Goal: Book appointment/travel/reservation

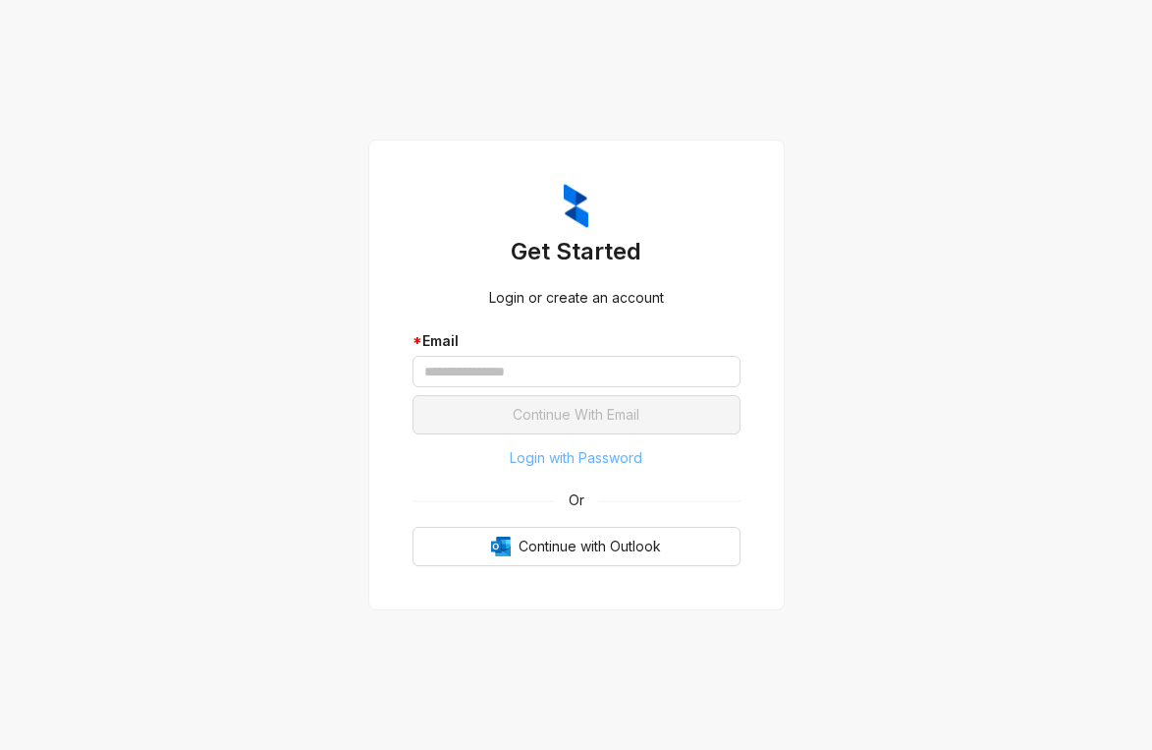
click at [579, 452] on span "Login with Password" at bounding box center [576, 458] width 133 height 22
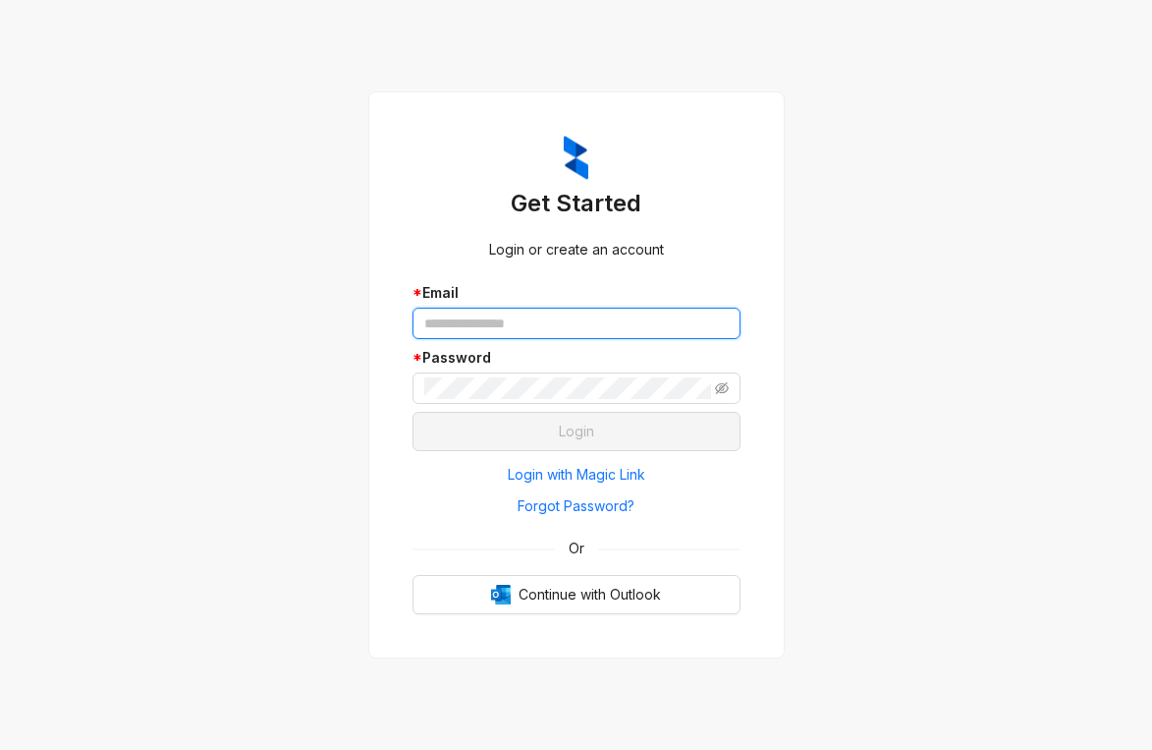
type input "**********"
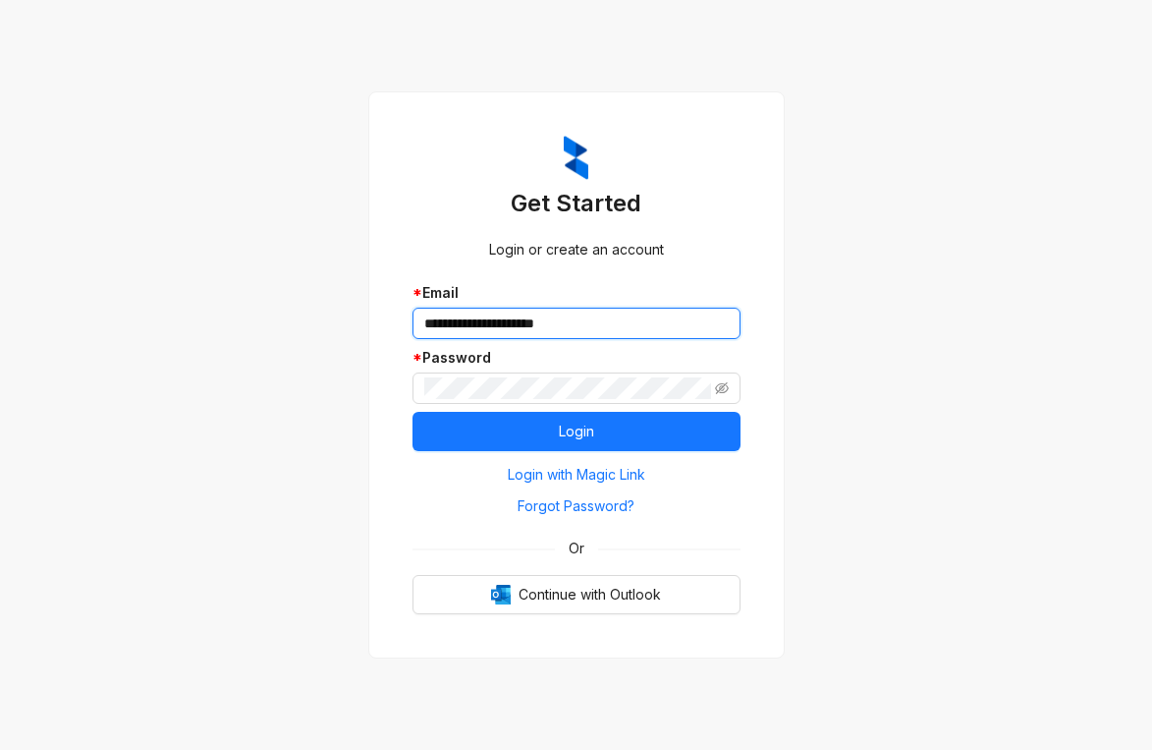
click at [556, 307] on input "**********" at bounding box center [577, 322] width 328 height 31
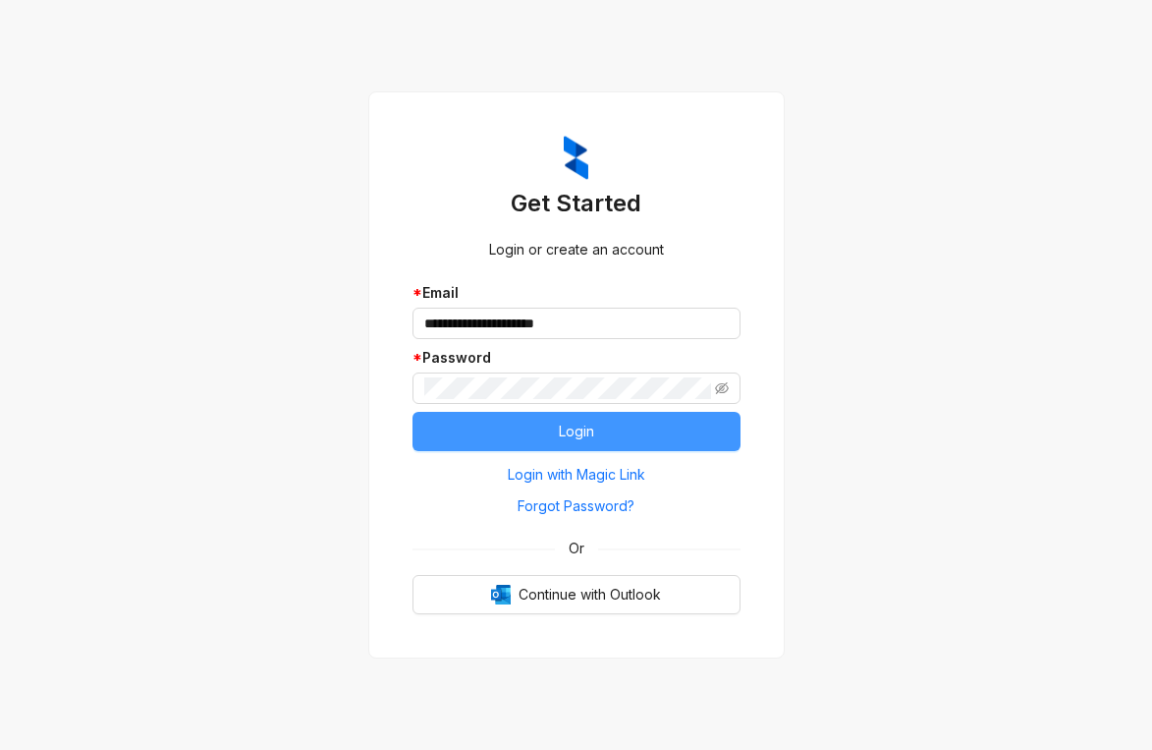
click at [532, 428] on button "Login" at bounding box center [577, 431] width 328 height 39
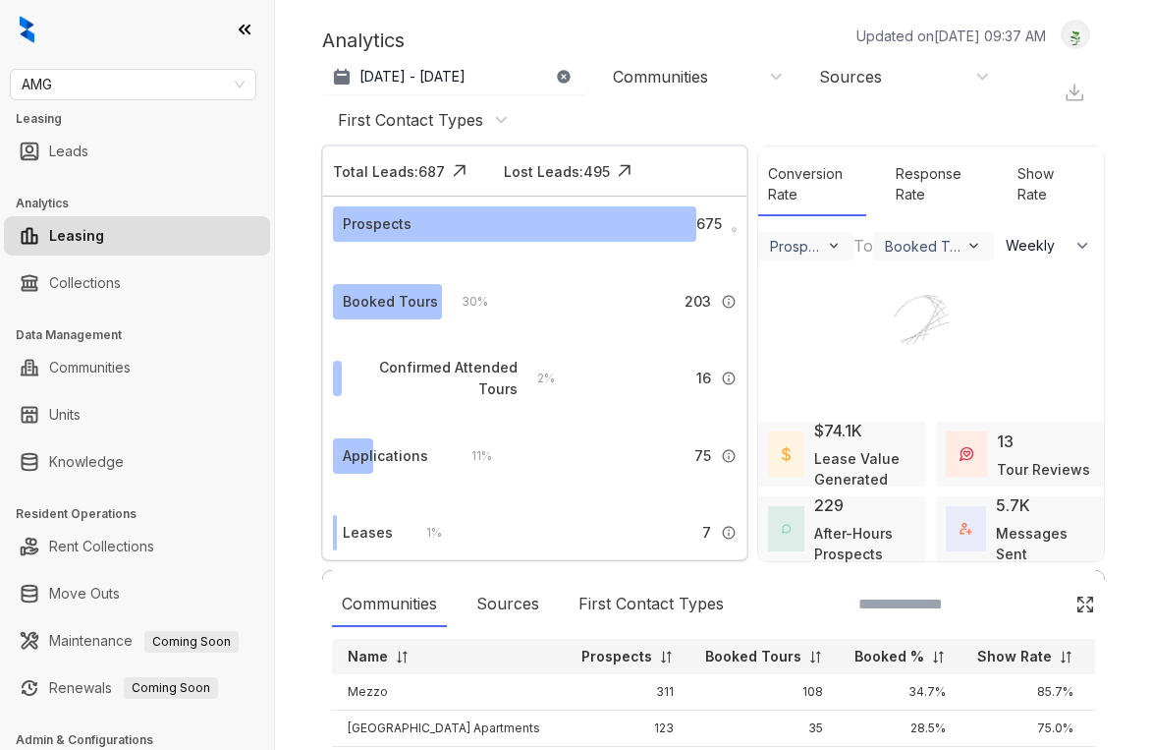
select select "******"
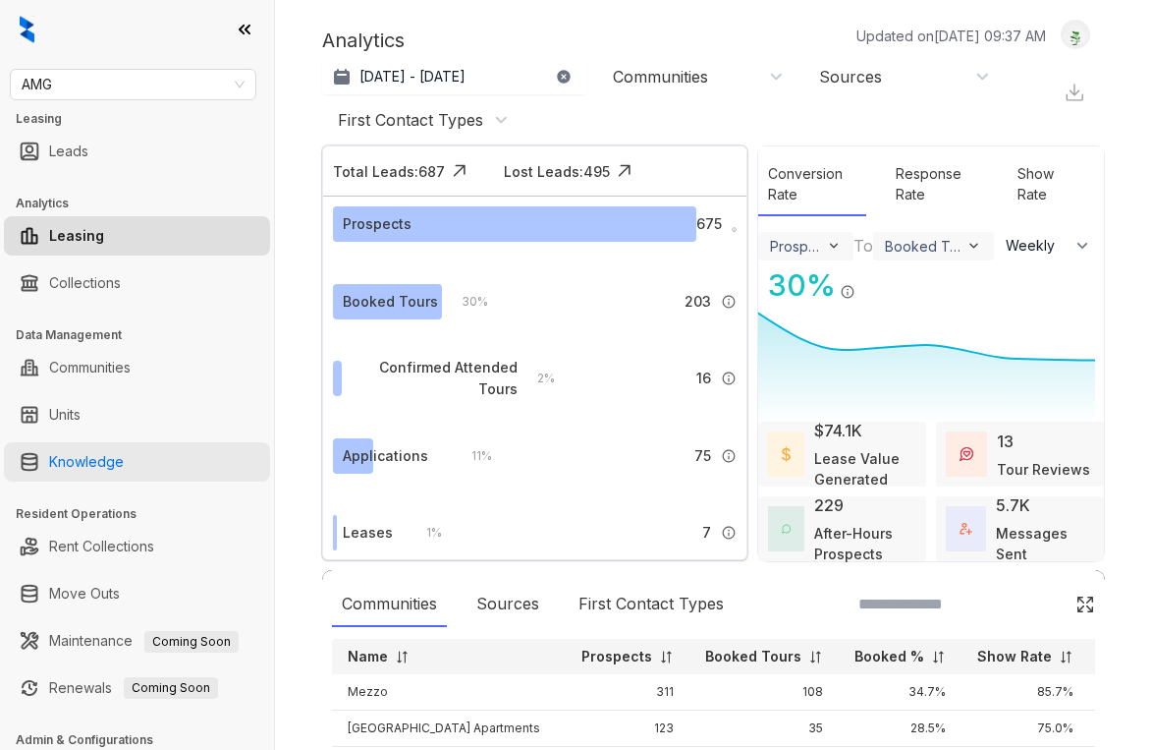
click at [83, 465] on link "Knowledge" at bounding box center [86, 461] width 75 height 39
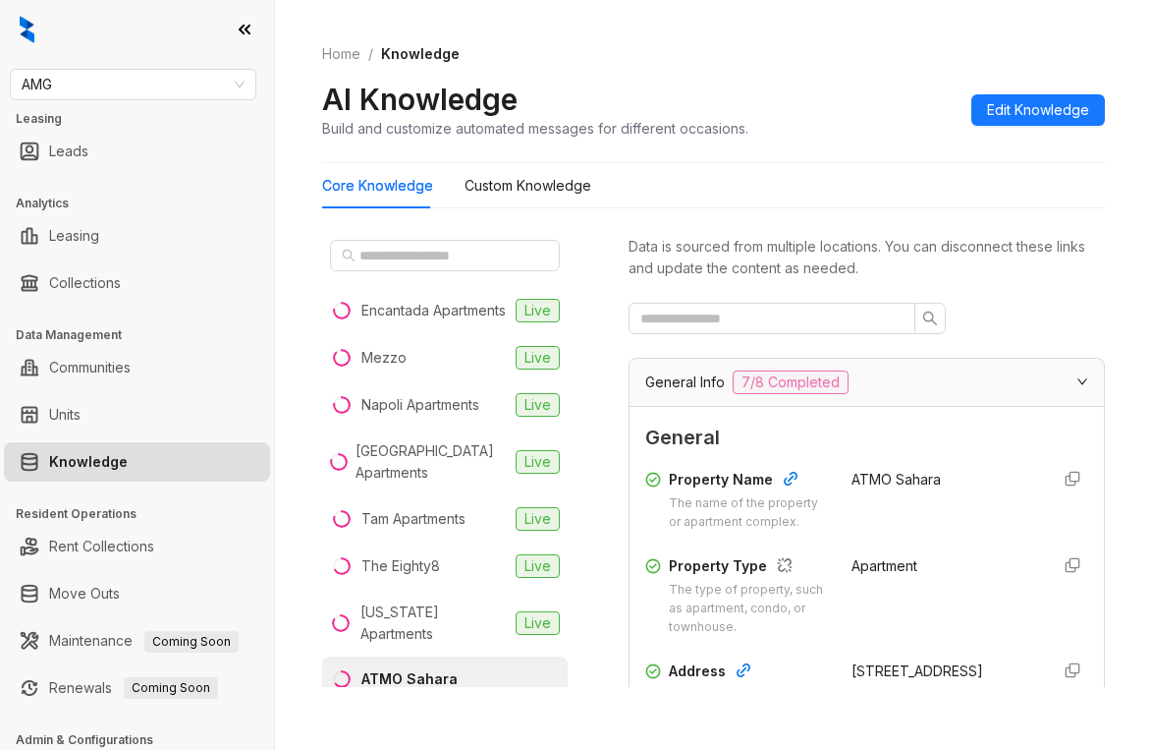
click at [894, 31] on div "Home / Knowledge AI Knowledge Build and customize automated messages for differ…" at bounding box center [713, 91] width 783 height 143
click at [183, 83] on span "AMG" at bounding box center [133, 84] width 223 height 29
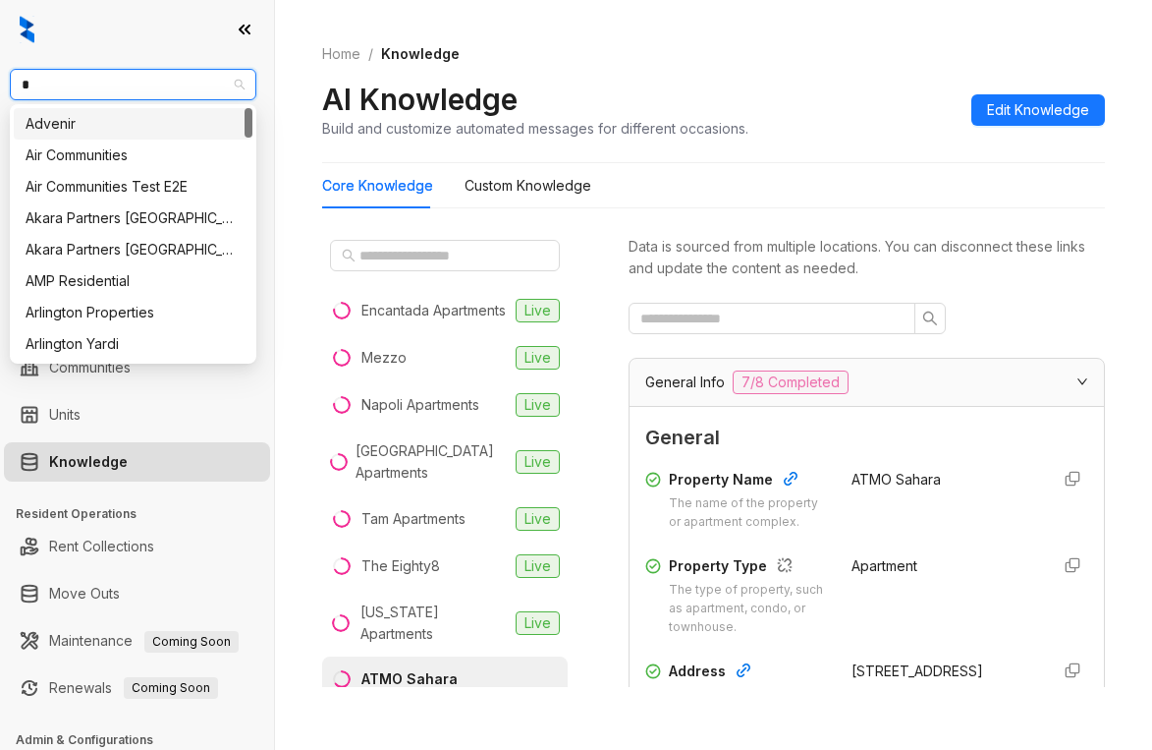
type input "**"
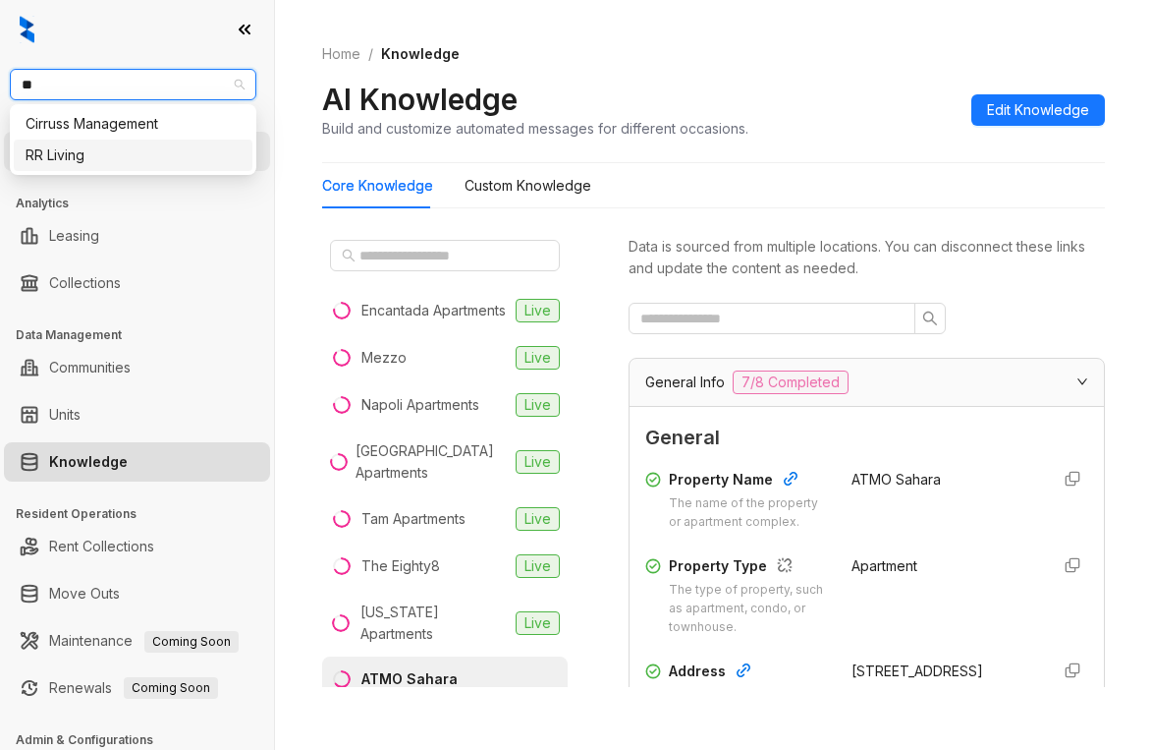
click at [104, 151] on div "RR Living" at bounding box center [133, 155] width 215 height 22
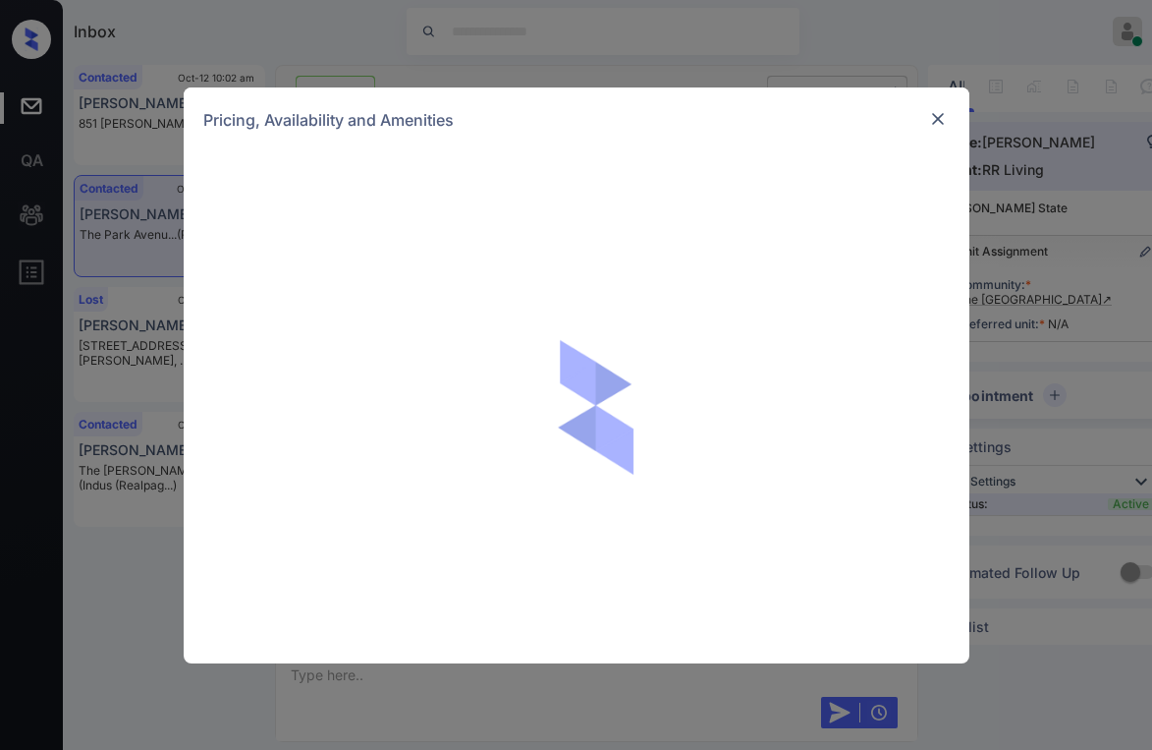
scroll to position [697, 0]
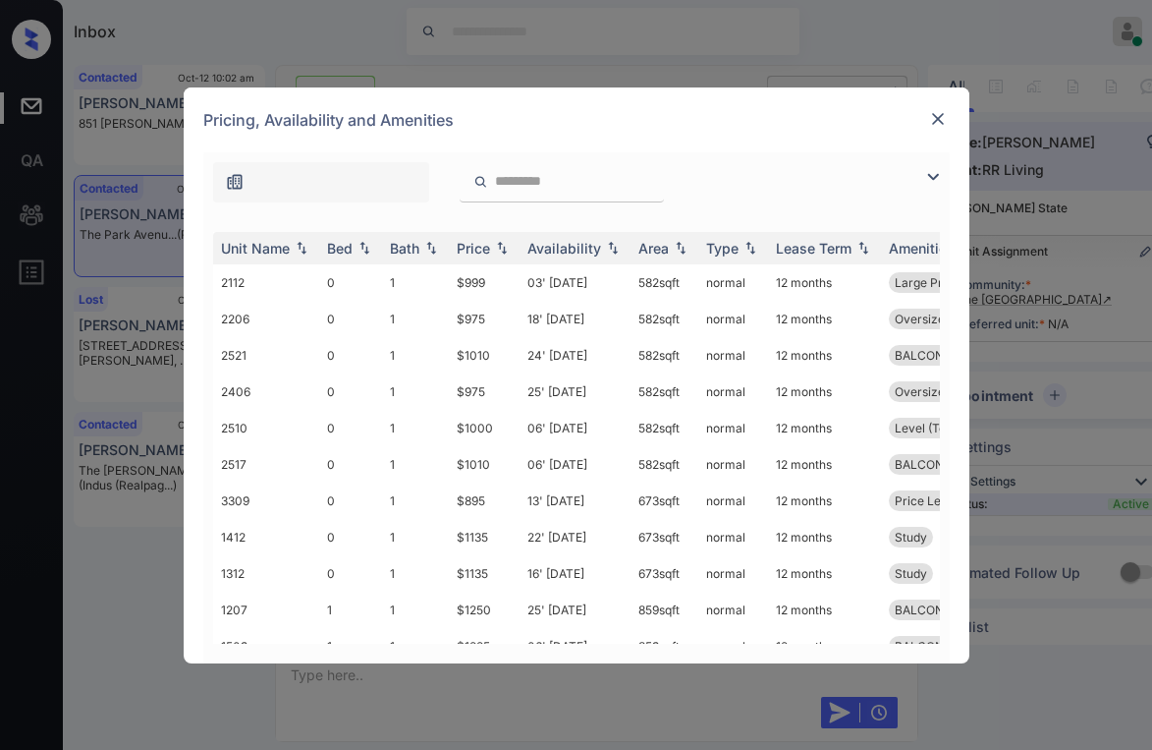
click at [928, 178] on img at bounding box center [933, 177] width 24 height 24
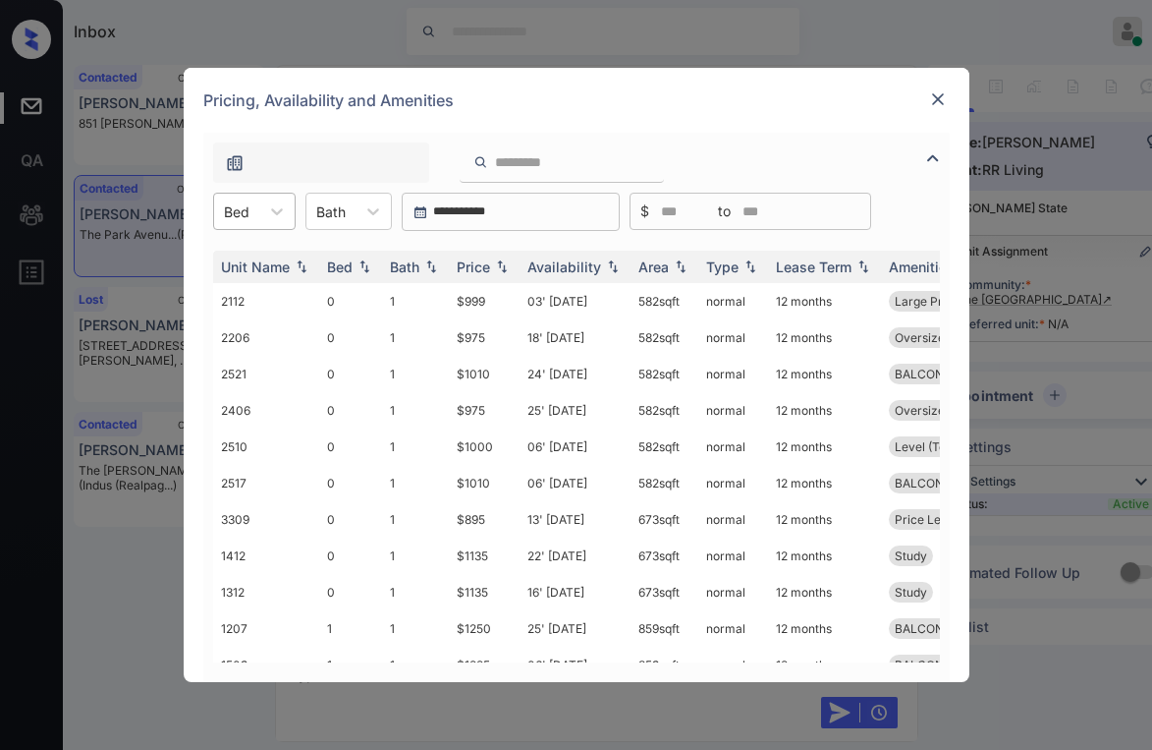
click at [252, 222] on div "Bed" at bounding box center [236, 211] width 45 height 28
click at [243, 286] on div "1" at bounding box center [254, 294] width 83 height 35
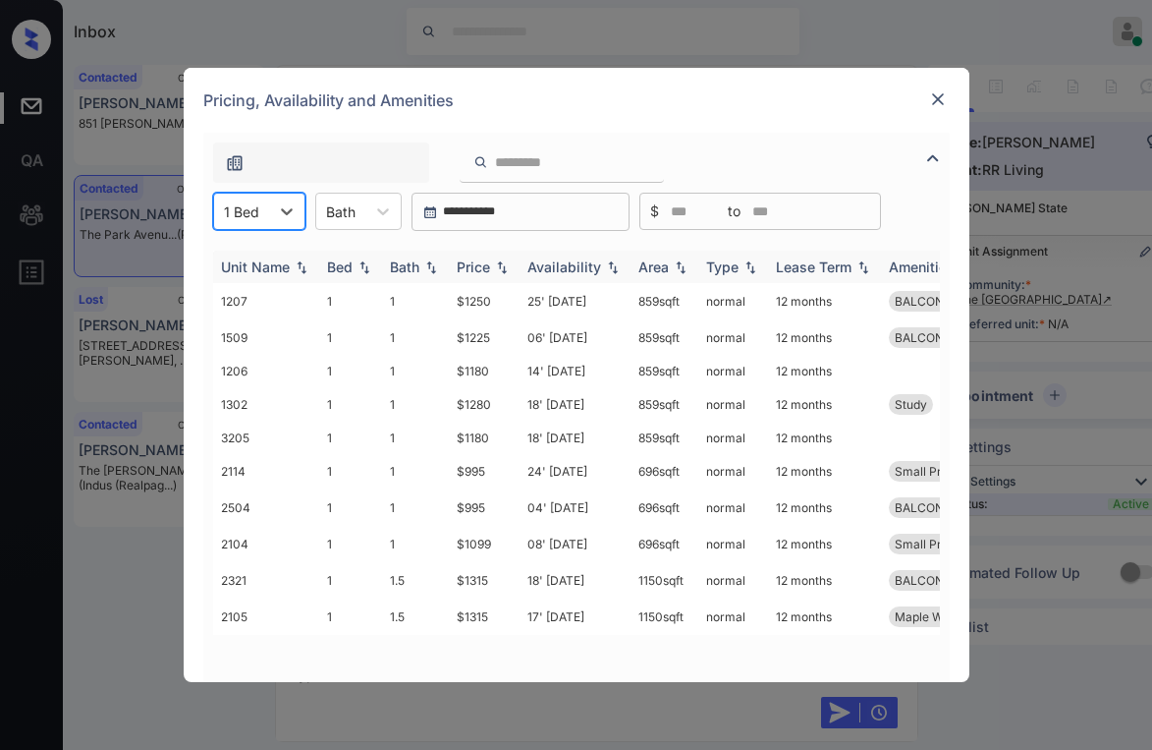
click at [489, 260] on div "Price" at bounding box center [473, 266] width 33 height 17
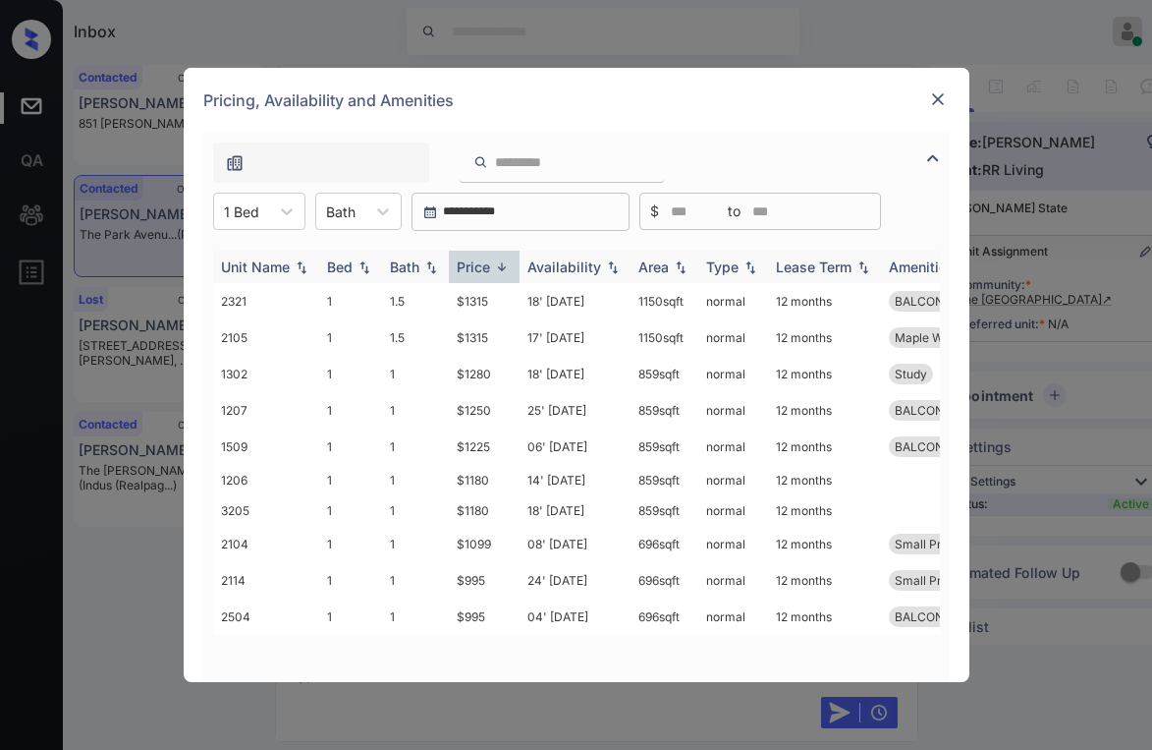
click at [490, 261] on div "Price" at bounding box center [473, 266] width 33 height 17
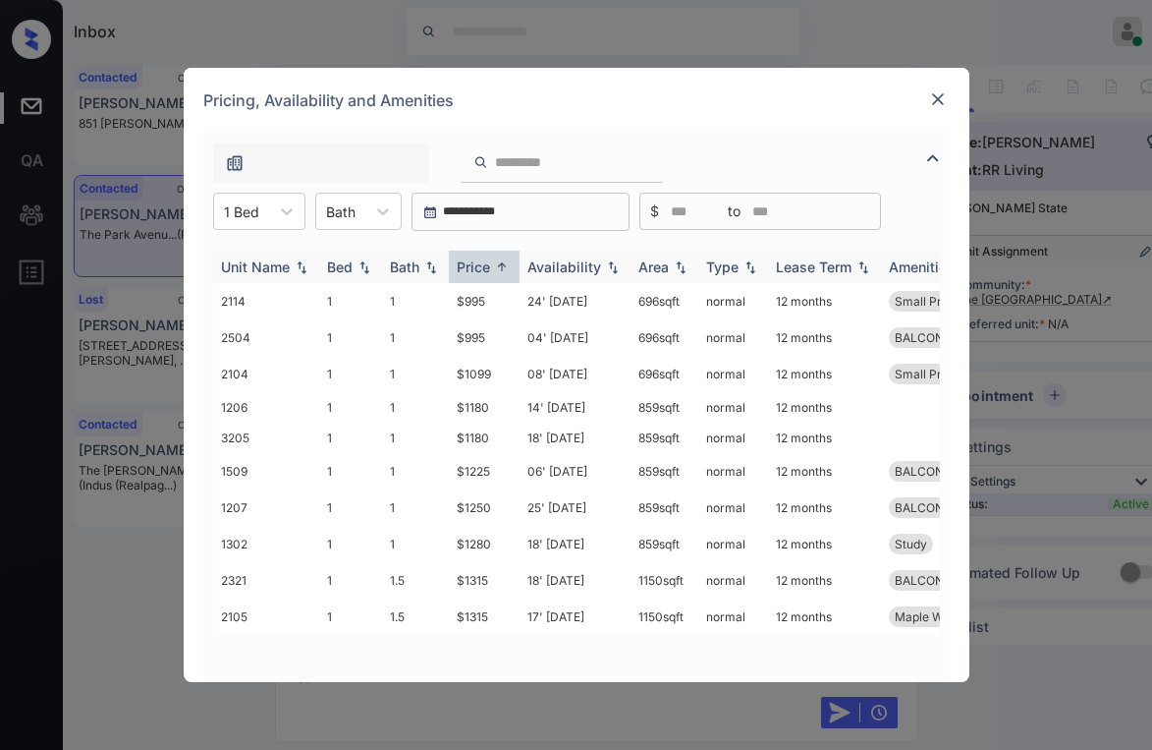
click at [490, 261] on div "Price" at bounding box center [473, 266] width 33 height 17
click at [489, 265] on div "Price" at bounding box center [473, 266] width 33 height 17
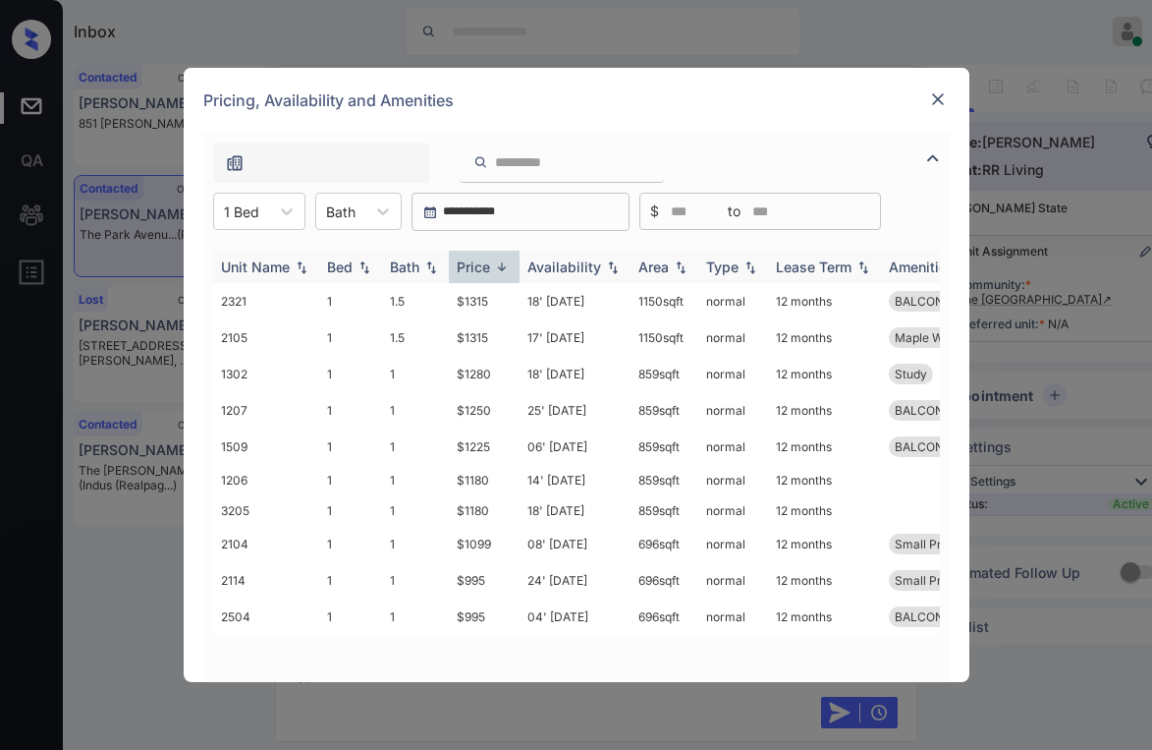
click at [489, 265] on div "Price" at bounding box center [473, 266] width 33 height 17
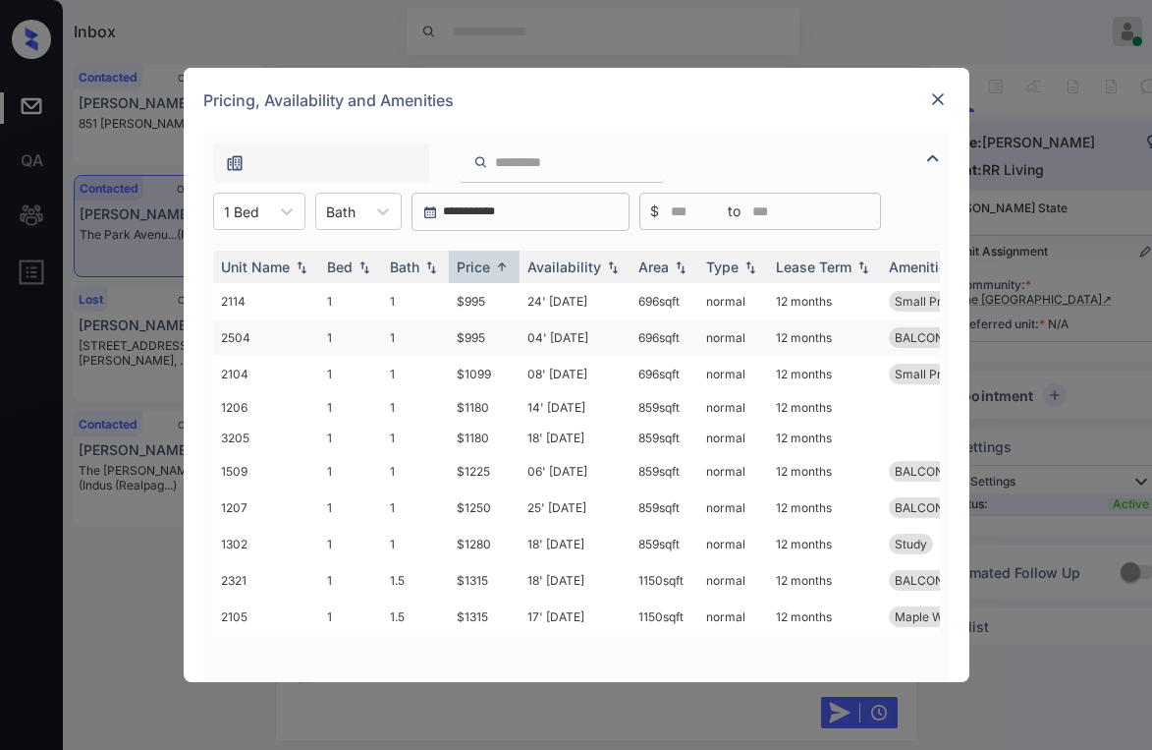
click at [478, 336] on td "$995" at bounding box center [484, 337] width 71 height 36
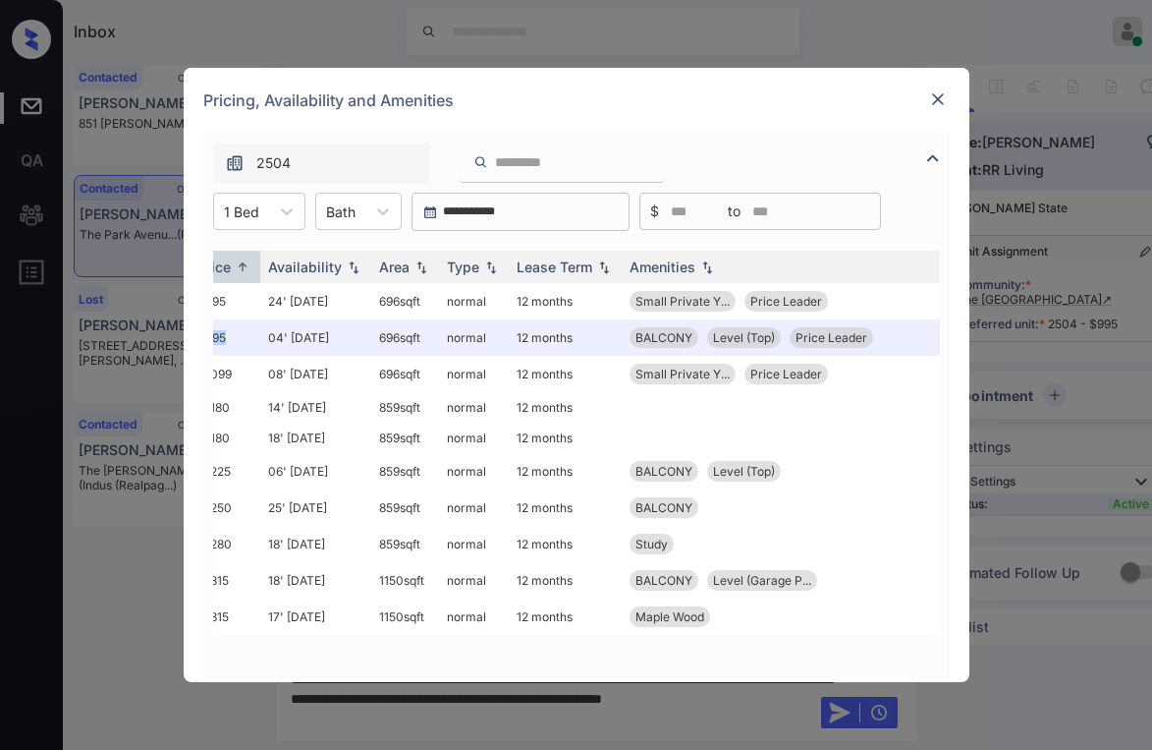
scroll to position [0, 250]
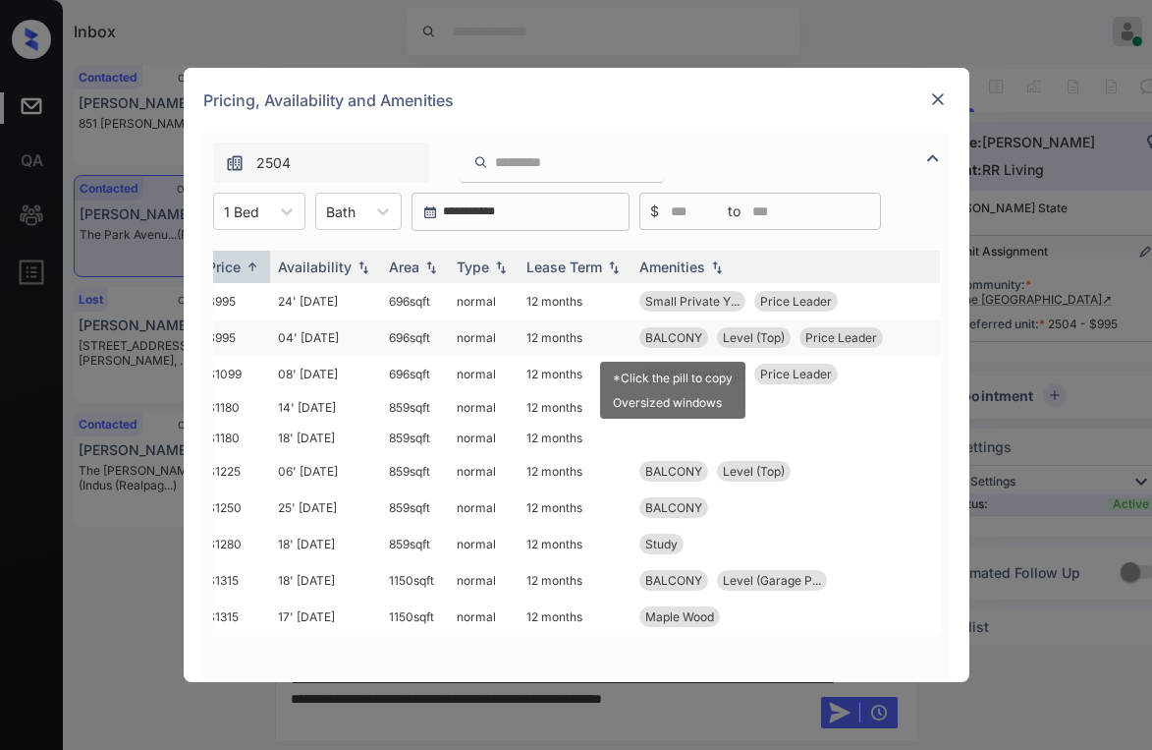
click at [677, 333] on span "BALCONY" at bounding box center [673, 337] width 57 height 15
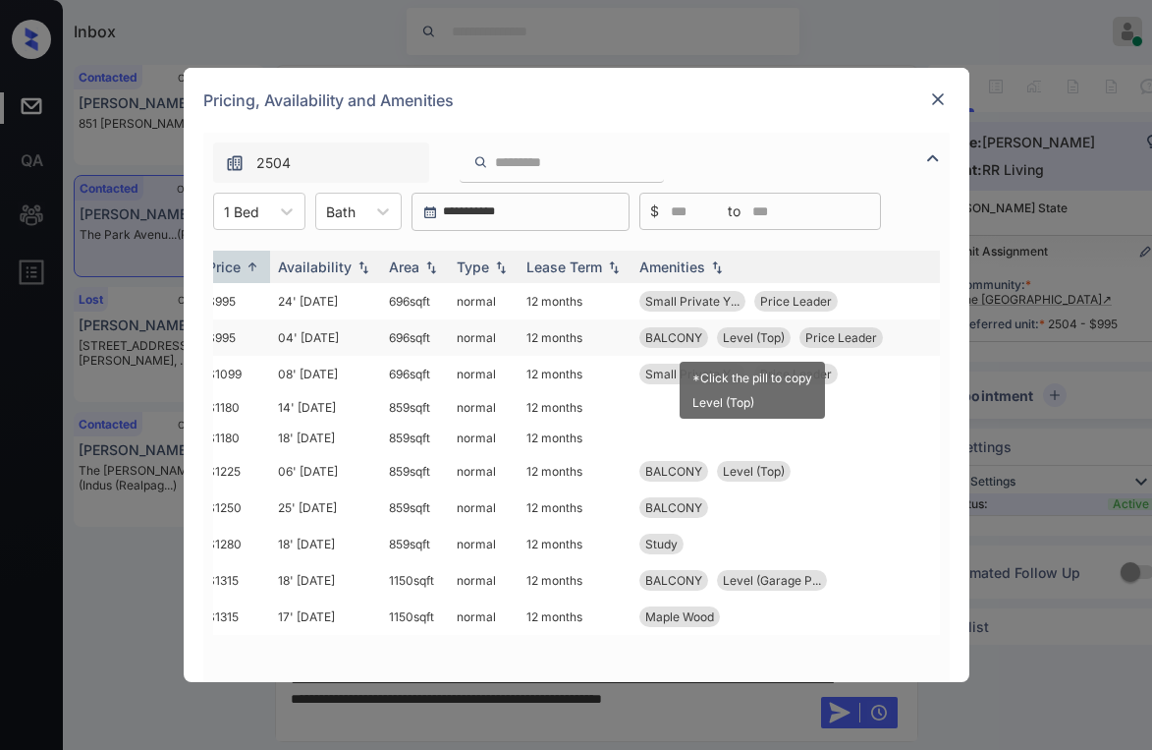
click at [748, 334] on span "Level (Top)" at bounding box center [754, 337] width 62 height 15
click at [747, 334] on span "Level (Top)" at bounding box center [754, 337] width 62 height 15
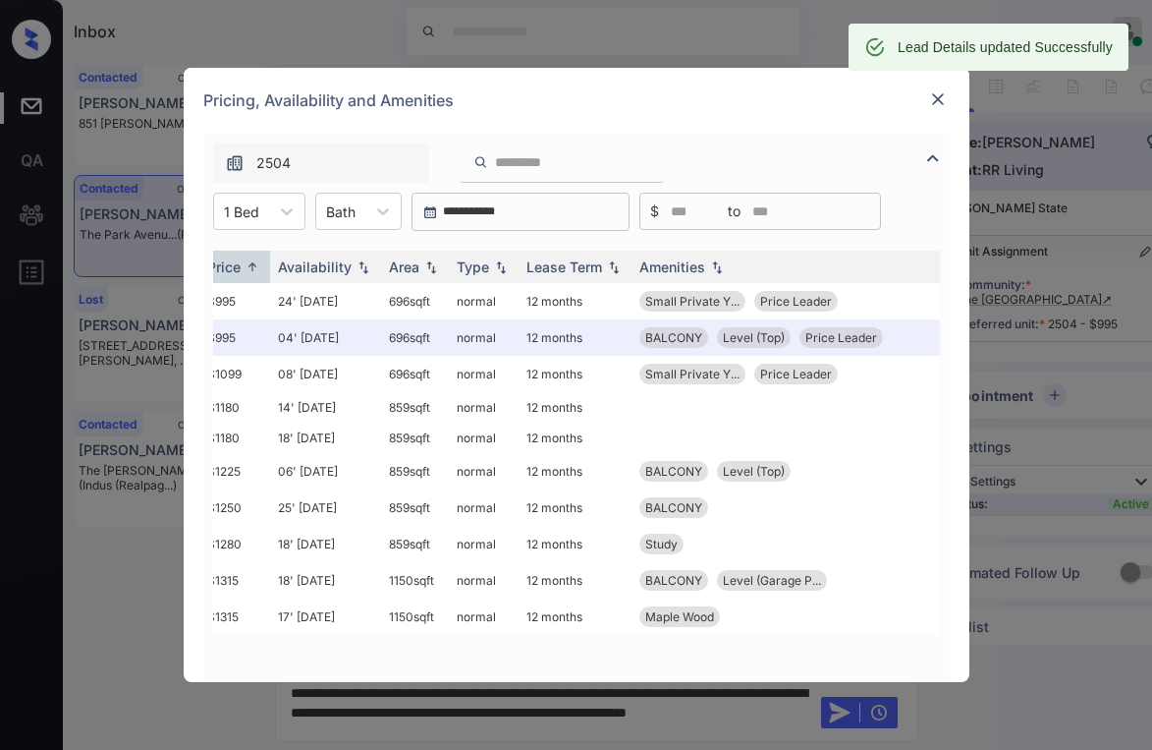
click at [97, 558] on div "**********" at bounding box center [576, 375] width 1152 height 750
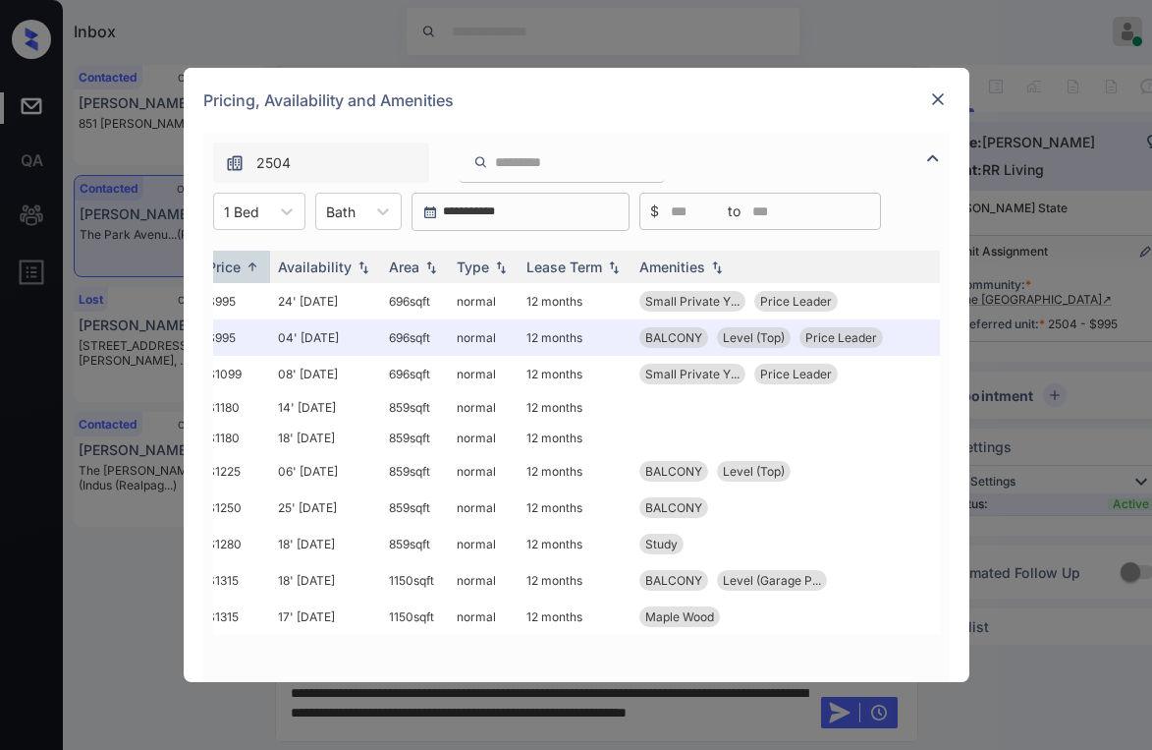
click at [939, 99] on img at bounding box center [938, 99] width 20 height 20
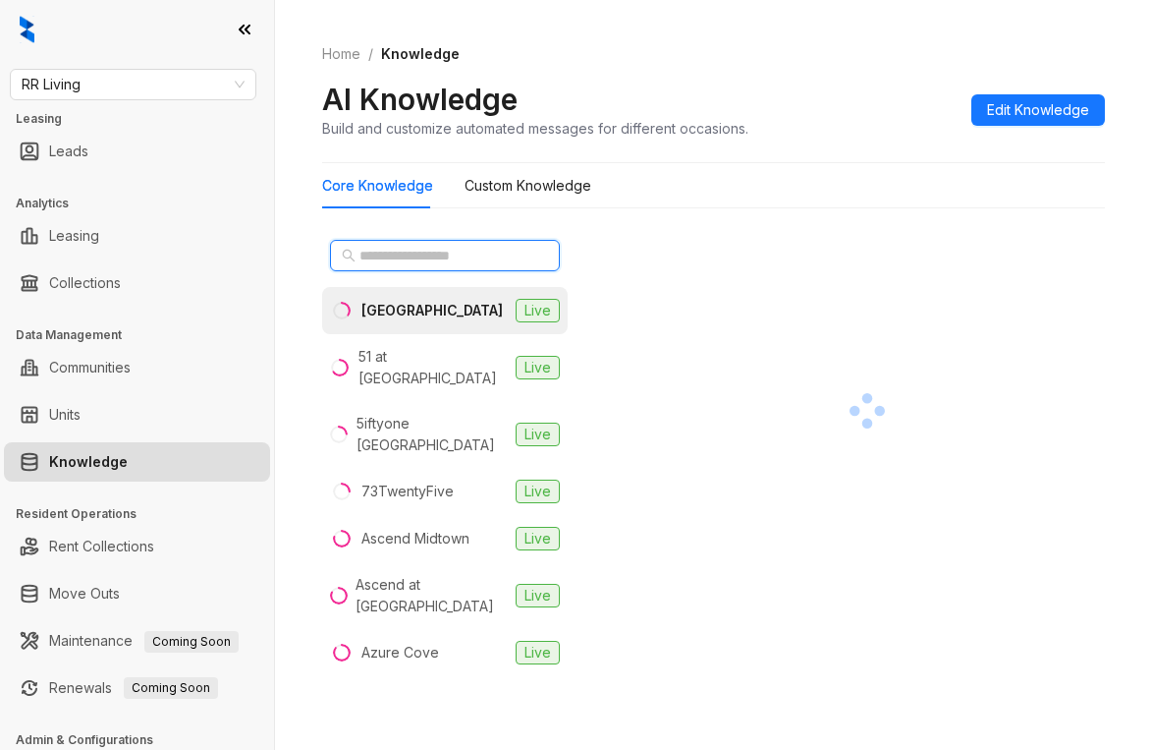
click at [474, 255] on input "text" at bounding box center [446, 256] width 173 height 22
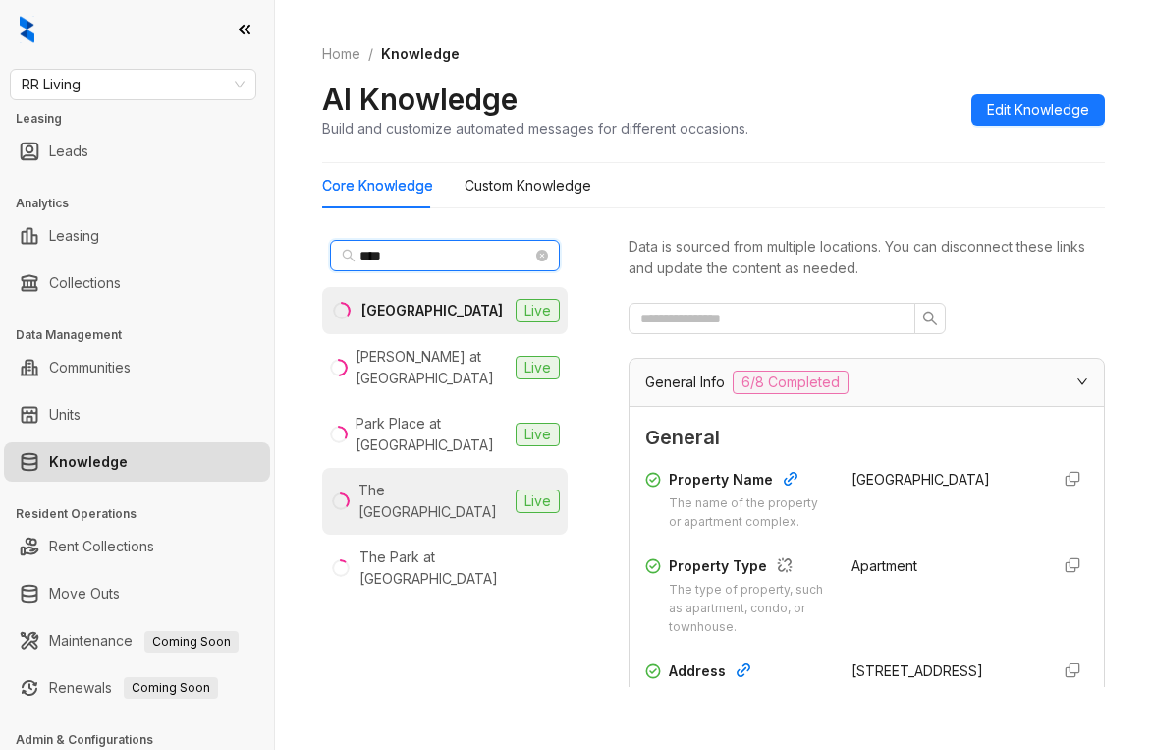
type input "****"
click at [438, 479] on div "The Park Avenue Lofts" at bounding box center [433, 500] width 149 height 43
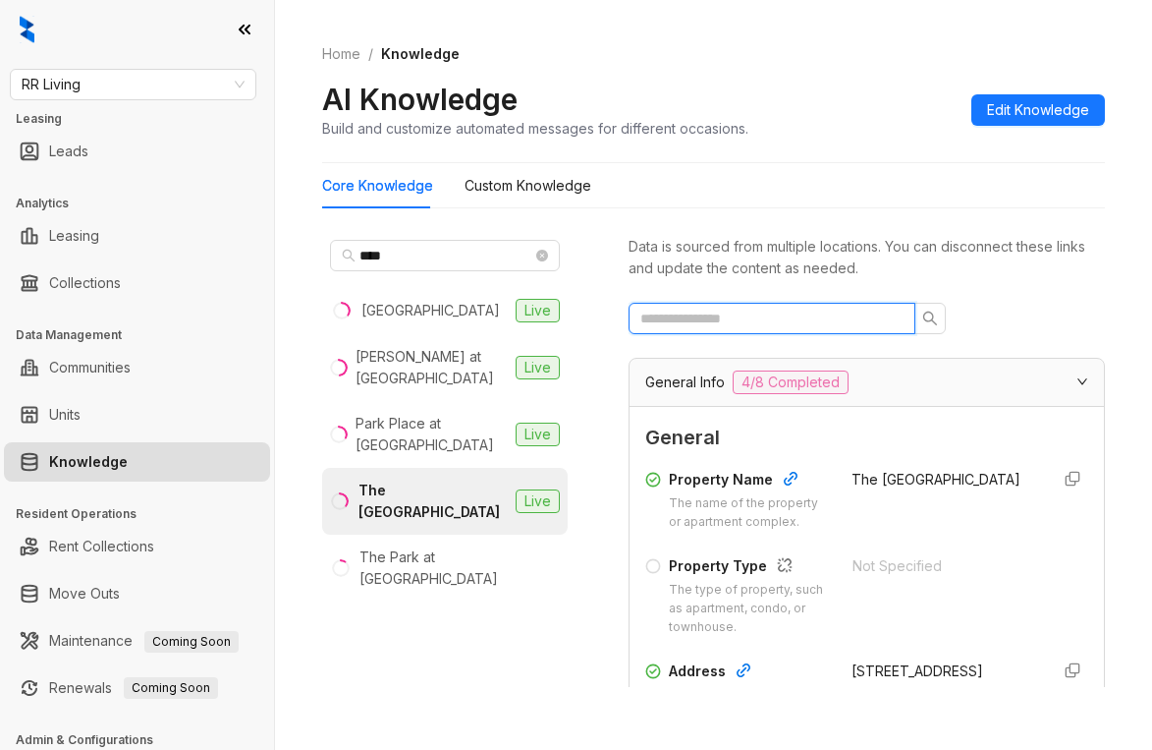
click at [765, 322] on input "text" at bounding box center [765, 318] width 248 height 22
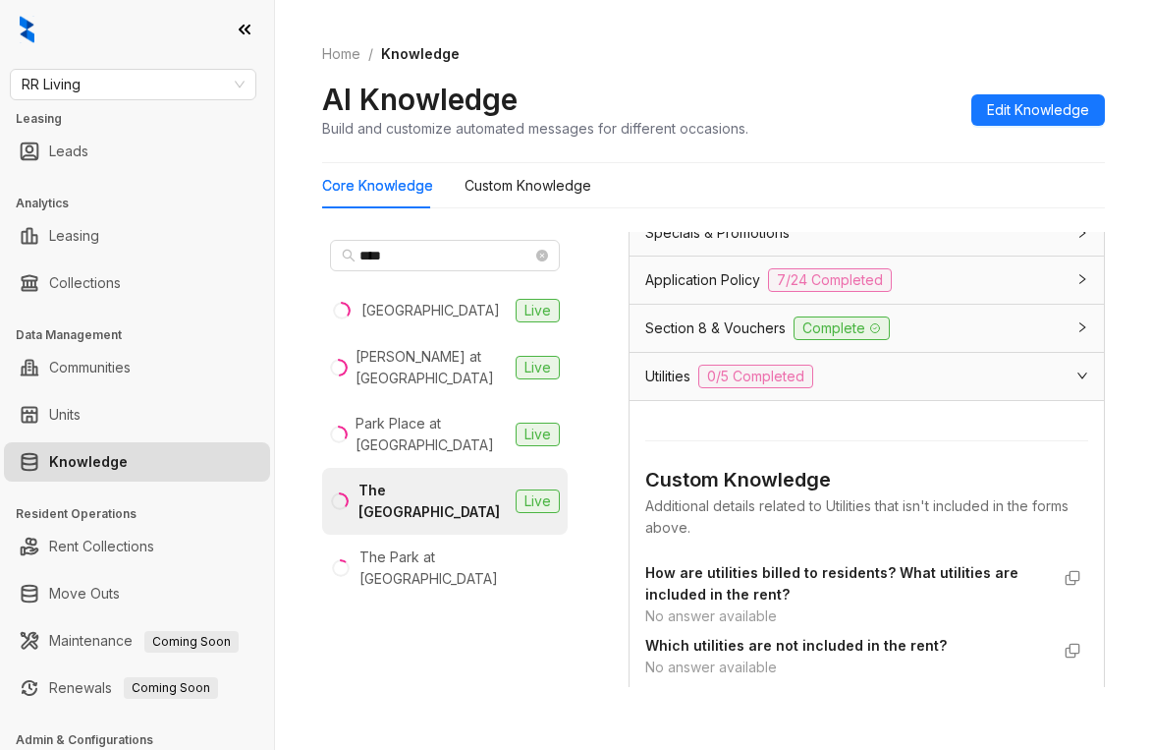
scroll to position [295, 0]
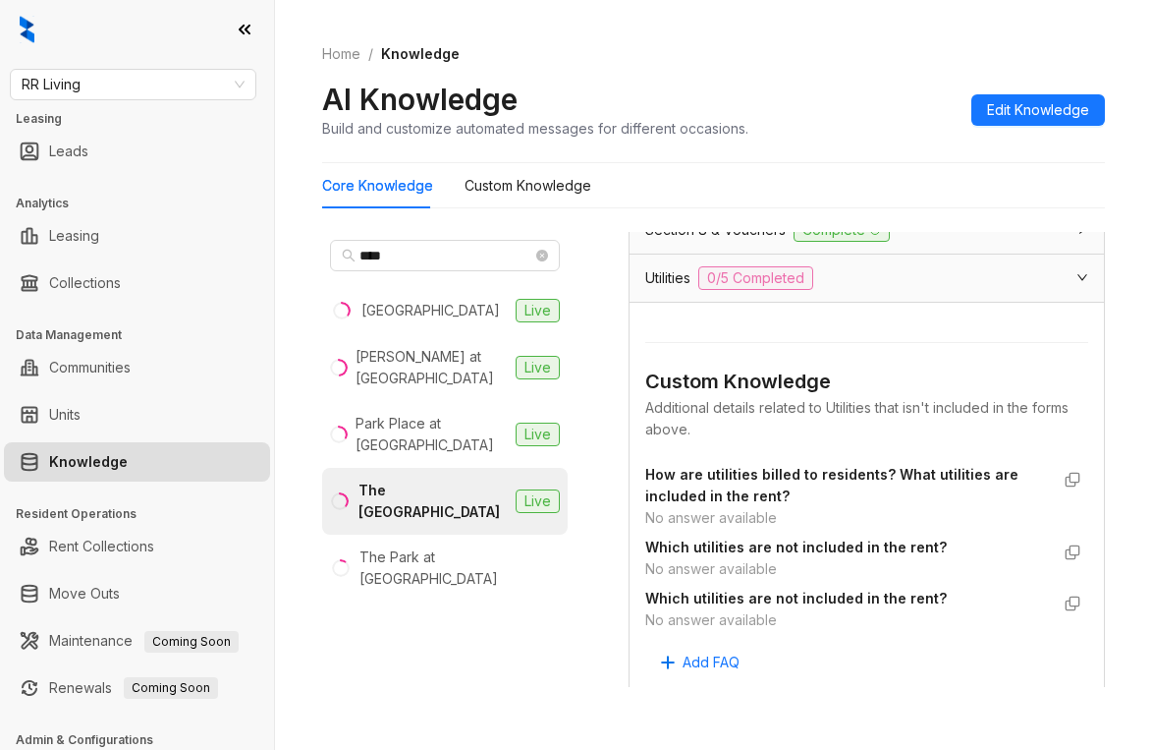
type input "*********"
click at [174, 84] on span "RR Living" at bounding box center [133, 84] width 223 height 29
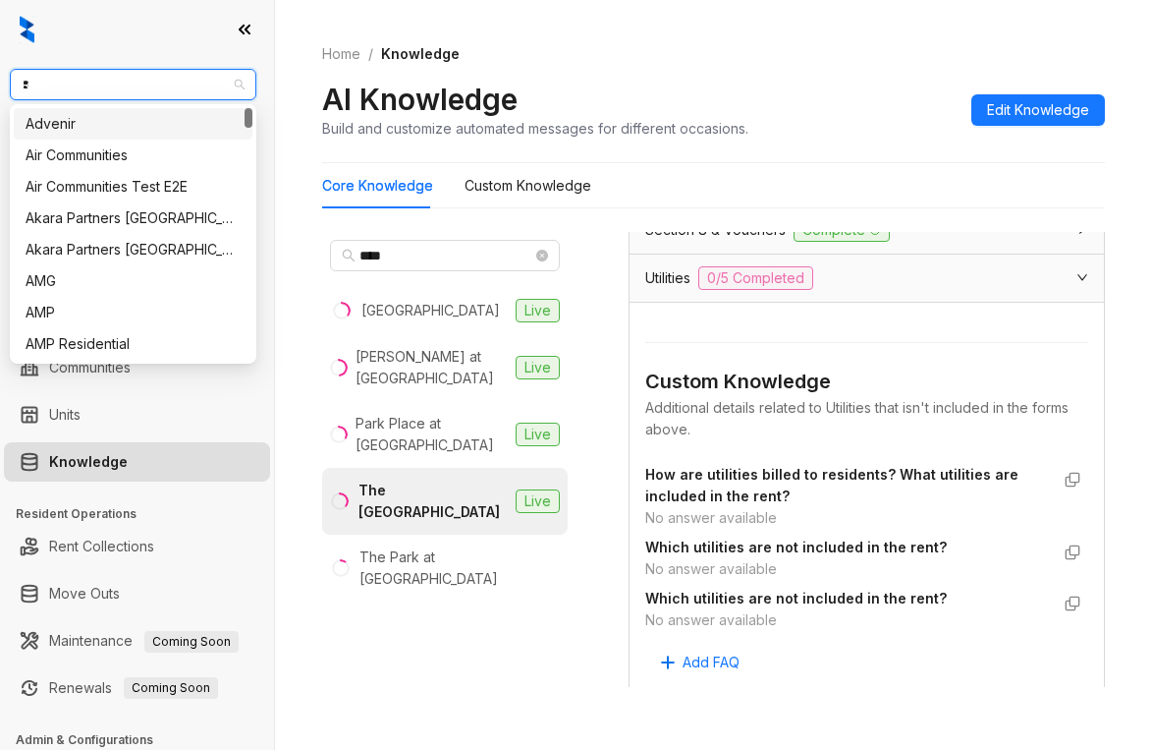
type input "**"
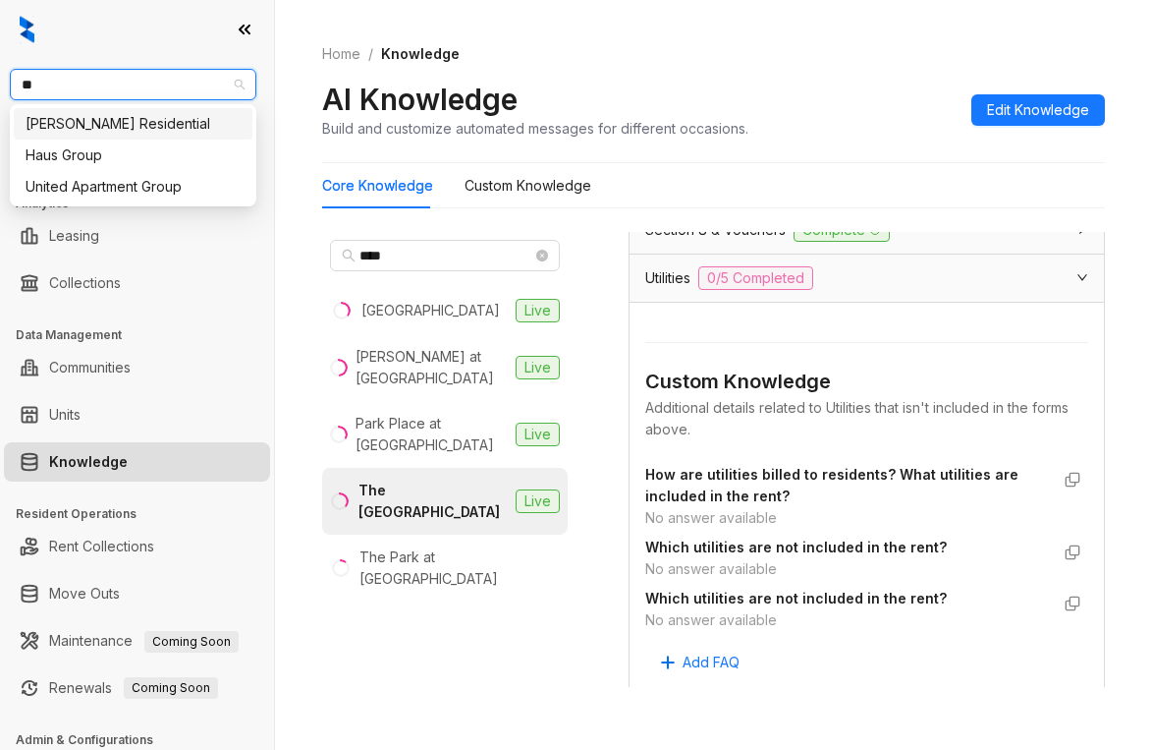
click at [154, 117] on div "Griffis Residential" at bounding box center [133, 124] width 215 height 22
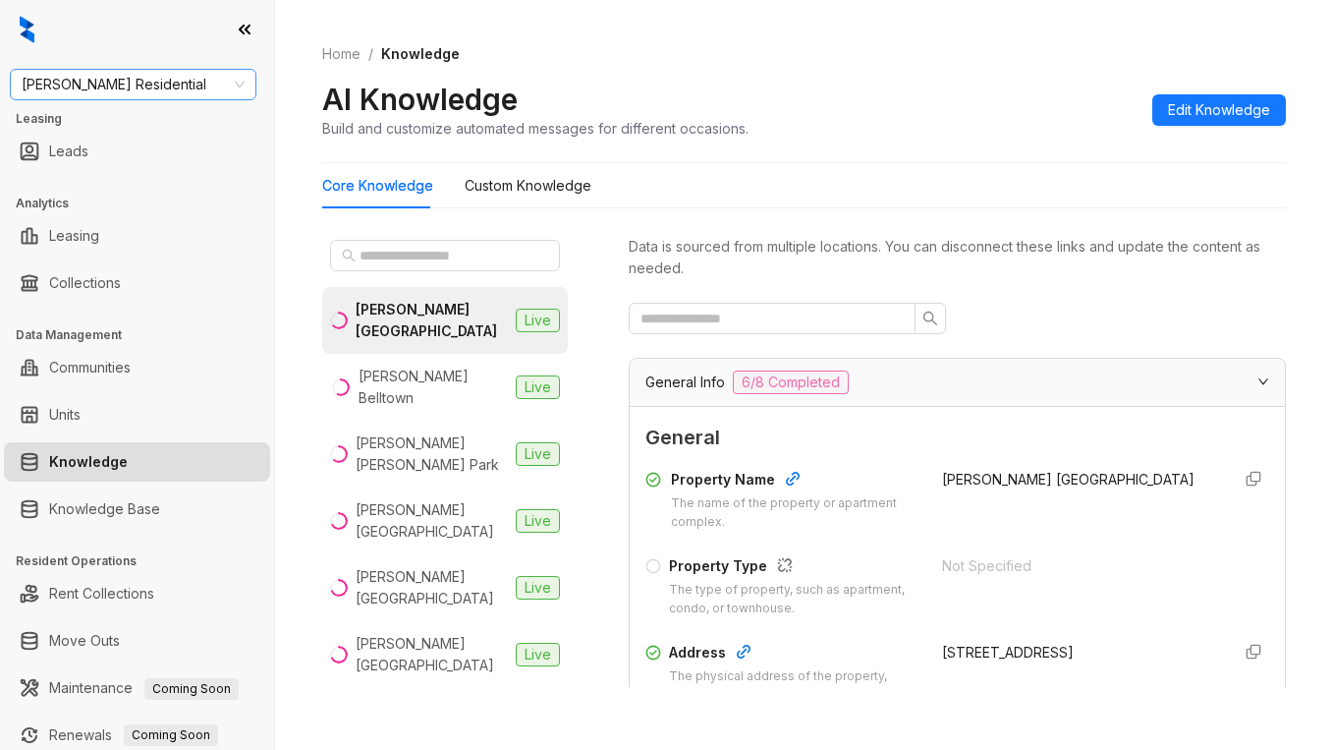
click at [204, 80] on span "[PERSON_NAME] Residential" at bounding box center [133, 84] width 223 height 29
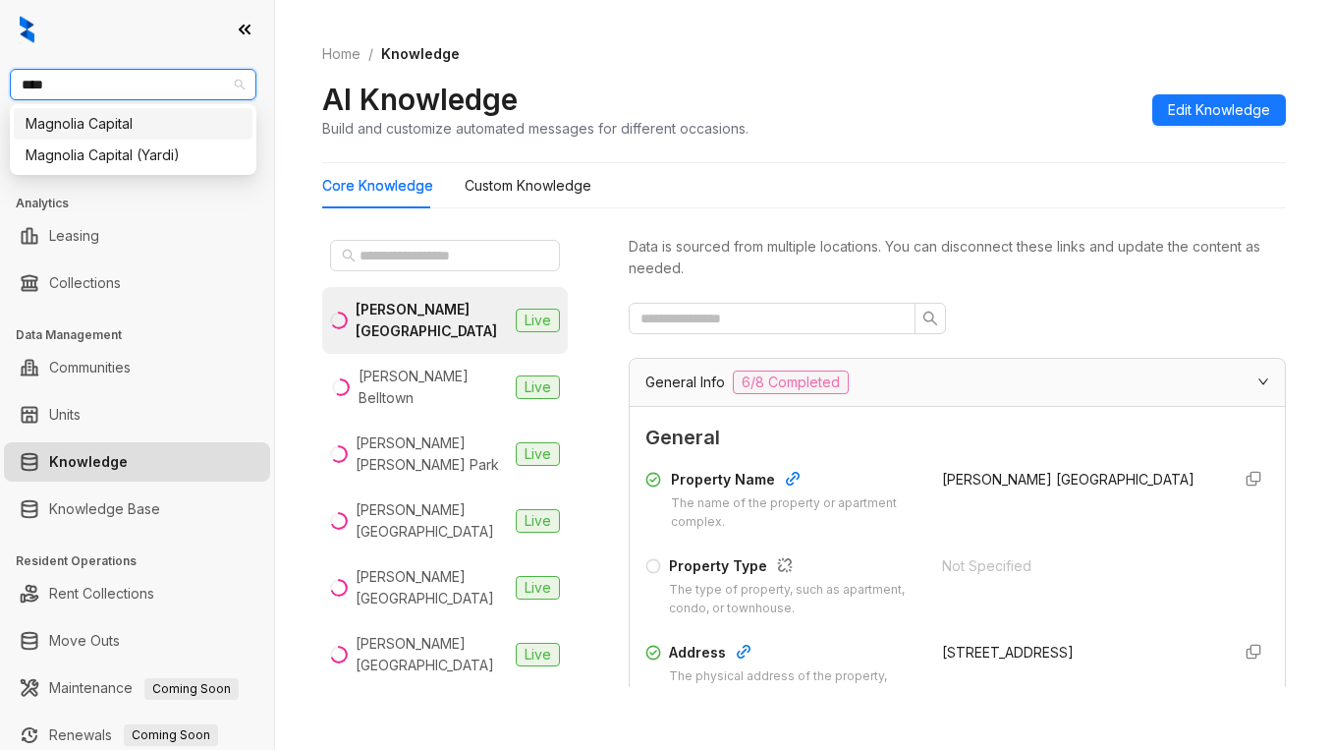
type input "*****"
click at [159, 125] on div "Magnolia Capital" at bounding box center [133, 124] width 215 height 22
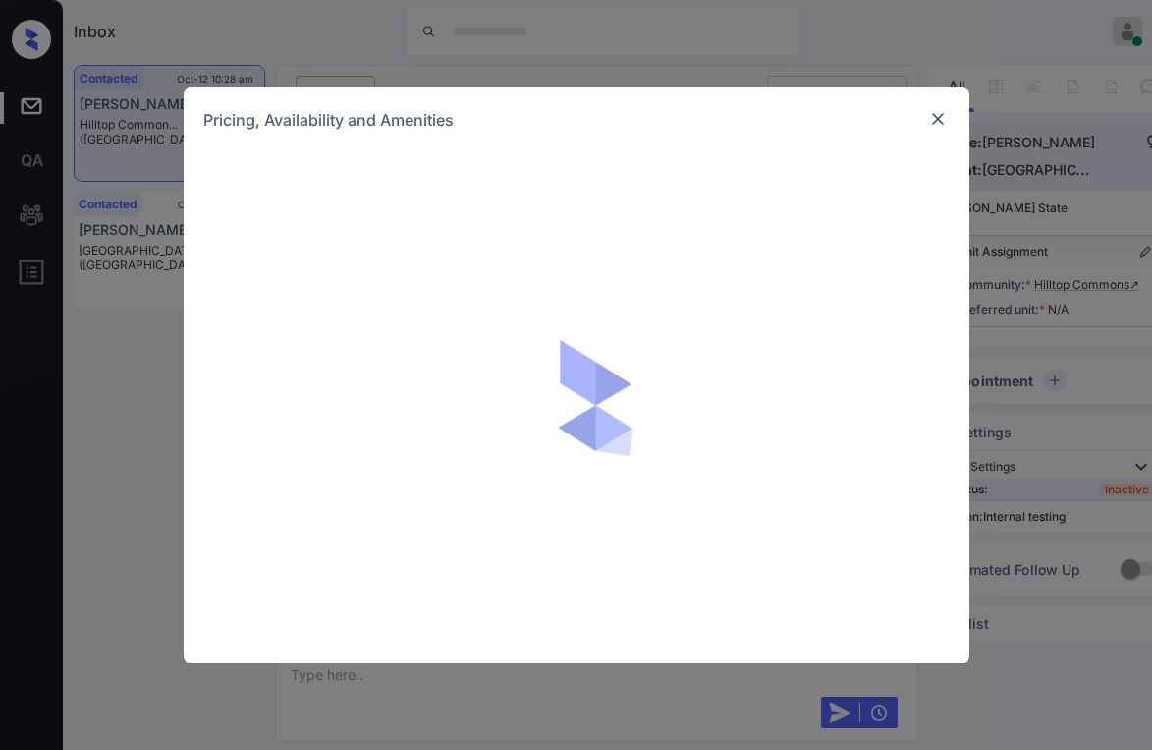
scroll to position [2044, 0]
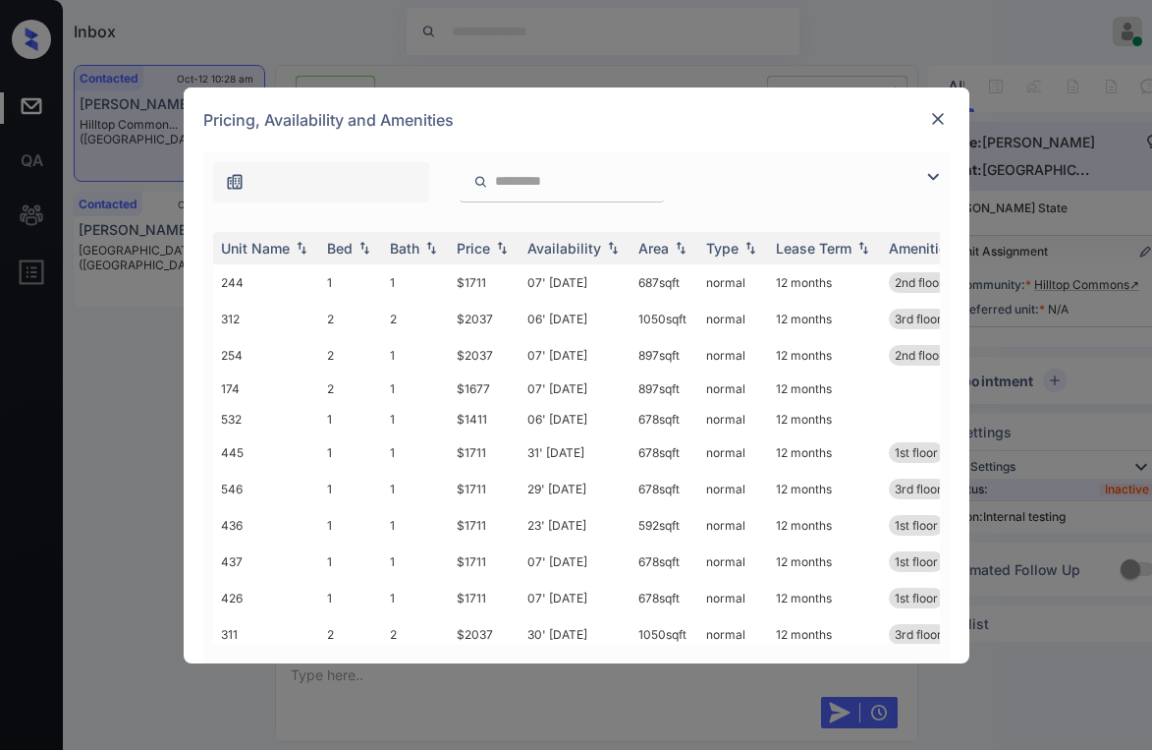
click at [937, 175] on img at bounding box center [933, 177] width 24 height 24
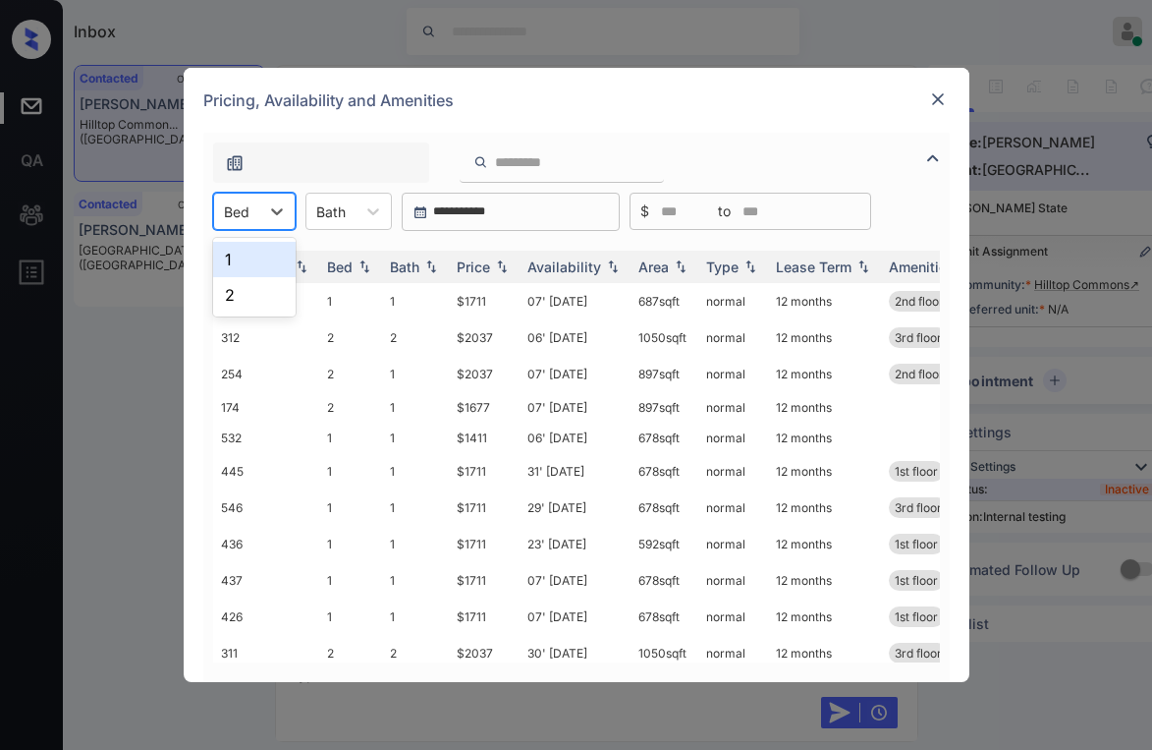
click at [251, 211] on div "Bed" at bounding box center [236, 211] width 45 height 28
drag, startPoint x: 236, startPoint y: 259, endPoint x: 335, endPoint y: 262, distance: 99.3
click at [237, 258] on div "1" at bounding box center [254, 259] width 83 height 35
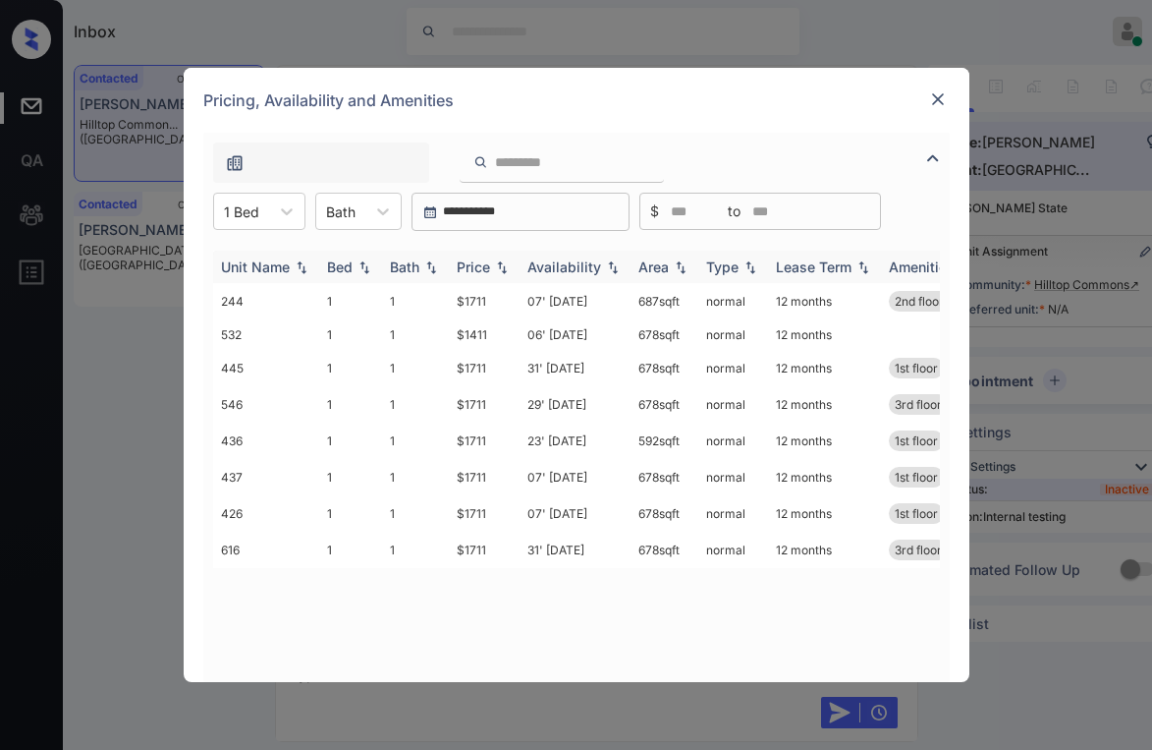
click at [477, 271] on div "Price" at bounding box center [473, 266] width 33 height 17
click at [482, 269] on div "Price" at bounding box center [473, 266] width 33 height 17
click at [941, 103] on img at bounding box center [938, 99] width 20 height 20
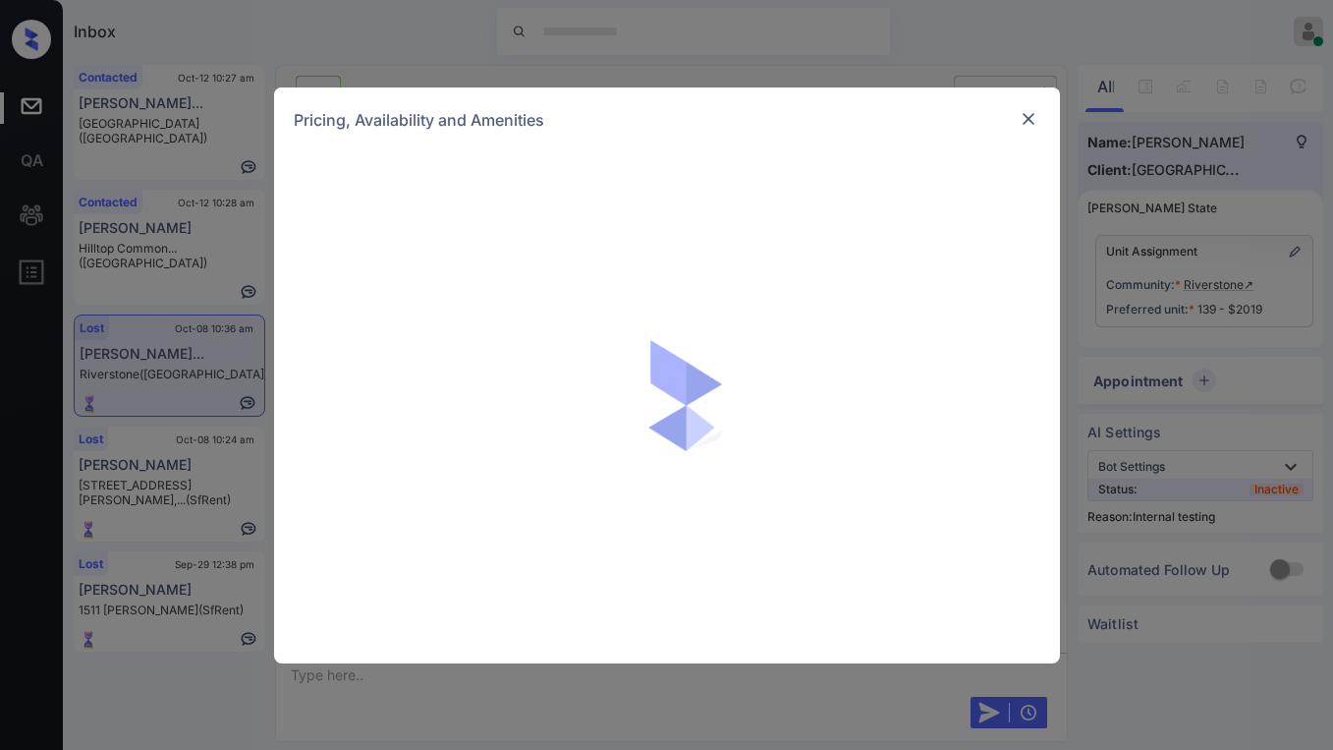
scroll to position [10173, 0]
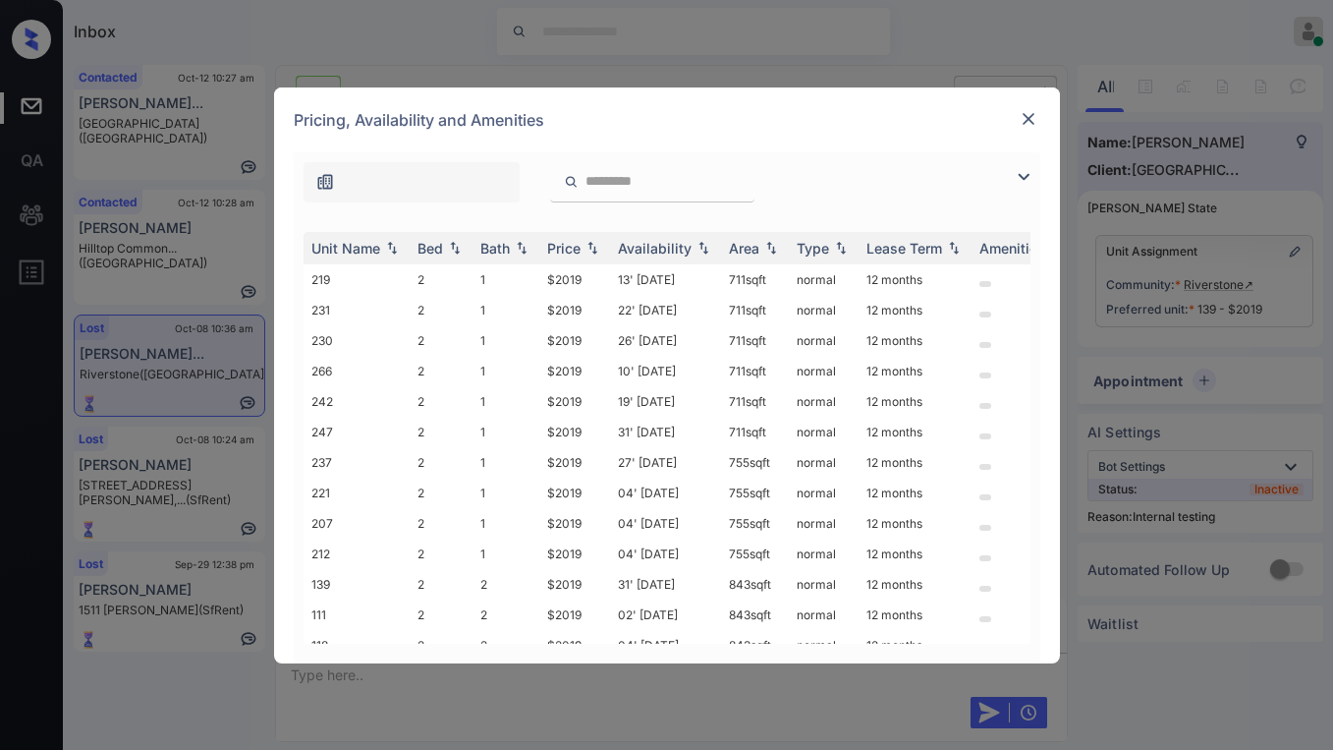
click at [1016, 180] on img at bounding box center [1024, 177] width 24 height 24
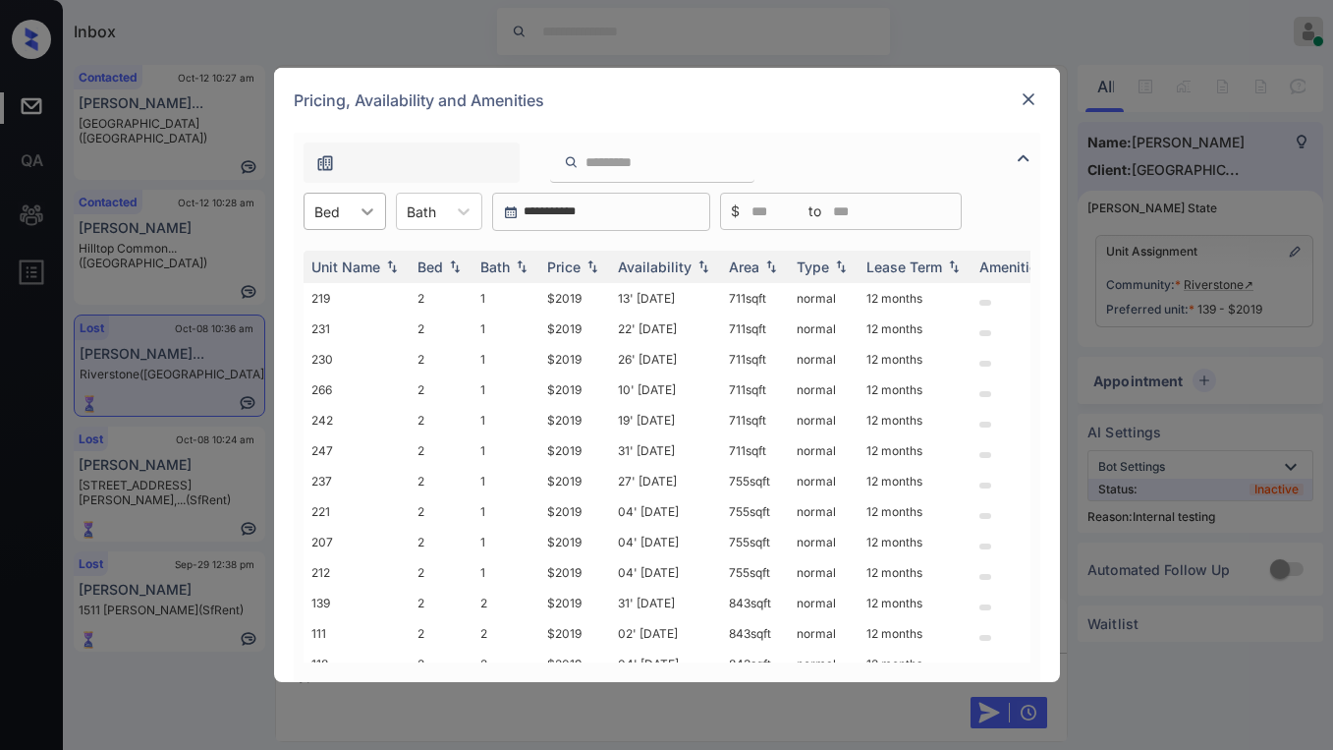
click at [355, 198] on div at bounding box center [367, 211] width 35 height 35
click at [780, 102] on div "Pricing, Availability and Amenities" at bounding box center [667, 100] width 786 height 65
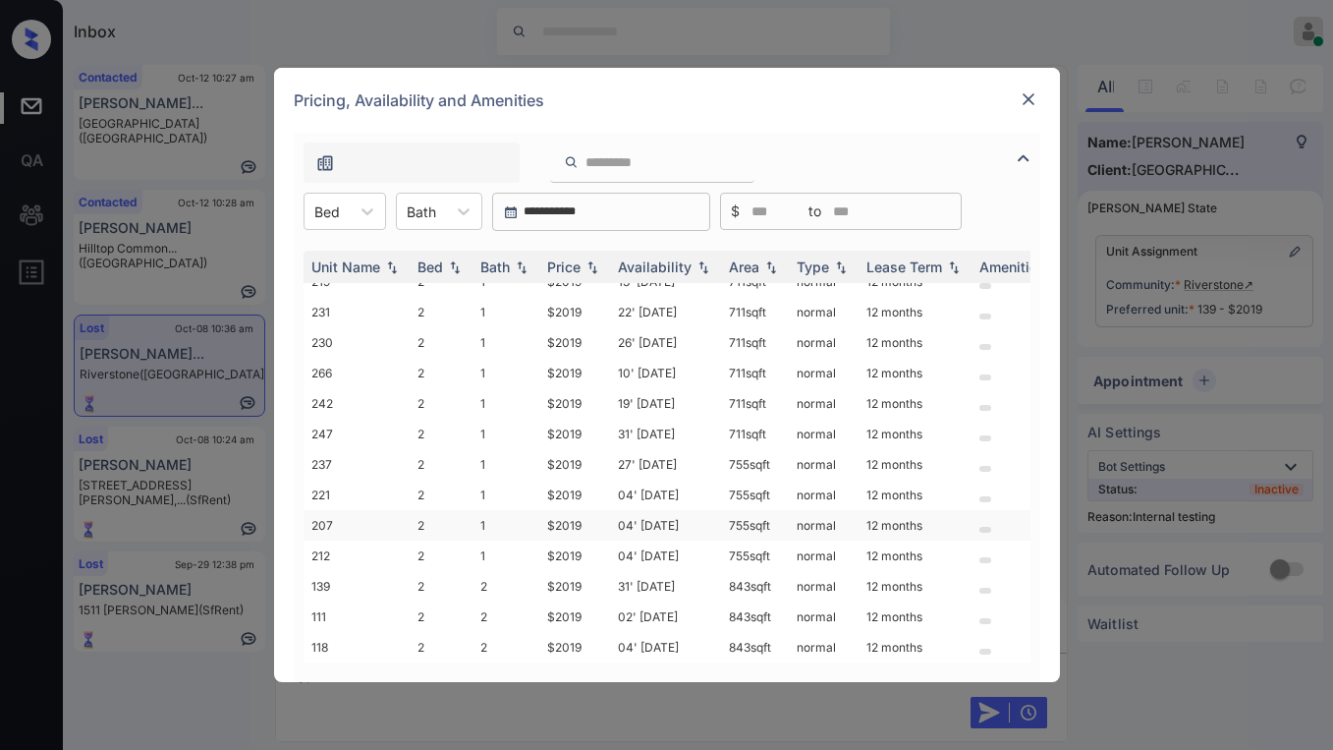
scroll to position [31, 0]
click at [1037, 103] on img at bounding box center [1029, 99] width 20 height 20
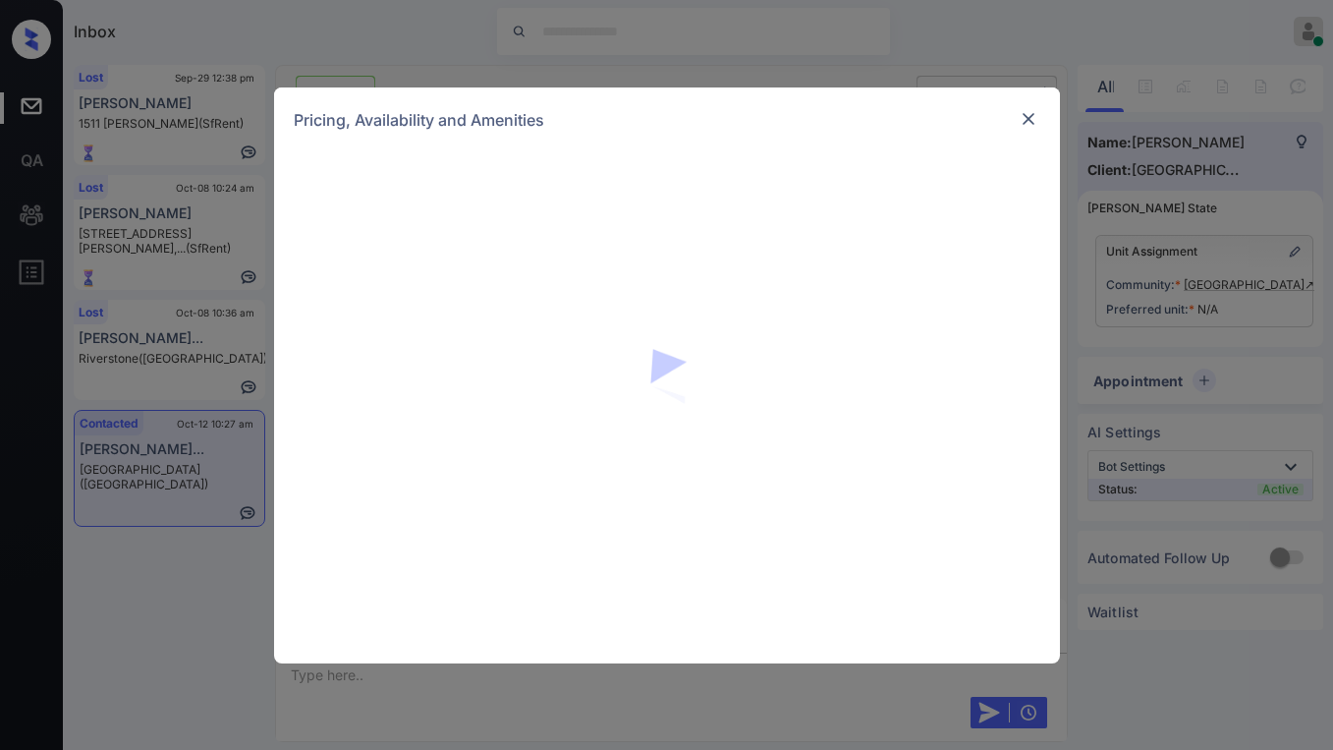
scroll to position [1155, 0]
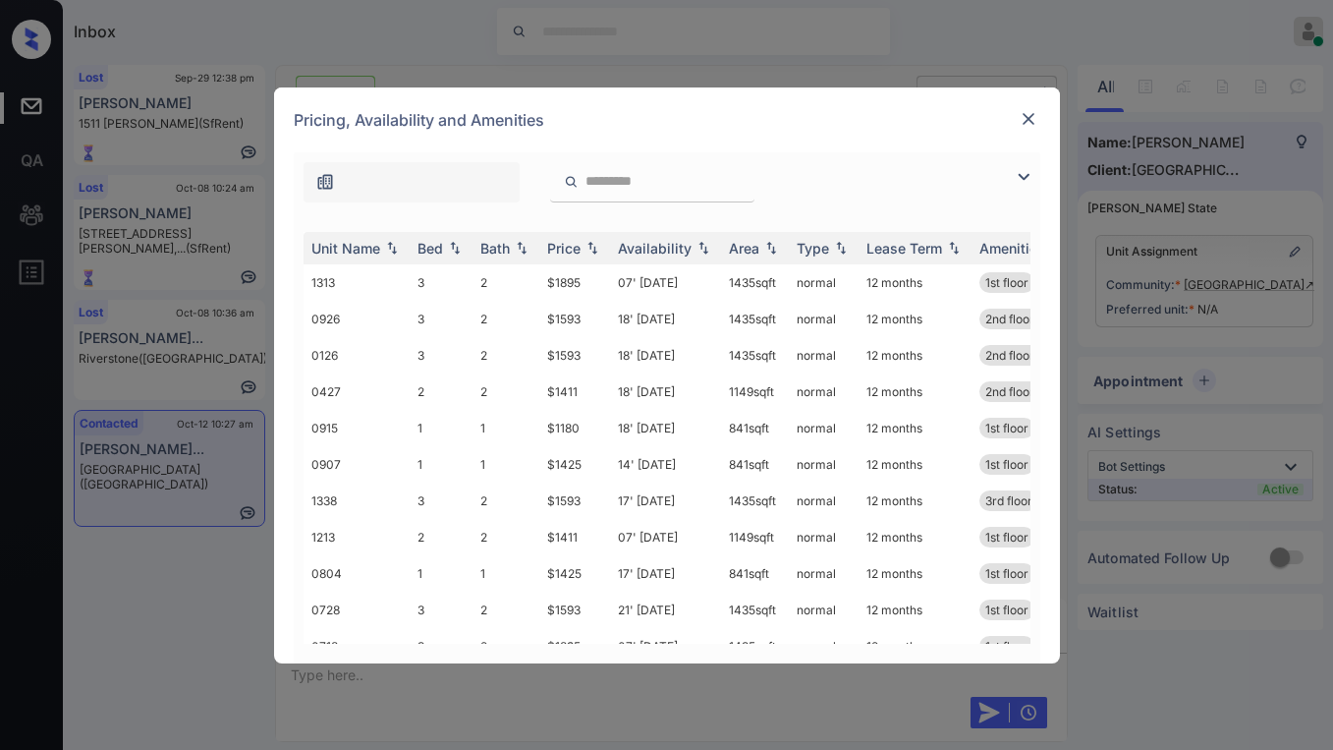
click at [1016, 174] on img at bounding box center [1024, 177] width 24 height 24
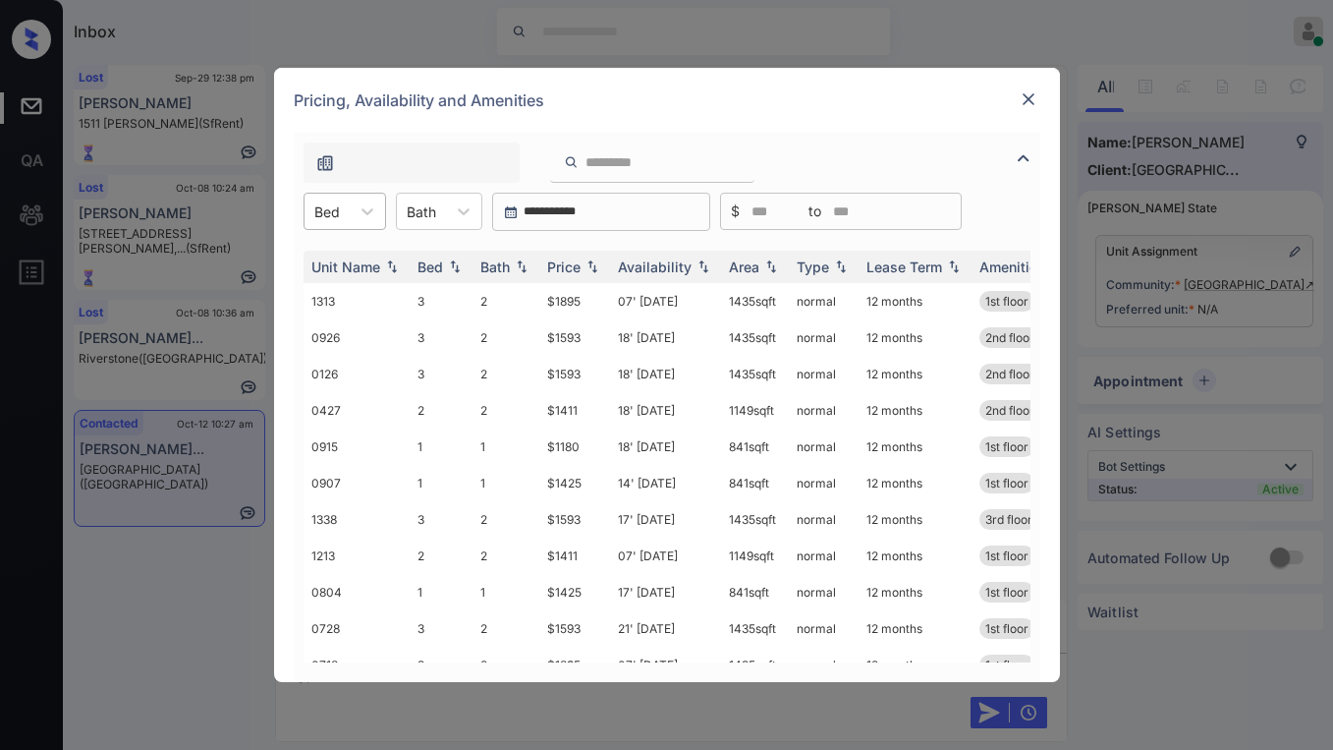
click at [347, 212] on div "Bed" at bounding box center [327, 211] width 45 height 28
click at [344, 259] on div "1" at bounding box center [345, 259] width 83 height 35
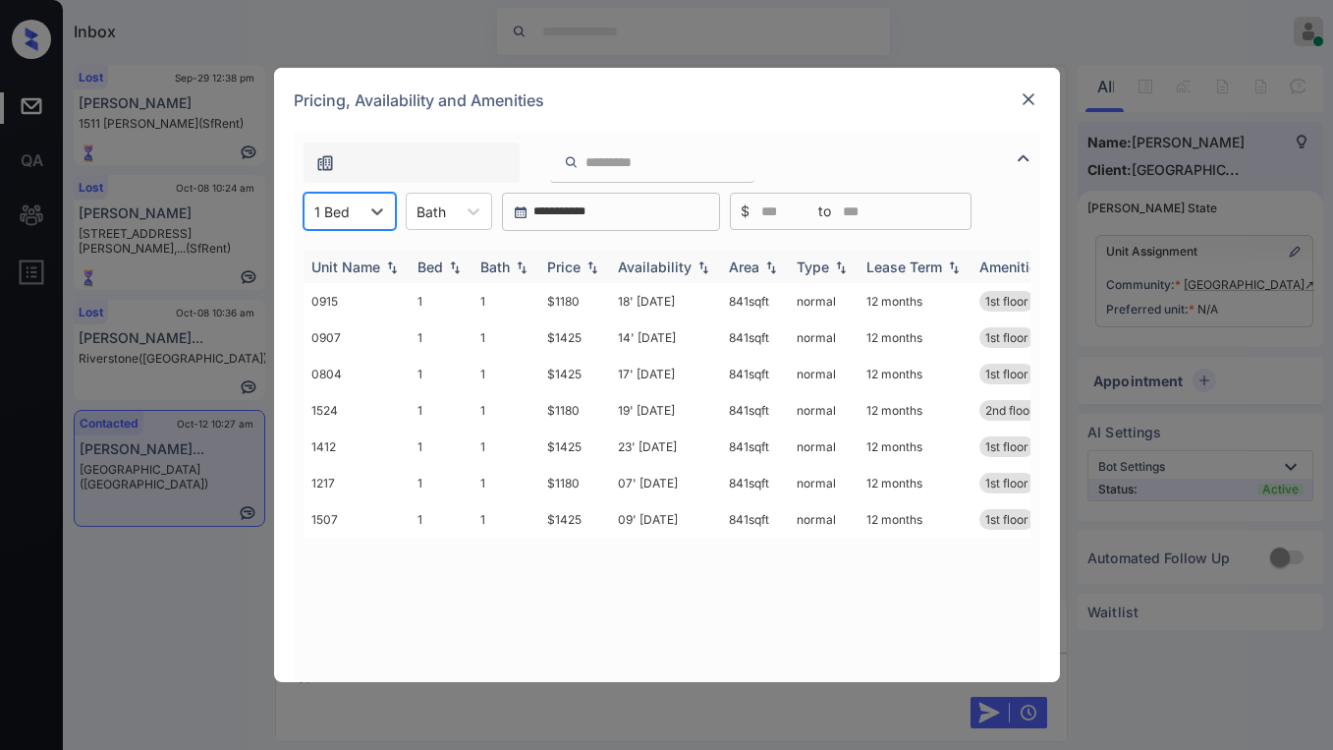
click at [567, 259] on div "Price" at bounding box center [563, 266] width 33 height 17
click at [572, 262] on div "Price" at bounding box center [563, 266] width 33 height 17
click at [572, 263] on div "Price" at bounding box center [563, 266] width 33 height 17
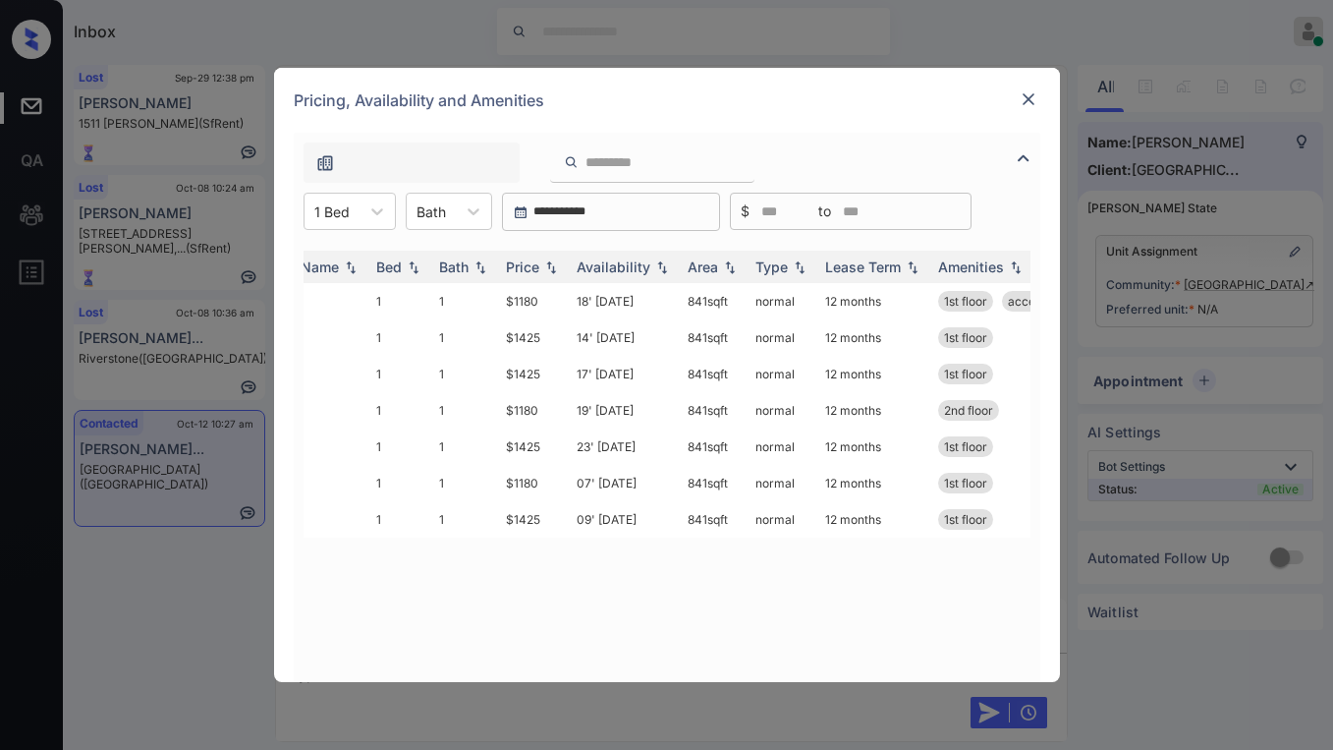
scroll to position [0, 0]
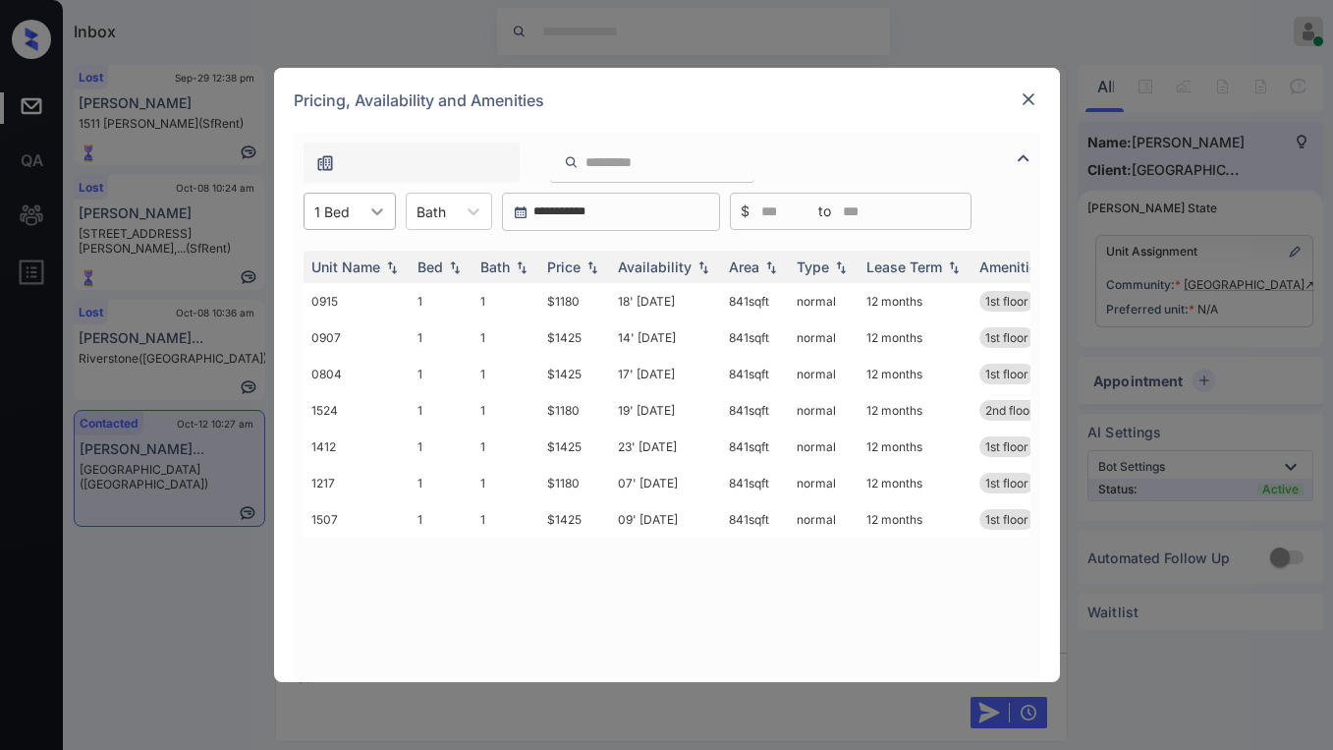
click at [379, 228] on div at bounding box center [377, 211] width 35 height 35
click at [335, 285] on div "2" at bounding box center [350, 294] width 92 height 35
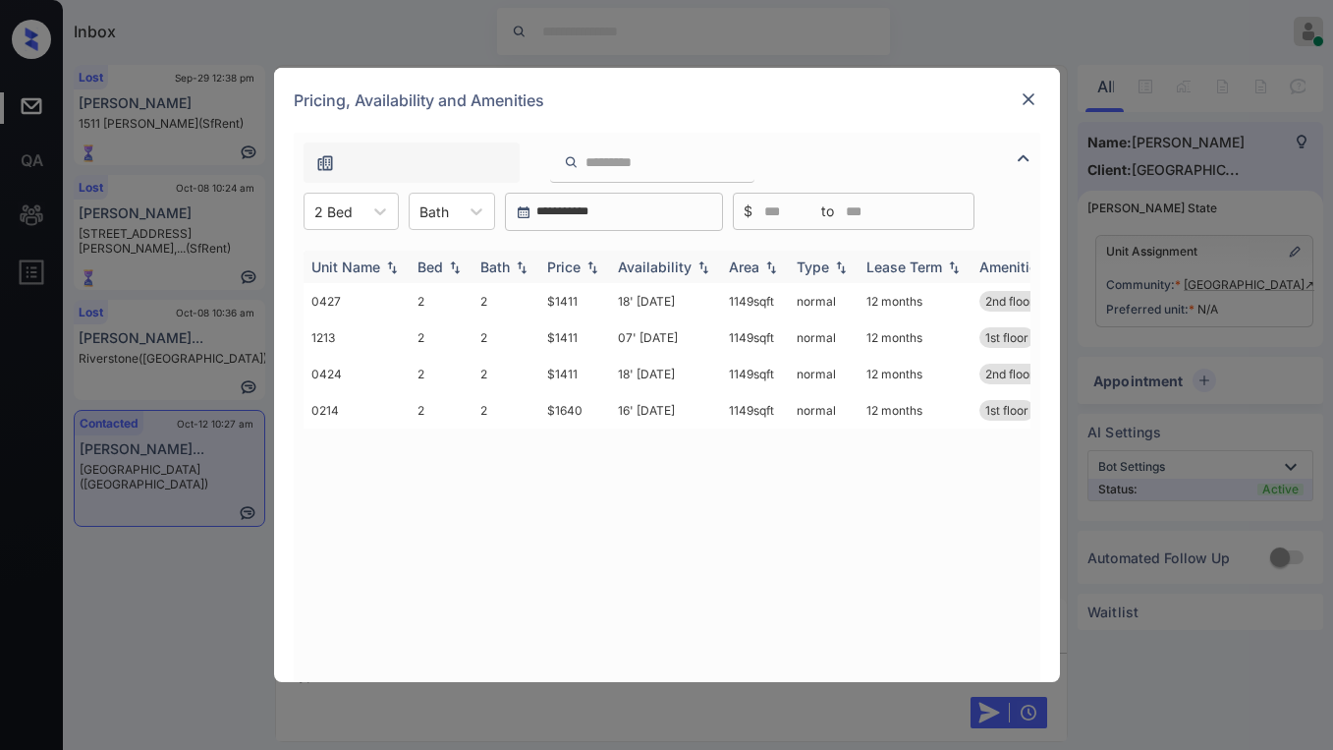
click at [573, 265] on div "Price" at bounding box center [563, 266] width 33 height 17
drag, startPoint x: 573, startPoint y: 265, endPoint x: 487, endPoint y: 259, distance: 85.7
click at [573, 264] on div "Price" at bounding box center [563, 266] width 33 height 17
click at [375, 214] on icon at bounding box center [380, 211] width 20 height 20
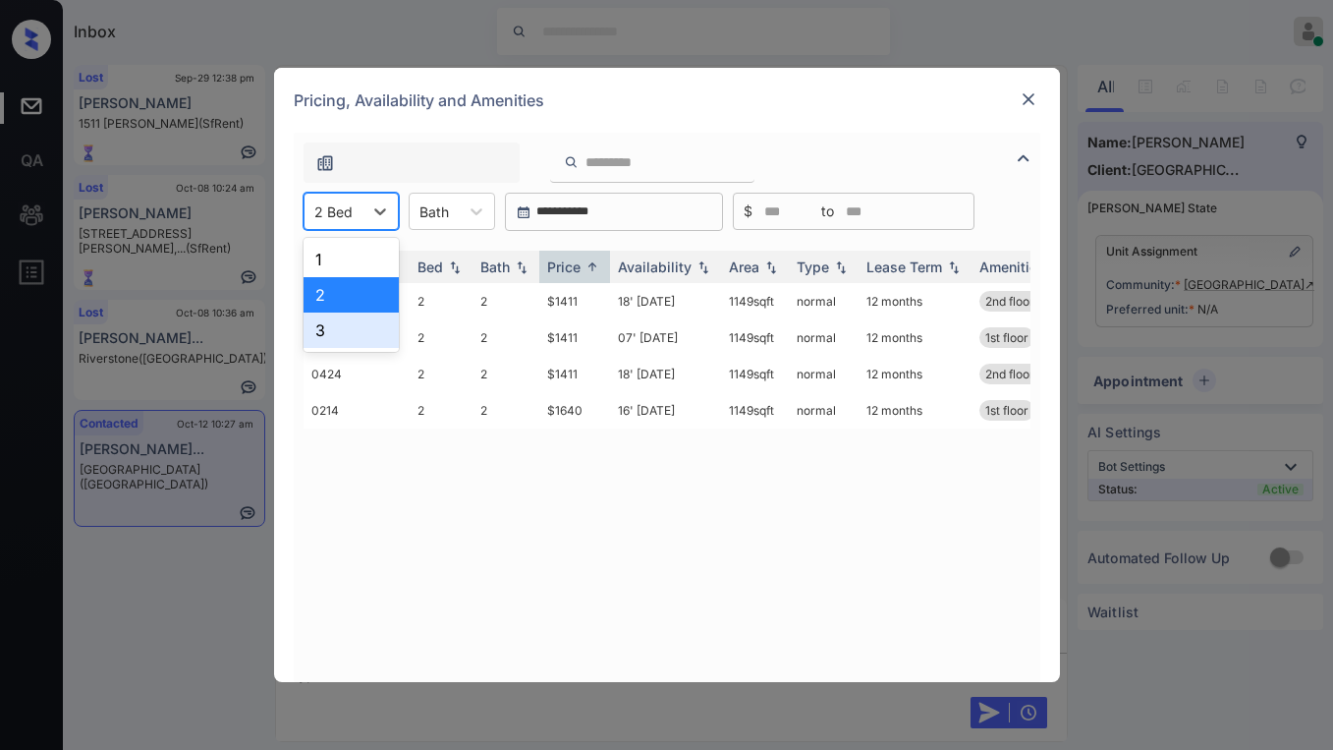
click at [335, 326] on div "3" at bounding box center [351, 329] width 95 height 35
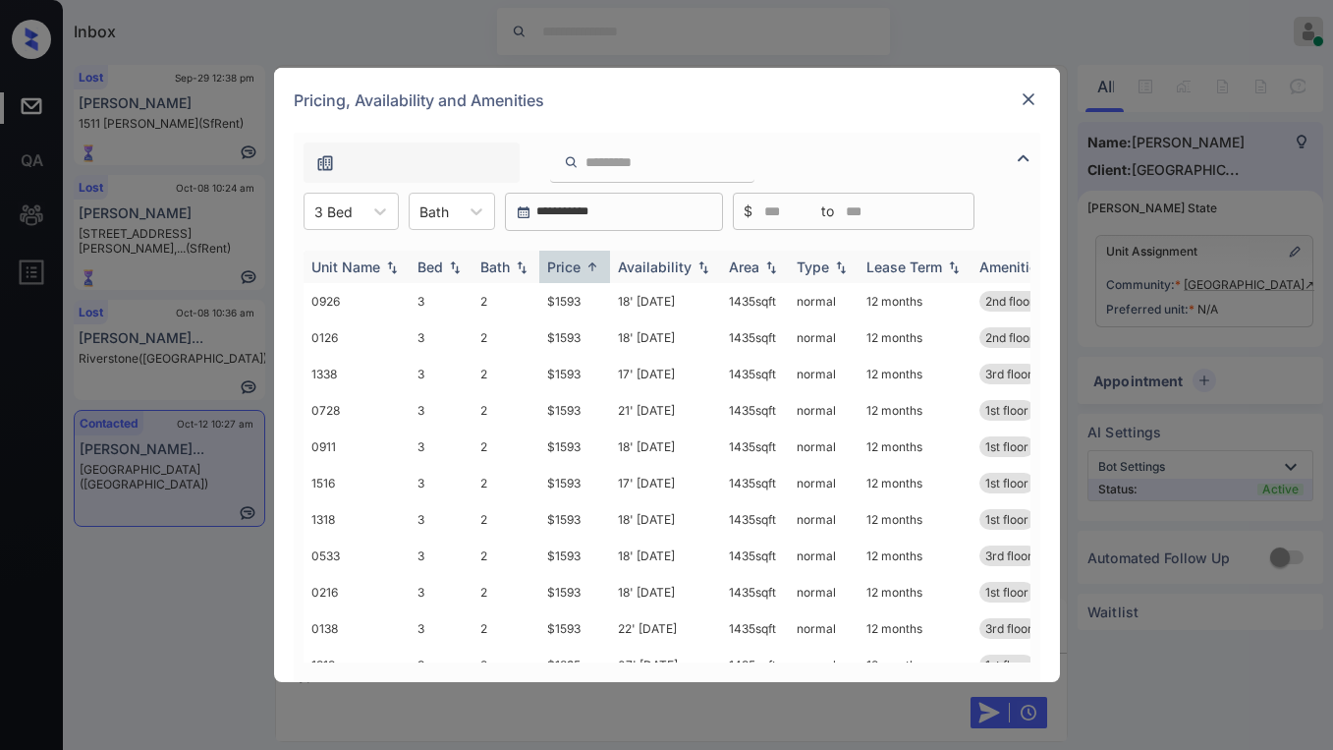
click at [559, 267] on div "Price" at bounding box center [563, 266] width 33 height 17
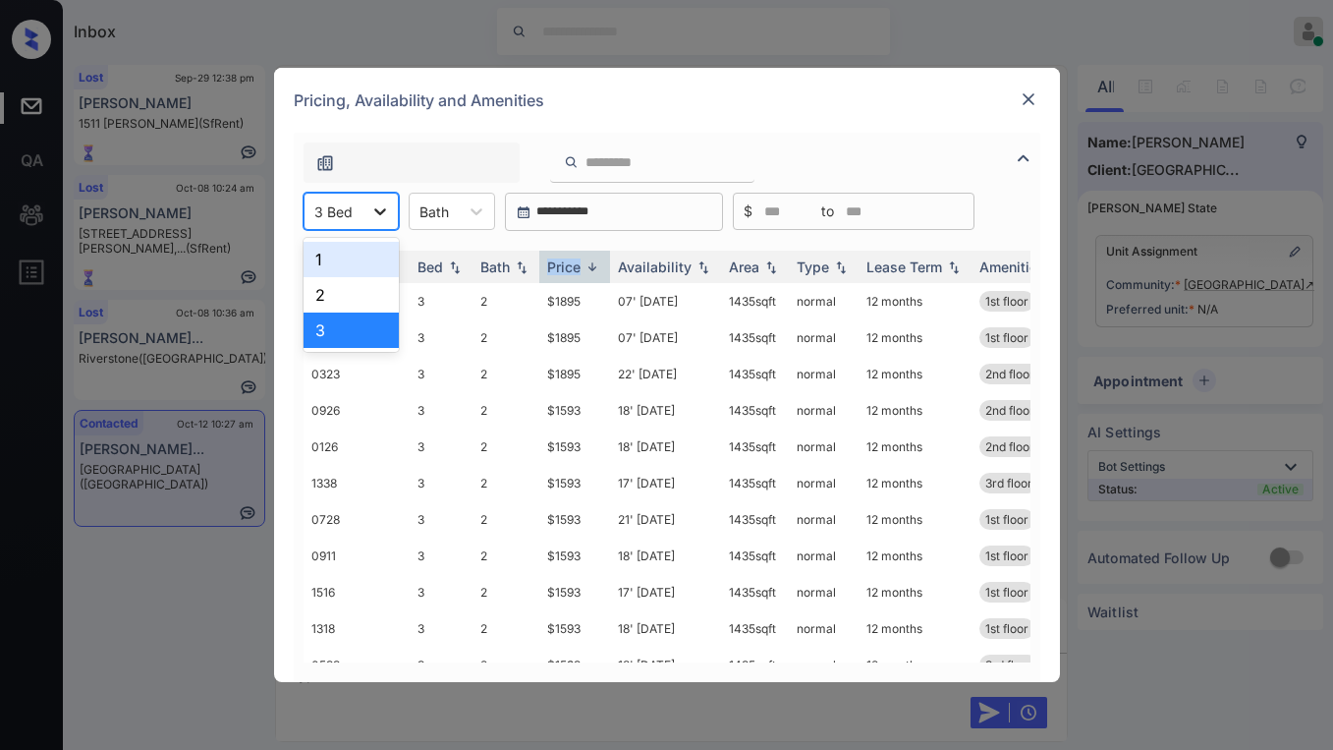
click at [372, 218] on icon at bounding box center [380, 211] width 20 height 20
click at [338, 265] on div "1" at bounding box center [351, 259] width 95 height 35
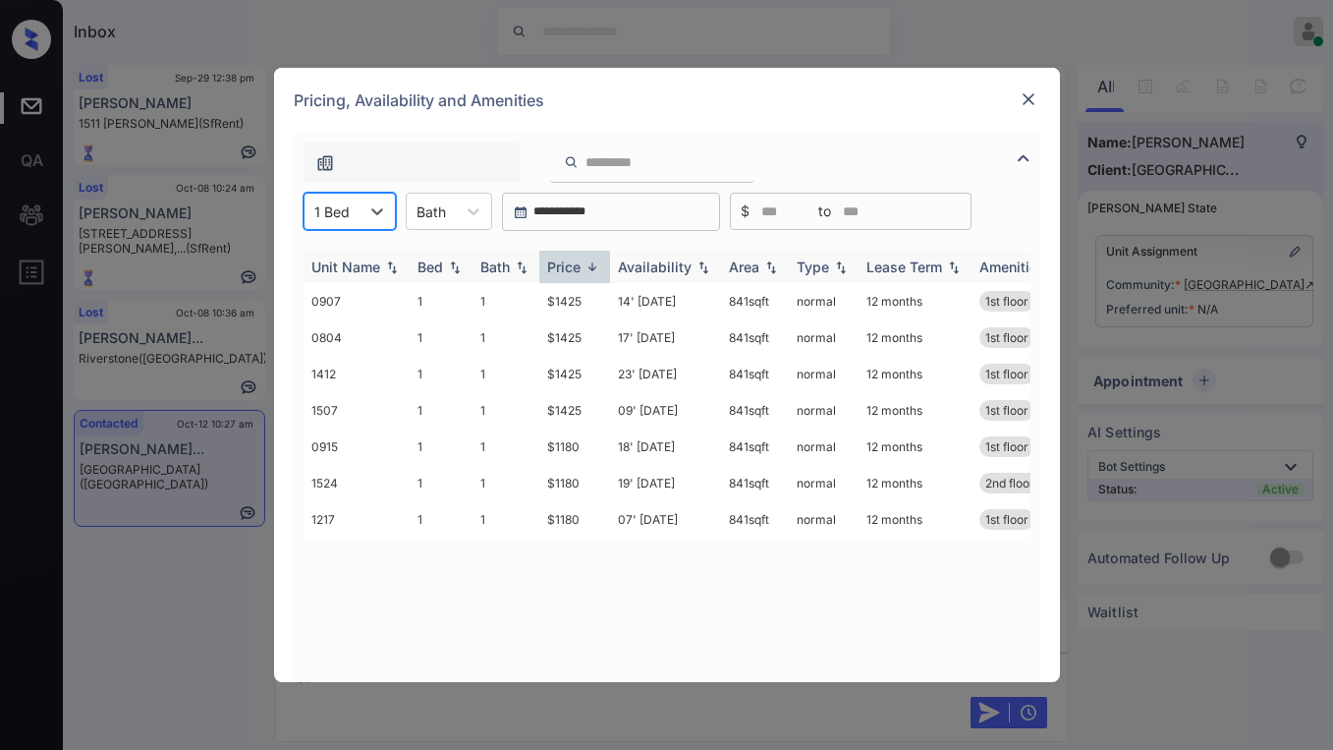
click at [556, 269] on div "Price" at bounding box center [563, 266] width 33 height 17
click at [564, 261] on div "Price" at bounding box center [563, 266] width 33 height 17
click at [567, 260] on div "Price" at bounding box center [563, 266] width 33 height 17
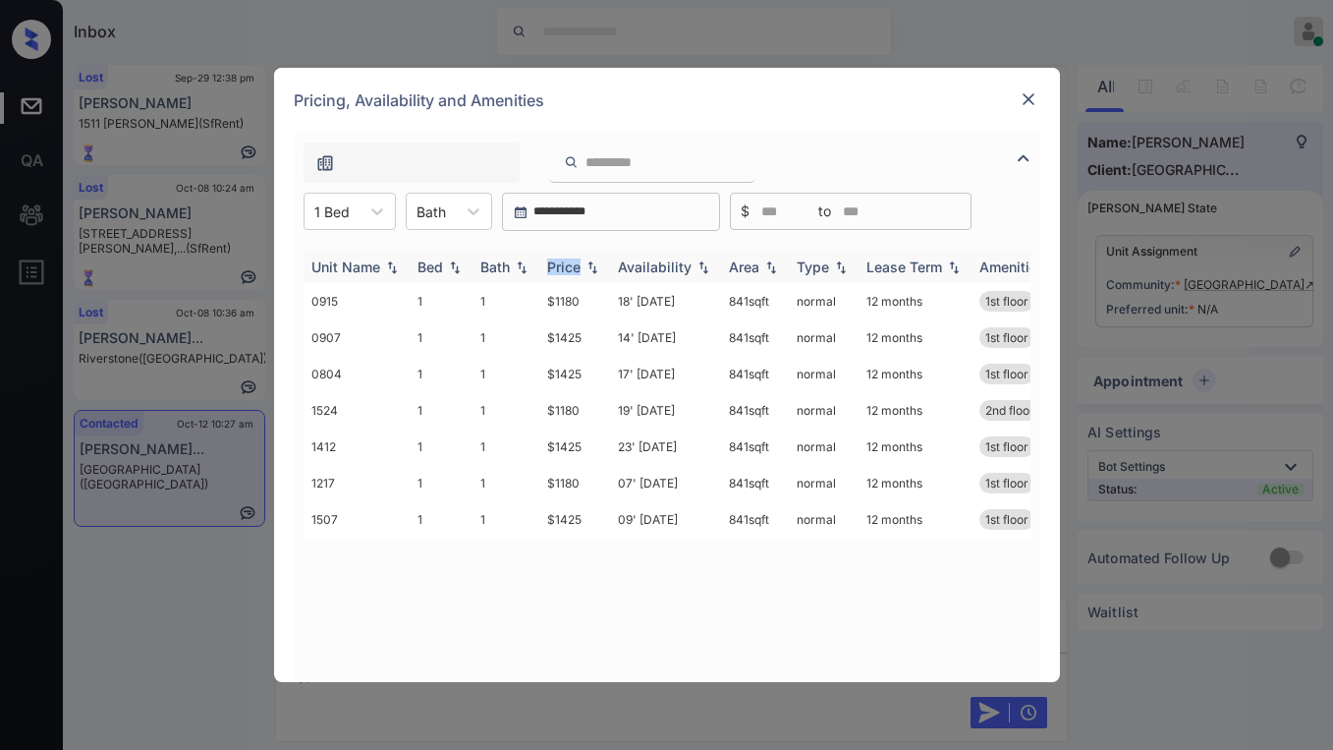
click at [567, 260] on div "Price" at bounding box center [563, 266] width 33 height 17
click at [572, 267] on div "Price" at bounding box center [563, 266] width 33 height 17
click at [1024, 108] on img at bounding box center [1029, 99] width 20 height 20
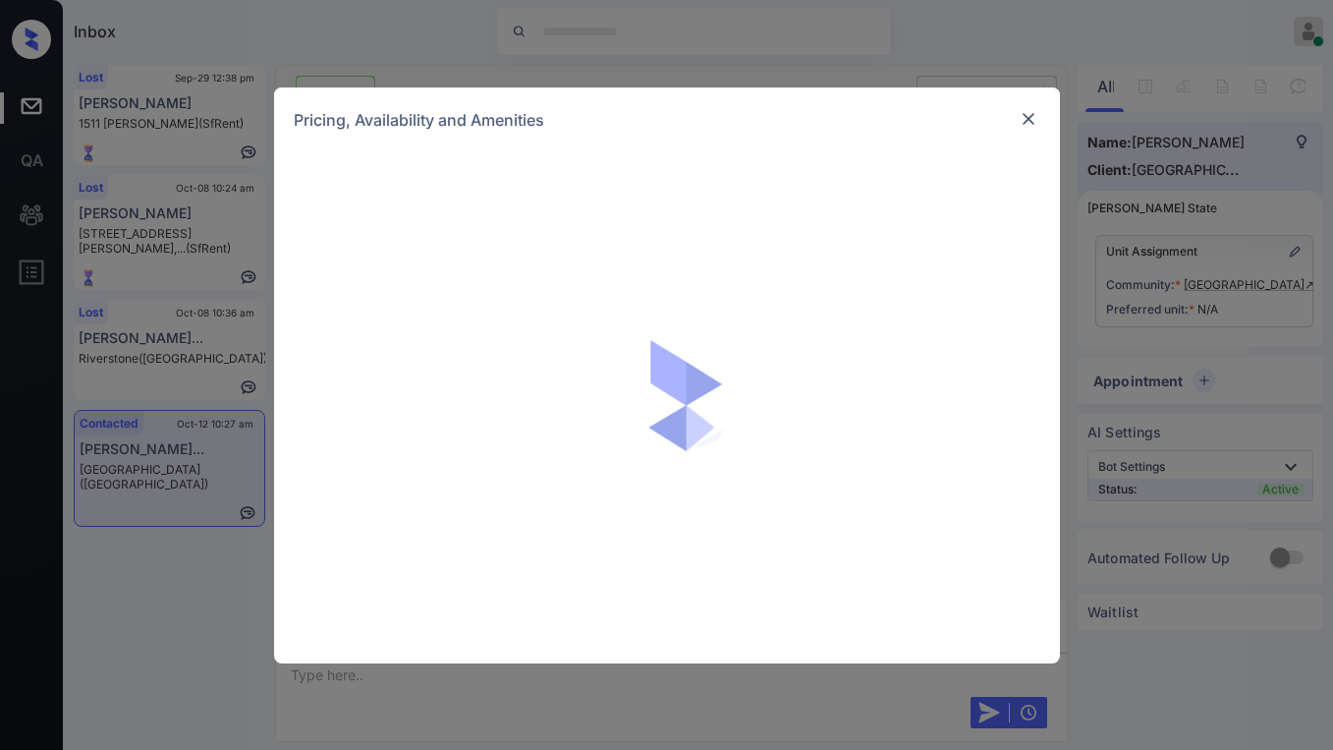
scroll to position [1155, 0]
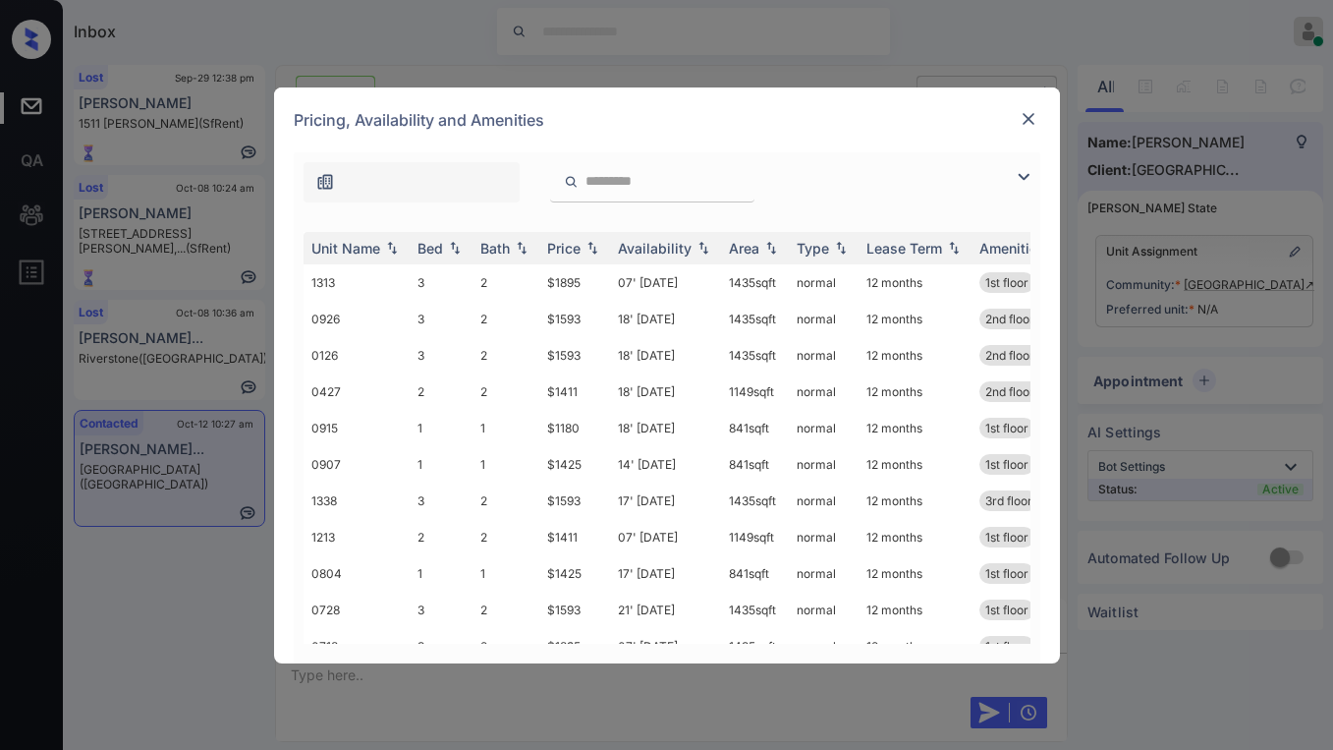
drag, startPoint x: 1032, startPoint y: 180, endPoint x: 995, endPoint y: 178, distance: 36.4
click at [1031, 180] on img at bounding box center [1024, 177] width 24 height 24
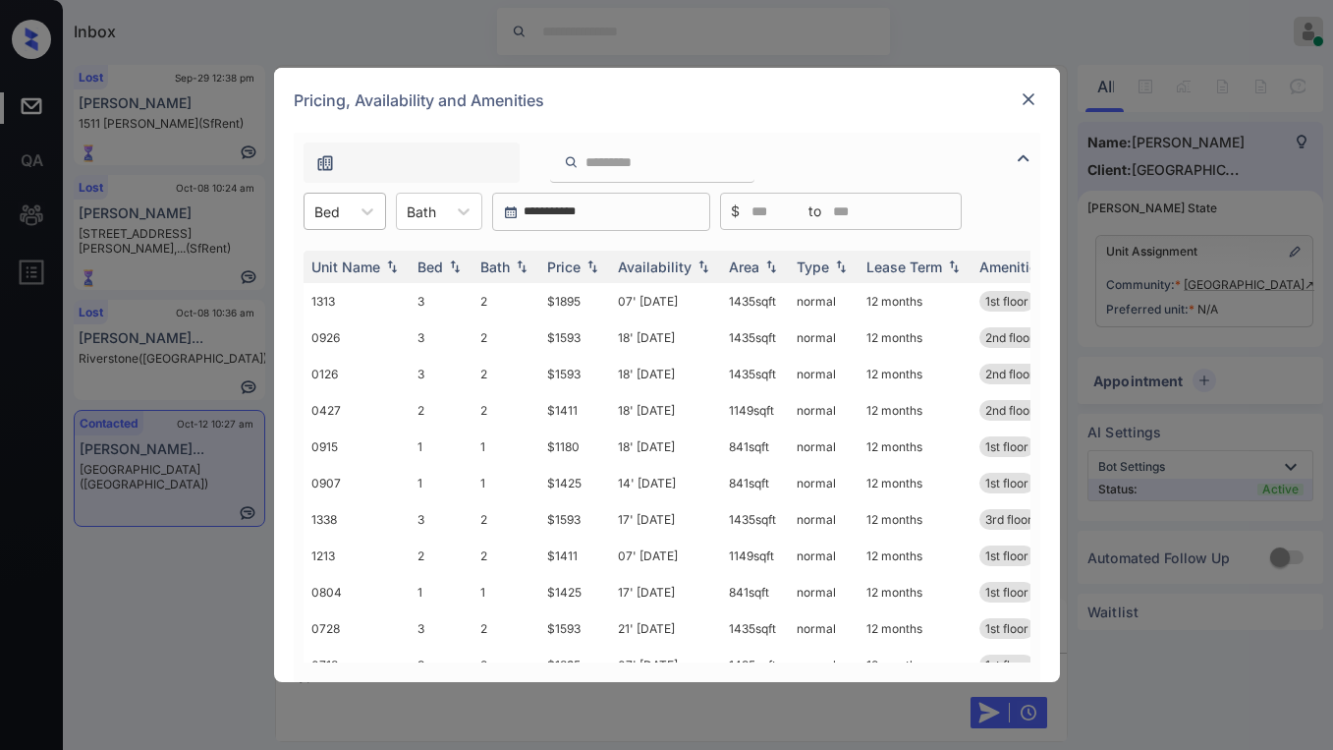
click at [331, 214] on div at bounding box center [327, 211] width 26 height 21
click at [329, 259] on div "1" at bounding box center [345, 259] width 83 height 35
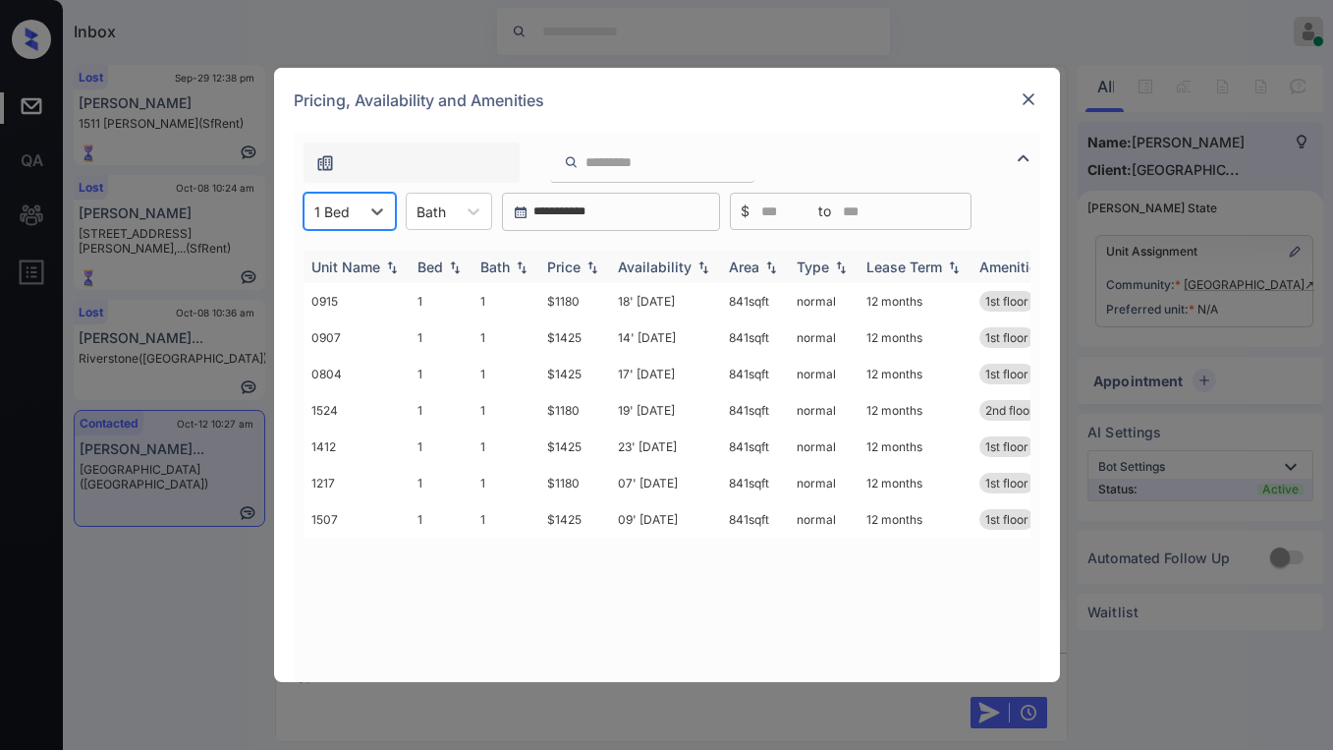
click at [562, 266] on div "Price" at bounding box center [563, 266] width 33 height 17
click at [564, 266] on div "Price" at bounding box center [563, 266] width 33 height 17
click at [558, 376] on td "$1180" at bounding box center [574, 374] width 71 height 36
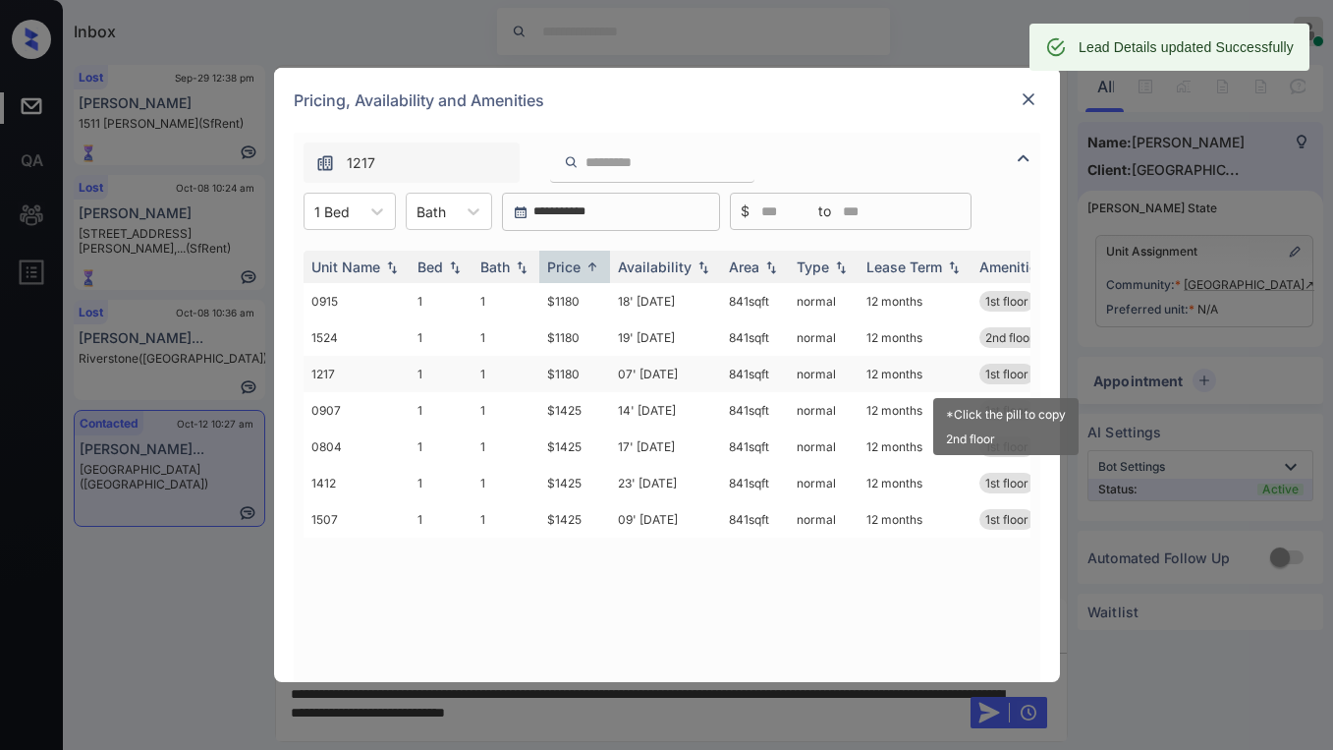
click at [998, 376] on span "1st floor" at bounding box center [1006, 373] width 43 height 15
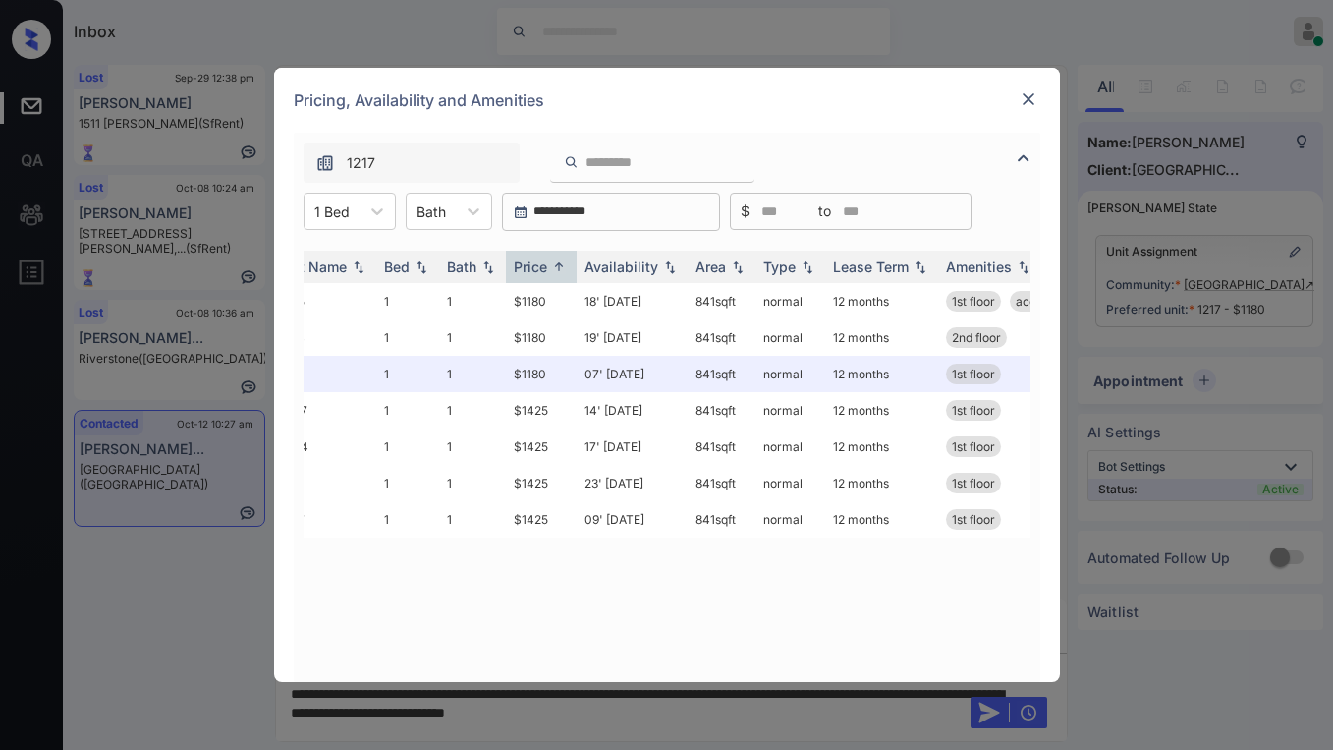
scroll to position [0, 36]
click at [370, 223] on div at bounding box center [377, 211] width 35 height 35
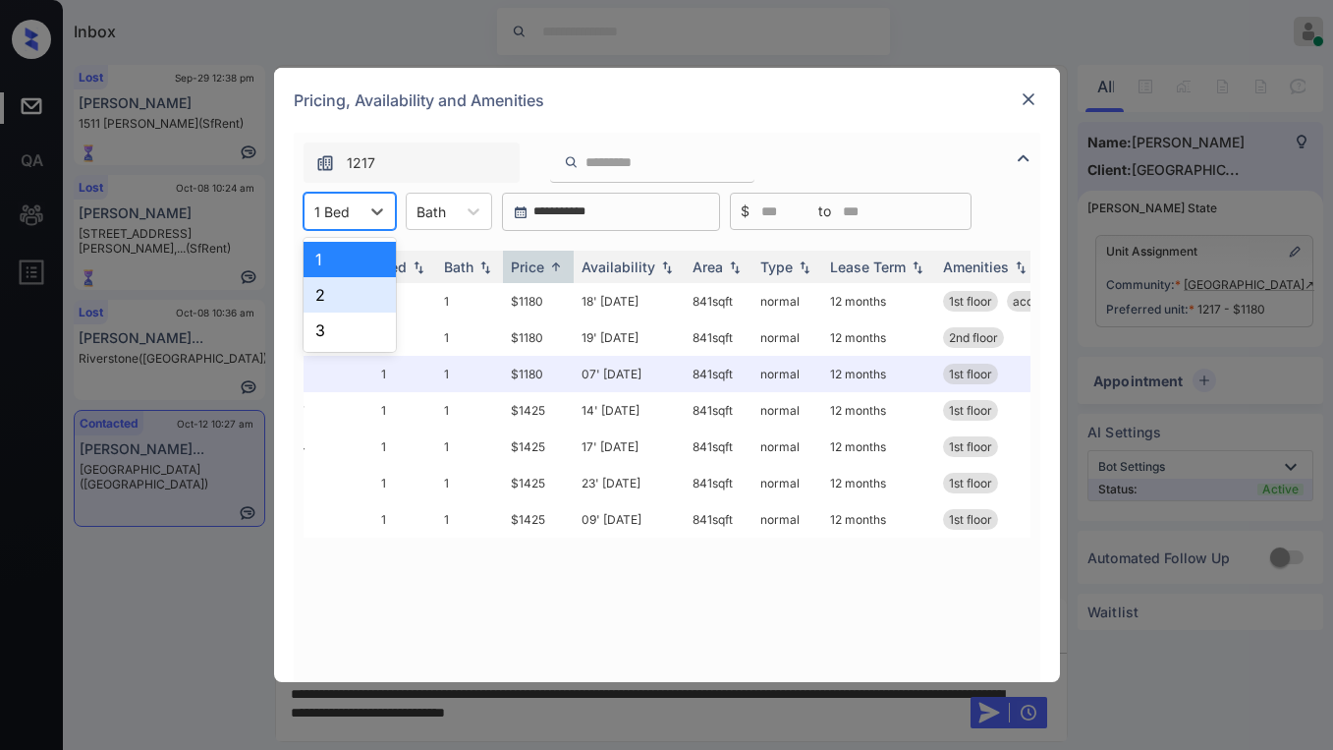
click at [344, 300] on div "2" at bounding box center [350, 294] width 92 height 35
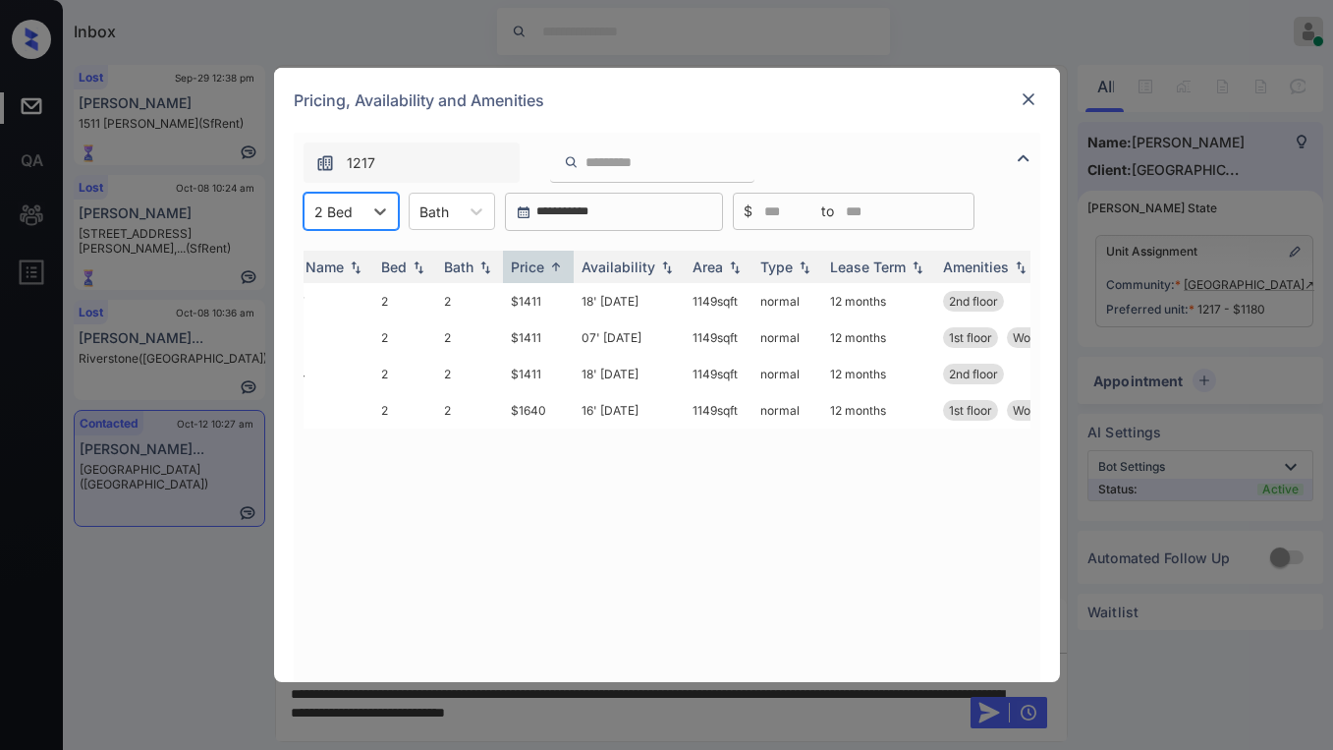
scroll to position [0, 0]
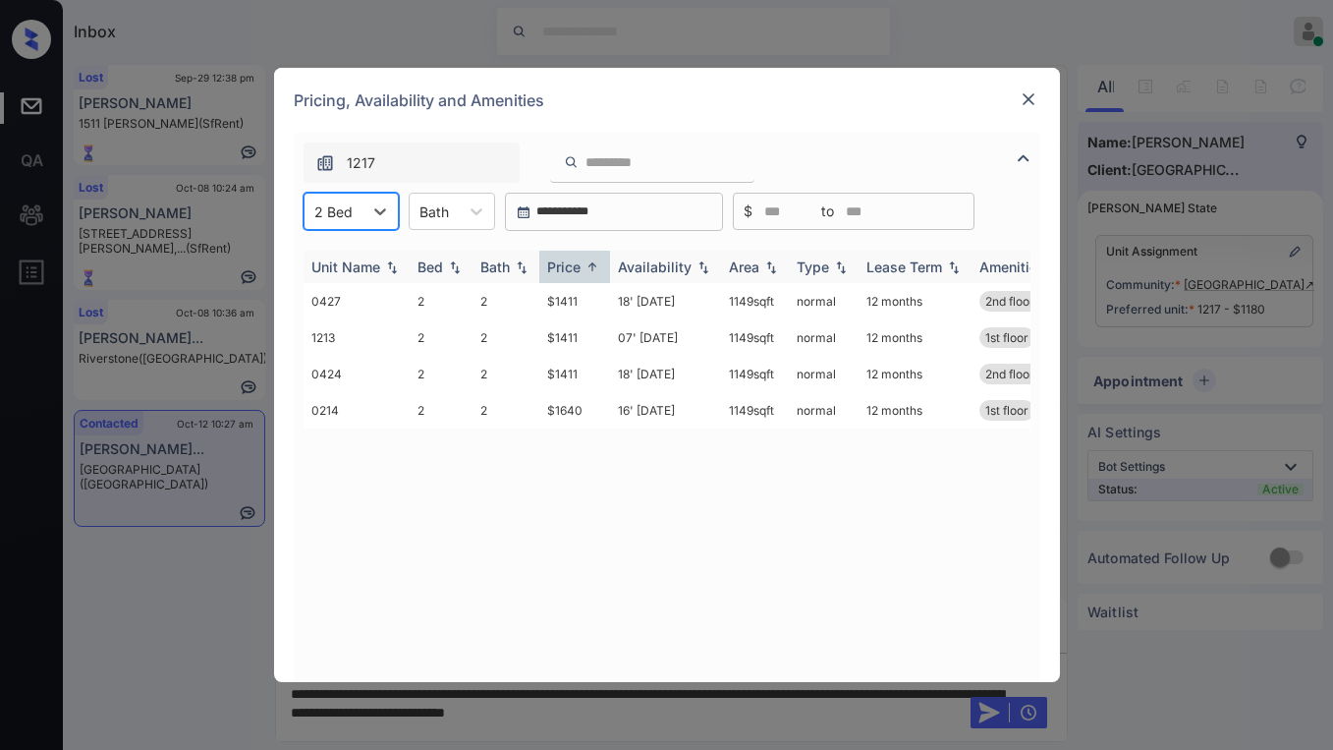
click at [573, 267] on div "Price" at bounding box center [563, 266] width 33 height 17
click at [573, 270] on div "Price" at bounding box center [563, 266] width 33 height 17
click at [574, 270] on div "Price" at bounding box center [563, 266] width 33 height 17
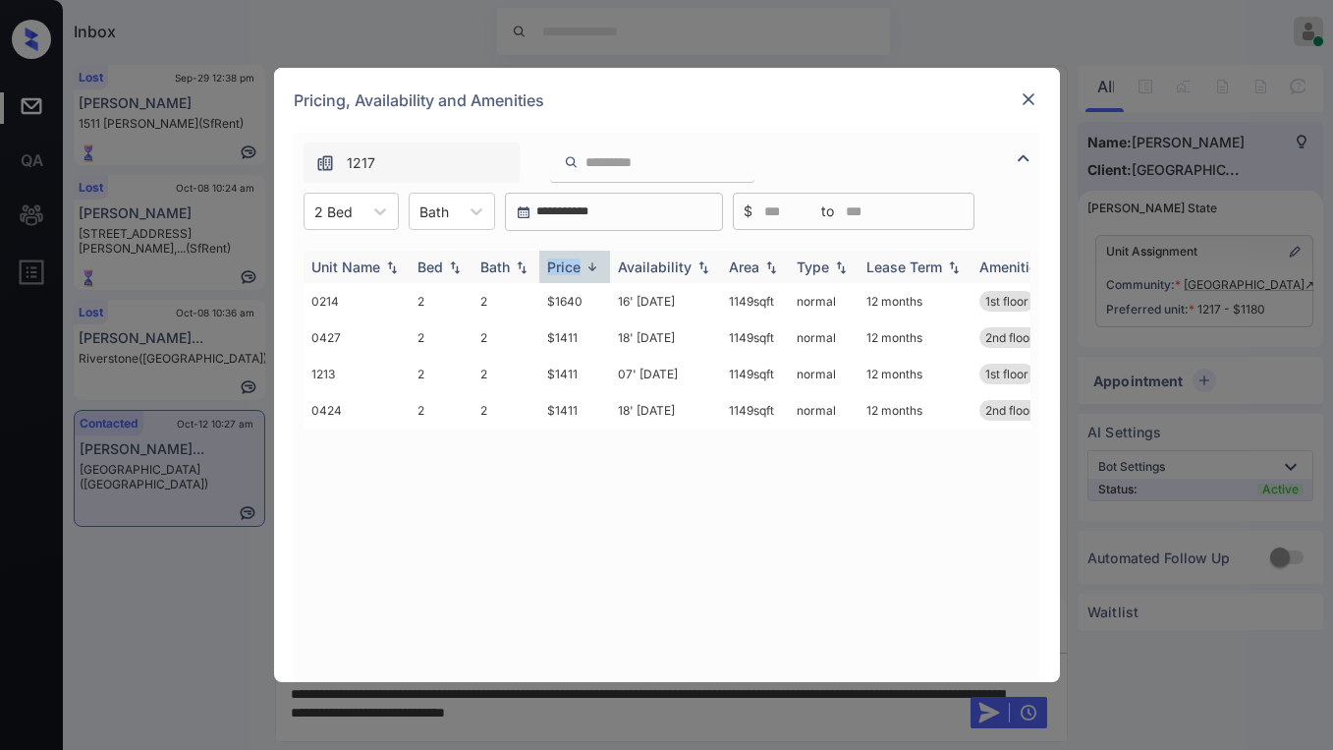
click at [574, 270] on div "Price" at bounding box center [563, 266] width 33 height 17
click at [565, 337] on td "$1411" at bounding box center [574, 337] width 71 height 36
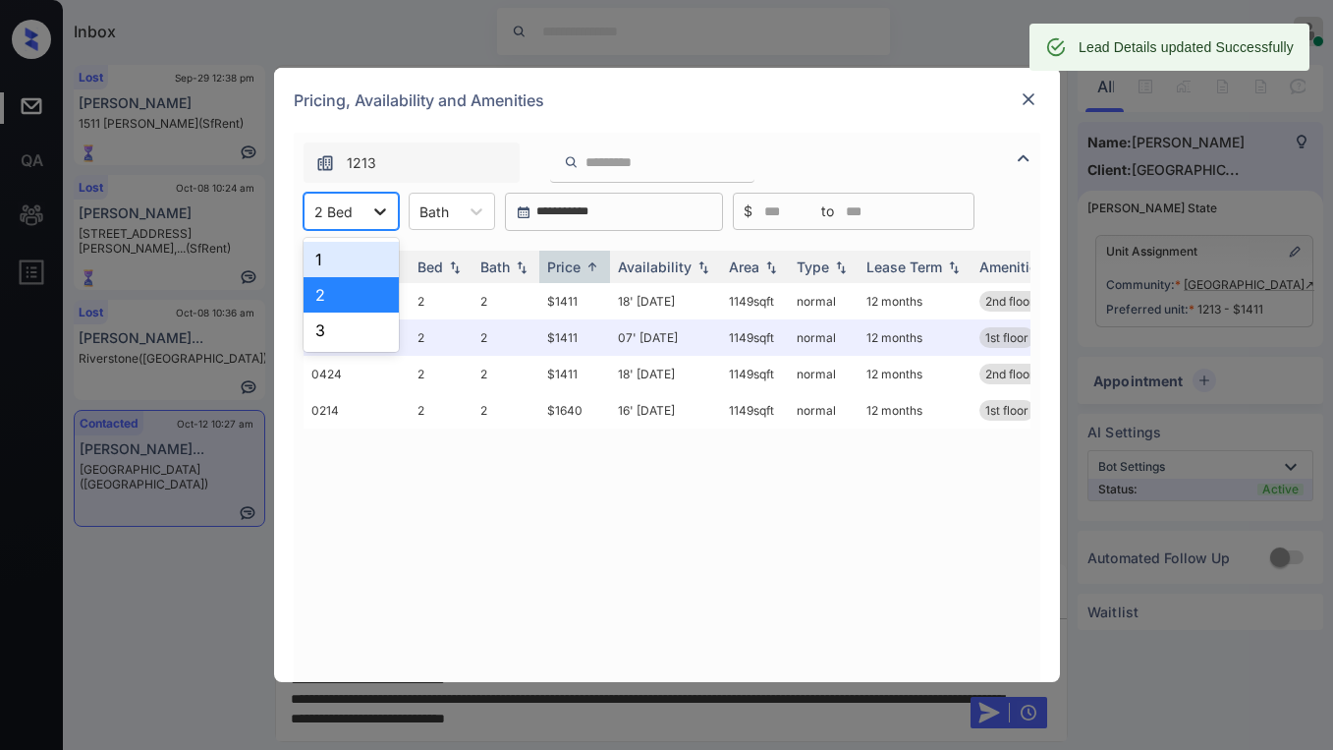
click at [371, 216] on icon at bounding box center [380, 211] width 20 height 20
click at [356, 327] on div "3" at bounding box center [351, 329] width 95 height 35
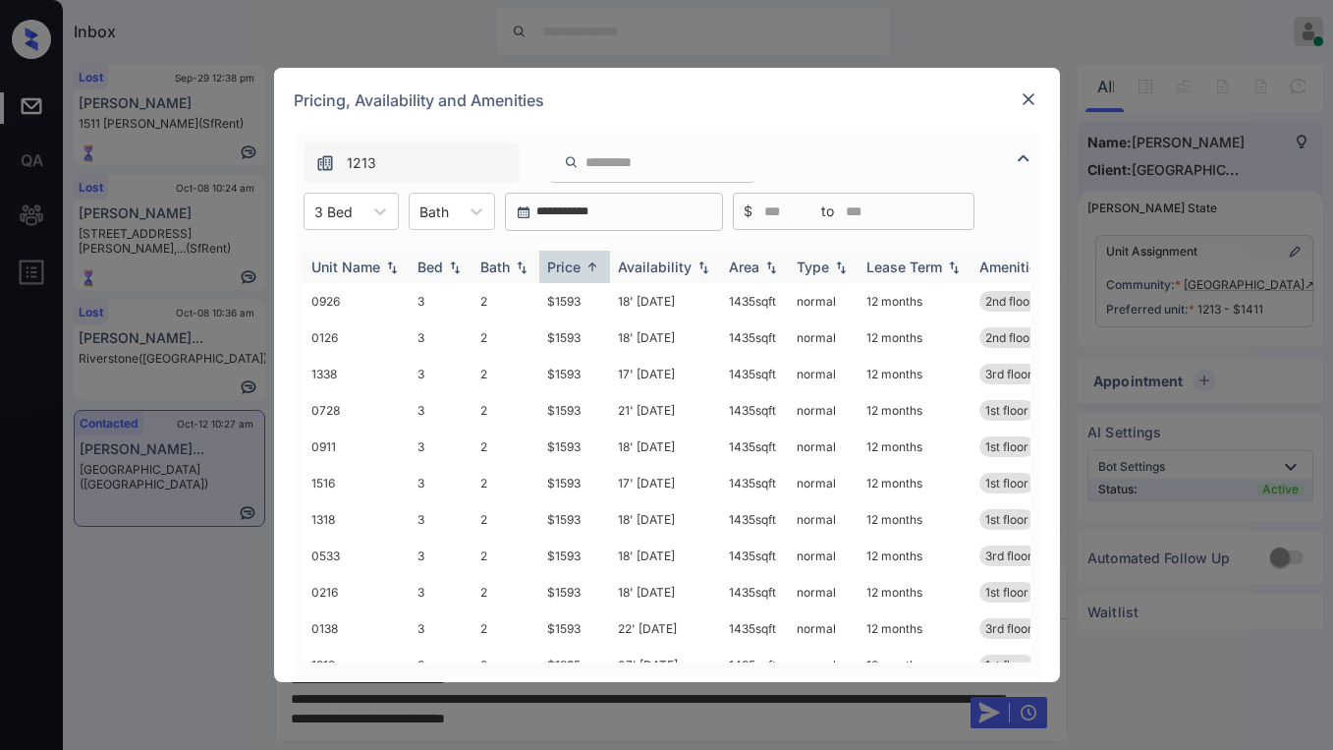
click at [572, 265] on div "Price" at bounding box center [563, 266] width 33 height 17
click at [568, 263] on div "Price" at bounding box center [563, 266] width 33 height 17
click at [578, 268] on div "Price" at bounding box center [563, 266] width 33 height 17
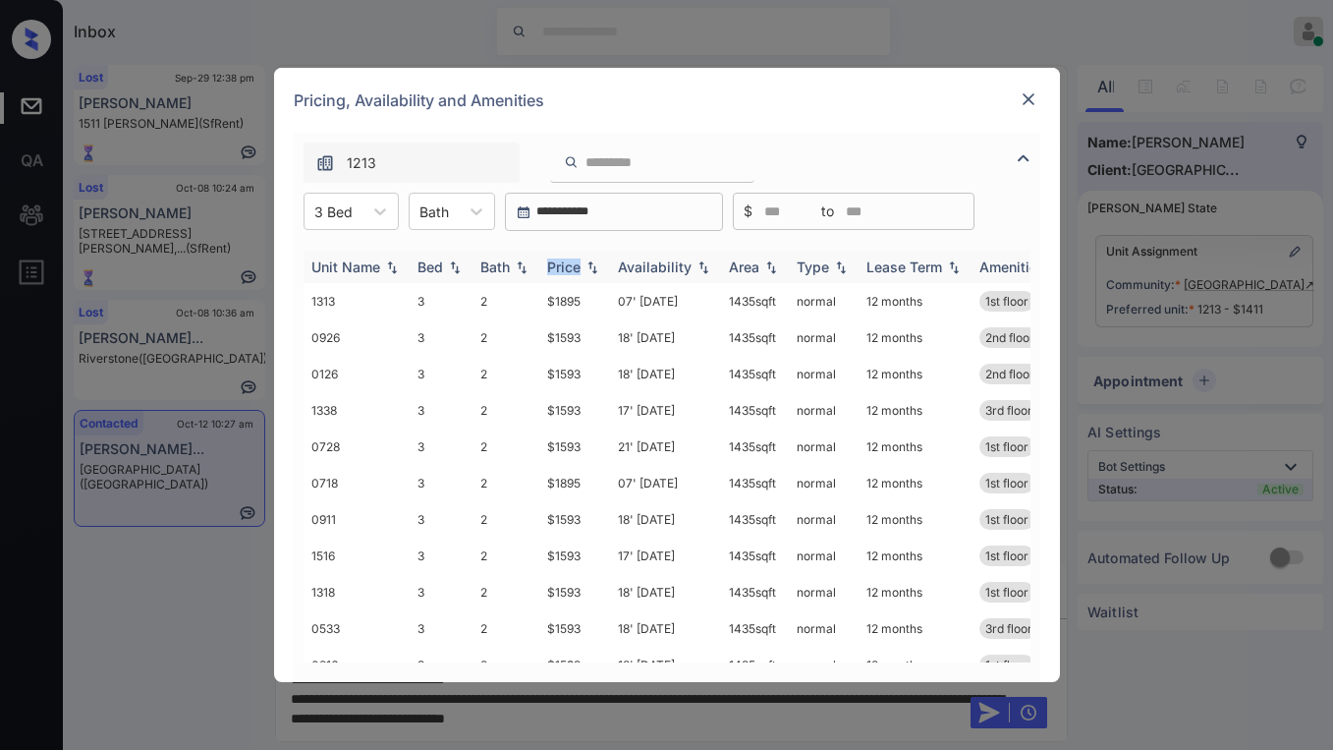
click at [576, 267] on div "Price" at bounding box center [563, 266] width 33 height 17
click at [575, 267] on div "Price" at bounding box center [563, 266] width 33 height 17
click at [574, 261] on div "Price" at bounding box center [563, 266] width 33 height 17
click at [573, 260] on div "Price" at bounding box center [563, 266] width 33 height 17
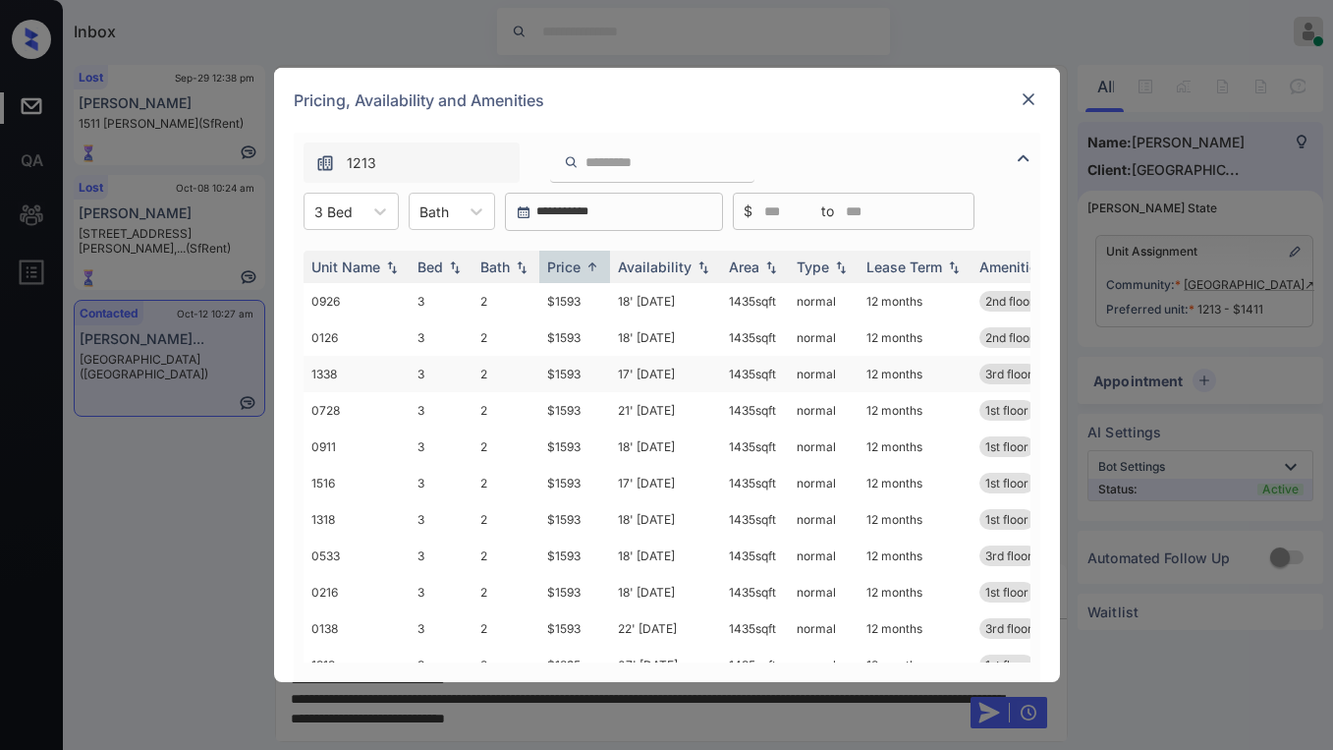
click at [567, 378] on td "$1593" at bounding box center [574, 374] width 71 height 36
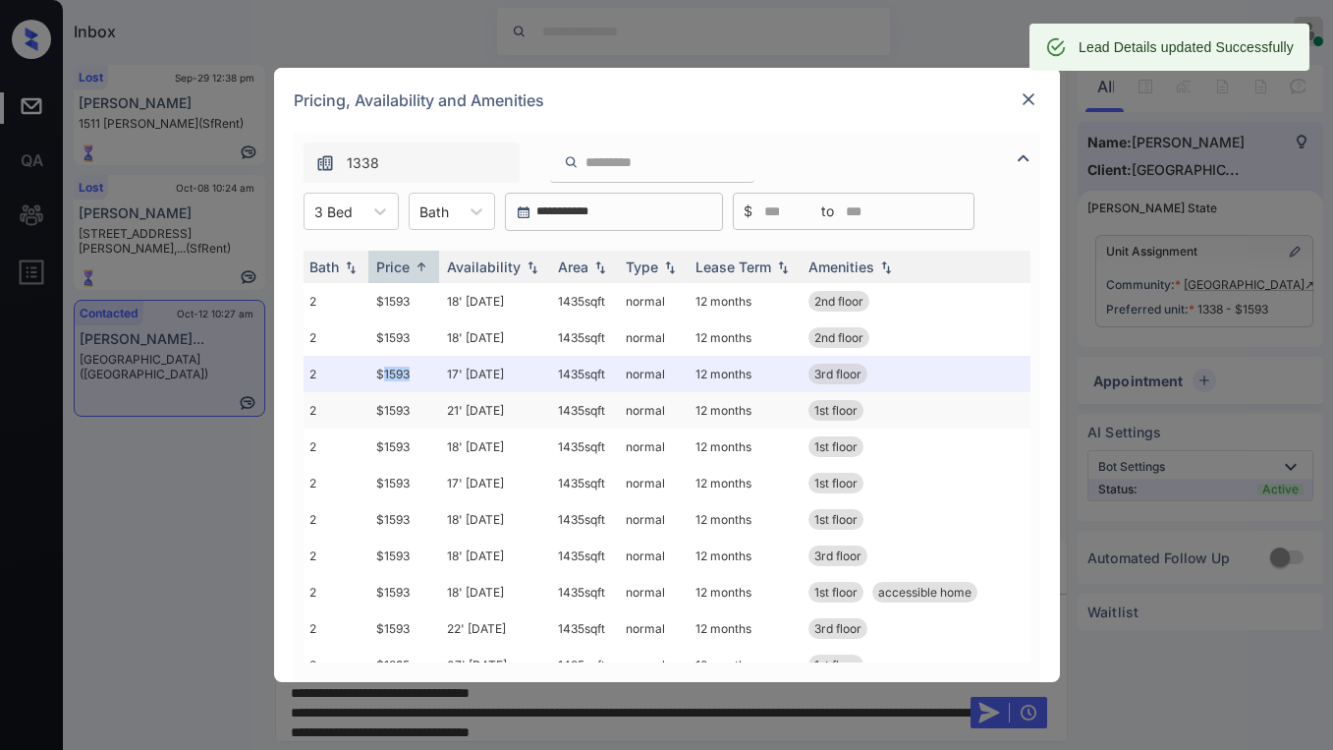
scroll to position [0, 172]
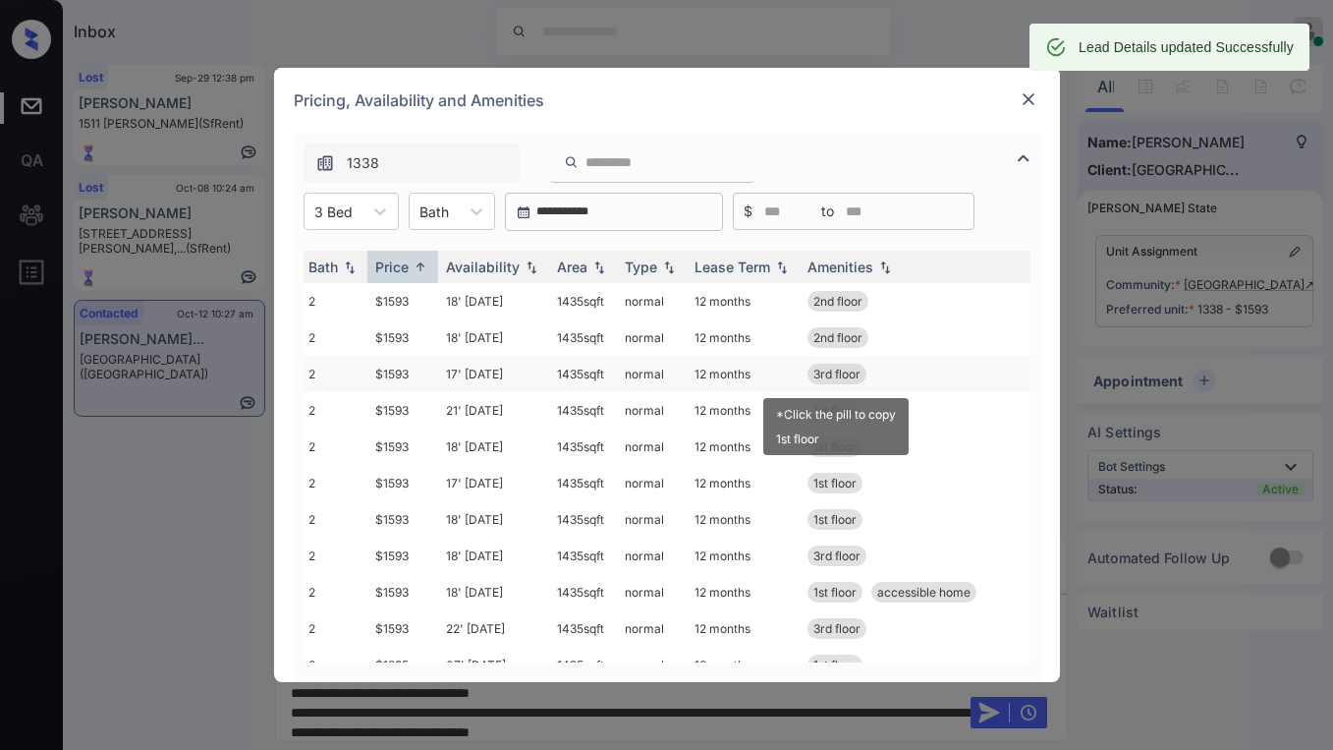
click at [840, 374] on span "3rd floor" at bounding box center [836, 373] width 47 height 15
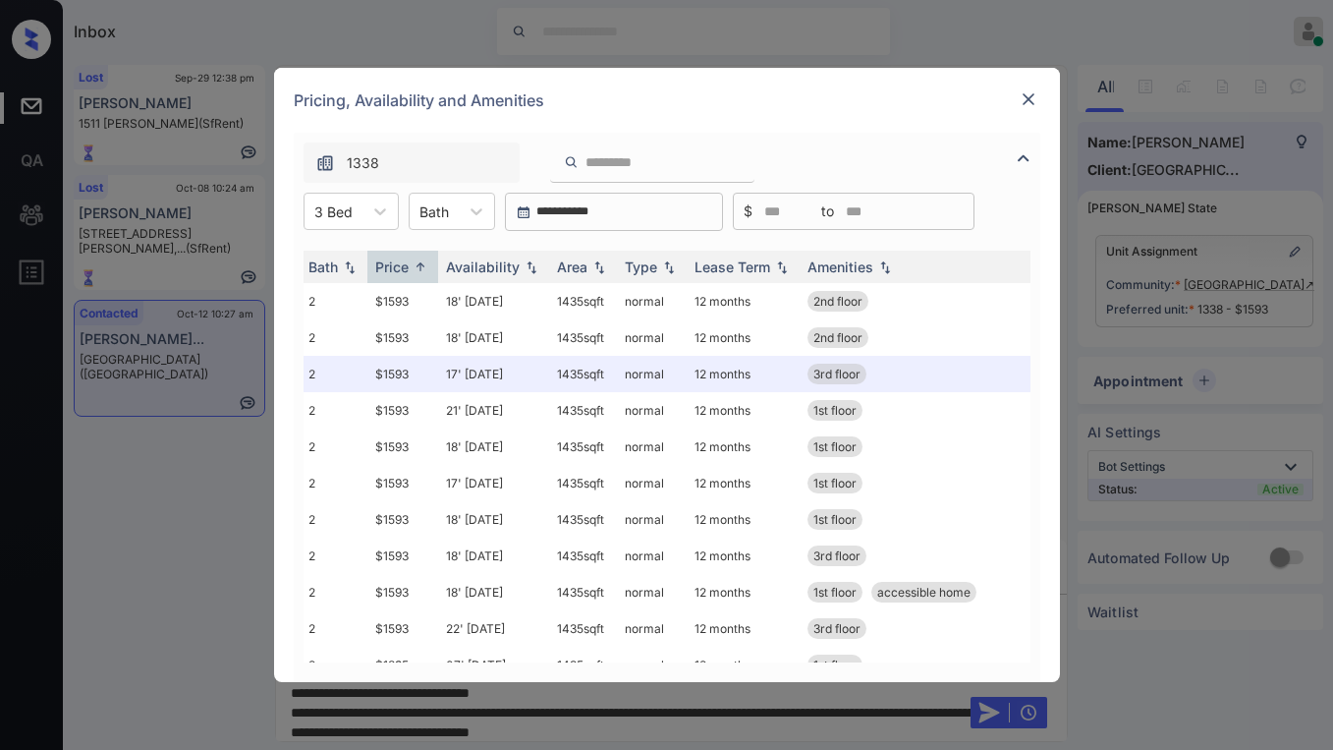
click at [1029, 96] on img at bounding box center [1029, 99] width 20 height 20
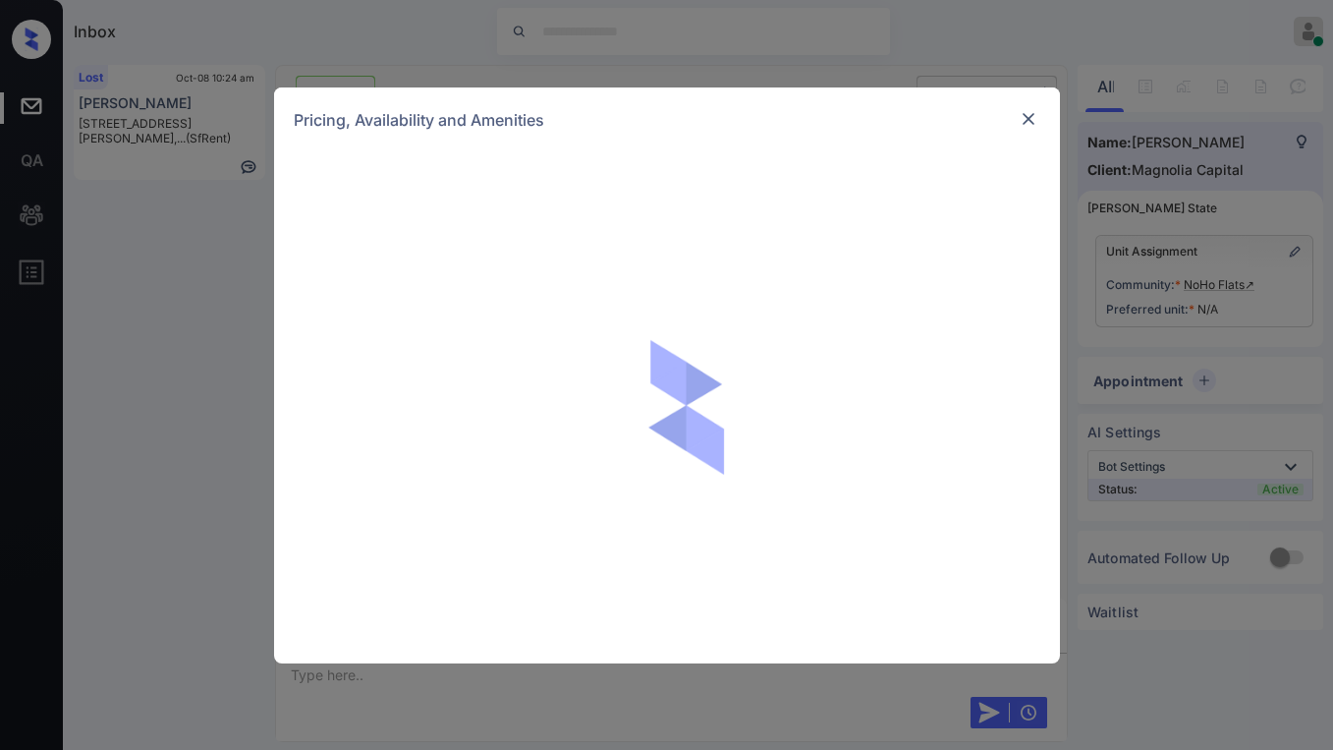
scroll to position [4169, 0]
click at [1036, 122] on img at bounding box center [1029, 119] width 20 height 20
click at [1031, 121] on img at bounding box center [1029, 119] width 20 height 20
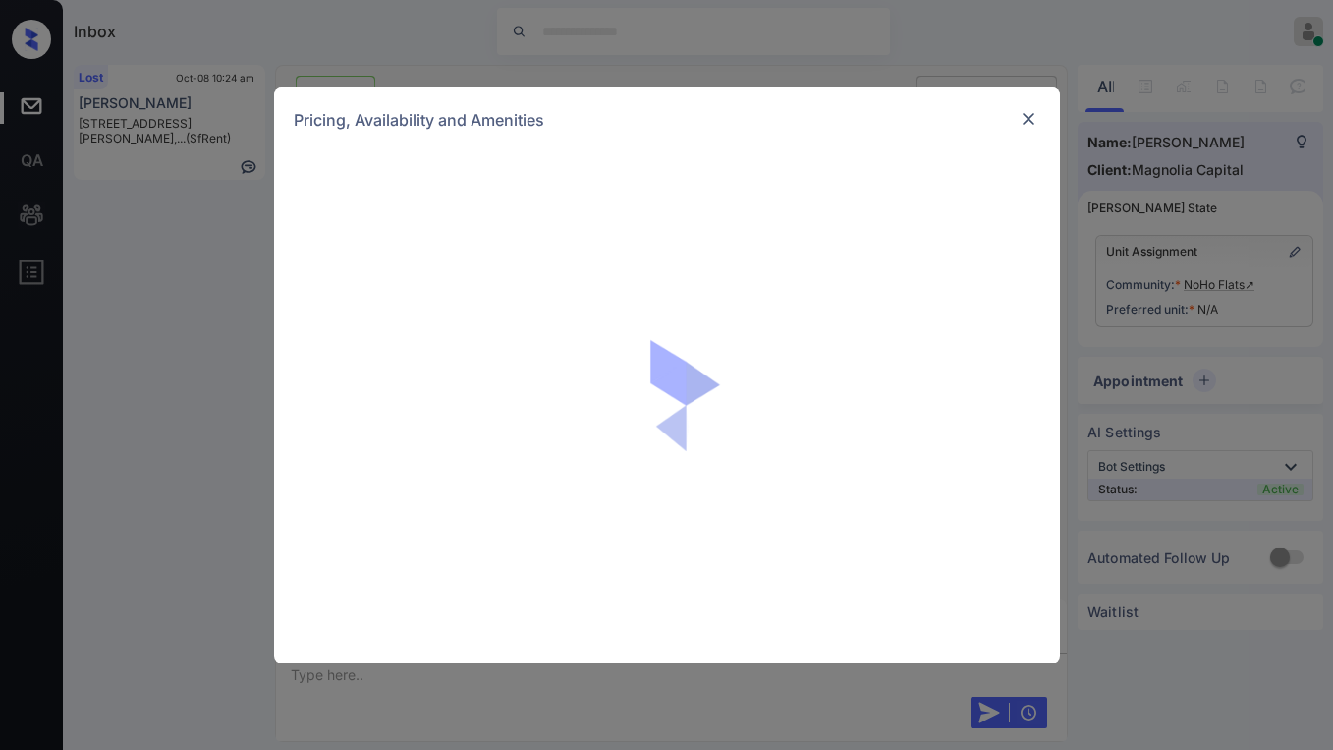
click at [1017, 126] on div at bounding box center [1029, 119] width 24 height 24
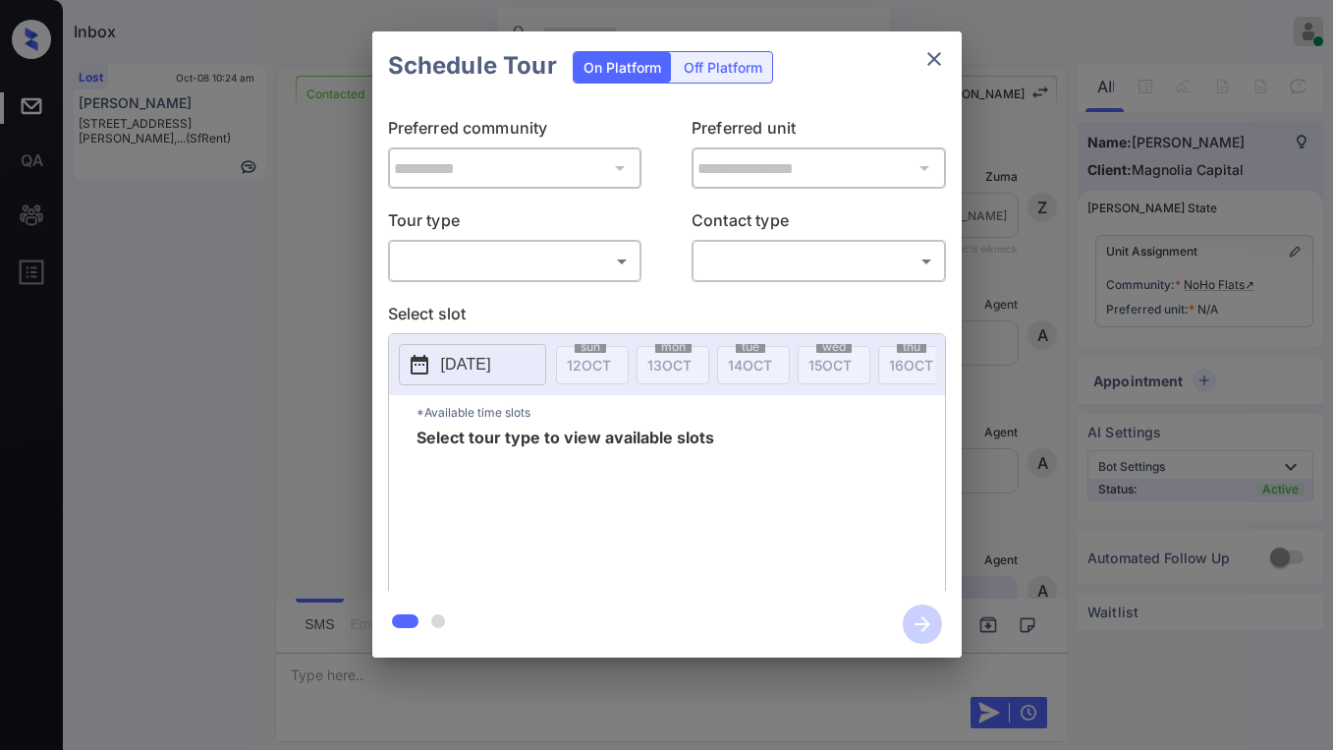
scroll to position [4215, 0]
click at [497, 250] on body "Inbox [PERSON_NAME] Online Set yourself offline Set yourself on break Profile S…" at bounding box center [666, 375] width 1333 height 750
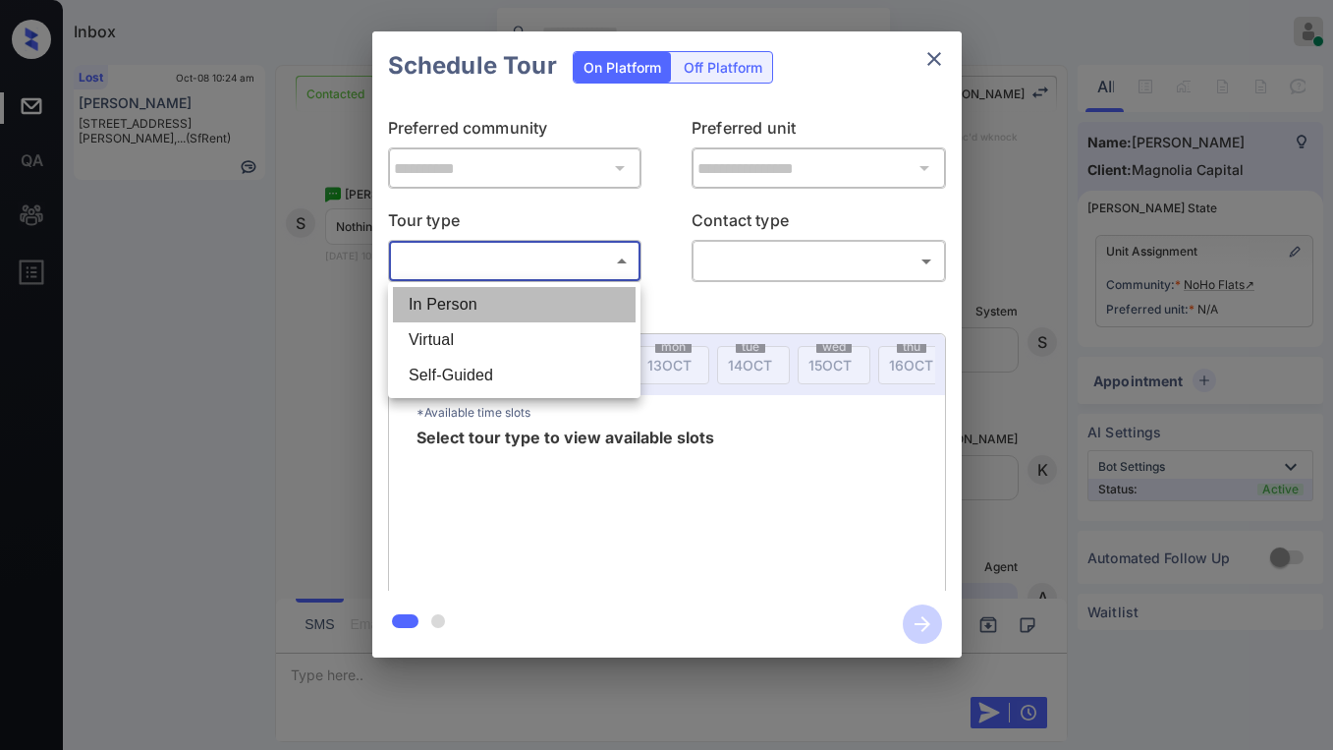
click at [460, 309] on li "In Person" at bounding box center [514, 304] width 243 height 35
type input "********"
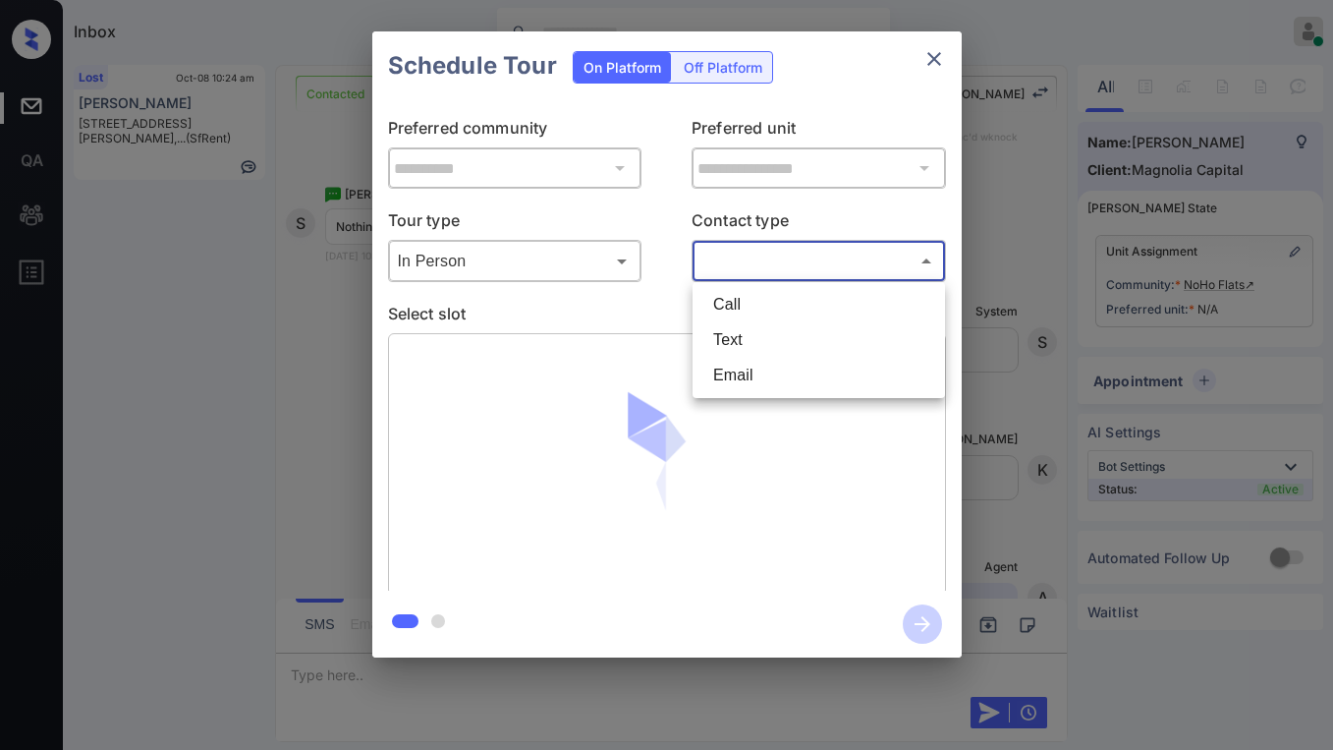
click at [731, 263] on body "Inbox [PERSON_NAME] Online Set yourself offline Set yourself on break Profile S…" at bounding box center [666, 375] width 1333 height 750
click at [725, 341] on li "Text" at bounding box center [819, 339] width 243 height 35
type input "****"
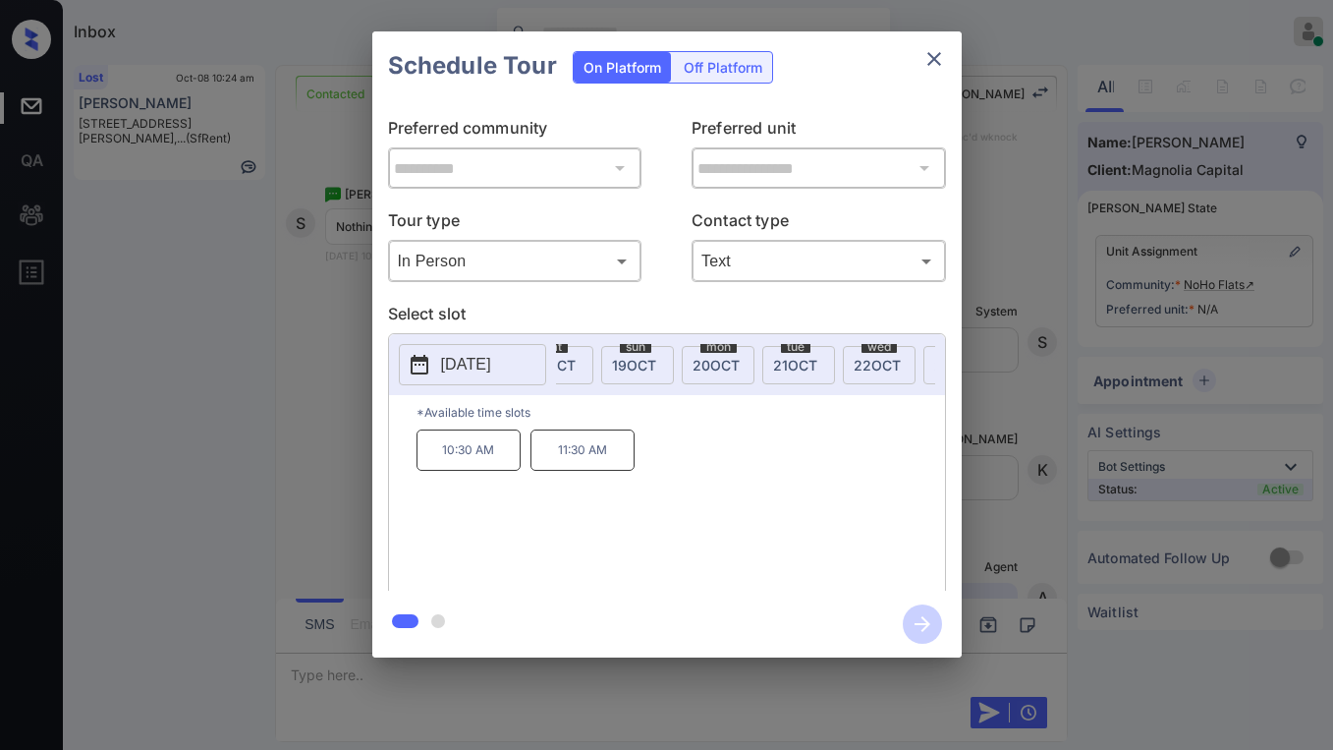
scroll to position [0, 562]
click at [934, 67] on icon "close" at bounding box center [934, 59] width 24 height 24
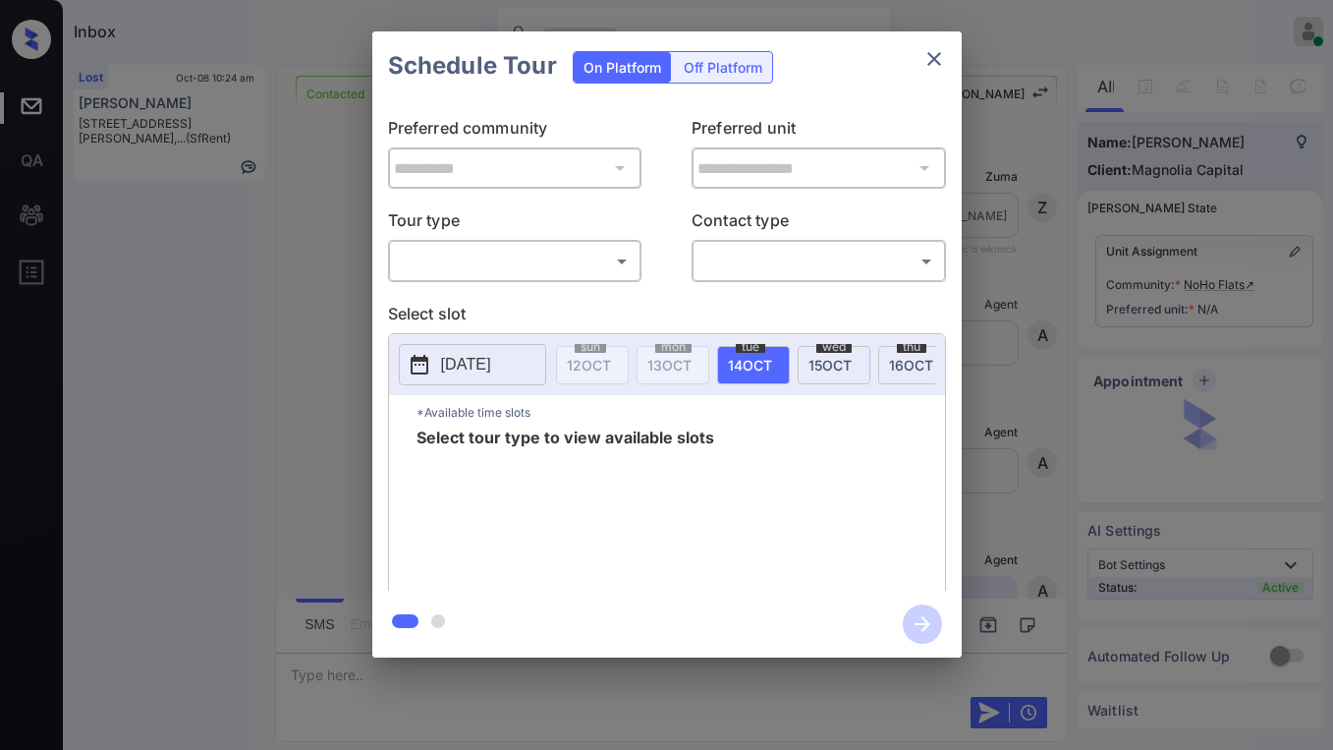
scroll to position [4509, 0]
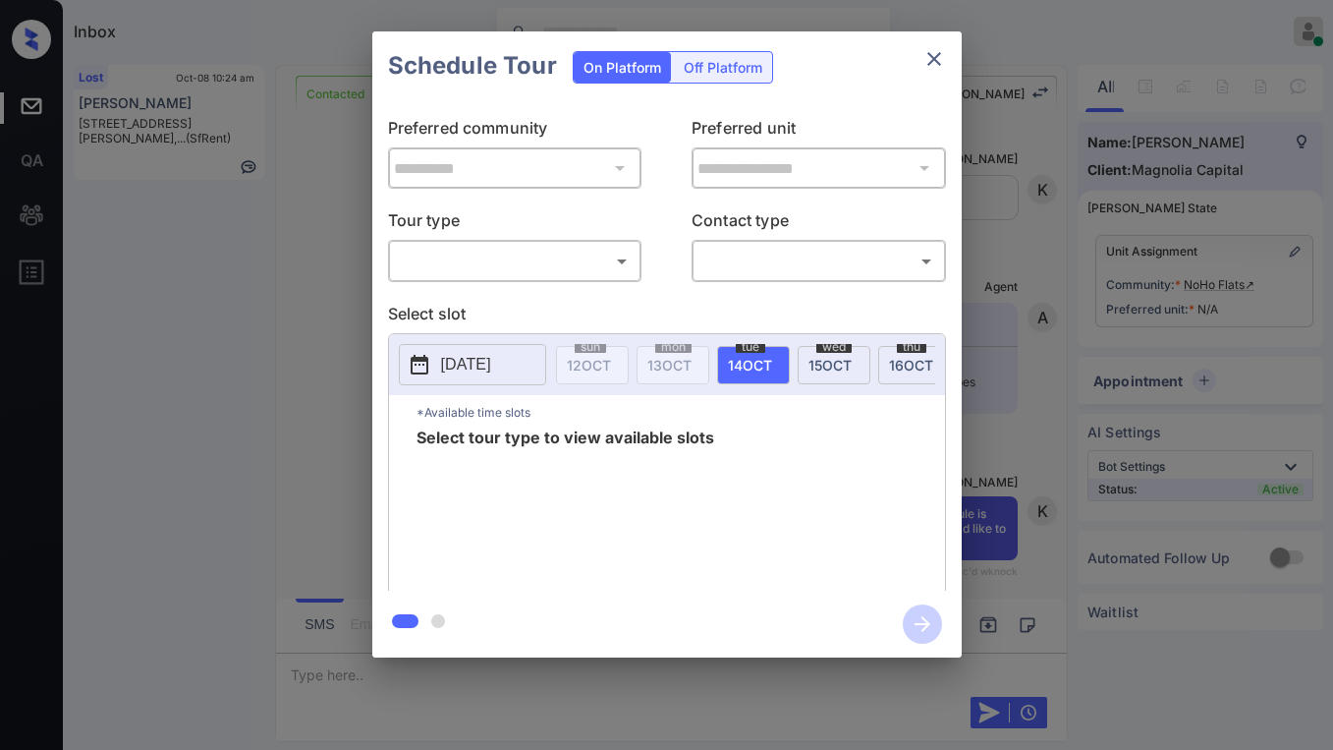
click at [485, 255] on body "Inbox [PERSON_NAME] Online Set yourself offline Set yourself on break Profile S…" at bounding box center [666, 375] width 1333 height 750
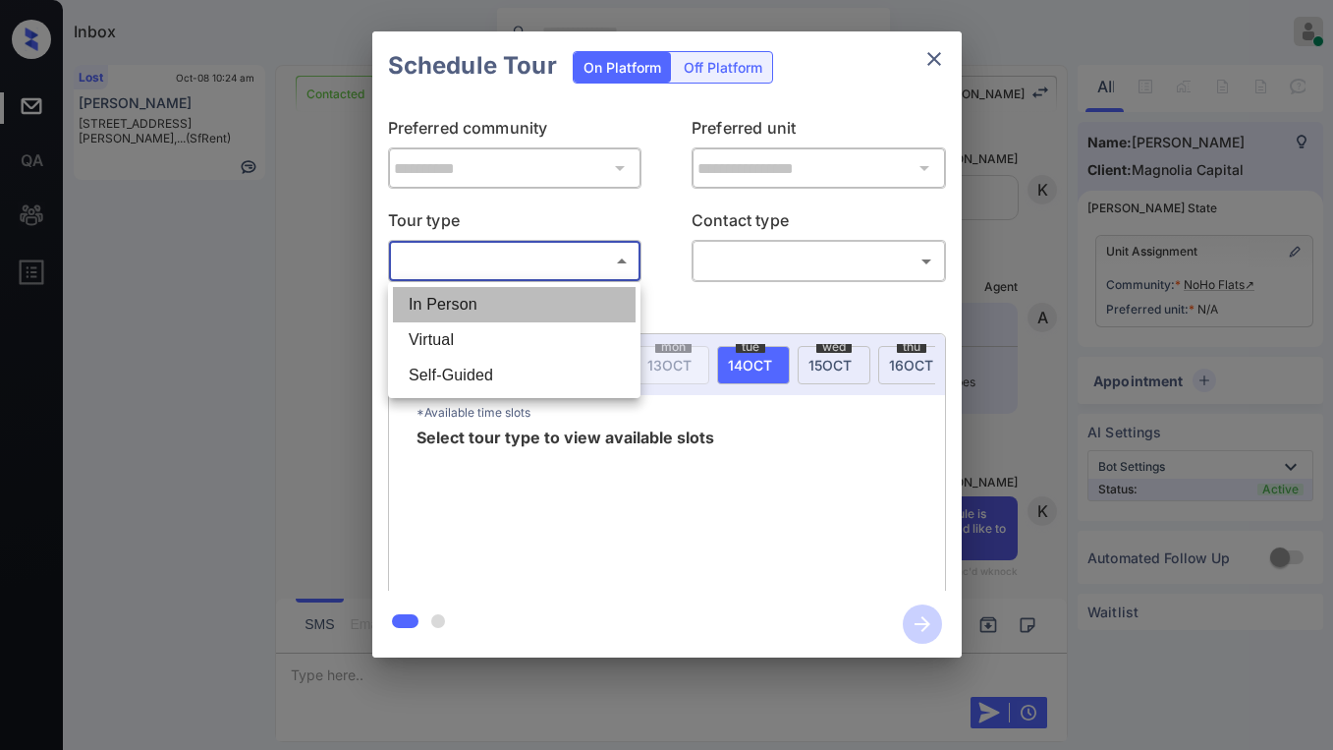
click at [462, 306] on li "In Person" at bounding box center [514, 304] width 243 height 35
type input "********"
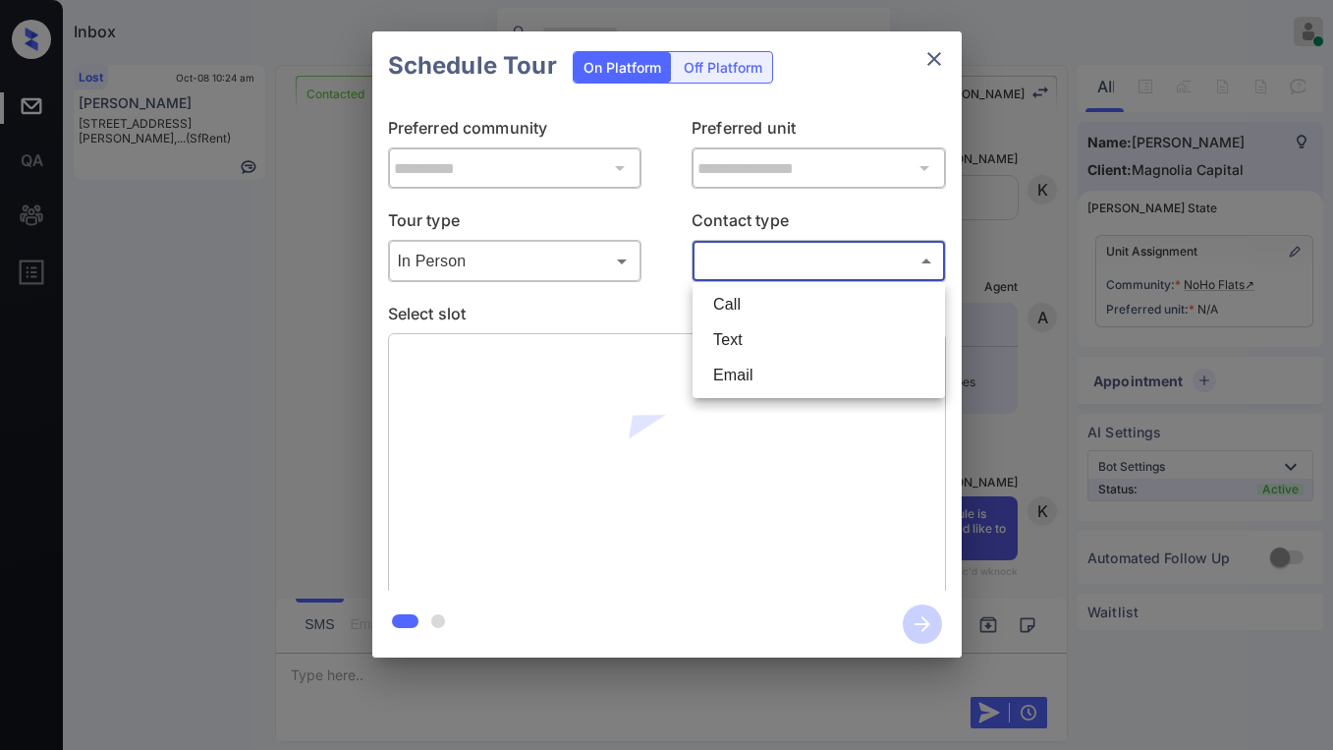
click at [713, 255] on body "Inbox [PERSON_NAME] Online Set yourself offline Set yourself on break Profile S…" at bounding box center [666, 375] width 1333 height 750
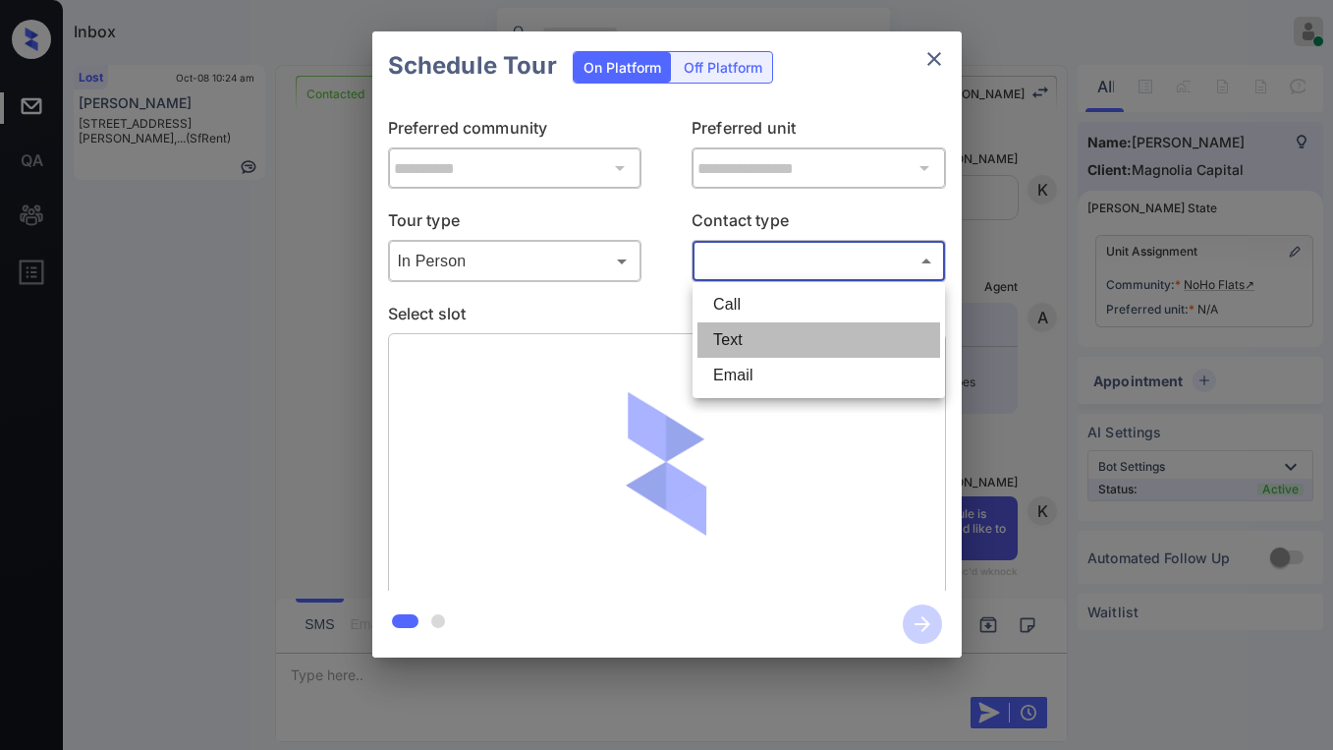
click at [732, 348] on li "Text" at bounding box center [819, 339] width 243 height 35
type input "****"
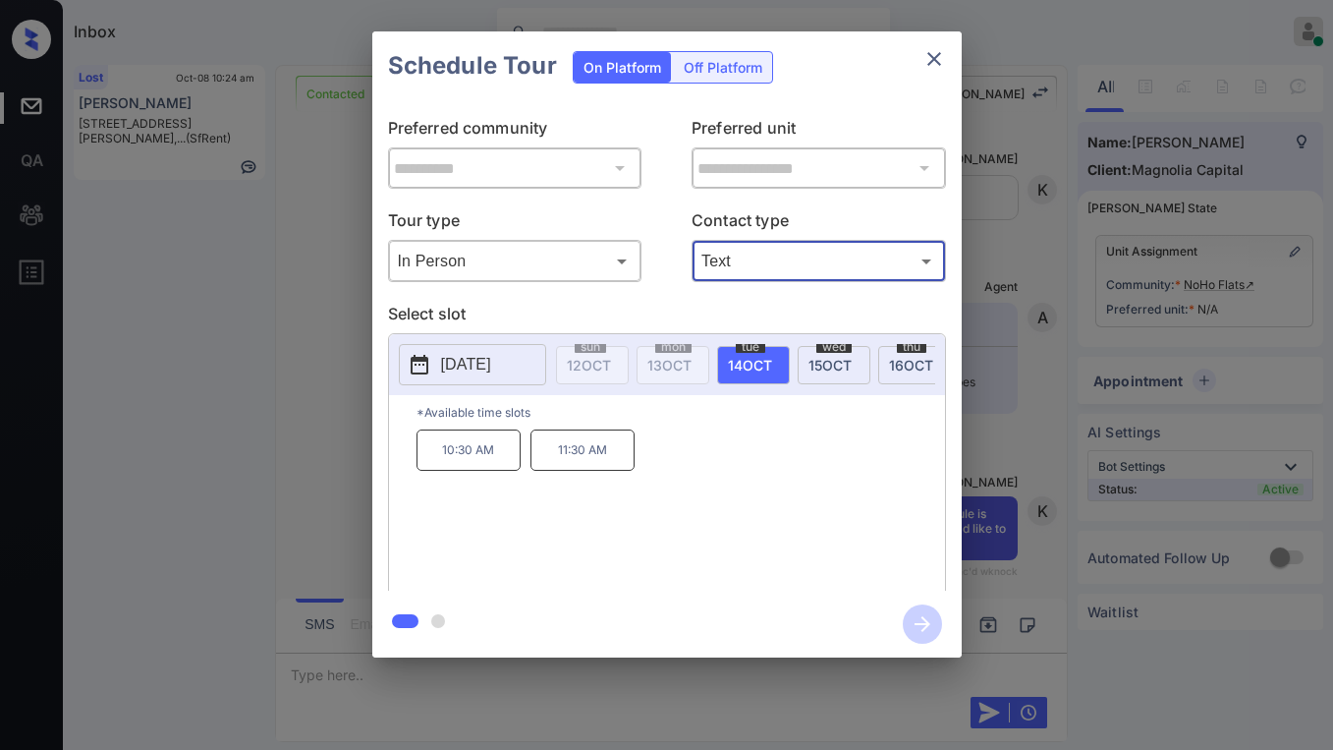
click at [938, 65] on icon "close" at bounding box center [934, 59] width 24 height 24
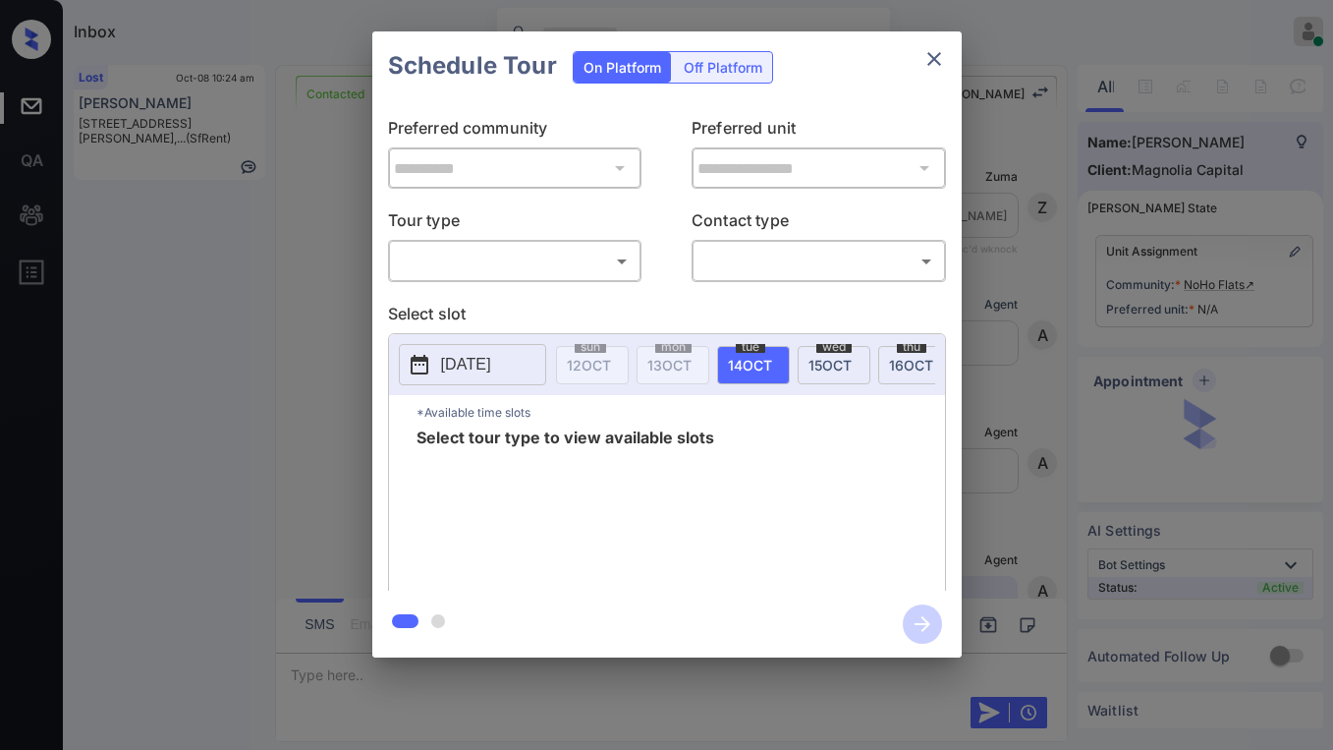
scroll to position [4509, 0]
click at [446, 266] on body "Inbox [PERSON_NAME] Online Set yourself offline Set yourself on break Profile S…" at bounding box center [666, 375] width 1333 height 750
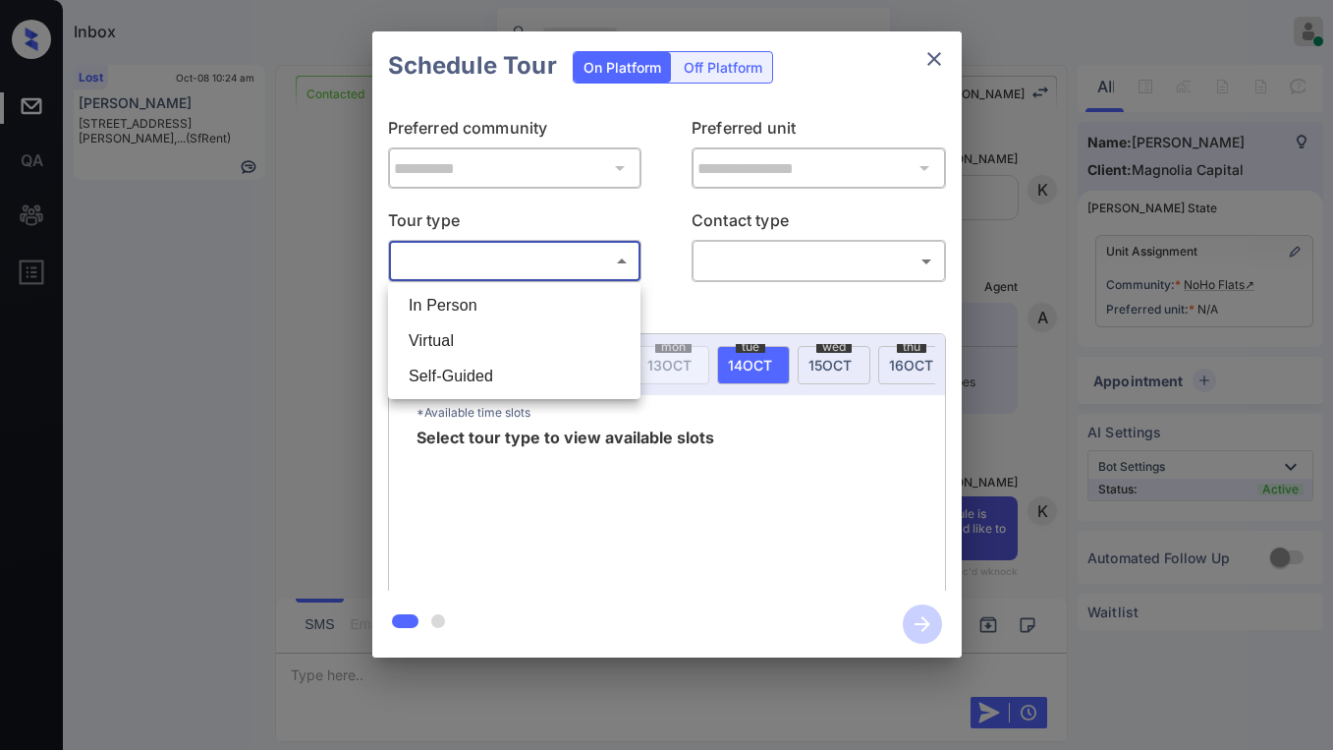
click at [665, 281] on div at bounding box center [666, 375] width 1333 height 750
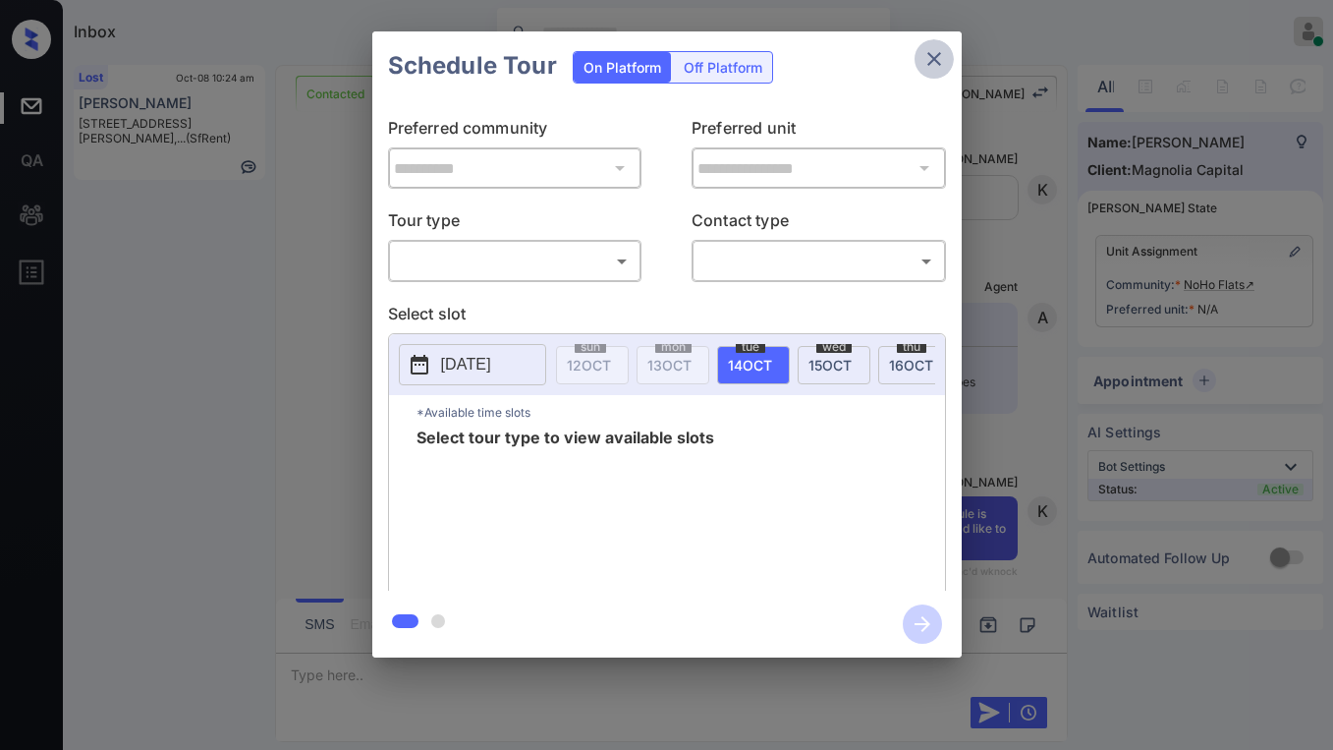
click at [932, 59] on icon "close" at bounding box center [934, 59] width 24 height 24
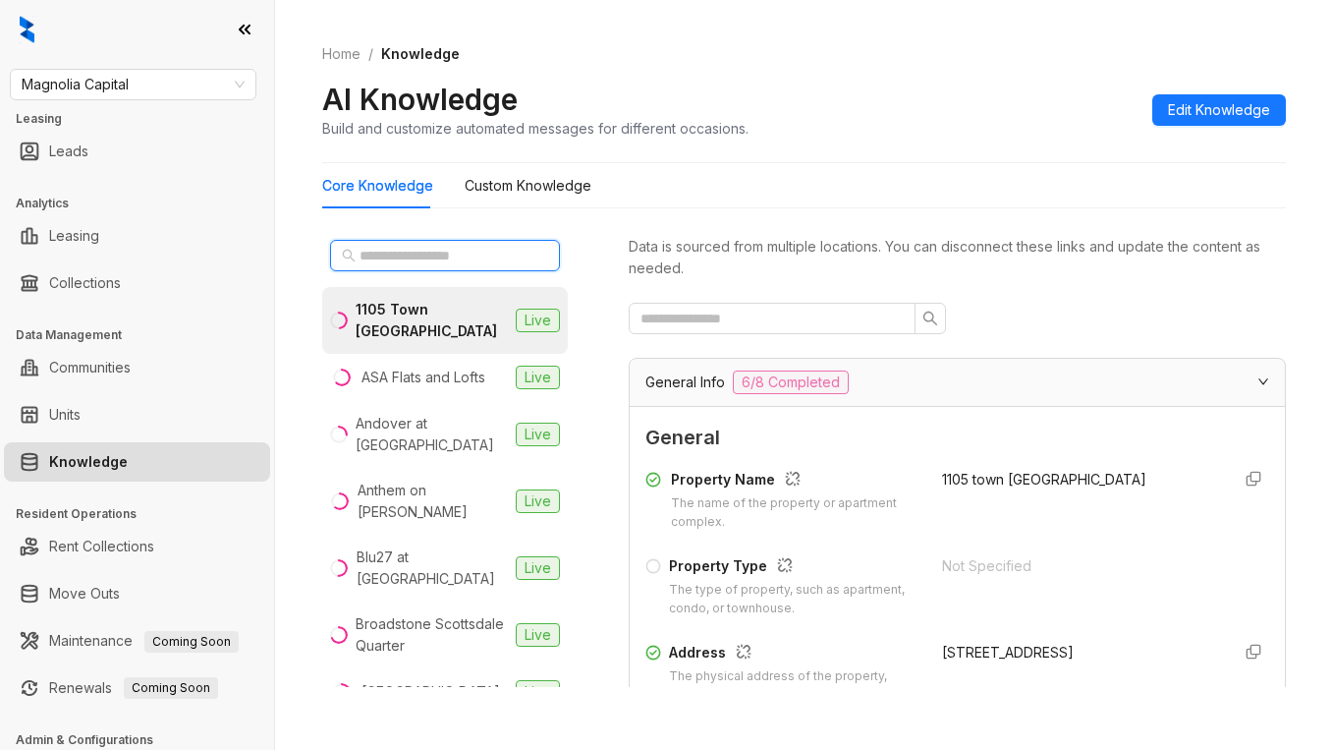
click at [414, 253] on input "text" at bounding box center [446, 256] width 173 height 22
click at [425, 254] on input "text" at bounding box center [446, 256] width 173 height 22
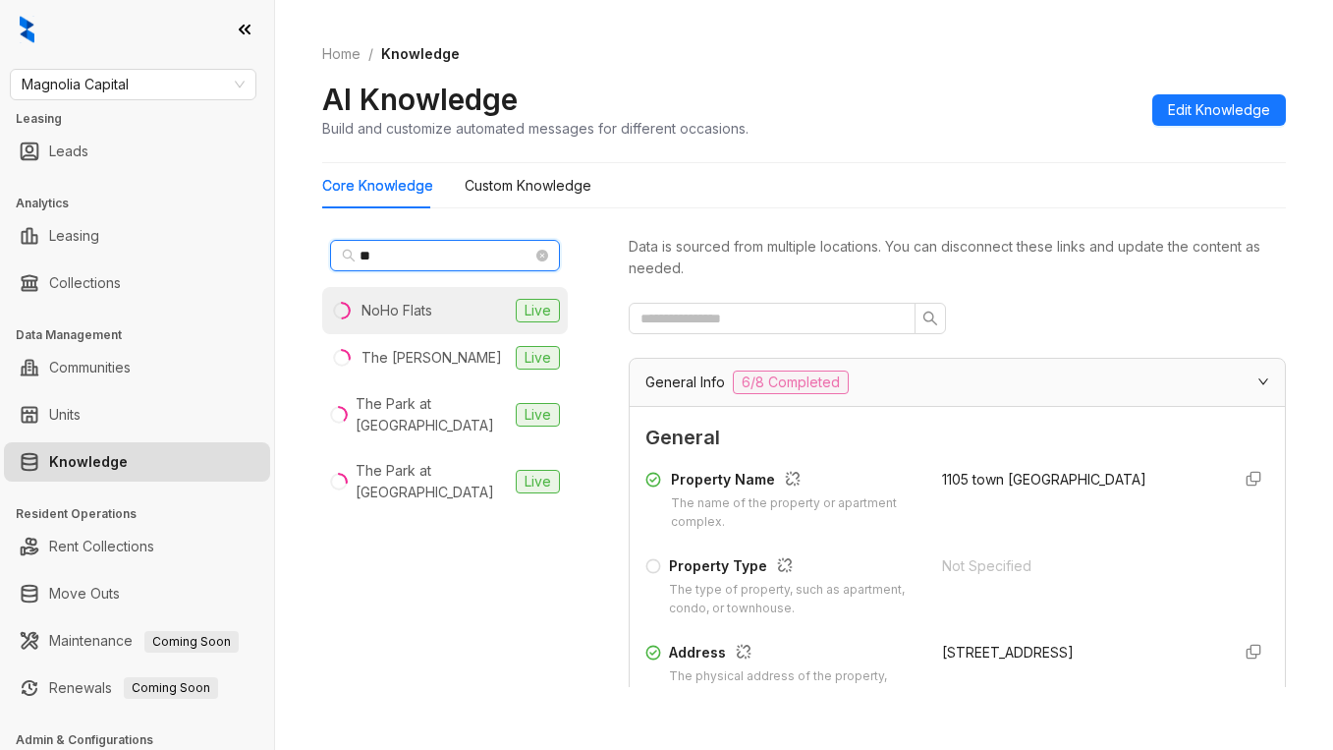
type input "**"
click at [426, 308] on div "NoHo Flats" at bounding box center [397, 311] width 71 height 22
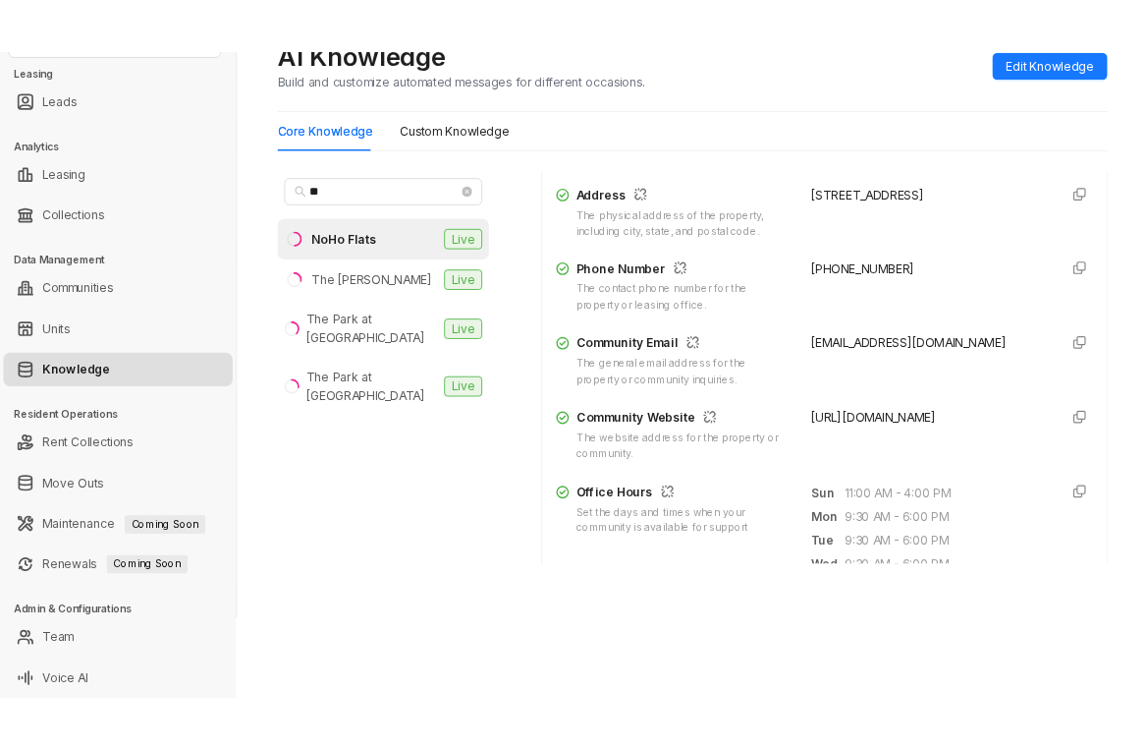
scroll to position [295, 0]
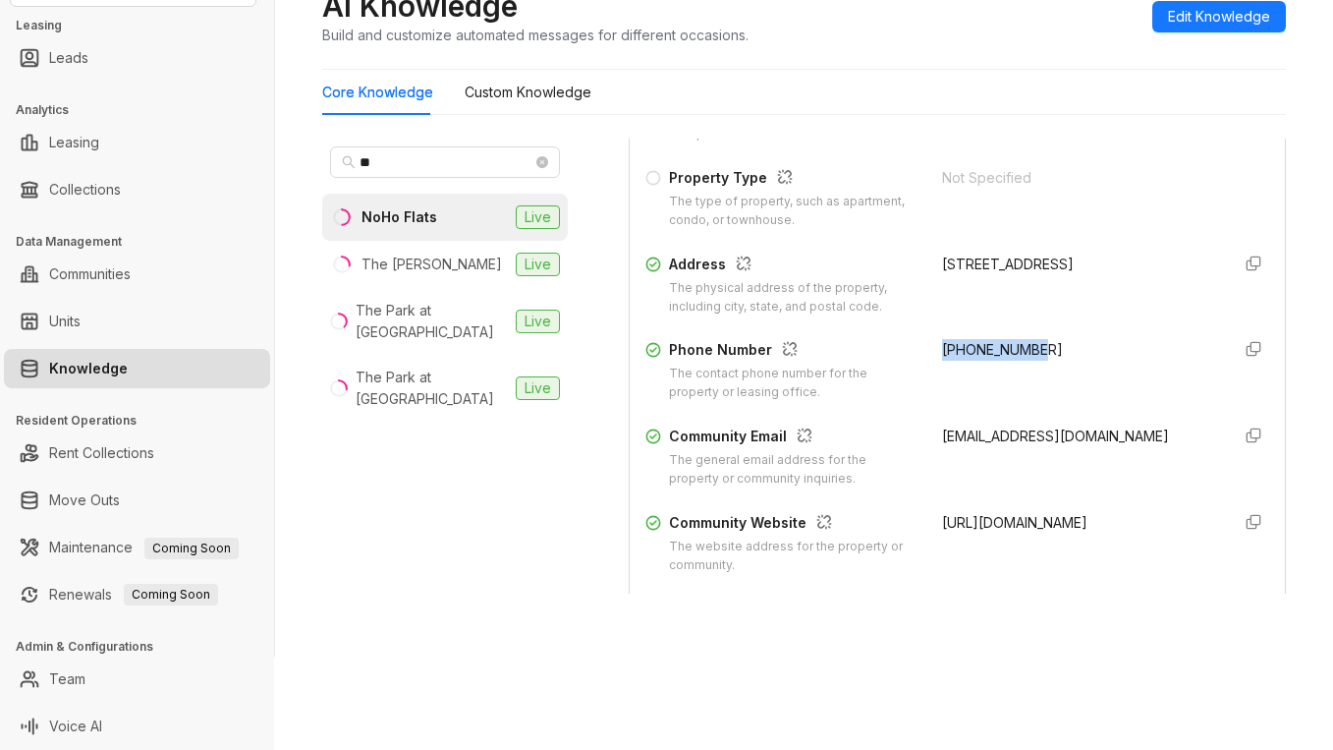
drag, startPoint x: 921, startPoint y: 346, endPoint x: 957, endPoint y: 140, distance: 209.3
click at [1047, 347] on div "+18449202462" at bounding box center [1078, 370] width 273 height 63
copy span "+18449202462"
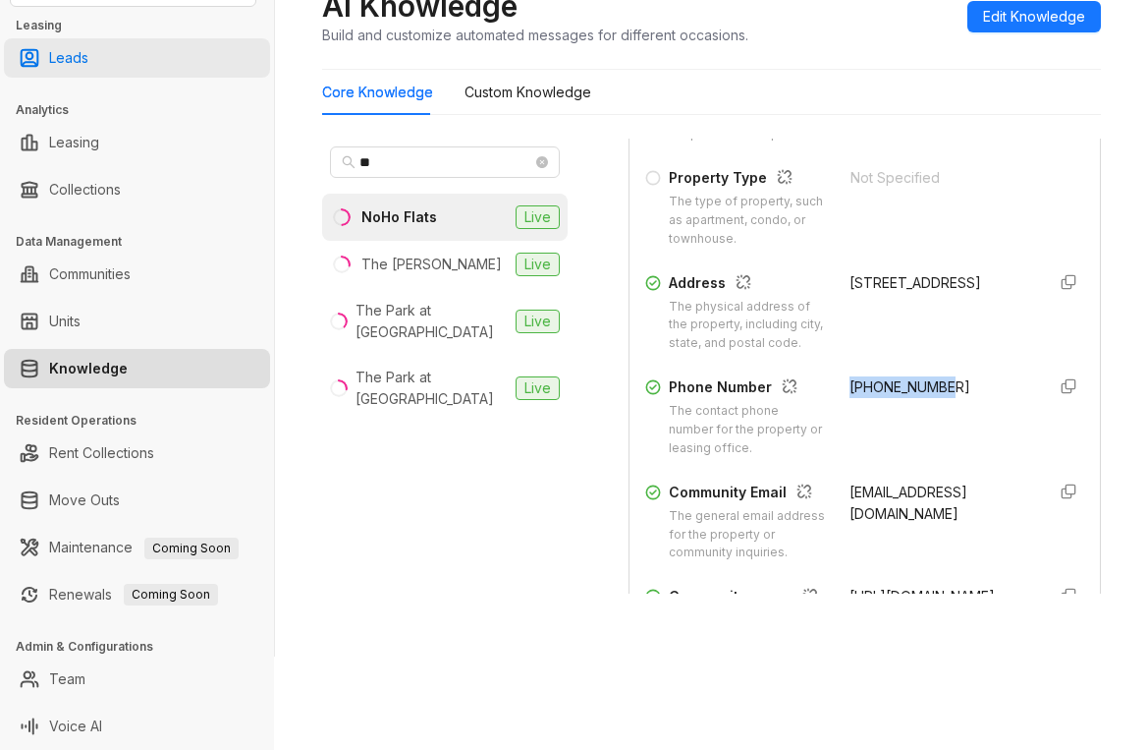
click at [88, 58] on link "Leads" at bounding box center [68, 57] width 39 height 39
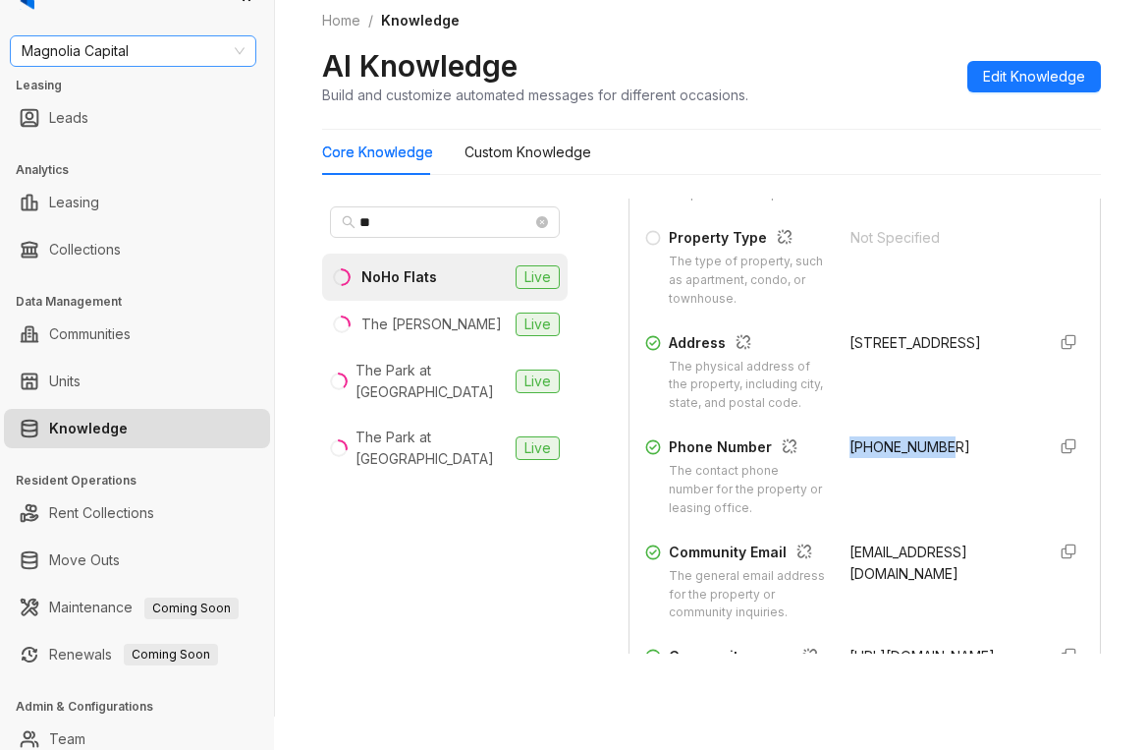
scroll to position [0, 0]
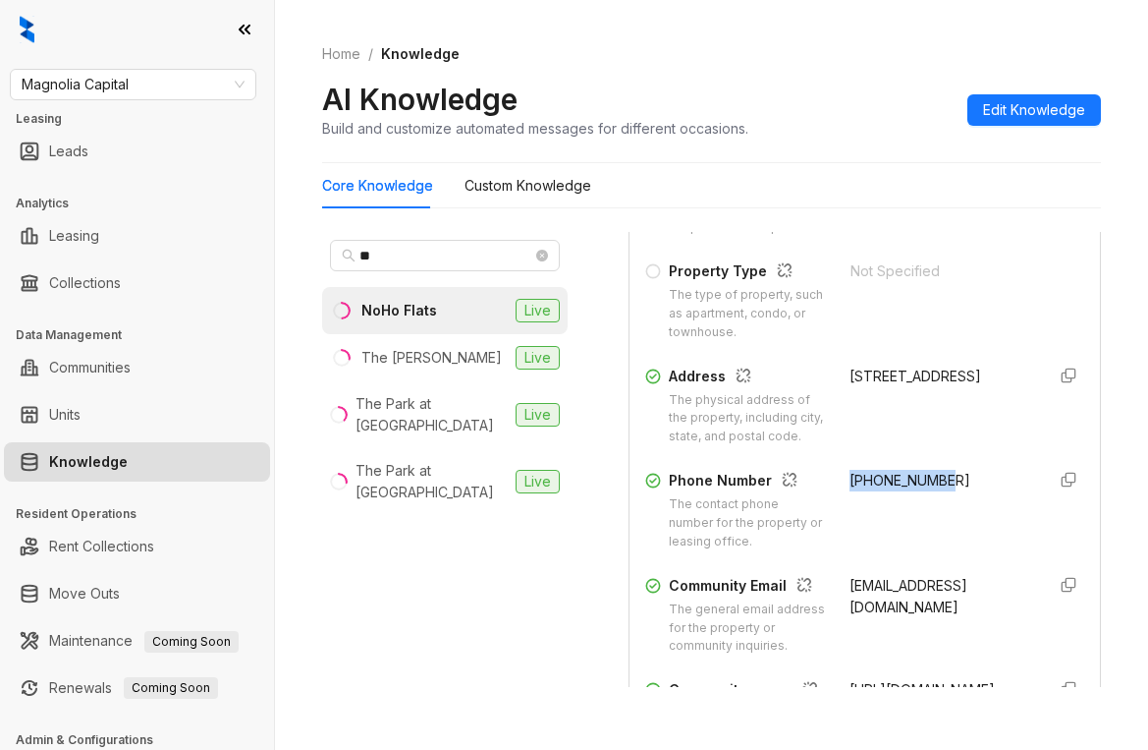
click at [103, 471] on link "Knowledge" at bounding box center [88, 461] width 79 height 39
click at [205, 74] on span "Magnolia Capital" at bounding box center [133, 84] width 223 height 29
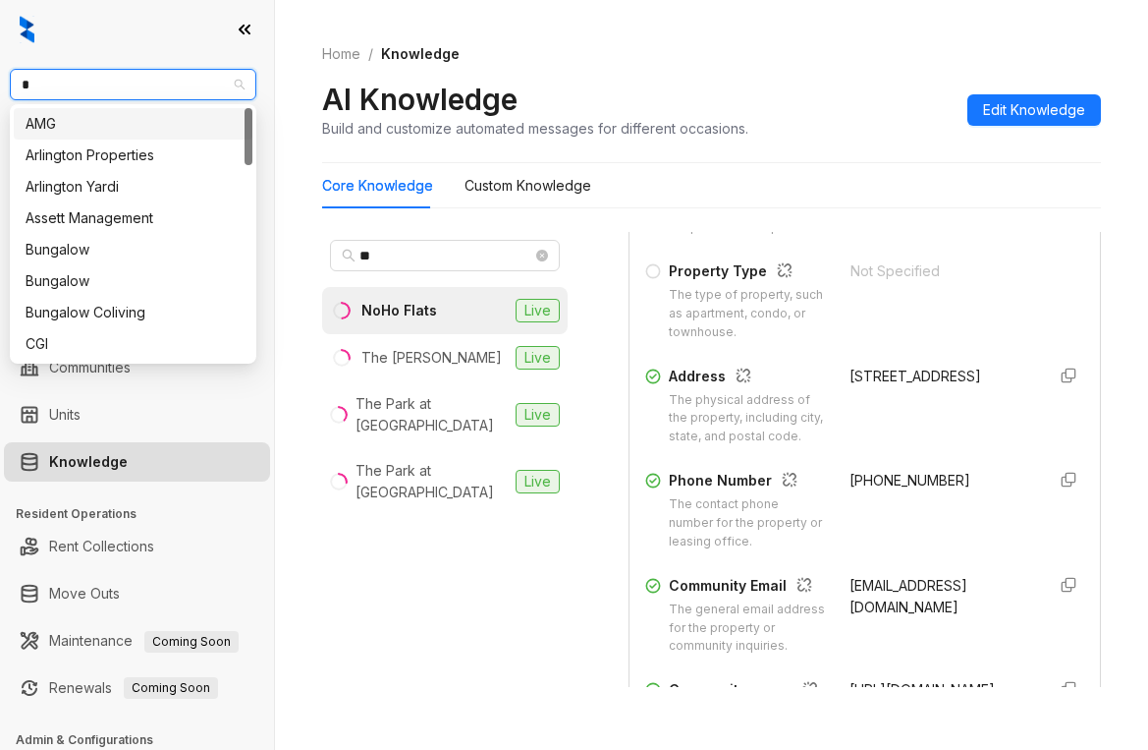
type input "**"
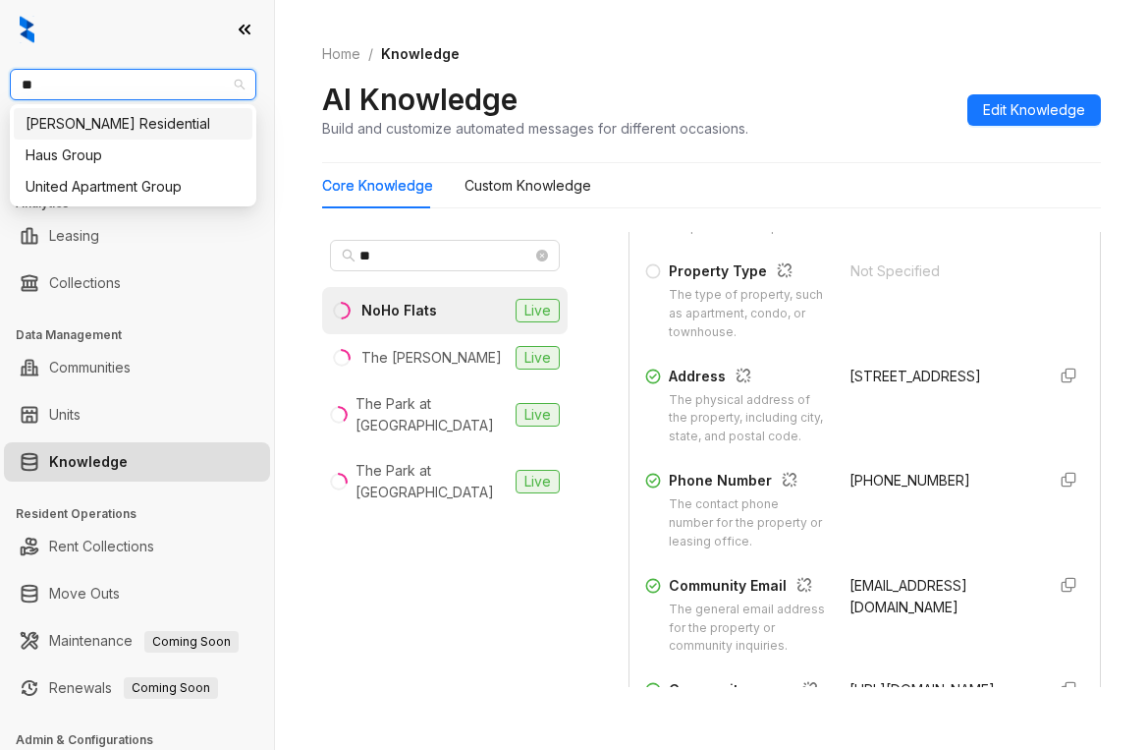
click at [155, 123] on div "Griffis Residential" at bounding box center [133, 124] width 215 height 22
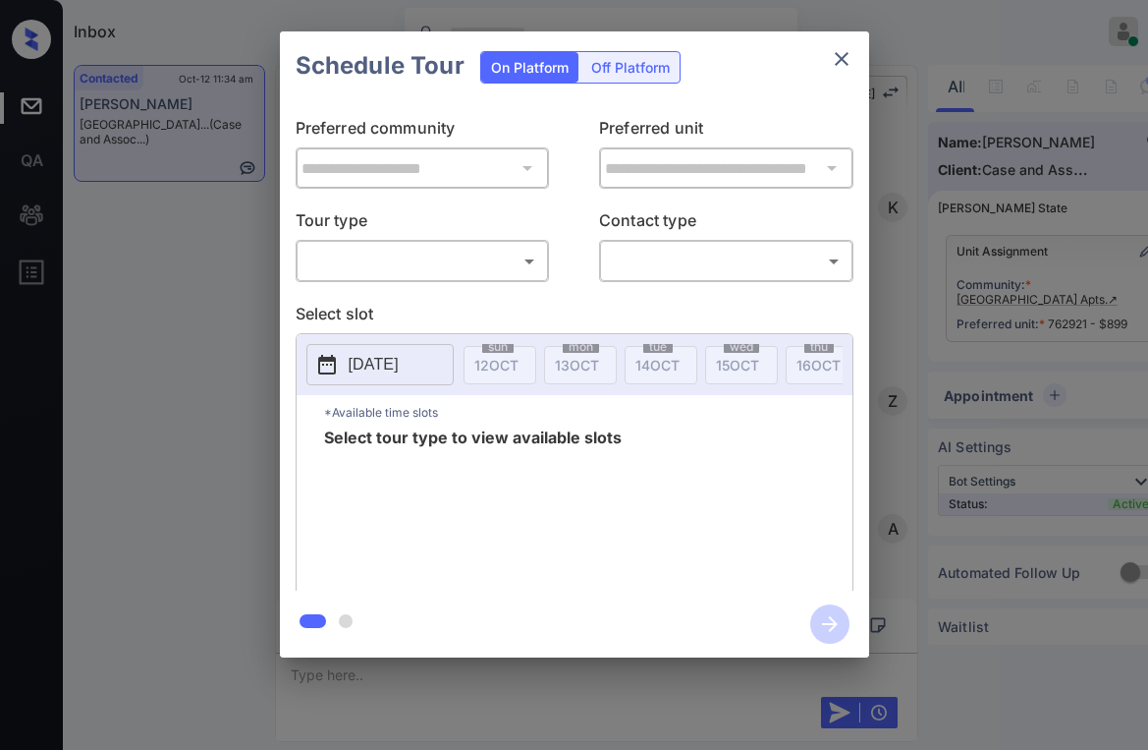
scroll to position [12724, 0]
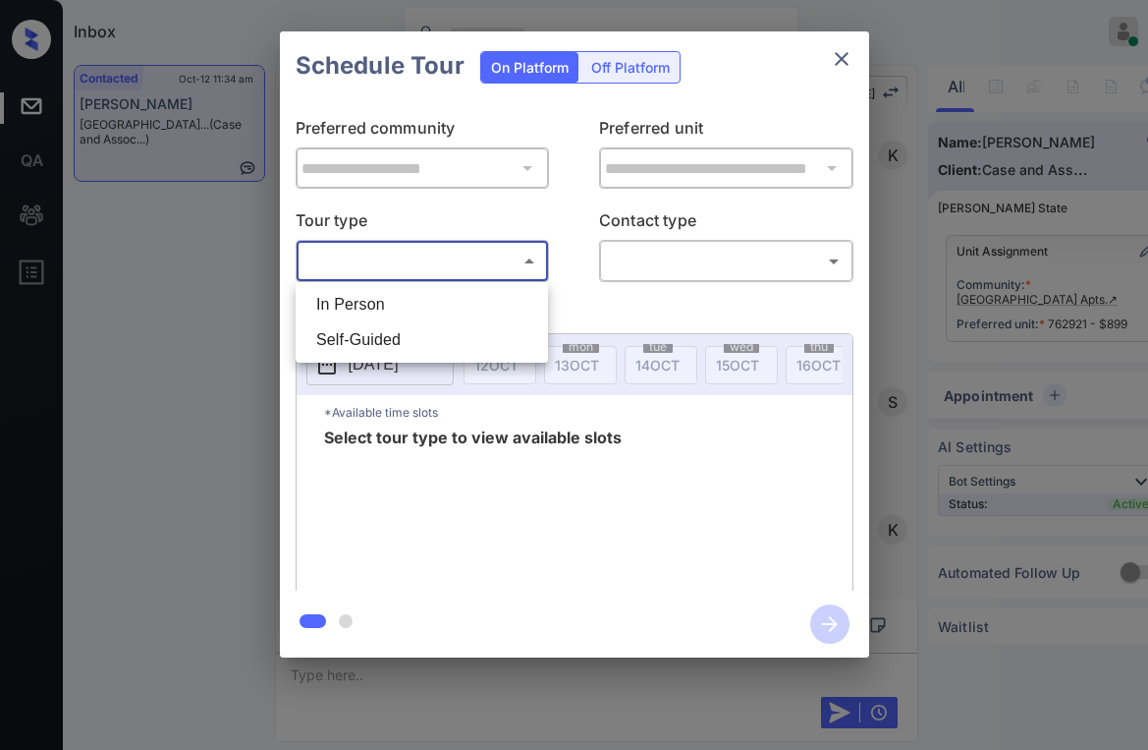
click at [472, 251] on body "Inbox Paolo Gabriel Online Set yourself offline Set yourself on break Profile S…" at bounding box center [574, 375] width 1148 height 750
click at [404, 299] on li "In Person" at bounding box center [422, 304] width 243 height 35
type input "********"
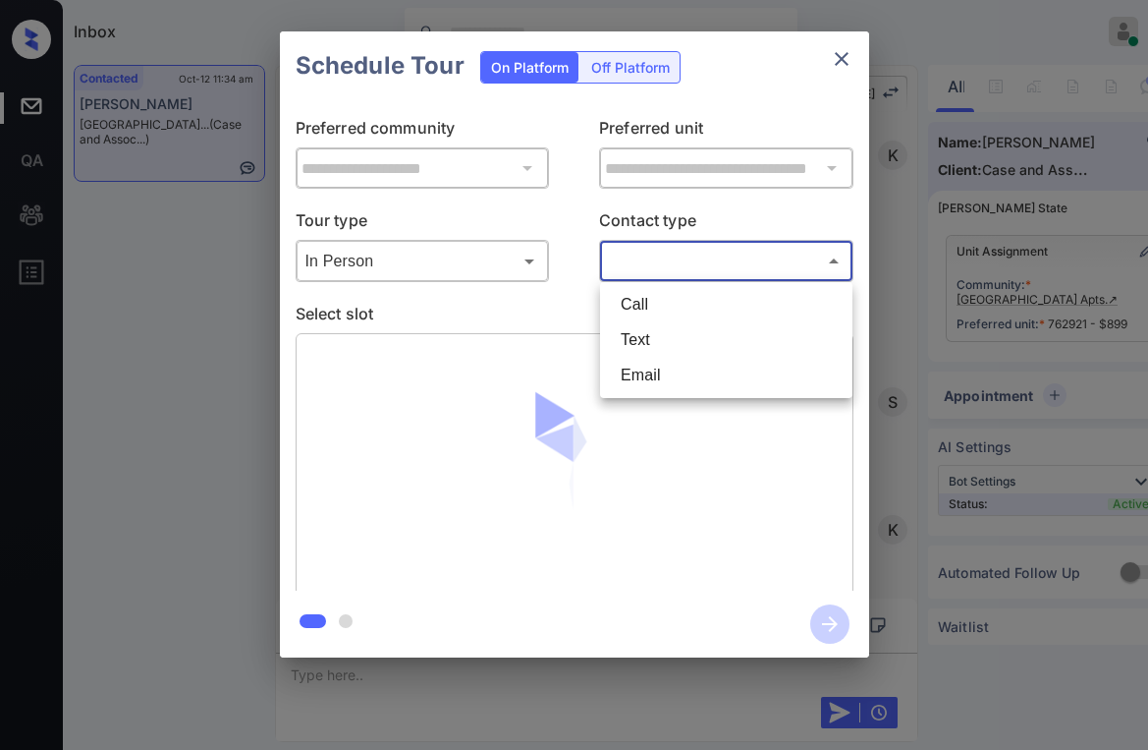
click at [645, 273] on body "Inbox Paolo Gabriel Online Set yourself offline Set yourself on break Profile S…" at bounding box center [574, 375] width 1148 height 750
click at [839, 62] on div at bounding box center [574, 375] width 1148 height 750
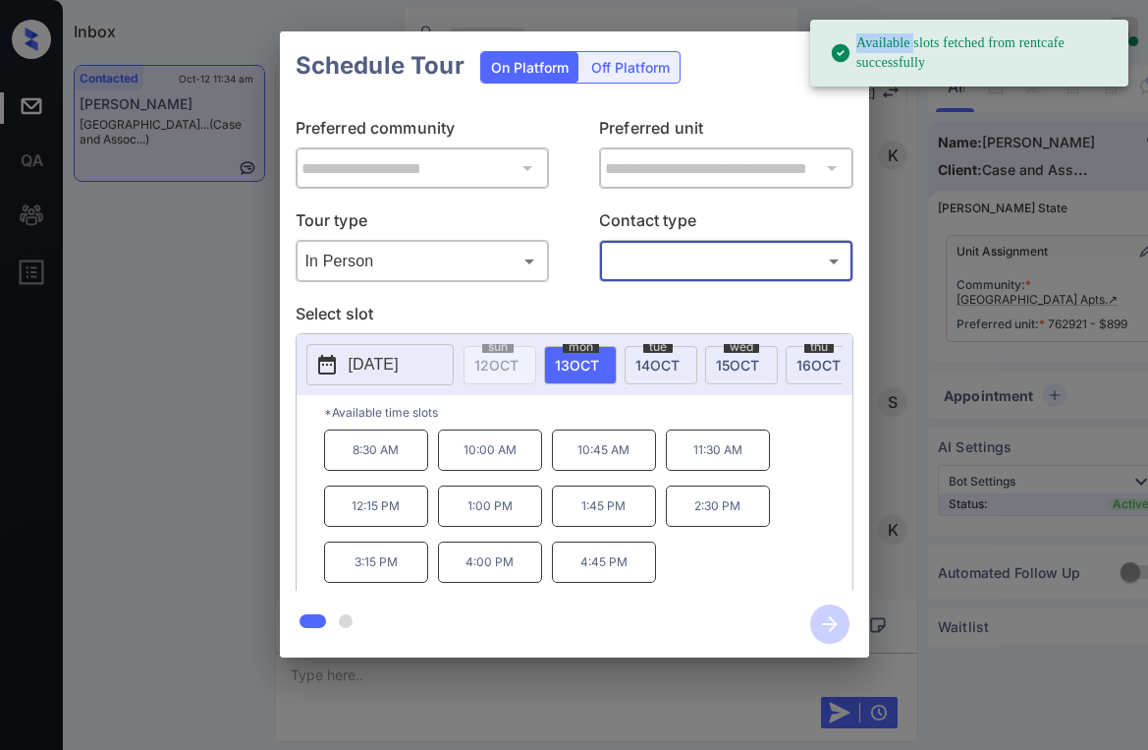
click at [841, 62] on icon at bounding box center [841, 53] width 18 height 18
click at [801, 70] on div "Schedule Tour On Platform Off Platform" at bounding box center [574, 65] width 589 height 69
drag, startPoint x: 748, startPoint y: 113, endPoint x: 770, endPoint y: 113, distance: 22.6
click at [749, 113] on div "**********" at bounding box center [574, 345] width 589 height 490
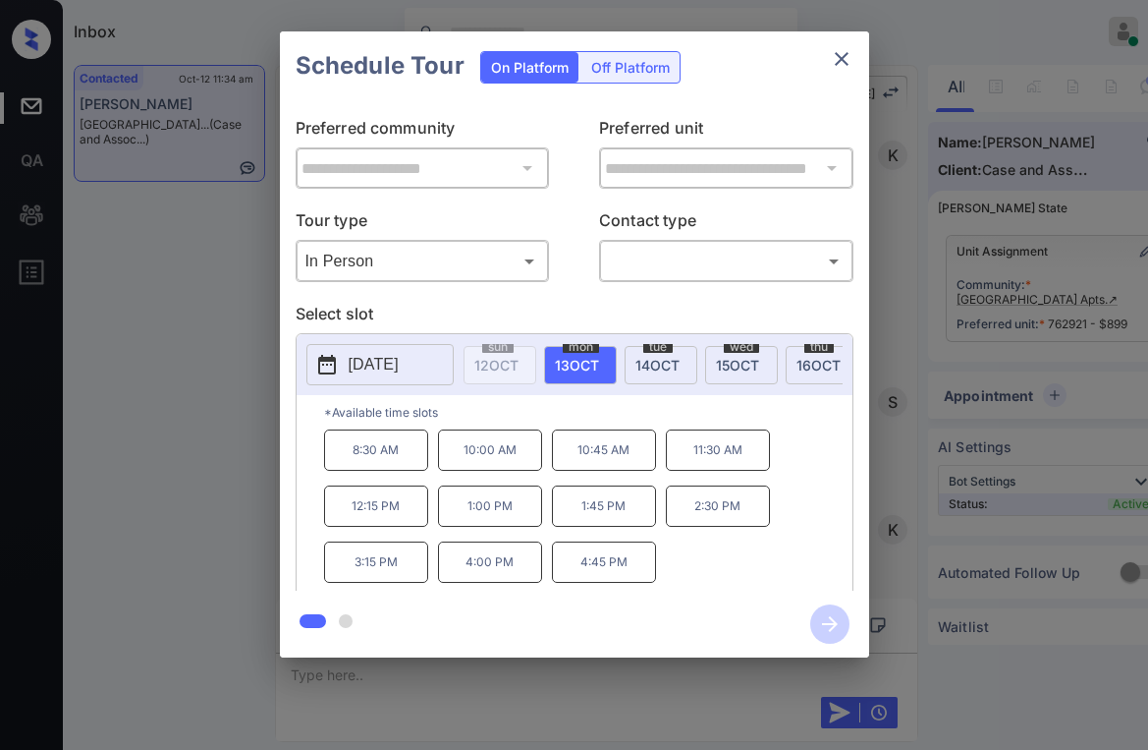
click at [852, 58] on icon "close" at bounding box center [842, 59] width 24 height 24
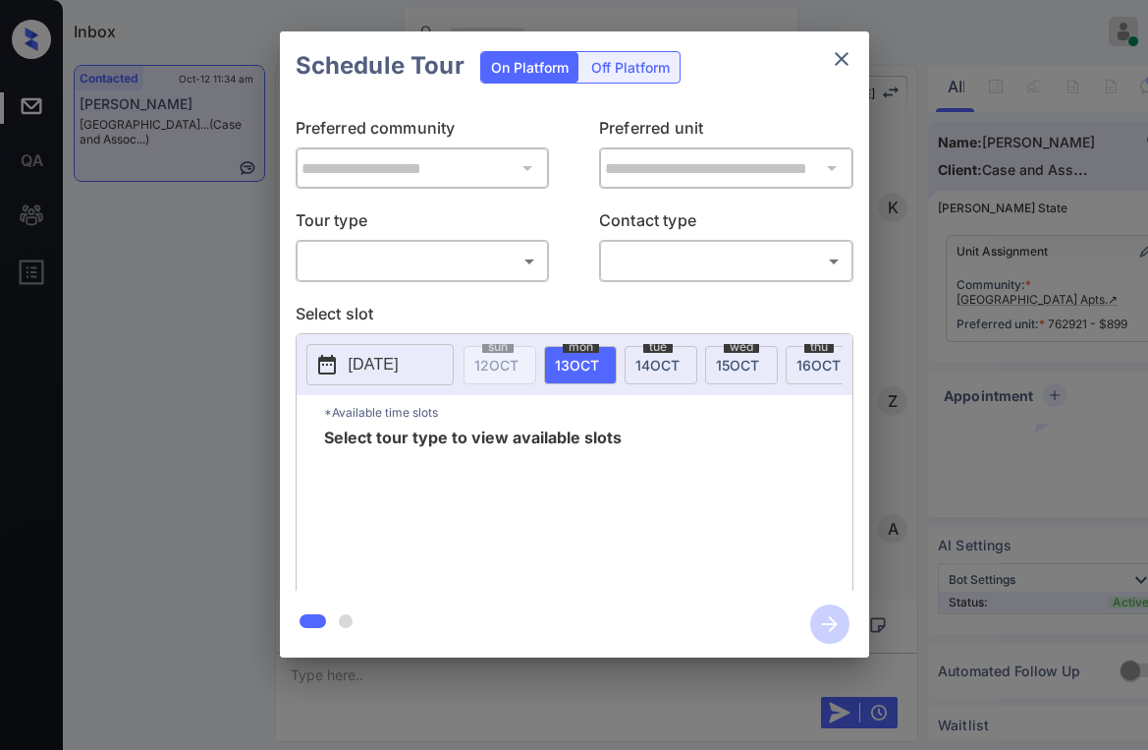
scroll to position [12528, 0]
click at [461, 263] on body "Inbox Paolo Gabriel Online Set yourself offline Set yourself on break Profile S…" at bounding box center [574, 375] width 1148 height 750
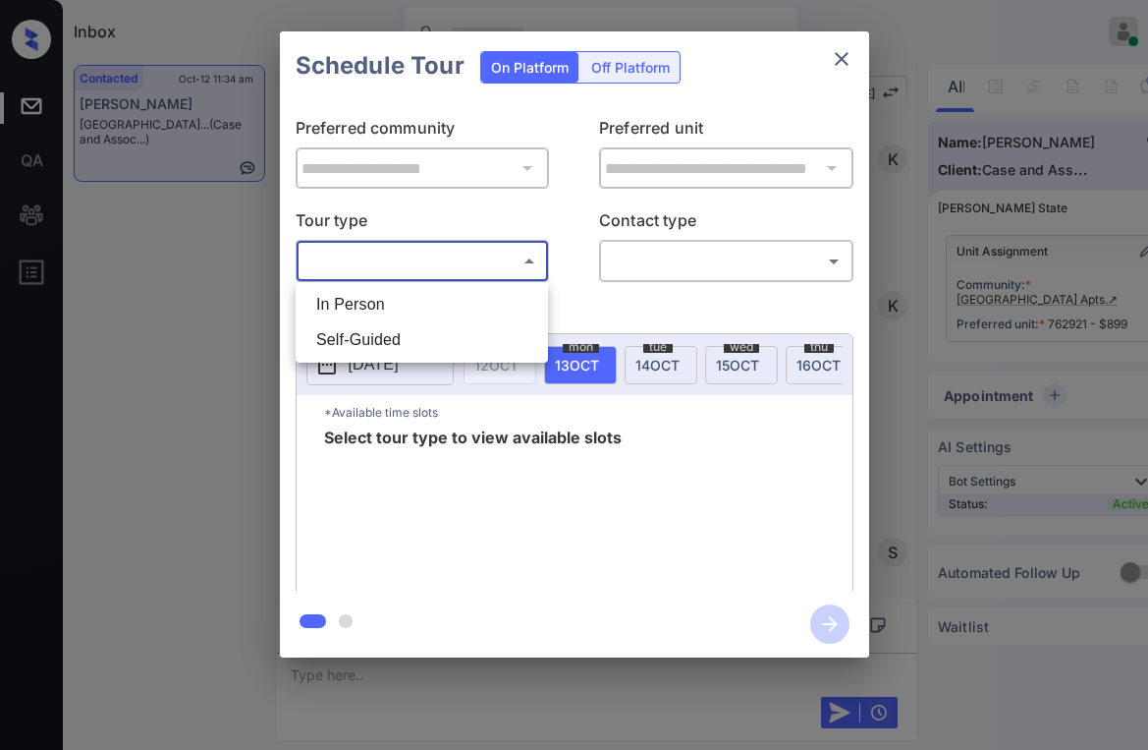
click at [421, 294] on li "In Person" at bounding box center [422, 304] width 243 height 35
type input "********"
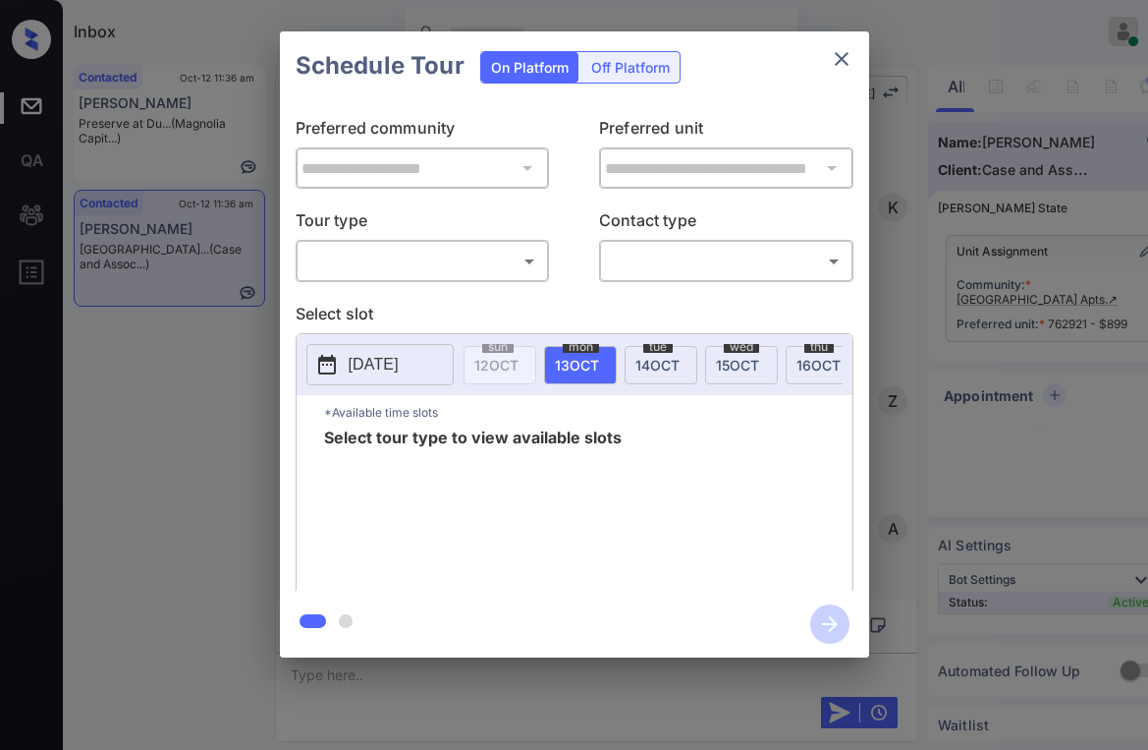
scroll to position [12724, 0]
click at [441, 245] on body "Inbox Paolo Gabriel Online Set yourself offline Set yourself on break Profile S…" at bounding box center [574, 375] width 1148 height 750
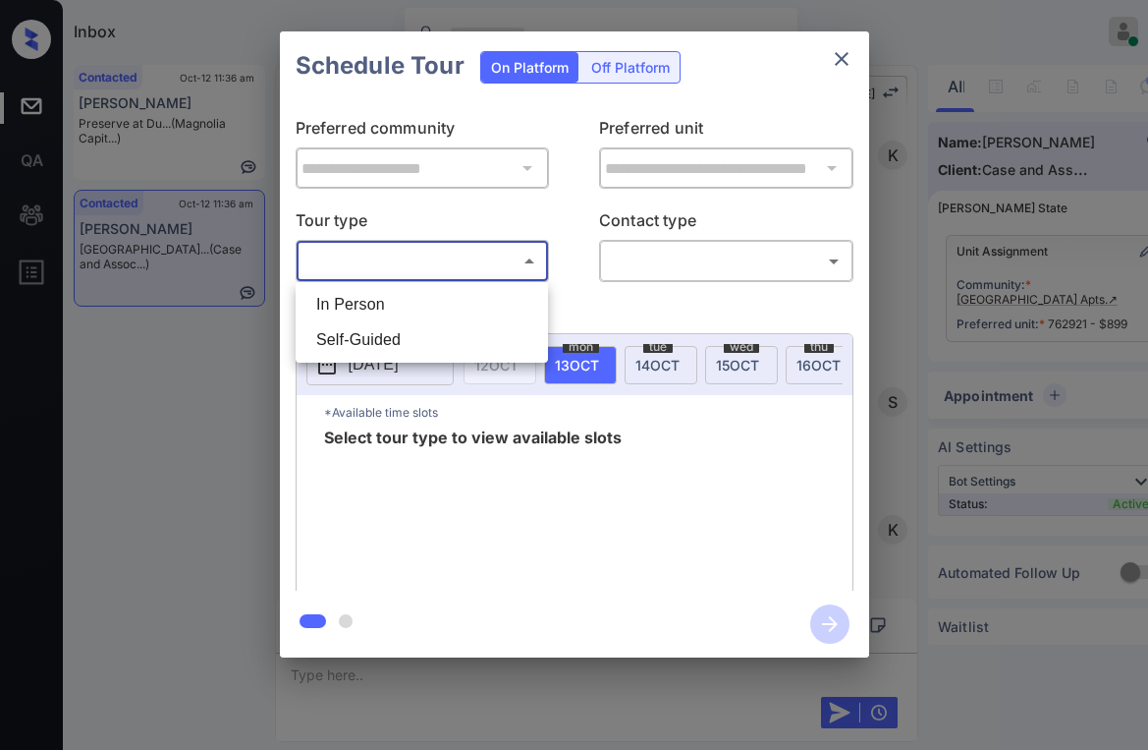
click at [406, 294] on li "In Person" at bounding box center [422, 304] width 243 height 35
type input "********"
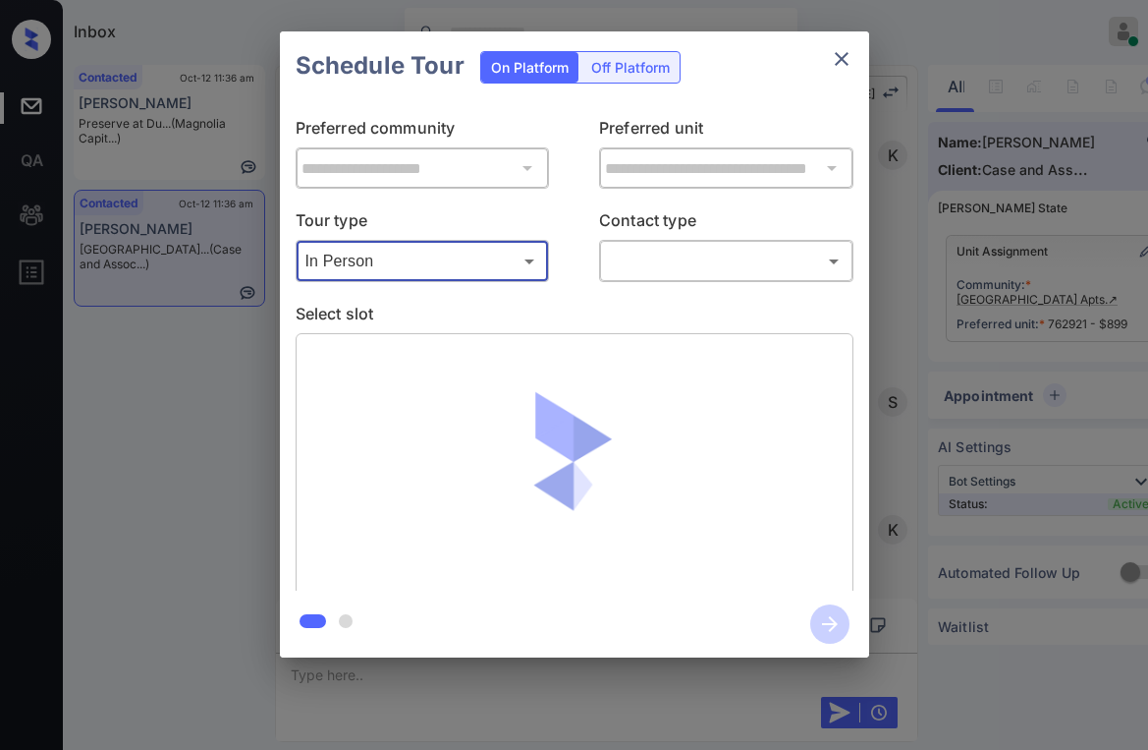
click at [641, 267] on body "Inbox Paolo Gabriel Online Set yourself offline Set yourself on break Profile S…" at bounding box center [574, 375] width 1148 height 750
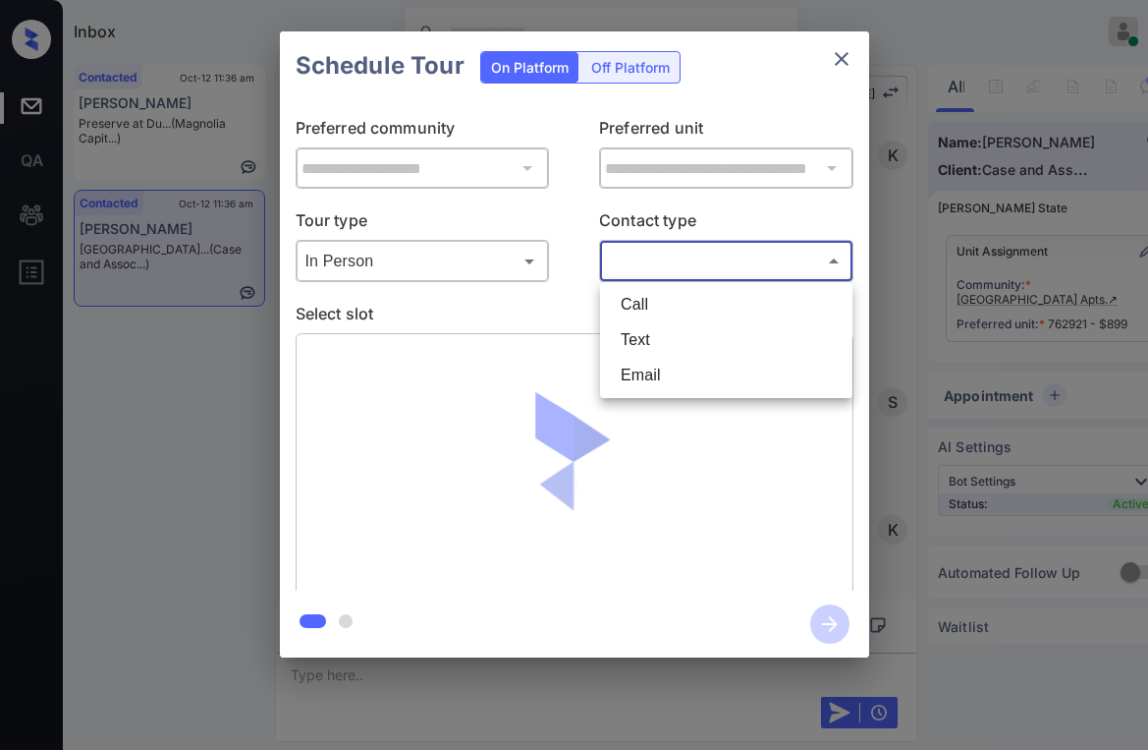
click at [639, 331] on li "Text" at bounding box center [726, 339] width 243 height 35
type input "****"
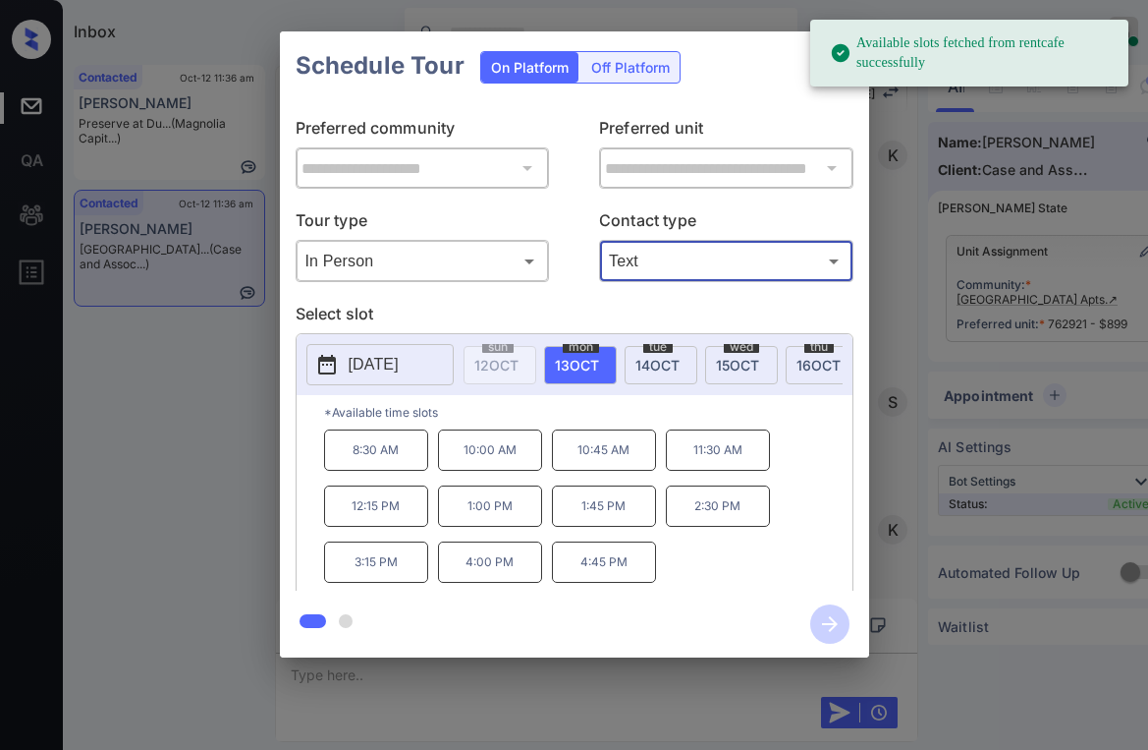
click at [497, 456] on p "10:00 AM" at bounding box center [490, 449] width 104 height 41
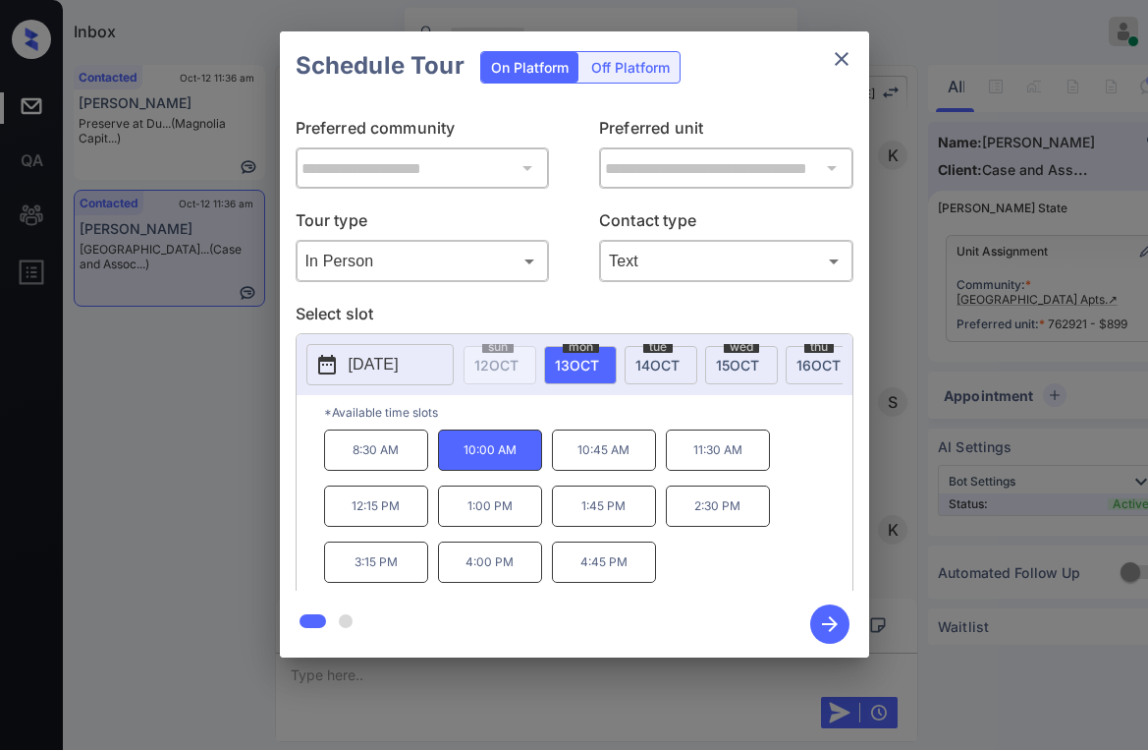
click at [807, 446] on div "8:30 AM 10:00 AM 10:45 AM 11:30 AM 12:15 PM 1:00 PM 1:45 PM 2:30 PM 3:15 PM 4:0…" at bounding box center [588, 507] width 529 height 157
click at [826, 618] on icon "button" at bounding box center [829, 623] width 39 height 39
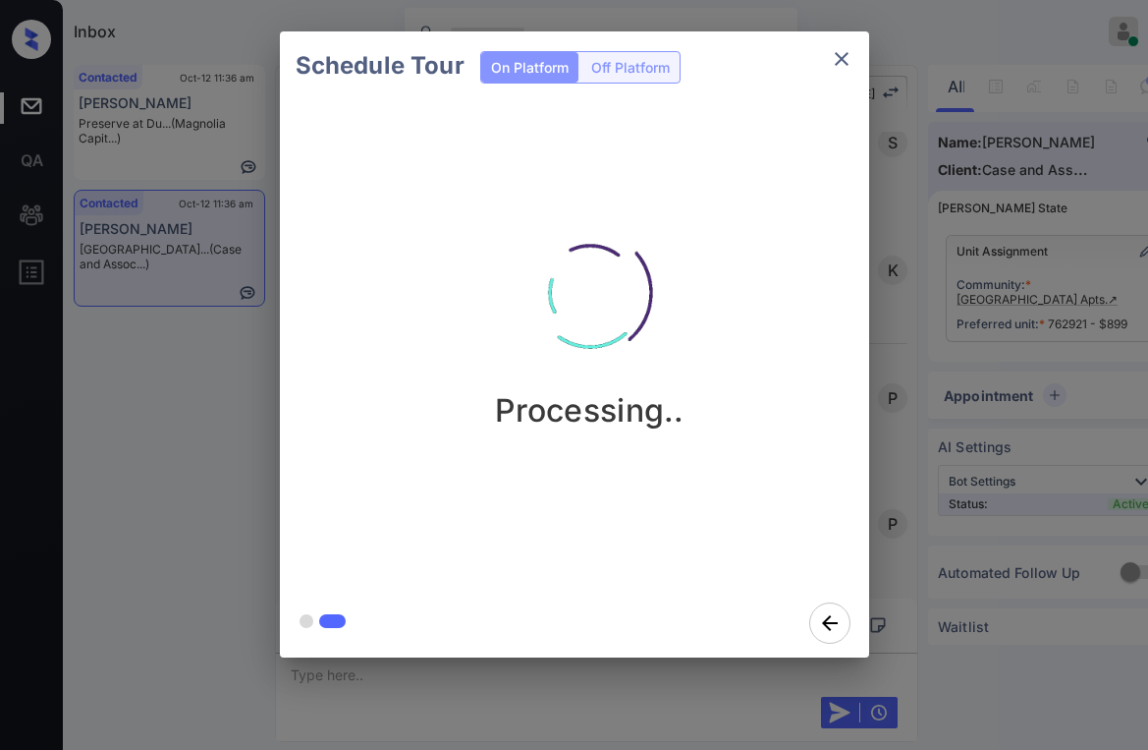
scroll to position [12983, 0]
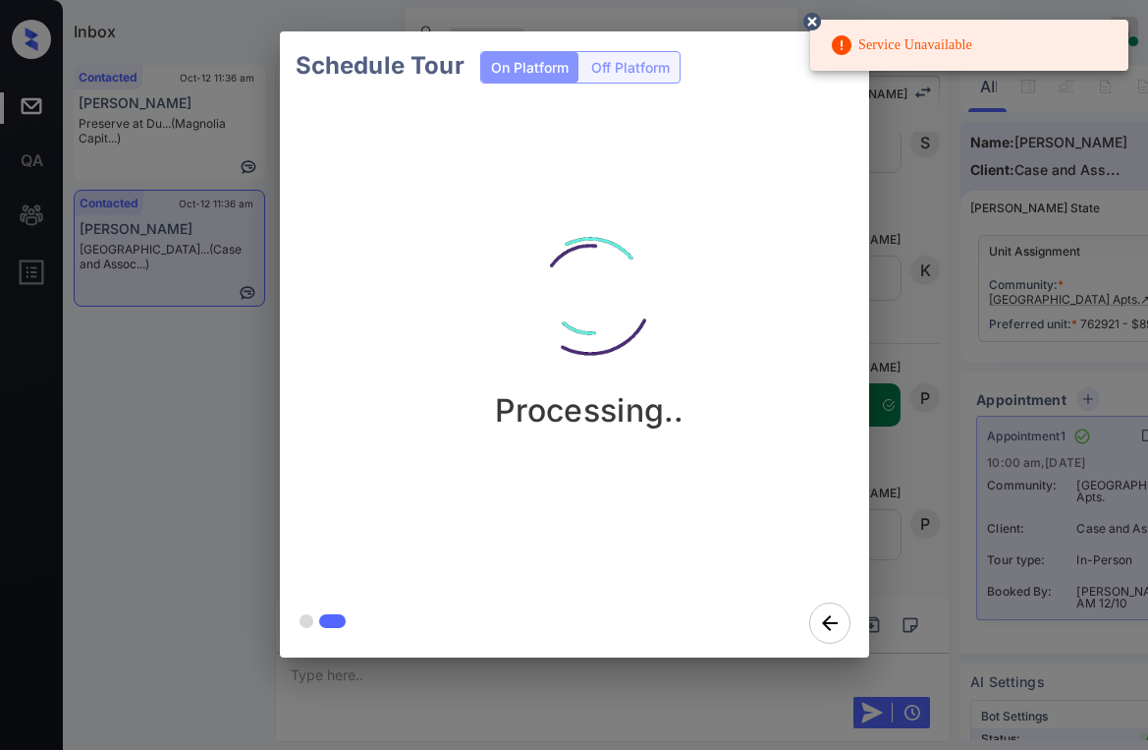
click at [662, 568] on div "Processing.." at bounding box center [590, 344] width 621 height 488
click at [610, 121] on div "Processing.." at bounding box center [590, 344] width 621 height 488
click at [762, 397] on div "Processing.." at bounding box center [590, 312] width 589 height 235
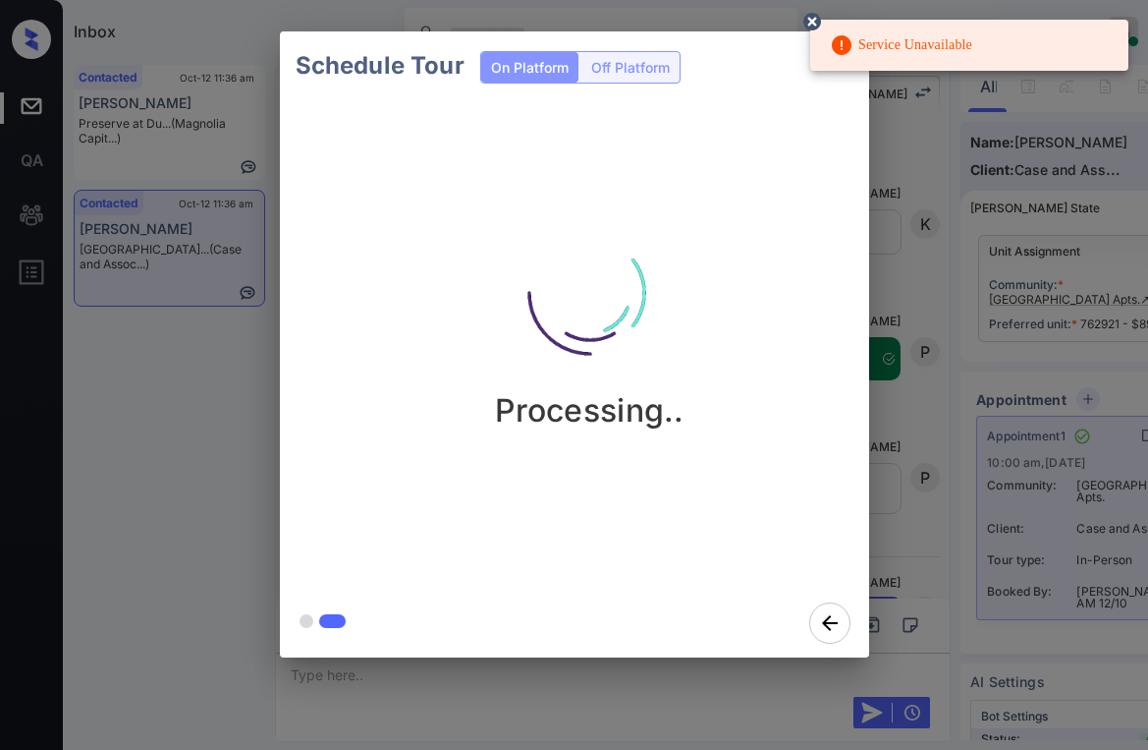
scroll to position [13128, 0]
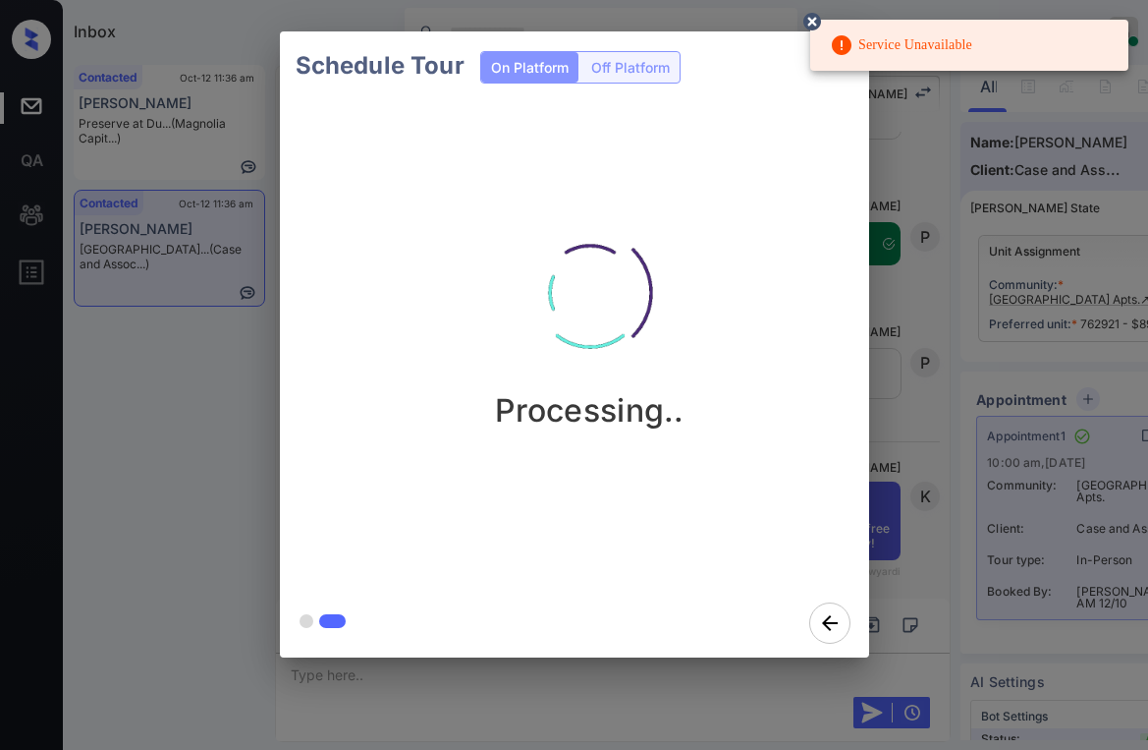
click at [212, 400] on div "Schedule Tour On Platform Off Platform Processing.." at bounding box center [574, 344] width 1148 height 689
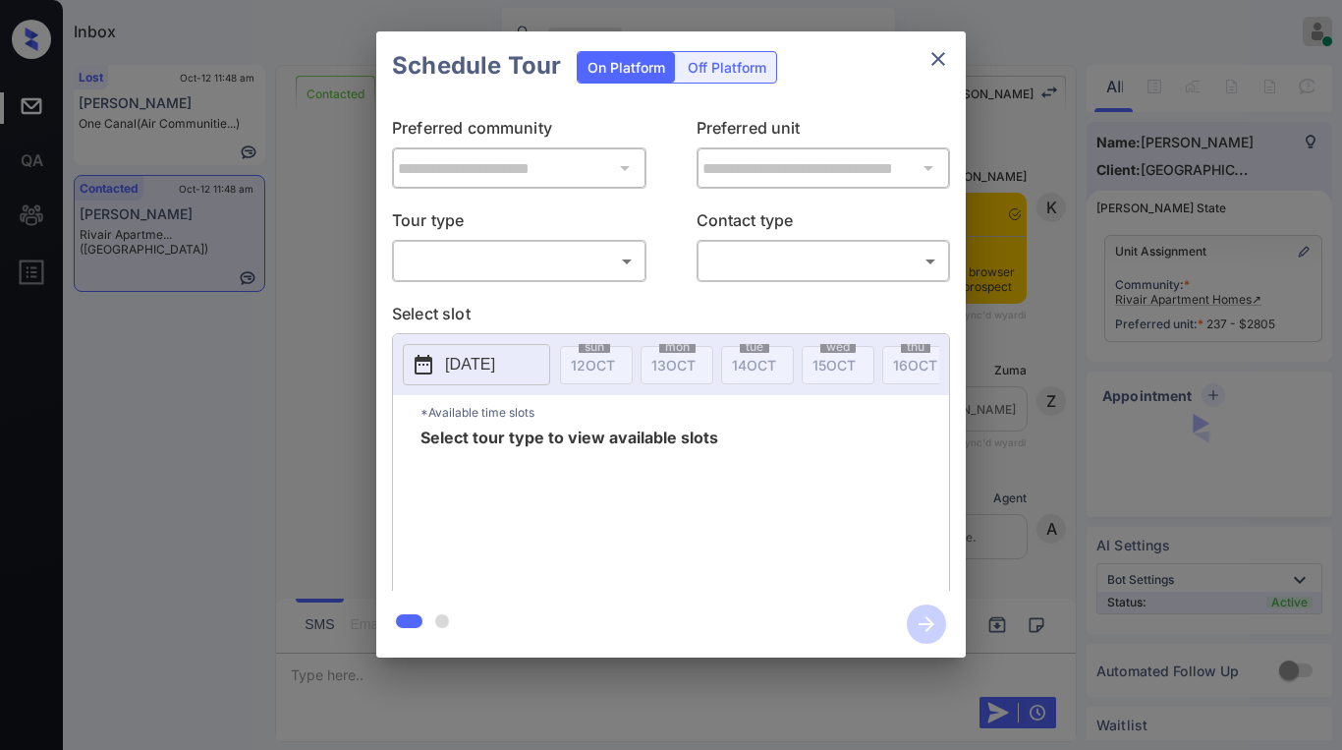
scroll to position [1514, 0]
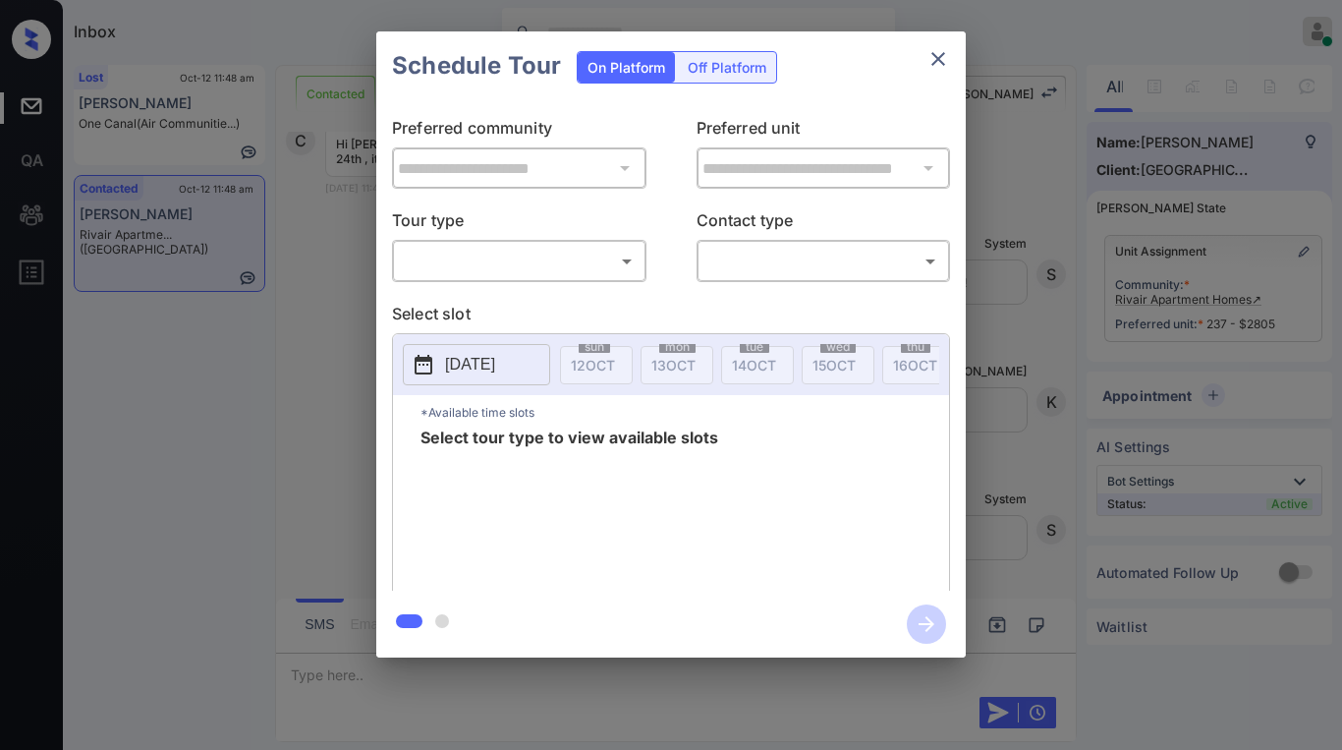
click at [552, 260] on body "Inbox [PERSON_NAME] Online Set yourself offline Set yourself on break Profile S…" at bounding box center [671, 375] width 1342 height 750
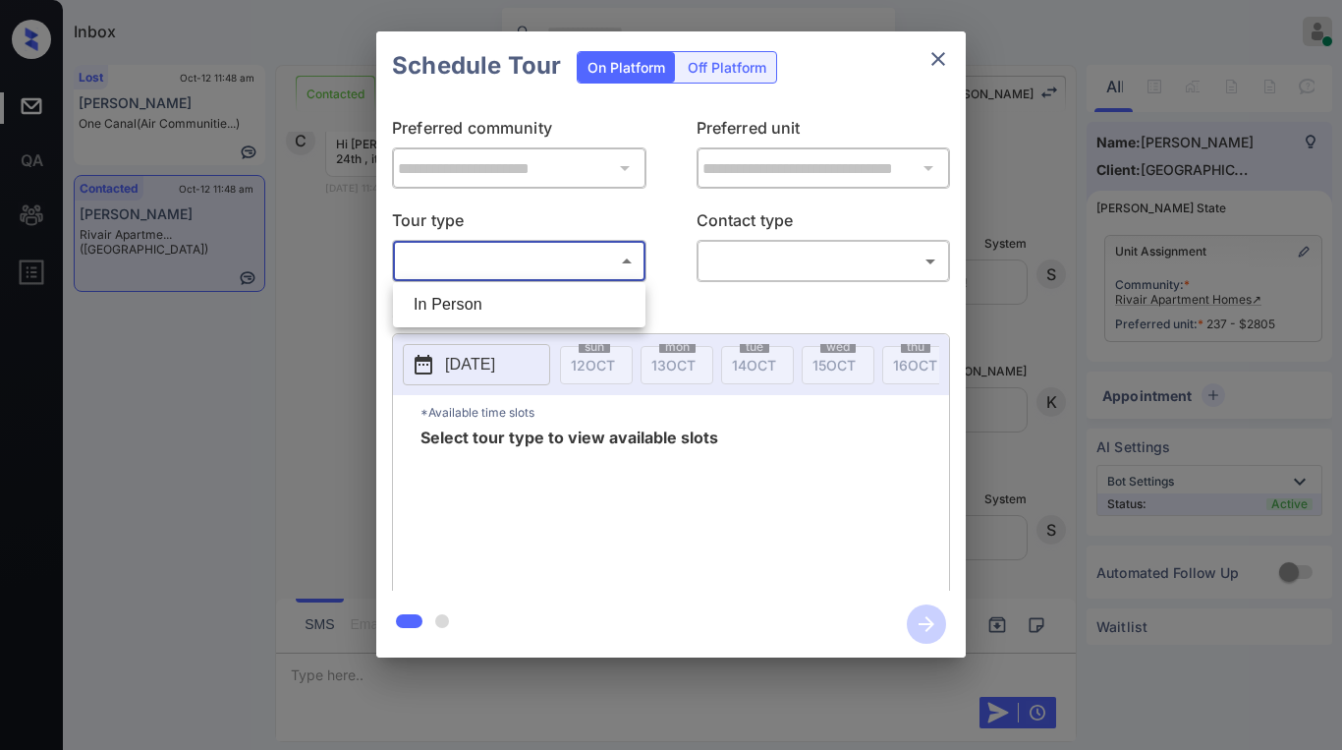
click at [942, 61] on div at bounding box center [671, 375] width 1342 height 750
click at [934, 65] on icon "close" at bounding box center [938, 59] width 24 height 24
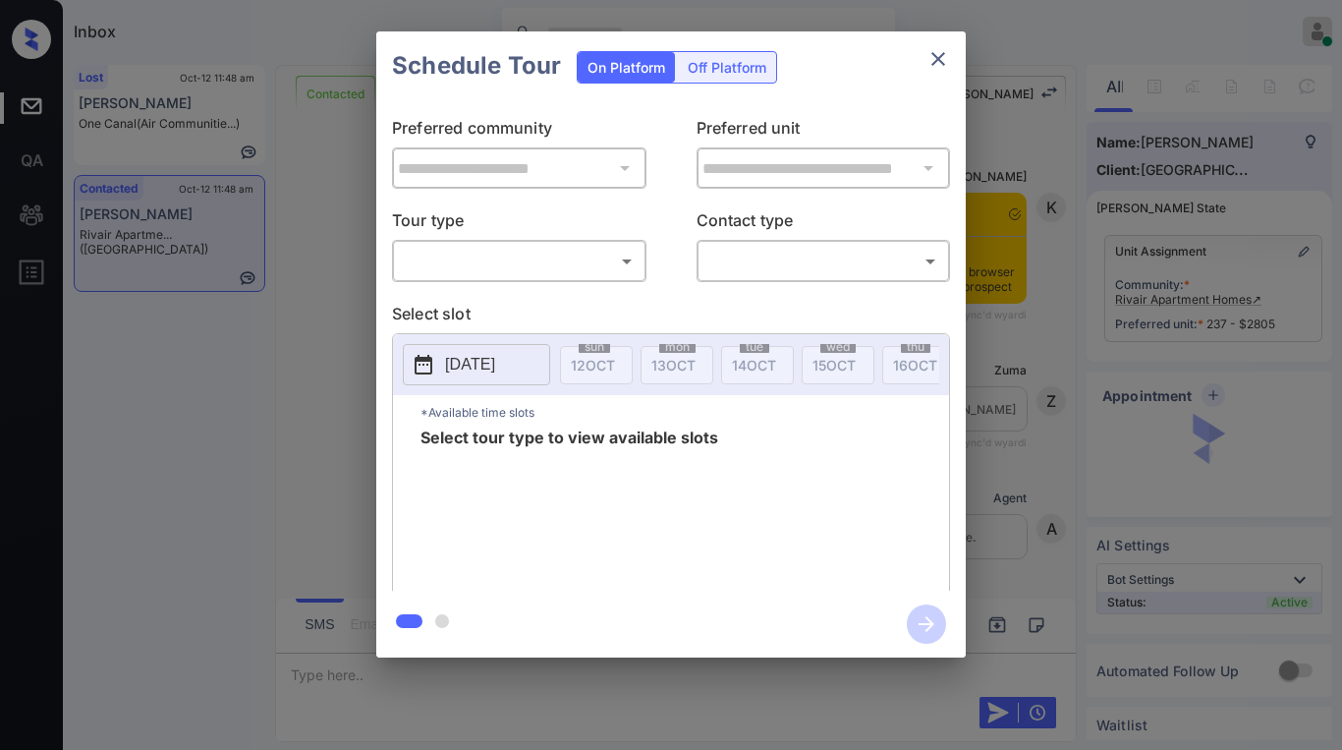
scroll to position [1219, 0]
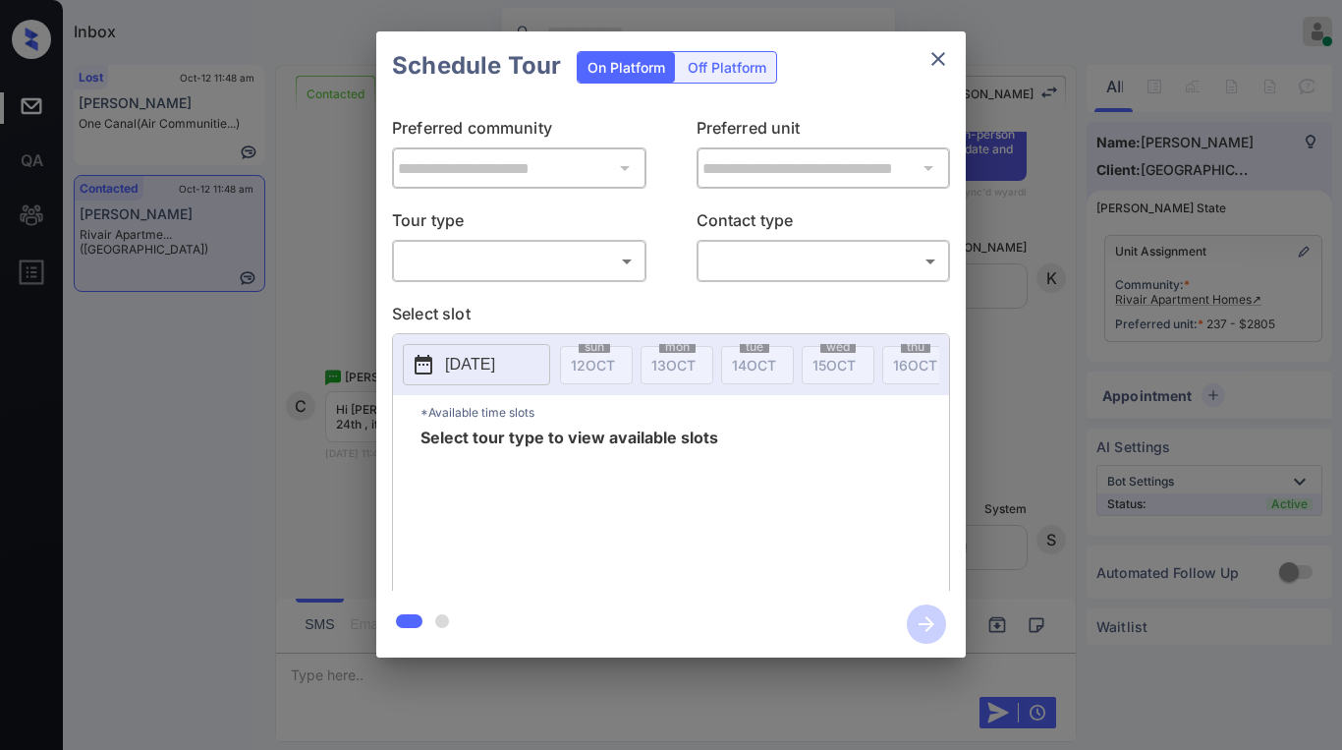
click at [528, 254] on body "Inbox [PERSON_NAME] Online Set yourself offline Set yourself on break Profile S…" at bounding box center [671, 375] width 1342 height 750
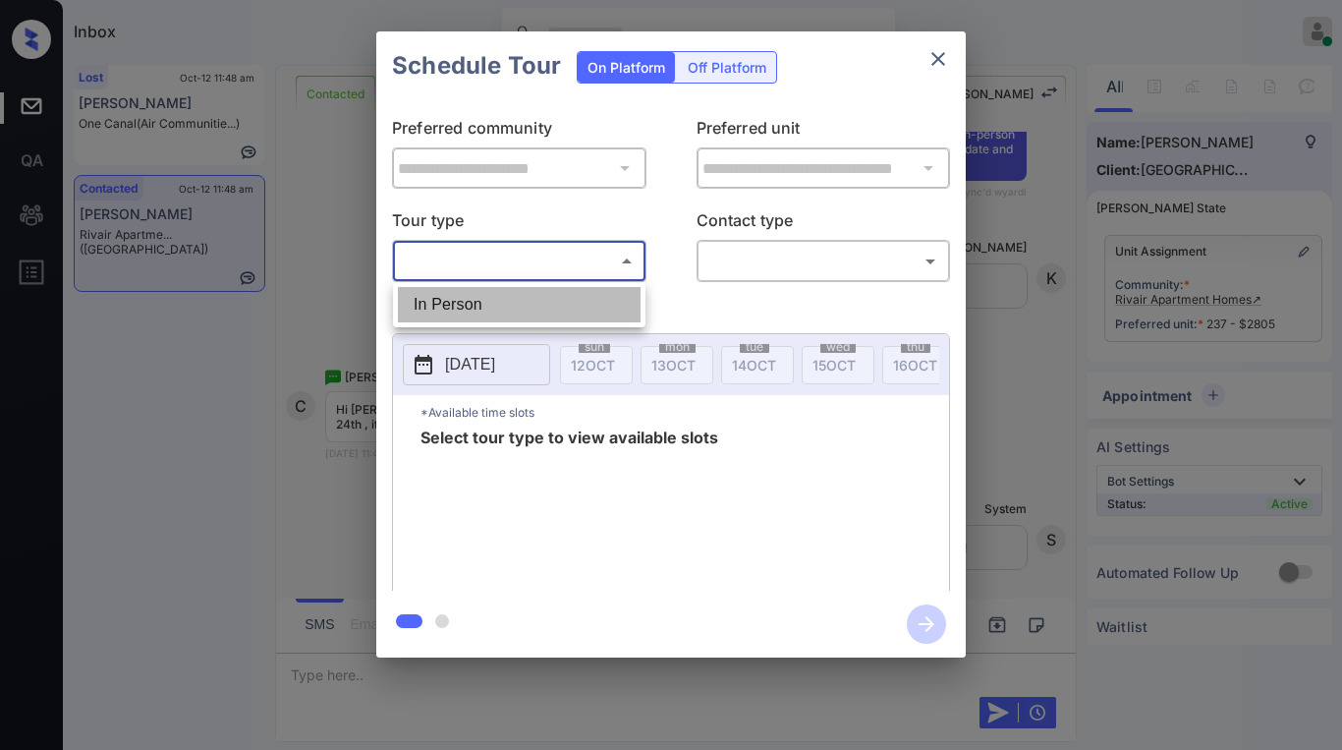
click at [513, 291] on li "In Person" at bounding box center [519, 304] width 243 height 35
type input "********"
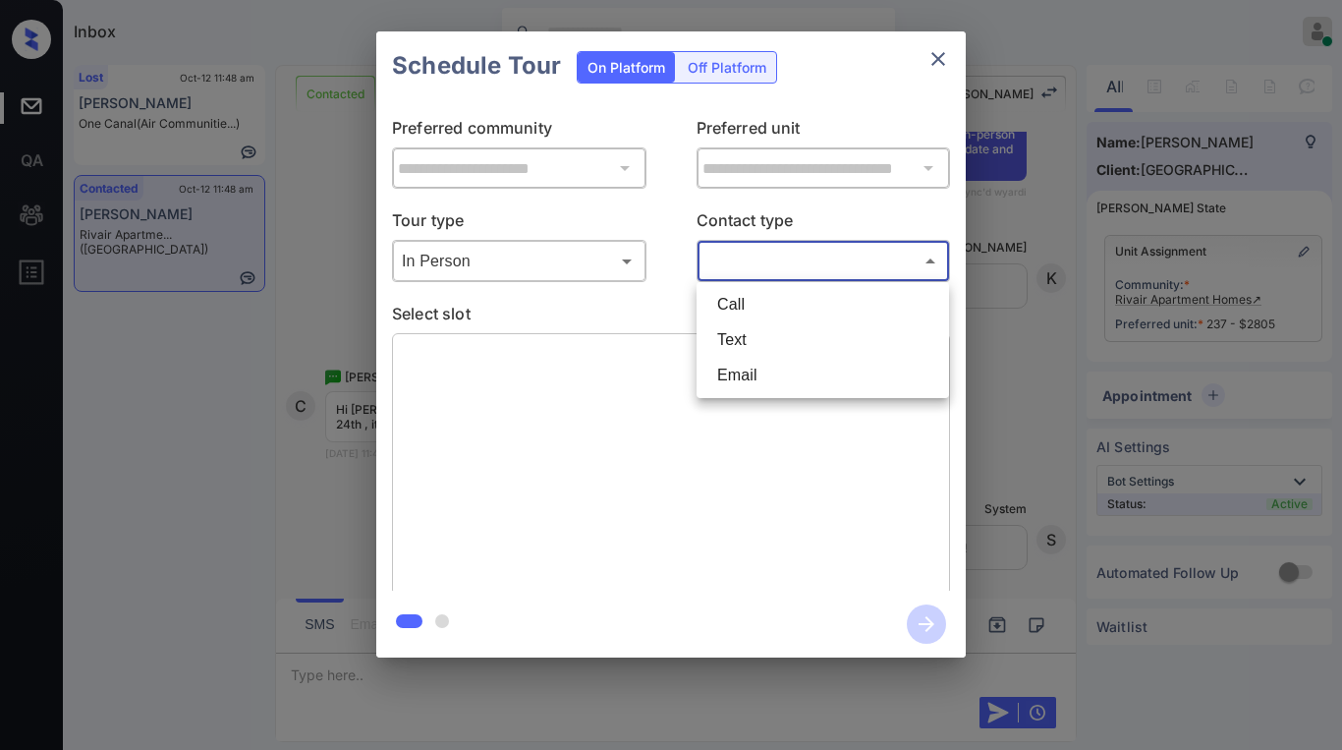
click at [769, 265] on body "Inbox [PERSON_NAME] Online Set yourself offline Set yourself on break Profile S…" at bounding box center [671, 375] width 1342 height 750
click at [733, 347] on li "Text" at bounding box center [822, 339] width 243 height 35
type input "****"
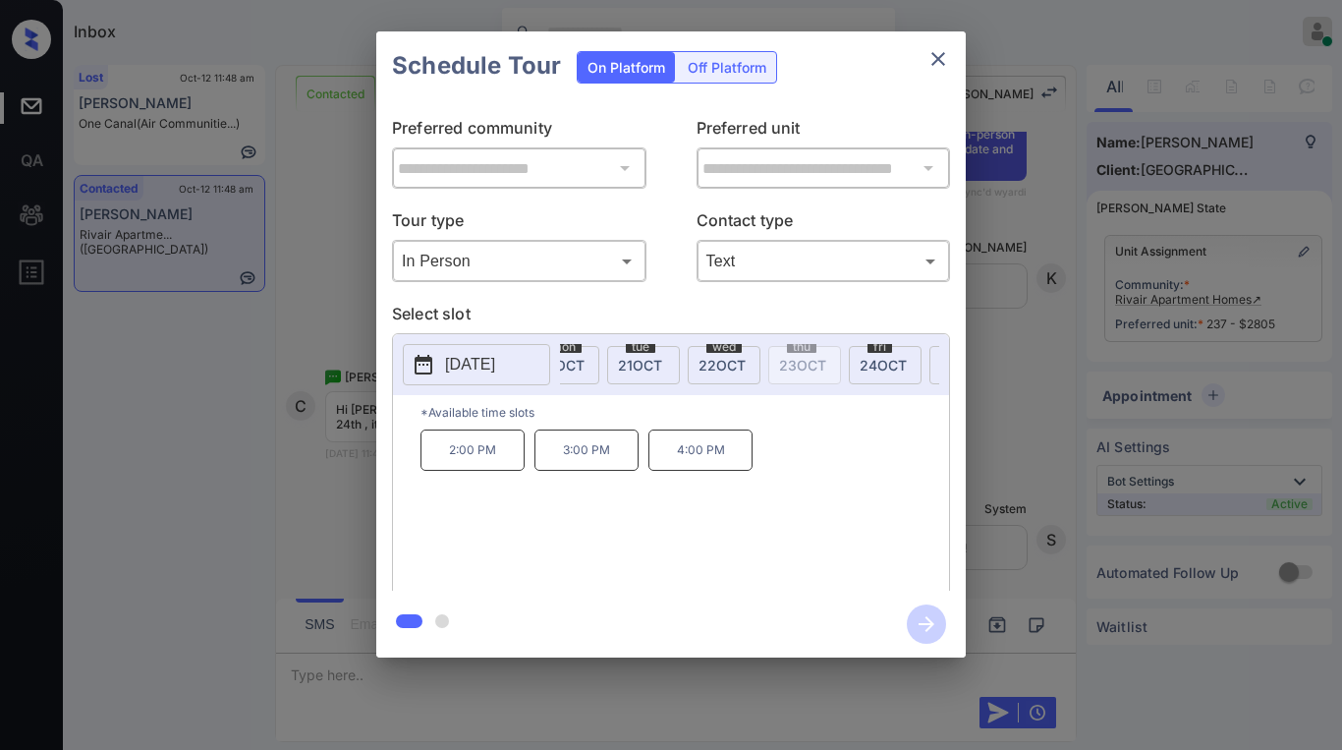
scroll to position [0, 663]
click at [770, 365] on div "[DATE]" at bounding box center [798, 365] width 73 height 38
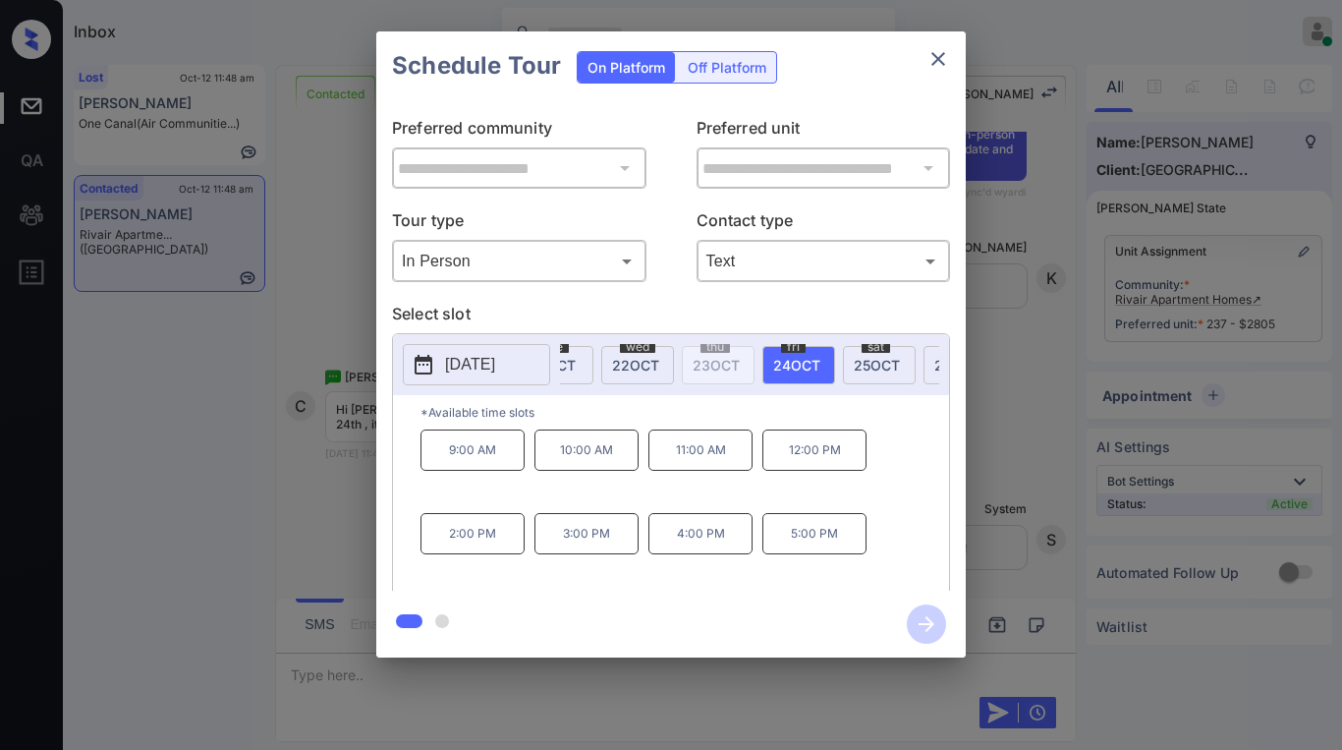
click at [948, 64] on icon "close" at bounding box center [938, 59] width 24 height 24
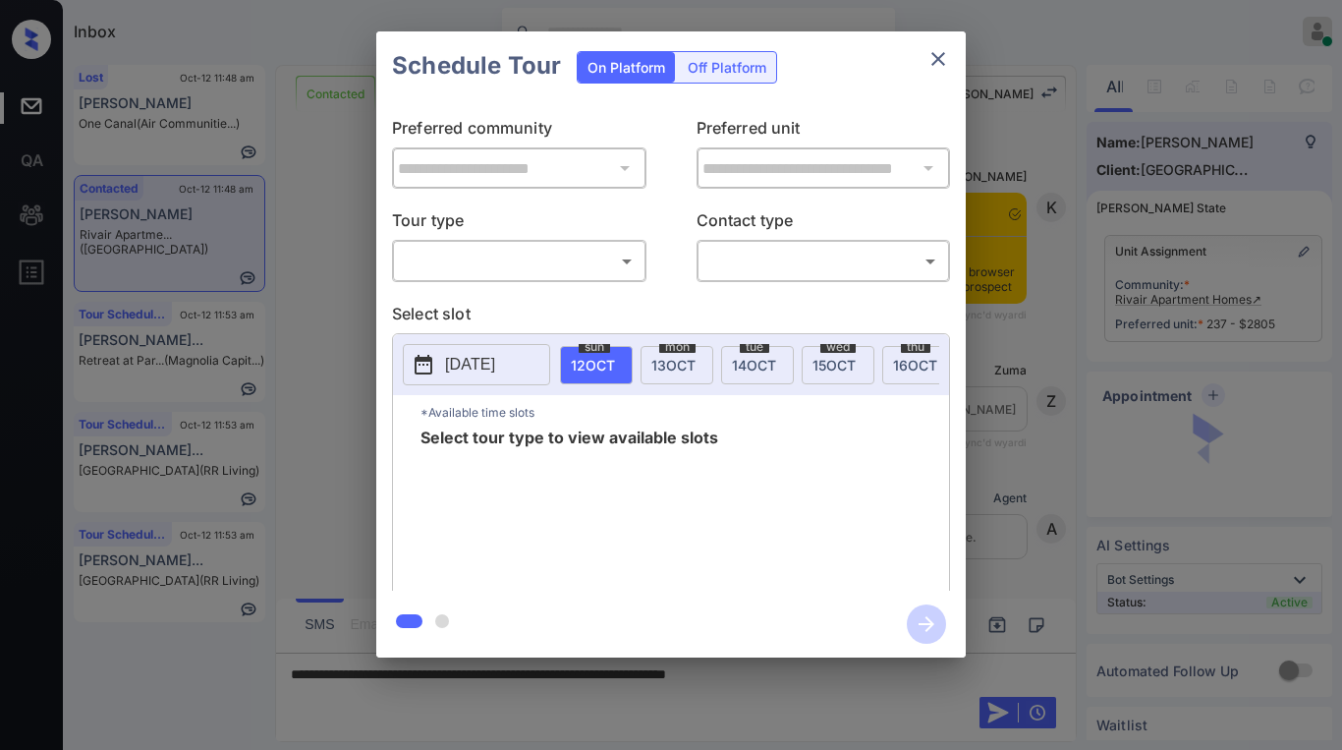
scroll to position [1514, 0]
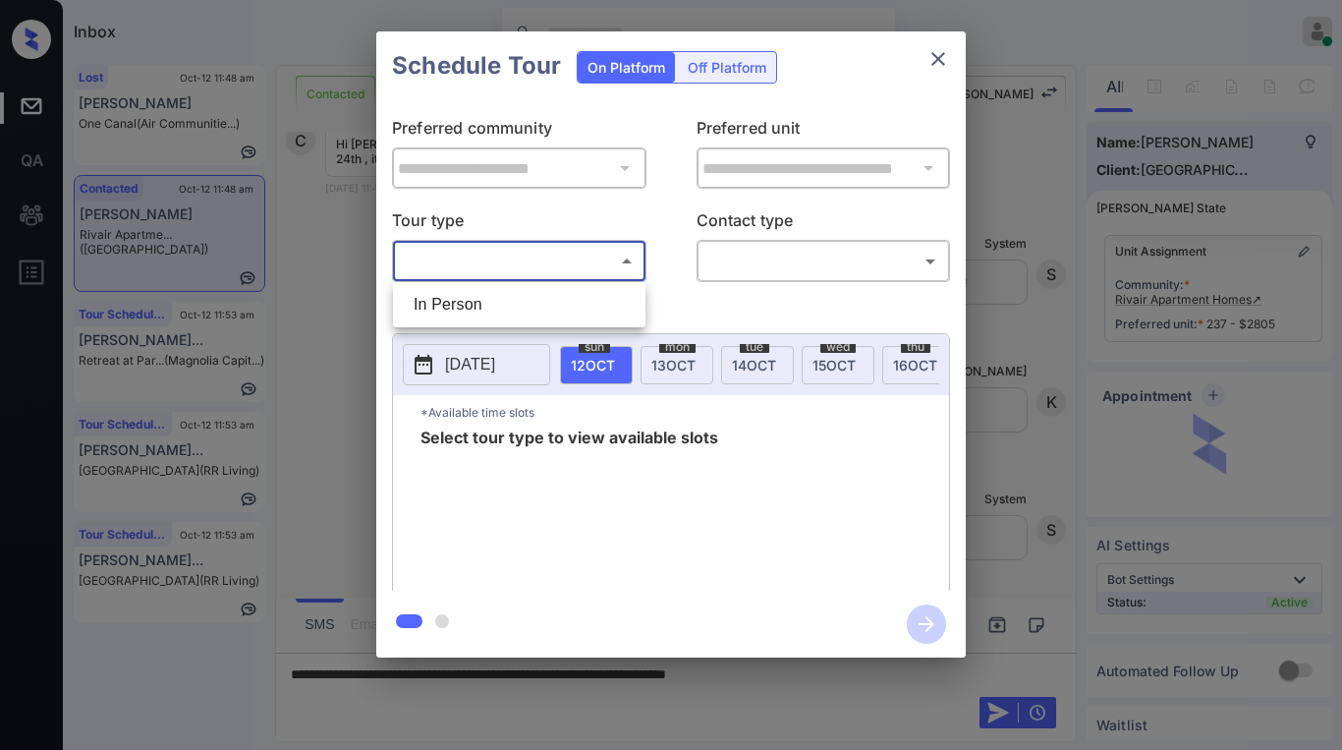
click at [493, 269] on body "Inbox [PERSON_NAME] Online Set yourself offline Set yourself on break Profile S…" at bounding box center [671, 375] width 1342 height 750
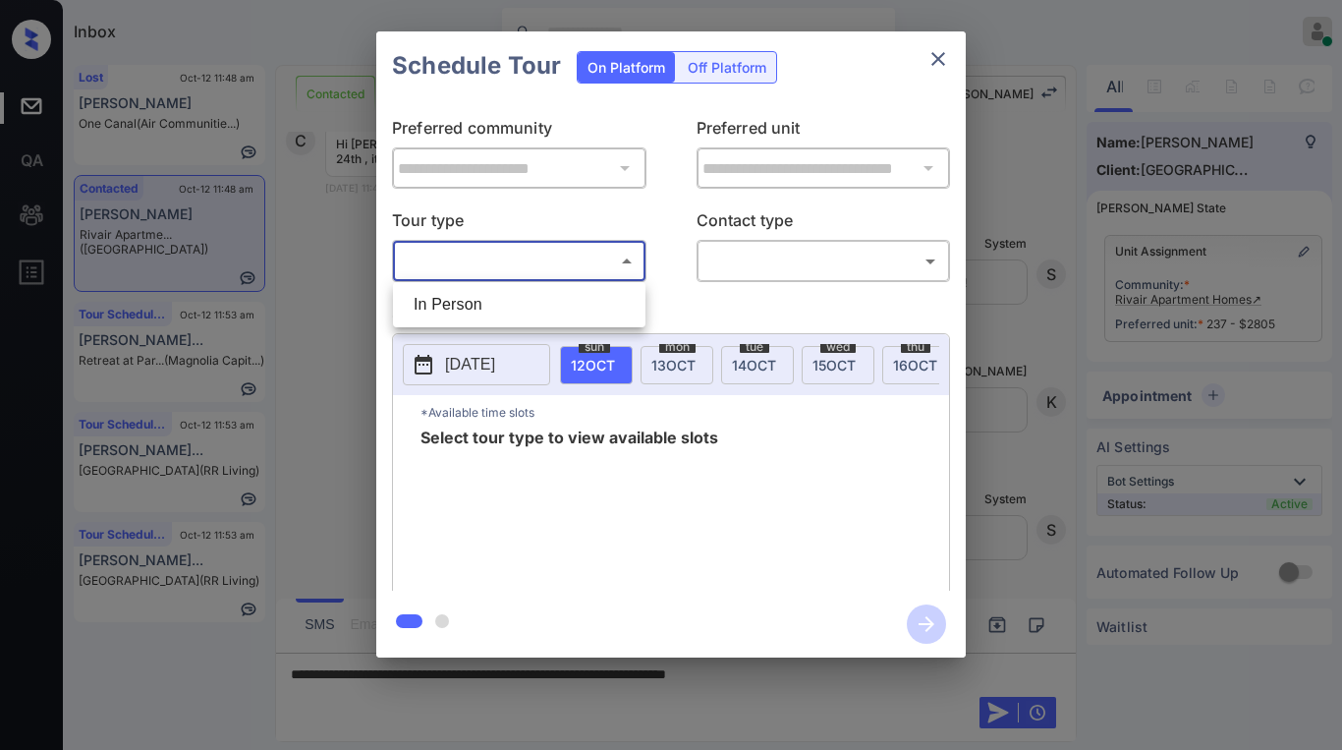
click at [493, 303] on li "In Person" at bounding box center [519, 304] width 243 height 35
type input "********"
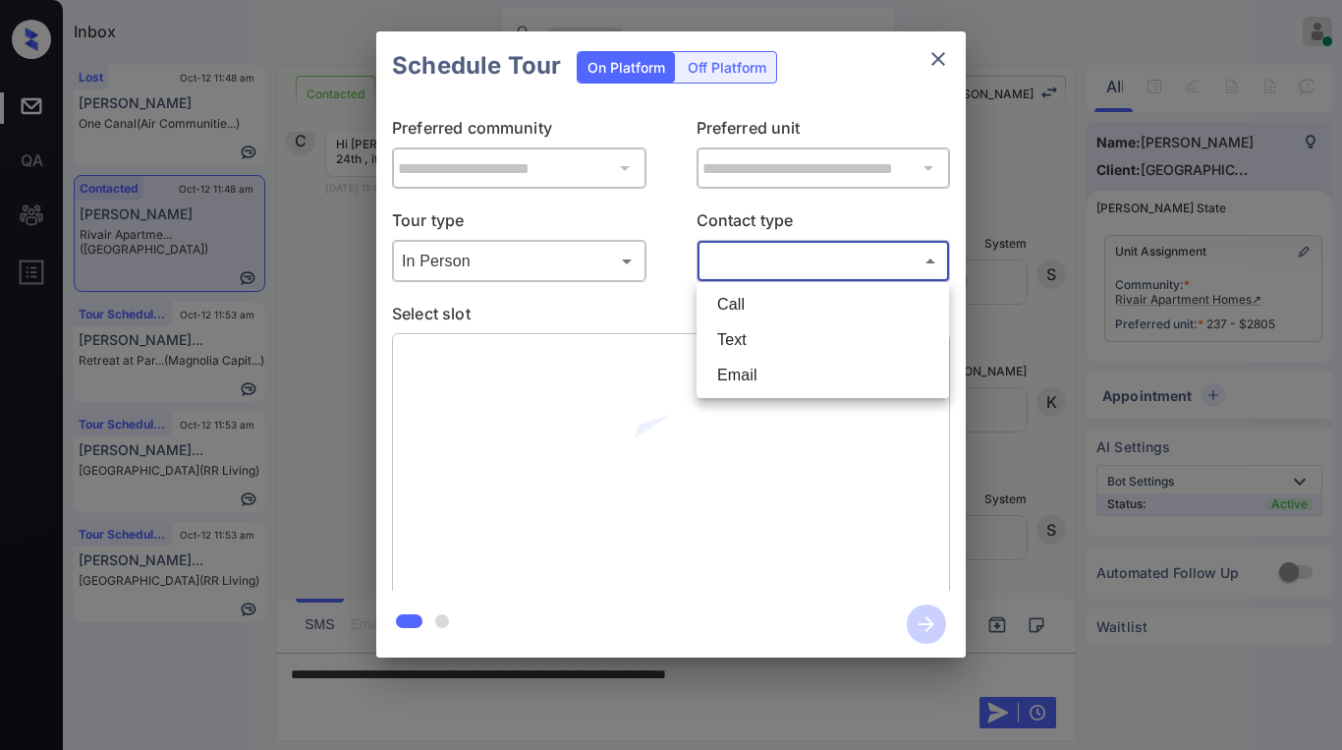
click at [782, 247] on body "Inbox [PERSON_NAME] Online Set yourself offline Set yourself on break Profile S…" at bounding box center [671, 375] width 1342 height 750
click at [758, 329] on li "Text" at bounding box center [822, 339] width 243 height 35
type input "****"
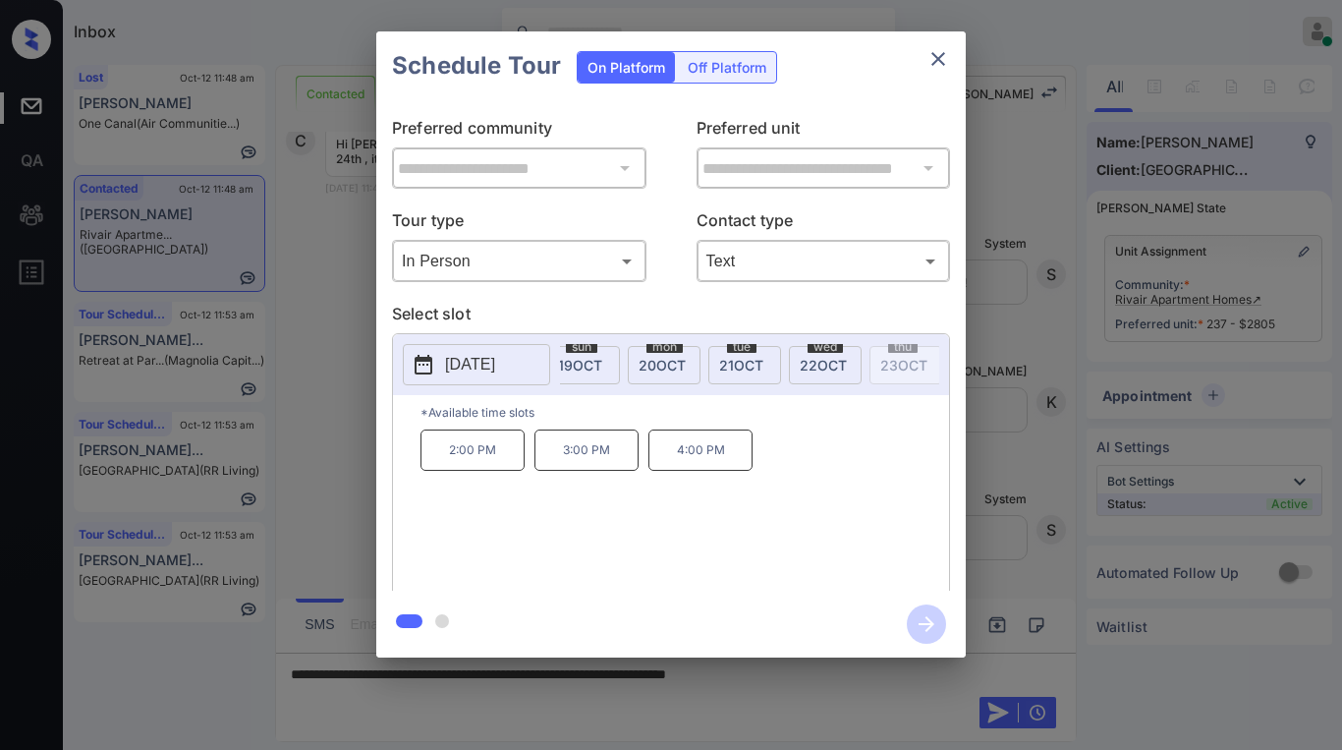
scroll to position [0, 591]
click at [798, 367] on span "[DATE]" at bounding box center [808, 365] width 47 height 17
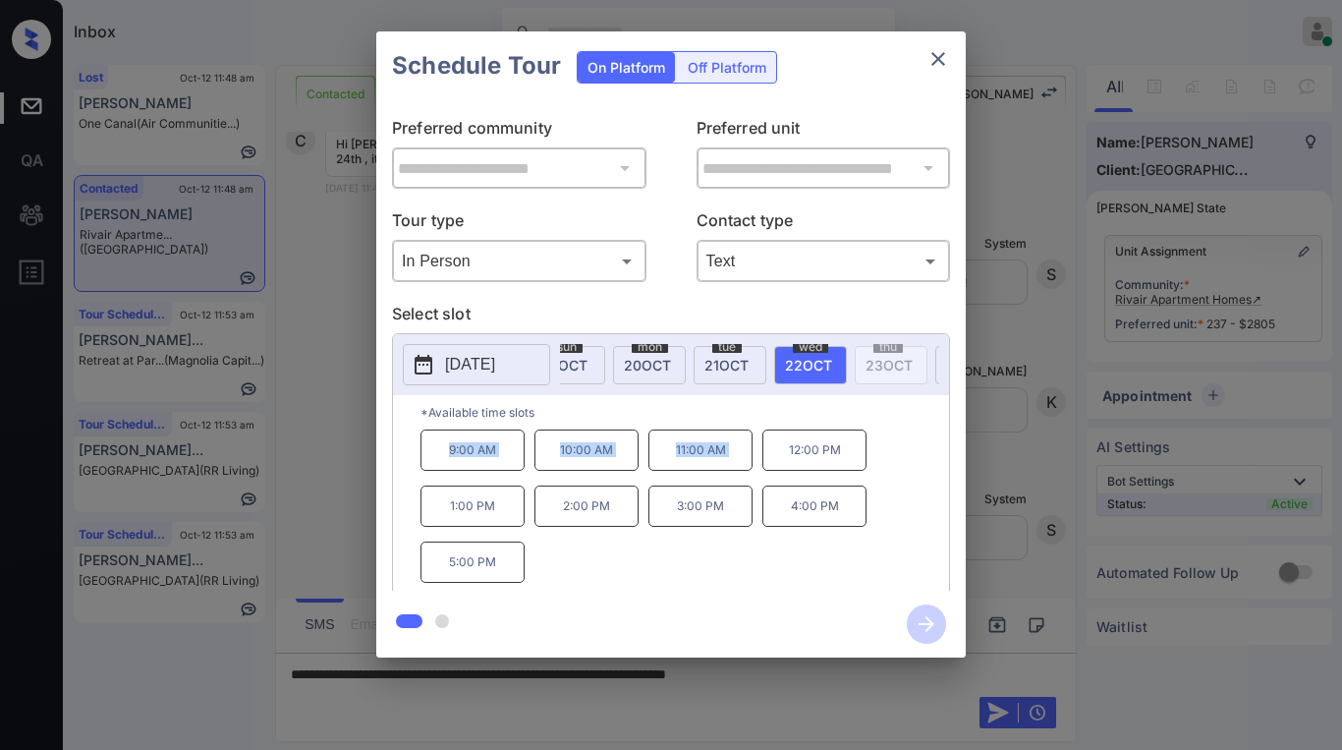
drag, startPoint x: 441, startPoint y: 455, endPoint x: 779, endPoint y: 469, distance: 338.2
click at [779, 469] on div "9:00 AM 10:00 AM 11:00 AM 12:00 PM 1:00 PM 2:00 PM 3:00 PM 4:00 PM 5:00 PM" at bounding box center [684, 507] width 529 height 157
copy div "9:00 AM 10:00 AM 11:00 AM"
click at [938, 49] on icon "close" at bounding box center [938, 59] width 24 height 24
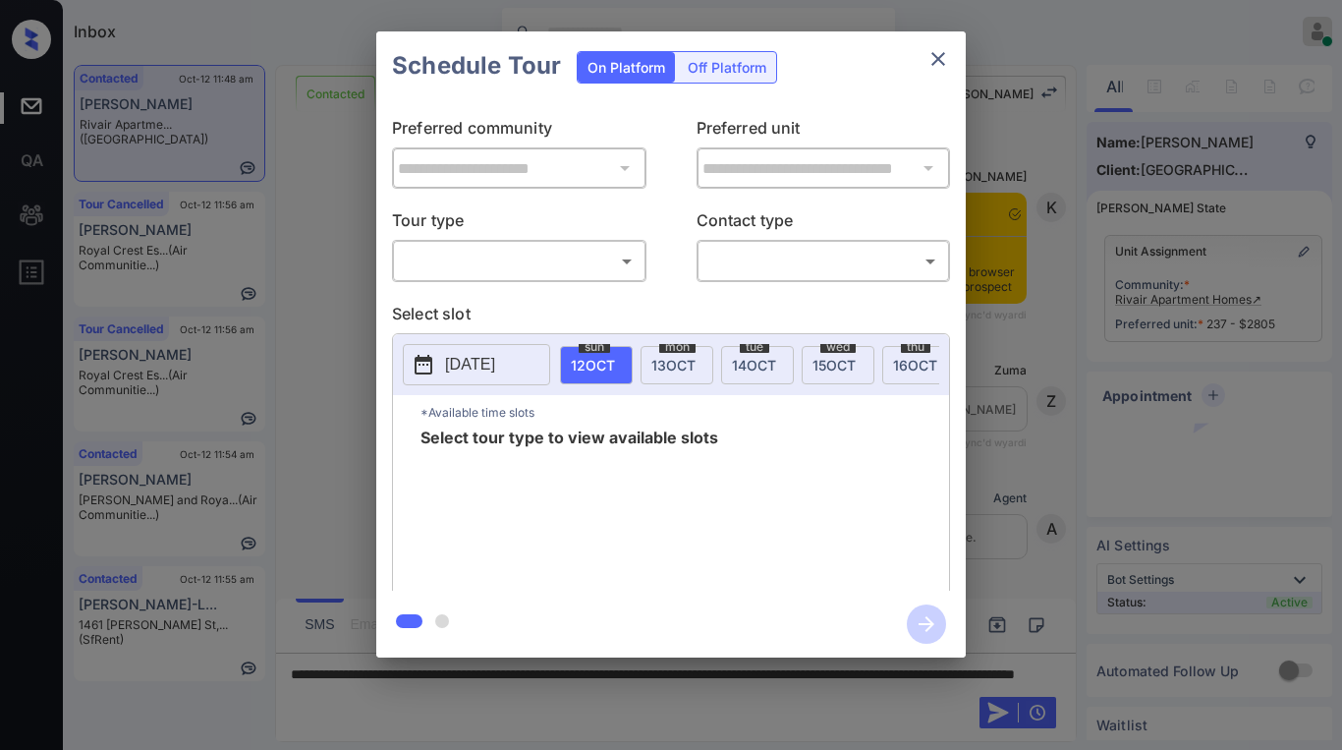
scroll to position [1514, 0]
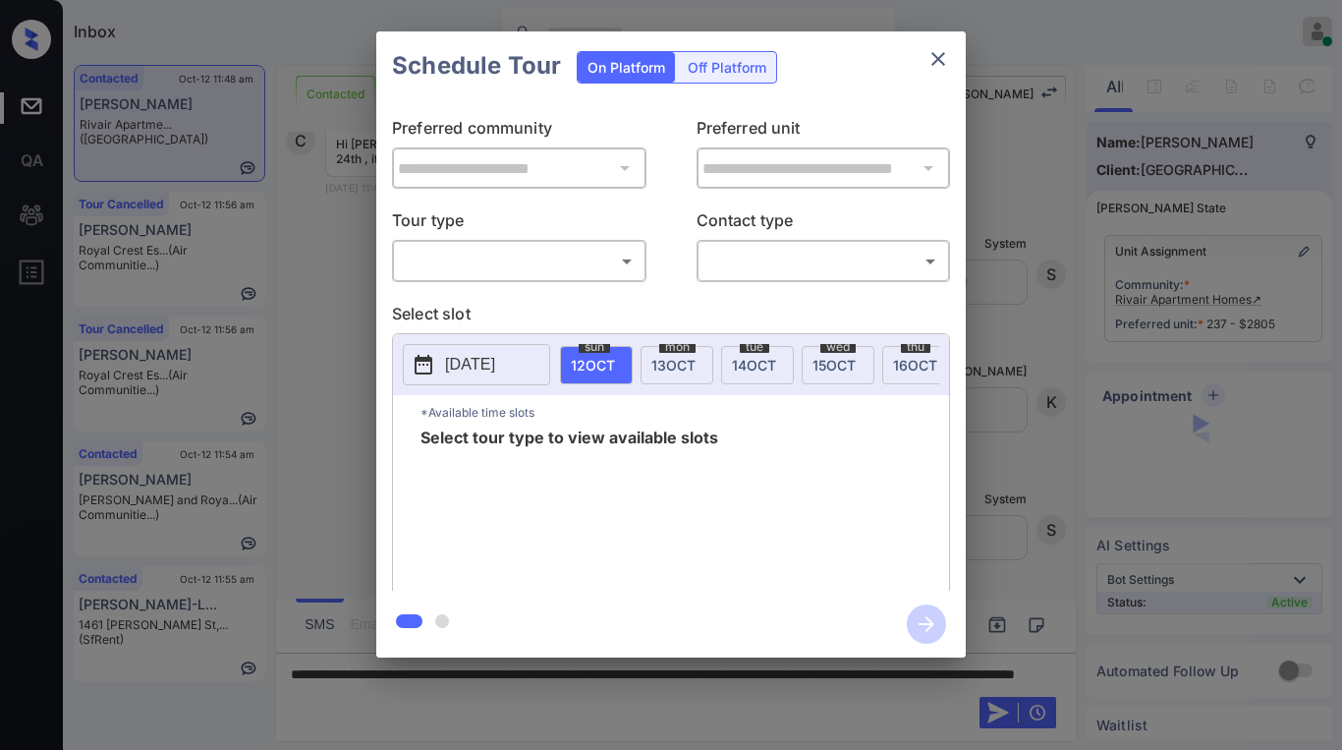
click at [465, 276] on body "Inbox Paolo Gabriel Online Set yourself offline Set yourself on break Profile S…" at bounding box center [671, 375] width 1342 height 750
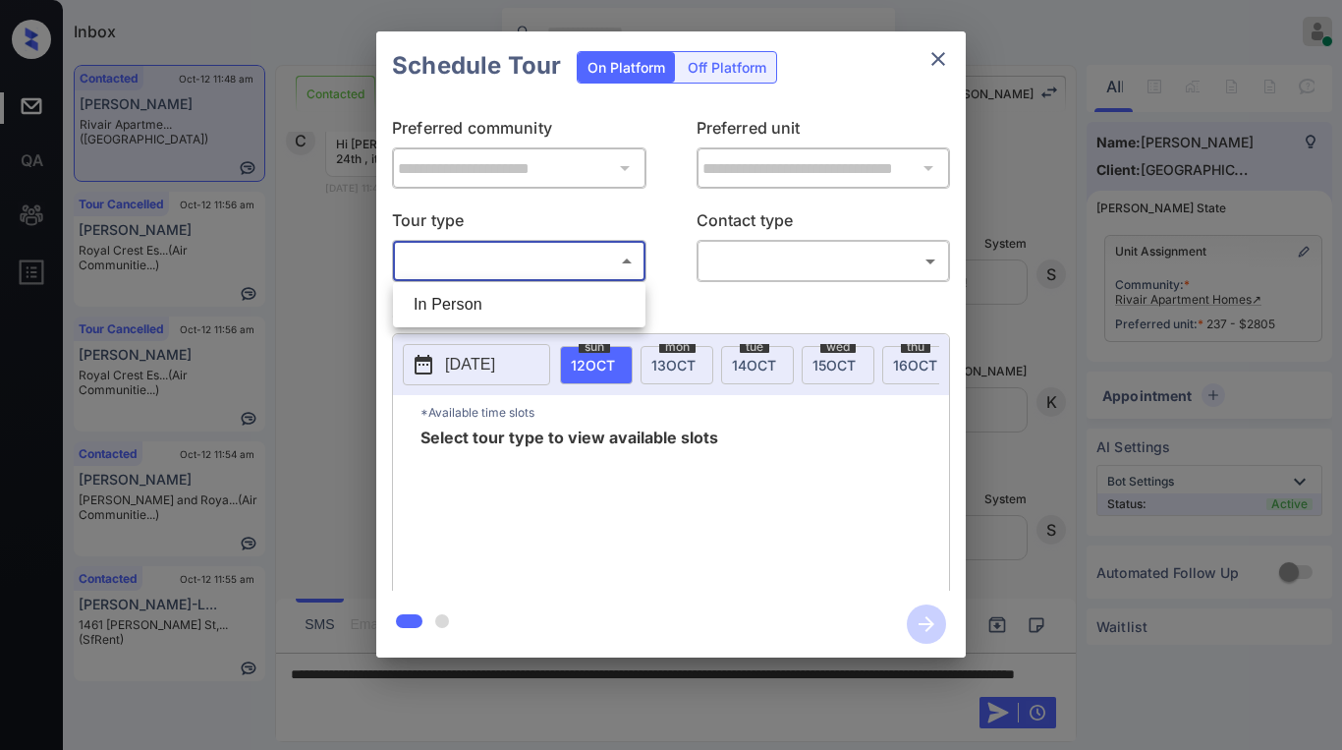
drag, startPoint x: 467, startPoint y: 305, endPoint x: 614, endPoint y: 289, distance: 148.2
click at [474, 300] on li "In Person" at bounding box center [519, 304] width 243 height 35
type input "********"
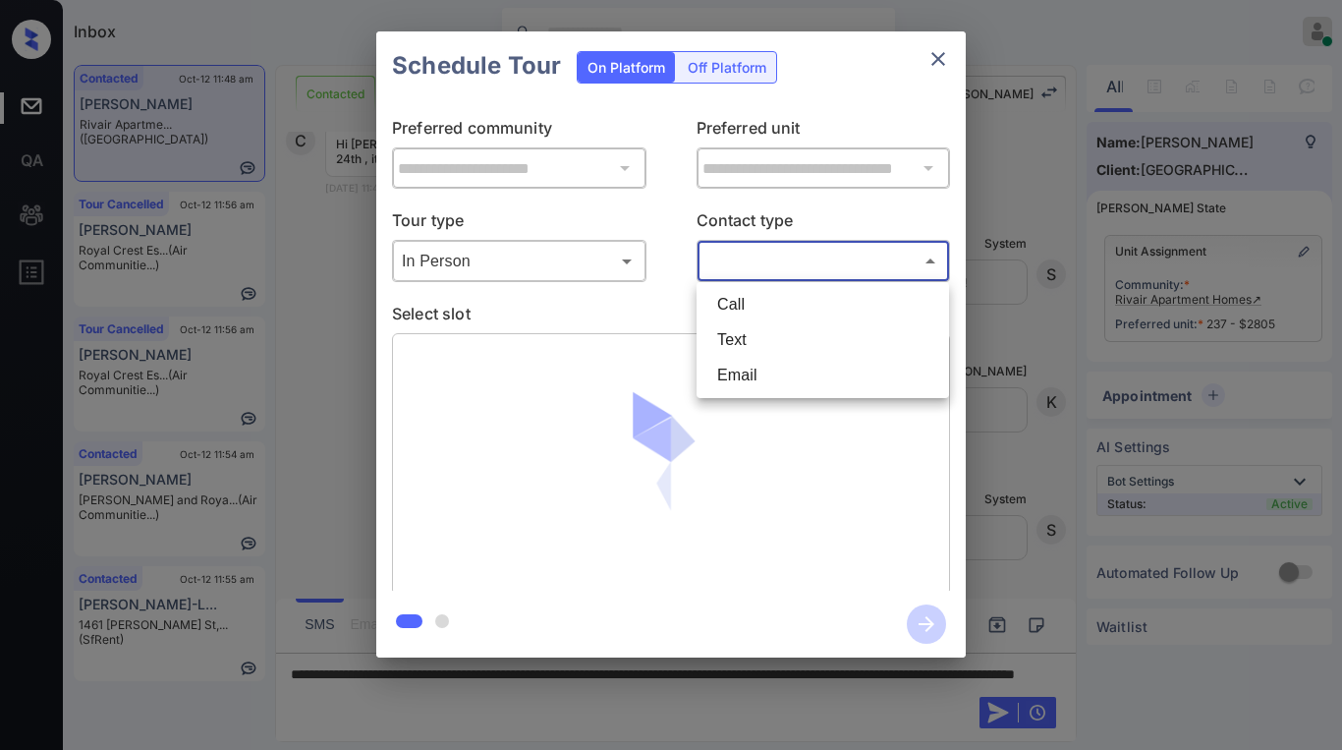
click at [758, 263] on body "Inbox Paolo Gabriel Online Set yourself offline Set yourself on break Profile S…" at bounding box center [671, 375] width 1342 height 750
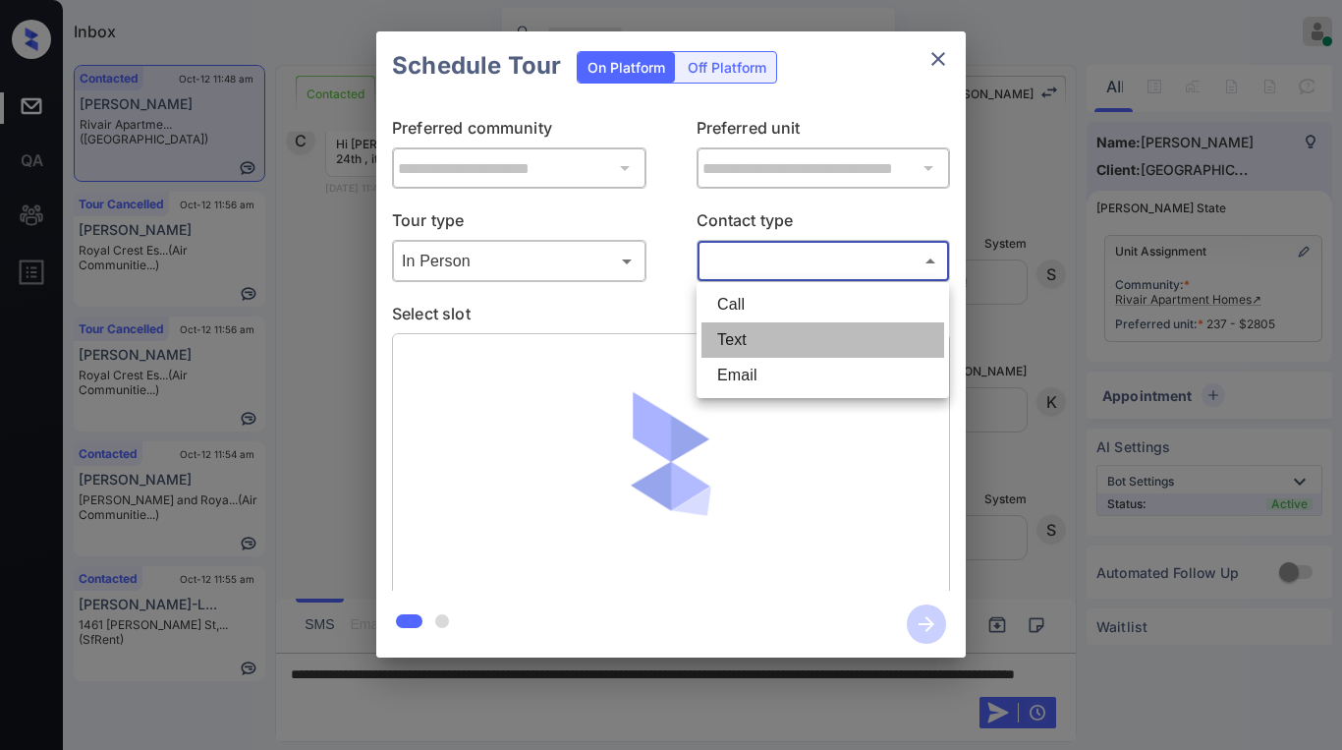
click at [754, 335] on li "Text" at bounding box center [822, 339] width 243 height 35
type input "****"
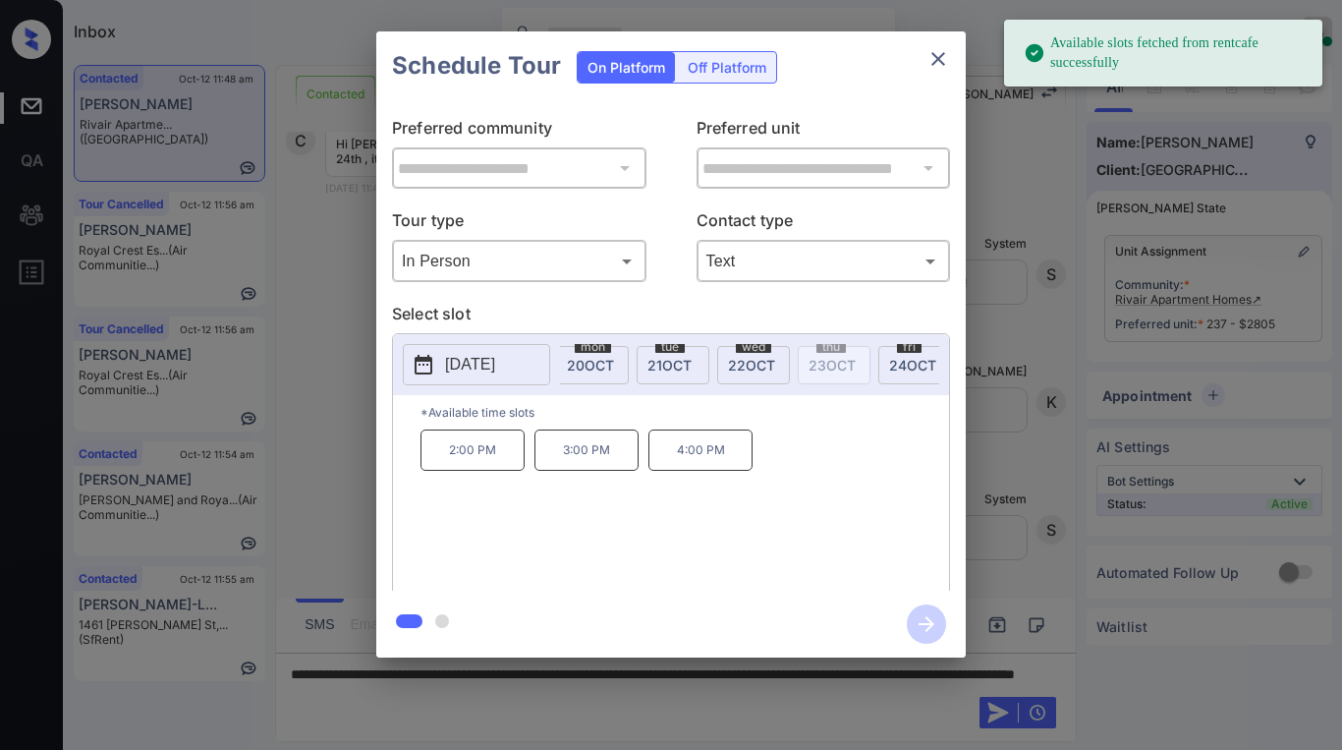
scroll to position [0, 663]
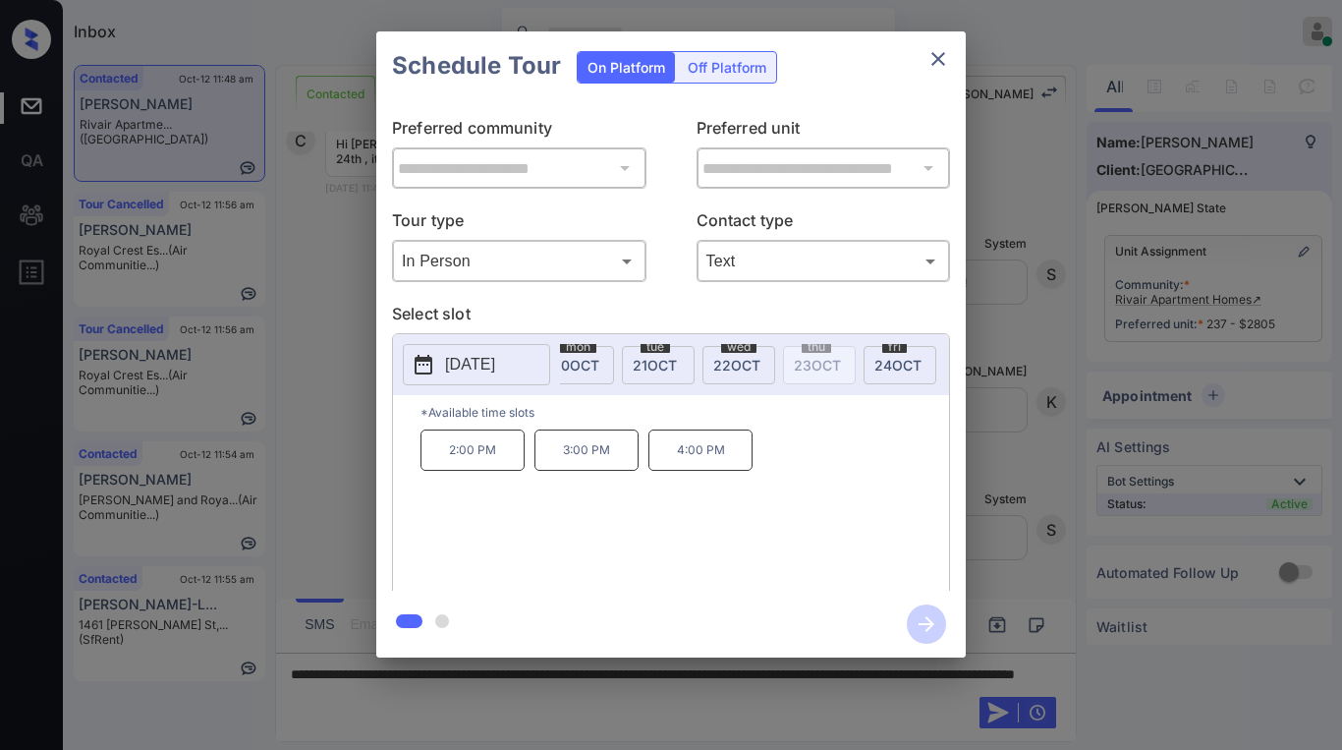
click at [748, 364] on span "22 OCT" at bounding box center [736, 365] width 47 height 17
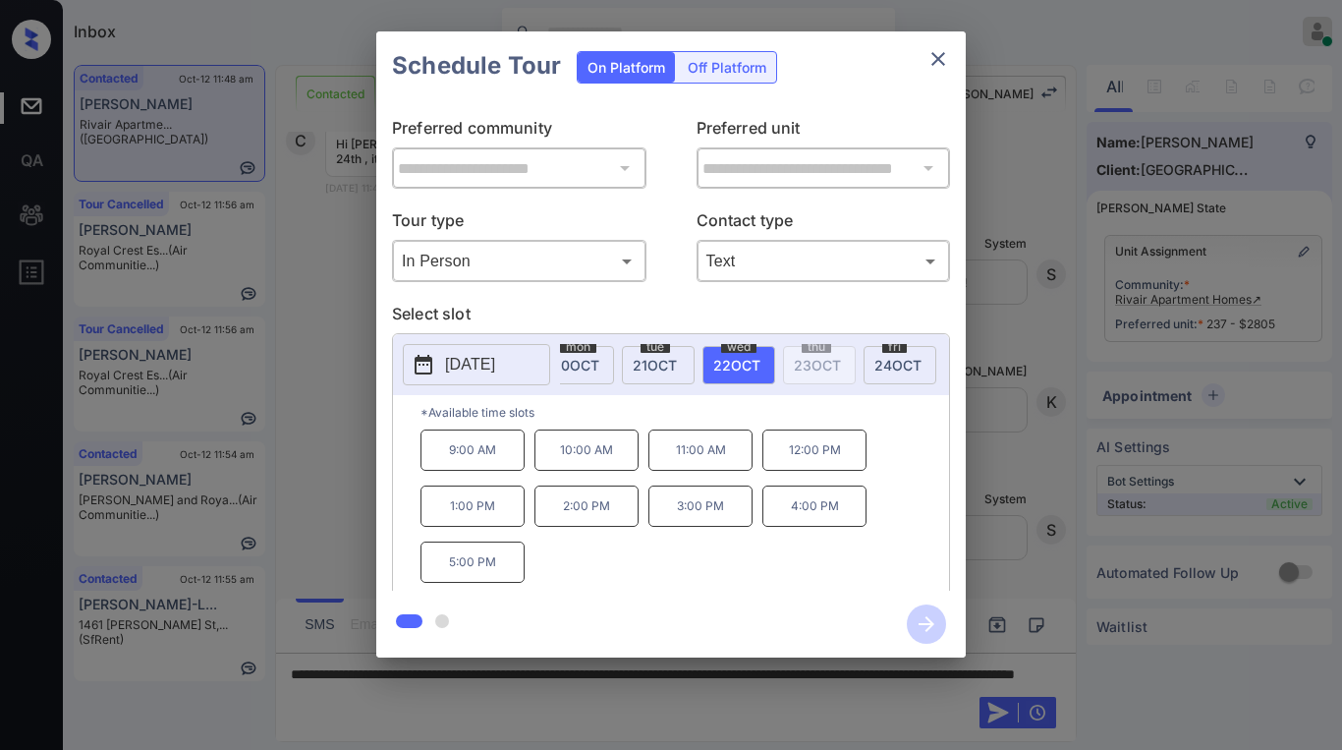
click at [938, 63] on icon "close" at bounding box center [938, 59] width 24 height 24
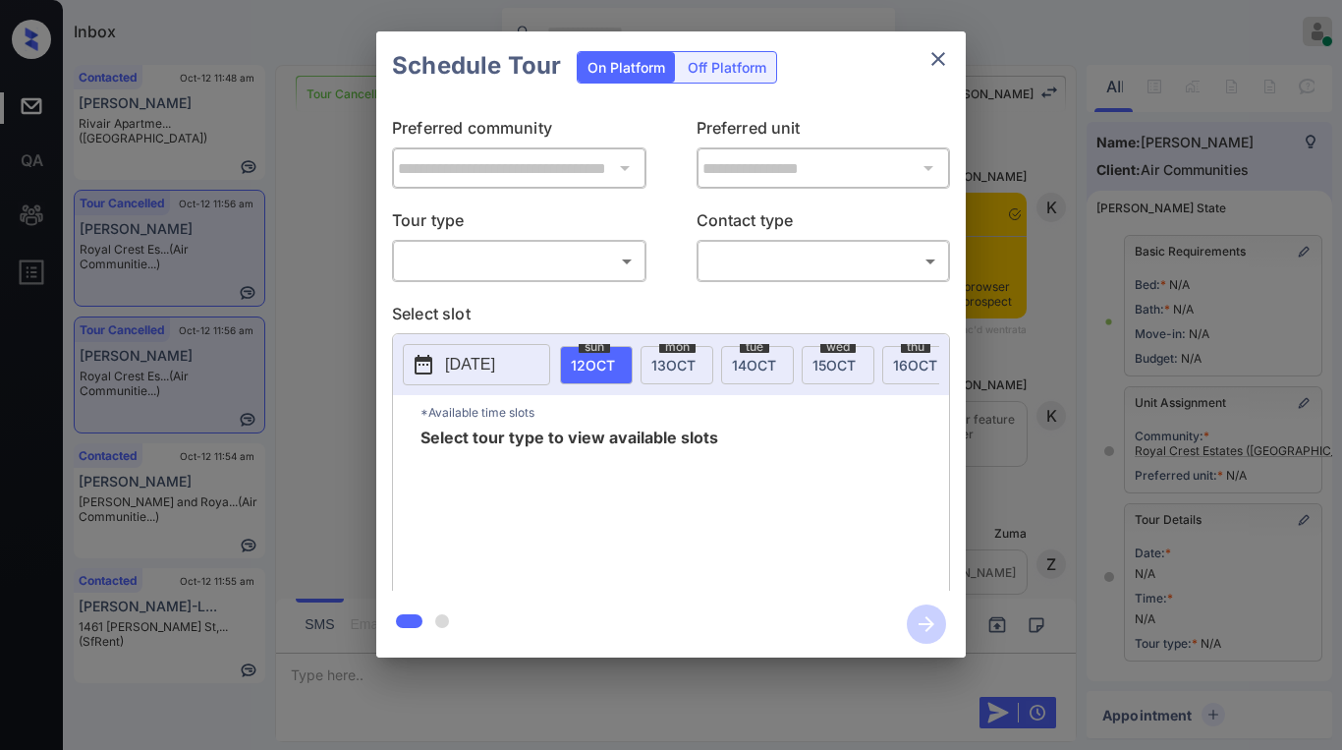
click at [490, 279] on div "​ ​" at bounding box center [519, 261] width 254 height 42
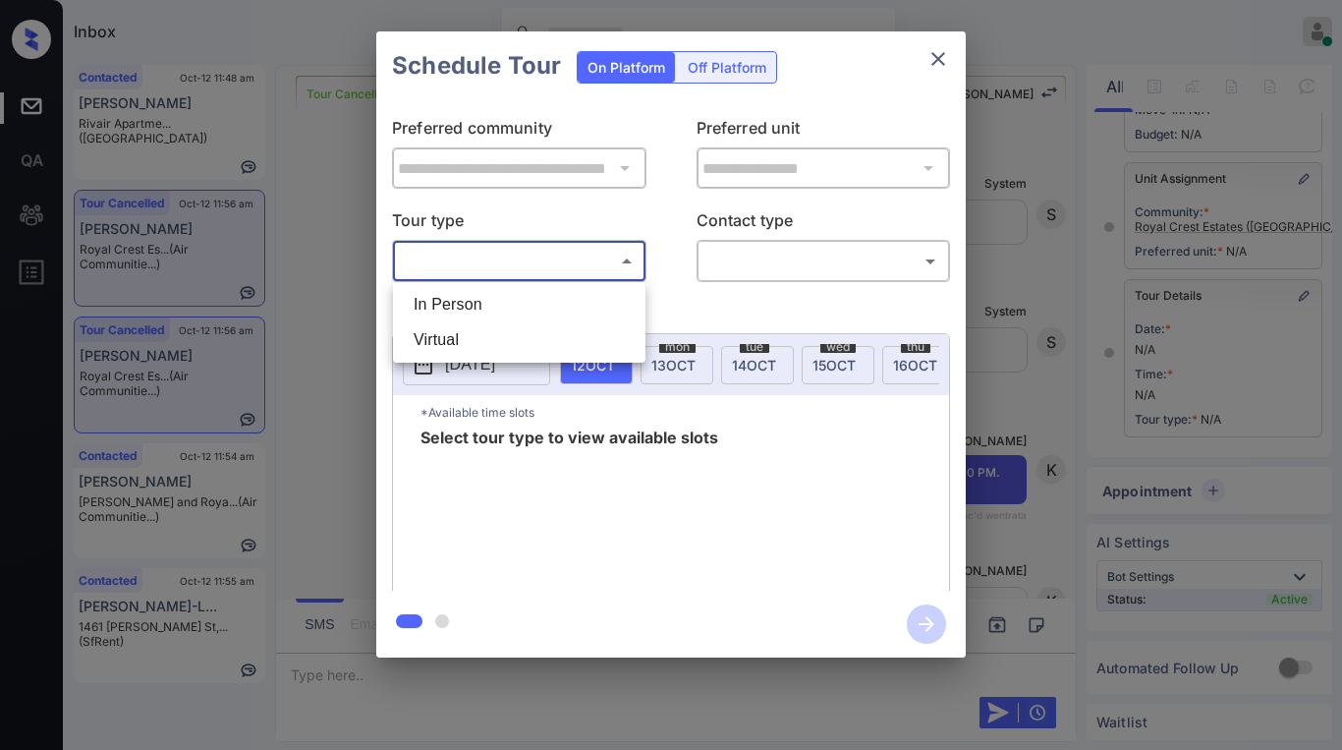
click at [475, 269] on body "Inbox Paolo Gabriel Online Set yourself offline Set yourself on break Profile S…" at bounding box center [671, 375] width 1342 height 750
click at [481, 302] on li "In Person" at bounding box center [519, 304] width 243 height 35
type input "********"
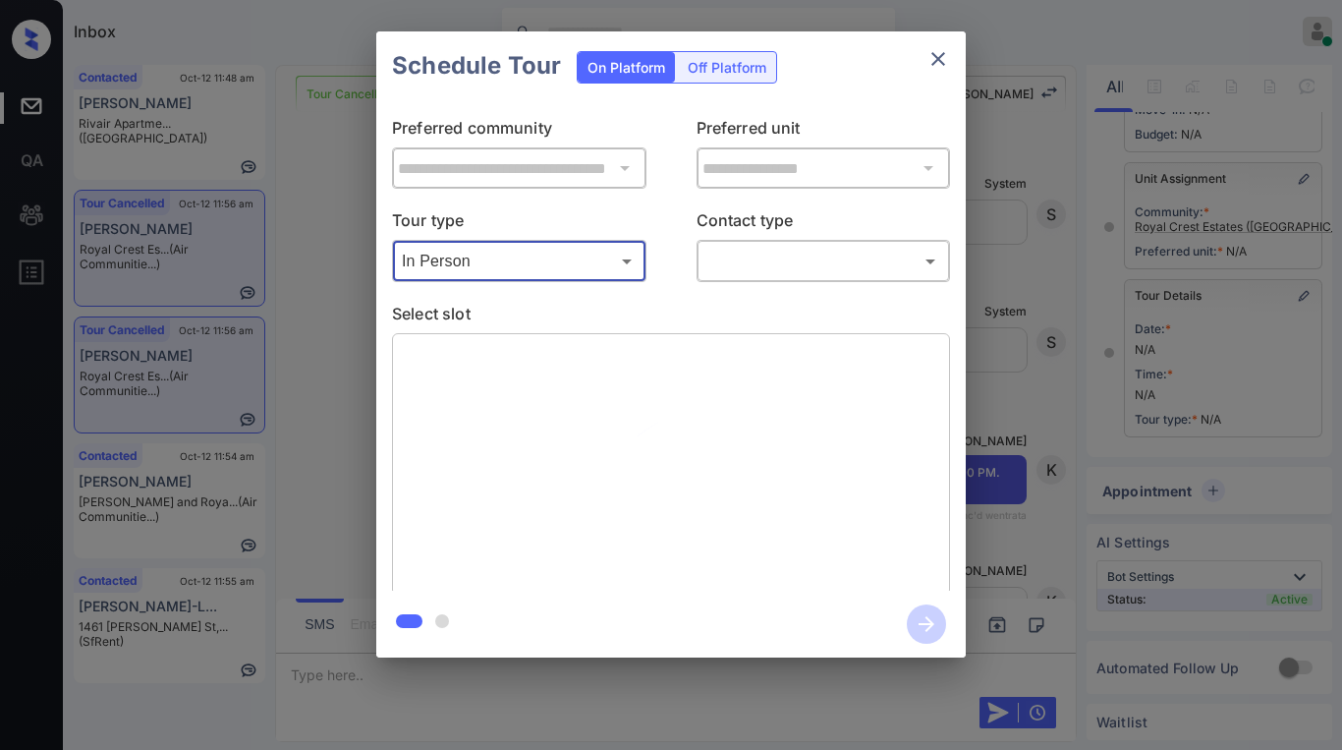
click at [744, 263] on body "Inbox Paolo Gabriel Online Set yourself offline Set yourself on break Profile S…" at bounding box center [671, 375] width 1342 height 750
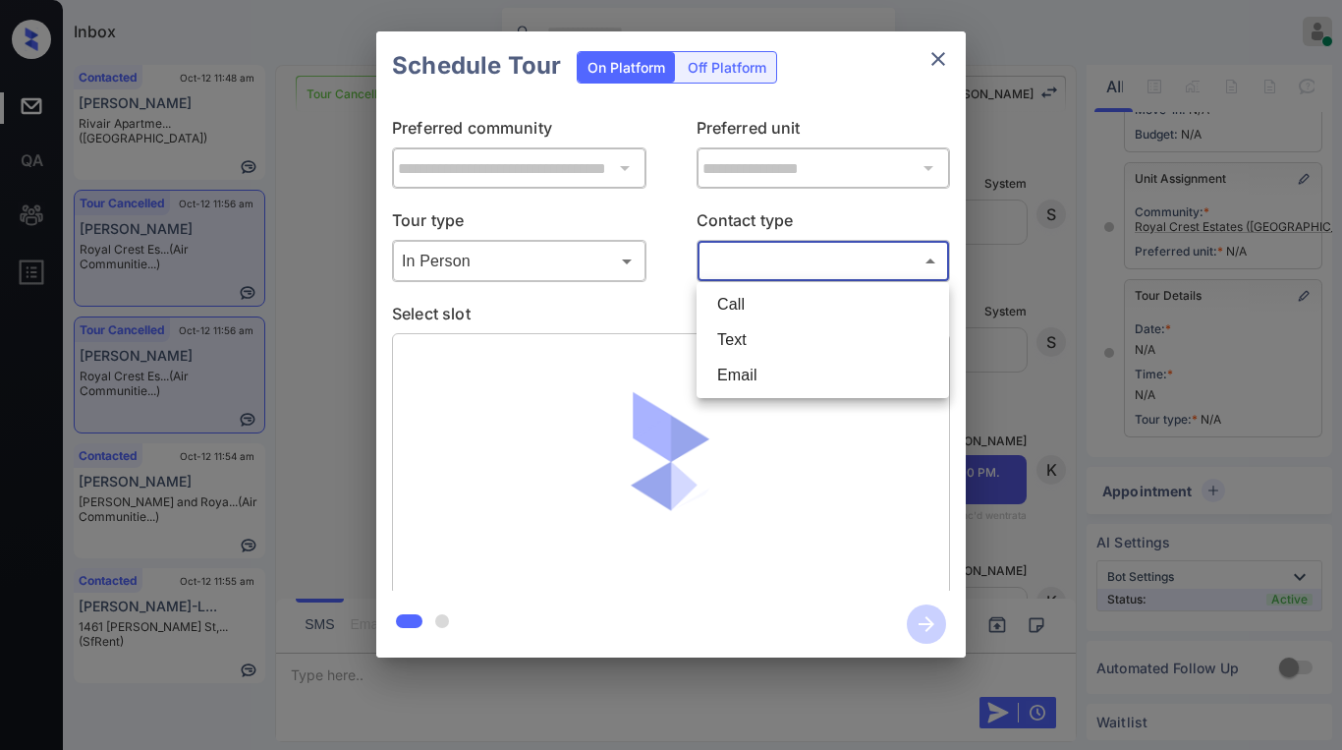
click at [749, 328] on li "Text" at bounding box center [822, 339] width 243 height 35
type input "****"
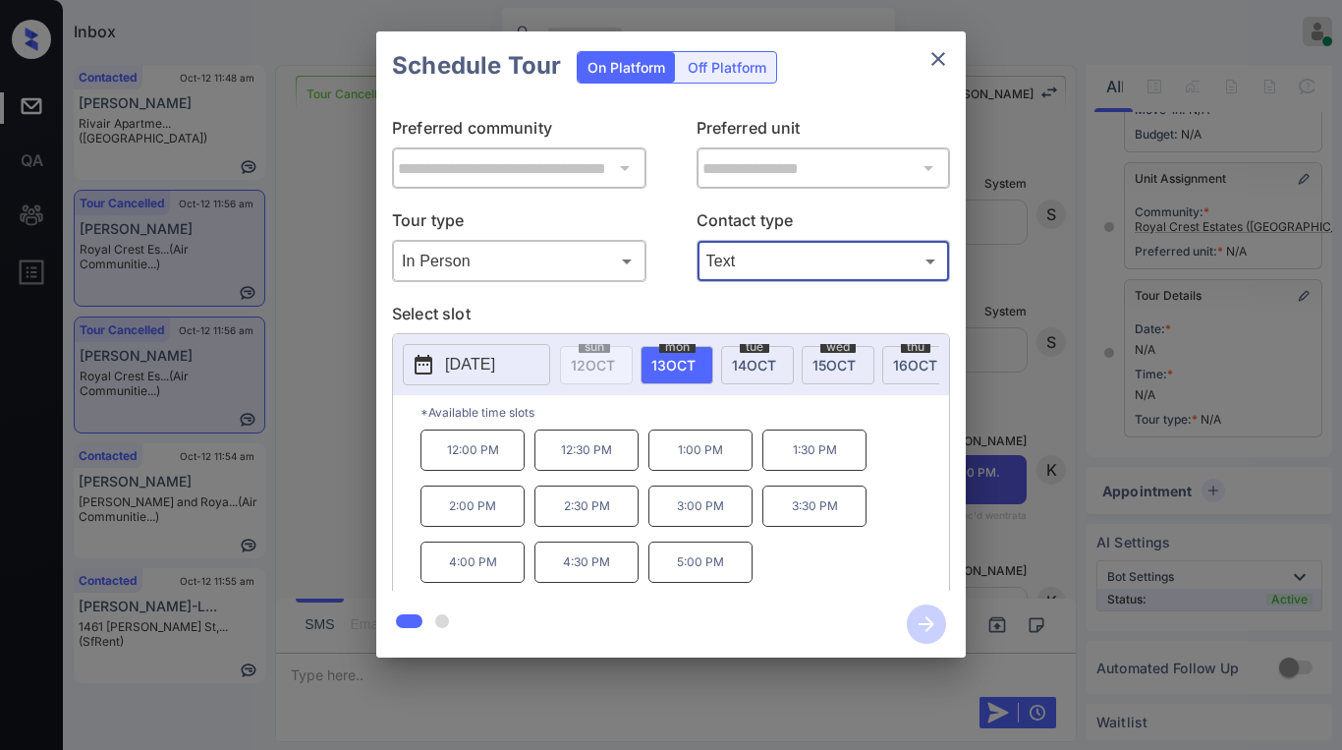
click at [936, 65] on icon "close" at bounding box center [938, 59] width 24 height 24
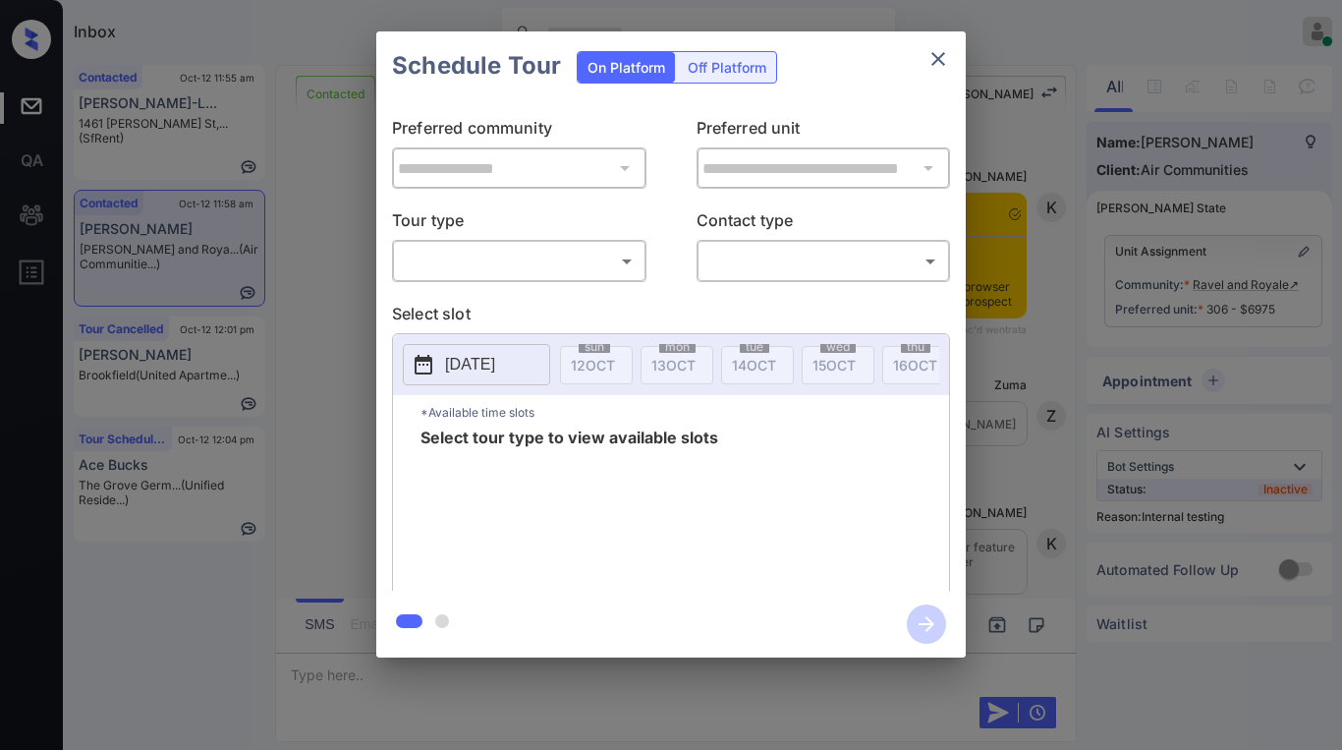
scroll to position [2669, 0]
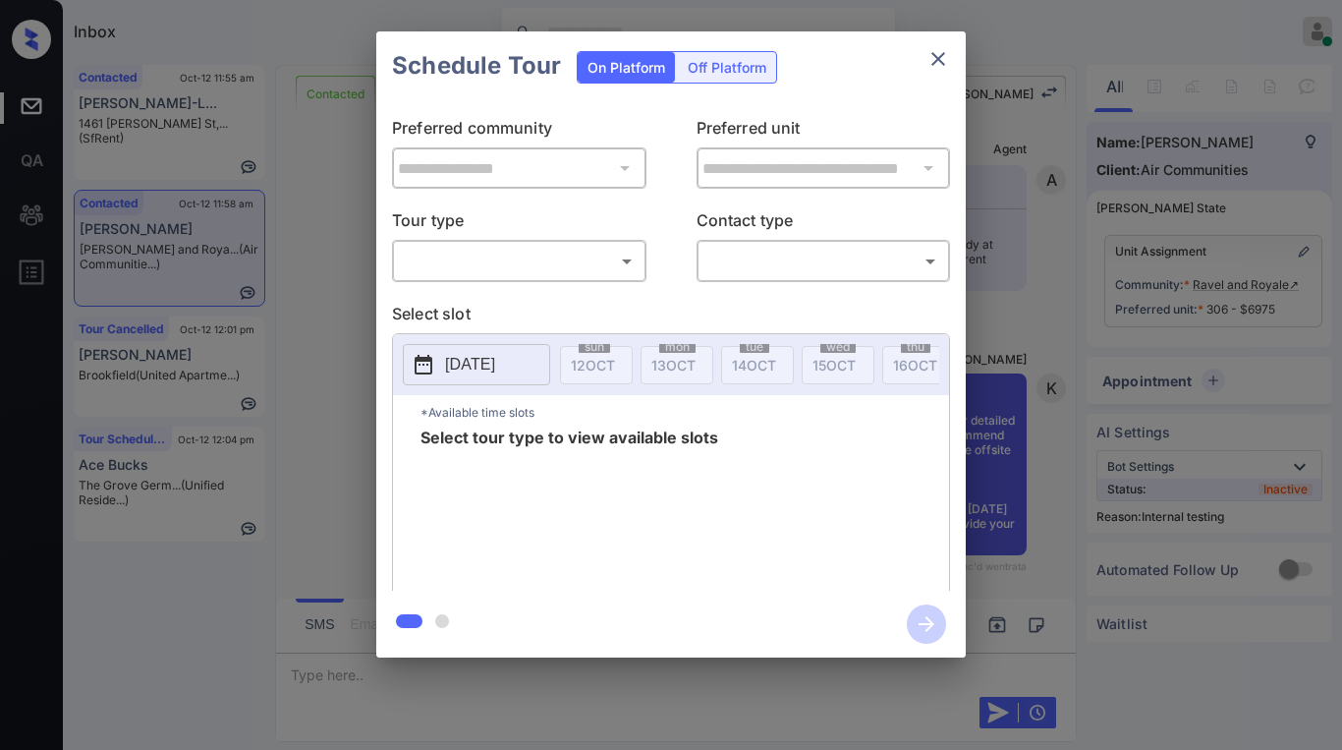
click at [447, 253] on body "Inbox [PERSON_NAME] Online Set yourself offline Set yourself on break Profile S…" at bounding box center [671, 375] width 1342 height 750
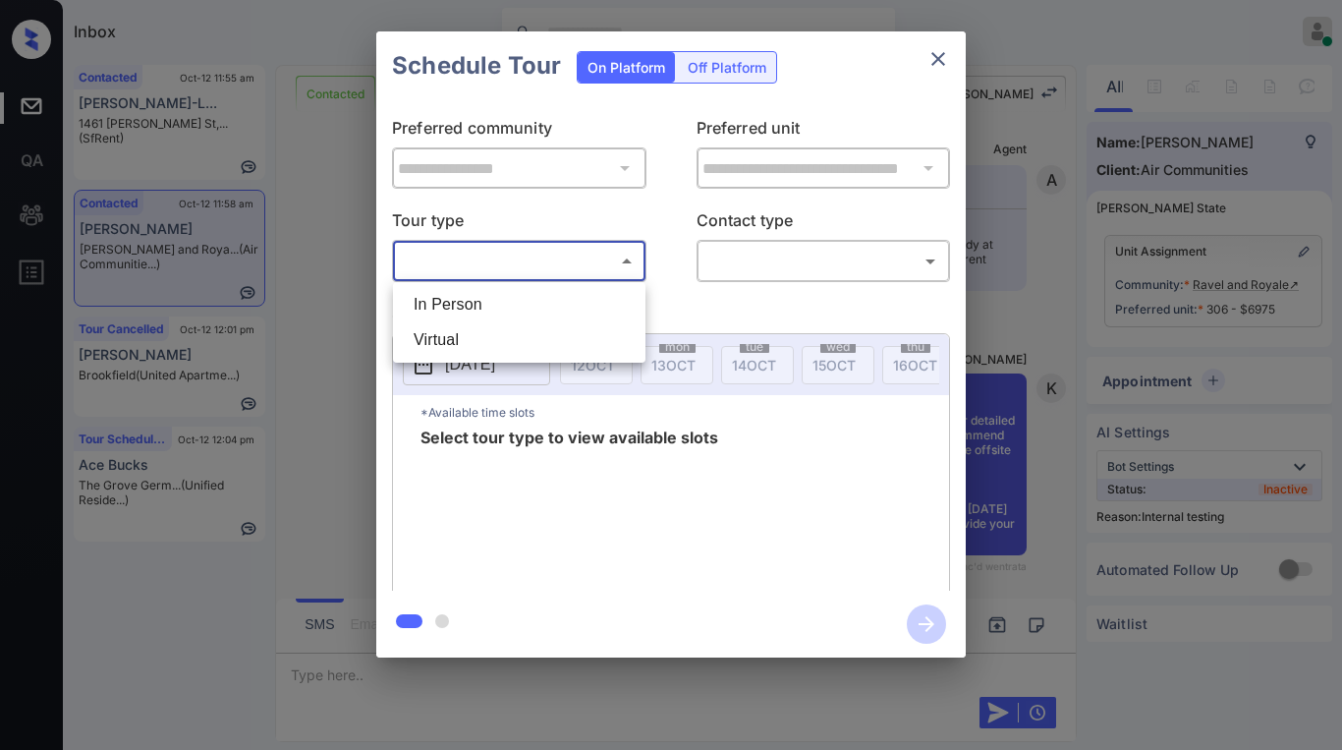
click at [466, 330] on li "Virtual" at bounding box center [519, 339] width 243 height 35
type input "*******"
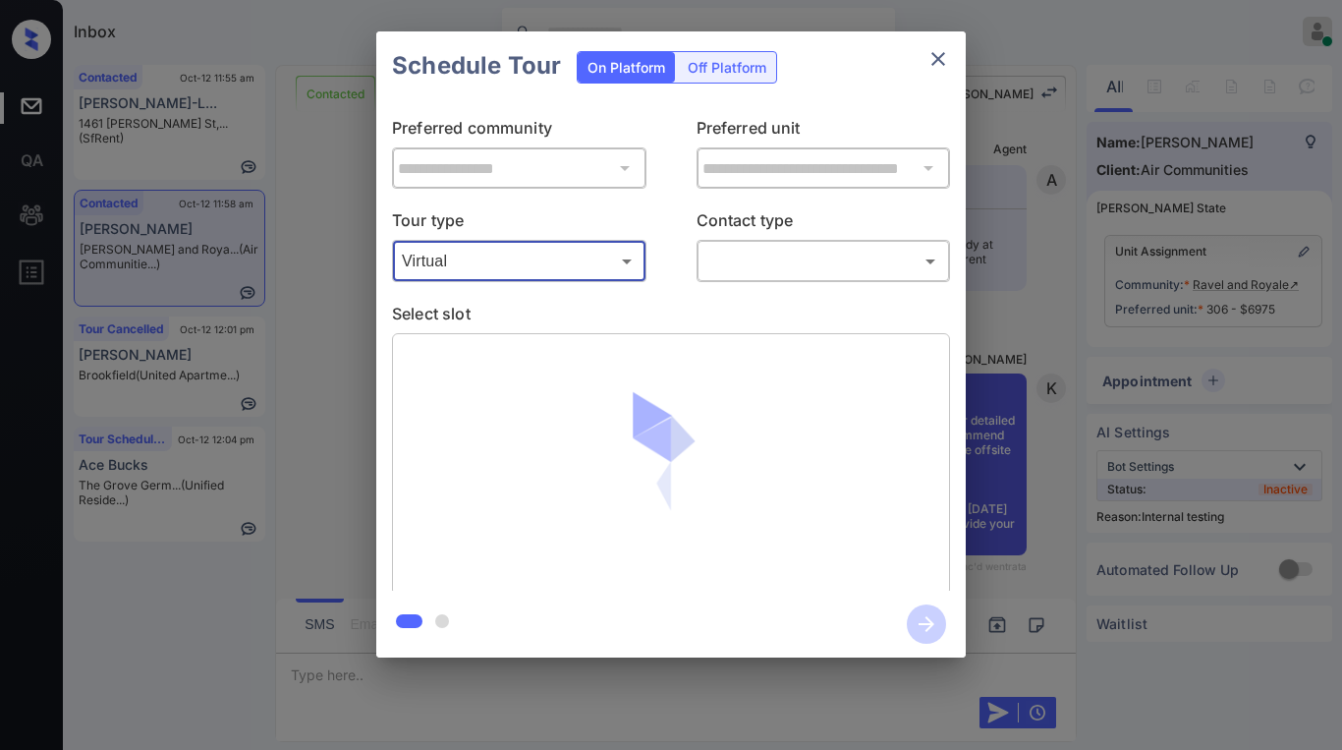
click at [934, 55] on icon "close" at bounding box center [938, 59] width 14 height 14
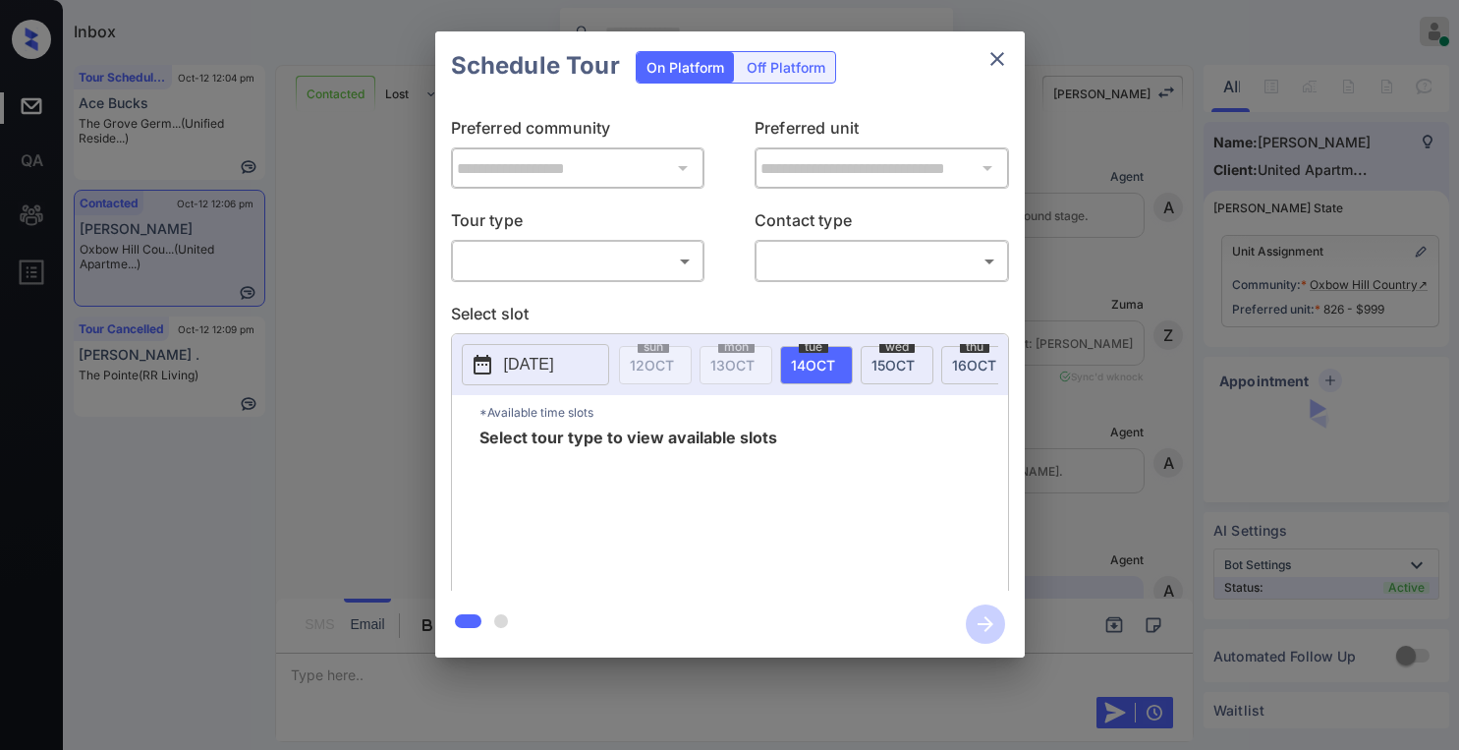
scroll to position [1199, 0]
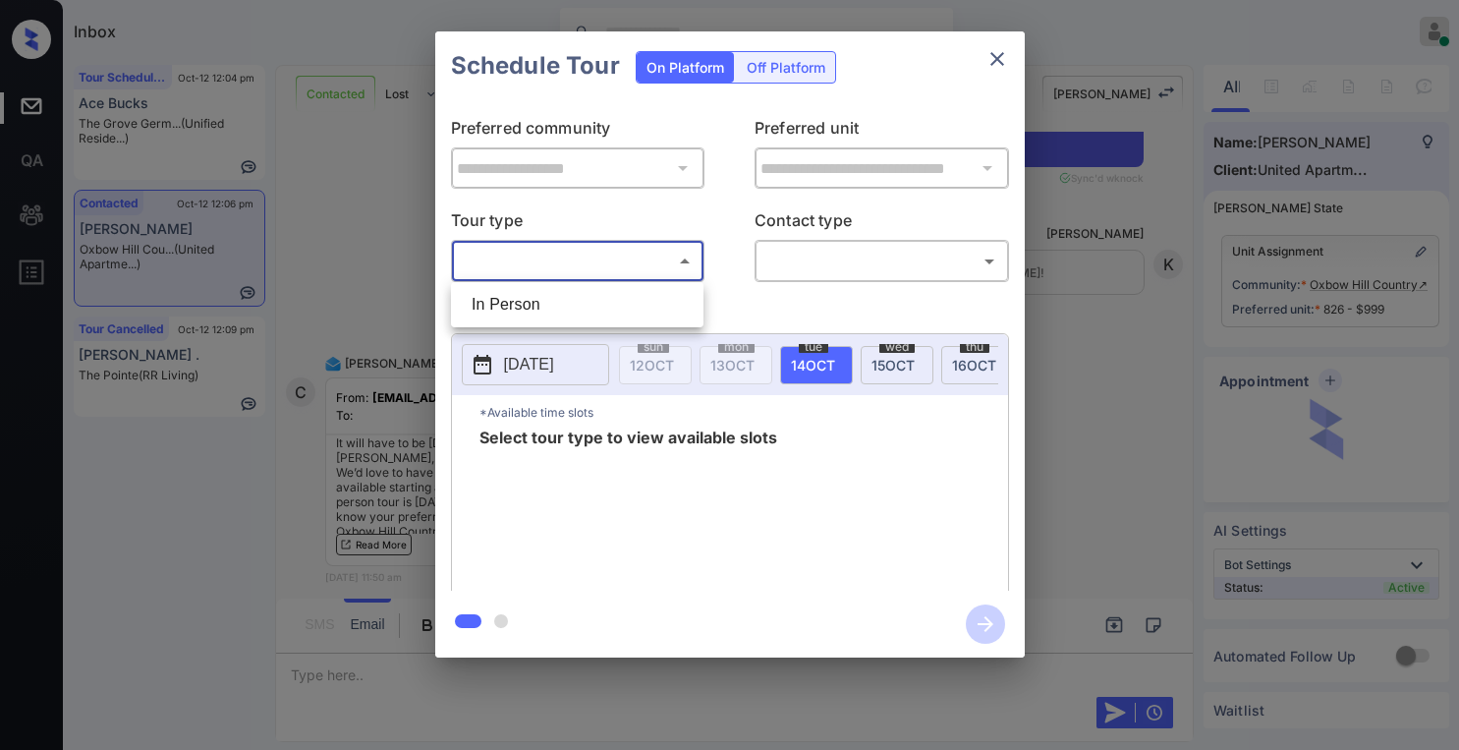
drag, startPoint x: 662, startPoint y: 275, endPoint x: 631, endPoint y: 286, distance: 33.2
click at [656, 274] on body "Inbox [PERSON_NAME] Online Set yourself offline Set yourself on break Profile S…" at bounding box center [729, 375] width 1459 height 750
click at [569, 311] on li "In Person" at bounding box center [577, 304] width 243 height 35
type input "********"
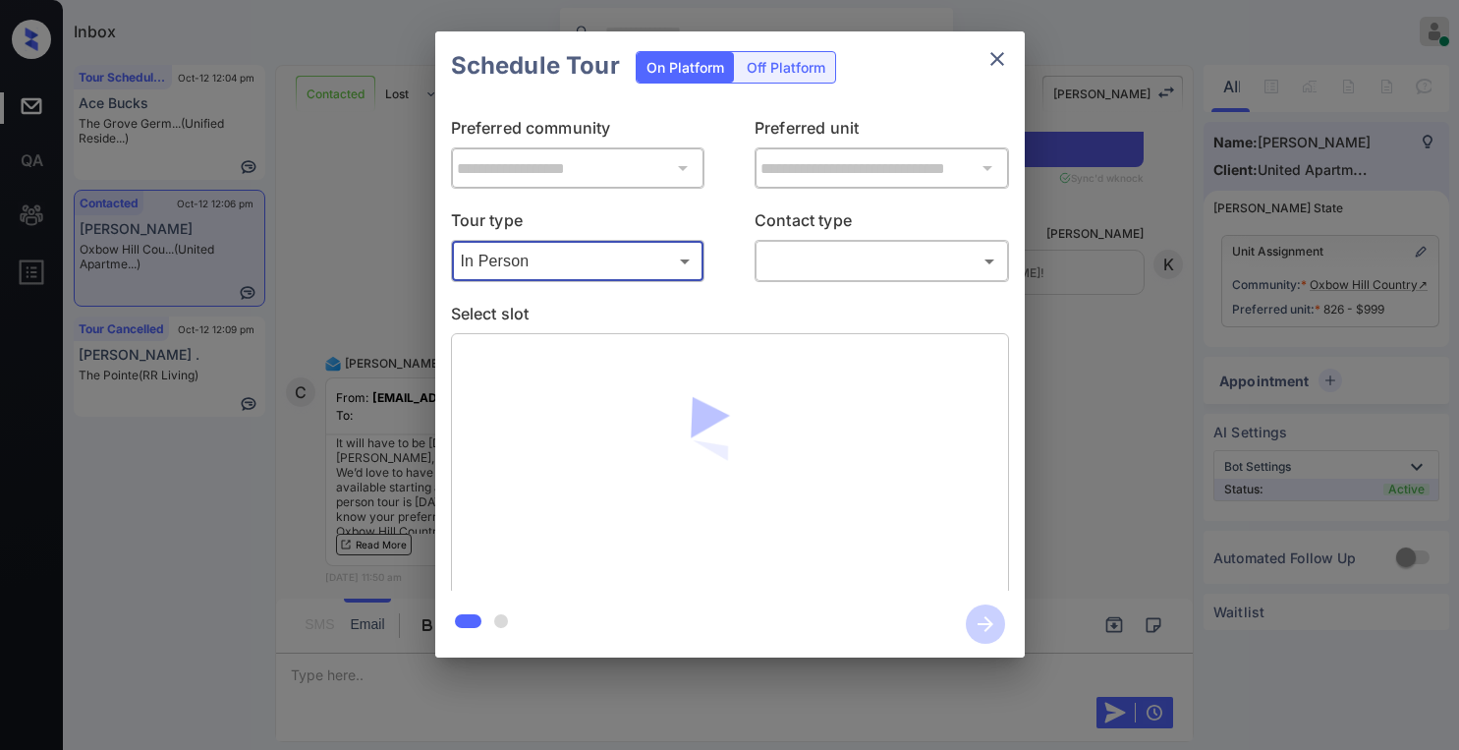
click at [826, 270] on body "Inbox [PERSON_NAME] Online Set yourself offline Set yourself on break Profile S…" at bounding box center [729, 375] width 1459 height 750
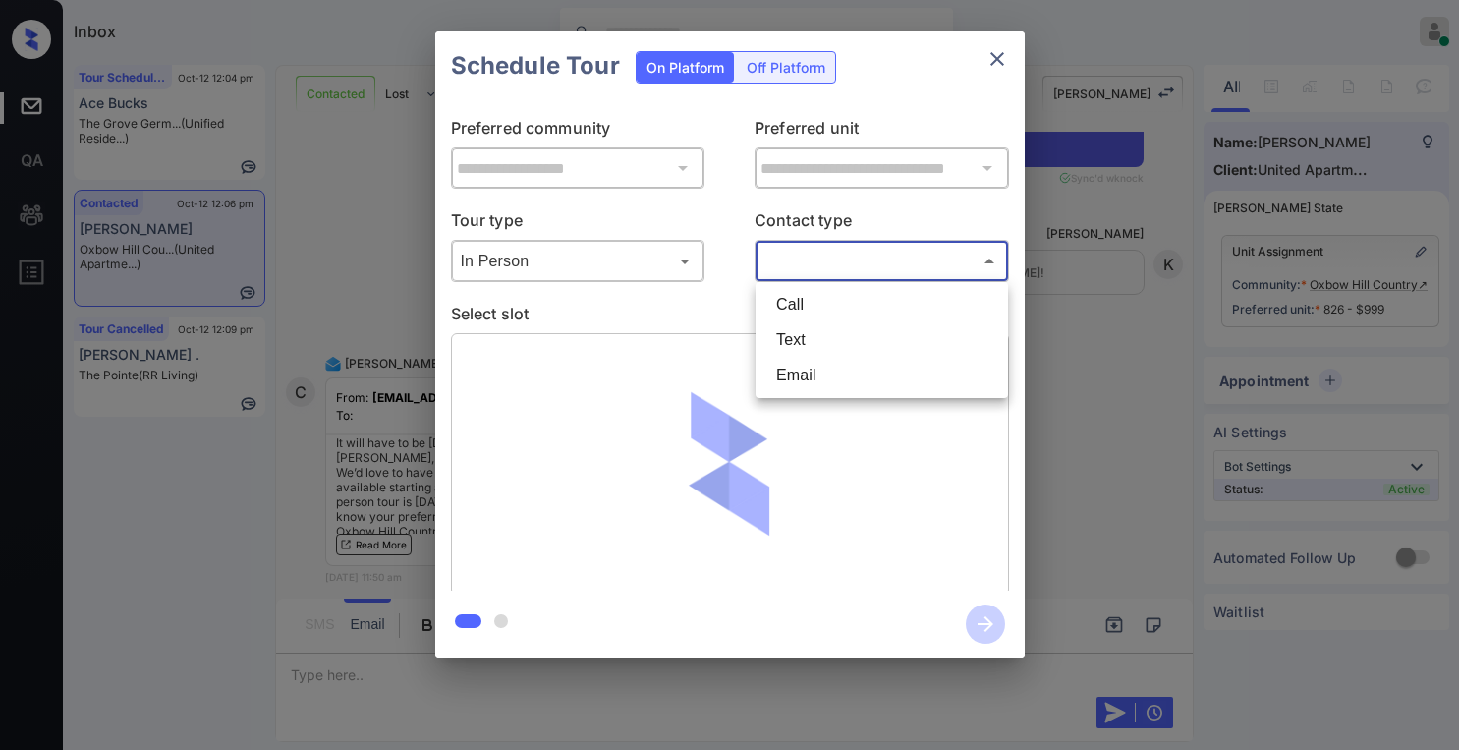
click at [999, 67] on div at bounding box center [729, 375] width 1459 height 750
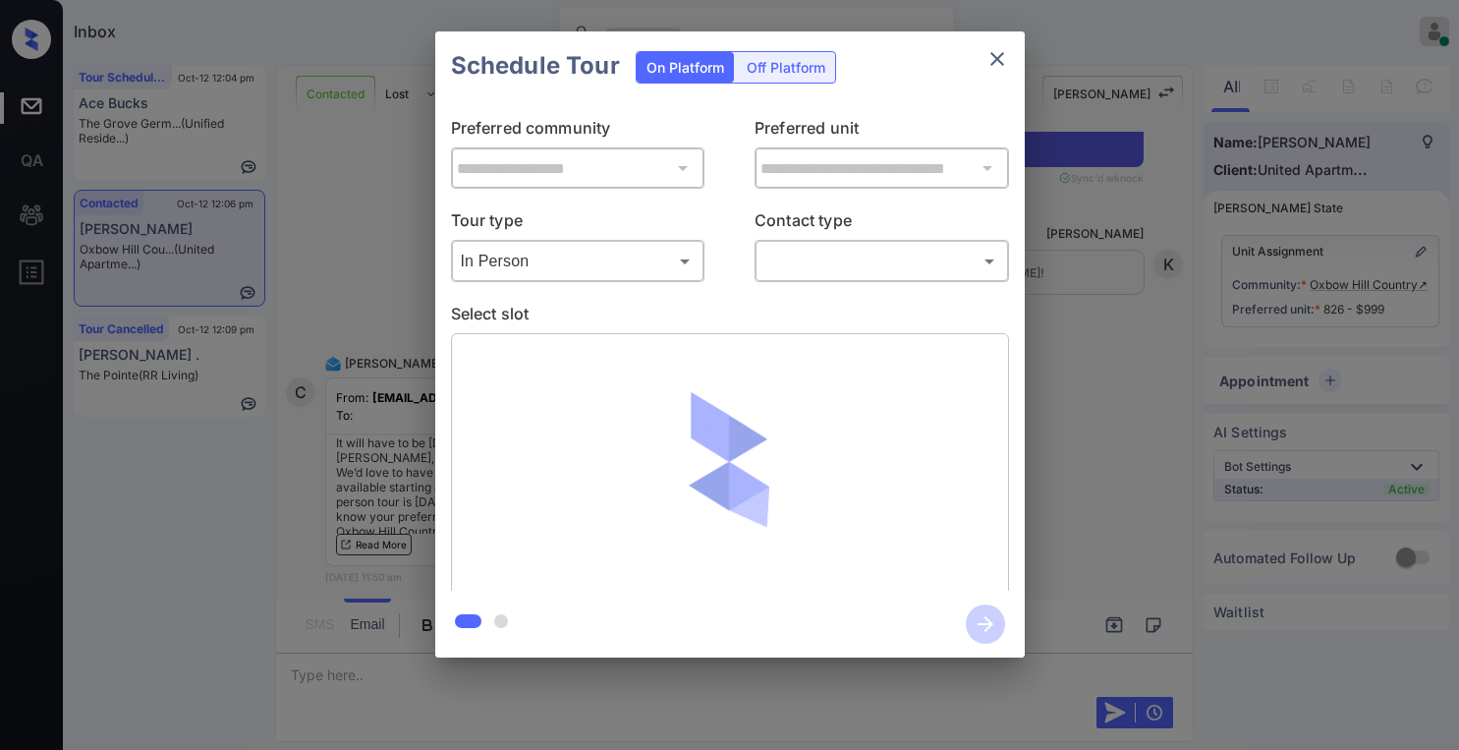
click at [997, 59] on icon "close" at bounding box center [997, 59] width 14 height 14
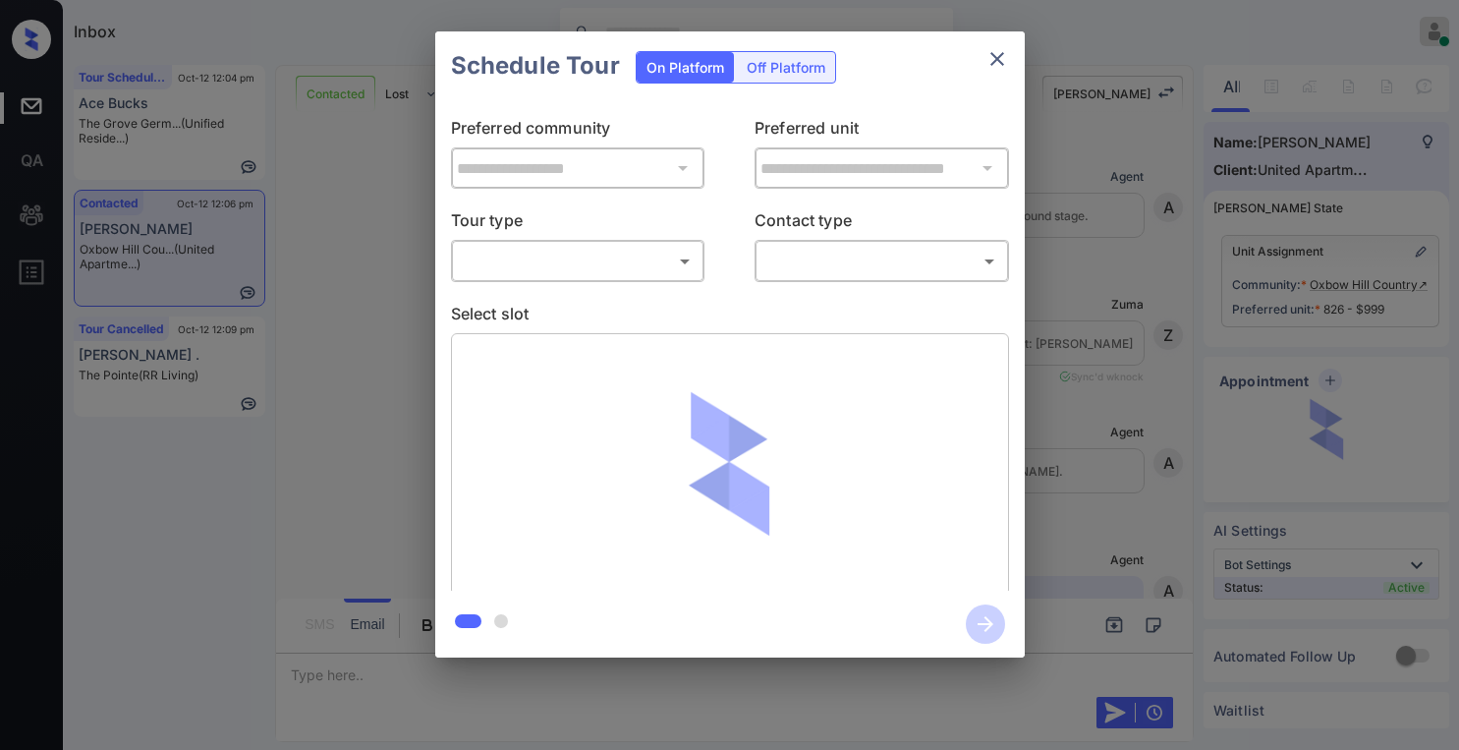
scroll to position [1199, 0]
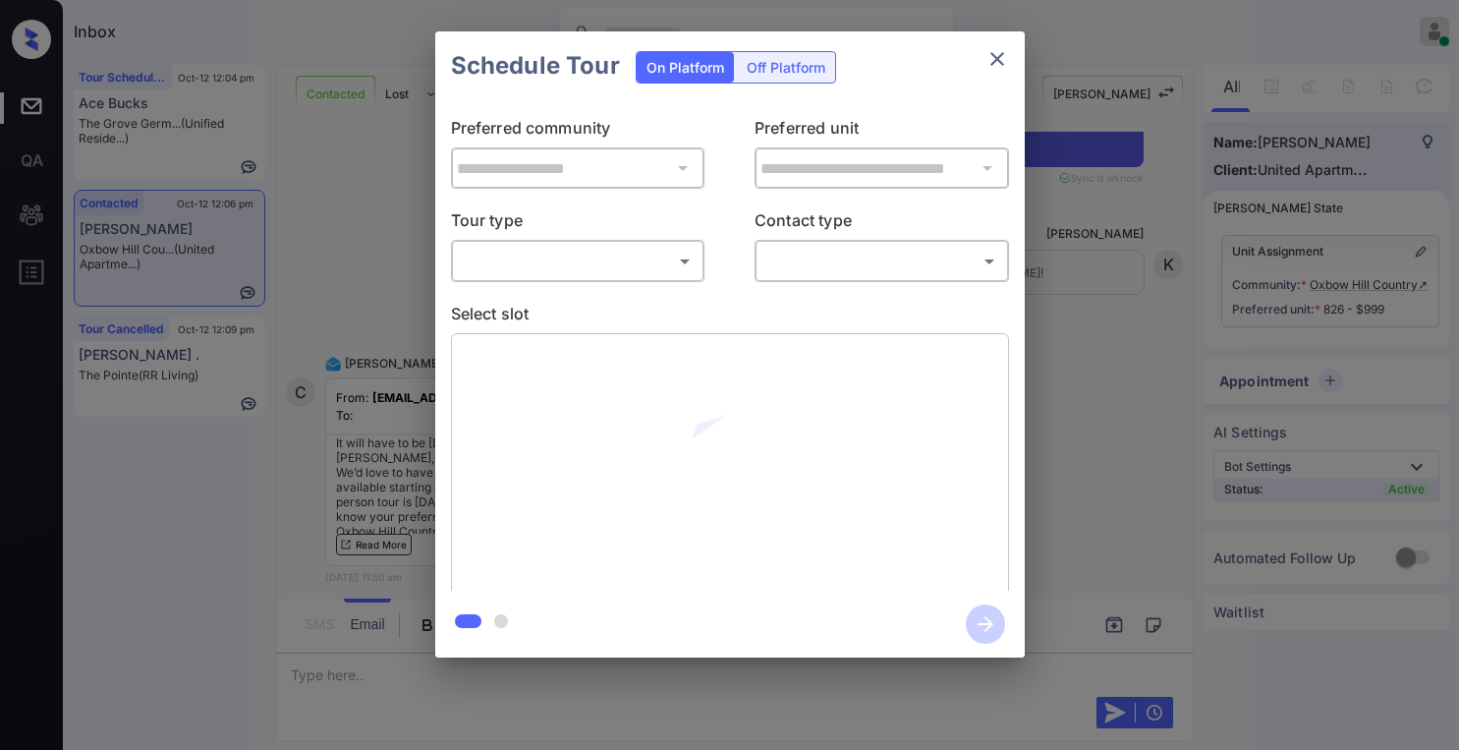
click at [641, 267] on body "Inbox [PERSON_NAME] Online Set yourself offline Set yourself on break Profile S…" at bounding box center [729, 375] width 1459 height 750
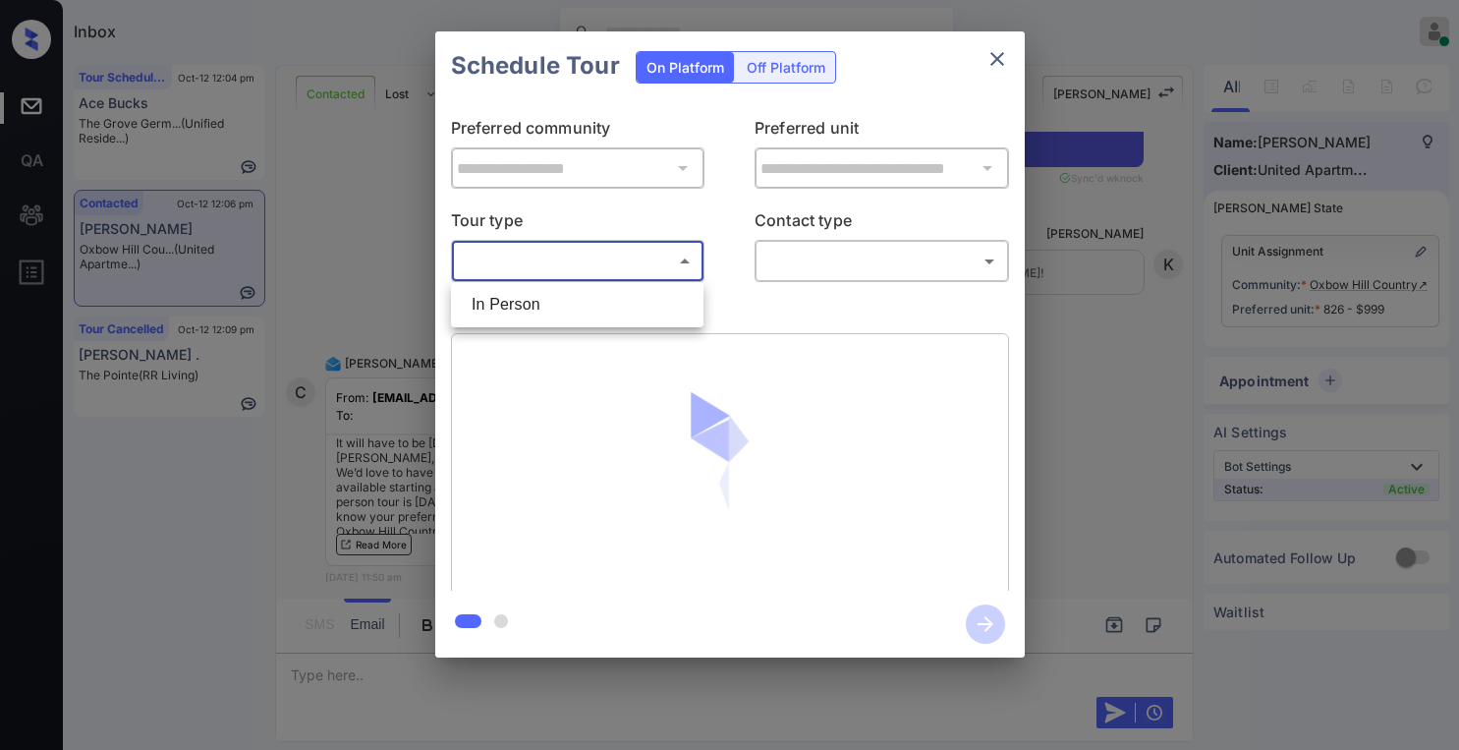
click at [536, 303] on li "In Person" at bounding box center [577, 304] width 243 height 35
type input "********"
click at [833, 283] on div "**********" at bounding box center [729, 345] width 589 height 490
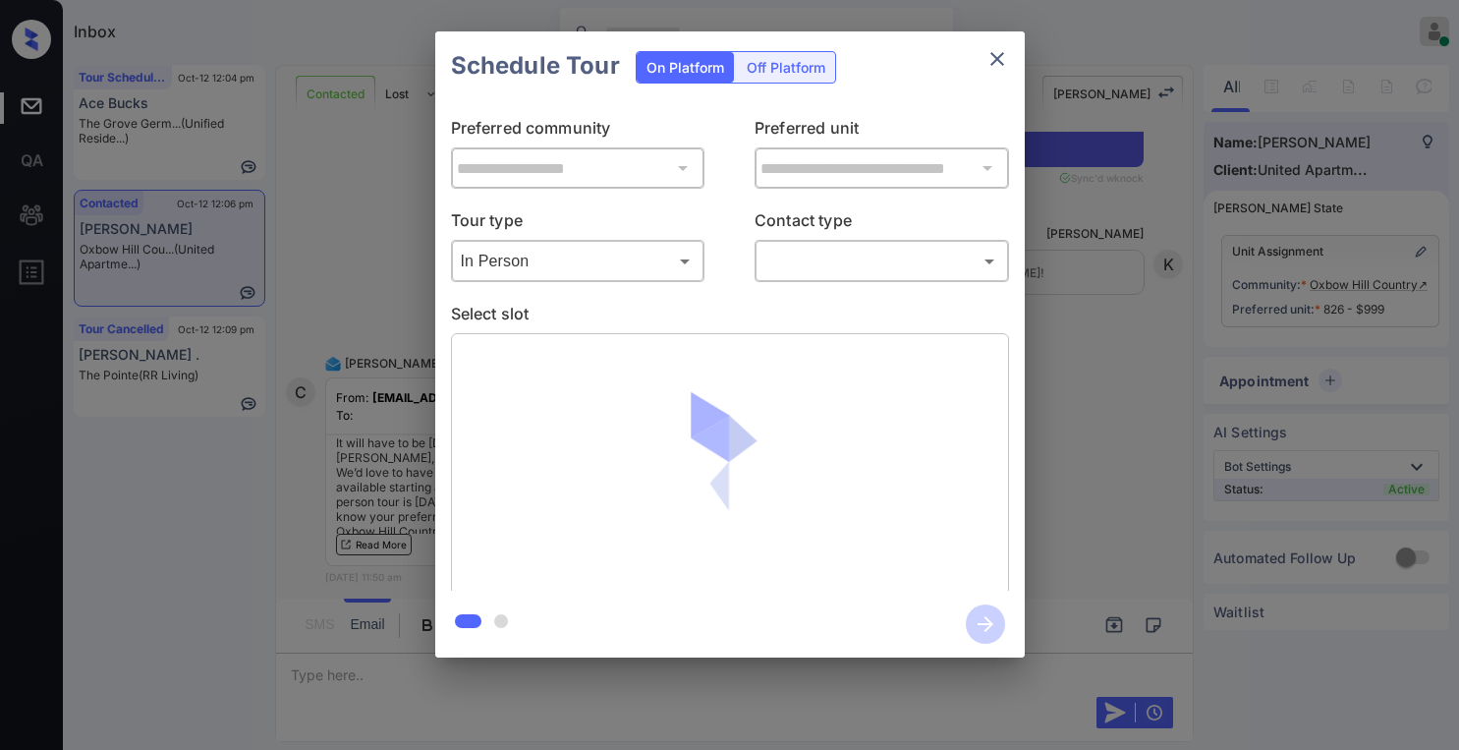
click at [827, 275] on body "Inbox [PERSON_NAME] Online Set yourself offline Set yourself on break Profile S…" at bounding box center [729, 375] width 1459 height 750
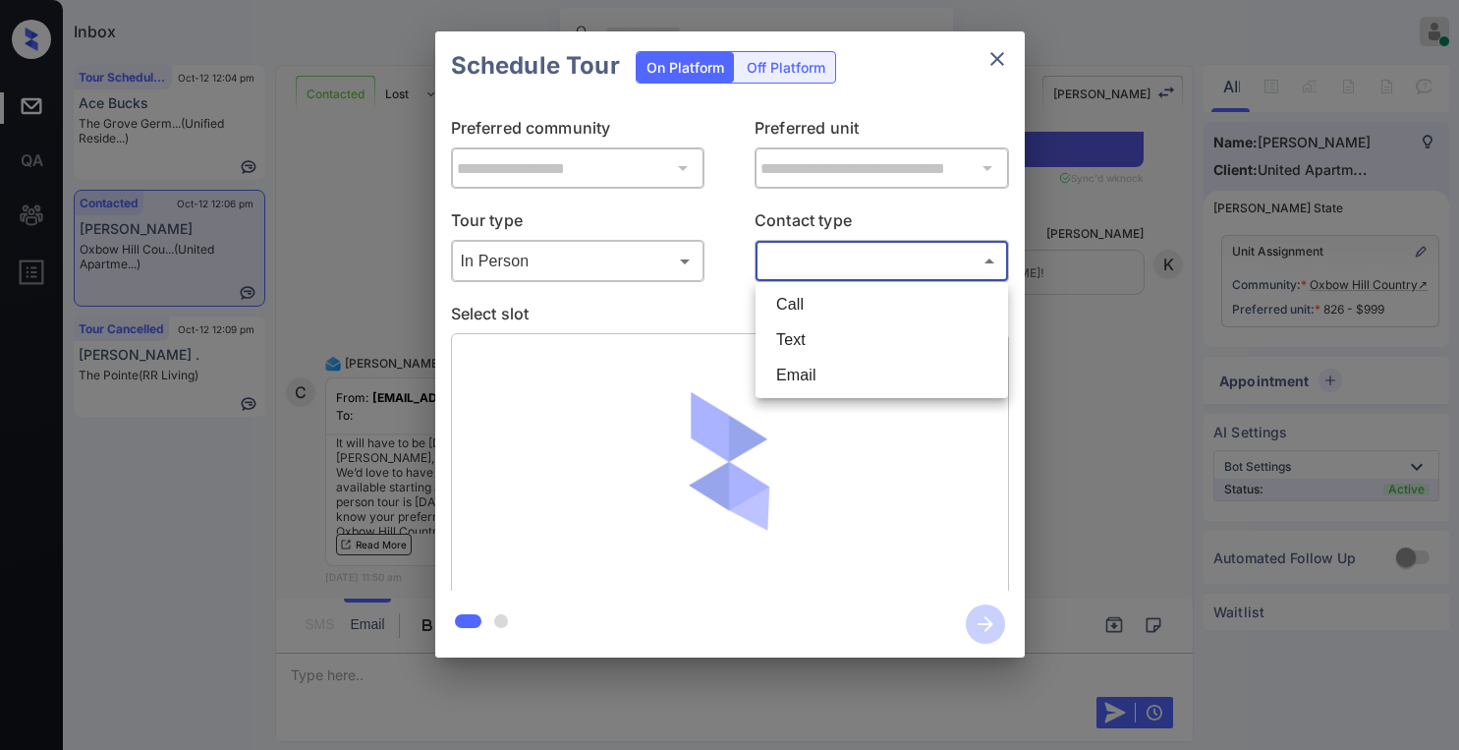
click at [790, 335] on li "Text" at bounding box center [881, 339] width 243 height 35
type input "****"
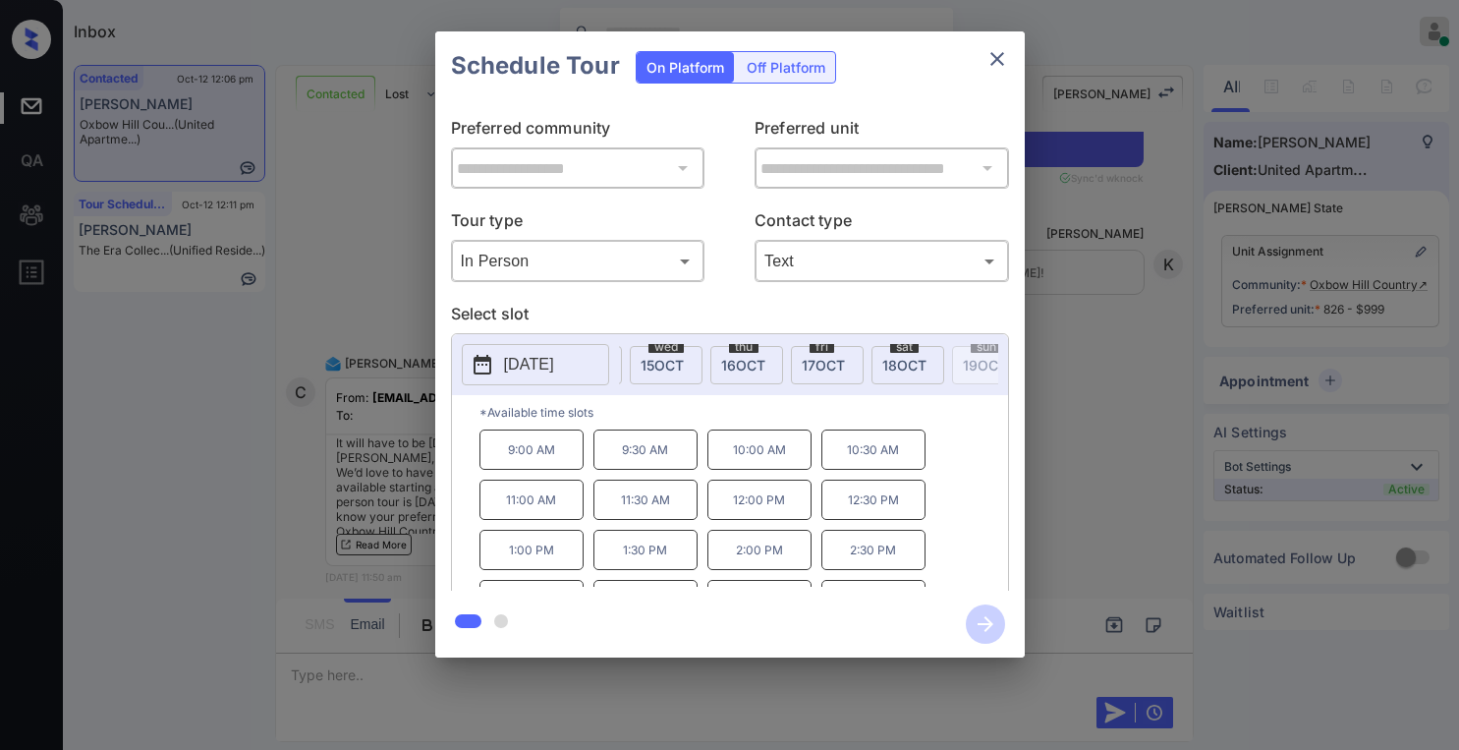
scroll to position [0, 288]
drag, startPoint x: 843, startPoint y: 364, endPoint x: 756, endPoint y: 387, distance: 89.4
click at [844, 364] on span "[DATE]" at bounding box center [847, 365] width 44 height 17
drag, startPoint x: 502, startPoint y: 456, endPoint x: 557, endPoint y: 461, distance: 55.2
click at [557, 461] on p "10:00 AM" at bounding box center [531, 449] width 104 height 40
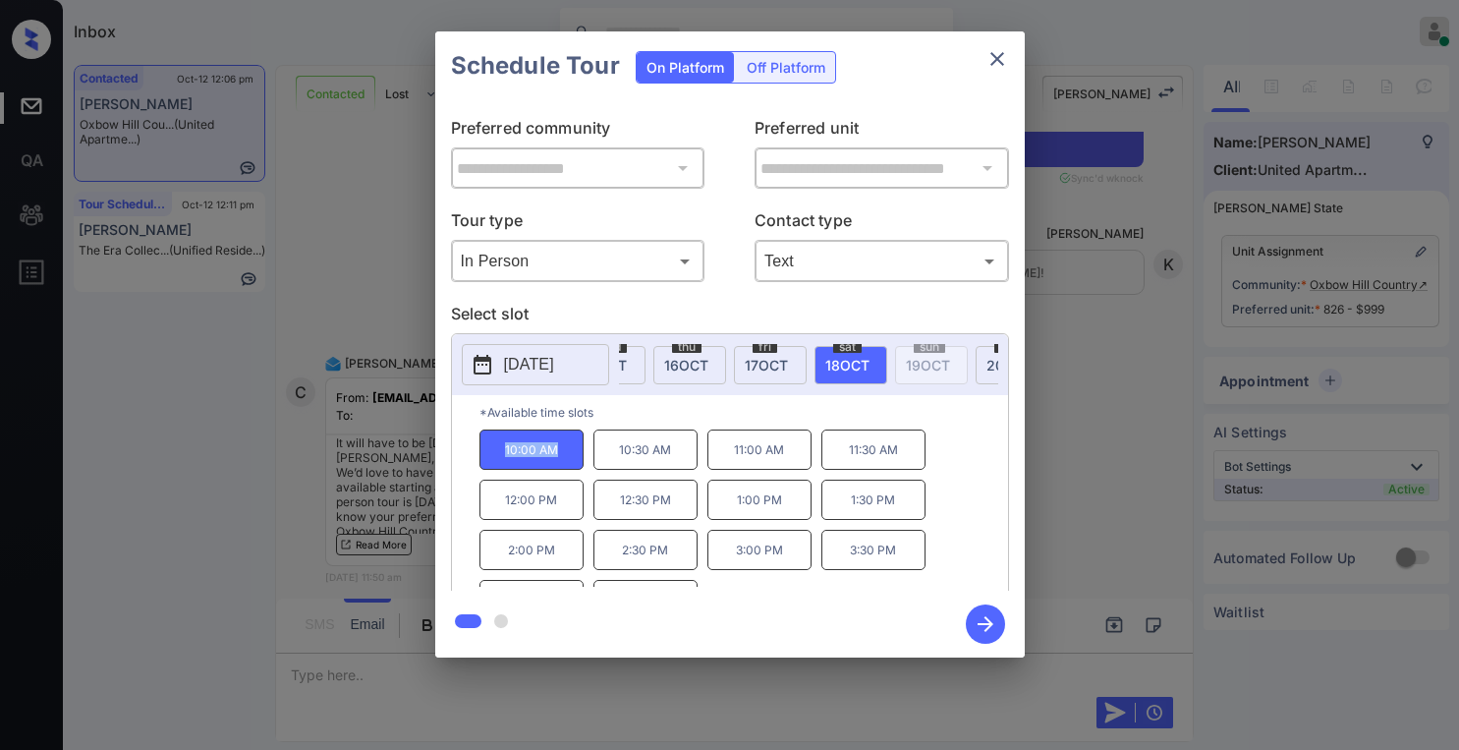
copy p "10:00 AM"
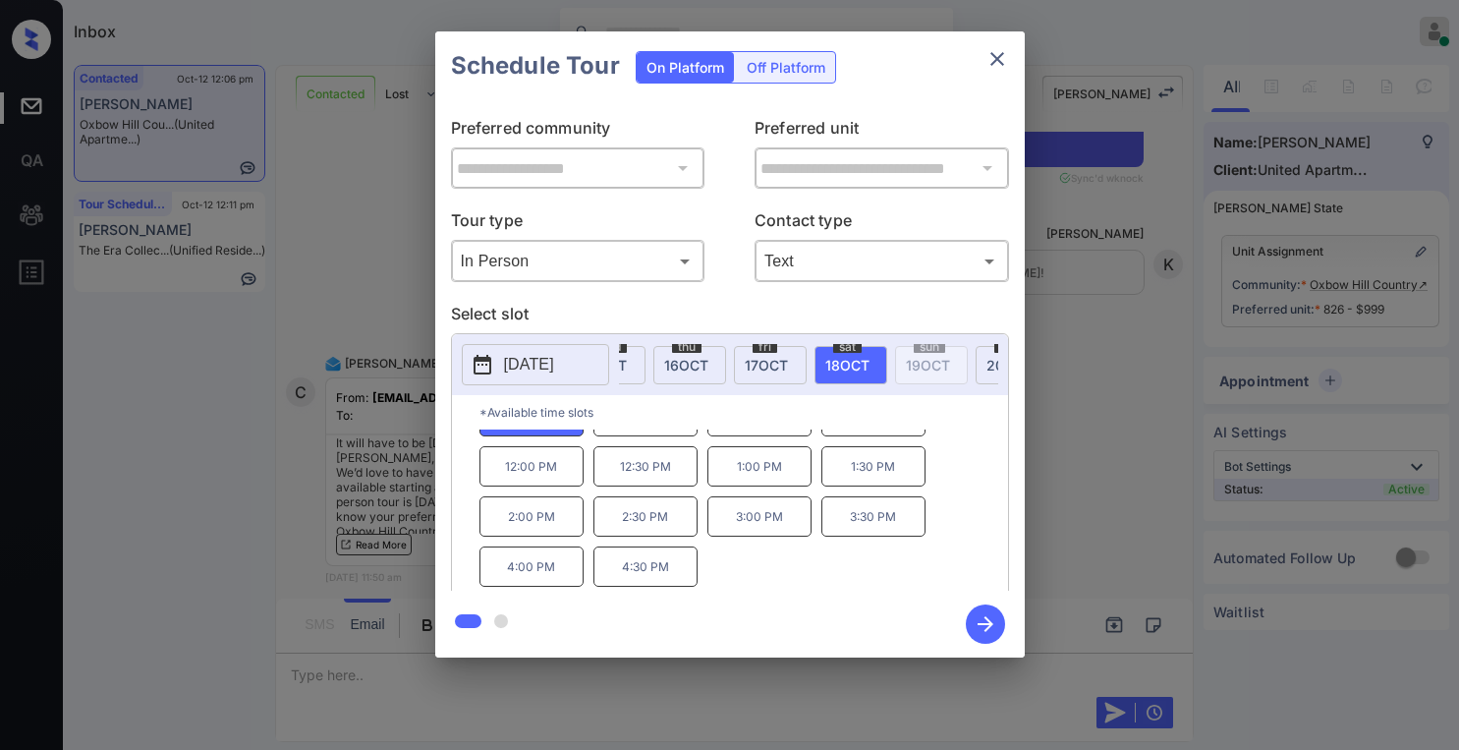
click at [988, 60] on icon "close" at bounding box center [997, 59] width 24 height 24
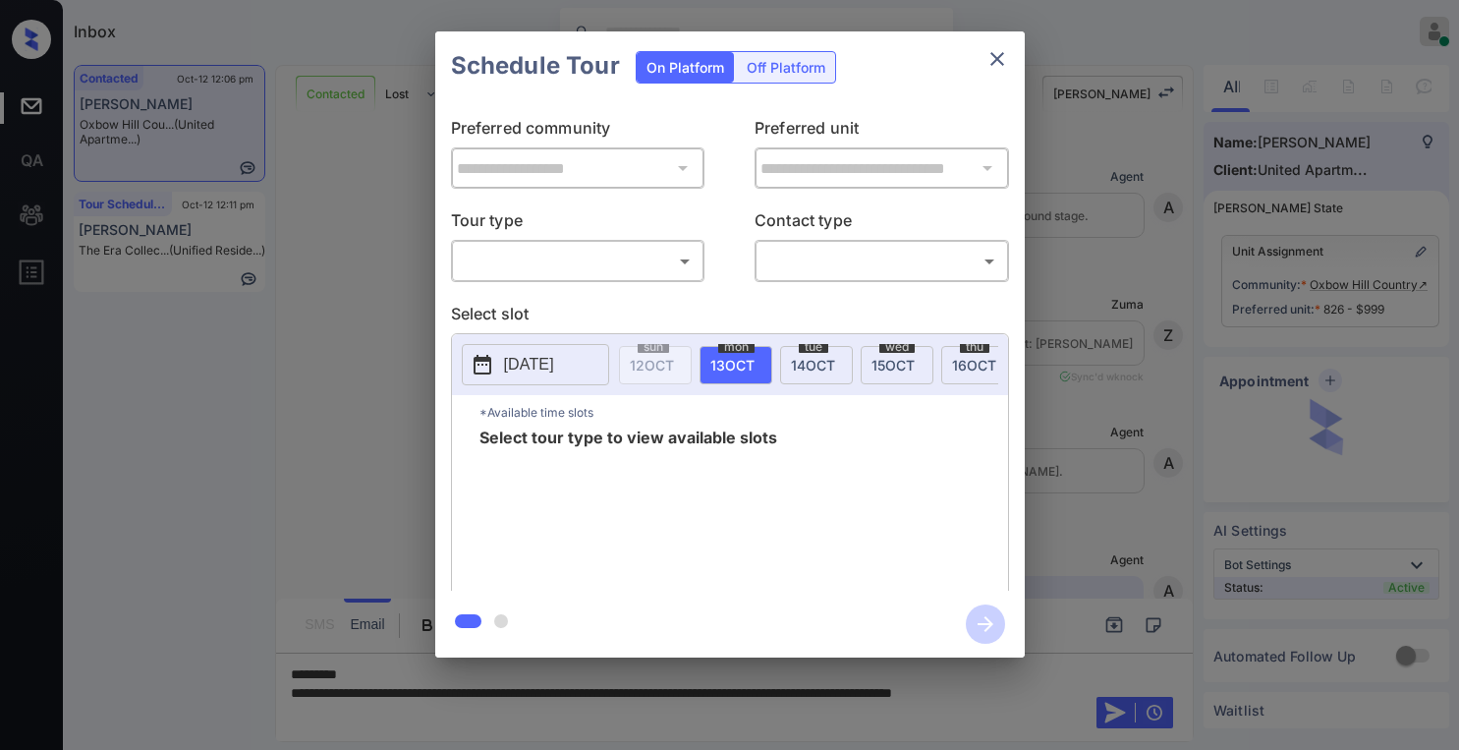
click at [535, 262] on body "Inbox [PERSON_NAME] Online Set yourself offline Set yourself on break Profile S…" at bounding box center [729, 375] width 1459 height 750
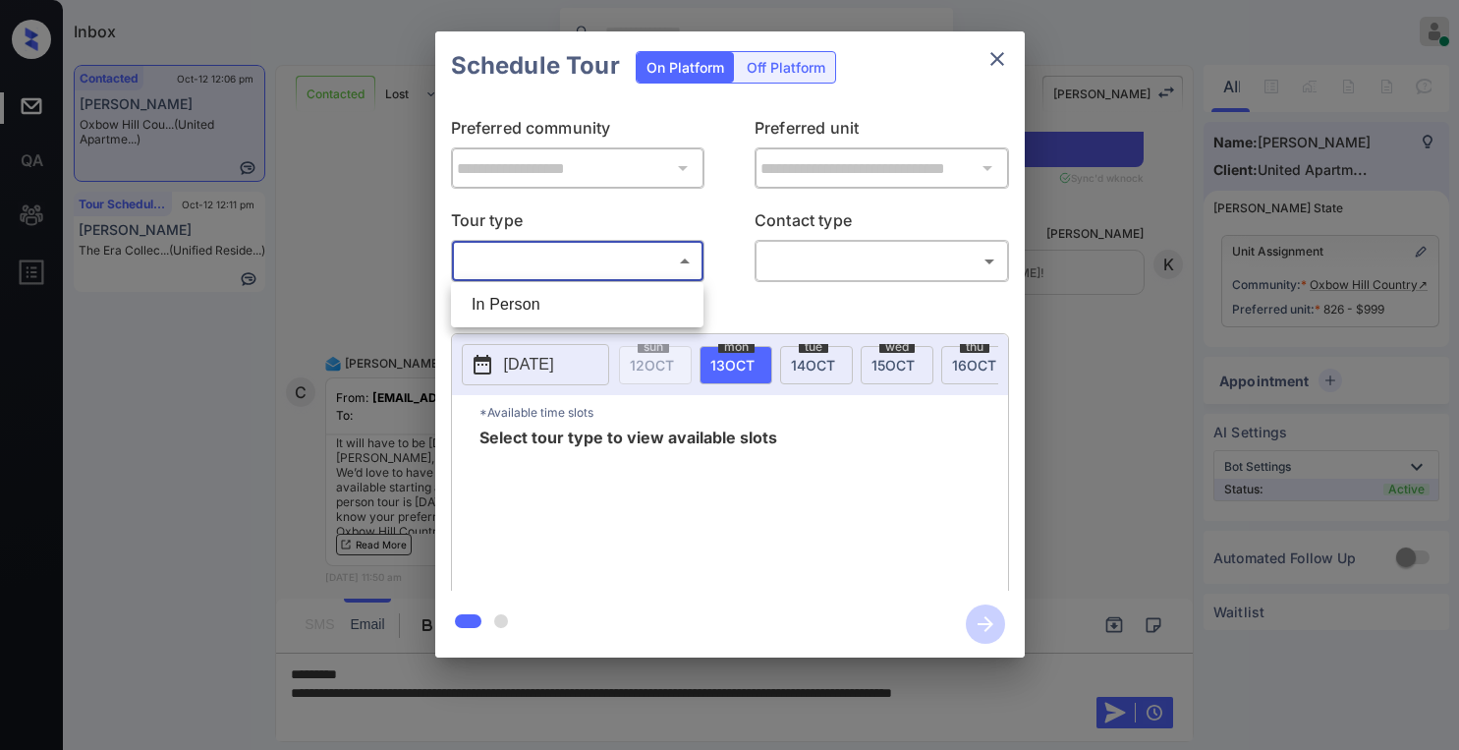
drag, startPoint x: 530, startPoint y: 294, endPoint x: 695, endPoint y: 296, distance: 165.1
click at [530, 296] on li "In Person" at bounding box center [577, 304] width 243 height 35
type input "********"
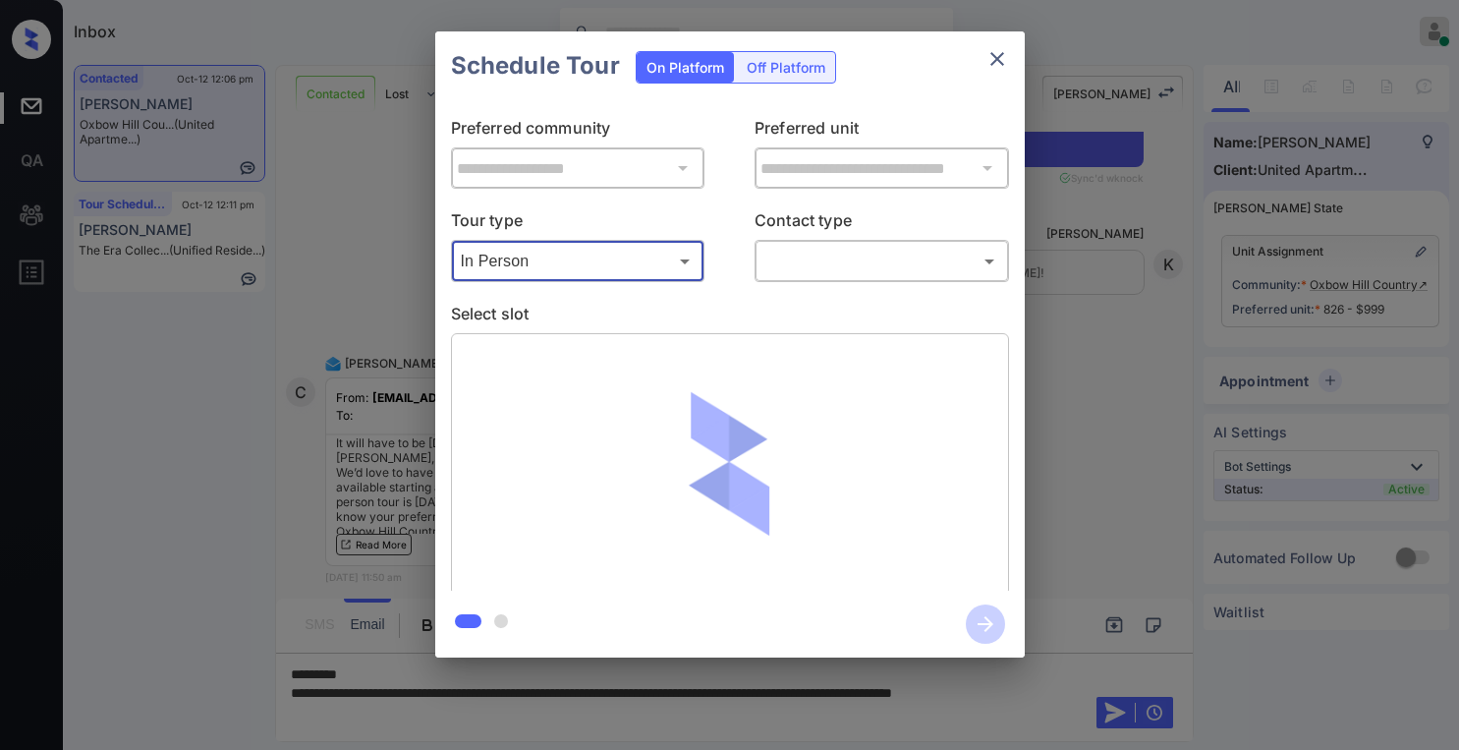
click at [786, 260] on body "Inbox [PERSON_NAME] Online Set yourself offline Set yourself on break Profile S…" at bounding box center [729, 375] width 1459 height 750
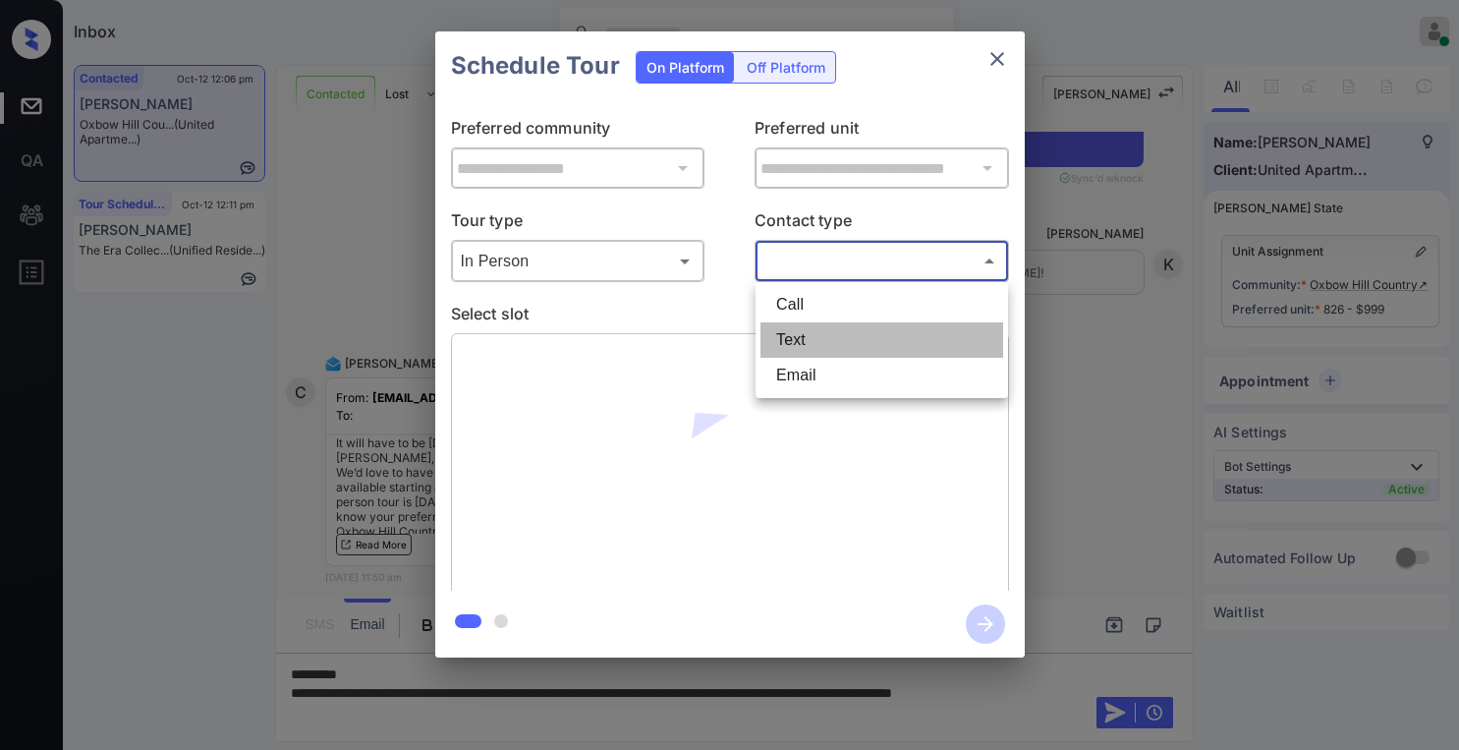
click at [802, 342] on li "Text" at bounding box center [881, 339] width 243 height 35
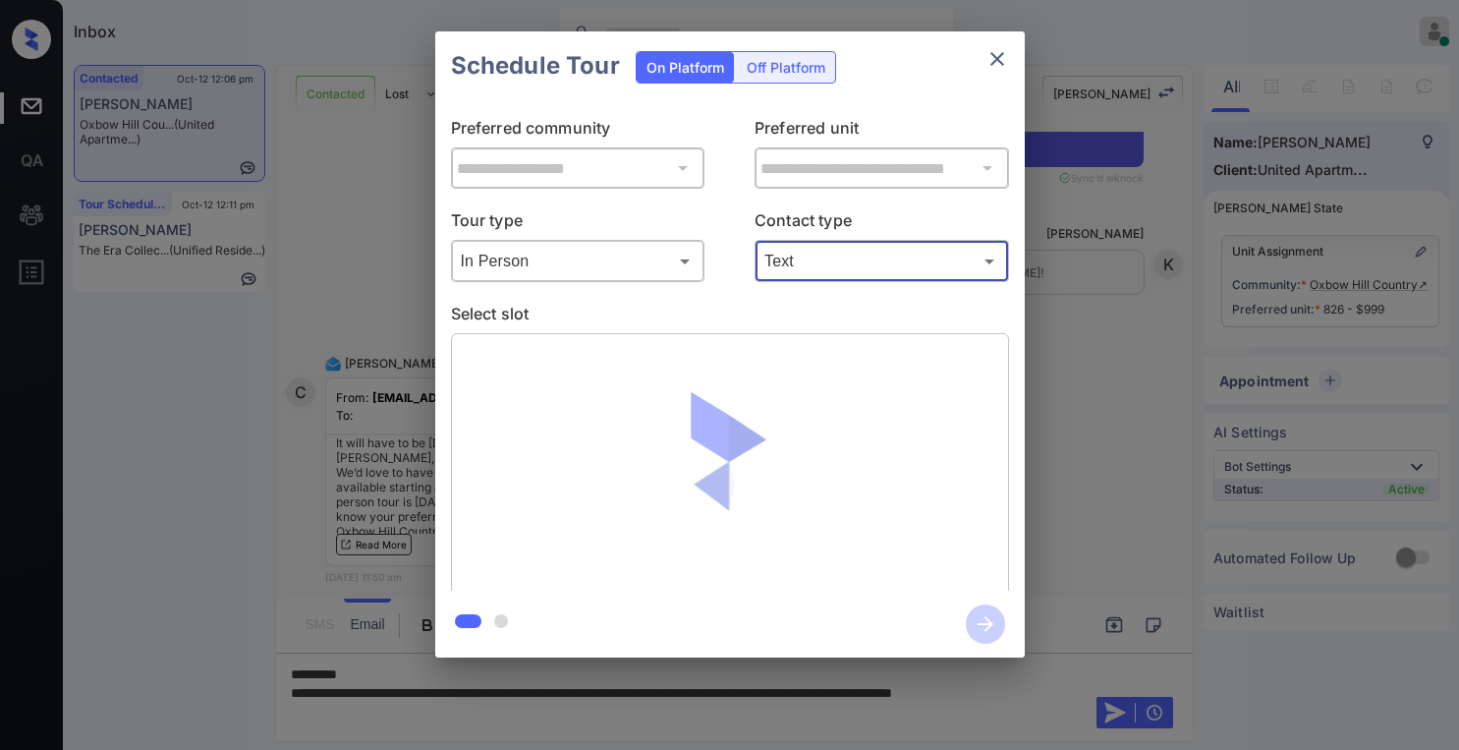
click at [865, 267] on body "Inbox [PERSON_NAME] Online Set yourself offline Set yourself on break Profile S…" at bounding box center [729, 375] width 1459 height 750
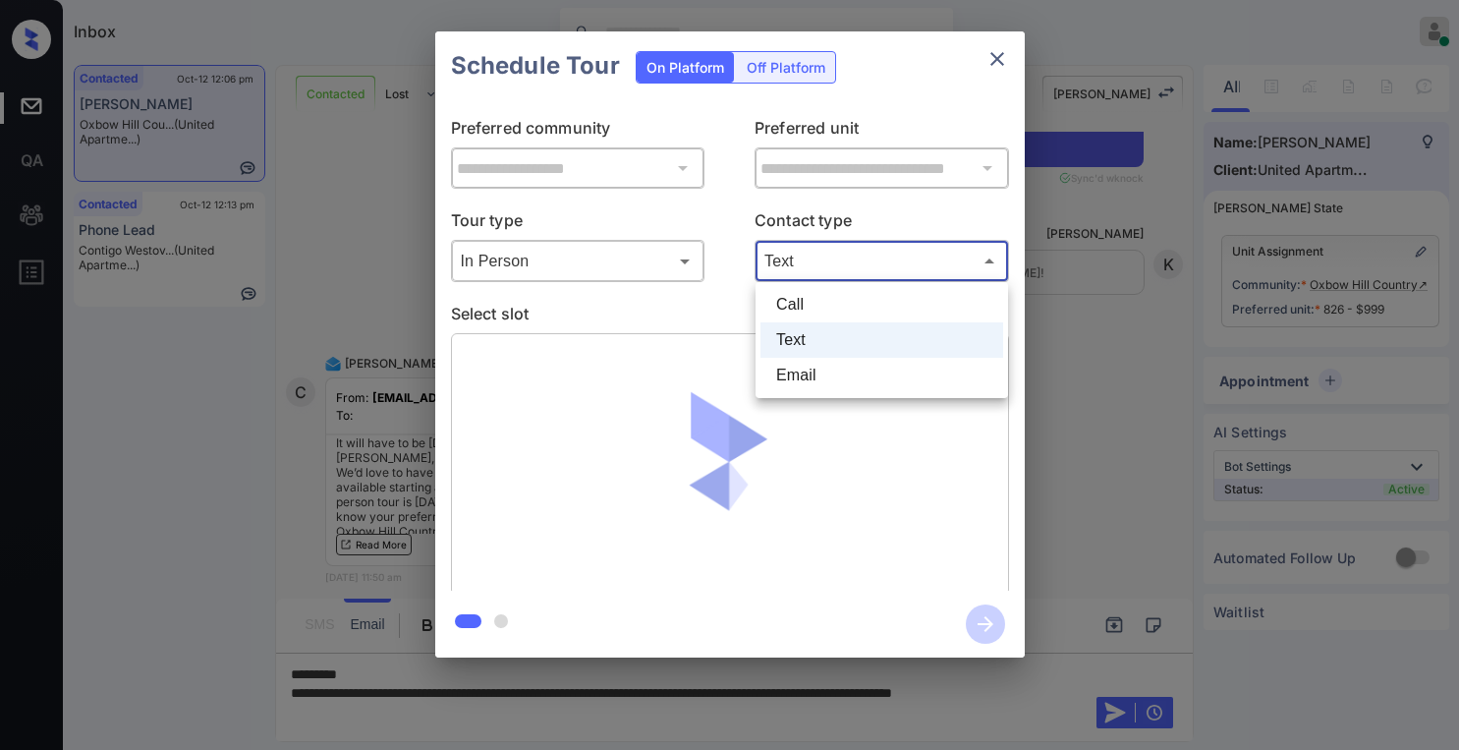
click at [826, 364] on li "Email" at bounding box center [881, 375] width 243 height 35
type input "*****"
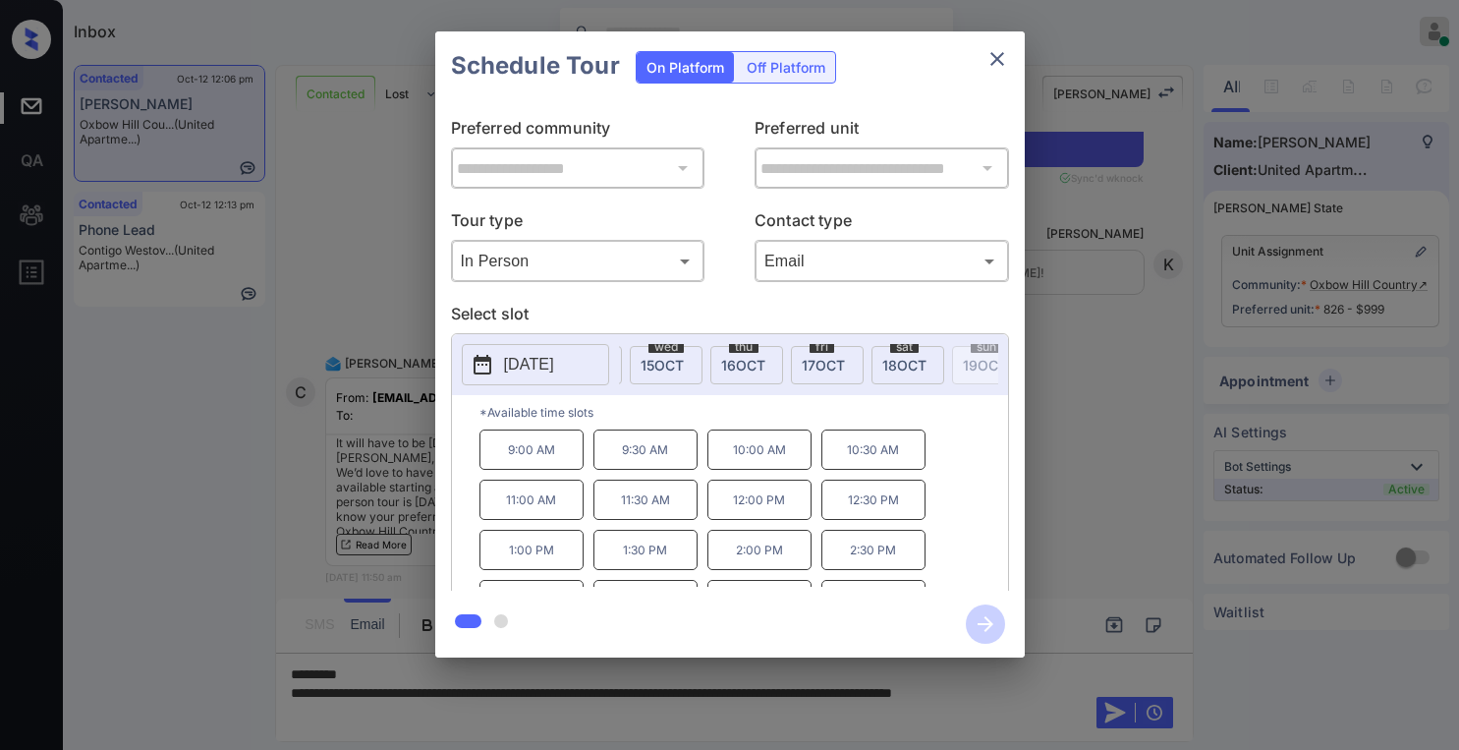
scroll to position [0, 259]
click at [867, 365] on span "[DATE]" at bounding box center [876, 365] width 44 height 17
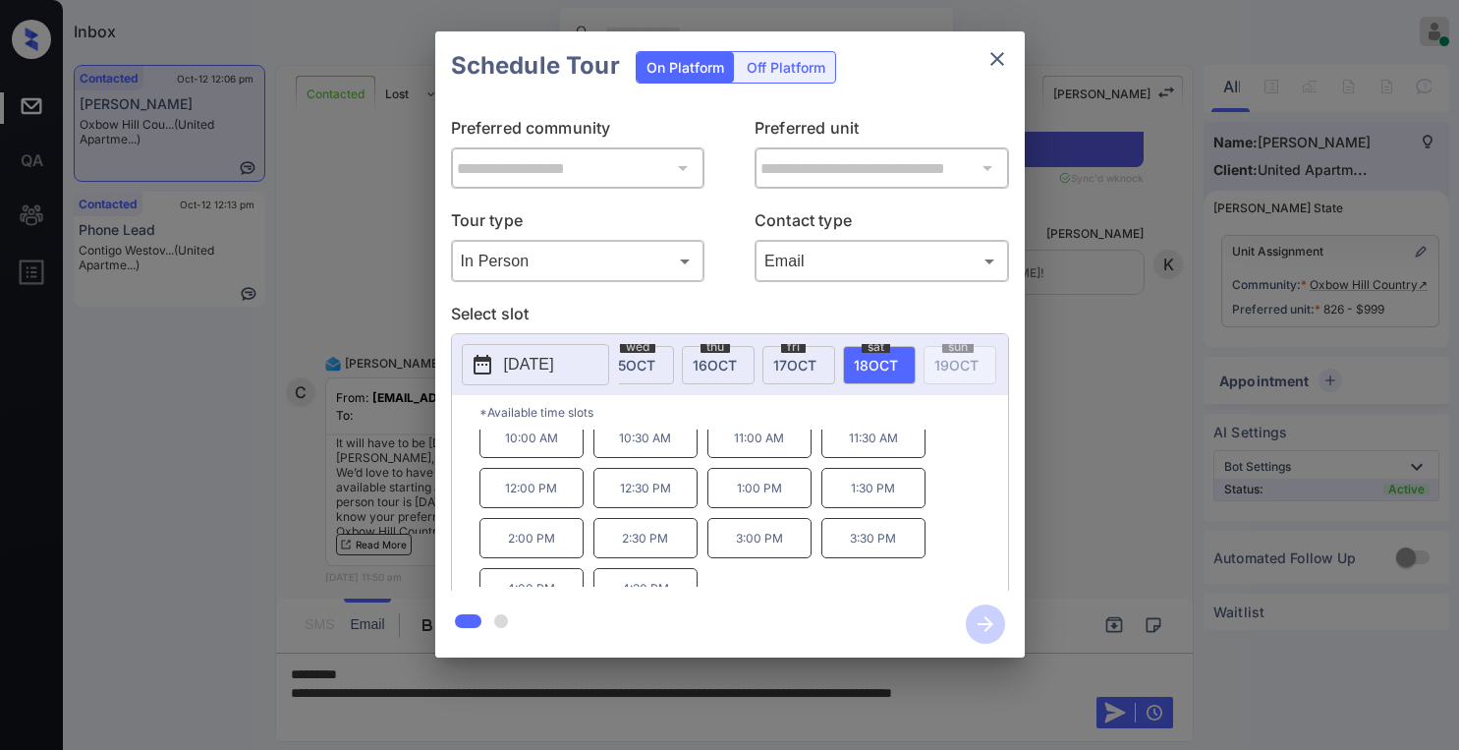
scroll to position [0, 0]
click at [997, 50] on icon "close" at bounding box center [997, 59] width 24 height 24
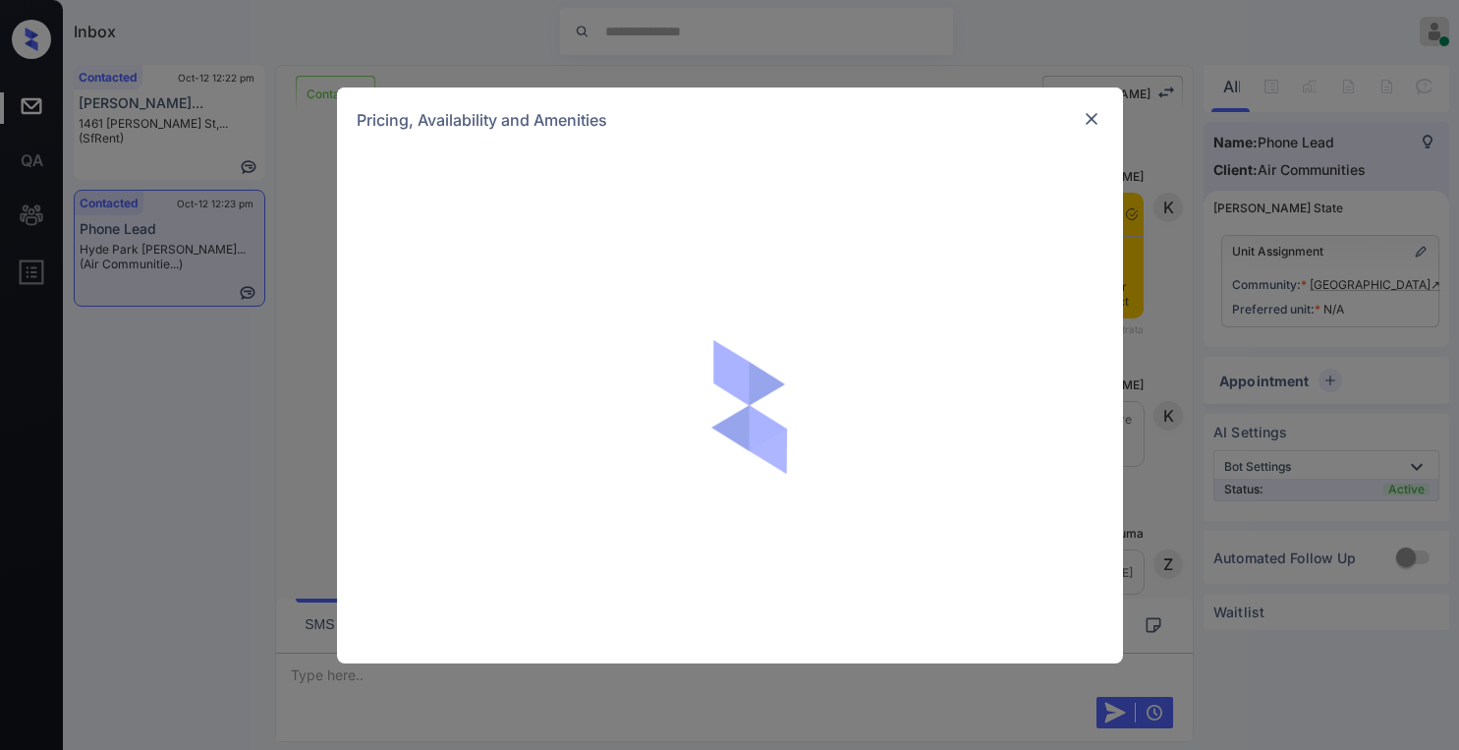
scroll to position [2547, 0]
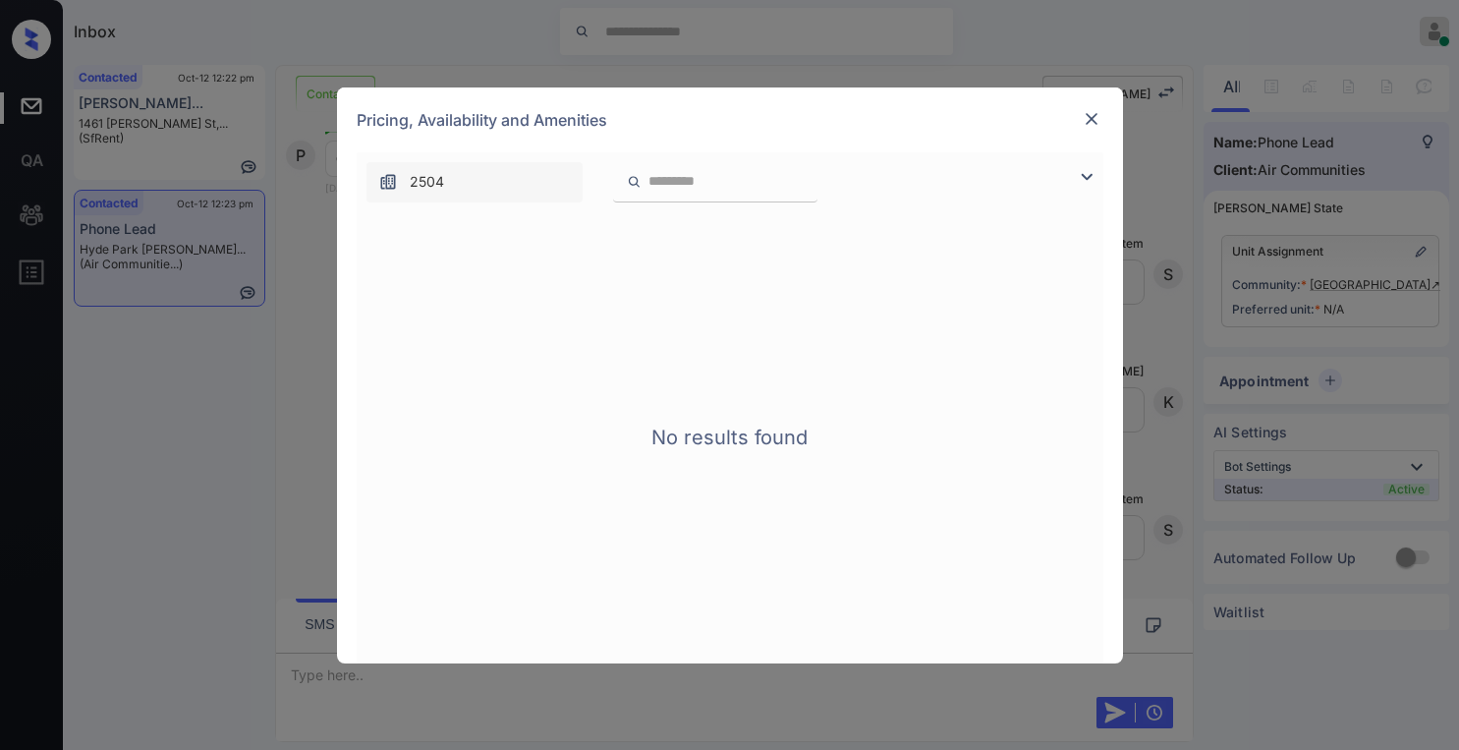
click at [1091, 125] on img at bounding box center [1092, 119] width 20 height 20
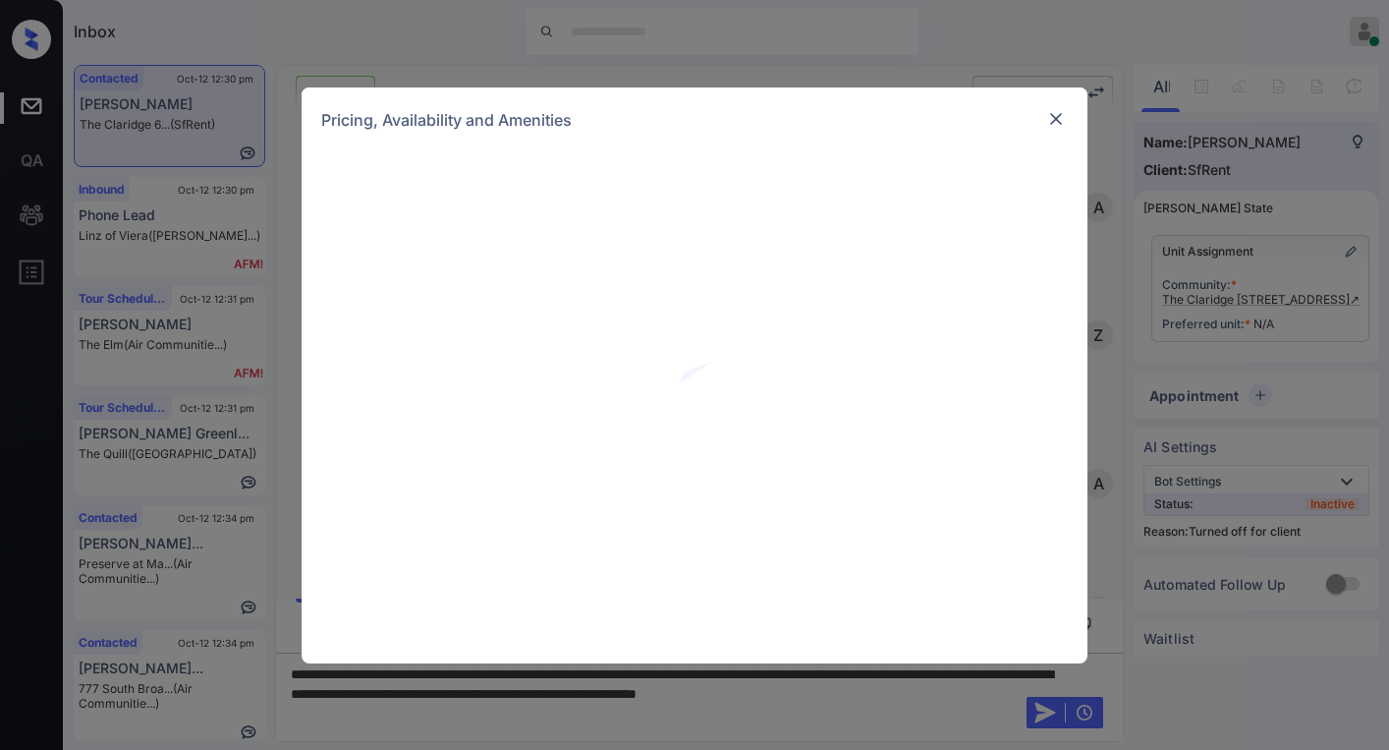
scroll to position [3974, 0]
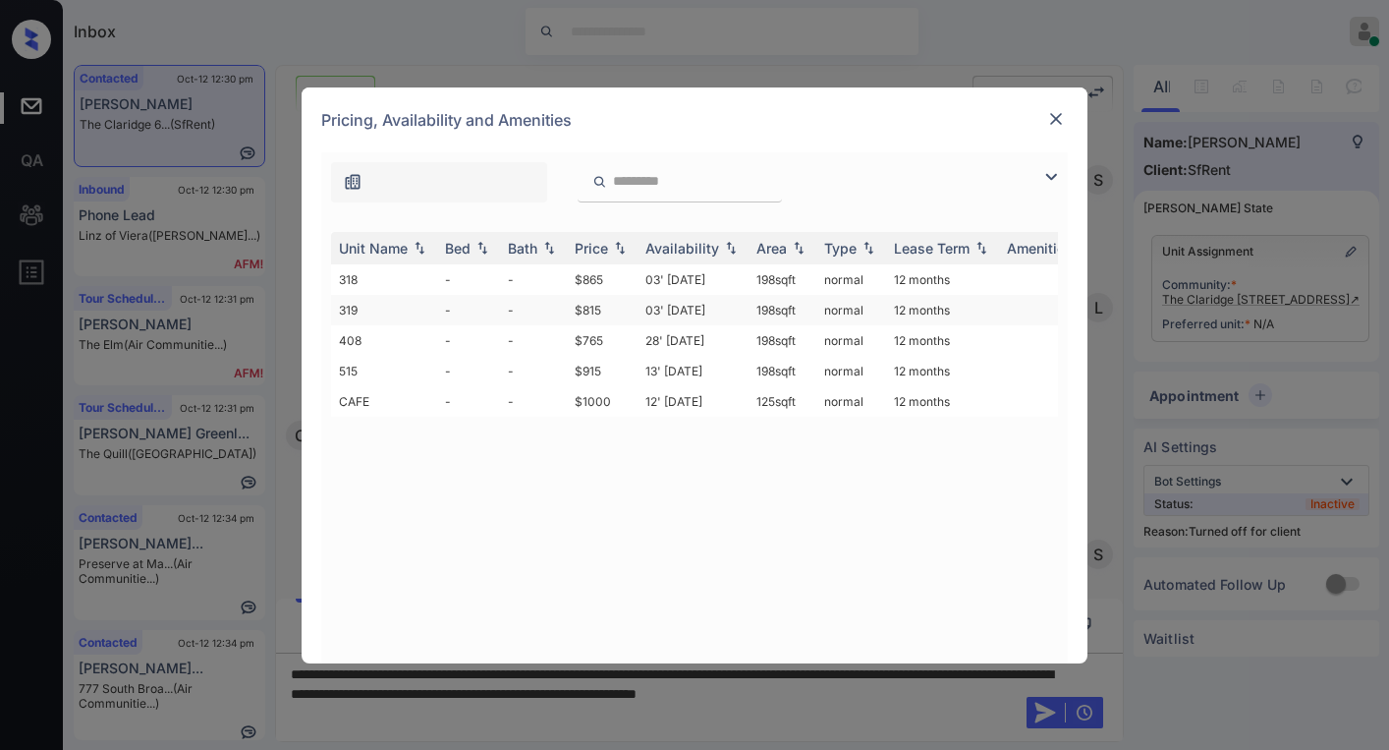
click at [598, 306] on td "$815" at bounding box center [602, 310] width 71 height 30
drag, startPoint x: 598, startPoint y: 306, endPoint x: 1014, endPoint y: 151, distance: 443.3
click at [602, 304] on td "$815" at bounding box center [602, 310] width 71 height 30
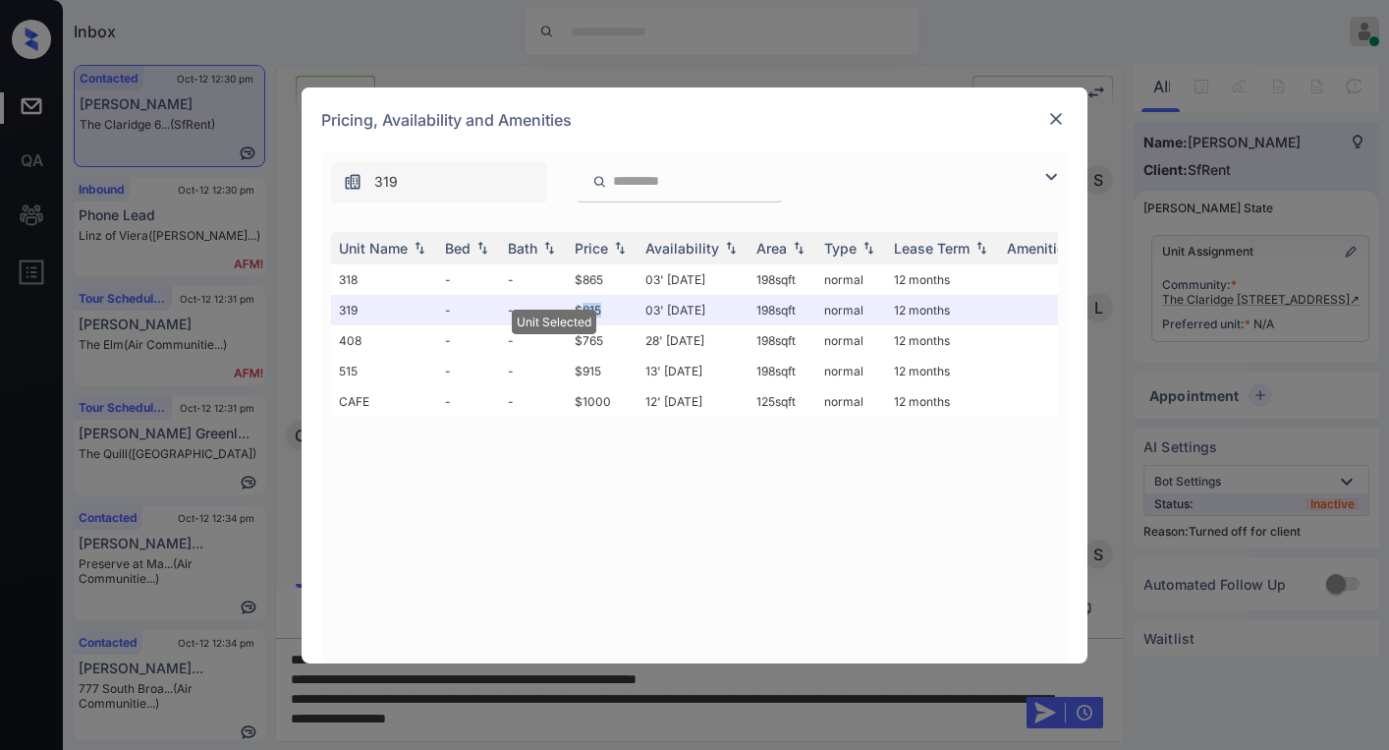
click at [1061, 119] on img at bounding box center [1056, 119] width 20 height 20
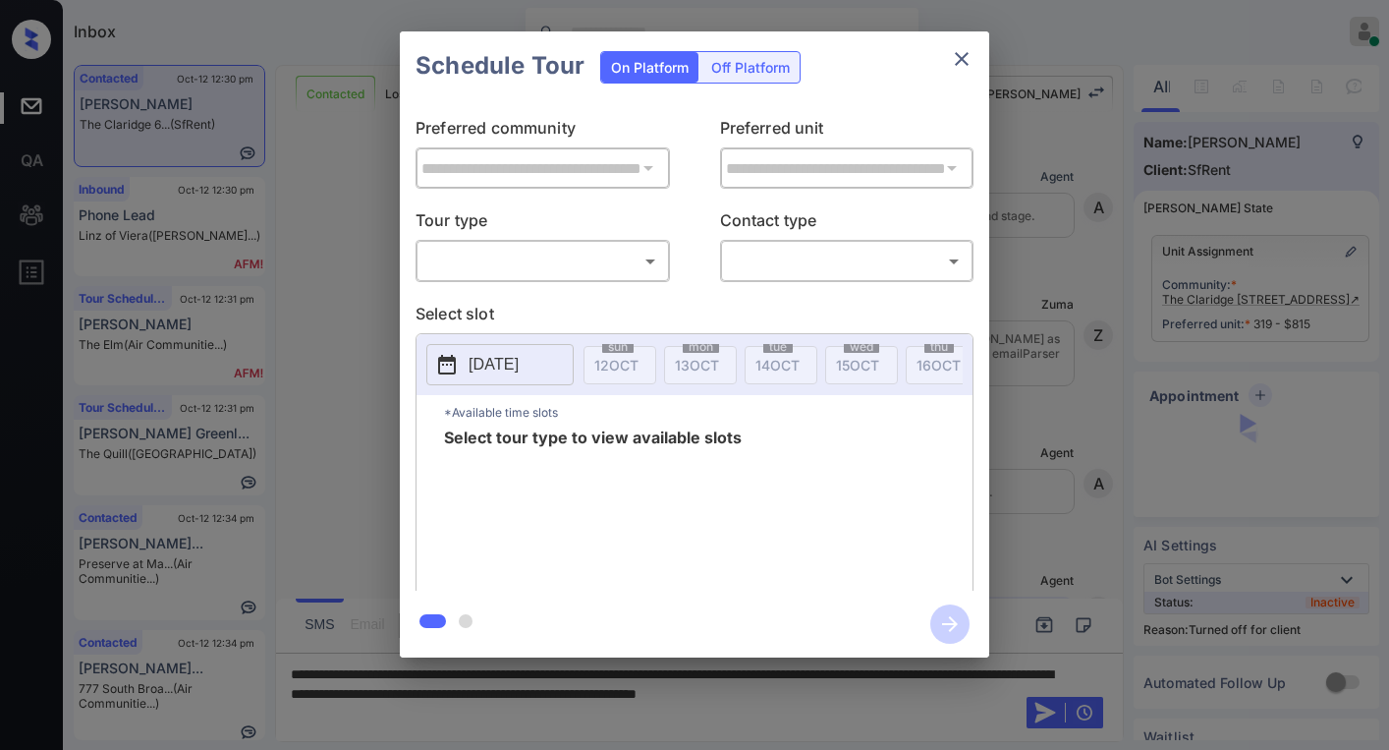
scroll to position [3974, 0]
click at [548, 259] on body "Inbox [PERSON_NAME] Online Set yourself offline Set yourself on break Profile S…" at bounding box center [694, 375] width 1389 height 750
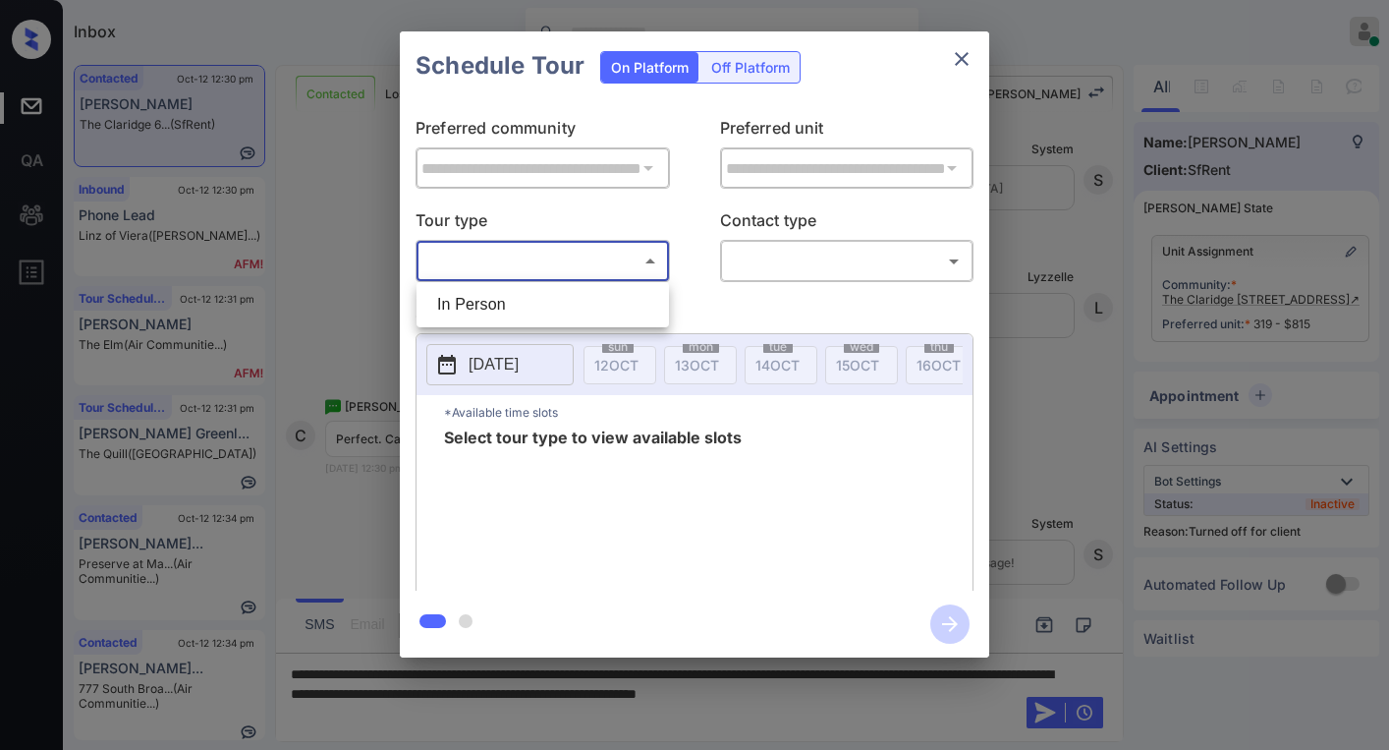
click at [745, 60] on div at bounding box center [694, 375] width 1389 height 750
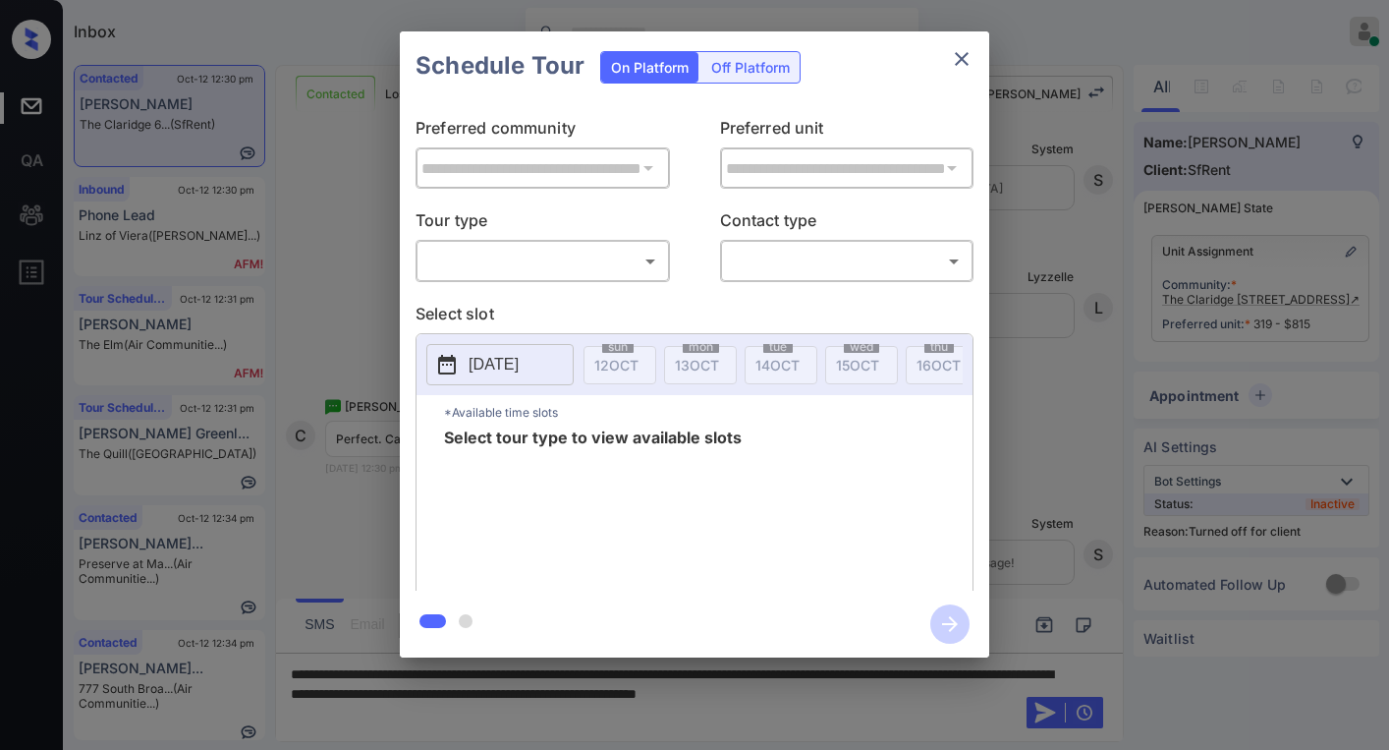
click at [740, 71] on div "Off Platform" at bounding box center [750, 67] width 98 height 30
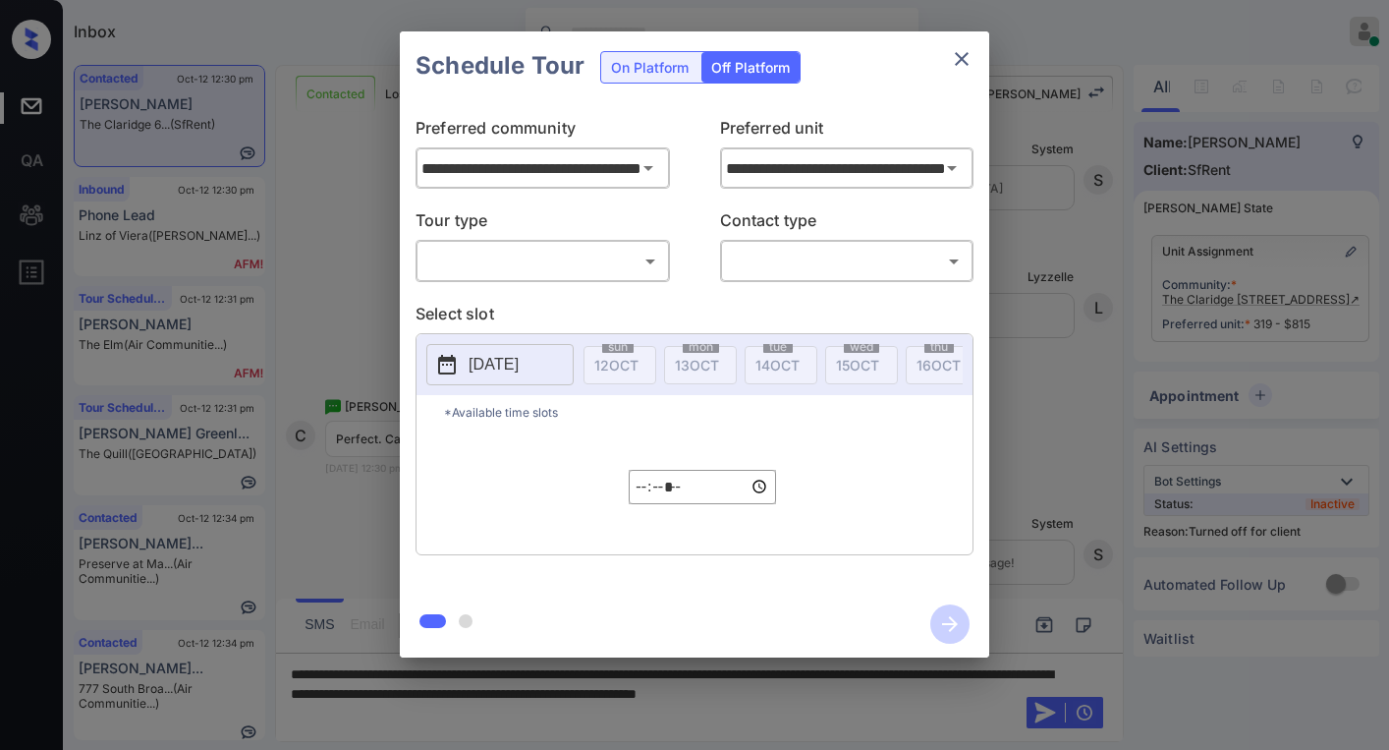
click at [545, 260] on body "Inbox [PERSON_NAME] Online Set yourself offline Set yourself on break Profile S…" at bounding box center [694, 375] width 1389 height 750
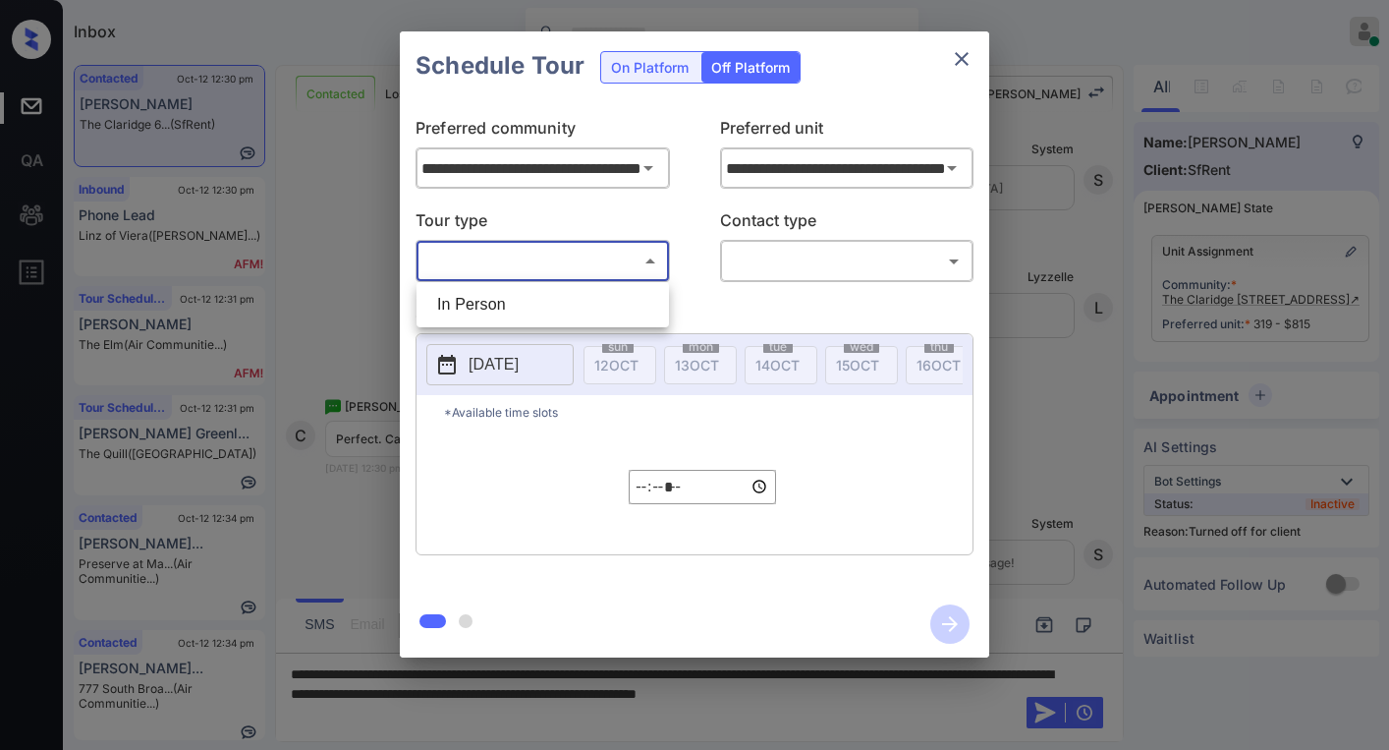
click at [516, 292] on li "In Person" at bounding box center [542, 304] width 243 height 35
type input "********"
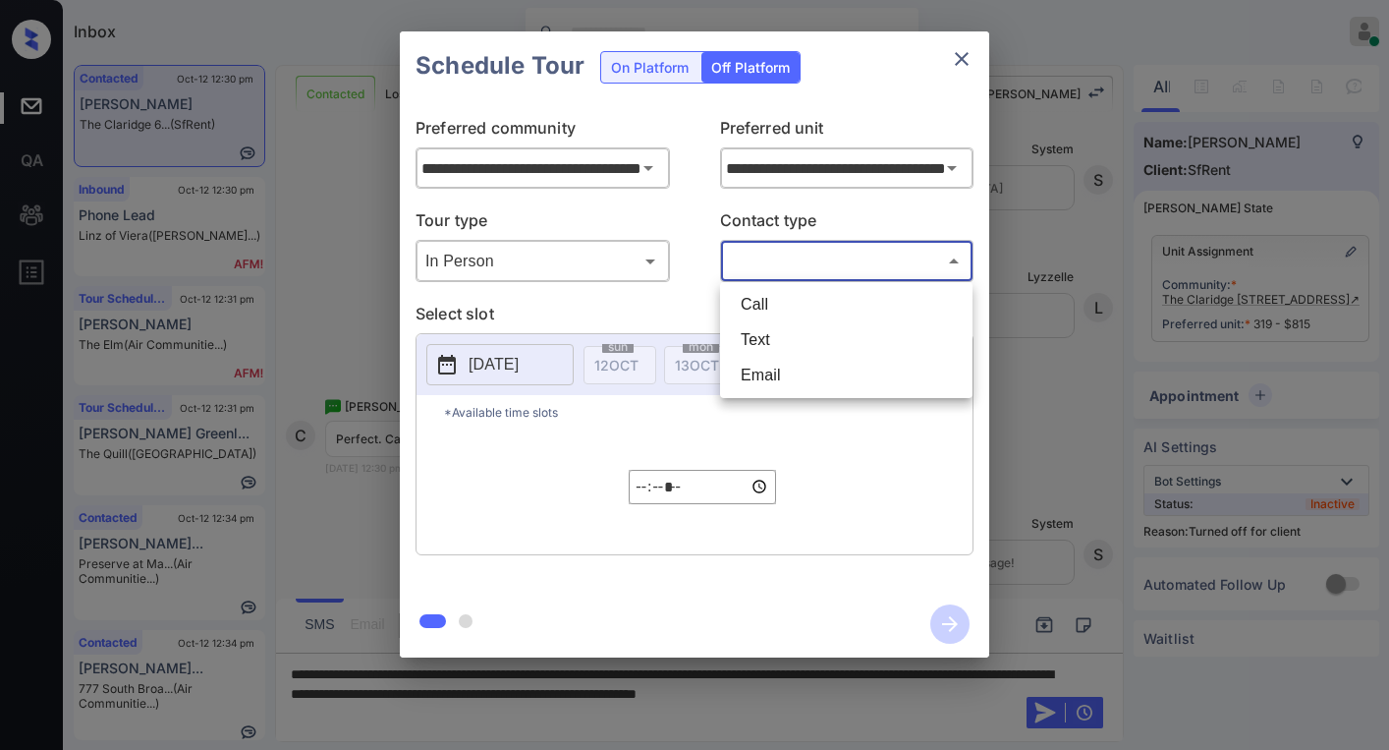
click at [773, 265] on body "Inbox Paolo Gabriel Online Set yourself offline Set yourself on break Profile S…" at bounding box center [694, 375] width 1389 height 750
click at [771, 329] on li "Text" at bounding box center [846, 339] width 243 height 35
type input "****"
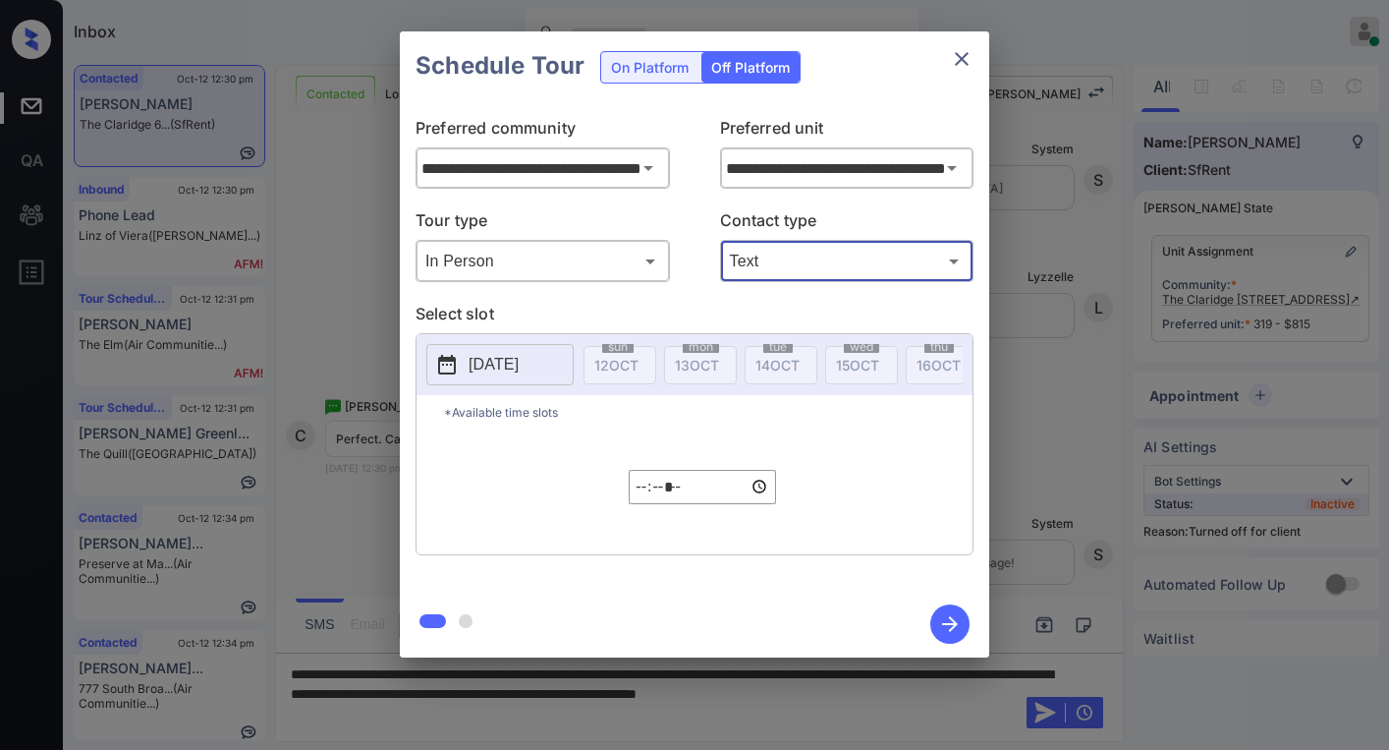
click at [519, 360] on p "2025-10-12" at bounding box center [494, 365] width 50 height 24
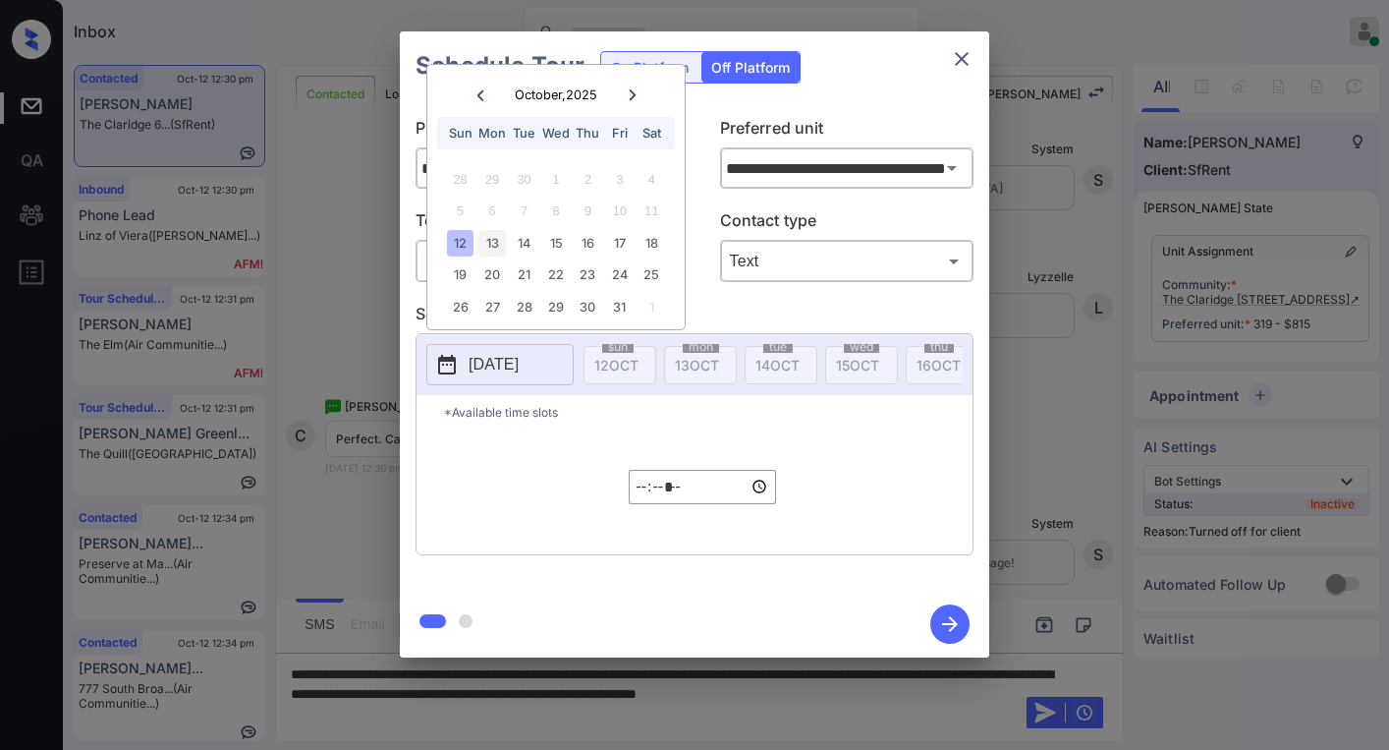
click at [488, 245] on div "13" at bounding box center [491, 243] width 27 height 27
click at [649, 496] on input "*****" at bounding box center [702, 487] width 147 height 34
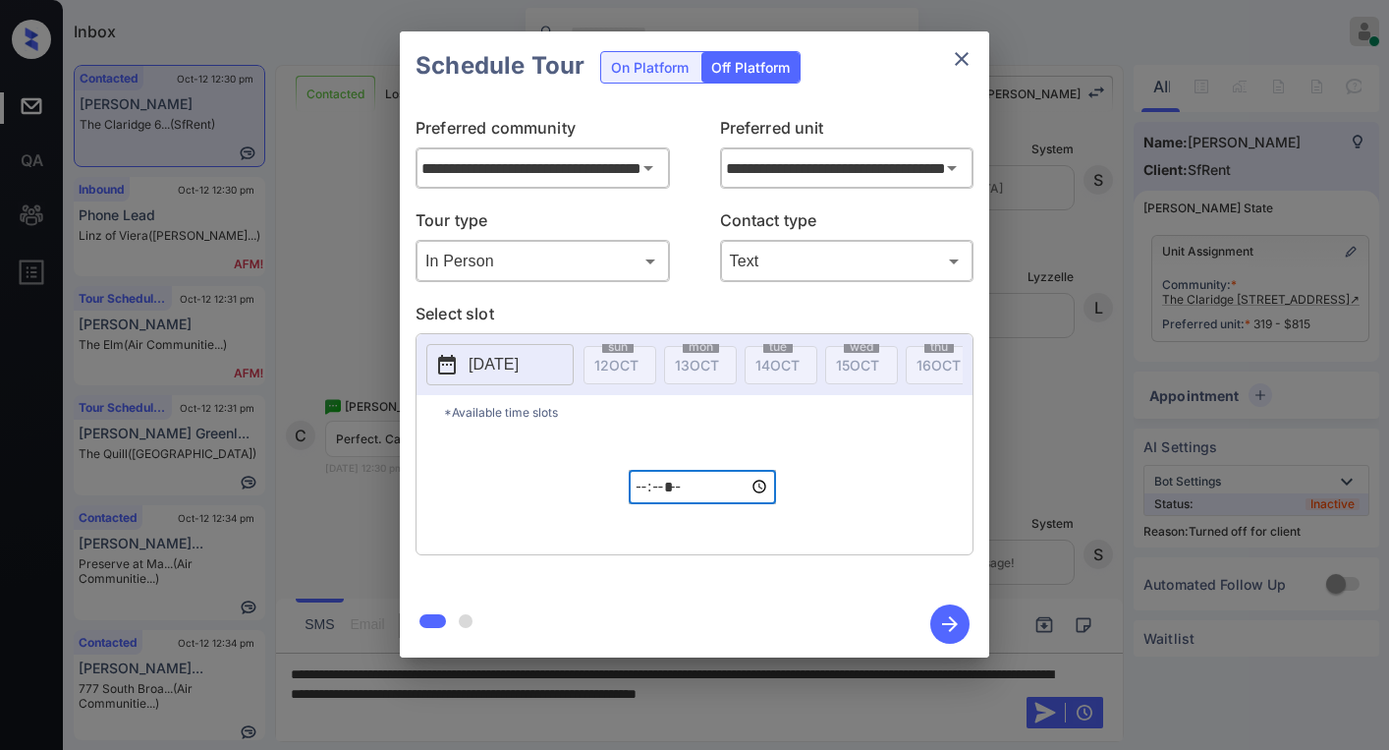
click at [688, 499] on input "*****" at bounding box center [702, 487] width 147 height 34
type input "*****"
click at [888, 480] on div "*Available time slots ***** ​" at bounding box center [695, 474] width 556 height 159
click at [944, 614] on icon "button" at bounding box center [949, 623] width 39 height 39
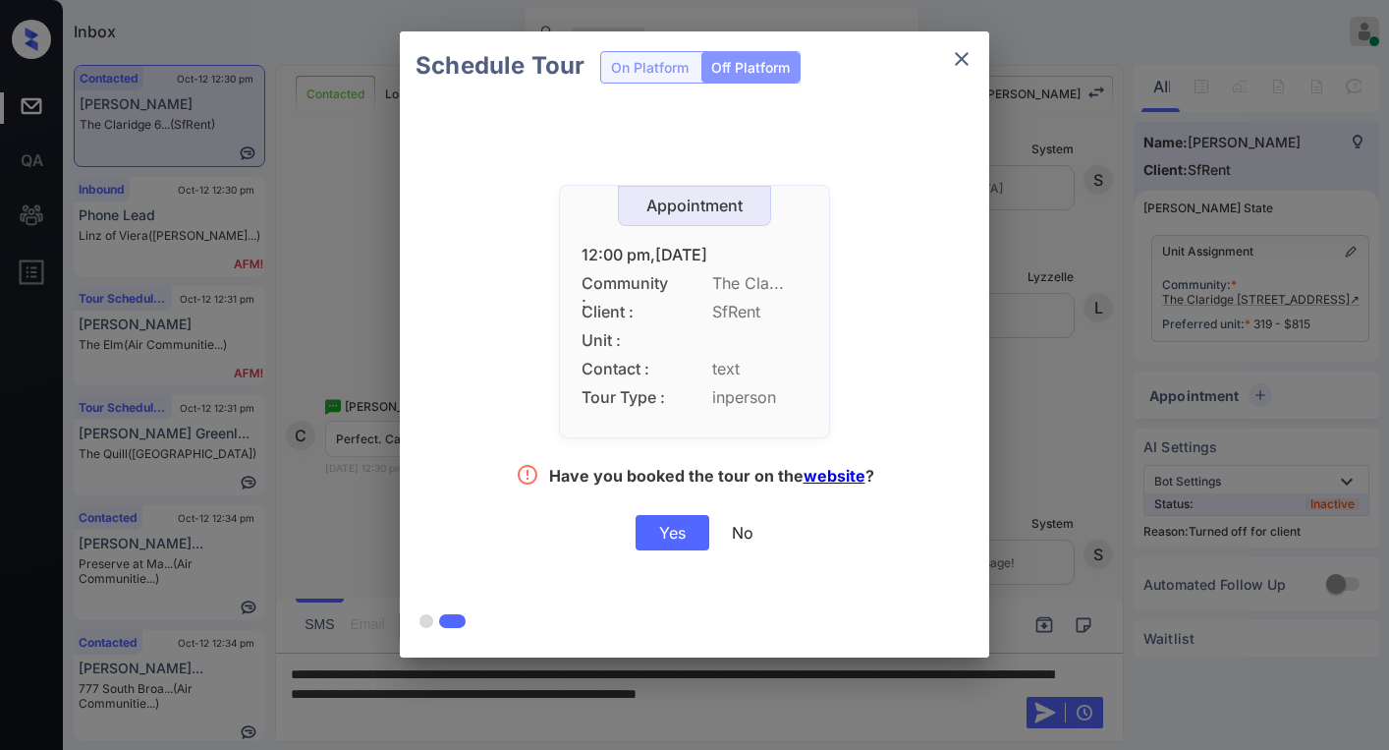
click at [835, 246] on div "Appointment 12:00 pm,Mon,13-Oct-2025 Community : The Cla... Client : SfRent Uni…" at bounding box center [695, 367] width 440 height 365
click at [676, 527] on div "Yes" at bounding box center [673, 532] width 74 height 35
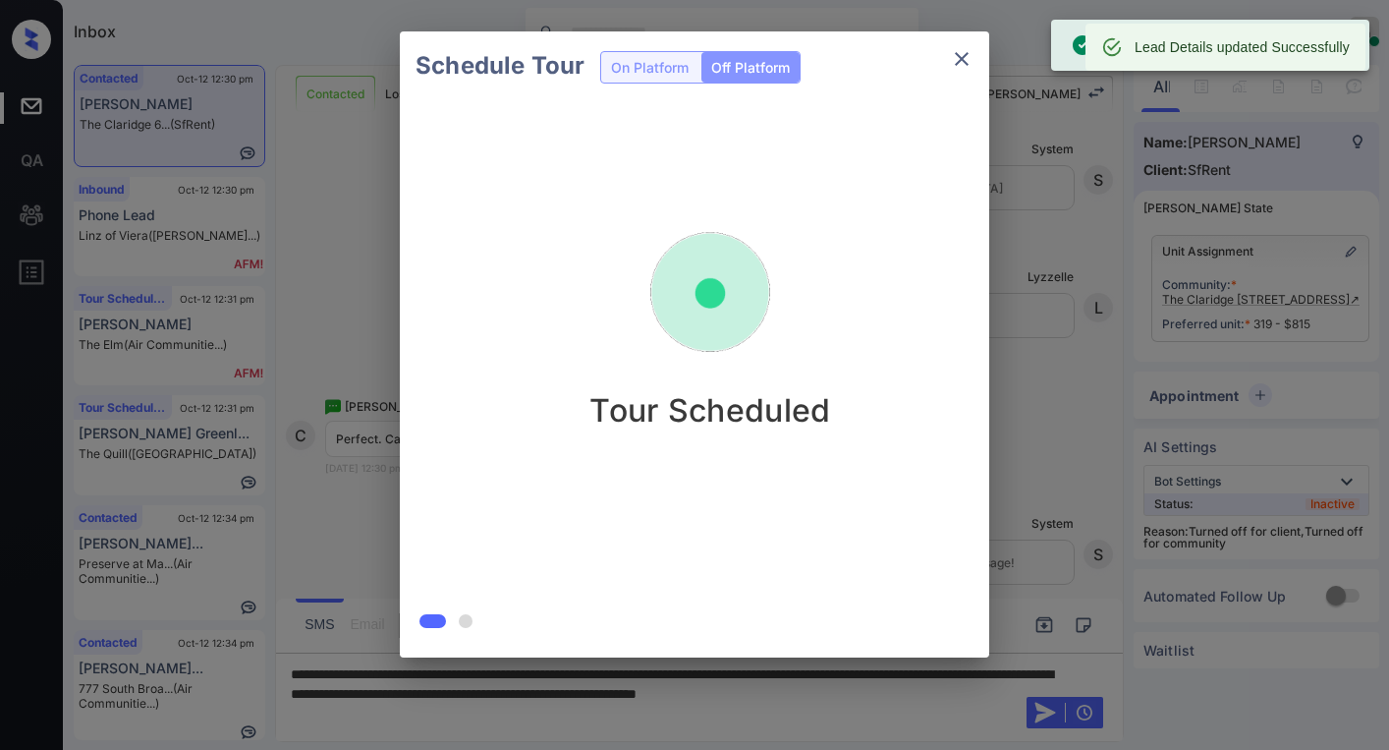
click at [964, 55] on icon "close" at bounding box center [962, 59] width 24 height 24
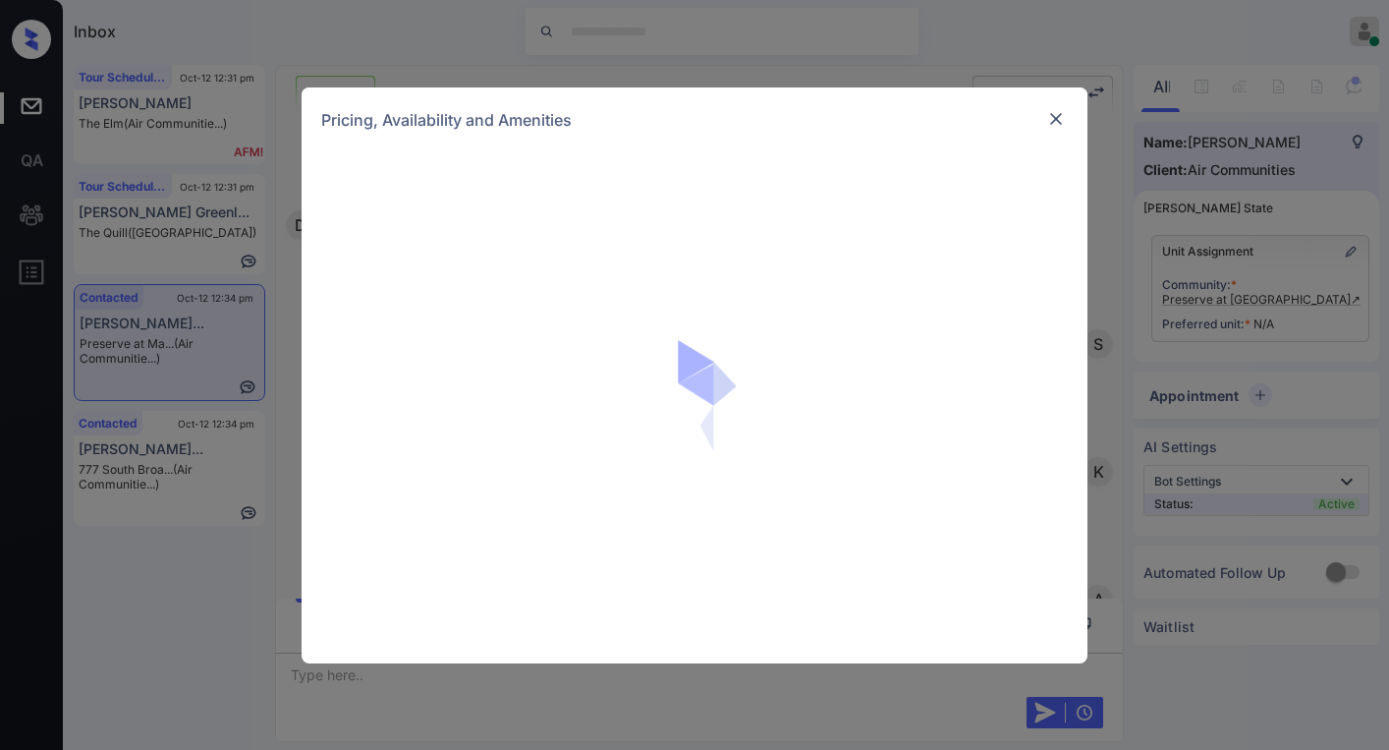
scroll to position [0, 9]
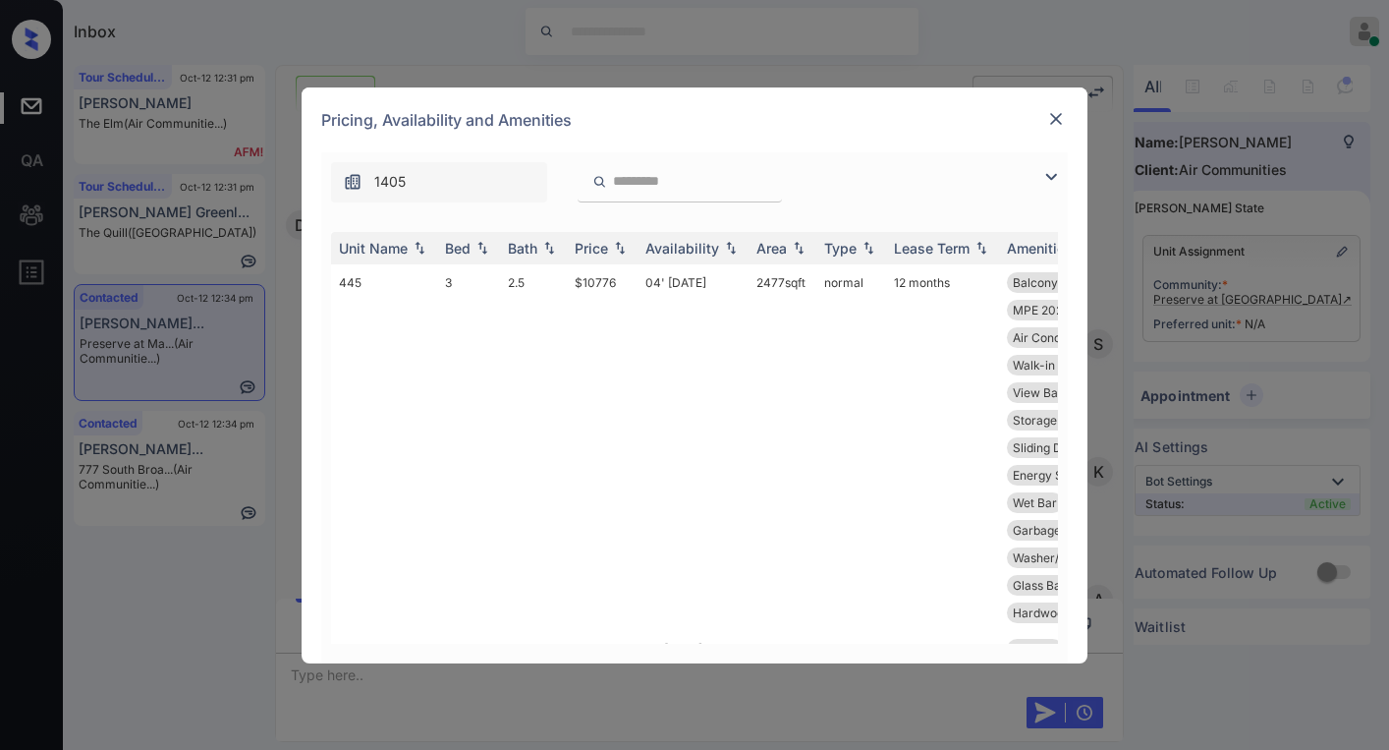
drag, startPoint x: 1047, startPoint y: 177, endPoint x: 1017, endPoint y: 176, distance: 30.5
click at [1045, 176] on img at bounding box center [1051, 177] width 24 height 24
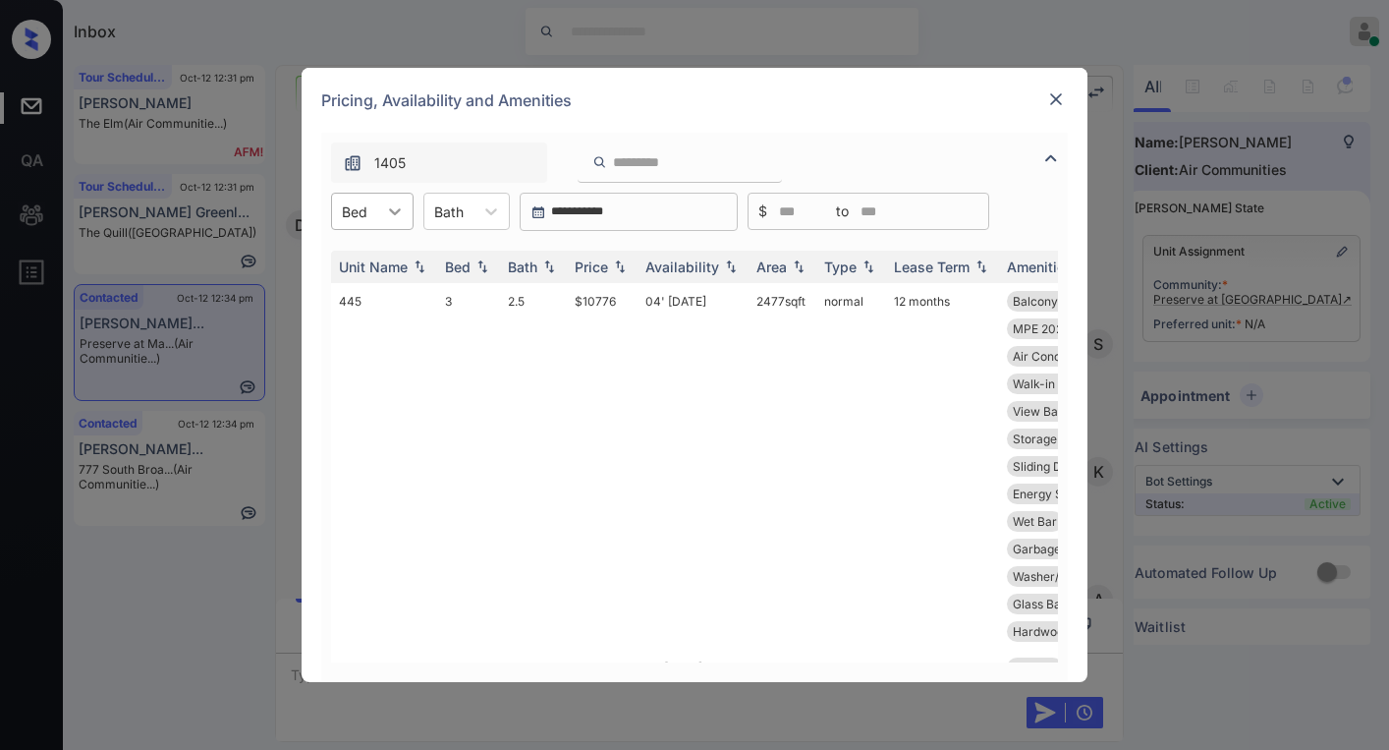
click at [405, 211] on div at bounding box center [394, 211] width 35 height 35
click at [361, 268] on div "3" at bounding box center [372, 259] width 83 height 35
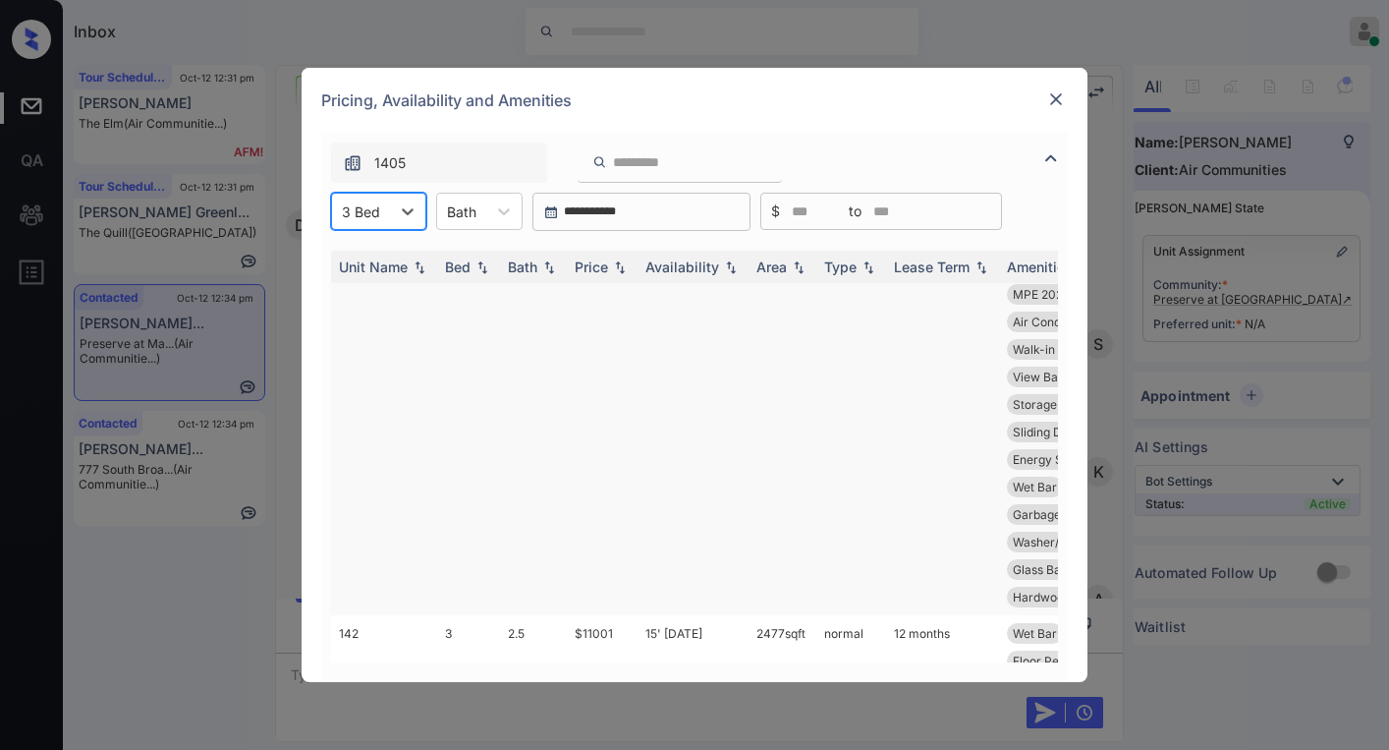
scroll to position [0, 0]
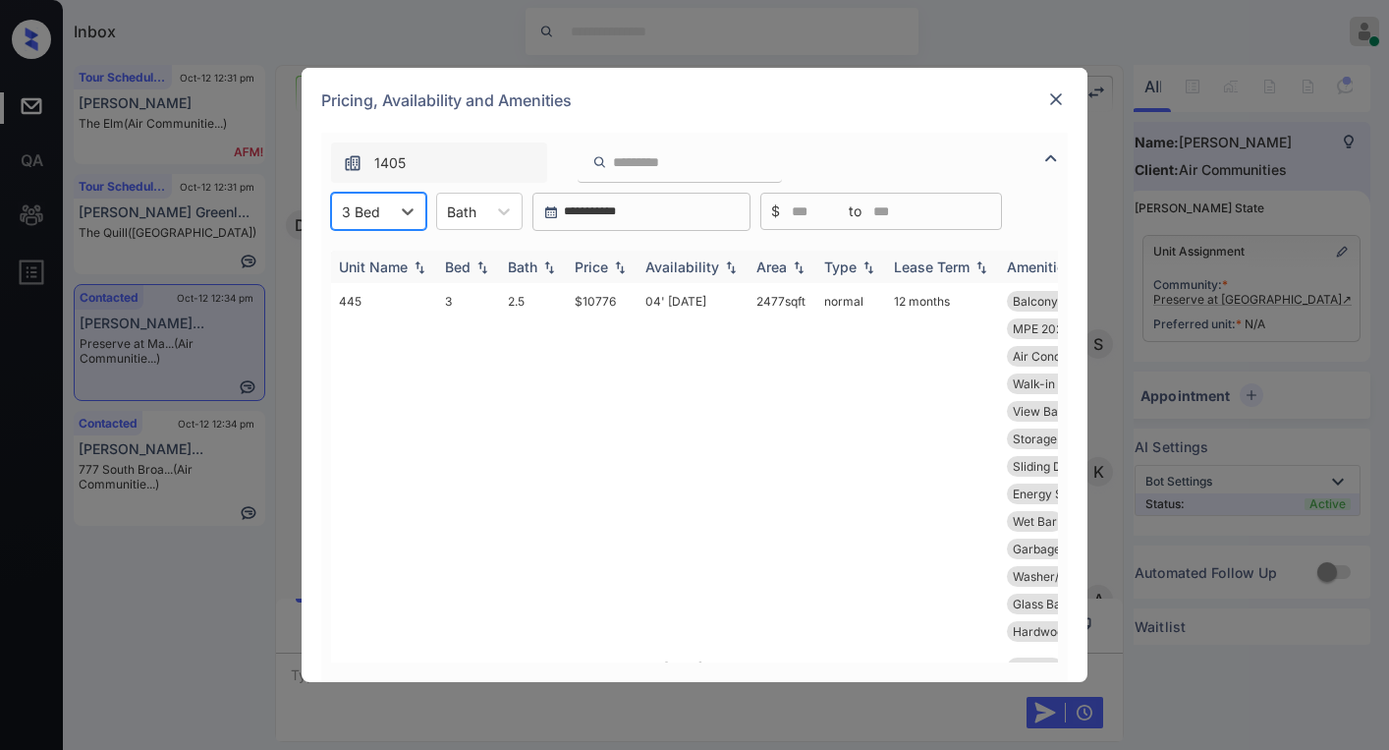
click at [527, 271] on div "Bath" at bounding box center [522, 266] width 29 height 17
click at [531, 270] on div "Bath" at bounding box center [522, 266] width 29 height 17
click at [600, 270] on div "Price" at bounding box center [591, 266] width 33 height 17
click at [599, 269] on div "Price" at bounding box center [591, 266] width 33 height 17
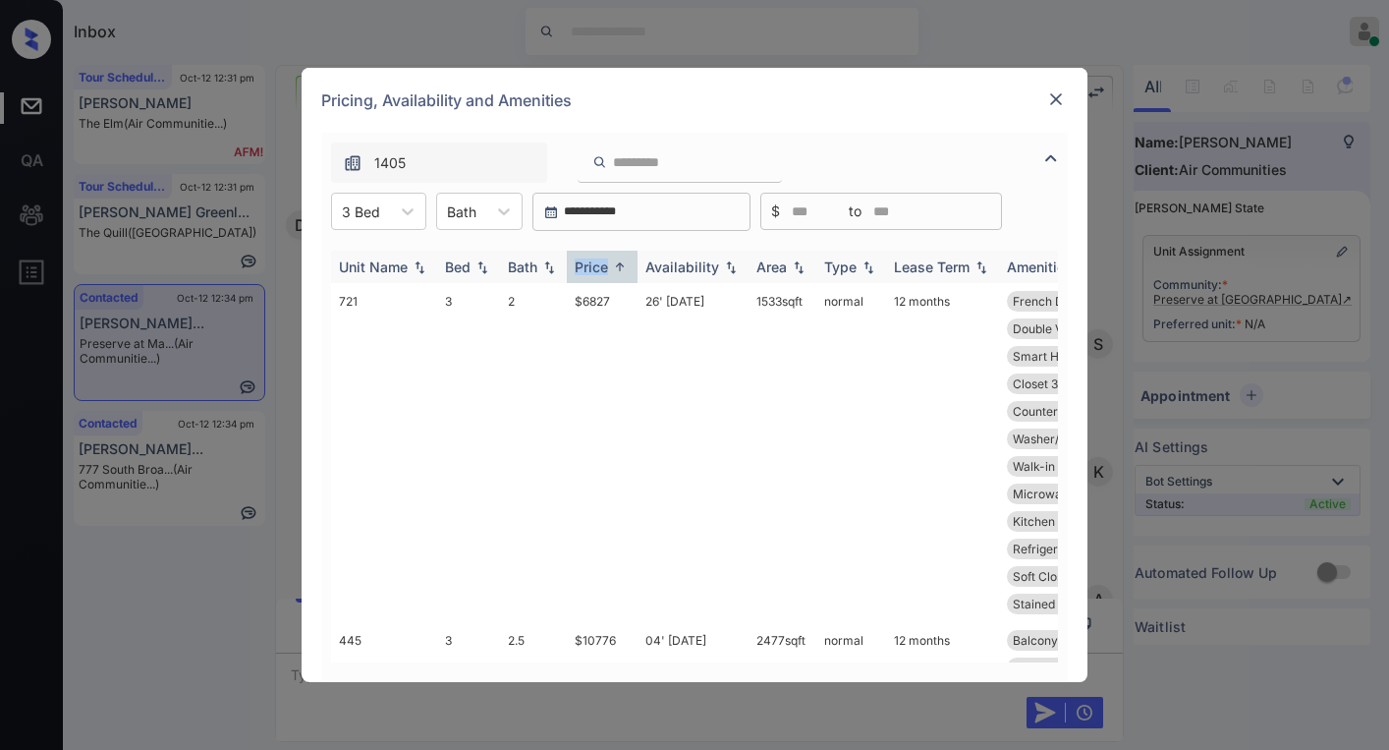
click at [603, 271] on div "Price" at bounding box center [591, 266] width 33 height 17
click at [604, 270] on div "Price" at bounding box center [591, 266] width 33 height 17
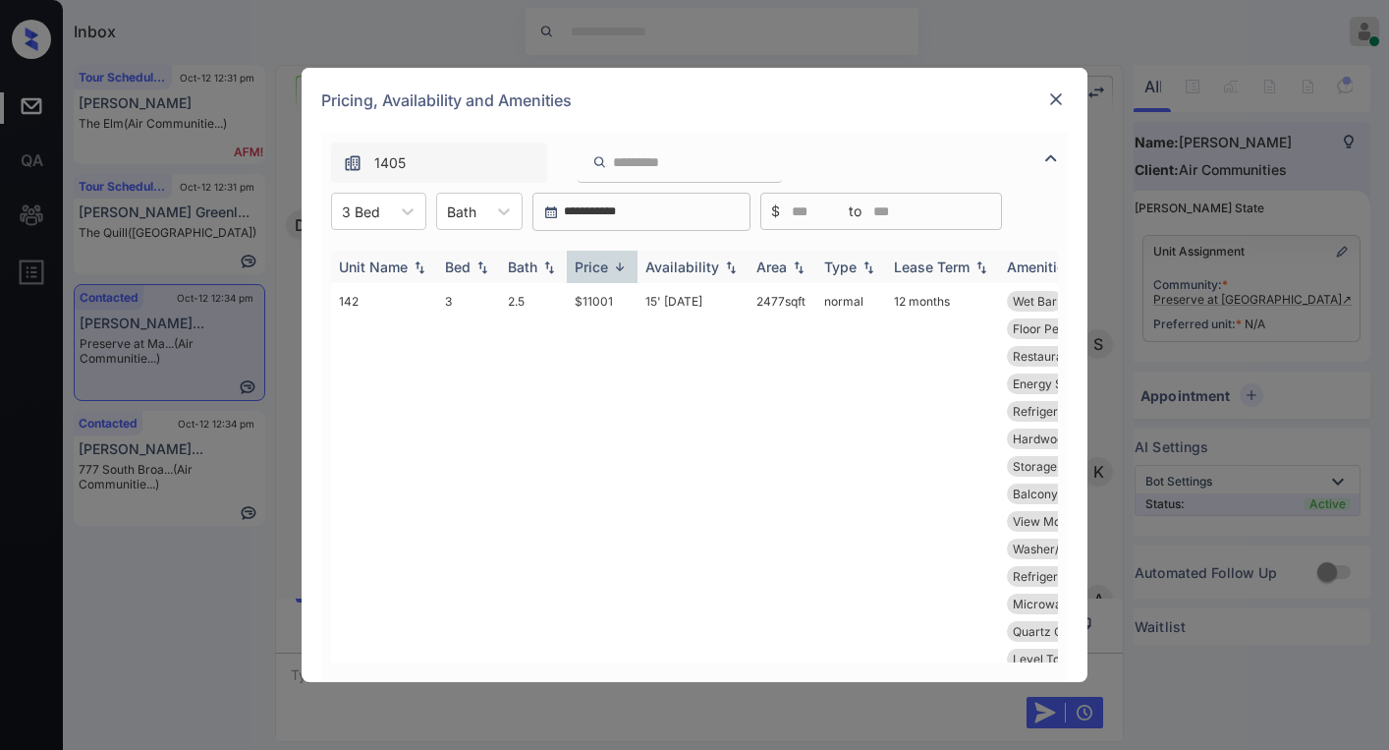
click at [604, 270] on div "Price" at bounding box center [591, 266] width 33 height 17
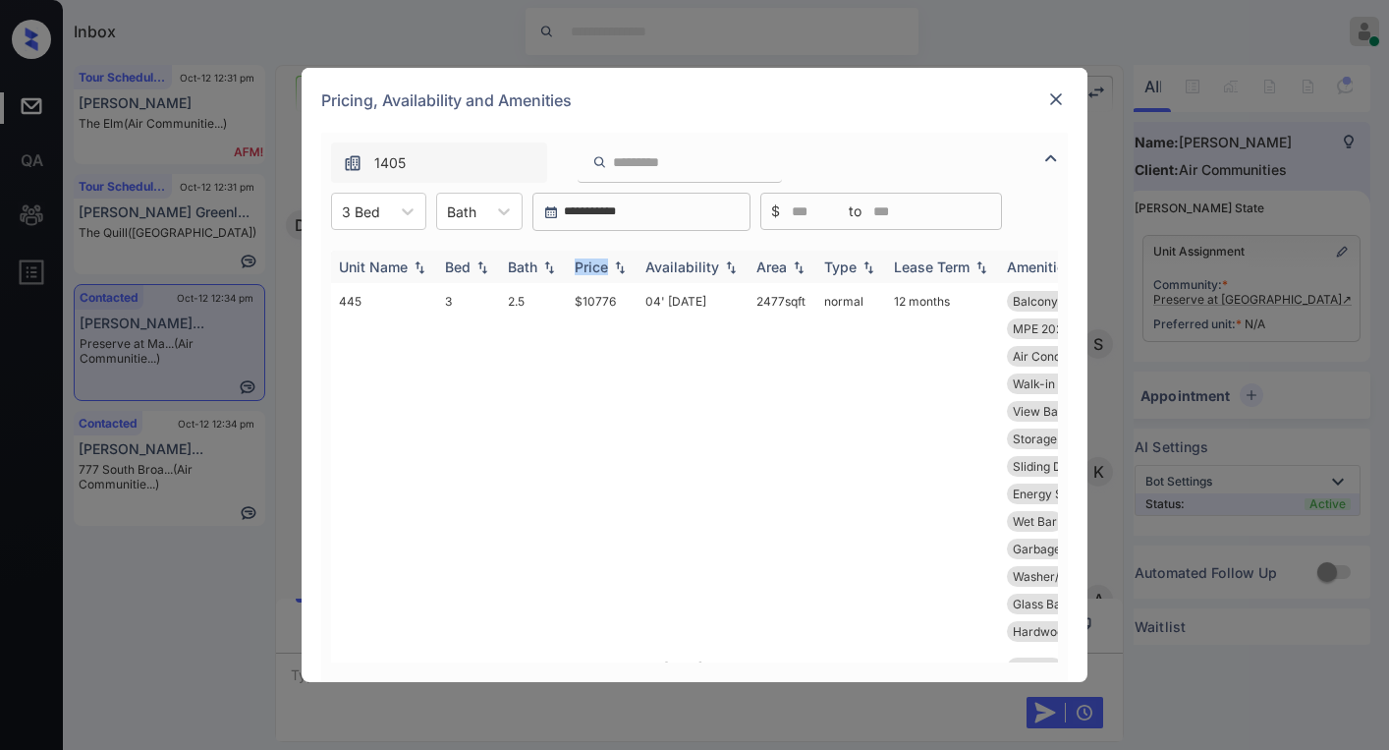
click at [604, 270] on div "Price" at bounding box center [591, 266] width 33 height 17
click at [593, 267] on div "Price" at bounding box center [591, 266] width 33 height 17
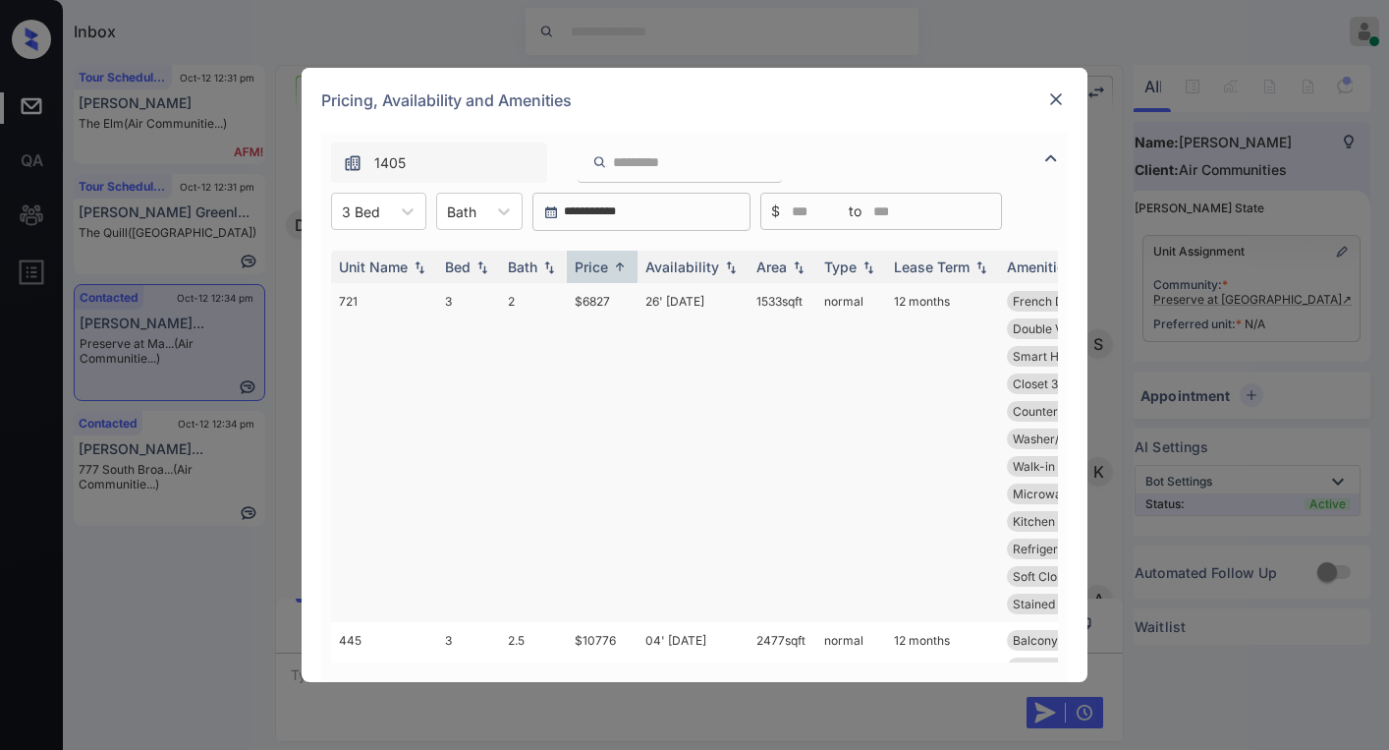
click at [599, 300] on td "$6827" at bounding box center [602, 452] width 71 height 339
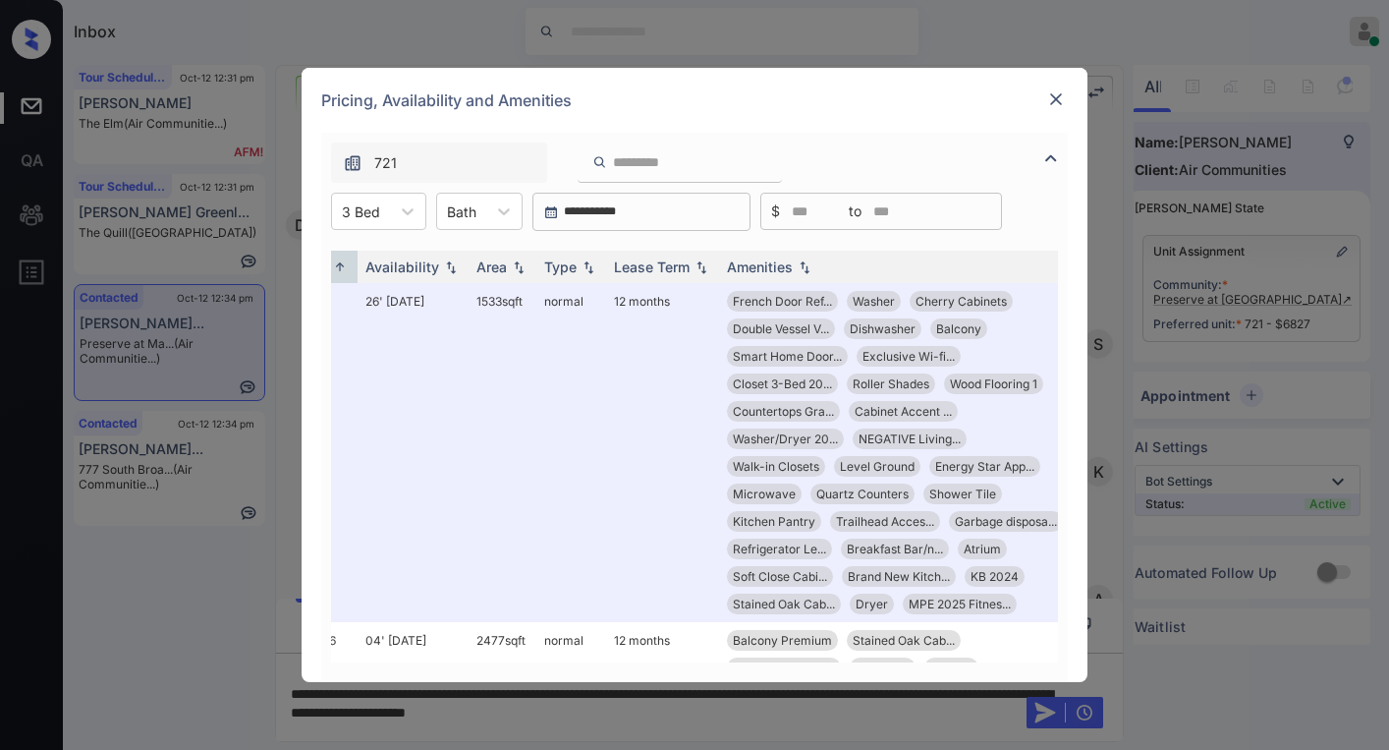
scroll to position [0, 282]
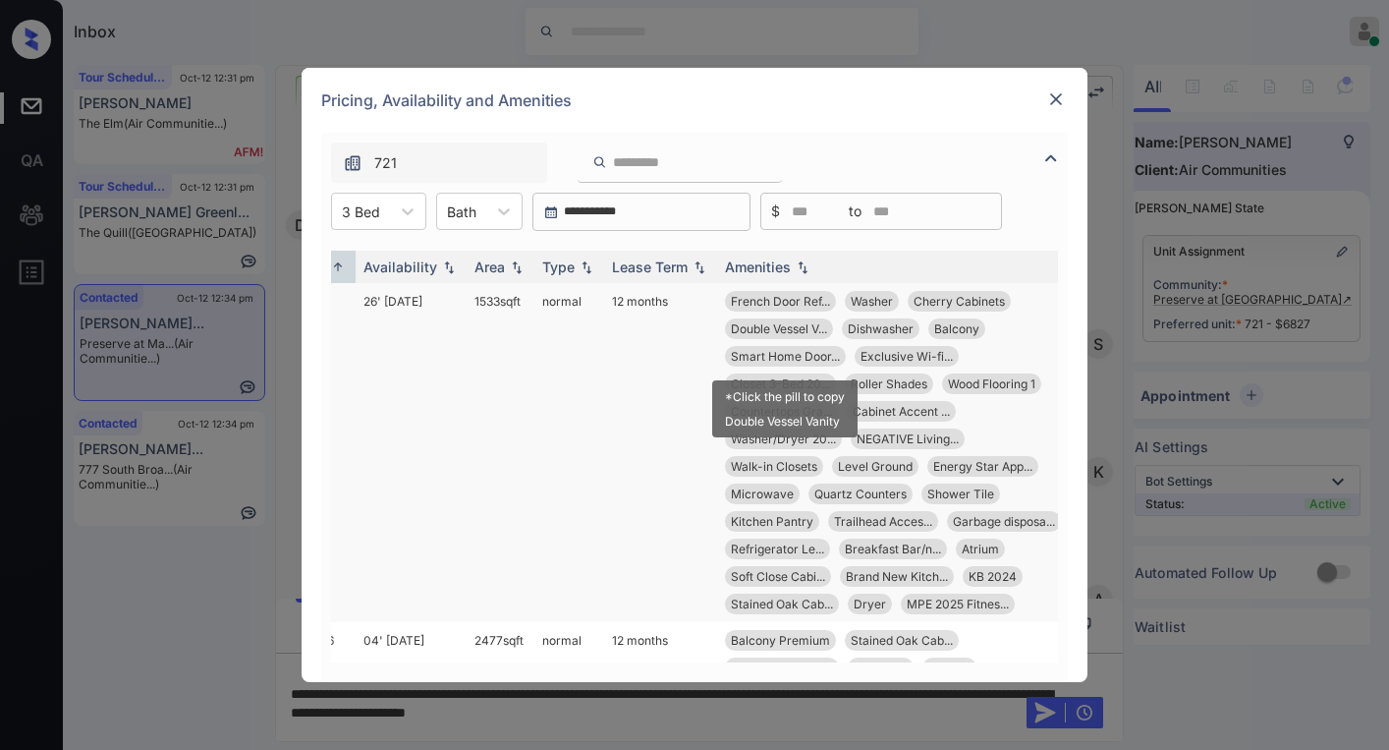
click at [798, 358] on span "Smart Home Door..." at bounding box center [785, 356] width 109 height 15
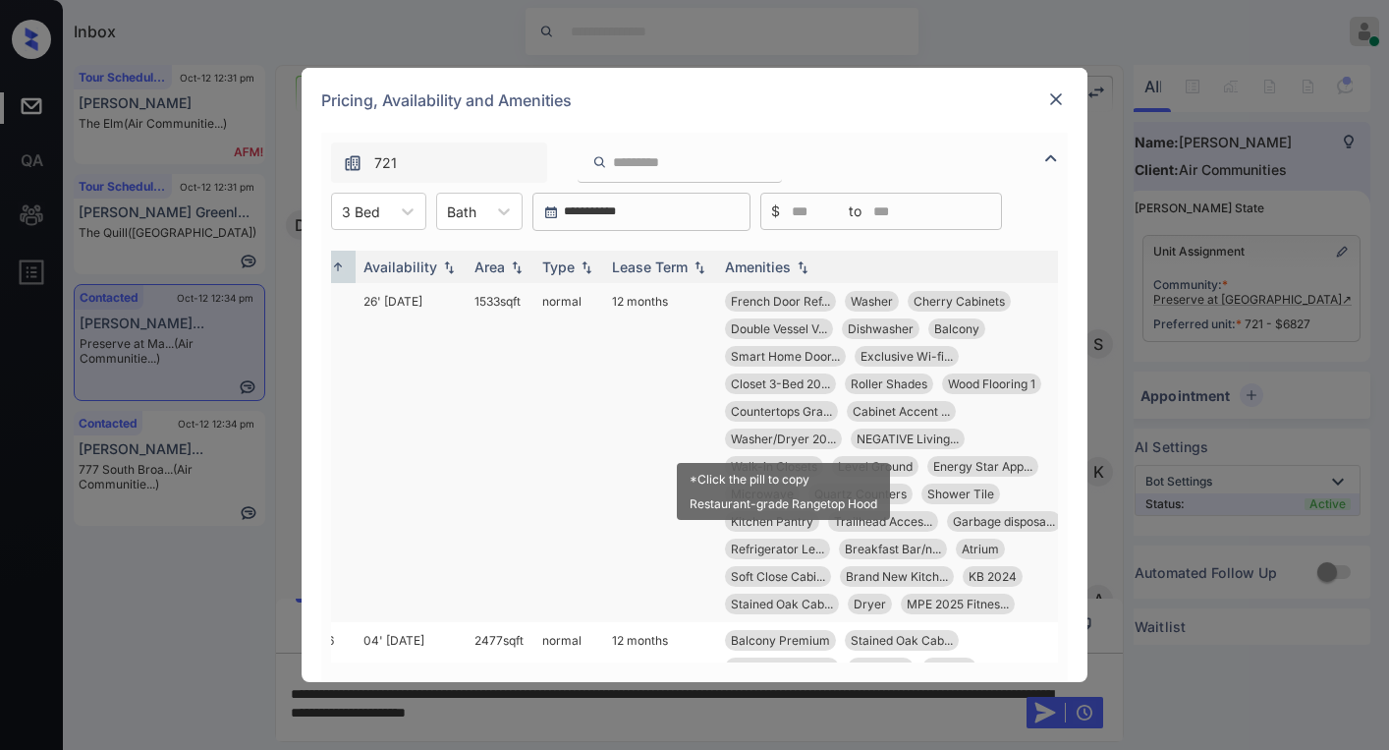
click at [800, 446] on div "Washer/Dryer 20..." at bounding box center [783, 438] width 117 height 21
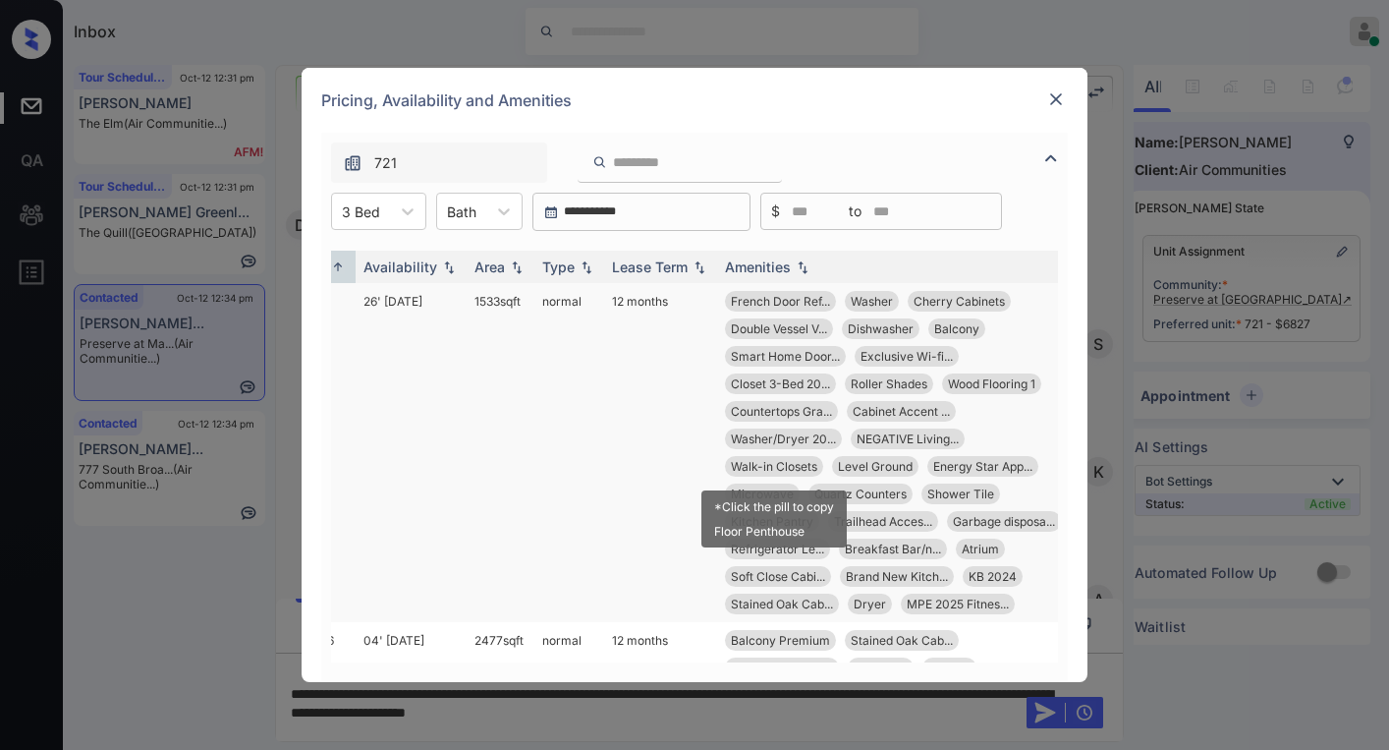
click at [769, 468] on span "Walk-in Closets" at bounding box center [774, 466] width 86 height 15
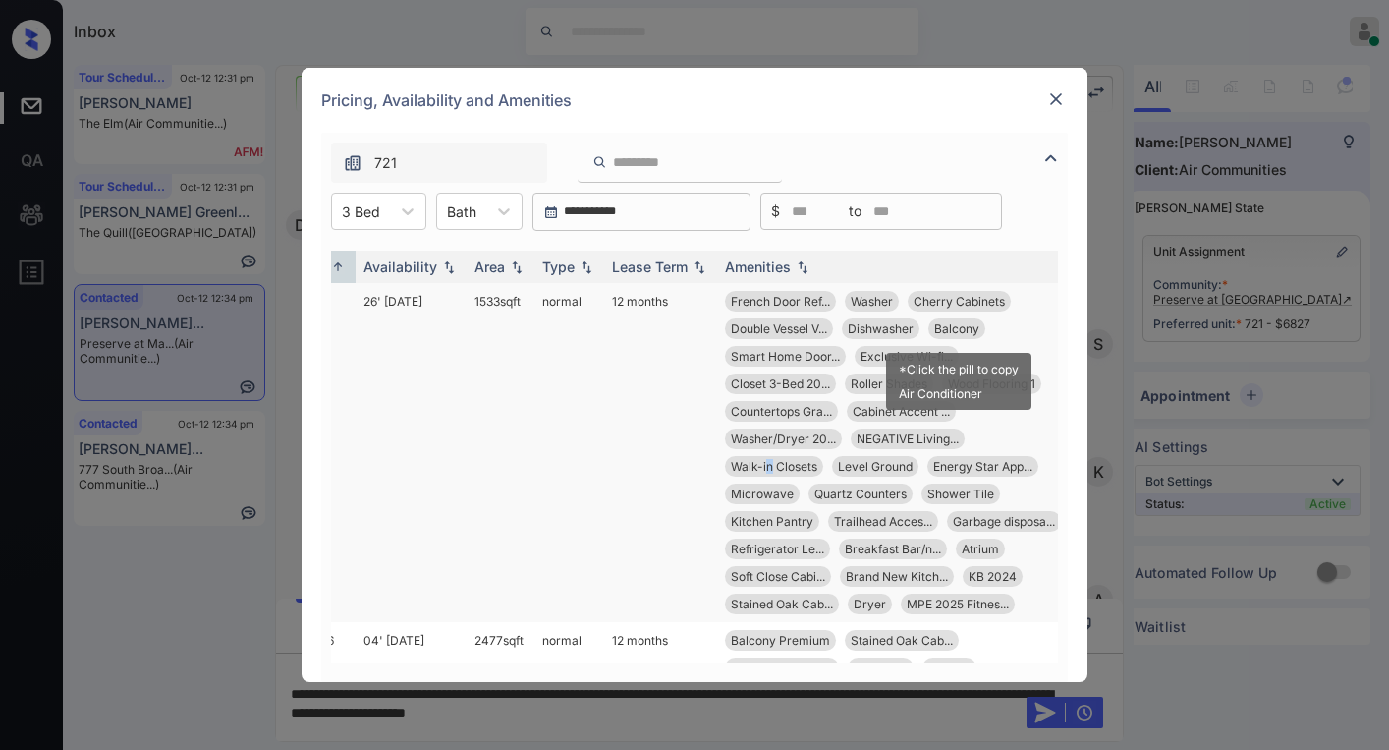
click at [964, 327] on span "Balcony" at bounding box center [956, 328] width 45 height 15
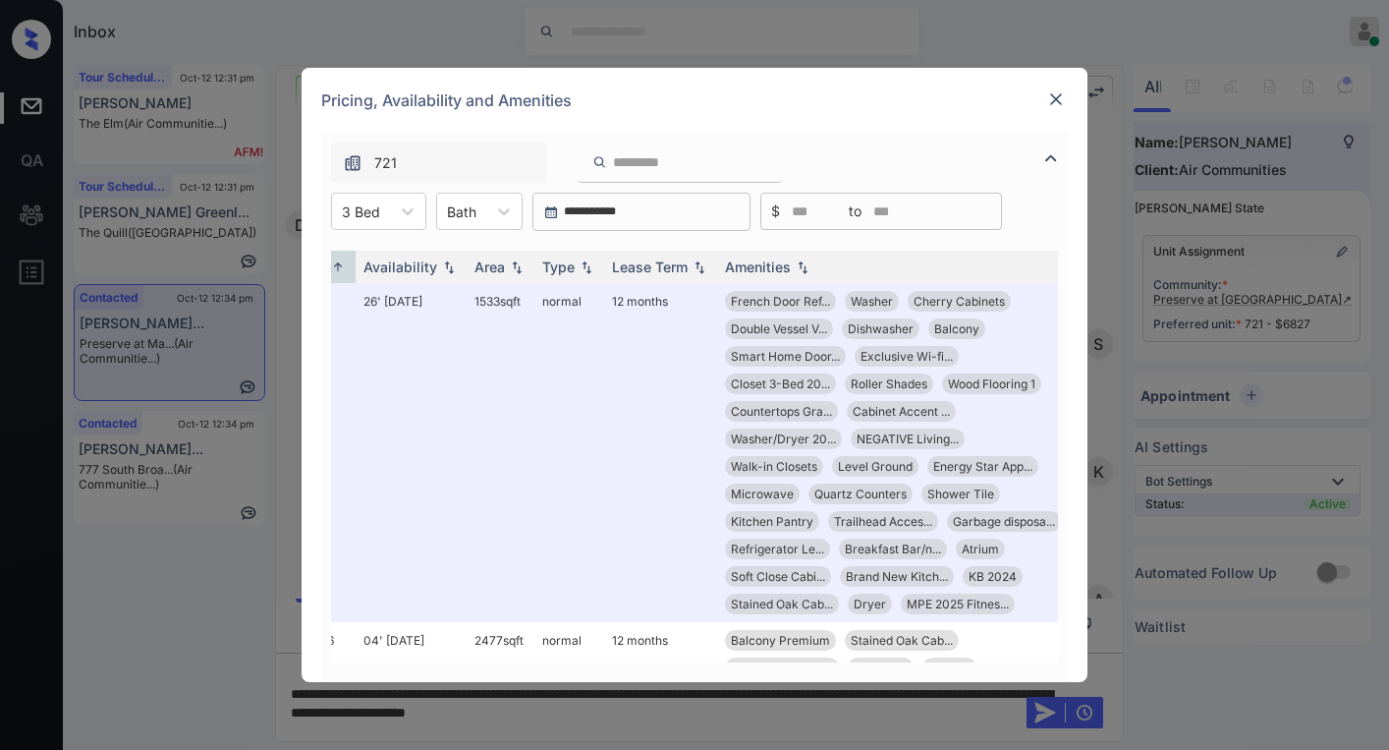
click at [1061, 100] on img at bounding box center [1056, 99] width 20 height 20
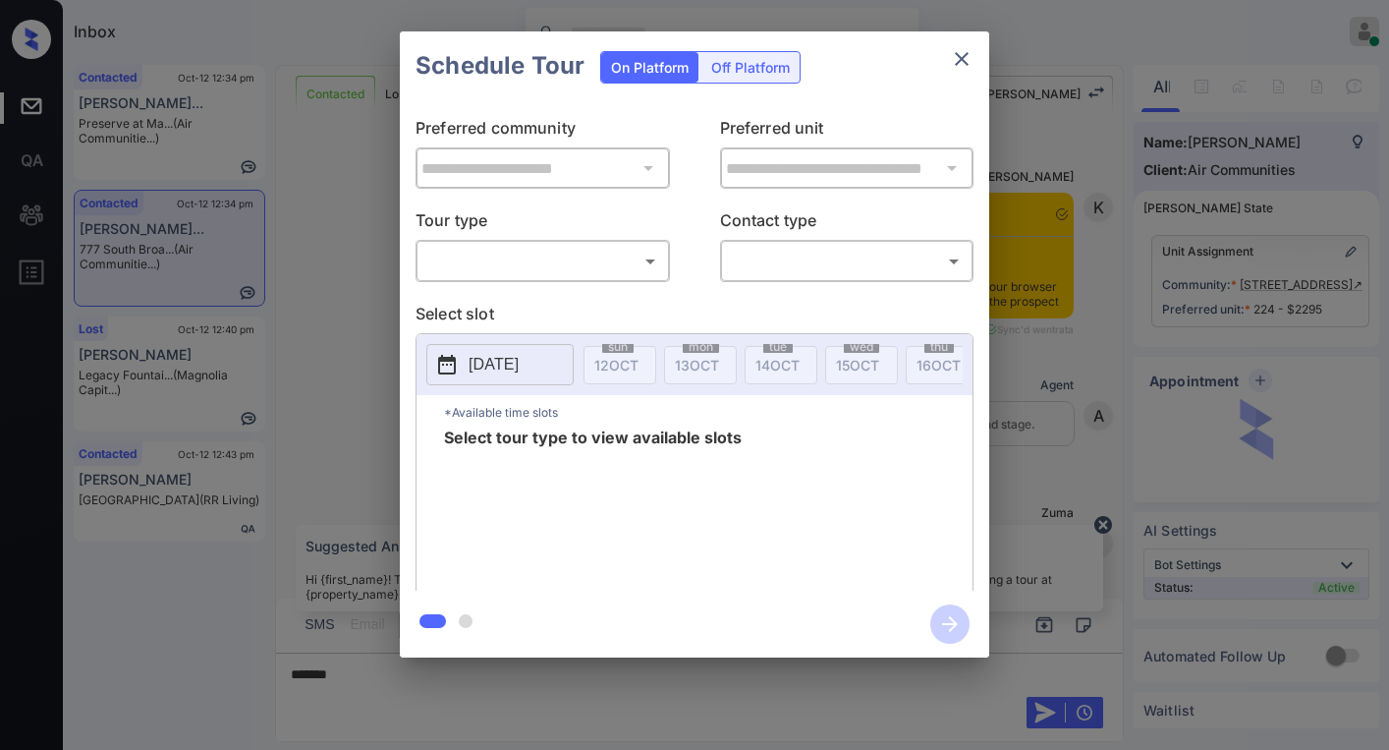
scroll to position [0, 9]
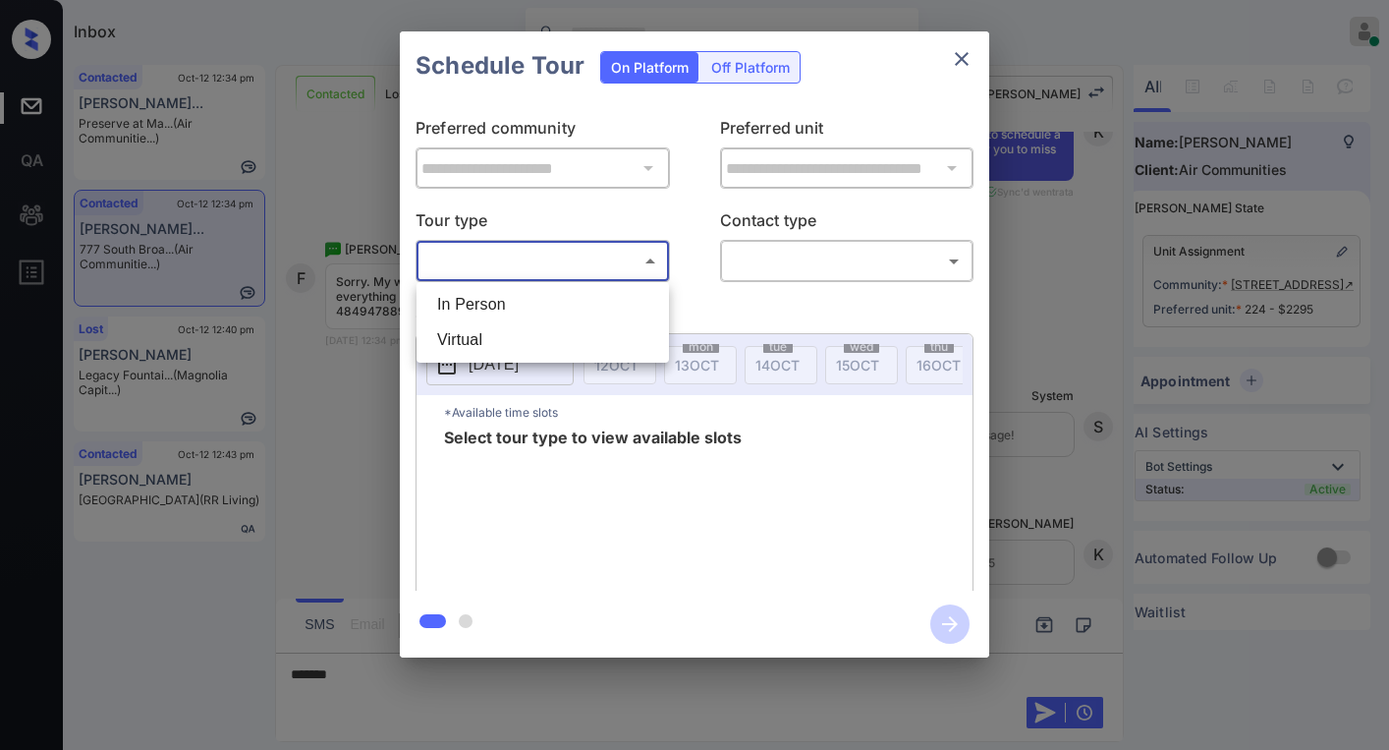
click at [535, 248] on body "Inbox Paolo Gabriel Online Set yourself offline Set yourself on break Profile S…" at bounding box center [694, 375] width 1389 height 750
click at [505, 297] on li "In Person" at bounding box center [542, 304] width 243 height 35
type input "********"
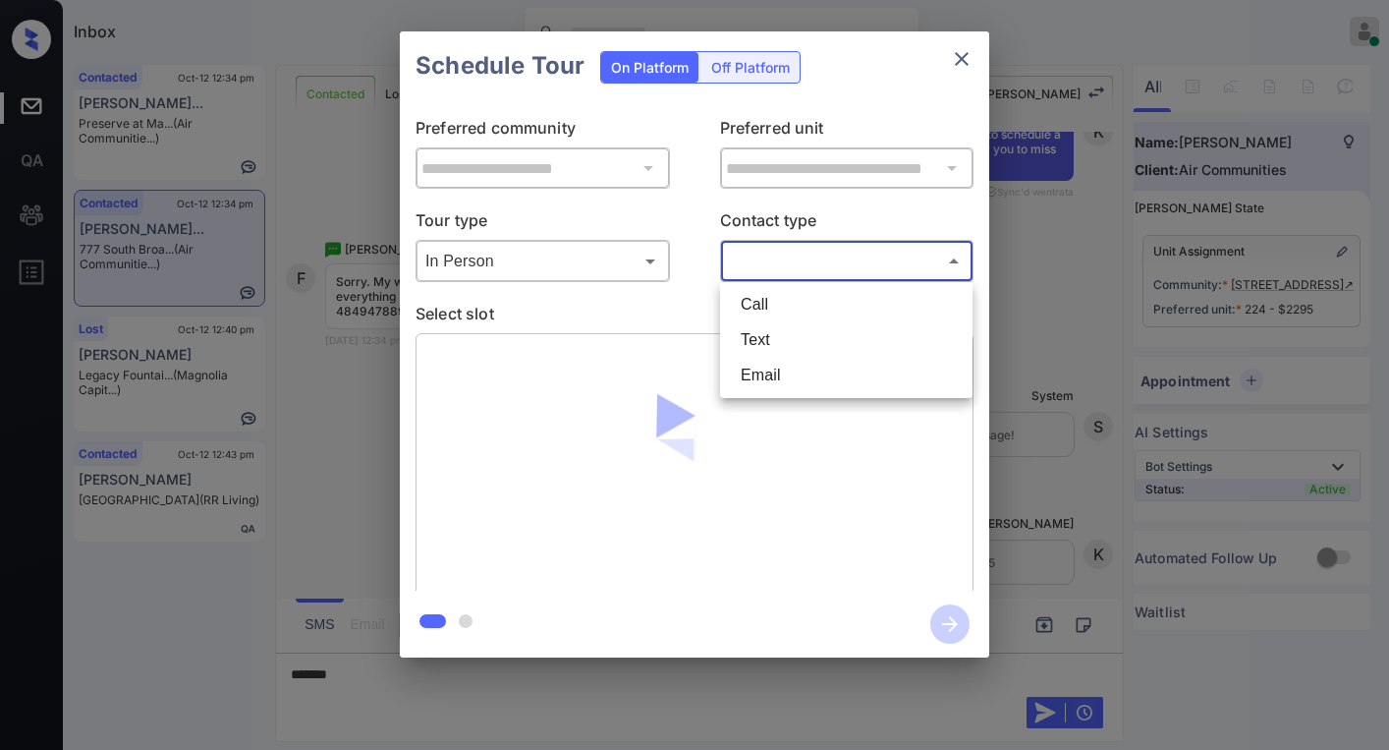
drag, startPoint x: 725, startPoint y: 271, endPoint x: 747, endPoint y: 272, distance: 21.6
click at [726, 271] on body "Inbox Paolo Gabriel Online Set yourself offline Set yourself on break Profile S…" at bounding box center [694, 375] width 1389 height 750
click at [746, 342] on li "Text" at bounding box center [846, 339] width 243 height 35
type input "****"
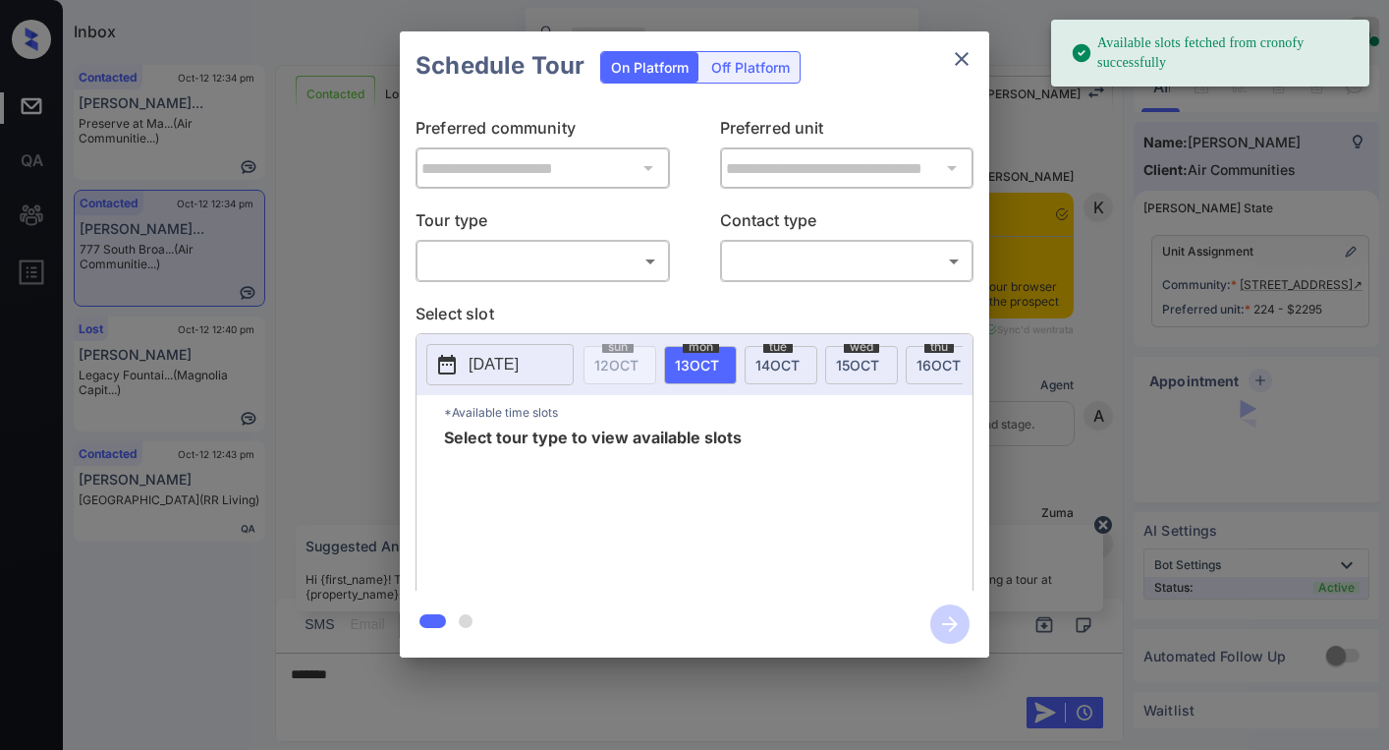
scroll to position [0, 9]
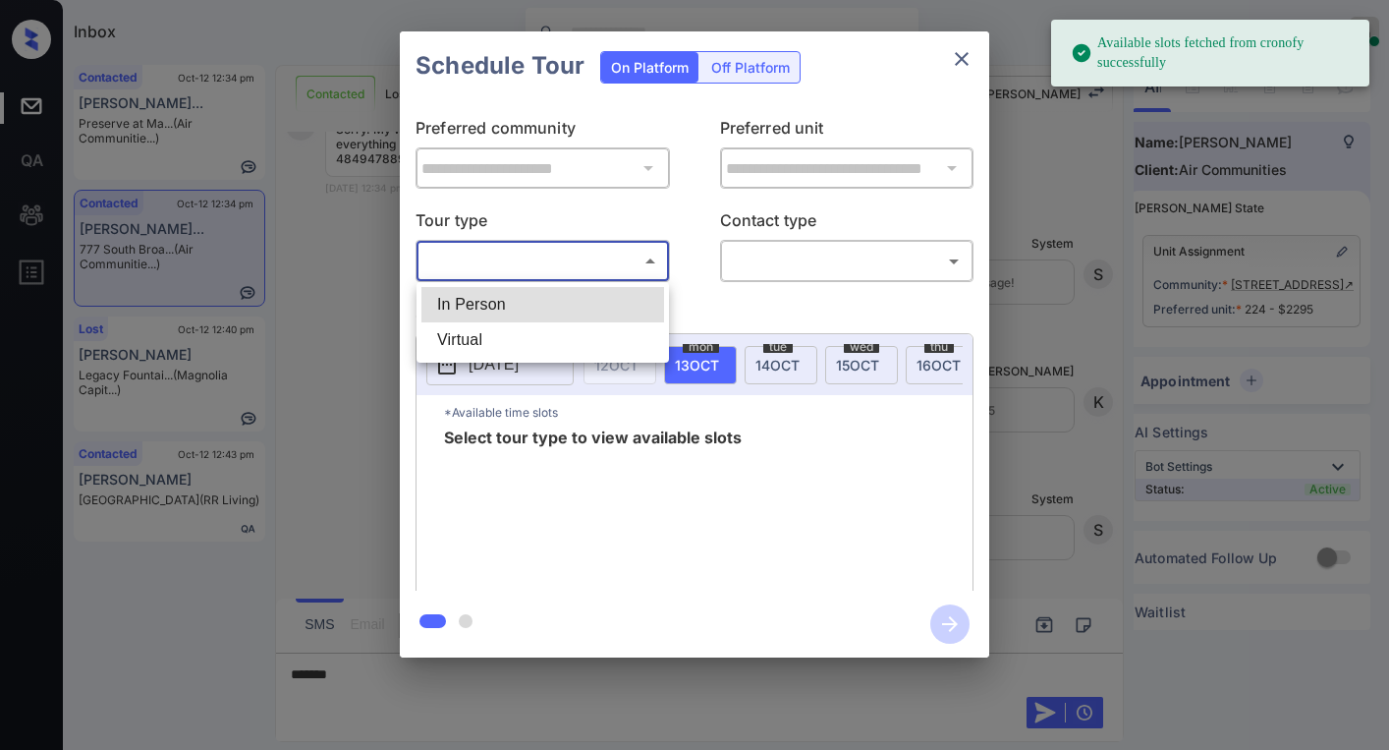
click at [540, 273] on body "Available slots fetched from cronofy successfully Inbox [PERSON_NAME] Online Se…" at bounding box center [694, 375] width 1389 height 750
drag, startPoint x: 479, startPoint y: 301, endPoint x: 659, endPoint y: 266, distance: 183.0
click at [480, 302] on li "In Person" at bounding box center [542, 304] width 243 height 35
type input "********"
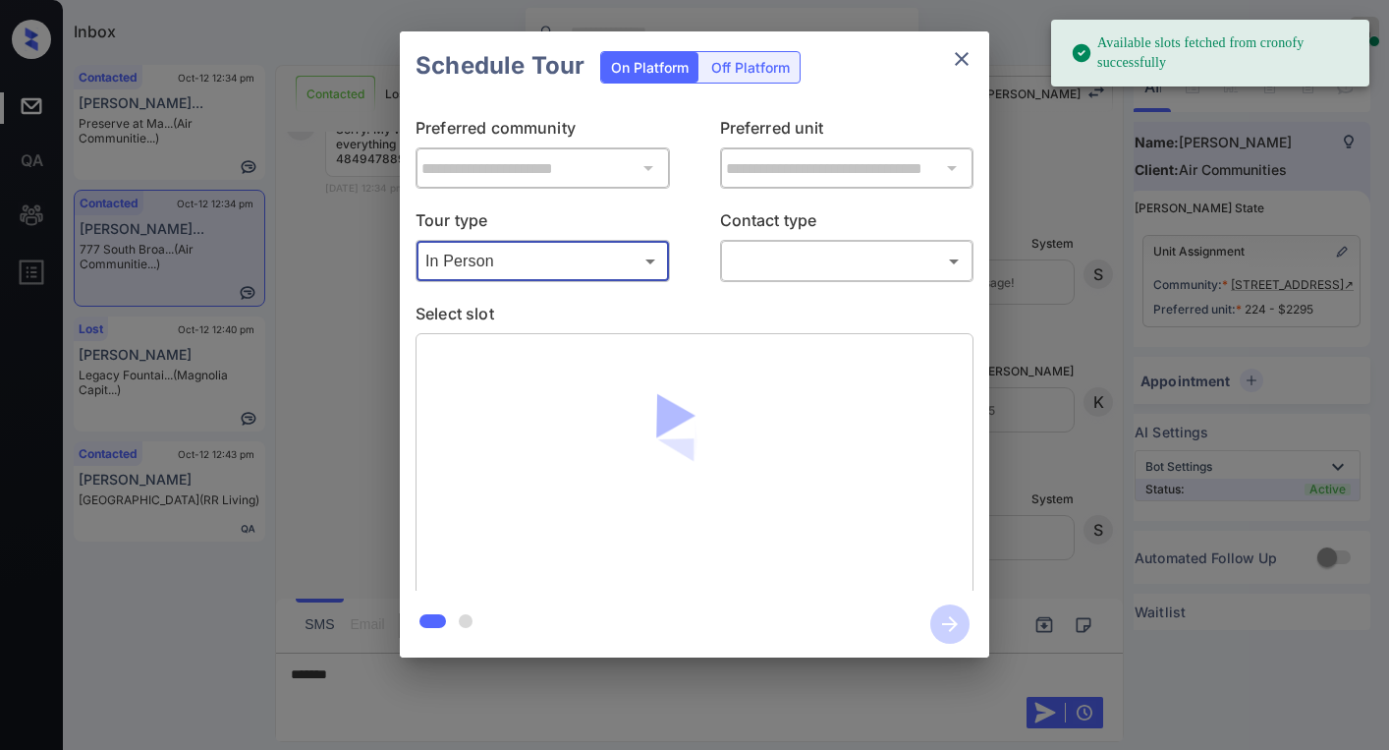
click at [749, 245] on body "Available slots fetched from cronofy successfully Inbox [PERSON_NAME] Online Se…" at bounding box center [694, 375] width 1389 height 750
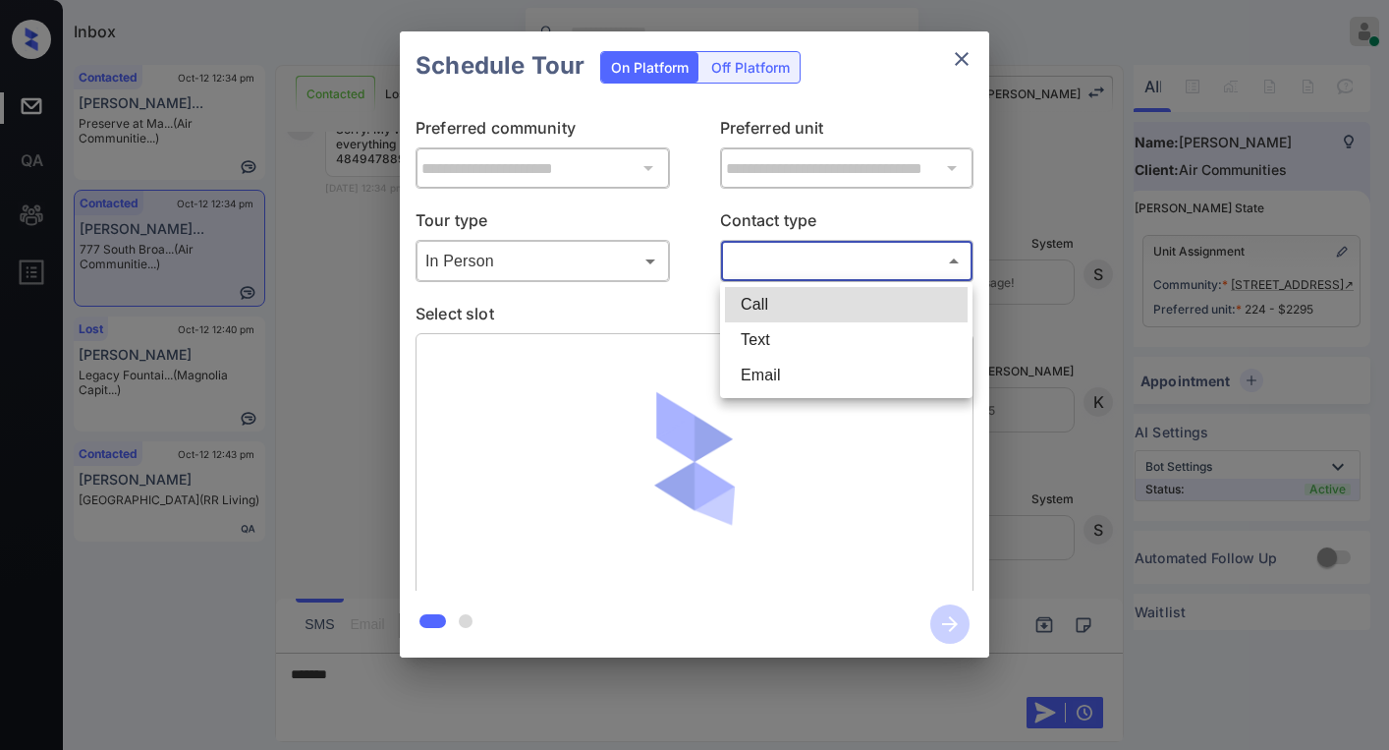
click at [762, 331] on li "Text" at bounding box center [846, 339] width 243 height 35
type input "****"
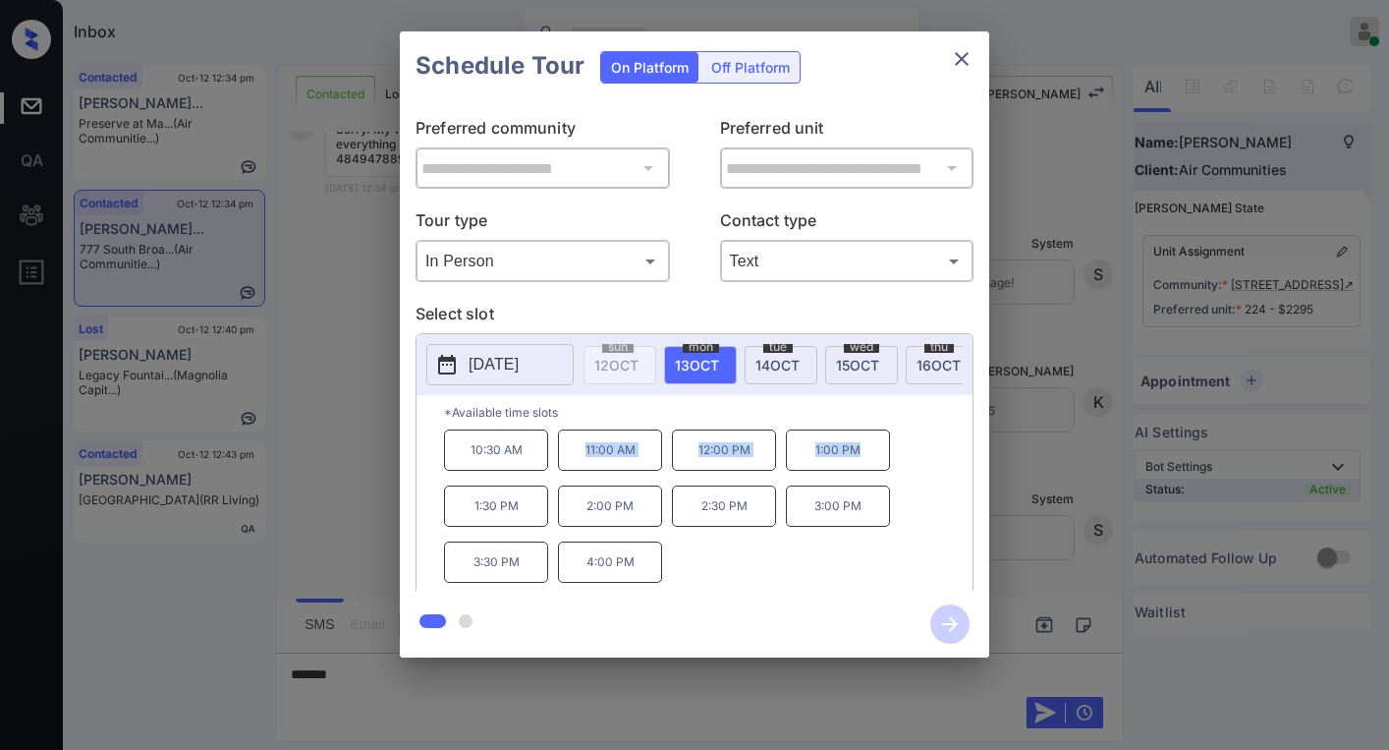
drag, startPoint x: 584, startPoint y: 458, endPoint x: 880, endPoint y: 463, distance: 296.7
click at [880, 463] on div "10:30 AM 11:00 AM 12:00 PM 1:00 PM 1:30 PM 2:00 PM 2:30 PM 3:00 PM 3:30 PM 4:00…" at bounding box center [708, 507] width 529 height 157
copy div "11:00 AM 12:00 PM 1:00 PM"
click at [969, 64] on icon "close" at bounding box center [962, 59] width 24 height 24
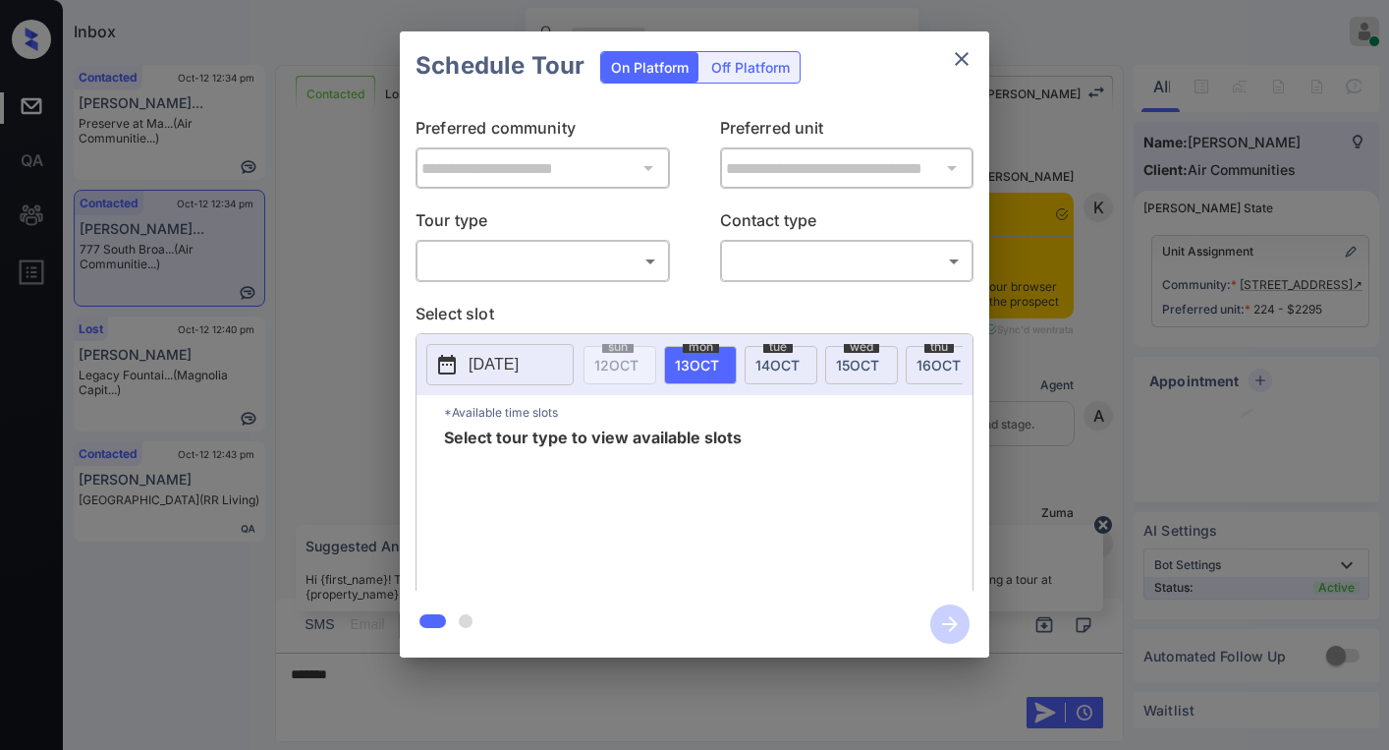
scroll to position [0, 9]
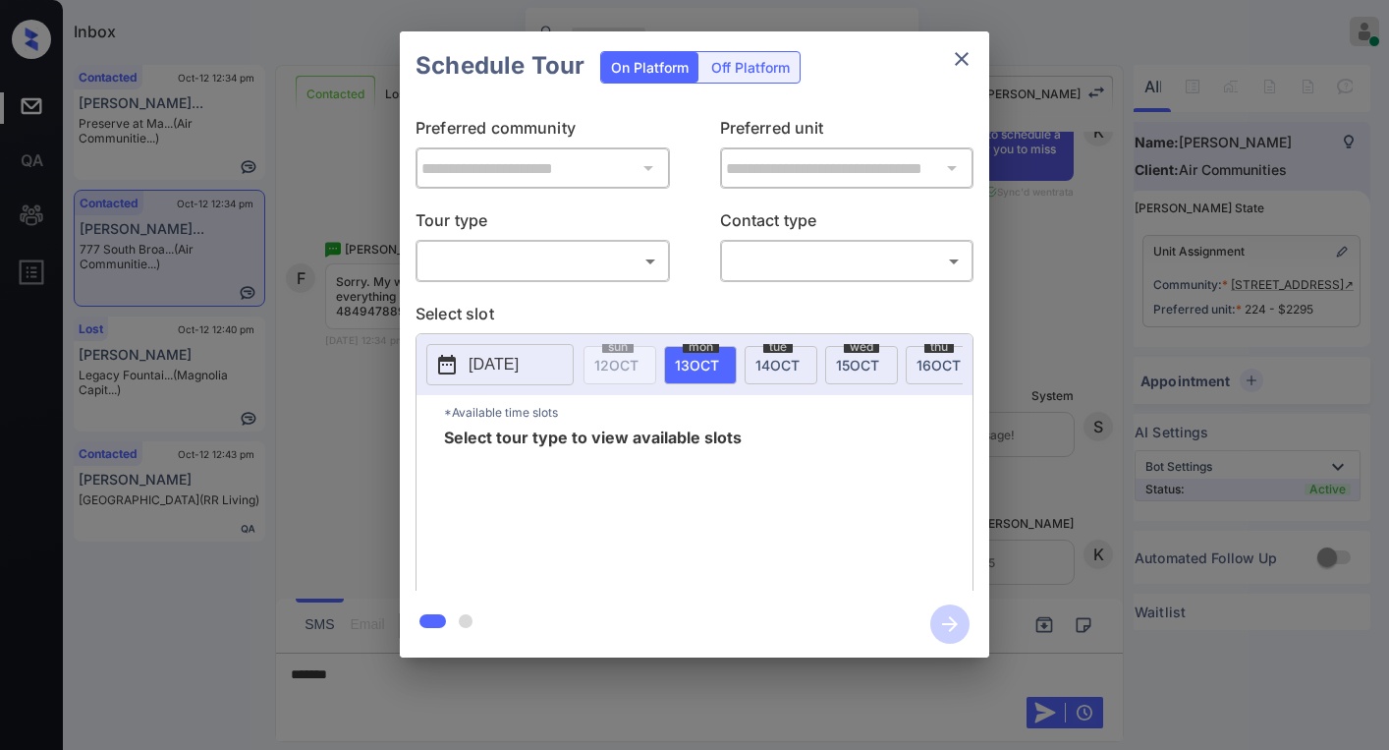
click at [545, 256] on body "Inbox Paolo Gabriel Online Set yourself offline Set yourself on break Profile S…" at bounding box center [694, 375] width 1389 height 750
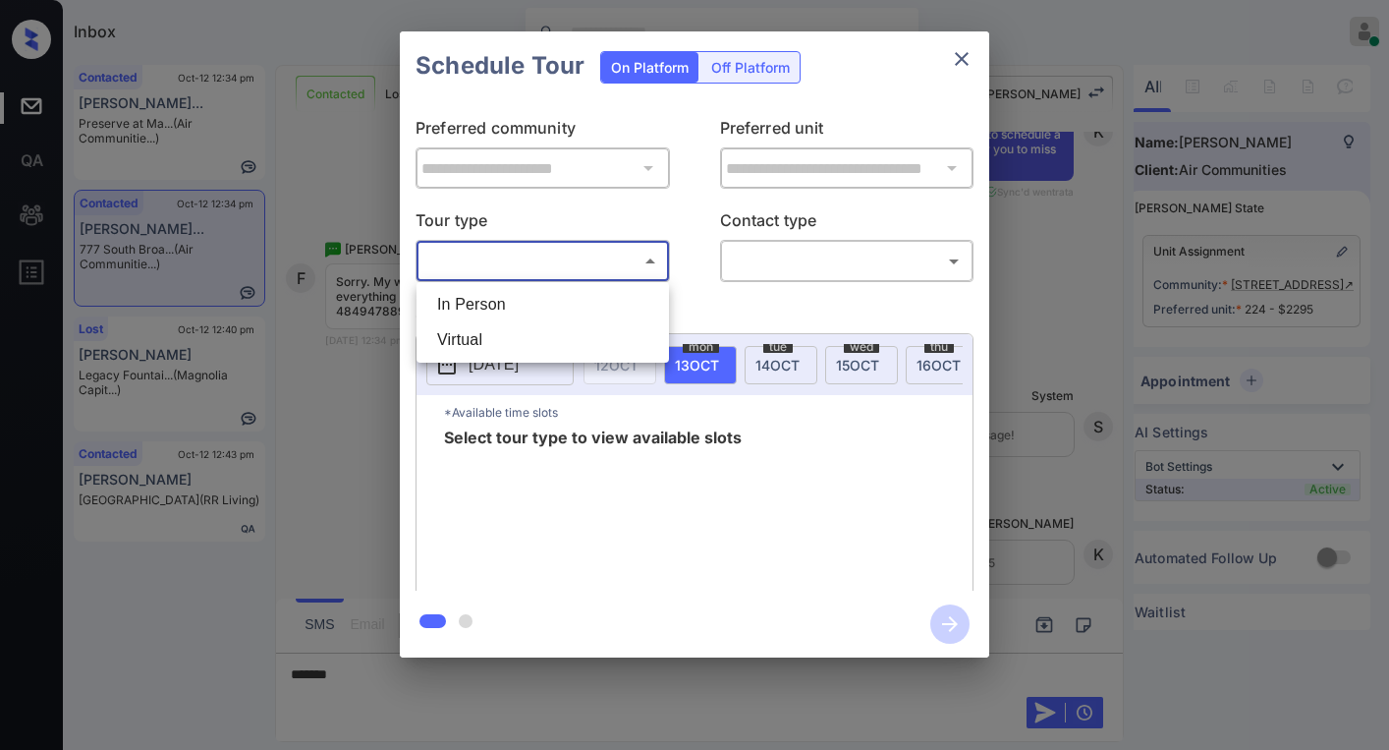
click at [509, 291] on li "In Person" at bounding box center [542, 304] width 243 height 35
type input "********"
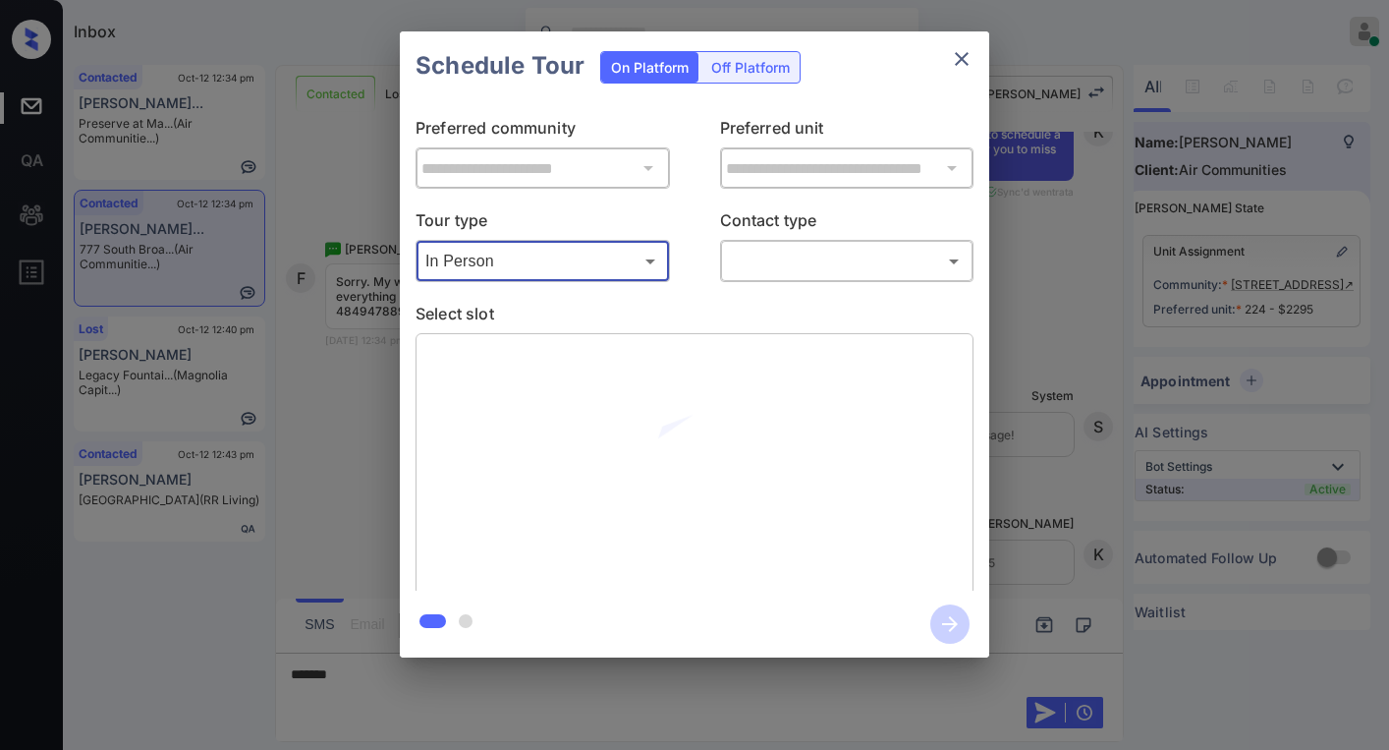
click at [767, 258] on body "Inbox Paolo Gabriel Online Set yourself offline Set yourself on break Profile S…" at bounding box center [694, 375] width 1389 height 750
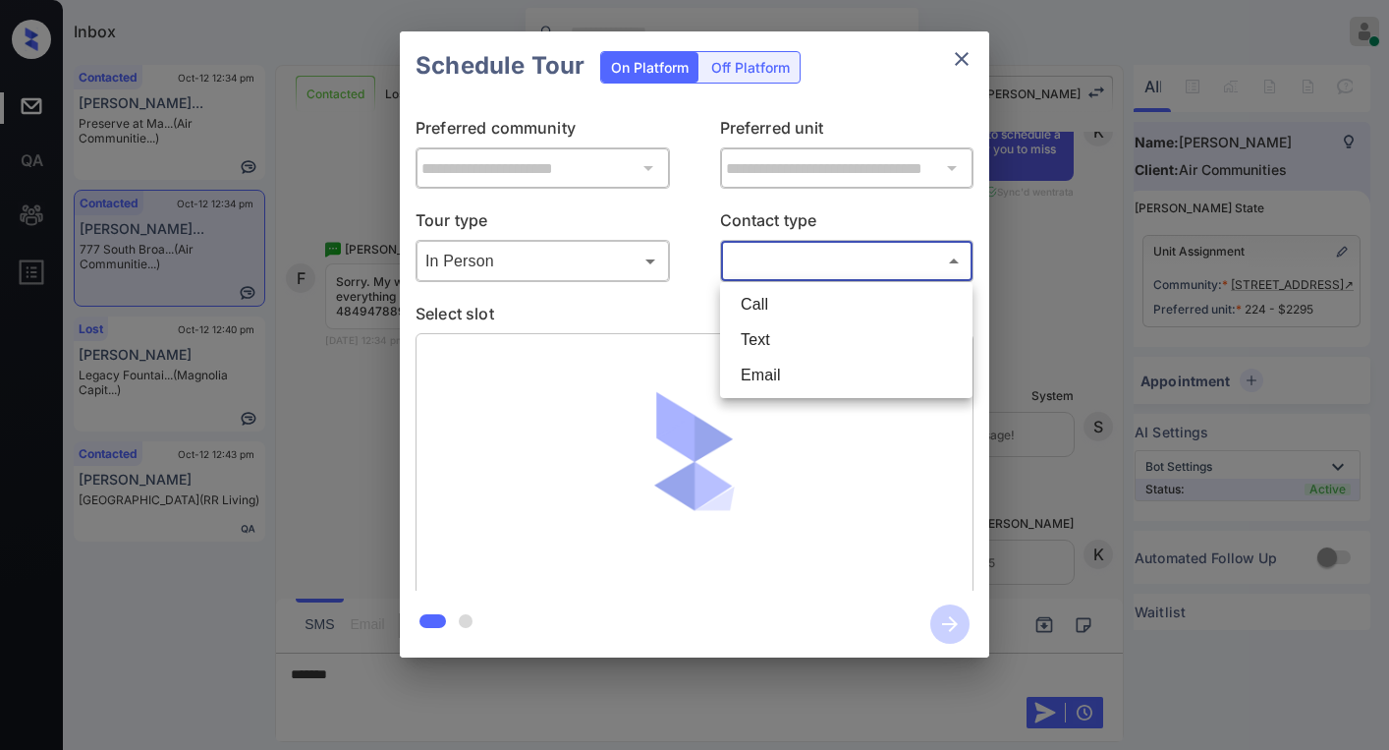
click at [760, 327] on li "Text" at bounding box center [846, 339] width 243 height 35
type input "****"
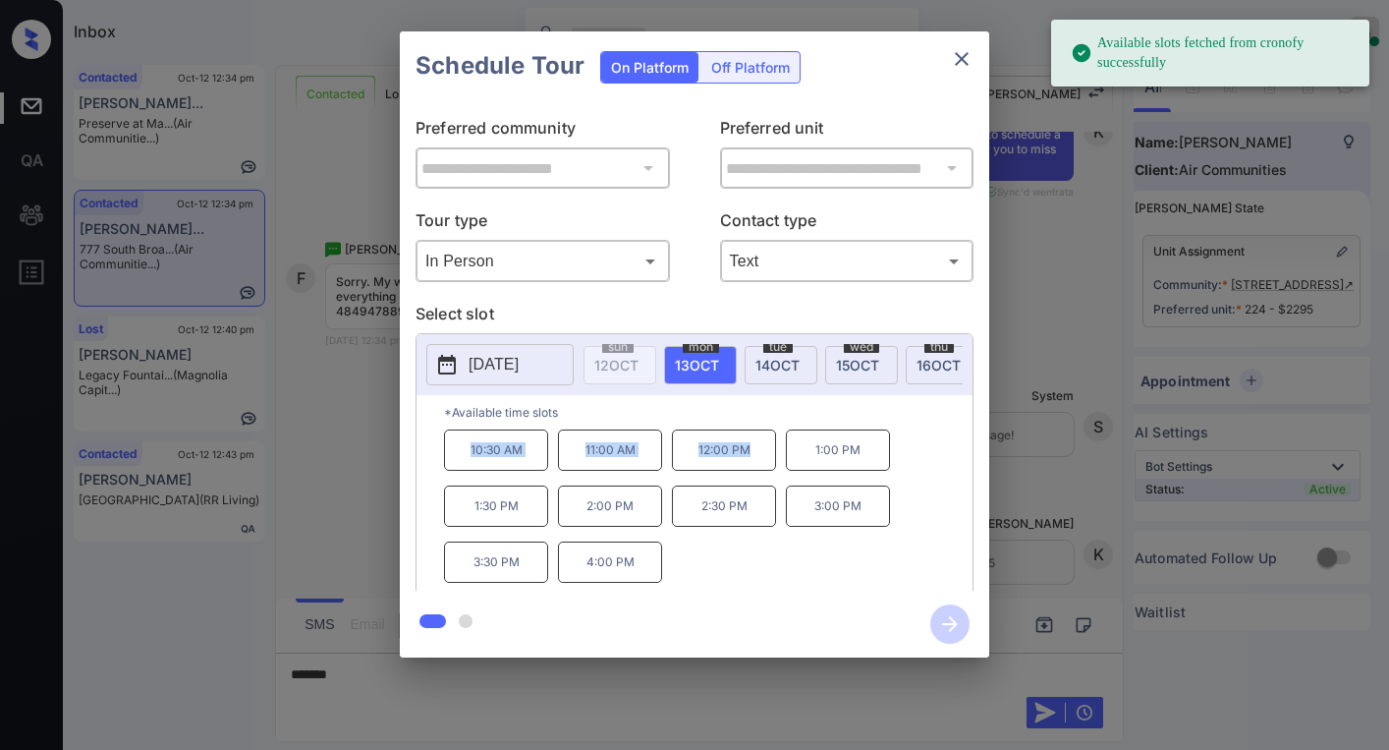
drag, startPoint x: 469, startPoint y: 462, endPoint x: 757, endPoint y: 470, distance: 288.9
click at [757, 470] on div "10:30 AM 11:00 AM 12:00 PM 1:00 PM 1:30 PM 2:00 PM 2:30 PM 3:00 PM 3:30 PM 4:00…" at bounding box center [708, 507] width 529 height 157
copy div "10:30 AM 11:00 AM 12:00 PM"
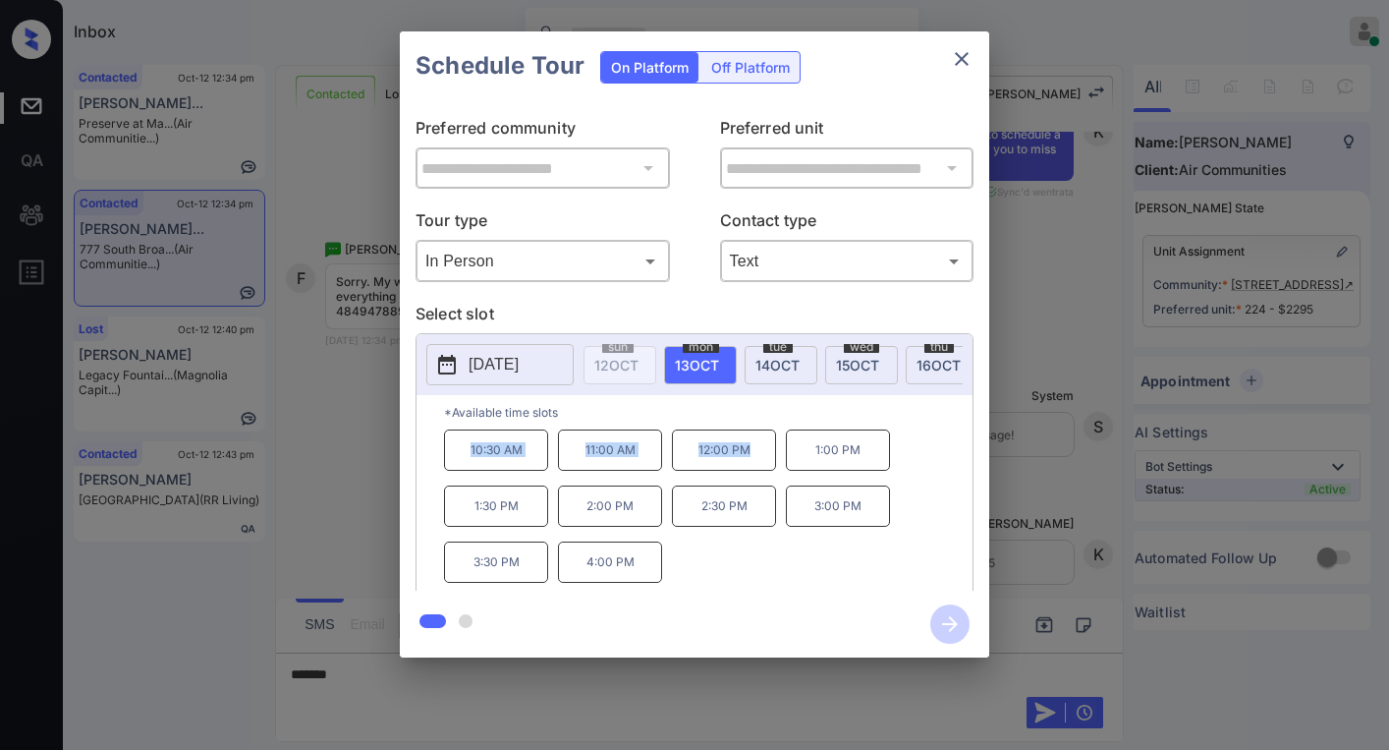
click at [960, 64] on icon "close" at bounding box center [962, 59] width 24 height 24
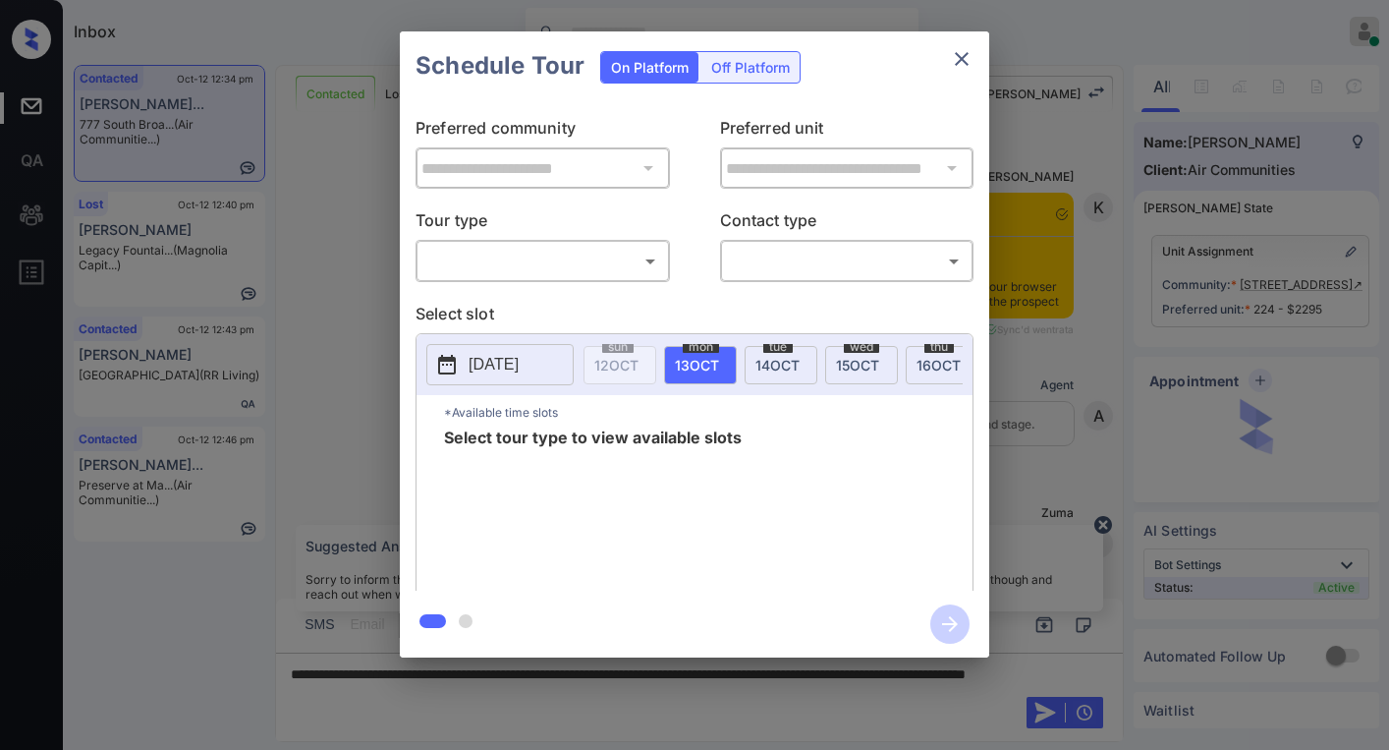
scroll to position [0, 9]
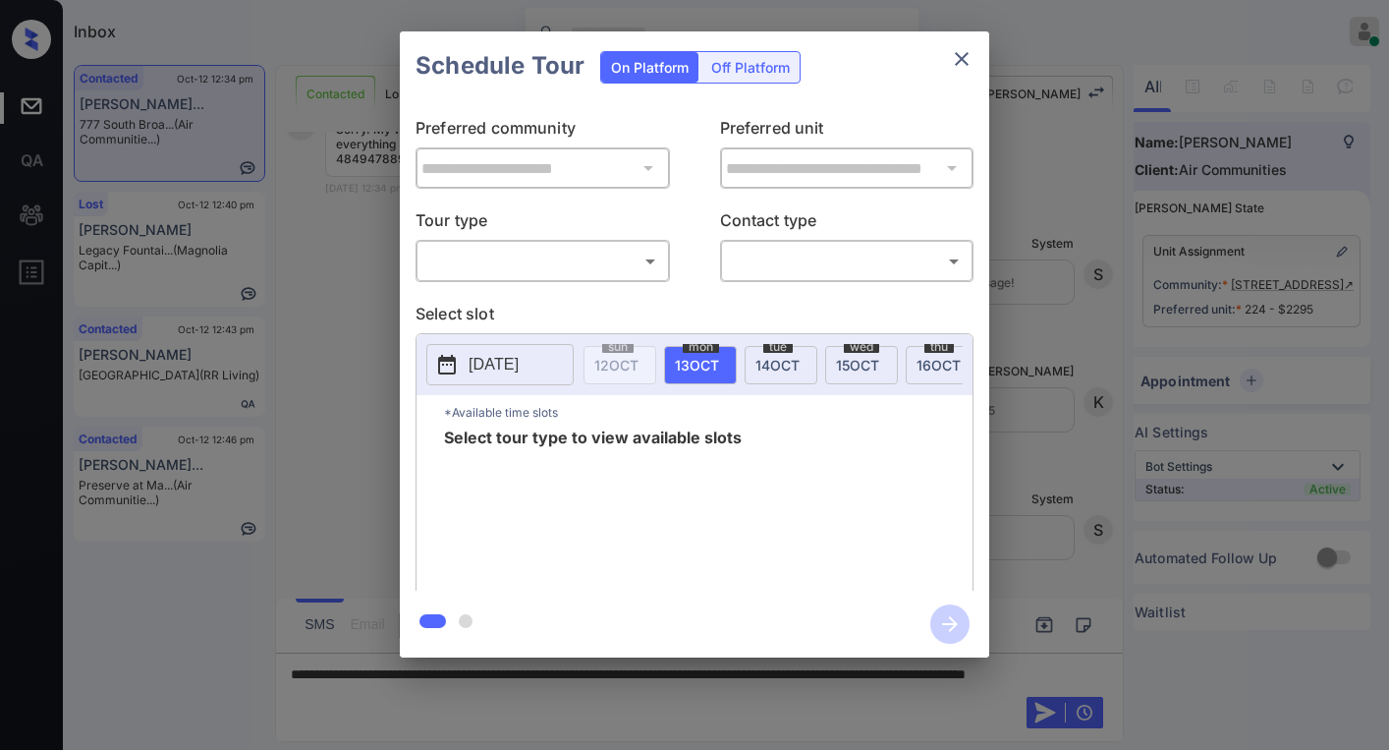
click at [614, 261] on body "Inbox [PERSON_NAME] Online Set yourself offline Set yourself on break Profile S…" at bounding box center [694, 375] width 1389 height 750
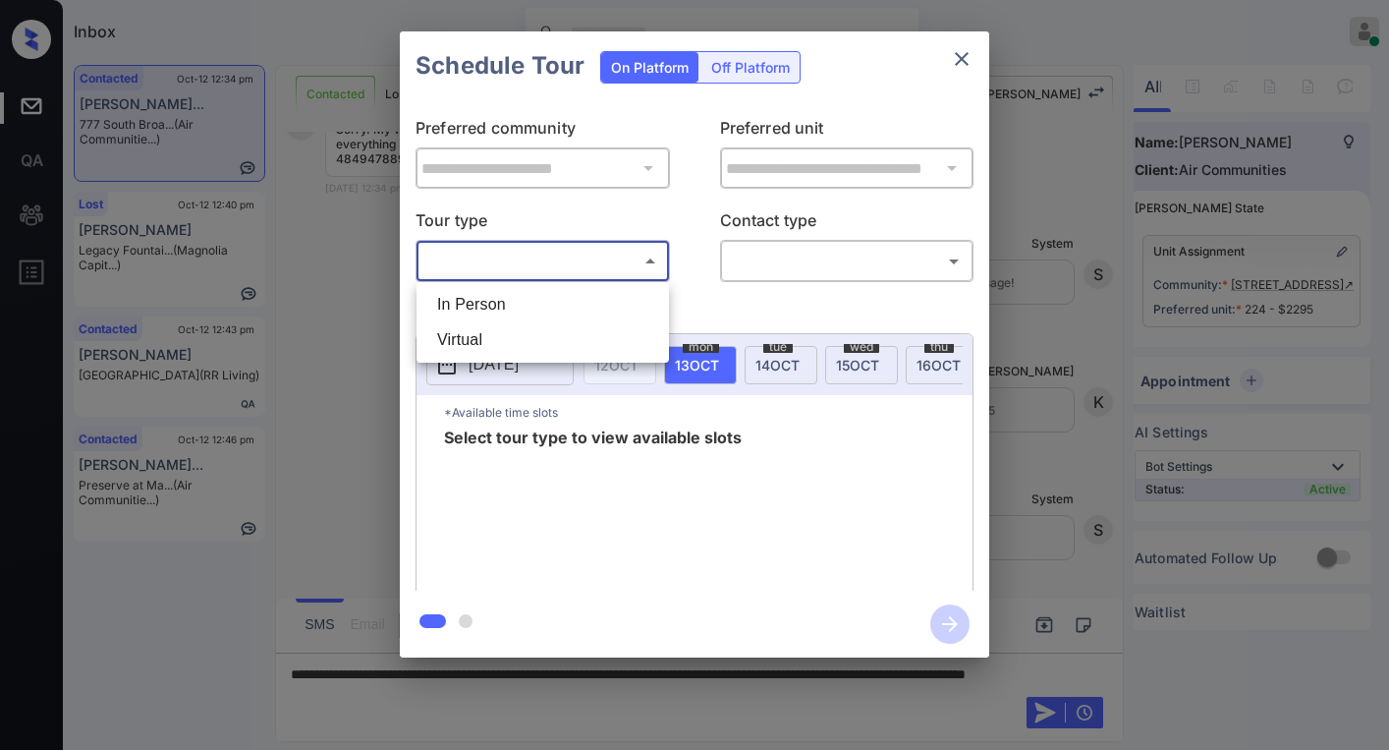
click at [533, 298] on li "In Person" at bounding box center [542, 304] width 243 height 35
type input "********"
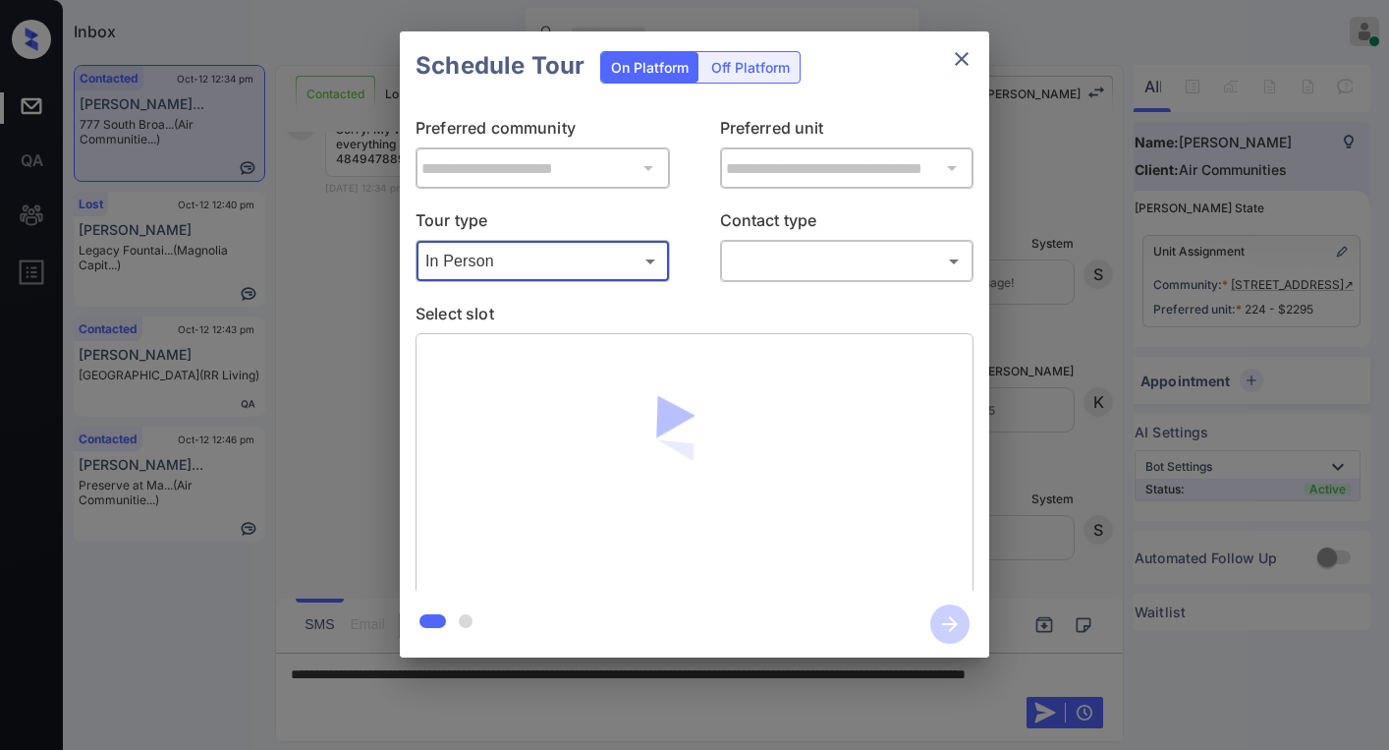
click at [787, 271] on body "Inbox Paolo Gabriel Online Set yourself offline Set yourself on break Profile S…" at bounding box center [694, 375] width 1389 height 750
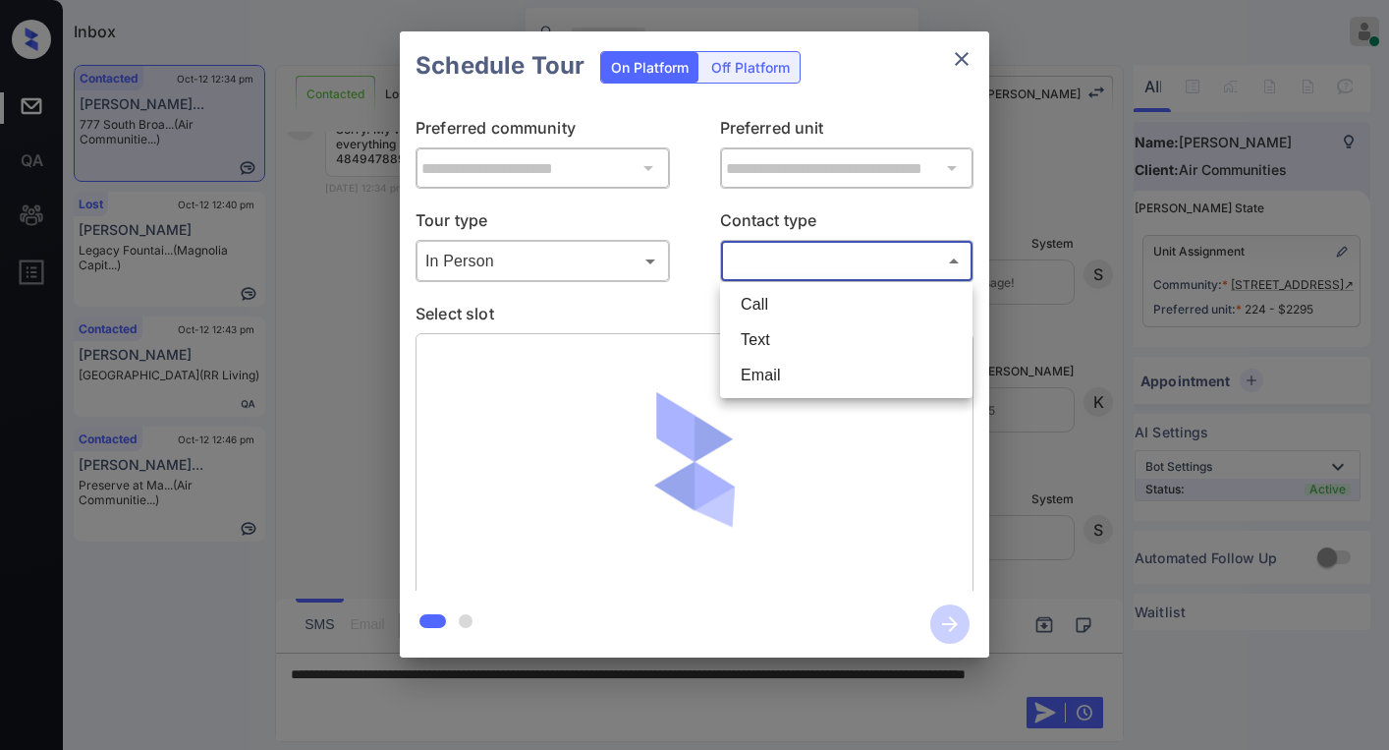
click at [771, 328] on li "Text" at bounding box center [846, 339] width 243 height 35
type input "****"
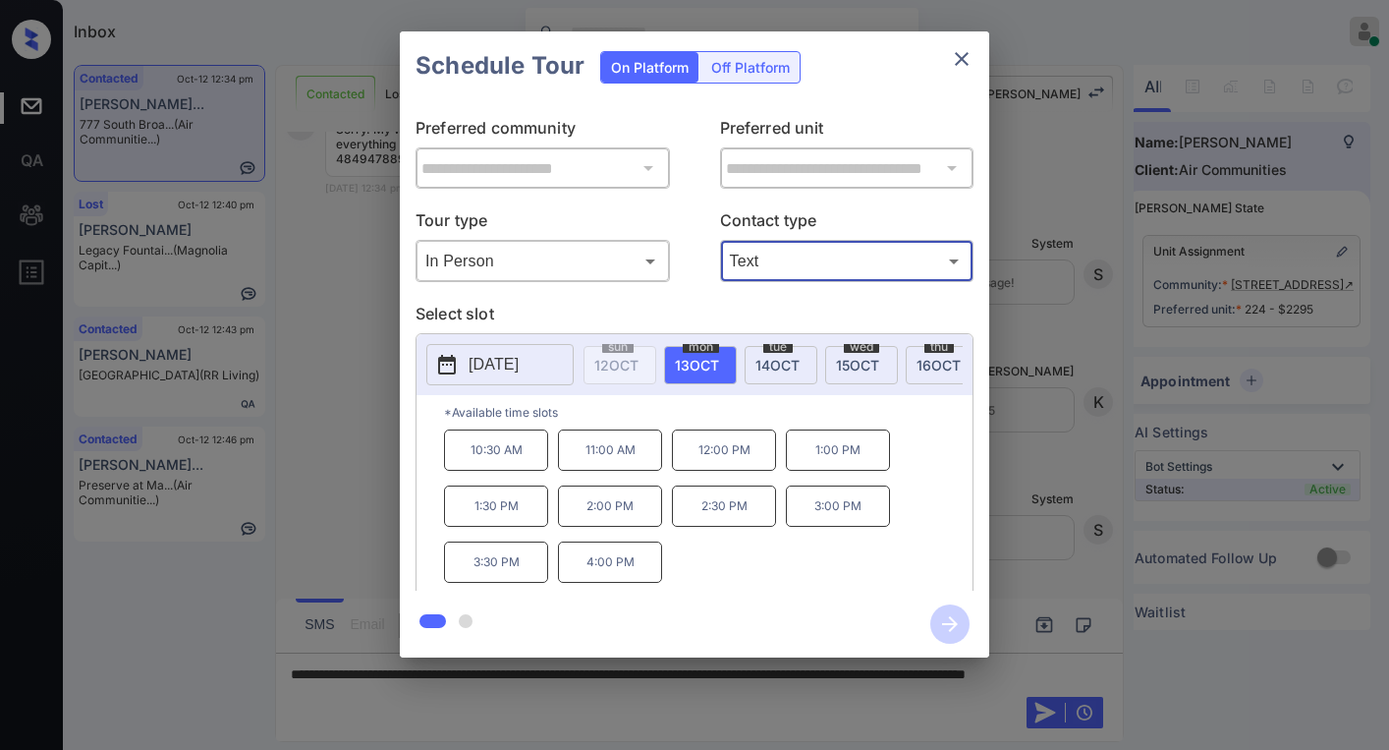
click at [959, 58] on icon "close" at bounding box center [962, 59] width 24 height 24
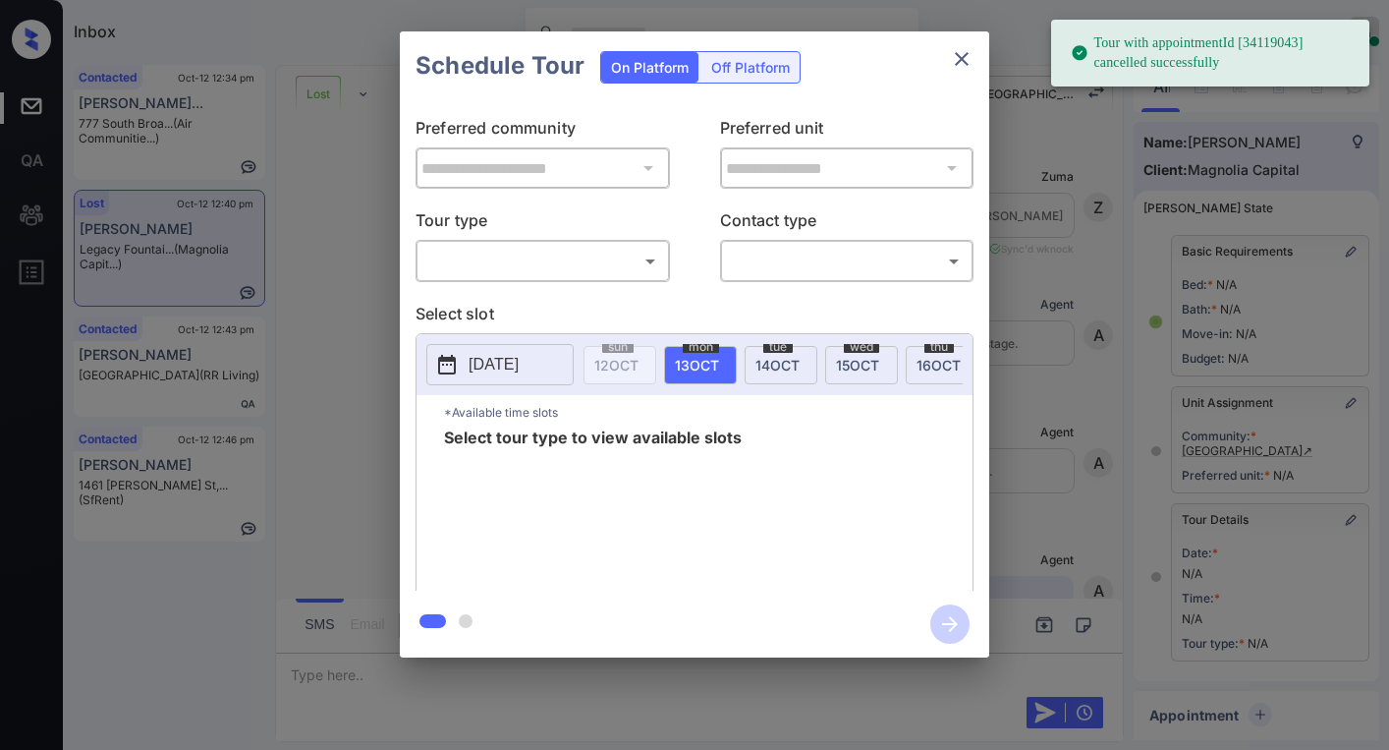
scroll to position [239, 9]
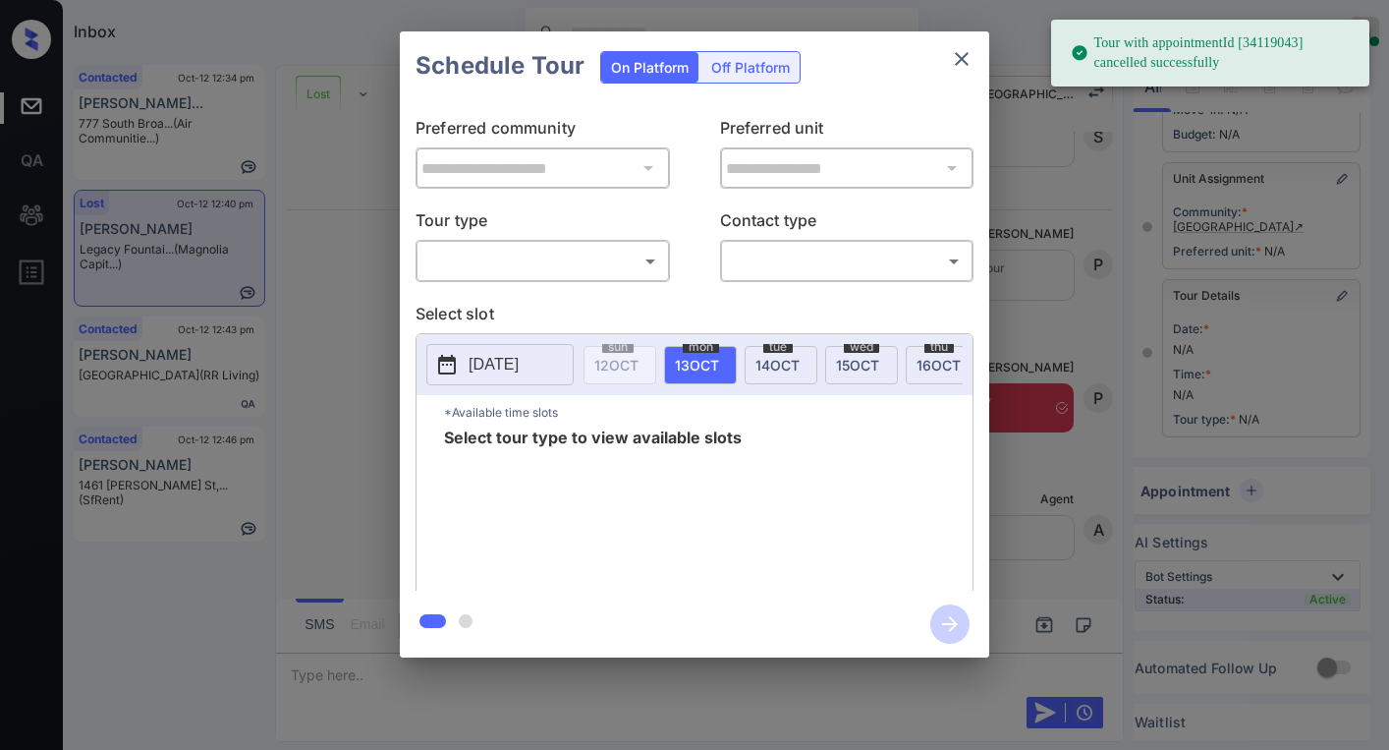
click at [534, 275] on body "Tour with appointmentId [34119043] cancelled successfully Inbox Paolo Gabriel O…" at bounding box center [694, 375] width 1389 height 750
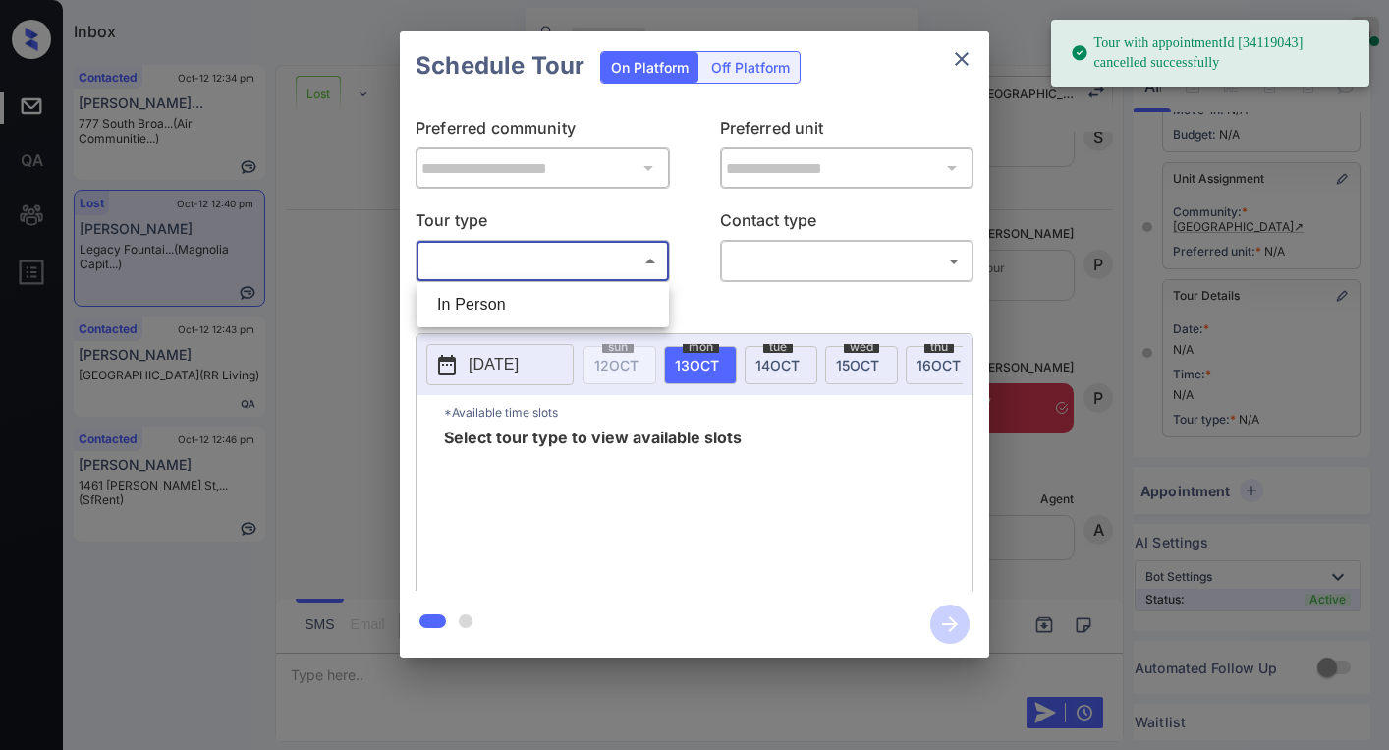
drag, startPoint x: 548, startPoint y: 317, endPoint x: 651, endPoint y: 308, distance: 103.5
click at [548, 316] on li "In Person" at bounding box center [542, 304] width 243 height 35
type input "********"
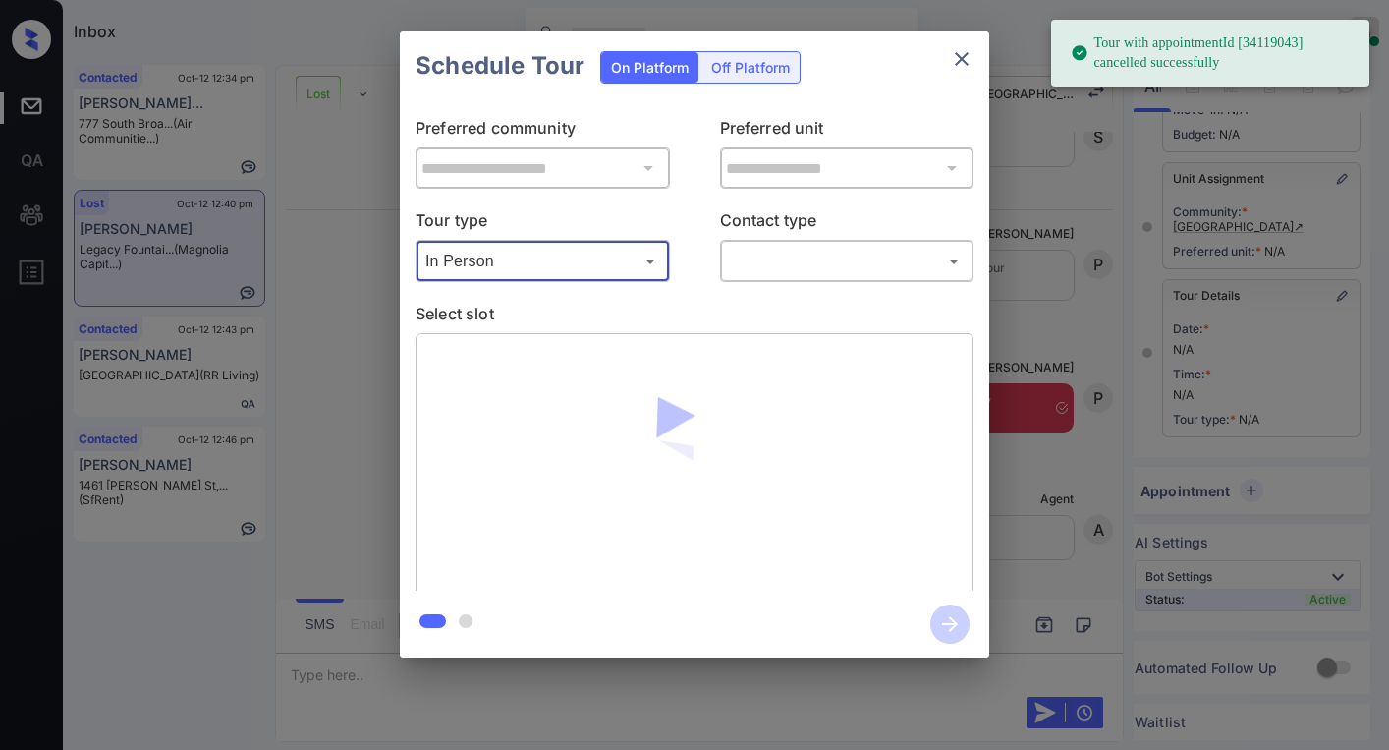
click at [821, 263] on body "Tour with appointmentId [34119043] cancelled successfully Inbox Paolo Gabriel O…" at bounding box center [694, 375] width 1389 height 750
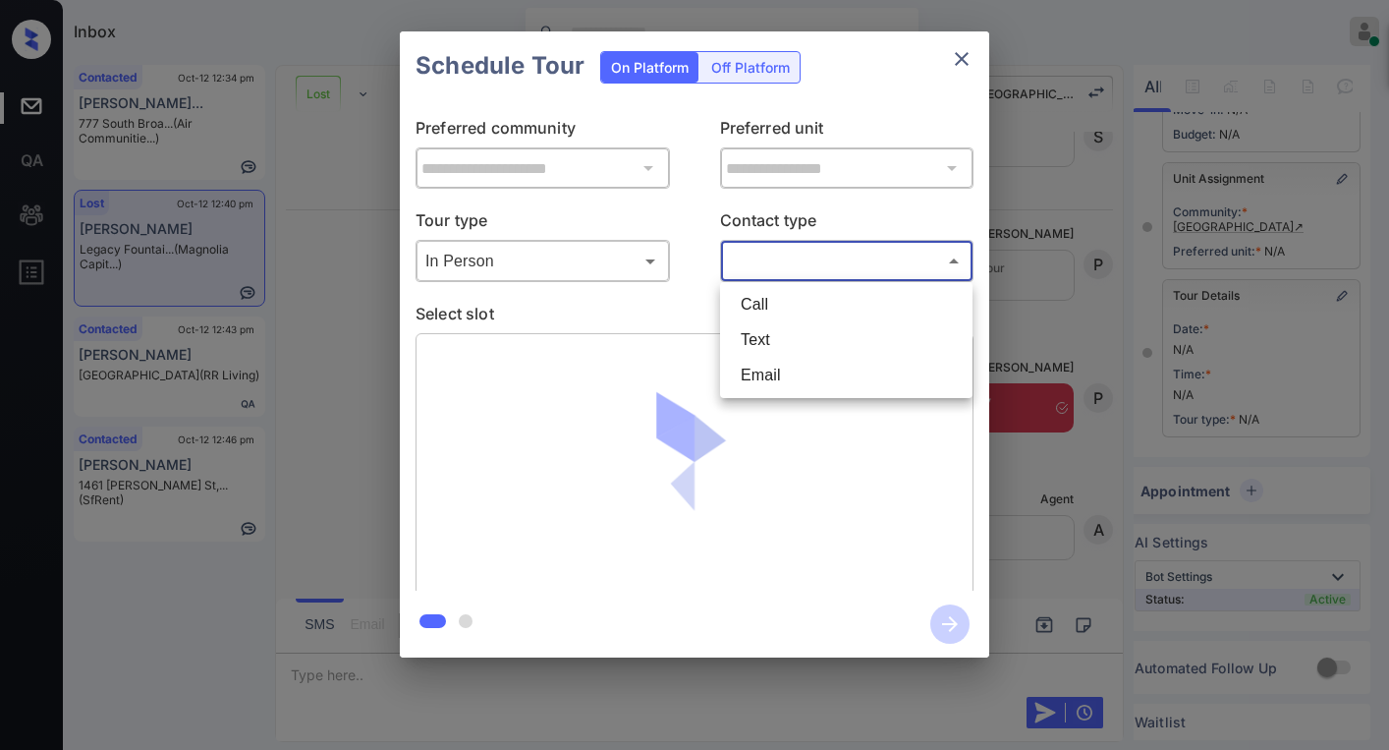
click at [797, 343] on li "Text" at bounding box center [846, 339] width 243 height 35
type input "****"
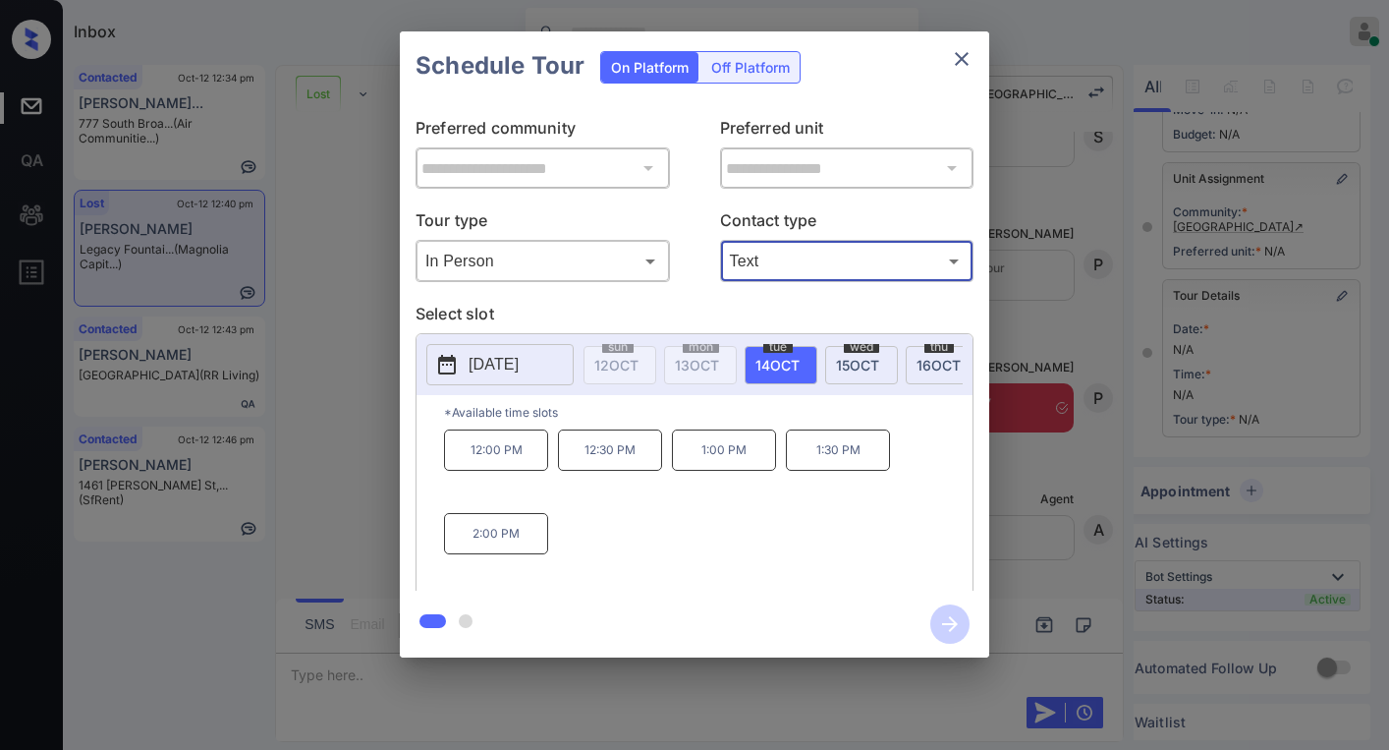
click at [967, 69] on icon "close" at bounding box center [962, 59] width 24 height 24
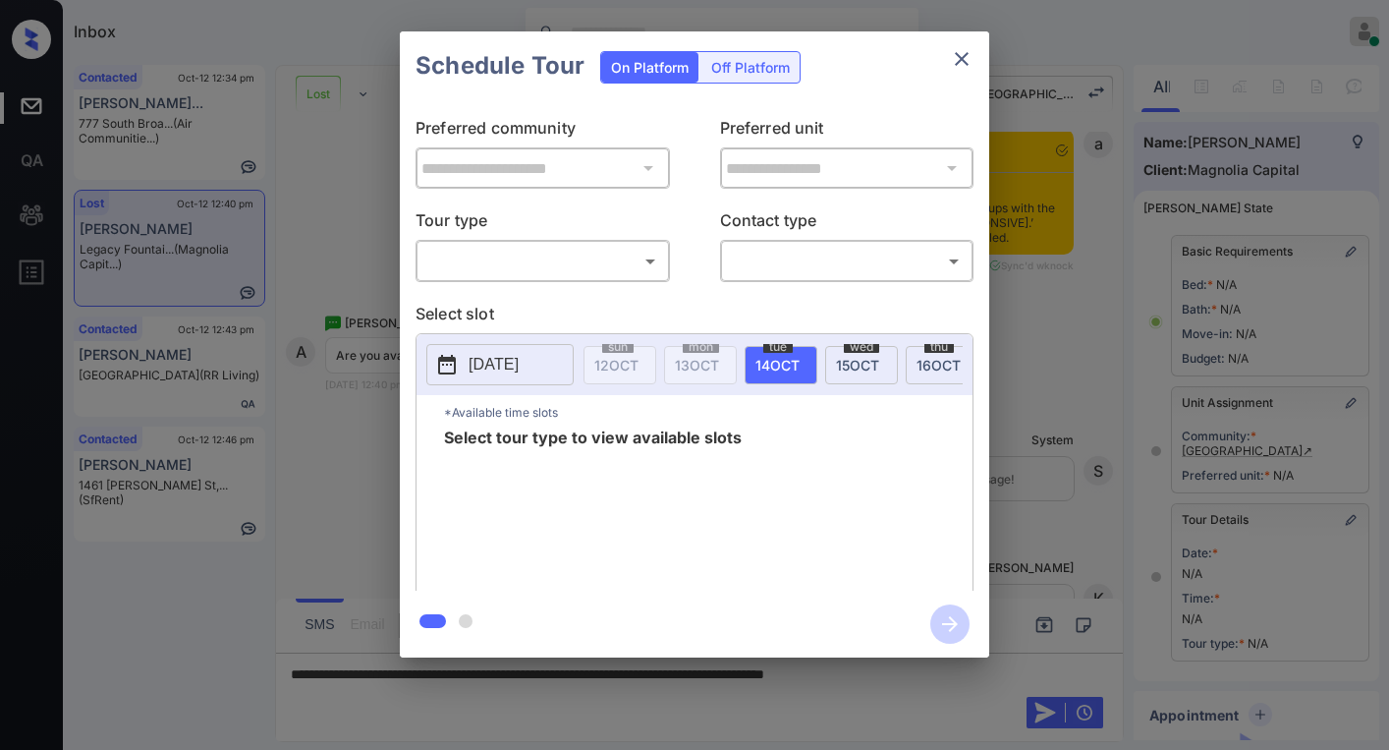
scroll to position [239, 9]
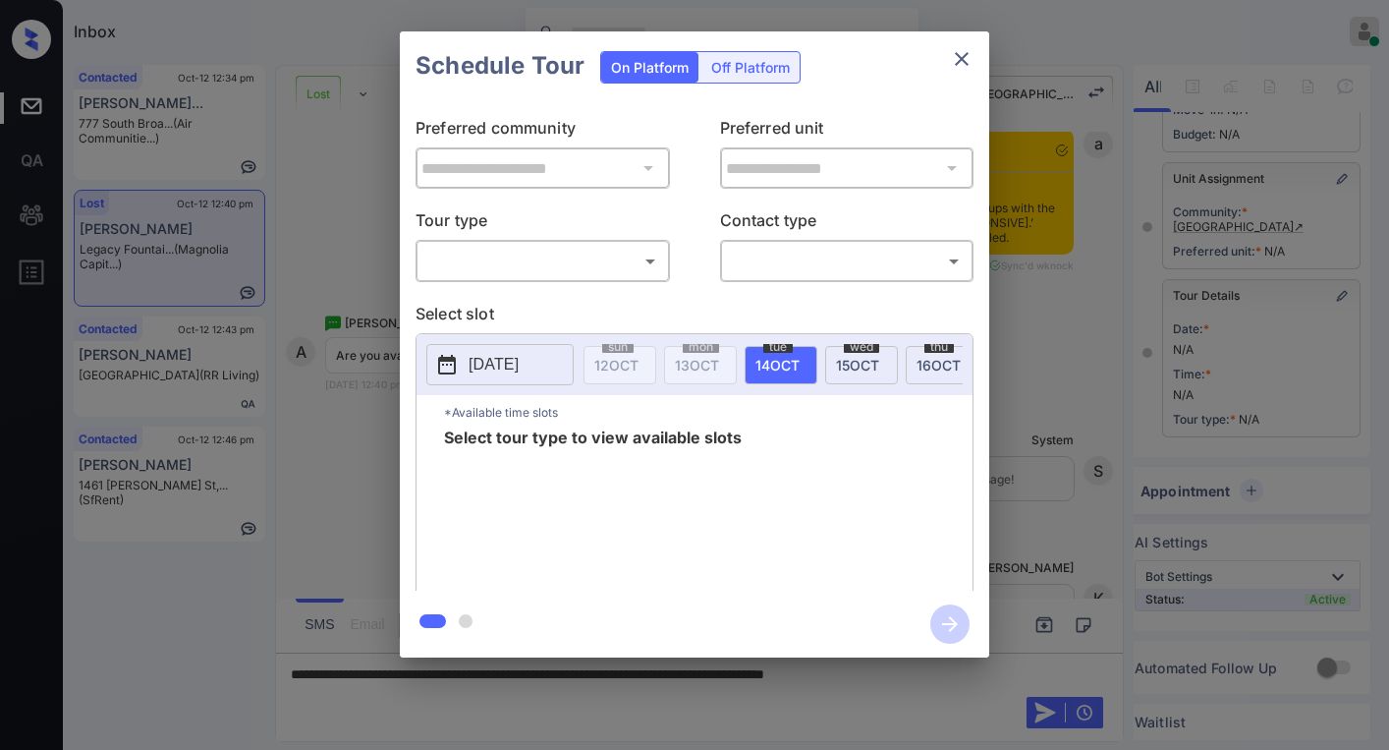
click at [531, 248] on body "Inbox [PERSON_NAME] Online Set yourself offline Set yourself on break Profile S…" at bounding box center [694, 375] width 1389 height 750
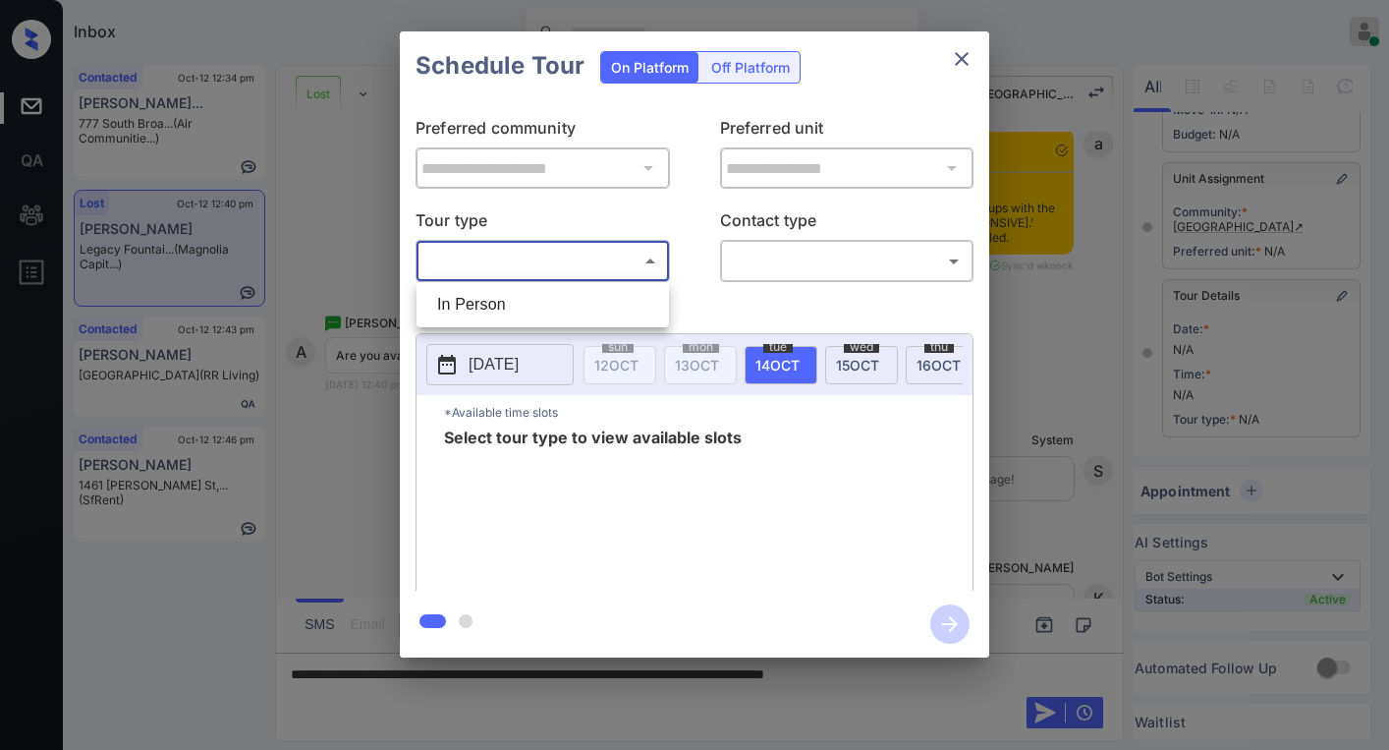
drag, startPoint x: 458, startPoint y: 323, endPoint x: 564, endPoint y: 292, distance: 110.7
click at [461, 319] on ul "In Person" at bounding box center [543, 304] width 252 height 45
click at [571, 292] on li "In Person" at bounding box center [542, 304] width 243 height 35
type input "********"
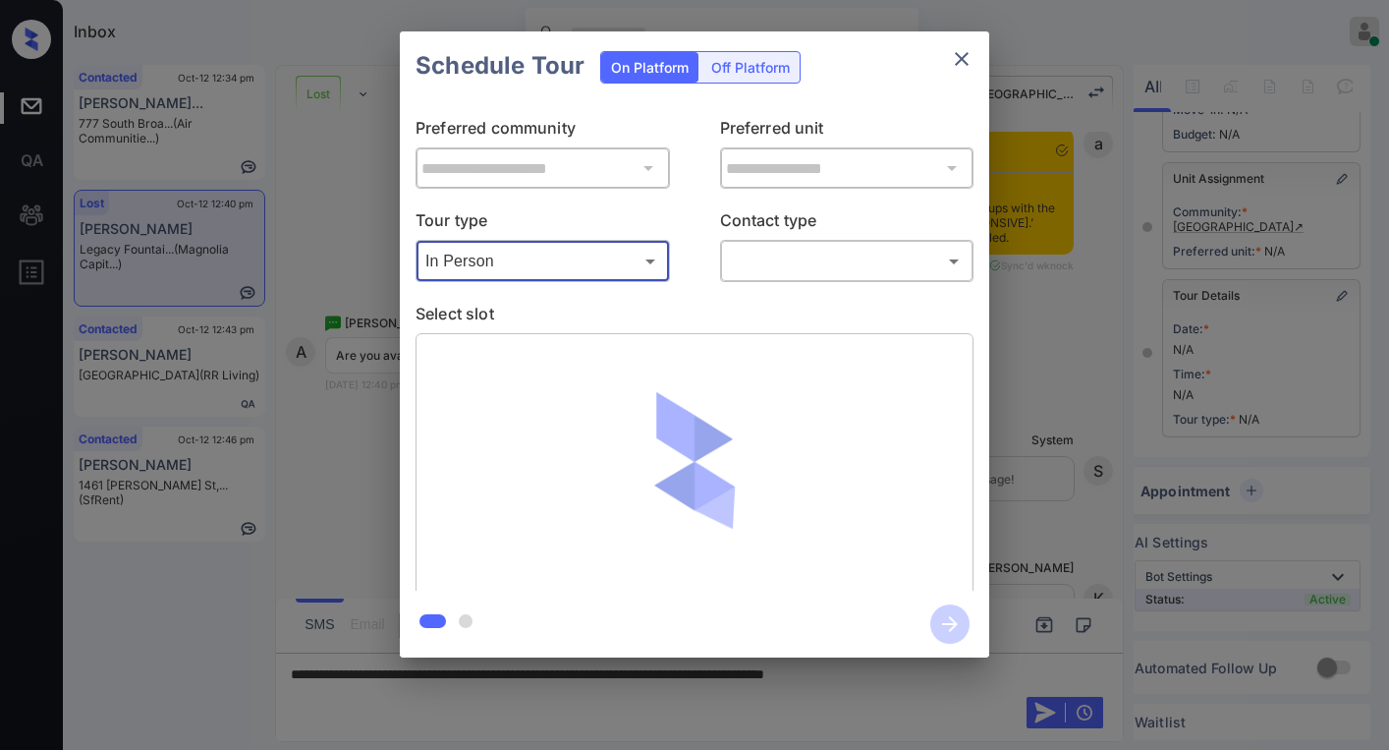
click at [791, 268] on body "Inbox [PERSON_NAME] Online Set yourself offline Set yourself on break Profile S…" at bounding box center [694, 375] width 1389 height 750
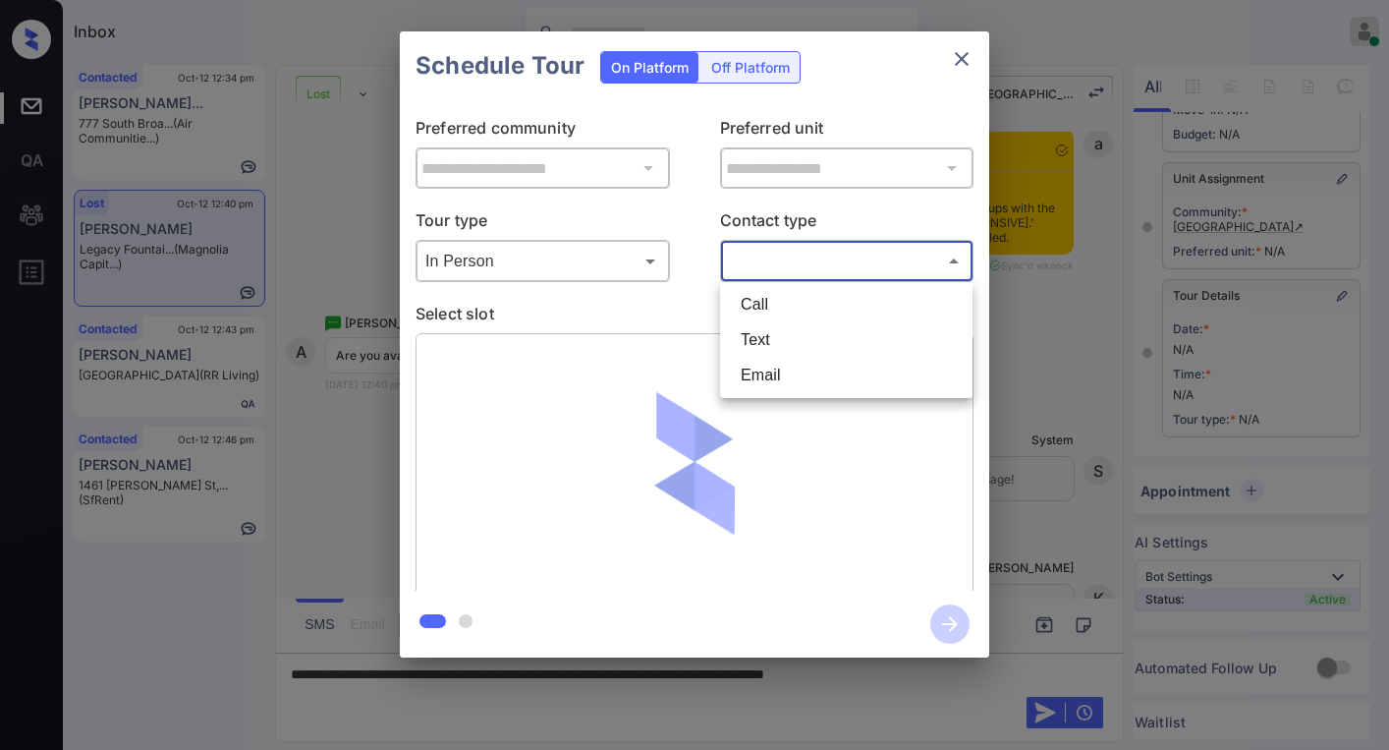
click at [768, 337] on li "Text" at bounding box center [846, 339] width 243 height 35
type input "****"
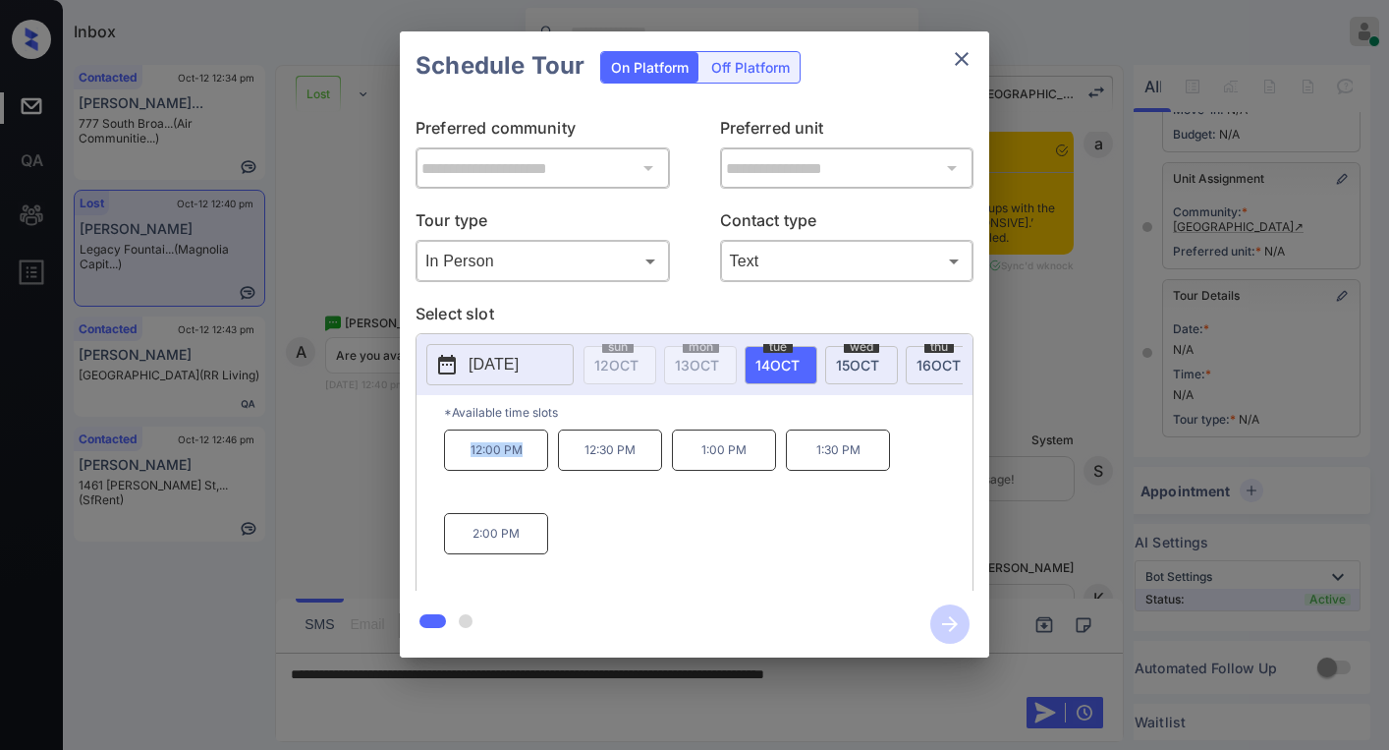
drag, startPoint x: 458, startPoint y: 457, endPoint x: 535, endPoint y: 466, distance: 78.1
click at [535, 466] on p "12:00 PM" at bounding box center [496, 449] width 104 height 41
copy p "12:00 PM"
click at [966, 64] on icon "close" at bounding box center [962, 59] width 14 height 14
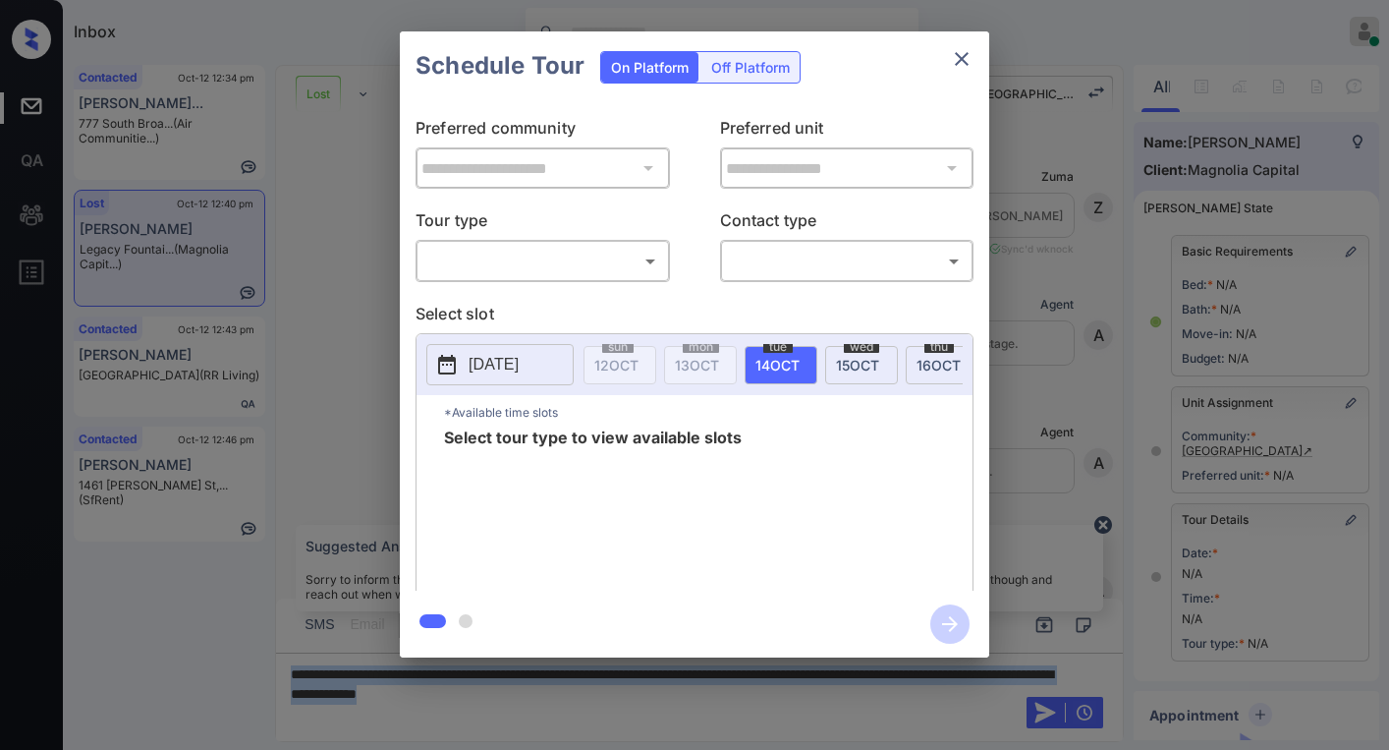
scroll to position [239, 9]
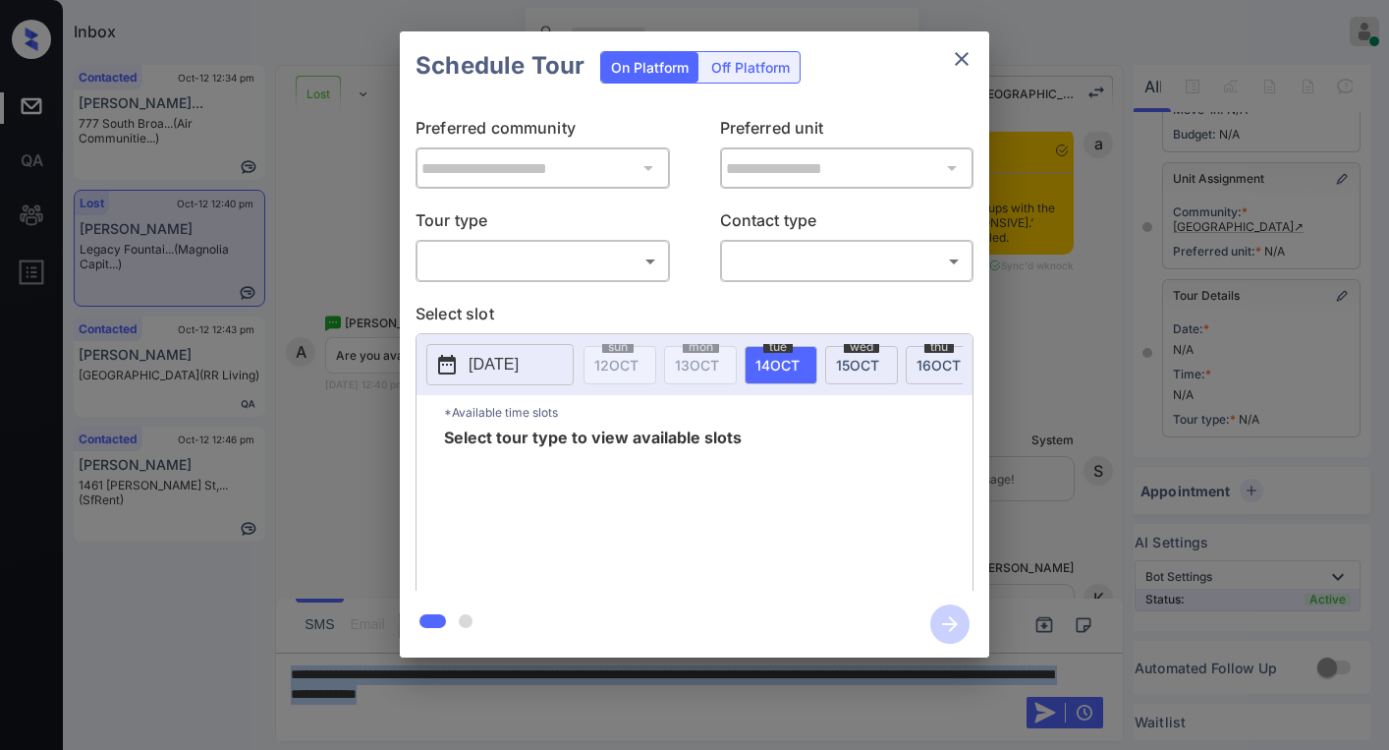
click at [591, 259] on body "Inbox [PERSON_NAME] Online Set yourself offline Set yourself on break Profile S…" at bounding box center [694, 375] width 1389 height 750
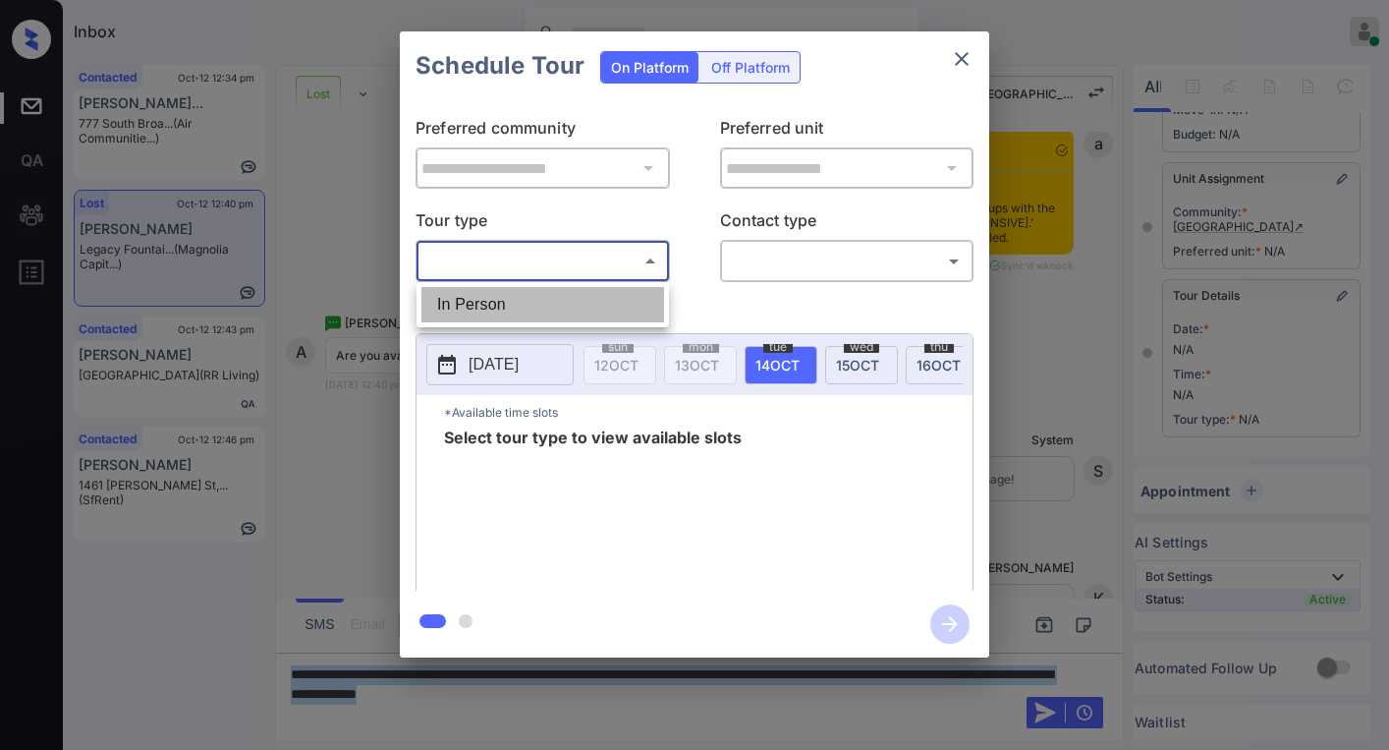
click at [543, 293] on li "In Person" at bounding box center [542, 304] width 243 height 35
type input "********"
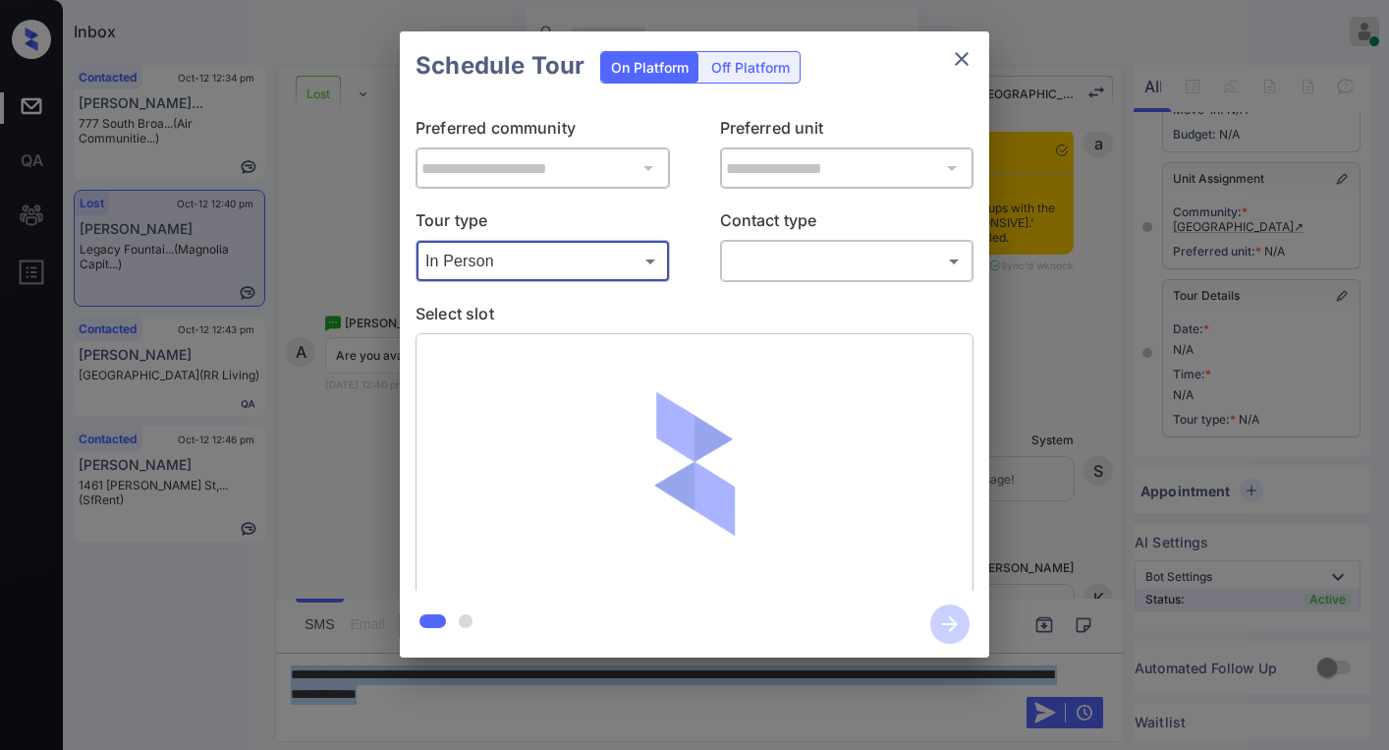
click at [777, 259] on body "Inbox [PERSON_NAME] Online Set yourself offline Set yourself on break Profile S…" at bounding box center [694, 375] width 1389 height 750
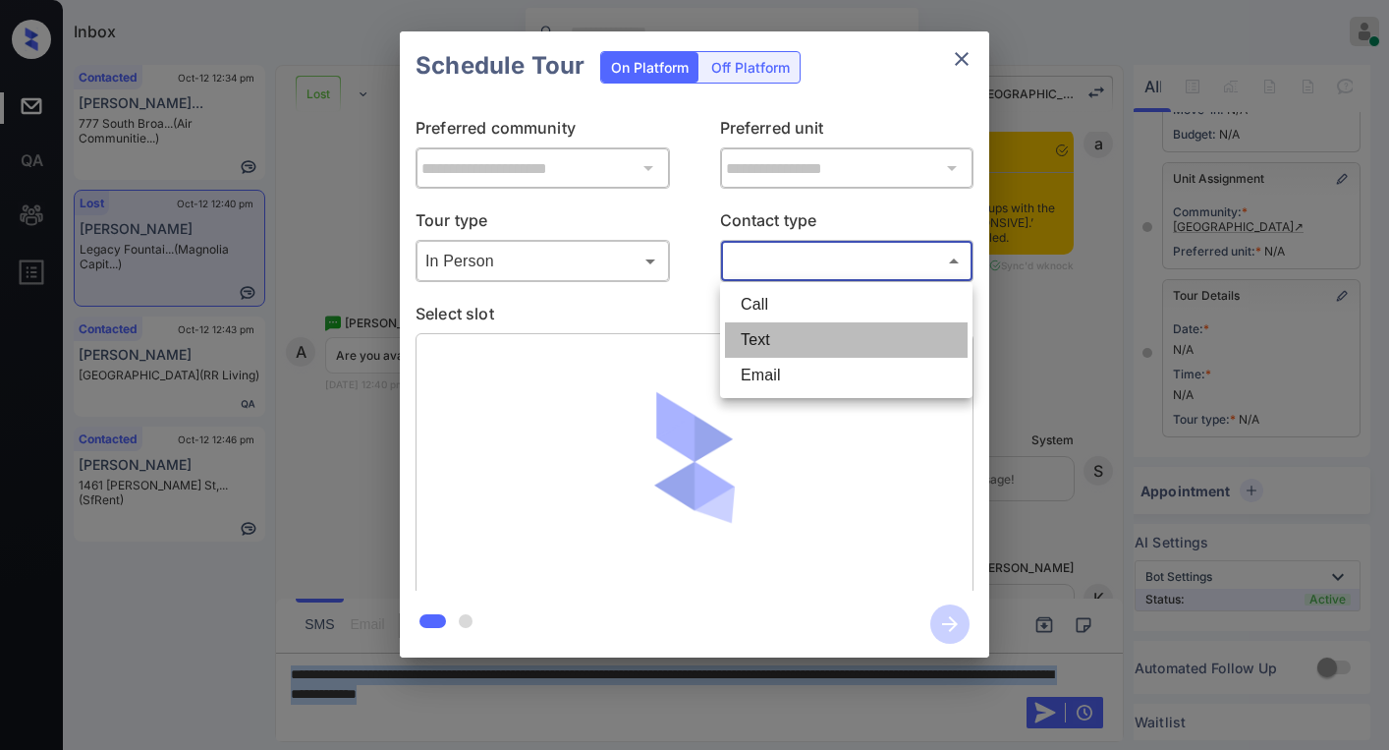
click at [793, 338] on li "Text" at bounding box center [846, 339] width 243 height 35
type input "****"
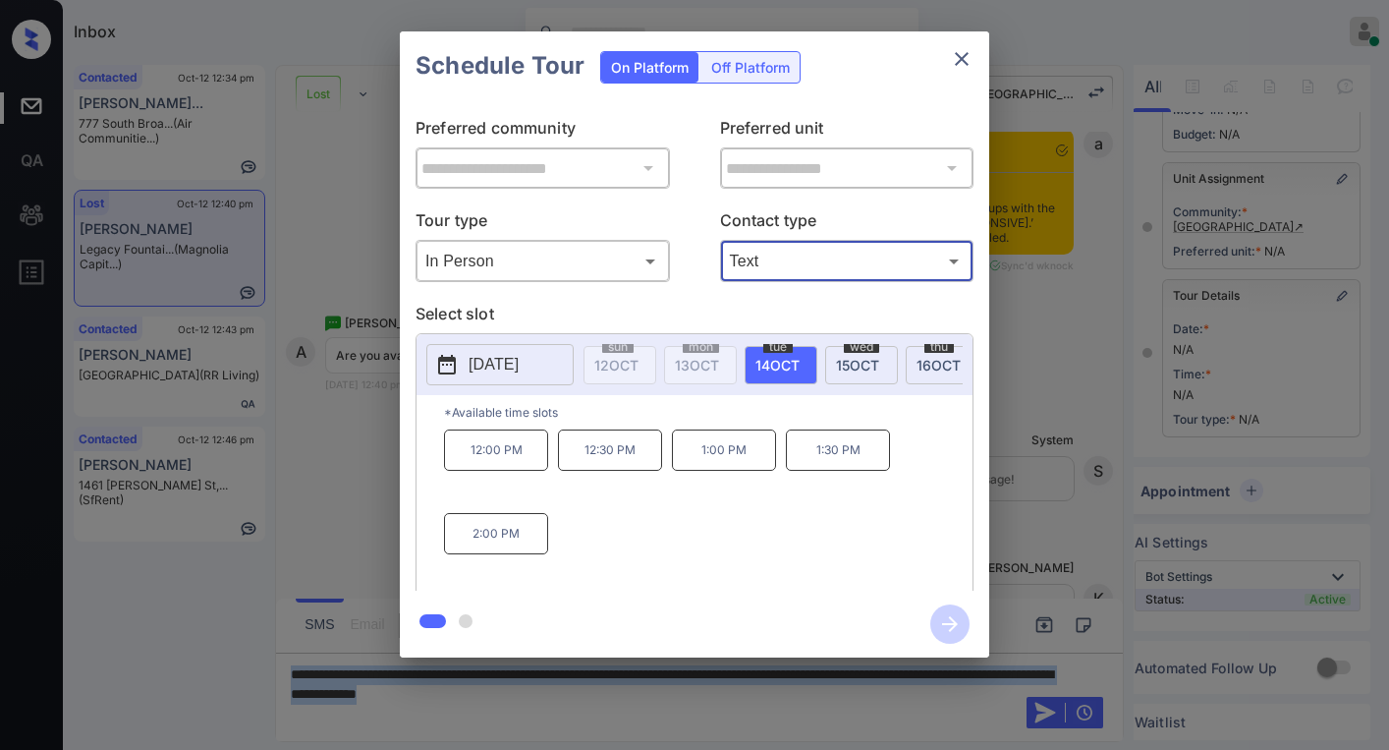
click at [971, 57] on icon "close" at bounding box center [962, 59] width 24 height 24
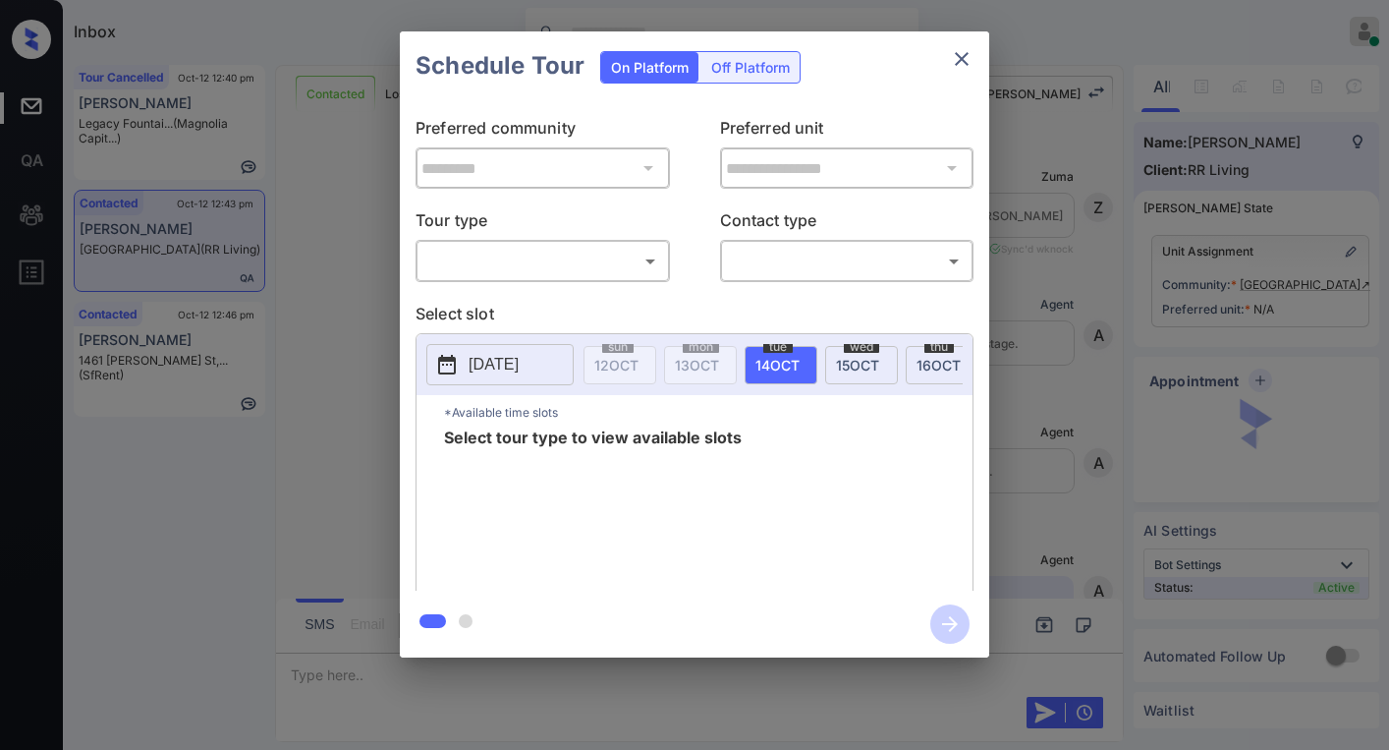
scroll to position [2294, 0]
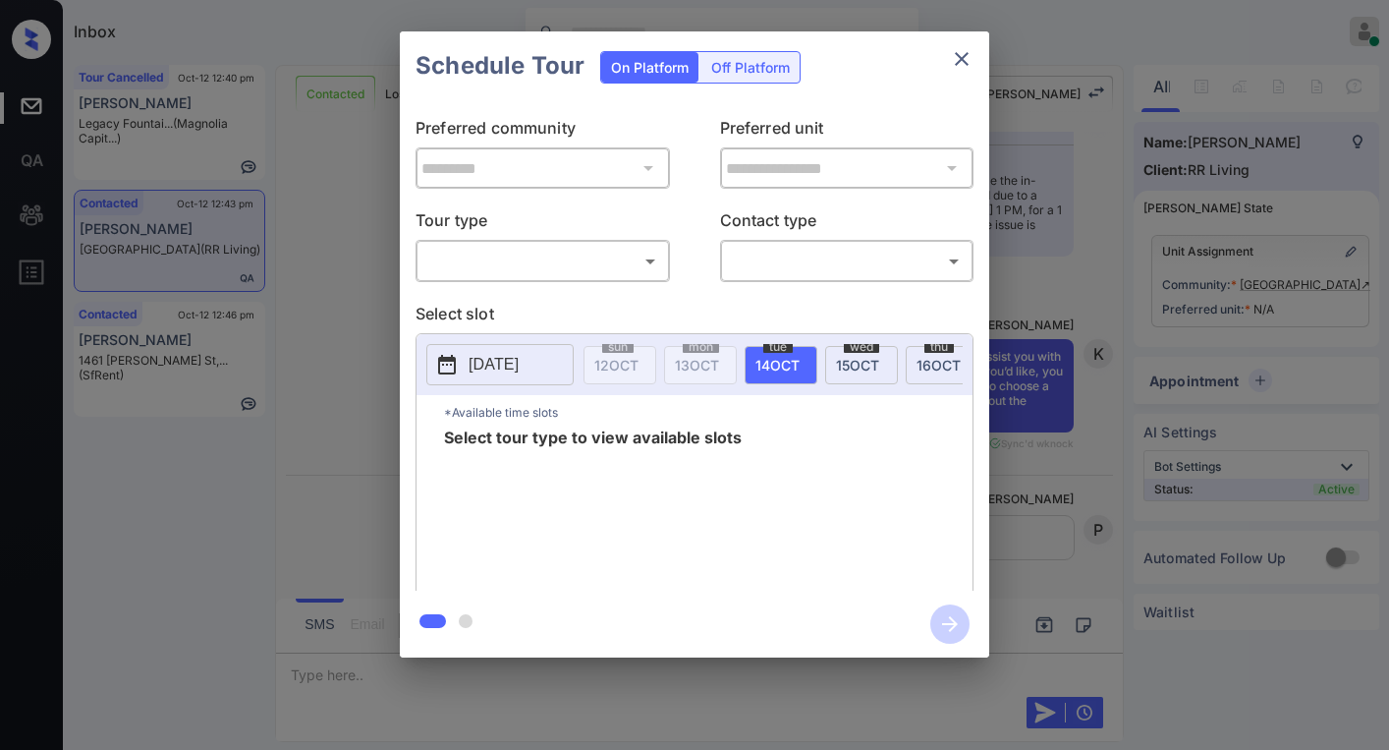
click at [963, 51] on icon "close" at bounding box center [962, 59] width 24 height 24
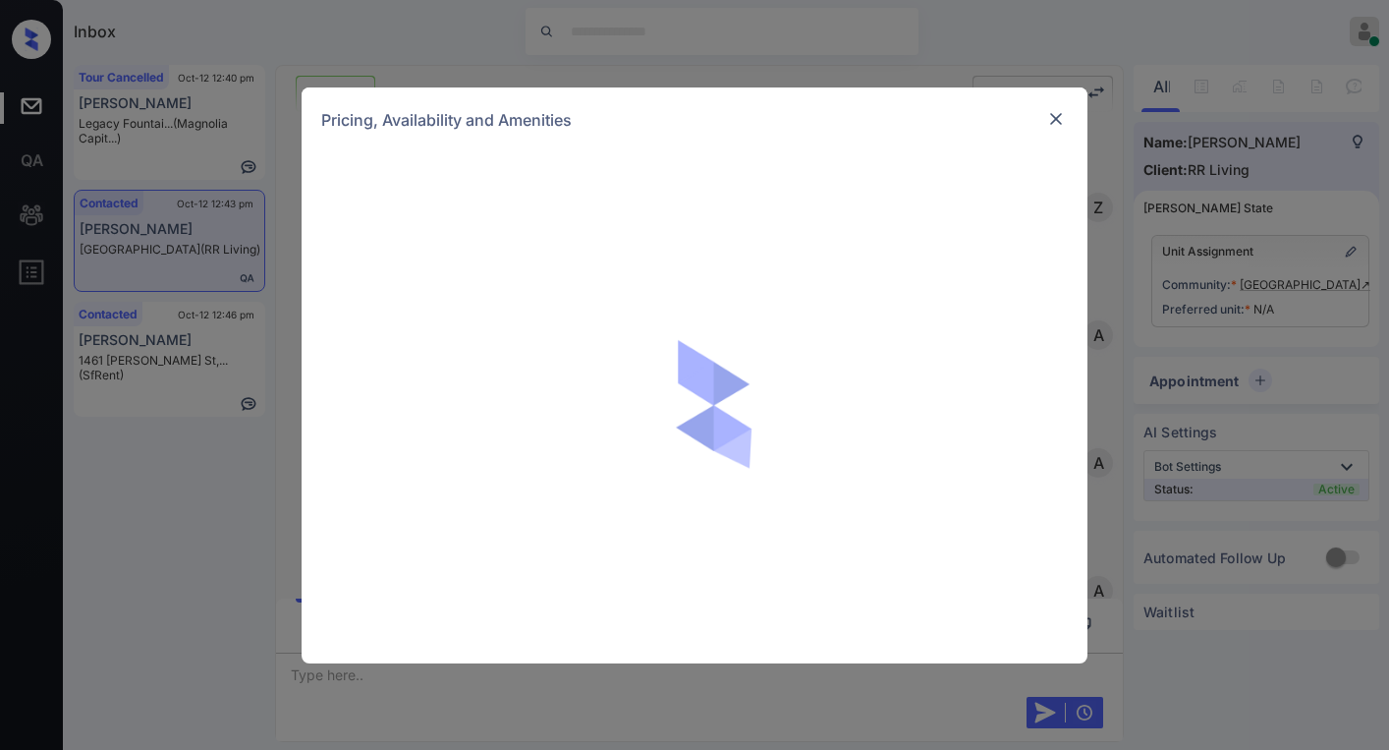
scroll to position [1213, 0]
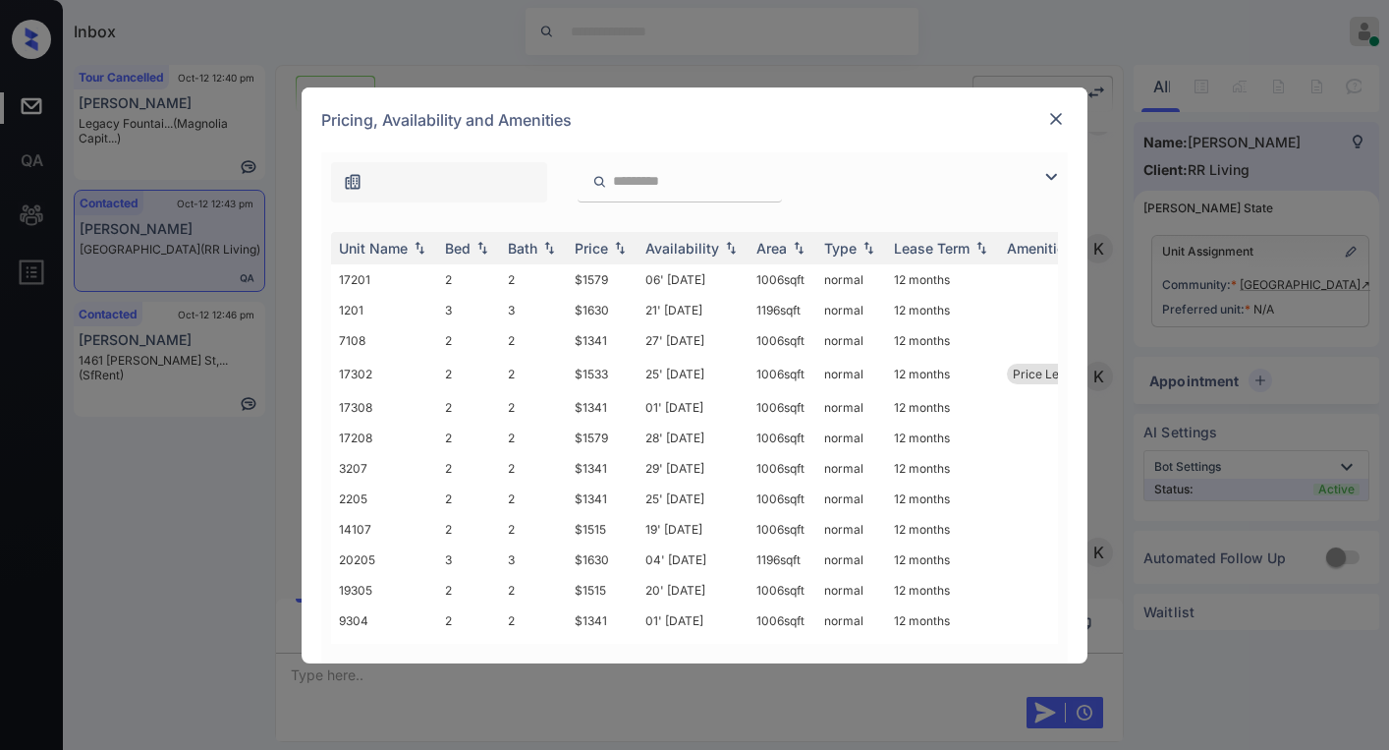
click at [1055, 184] on img at bounding box center [1051, 177] width 24 height 24
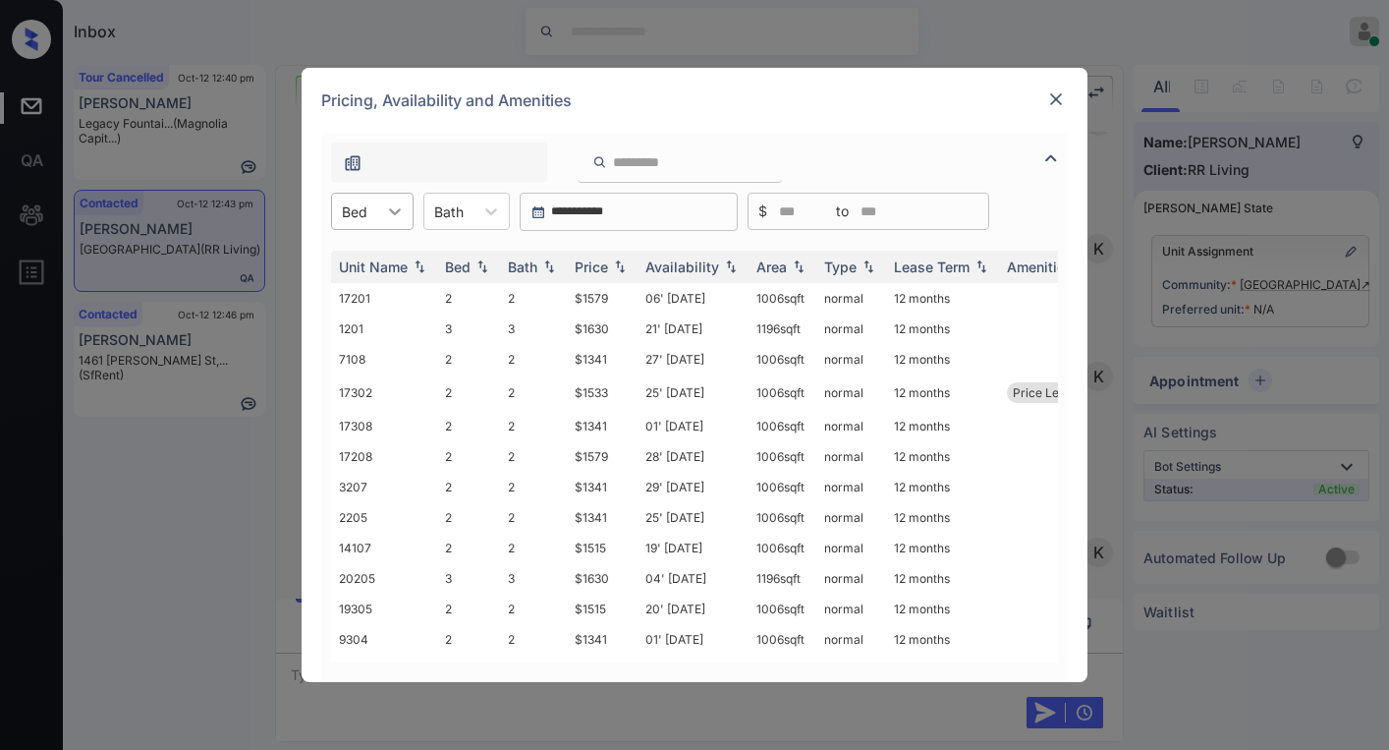
click at [390, 218] on icon at bounding box center [395, 211] width 20 height 20
click at [370, 265] on div "1" at bounding box center [372, 259] width 83 height 35
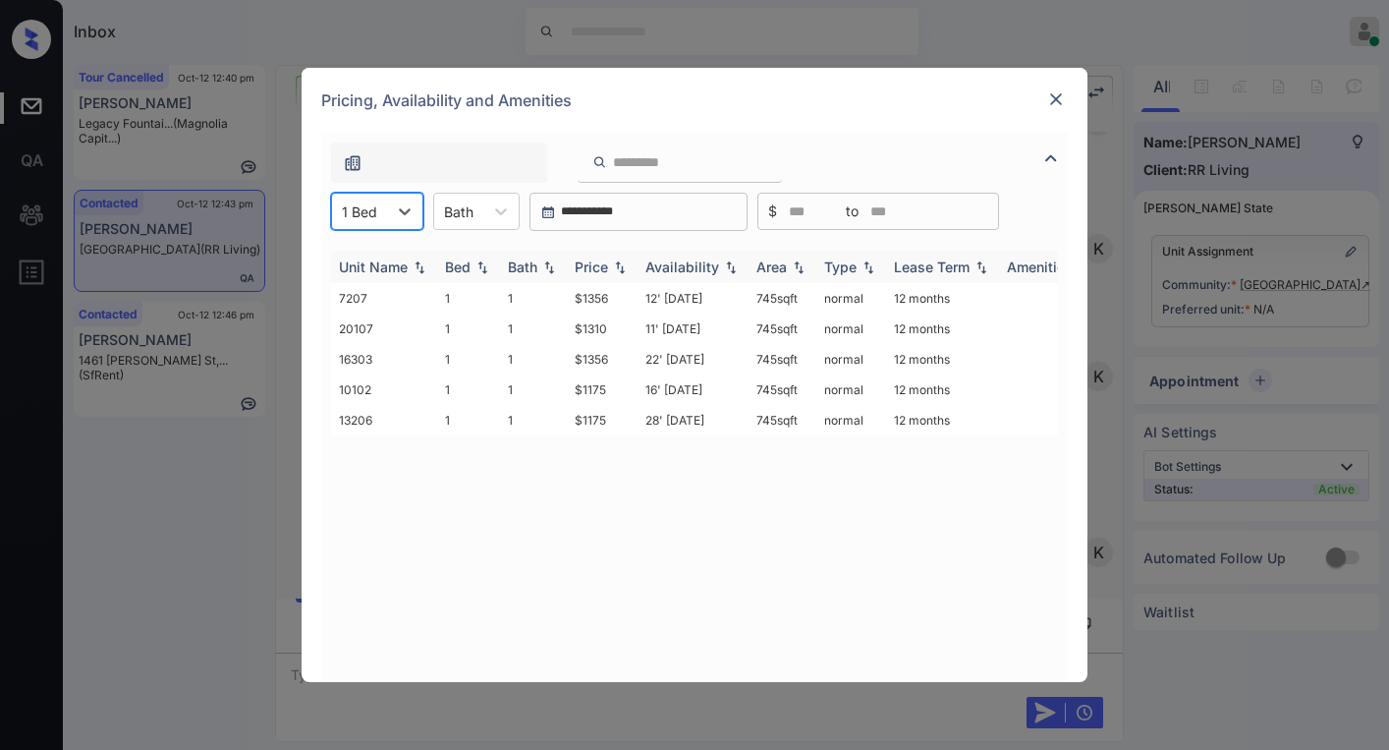
click at [601, 267] on div "Price" at bounding box center [591, 266] width 33 height 17
click at [588, 299] on td "$1175" at bounding box center [602, 298] width 71 height 30
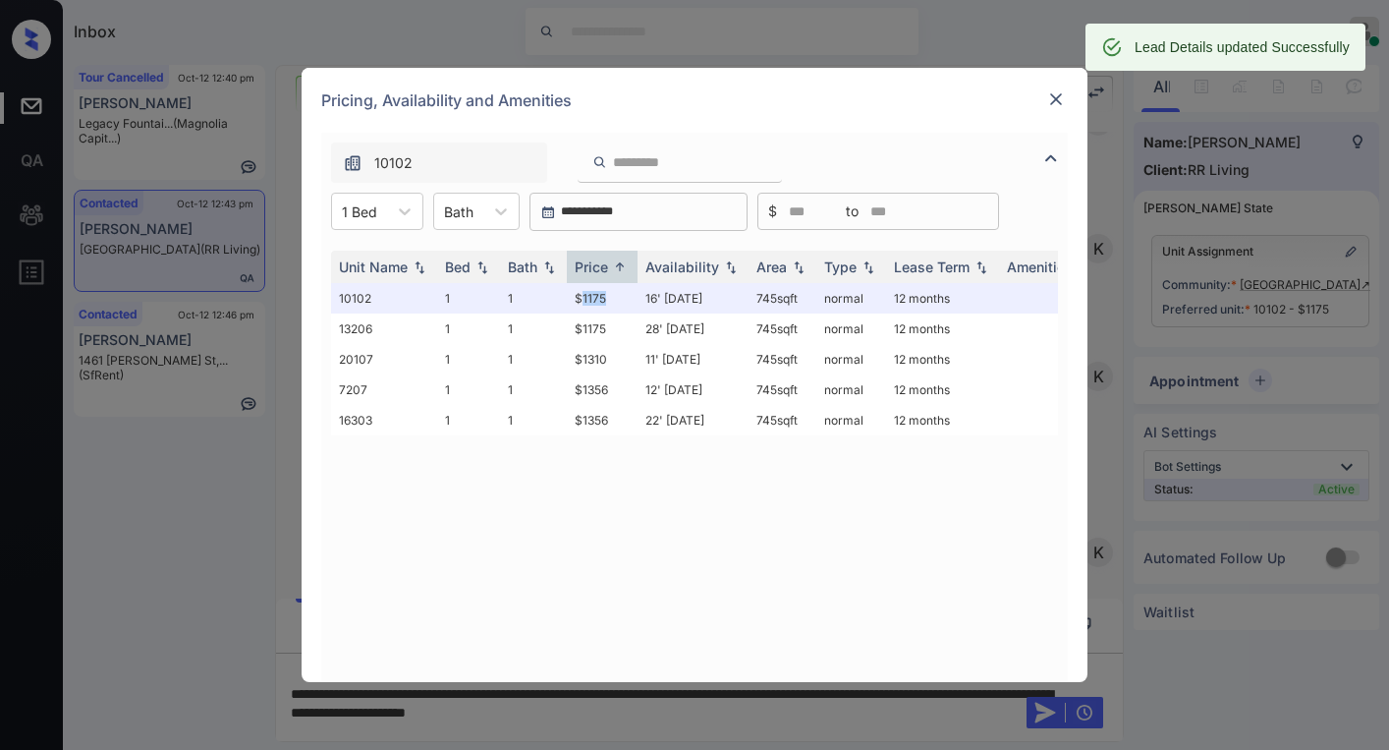
click at [1062, 99] on img at bounding box center [1056, 99] width 20 height 20
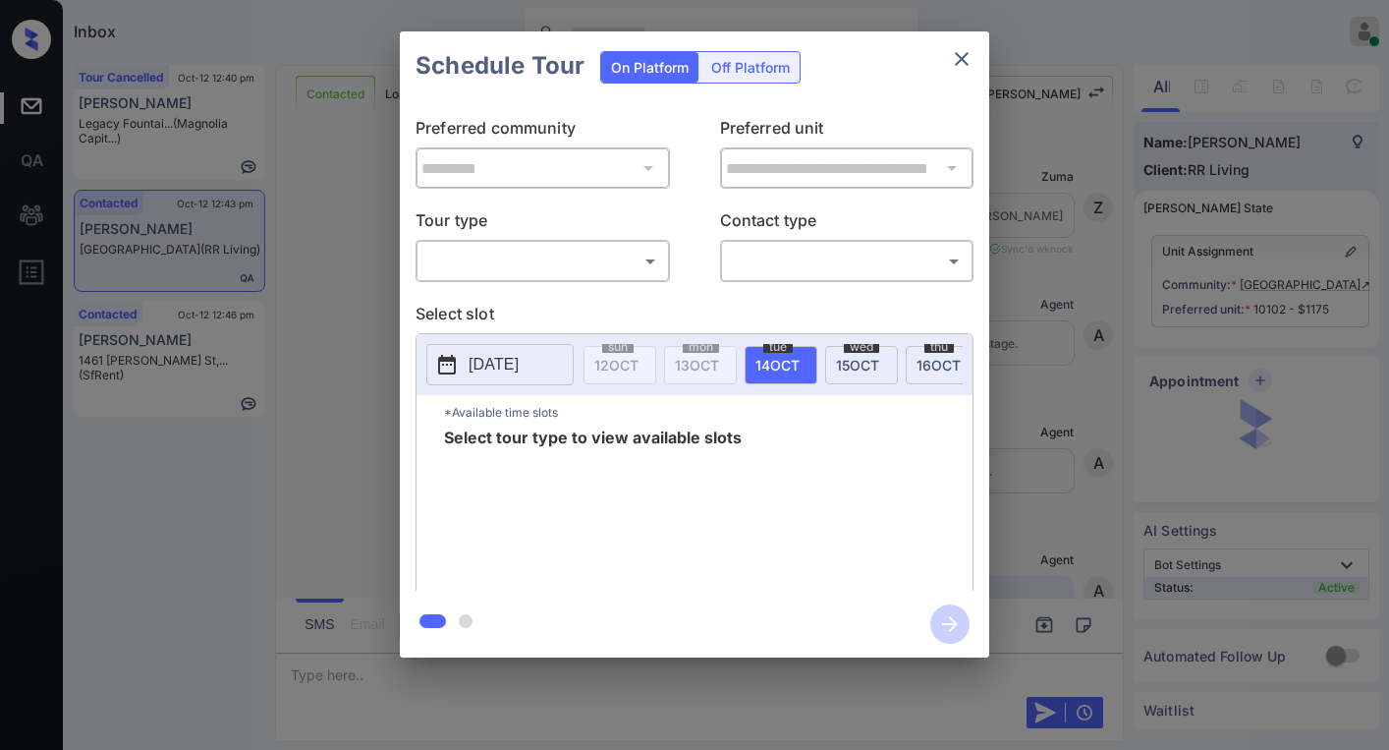
scroll to position [2156, 0]
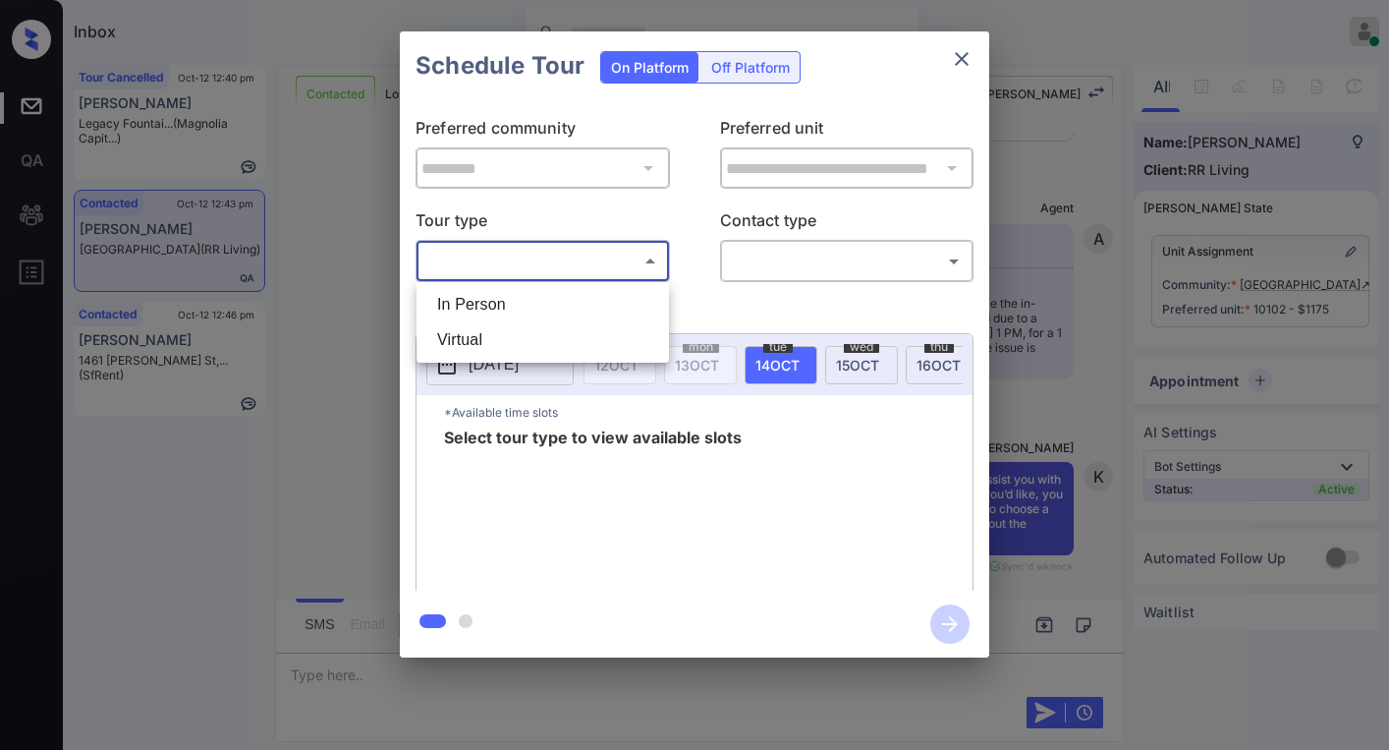
click at [570, 267] on body "Inbox [PERSON_NAME] Online Set yourself offline Set yourself on break Profile S…" at bounding box center [694, 375] width 1389 height 750
click at [966, 58] on div at bounding box center [694, 375] width 1389 height 750
click at [960, 58] on icon "close" at bounding box center [962, 59] width 14 height 14
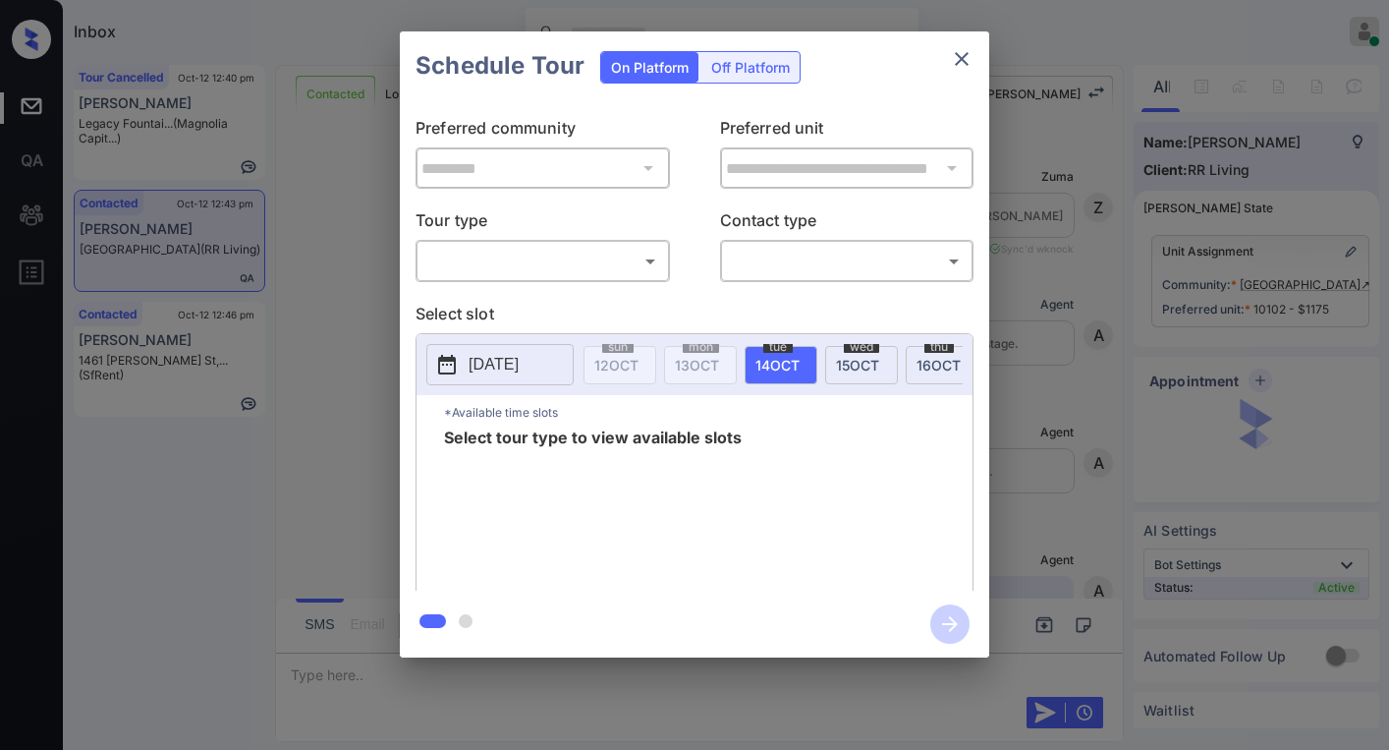
scroll to position [1567, 0]
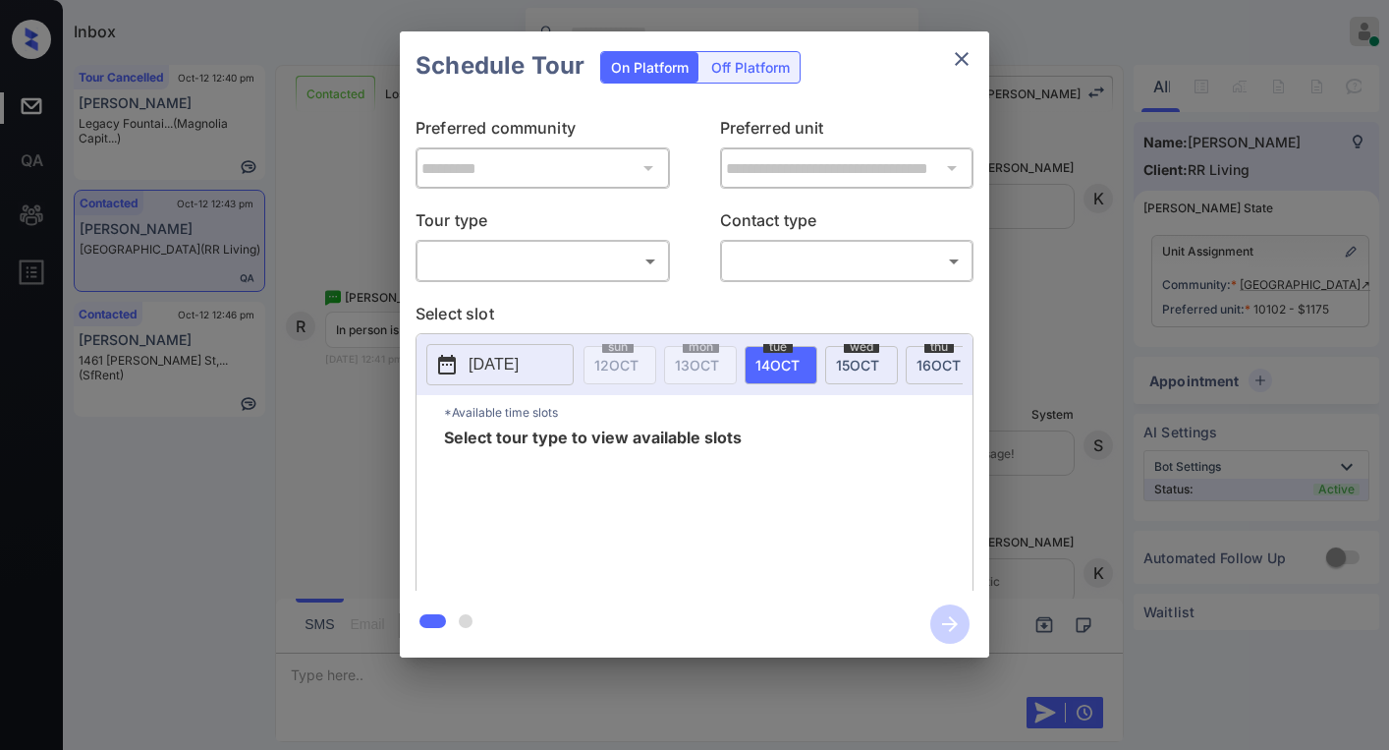
click at [540, 281] on div "​ ​" at bounding box center [543, 261] width 254 height 42
click at [527, 260] on body "Inbox [PERSON_NAME] Online Set yourself offline Set yourself on break Profile S…" at bounding box center [694, 375] width 1389 height 750
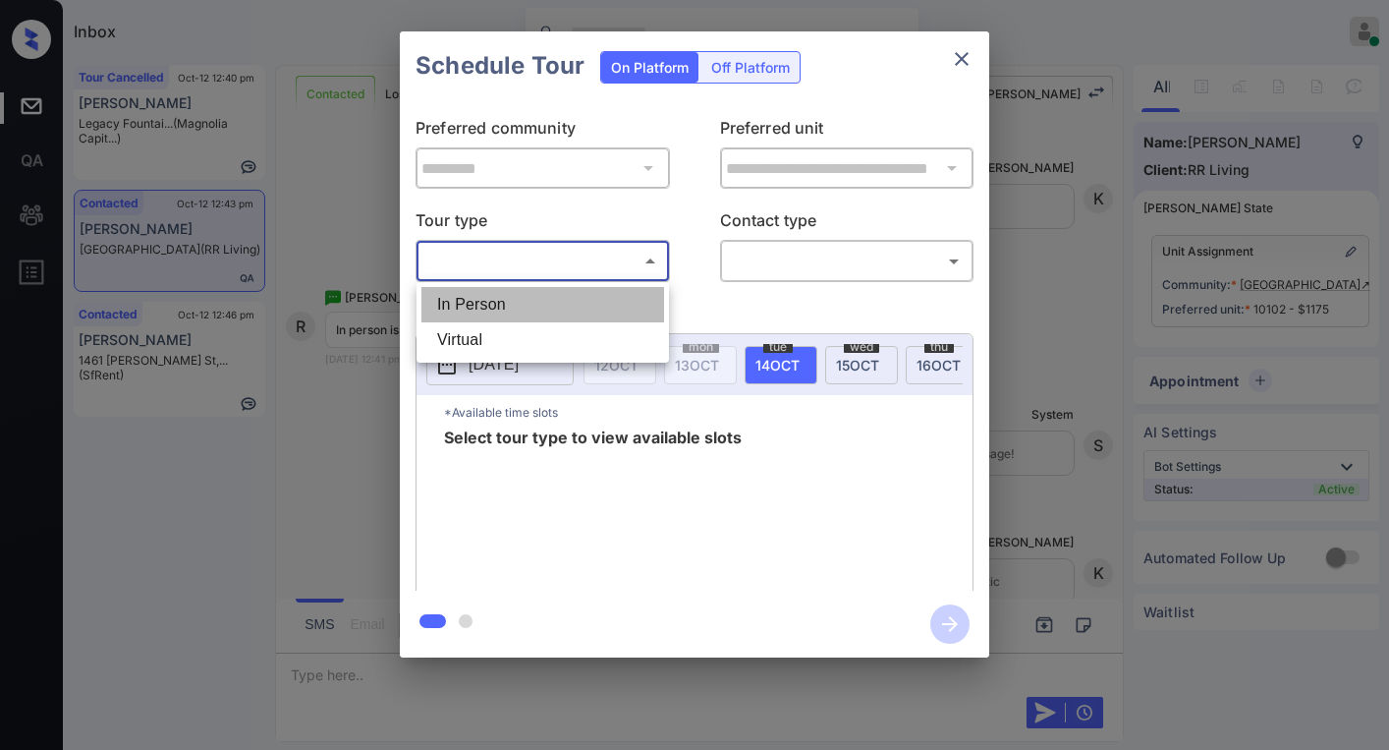
click at [504, 293] on li "In Person" at bounding box center [542, 304] width 243 height 35
type input "********"
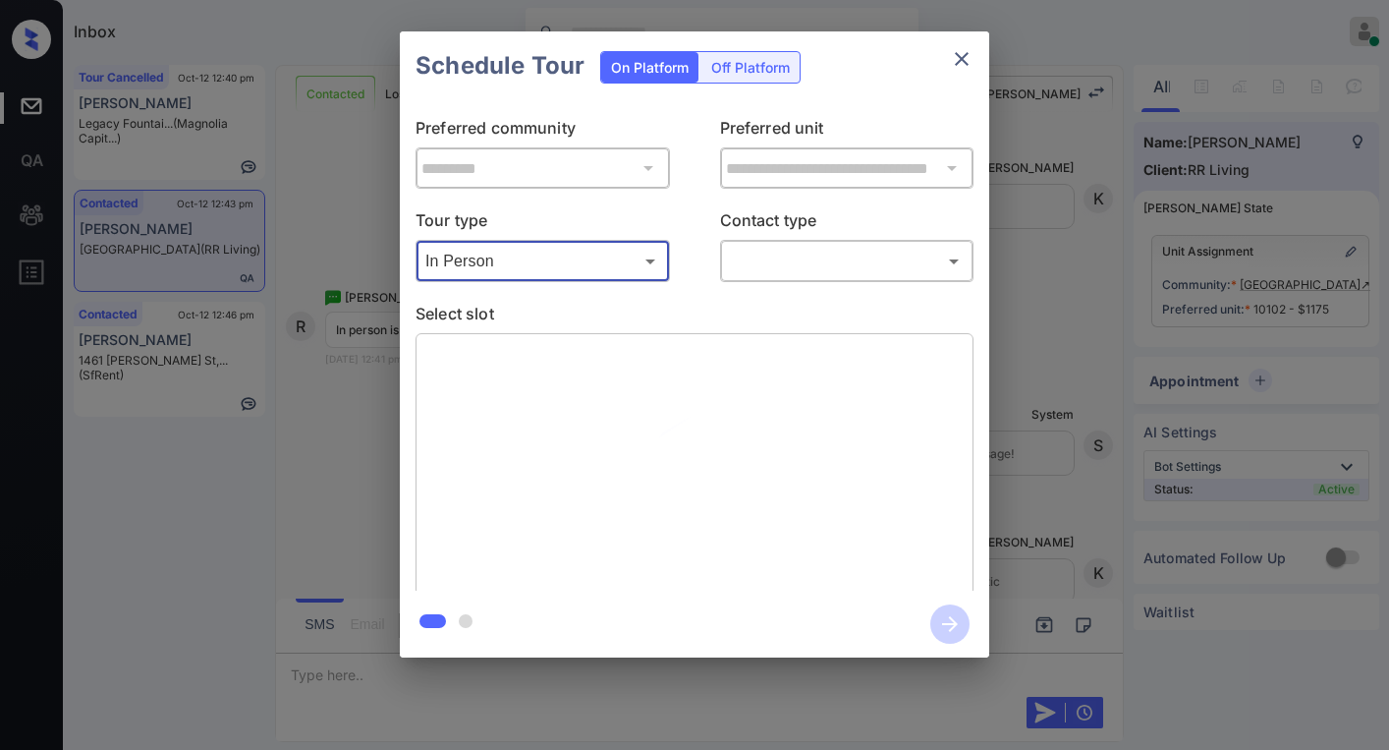
click at [743, 260] on body "Inbox [PERSON_NAME] Online Set yourself offline Set yourself on break Profile S…" at bounding box center [694, 375] width 1389 height 750
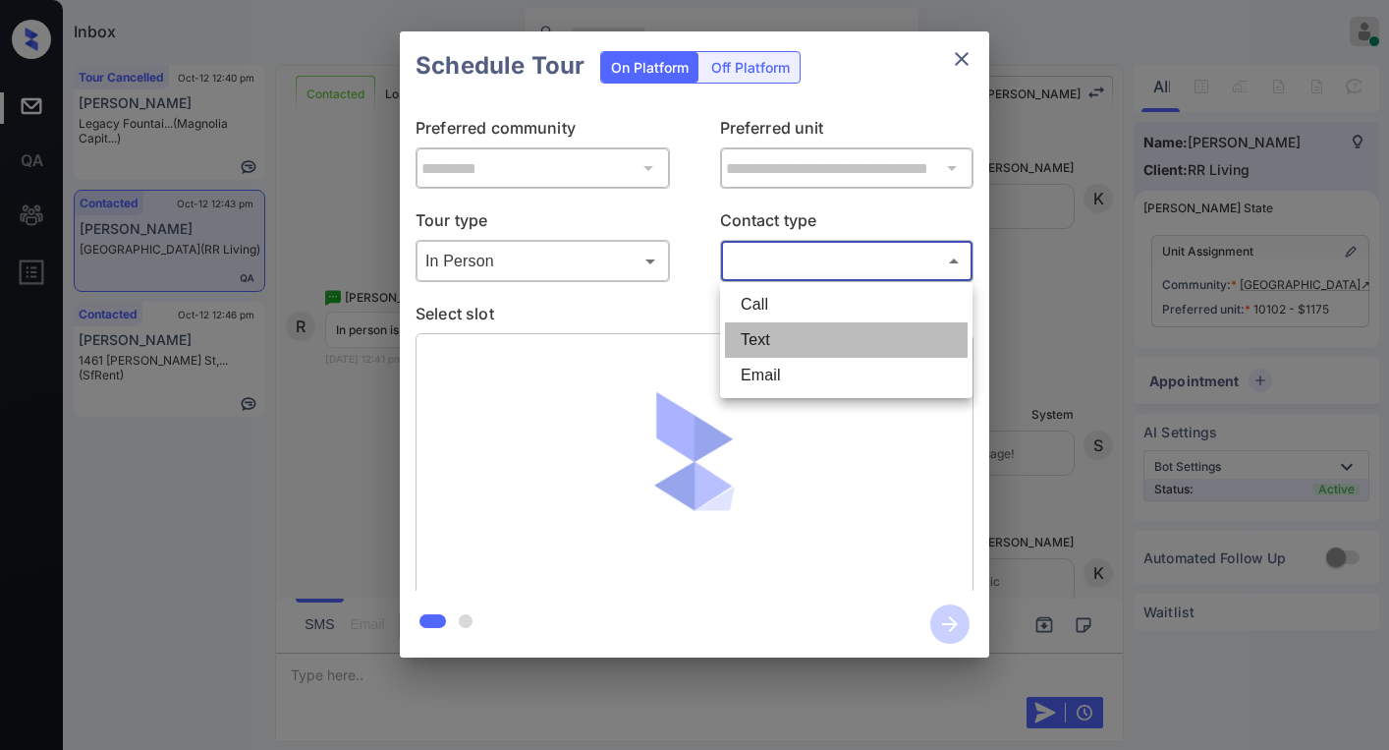
click at [755, 334] on li "Text" at bounding box center [846, 339] width 243 height 35
type input "****"
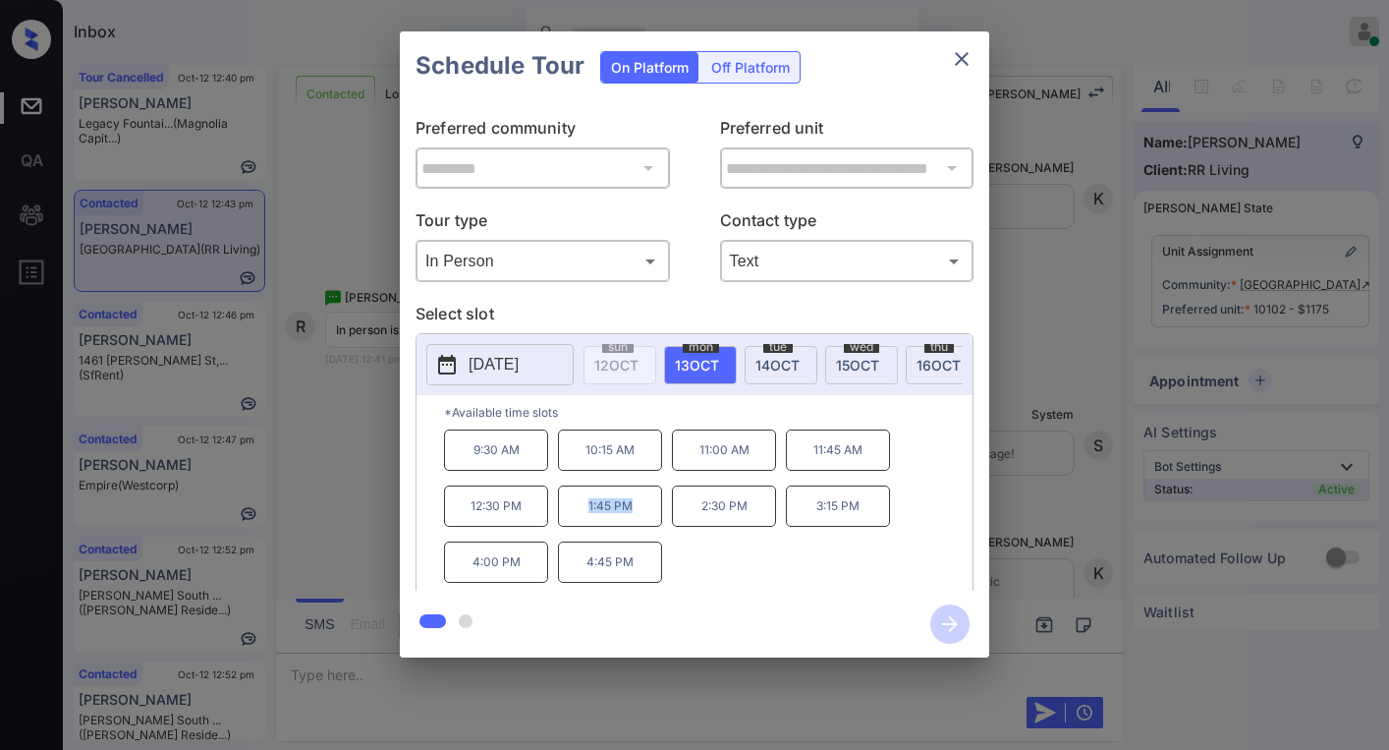
drag, startPoint x: 587, startPoint y: 515, endPoint x: 651, endPoint y: 513, distance: 63.9
click at [646, 516] on p "1:45 PM" at bounding box center [610, 505] width 104 height 41
copy p "1:45 PM"
click at [960, 66] on icon "close" at bounding box center [962, 59] width 24 height 24
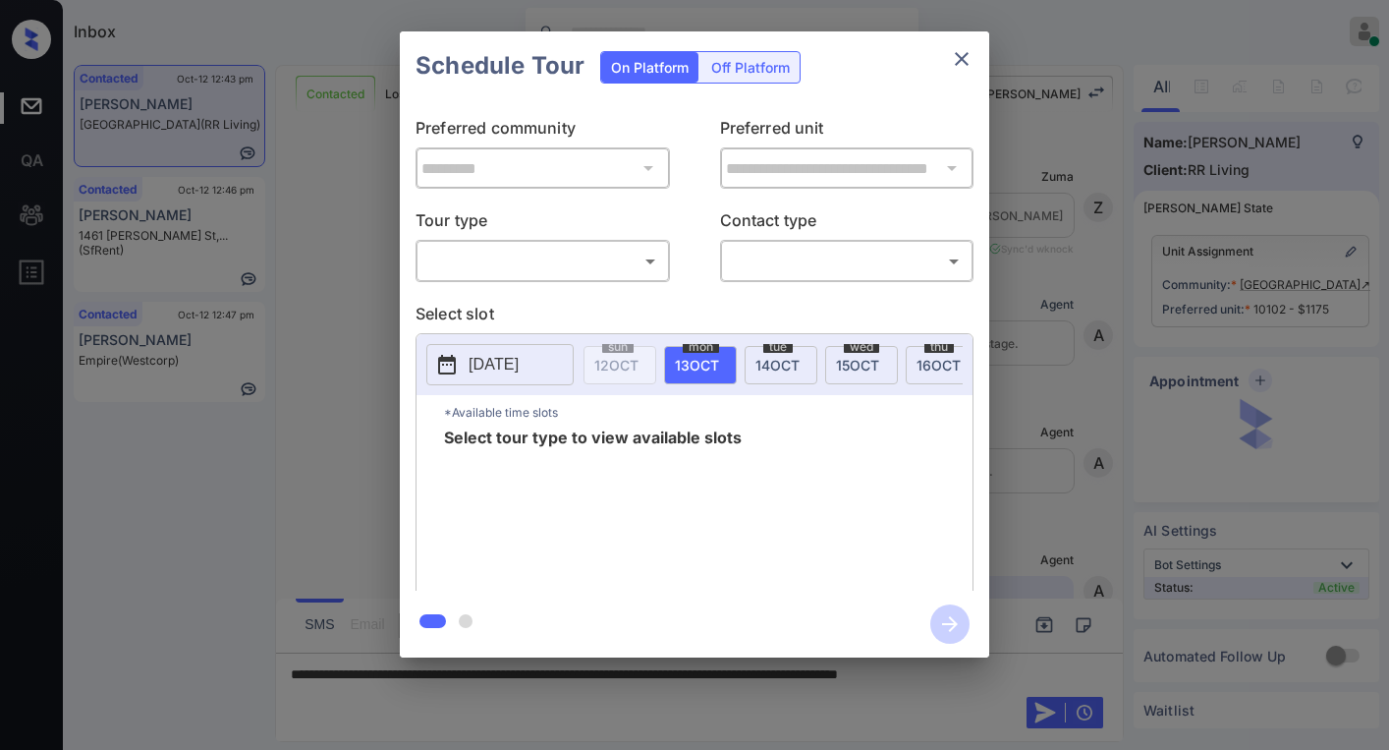
scroll to position [2549, 0]
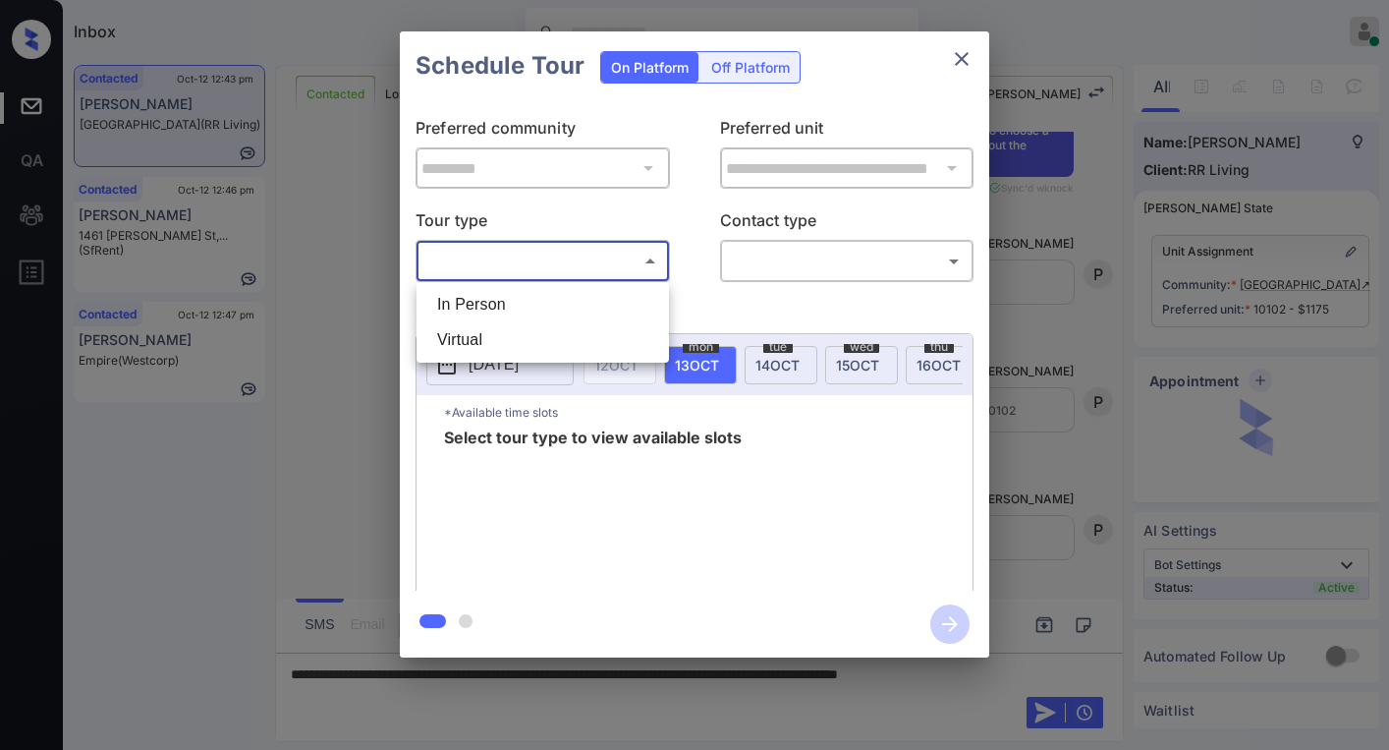
click at [569, 251] on body "Inbox Paolo Gabriel Online Set yourself offline Set yourself on break Profile S…" at bounding box center [694, 375] width 1389 height 750
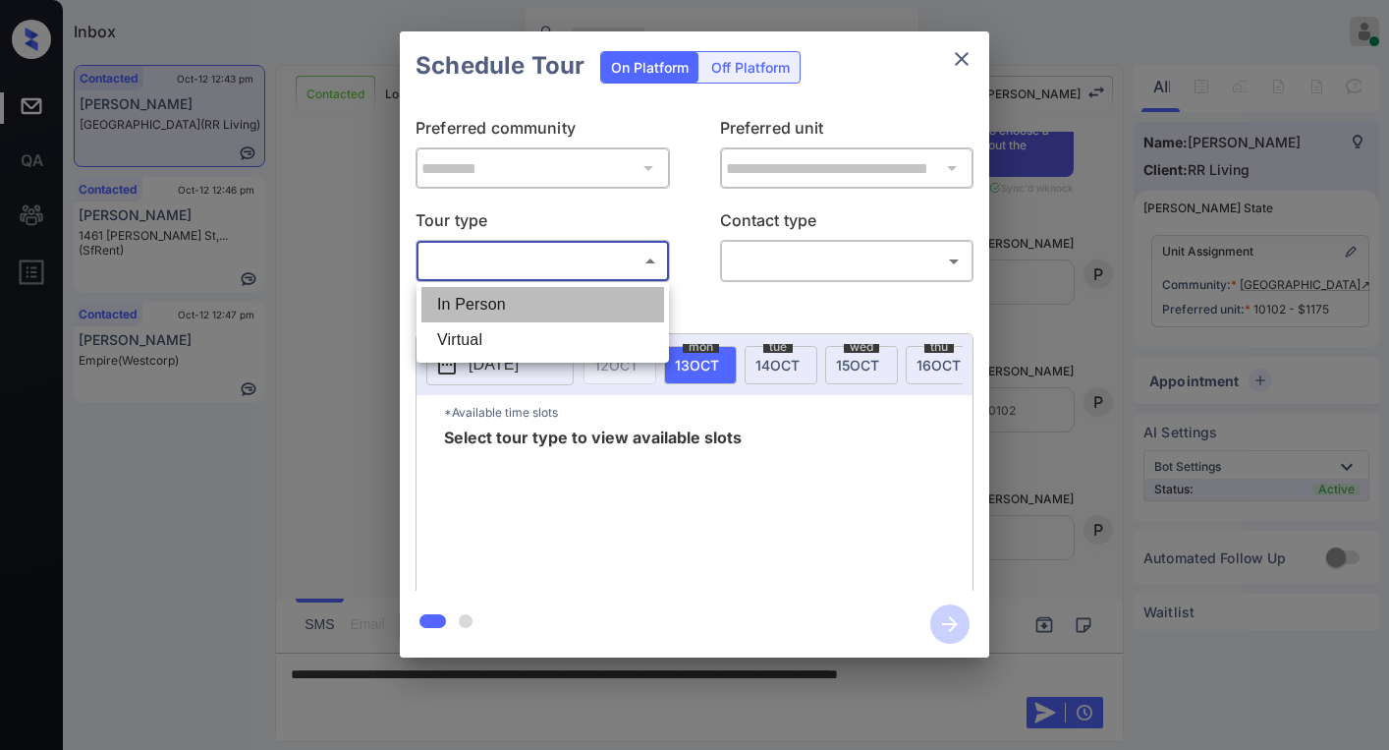
drag, startPoint x: 511, startPoint y: 306, endPoint x: 653, endPoint y: 280, distance: 144.7
click at [511, 305] on li "In Person" at bounding box center [542, 304] width 243 height 35
type input "********"
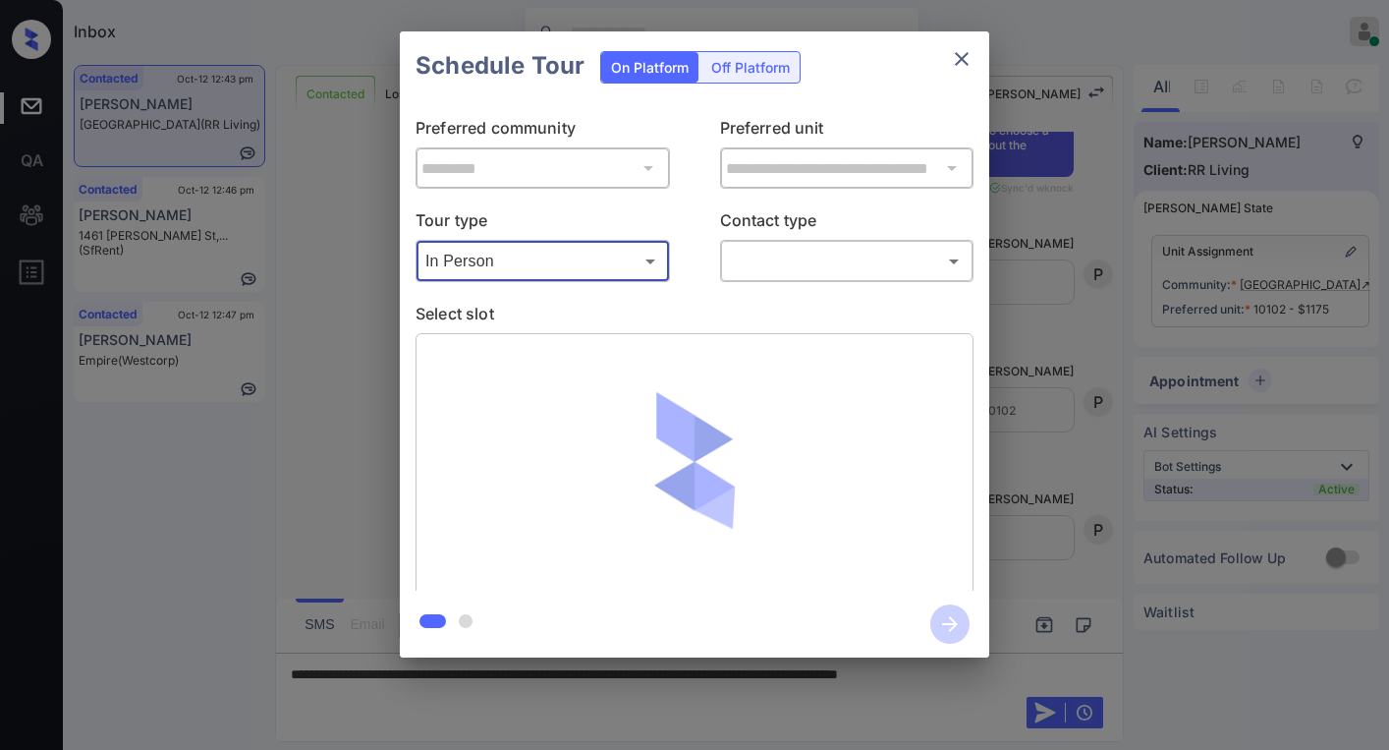
click at [730, 259] on body "Inbox Paolo Gabriel Online Set yourself offline Set yourself on break Profile S…" at bounding box center [694, 375] width 1389 height 750
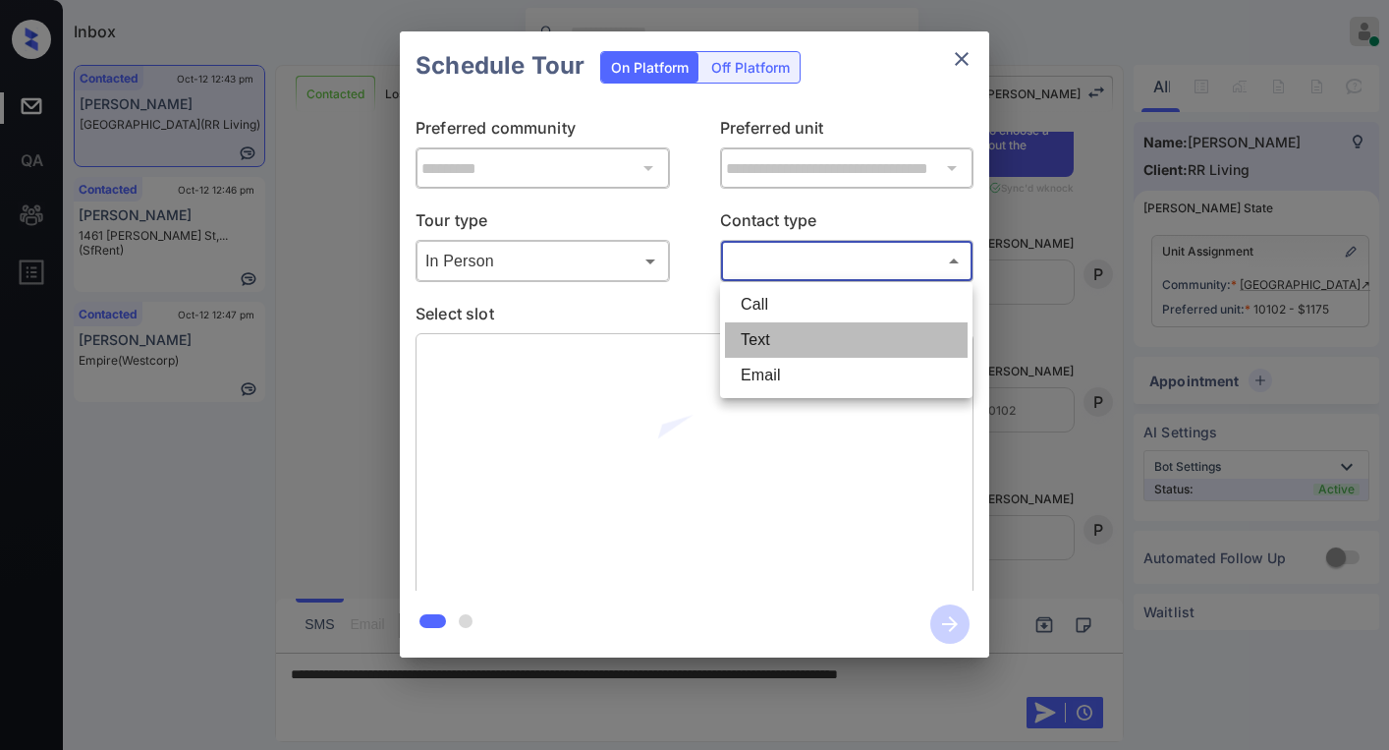
click at [778, 331] on li "Text" at bounding box center [846, 339] width 243 height 35
type input "****"
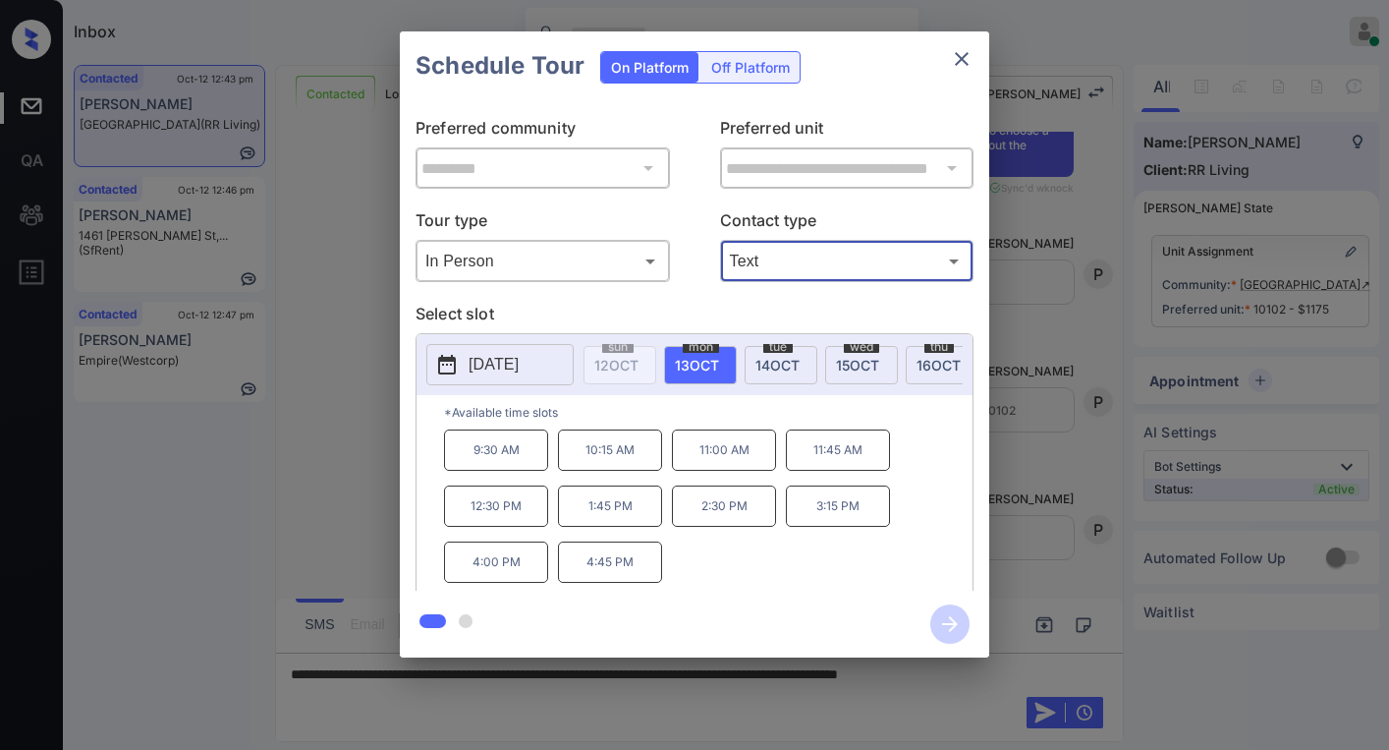
click at [963, 54] on icon "close" at bounding box center [962, 59] width 24 height 24
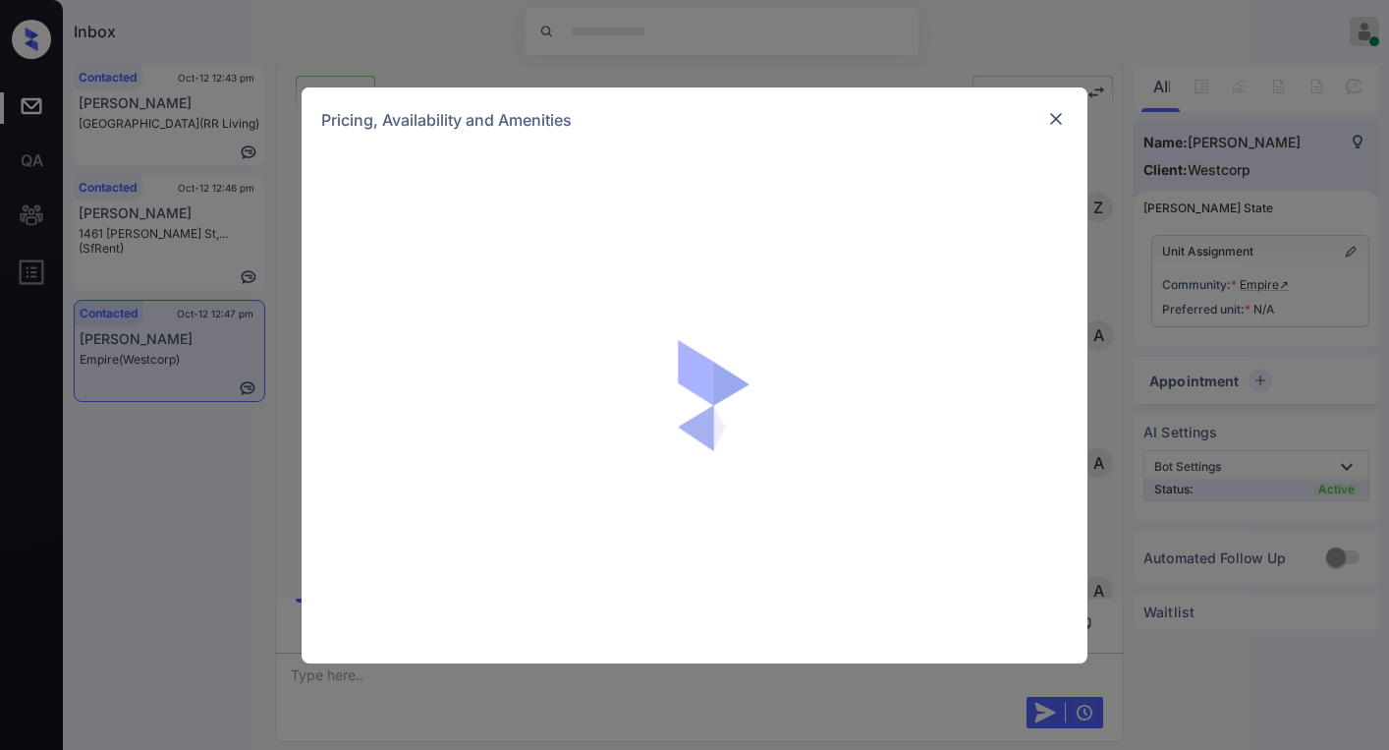
click at [1057, 119] on img at bounding box center [1056, 119] width 20 height 20
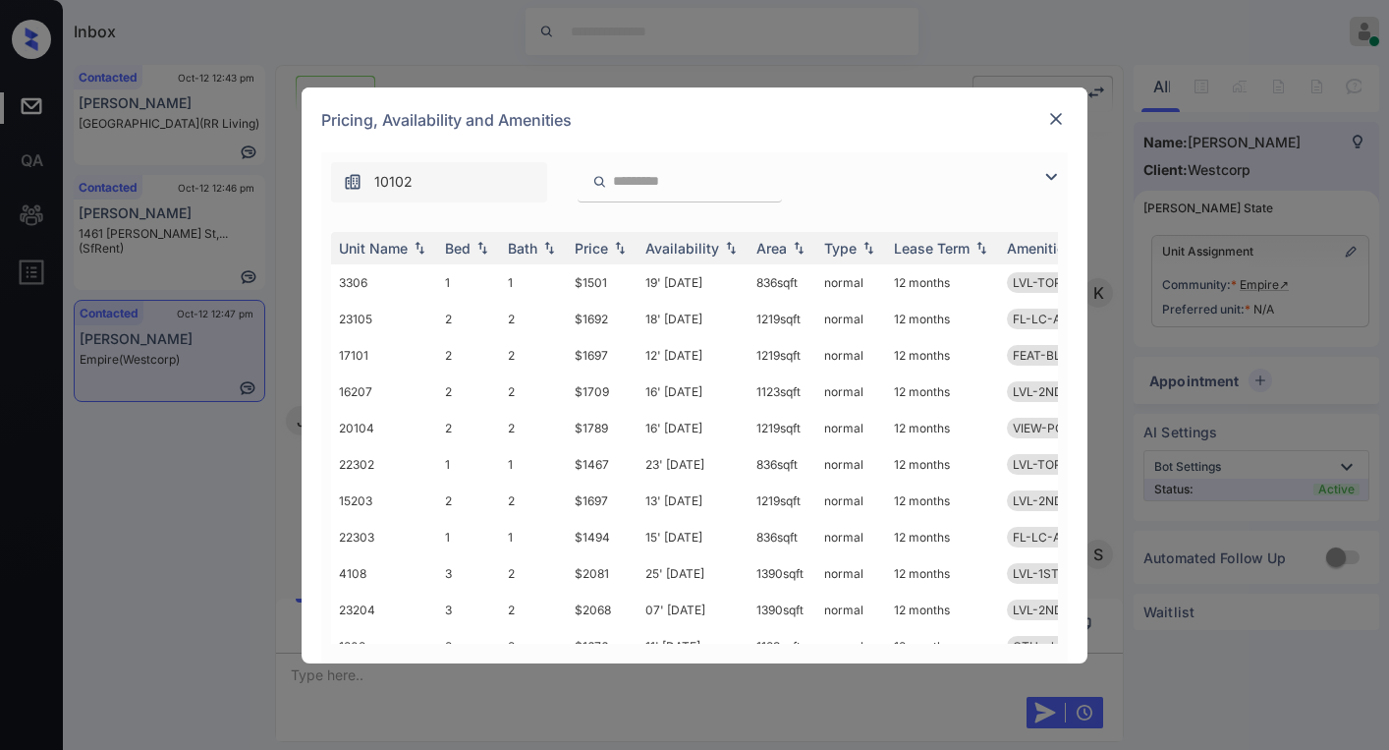
click at [1049, 181] on img at bounding box center [1051, 177] width 24 height 24
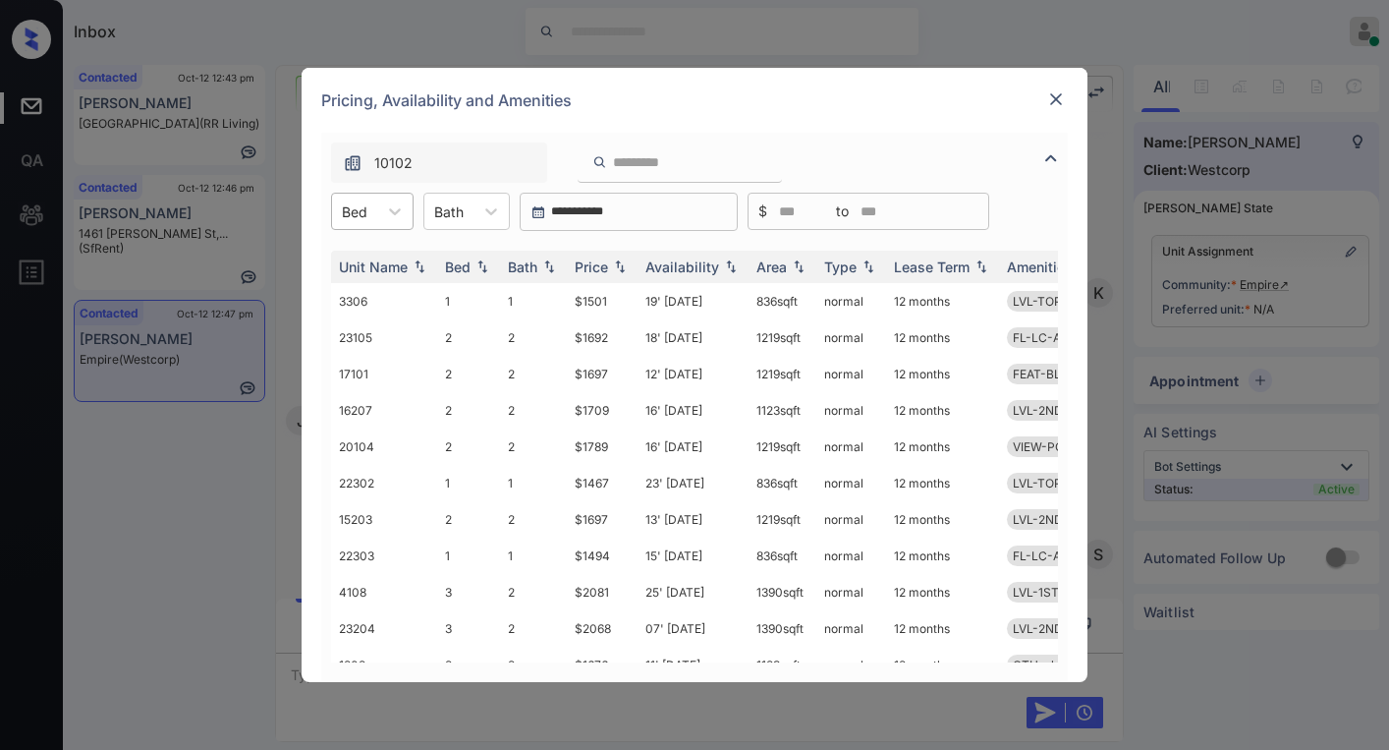
click at [353, 215] on div at bounding box center [355, 211] width 26 height 21
drag, startPoint x: 349, startPoint y: 293, endPoint x: 530, endPoint y: 285, distance: 180.9
click at [351, 293] on div "2" at bounding box center [372, 294] width 83 height 35
click at [589, 271] on div "Price" at bounding box center [591, 266] width 33 height 17
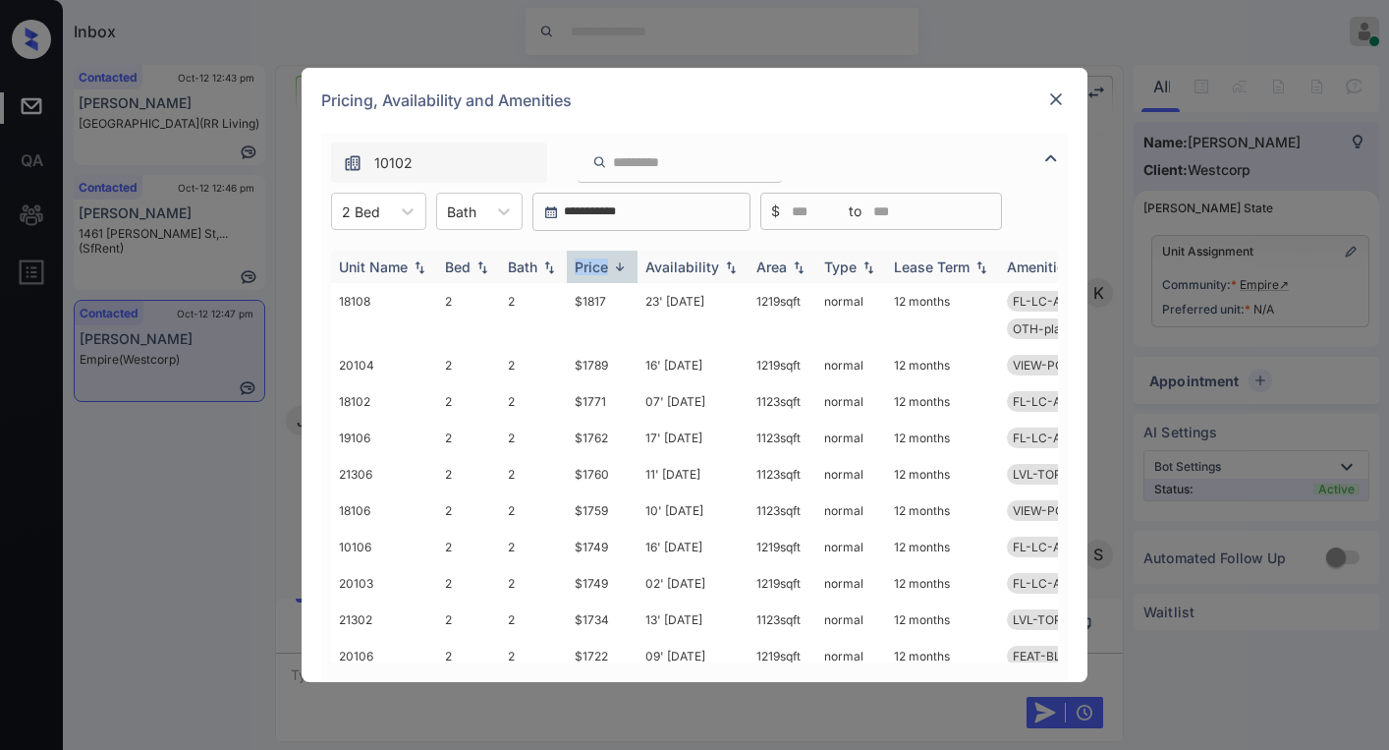
click at [590, 270] on div "Price" at bounding box center [591, 266] width 33 height 17
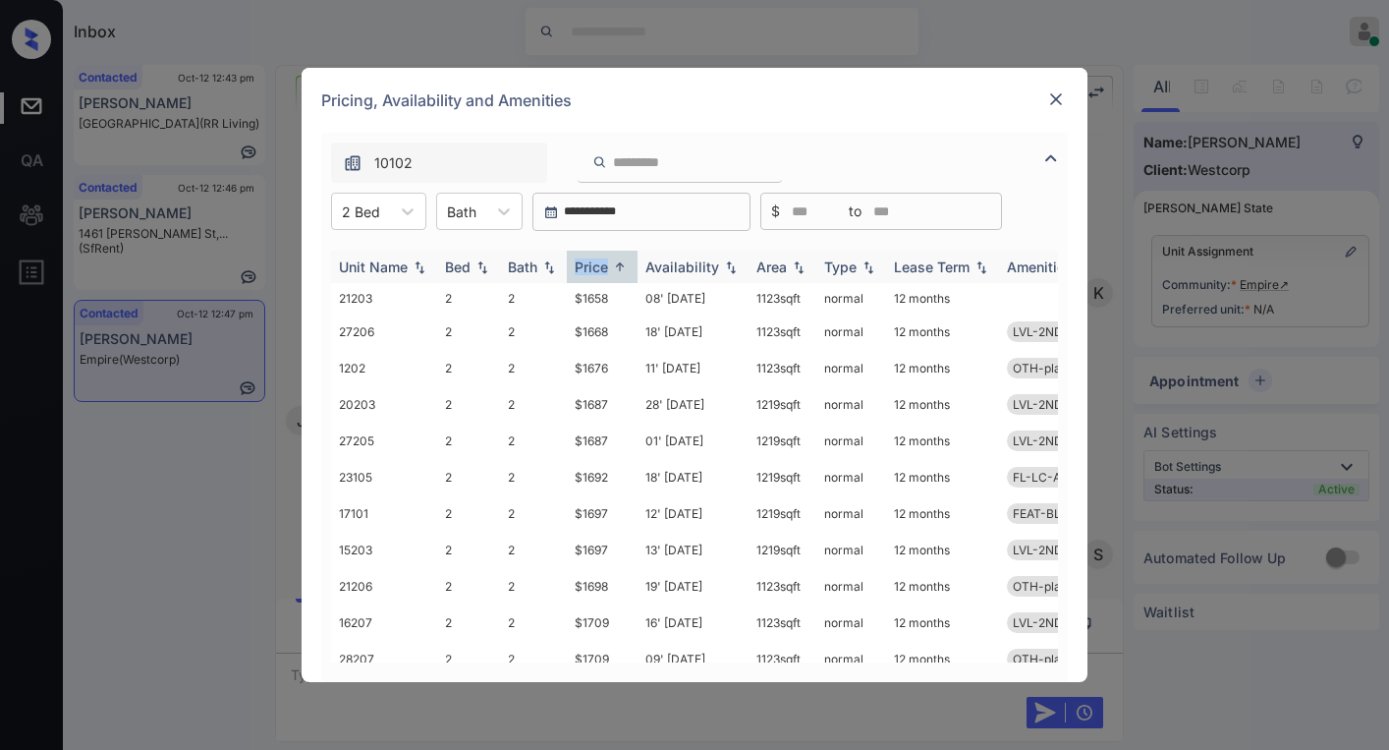
click at [603, 269] on div "Price" at bounding box center [591, 266] width 33 height 17
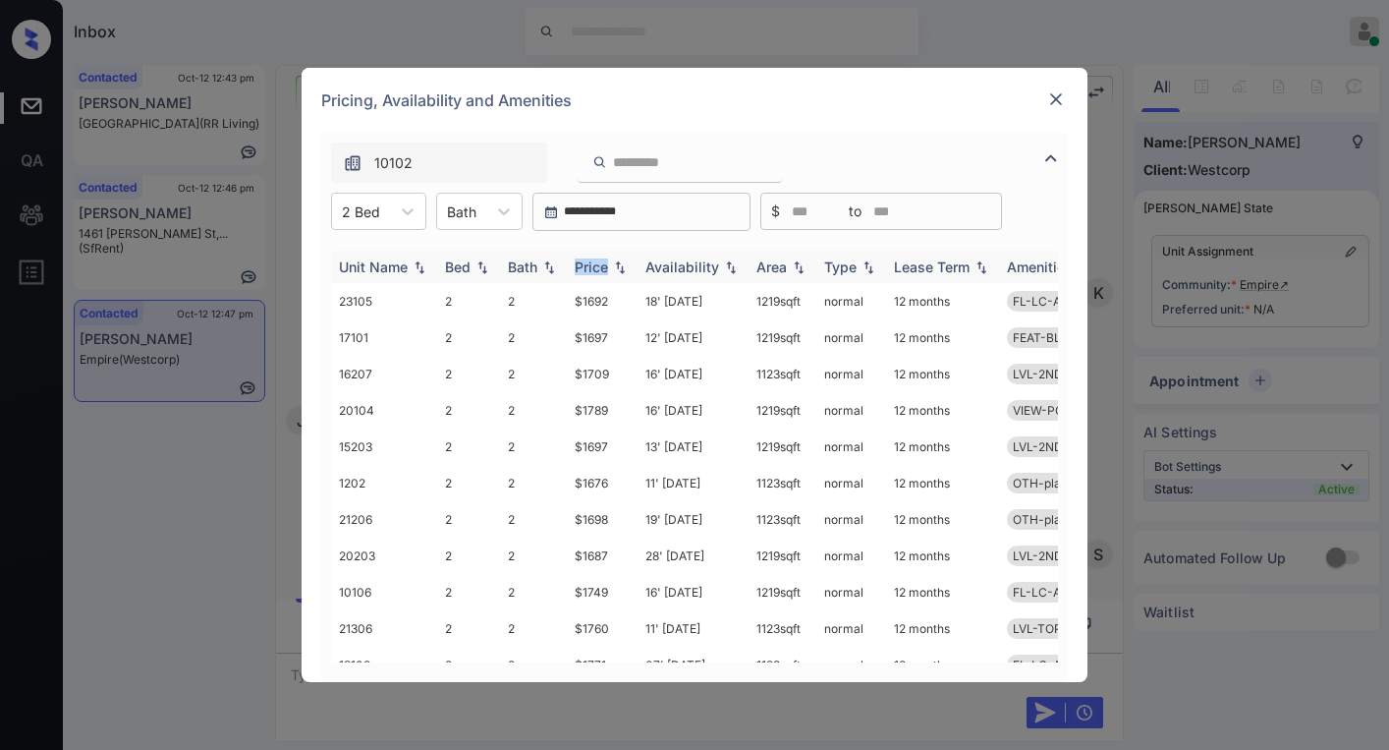
click at [603, 269] on div "Price" at bounding box center [591, 266] width 33 height 17
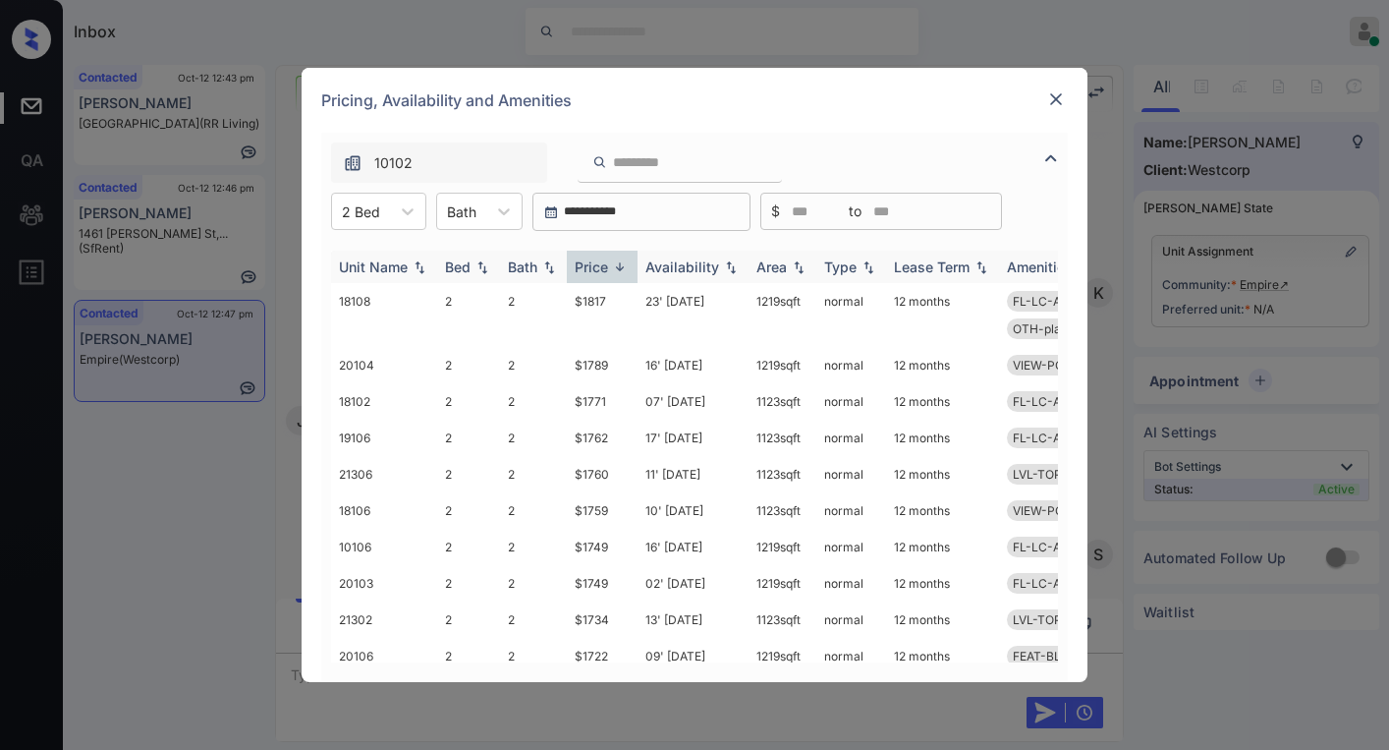
click at [603, 269] on div "Price" at bounding box center [591, 266] width 33 height 17
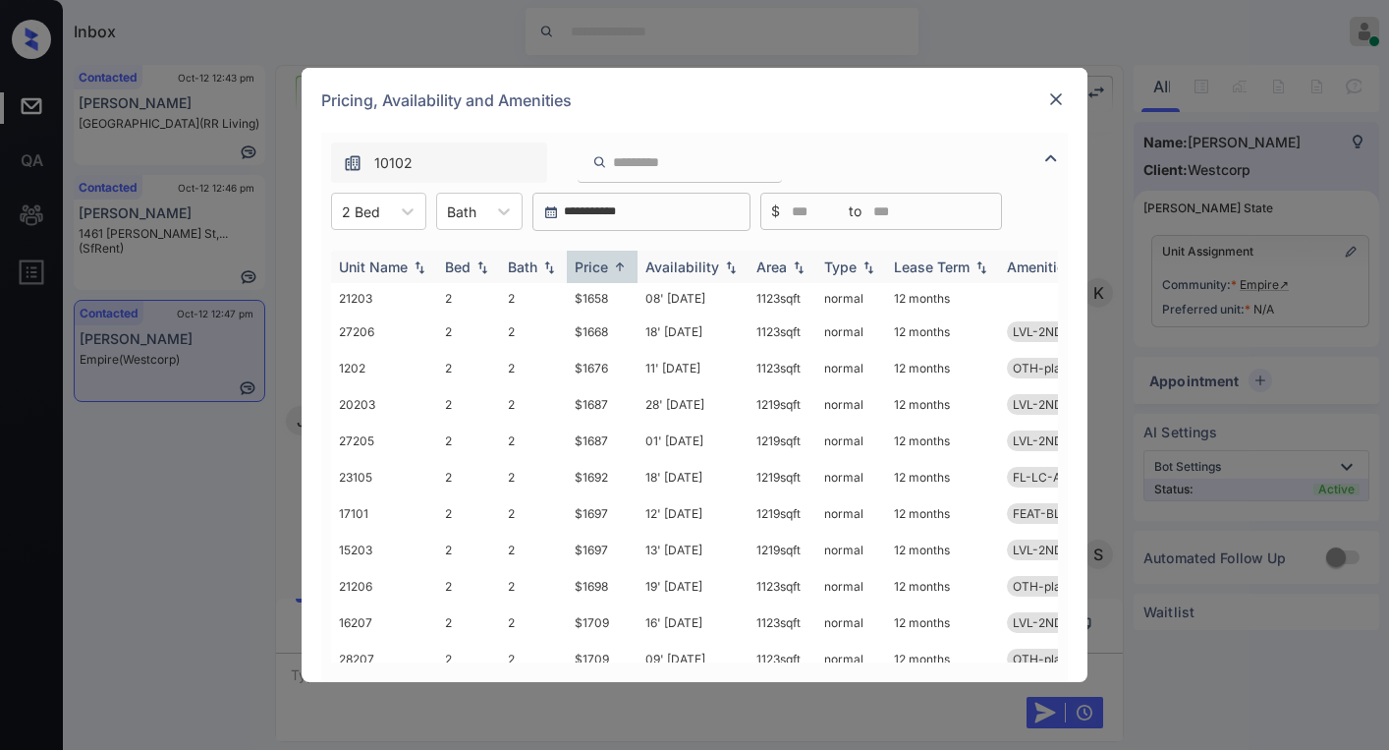
click at [604, 268] on div "Price" at bounding box center [591, 266] width 33 height 17
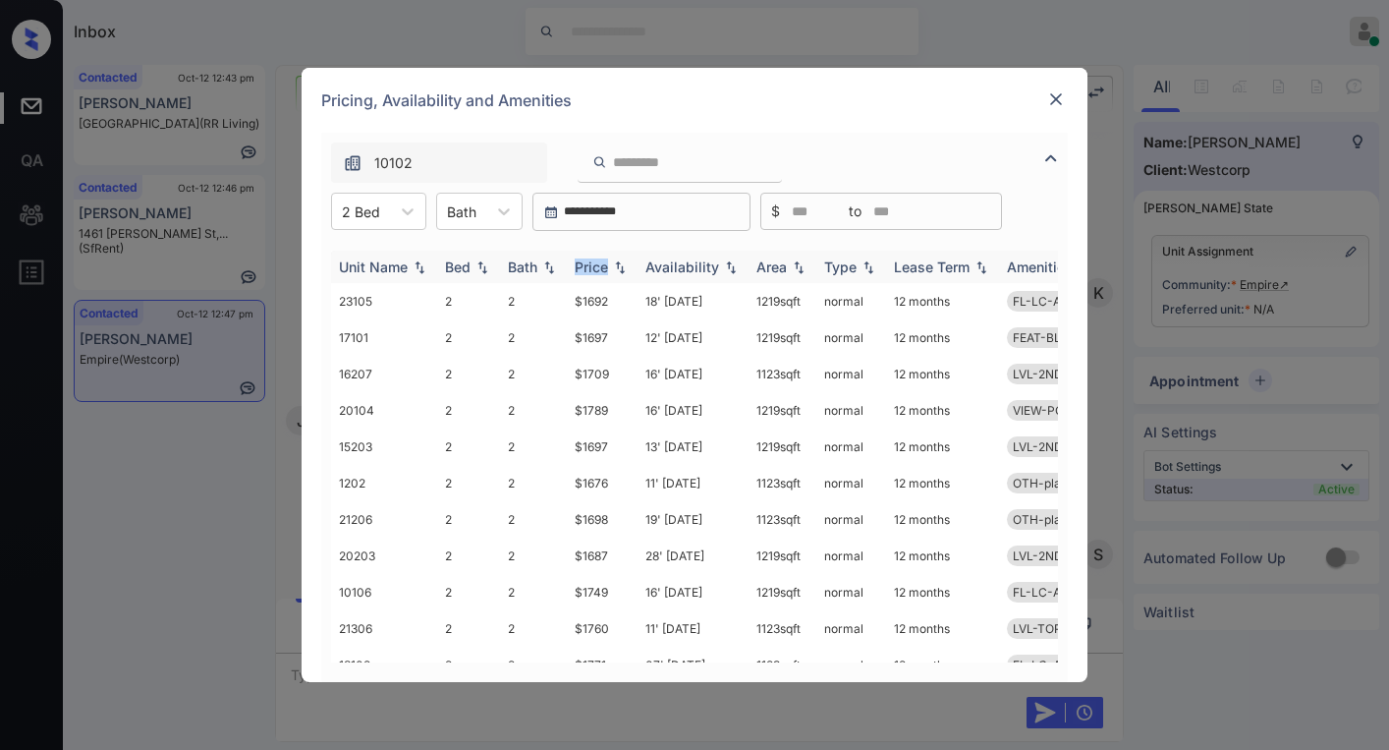
click at [604, 268] on div "Price" at bounding box center [591, 266] width 33 height 17
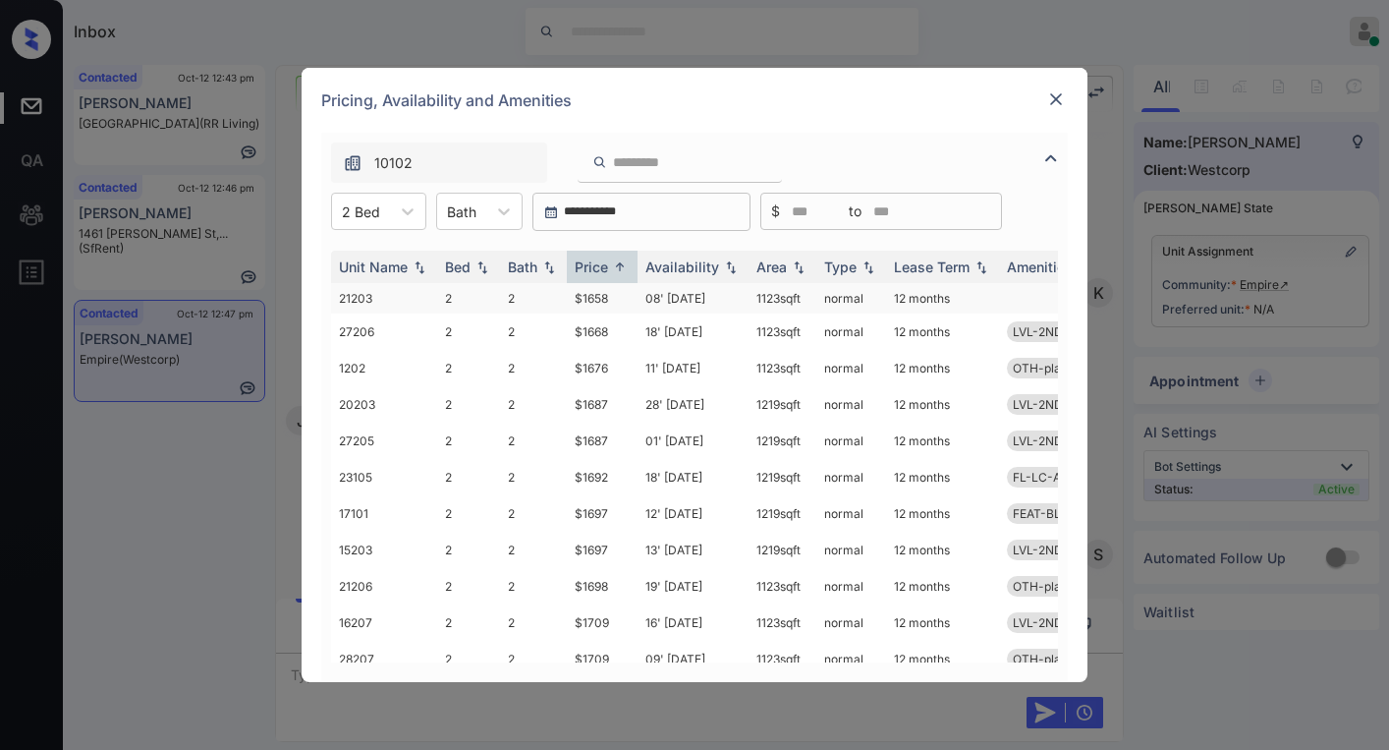
click at [602, 303] on td "$1658" at bounding box center [602, 298] width 71 height 30
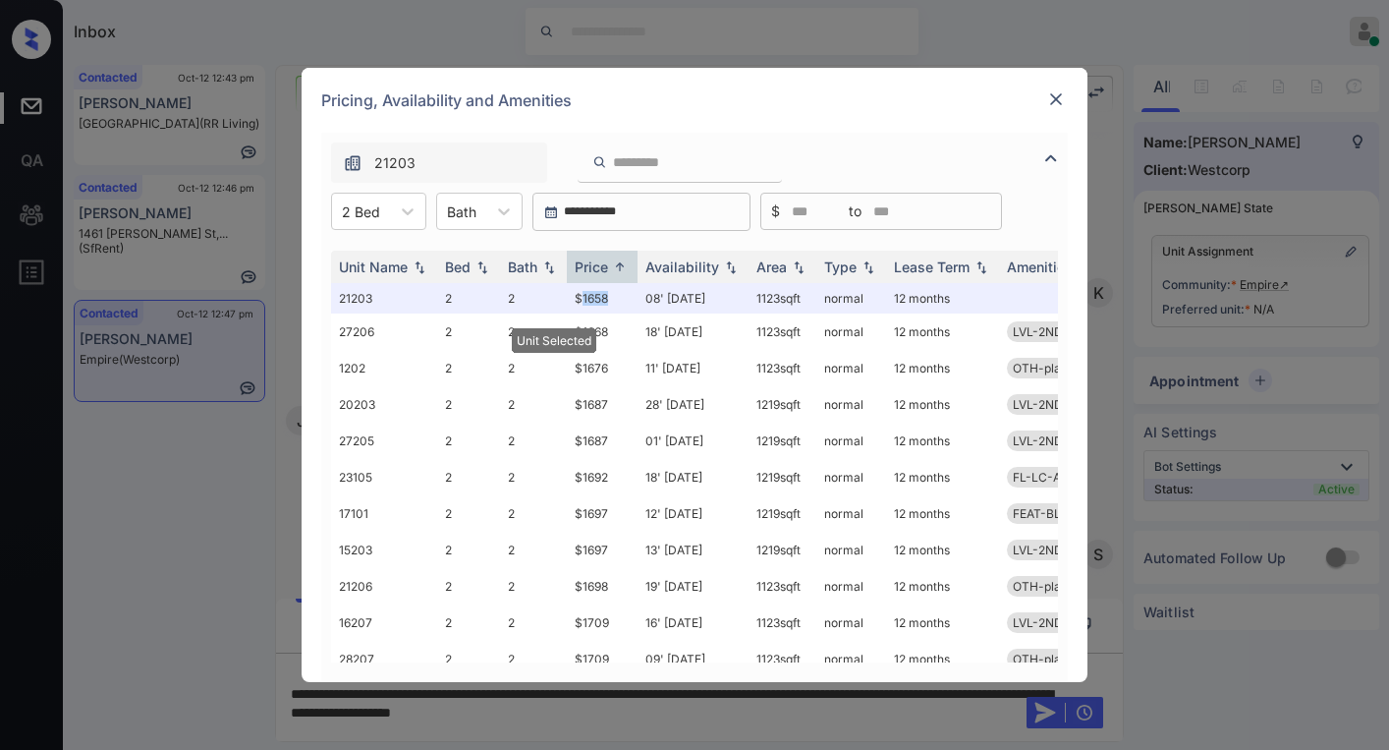
click at [1060, 101] on img at bounding box center [1056, 99] width 20 height 20
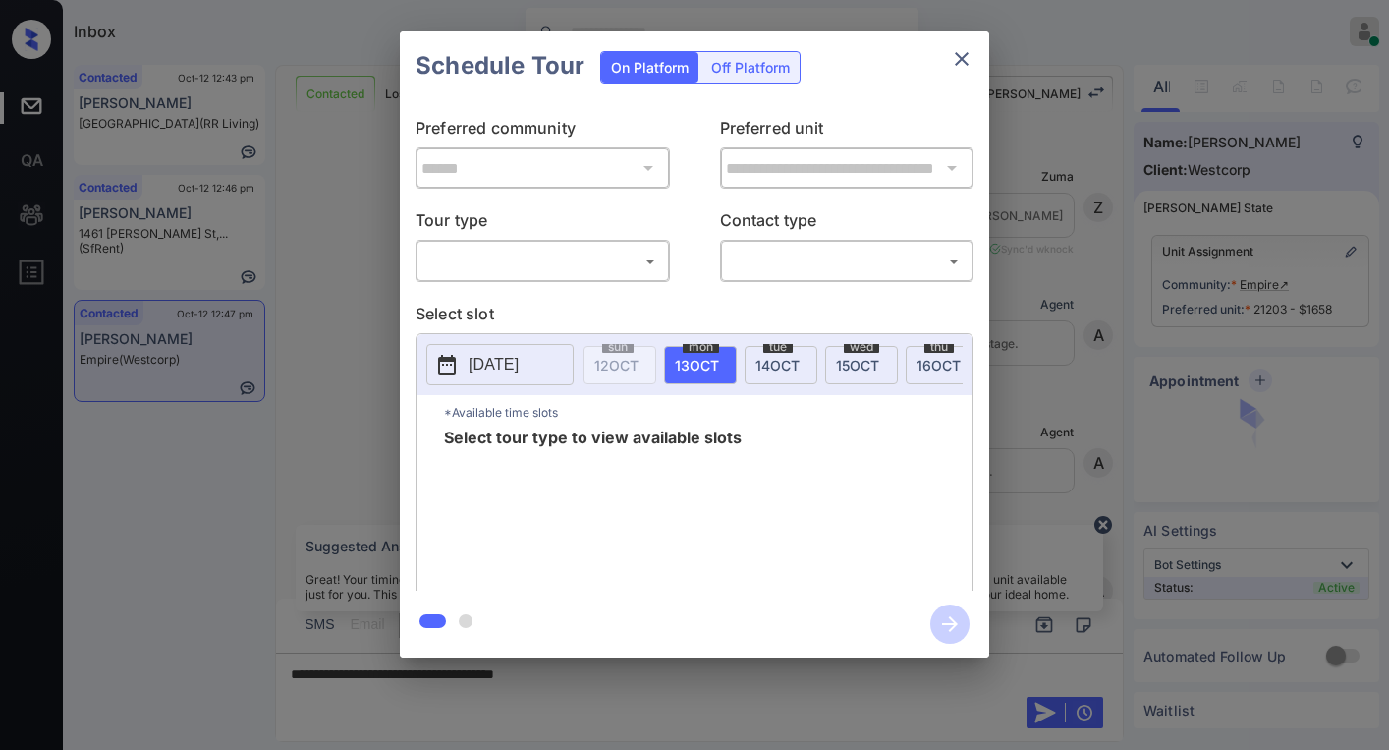
scroll to position [795, 0]
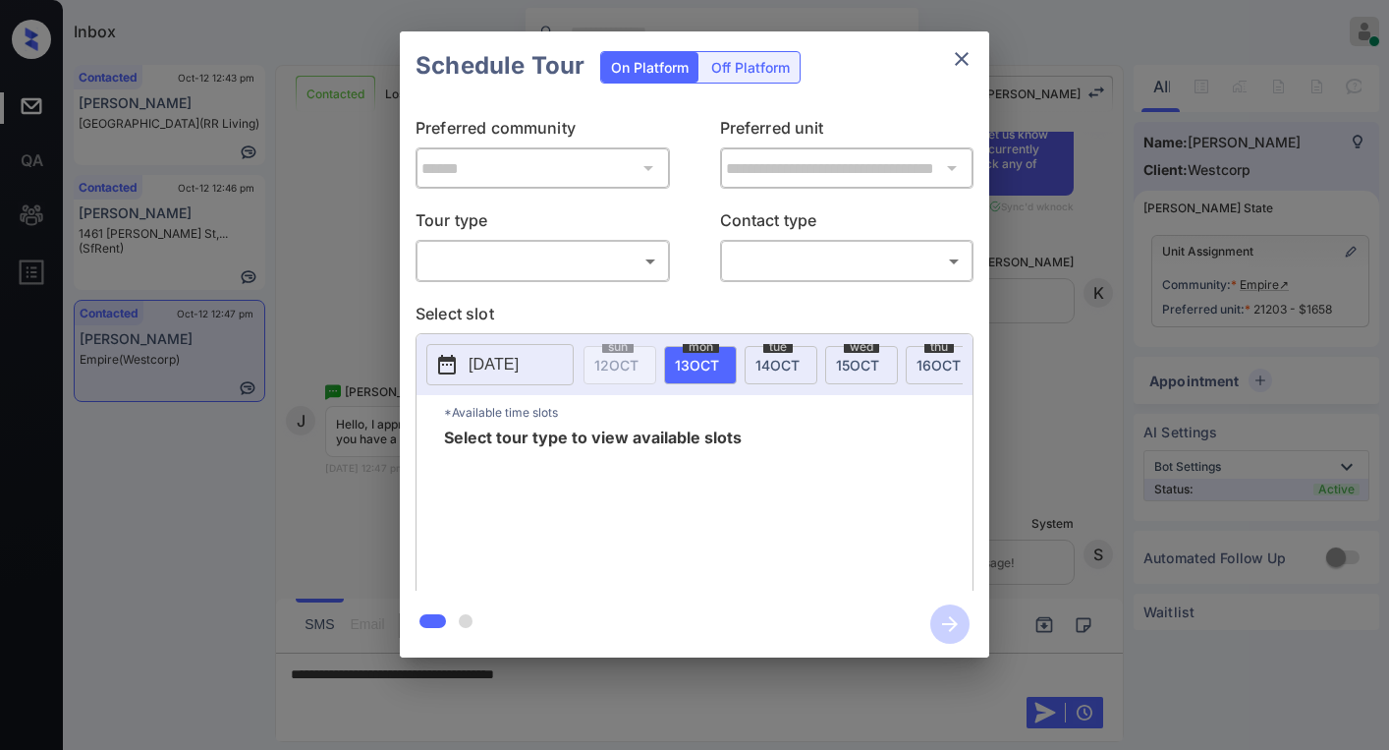
click at [535, 260] on body "Inbox [PERSON_NAME] Online Set yourself offline Set yourself on break Profile S…" at bounding box center [694, 375] width 1389 height 750
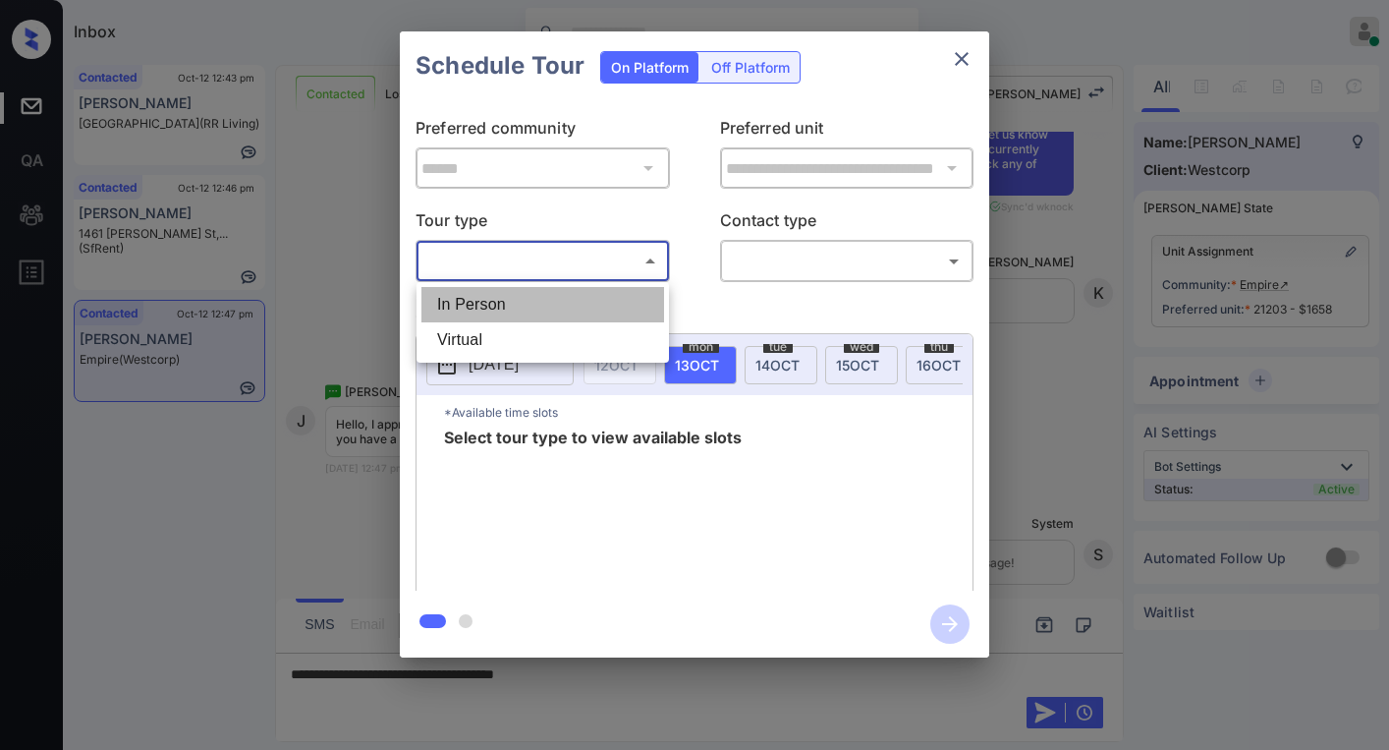
click at [478, 297] on li "In Person" at bounding box center [542, 304] width 243 height 35
type input "********"
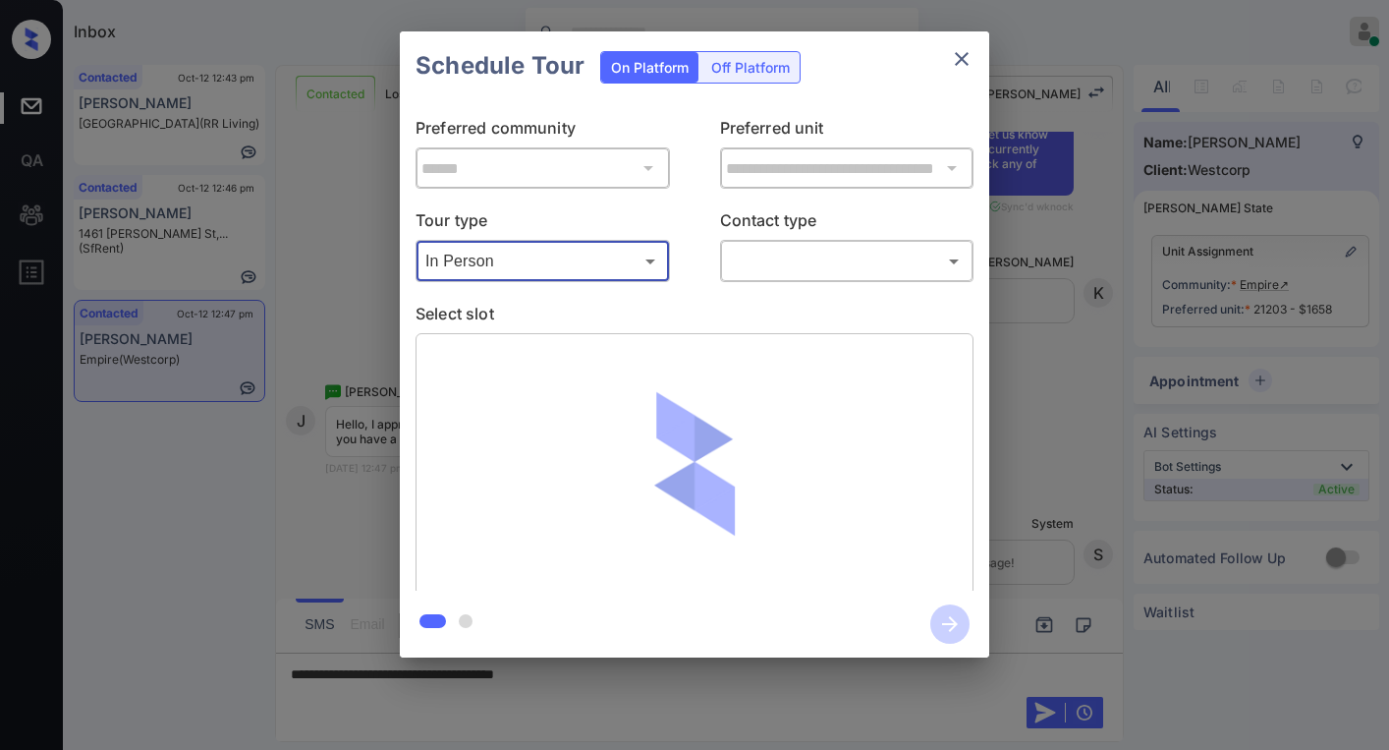
click at [735, 265] on body "Inbox [PERSON_NAME] Online Set yourself offline Set yourself on break Profile S…" at bounding box center [694, 375] width 1389 height 750
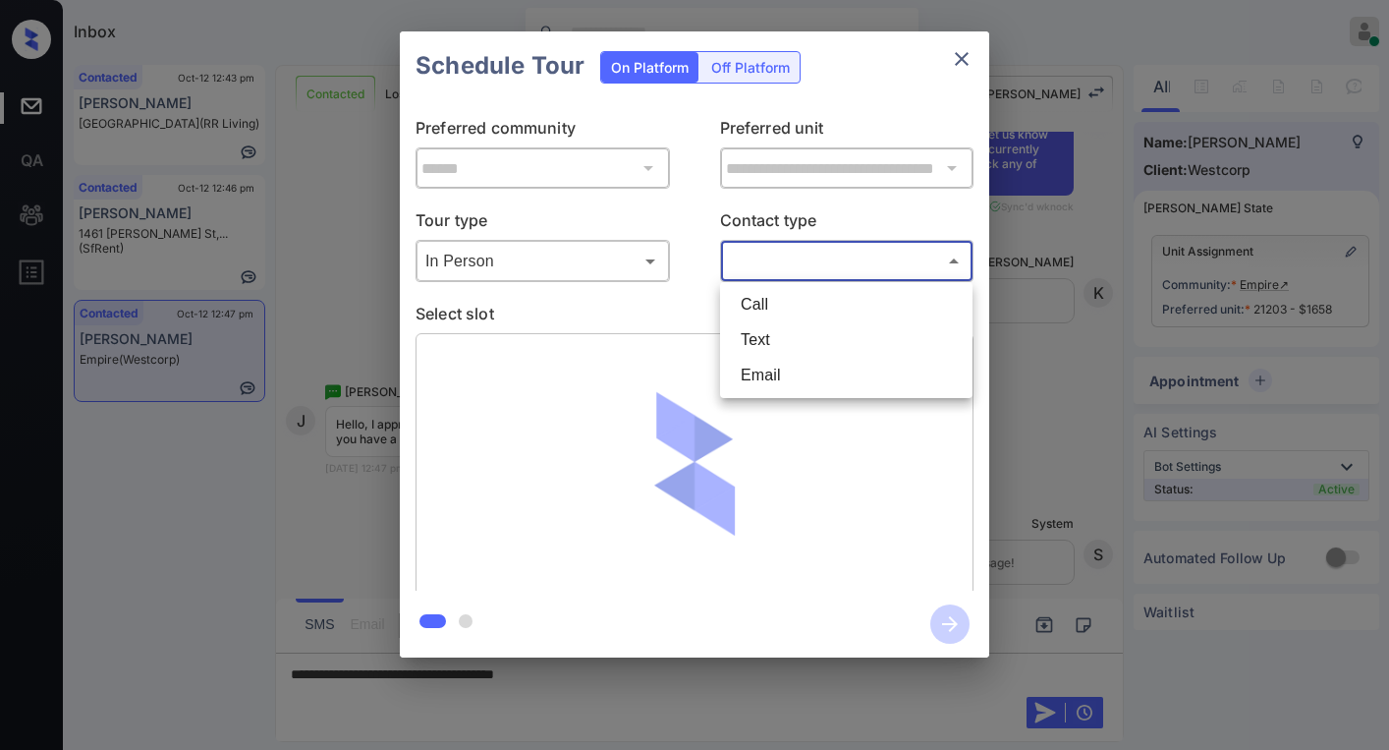
click at [756, 331] on li "Text" at bounding box center [846, 339] width 243 height 35
type input "****"
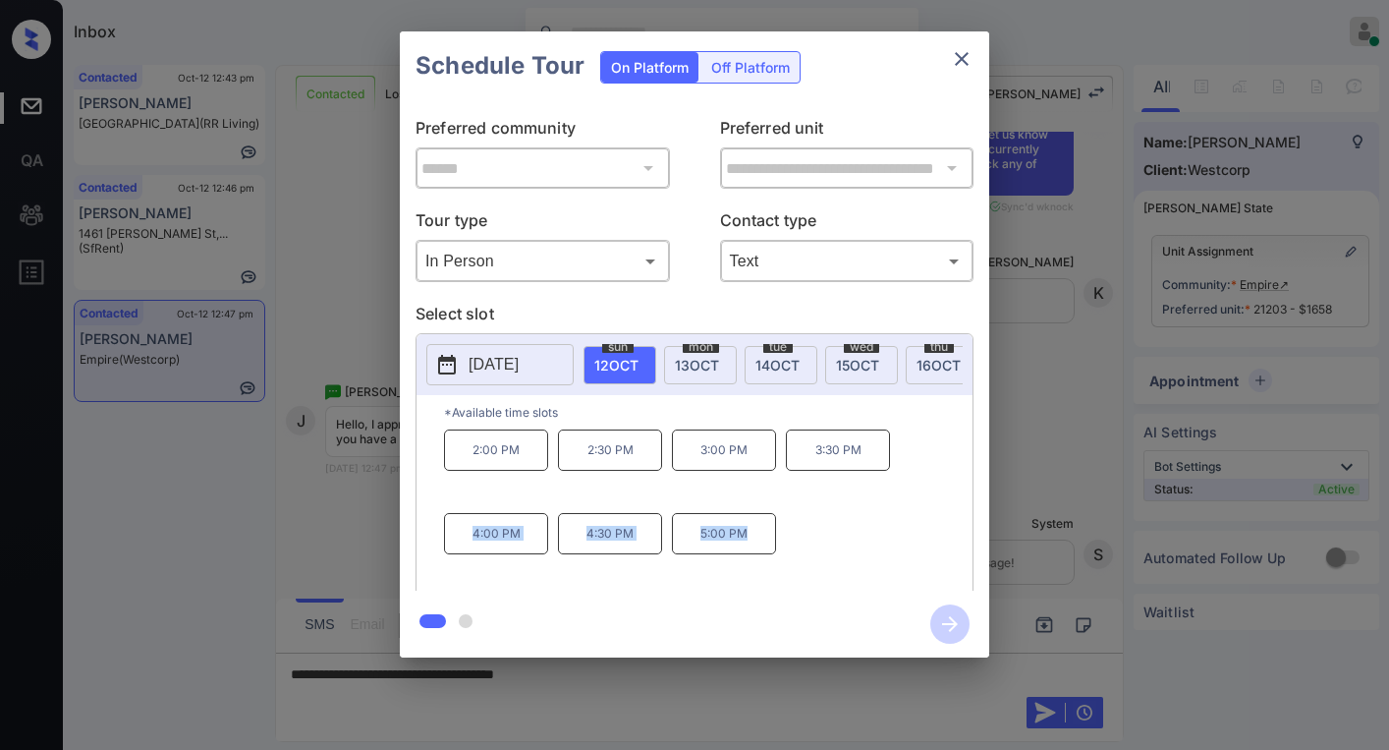
drag, startPoint x: 543, startPoint y: 548, endPoint x: 878, endPoint y: 412, distance: 361.8
click at [769, 552] on div "2:00 PM 2:30 PM 3:00 PM 3:30 PM 4:00 PM 4:30 PM 5:00 PM" at bounding box center [708, 507] width 529 height 157
copy div "4:00 PM 4:30 PM 5:00 PM"
click at [960, 65] on icon "close" at bounding box center [962, 59] width 24 height 24
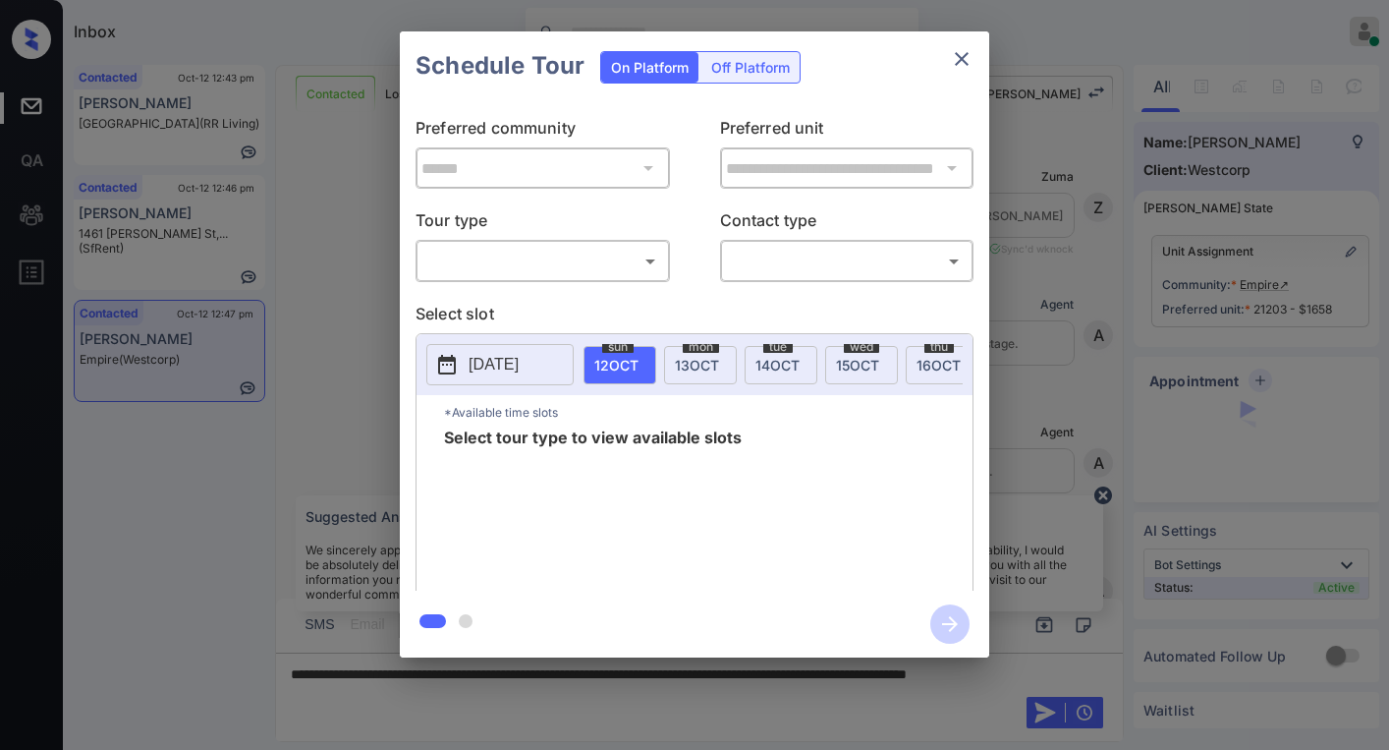
scroll to position [795, 0]
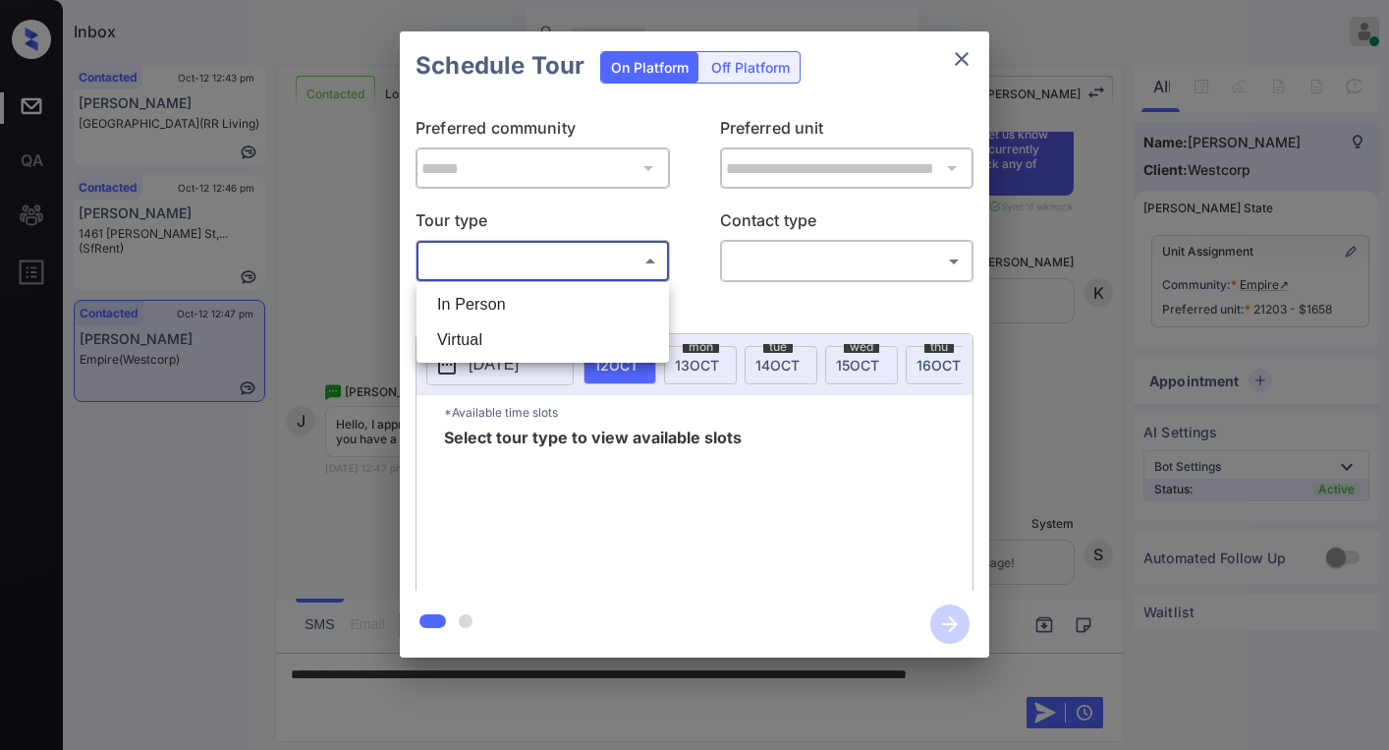
drag, startPoint x: 459, startPoint y: 259, endPoint x: 474, endPoint y: 274, distance: 20.8
click at [462, 262] on body "Inbox Paolo Gabriel Online Set yourself offline Set yourself on break Profile S…" at bounding box center [694, 375] width 1389 height 750
click at [488, 301] on li "In Person" at bounding box center [542, 304] width 243 height 35
type input "********"
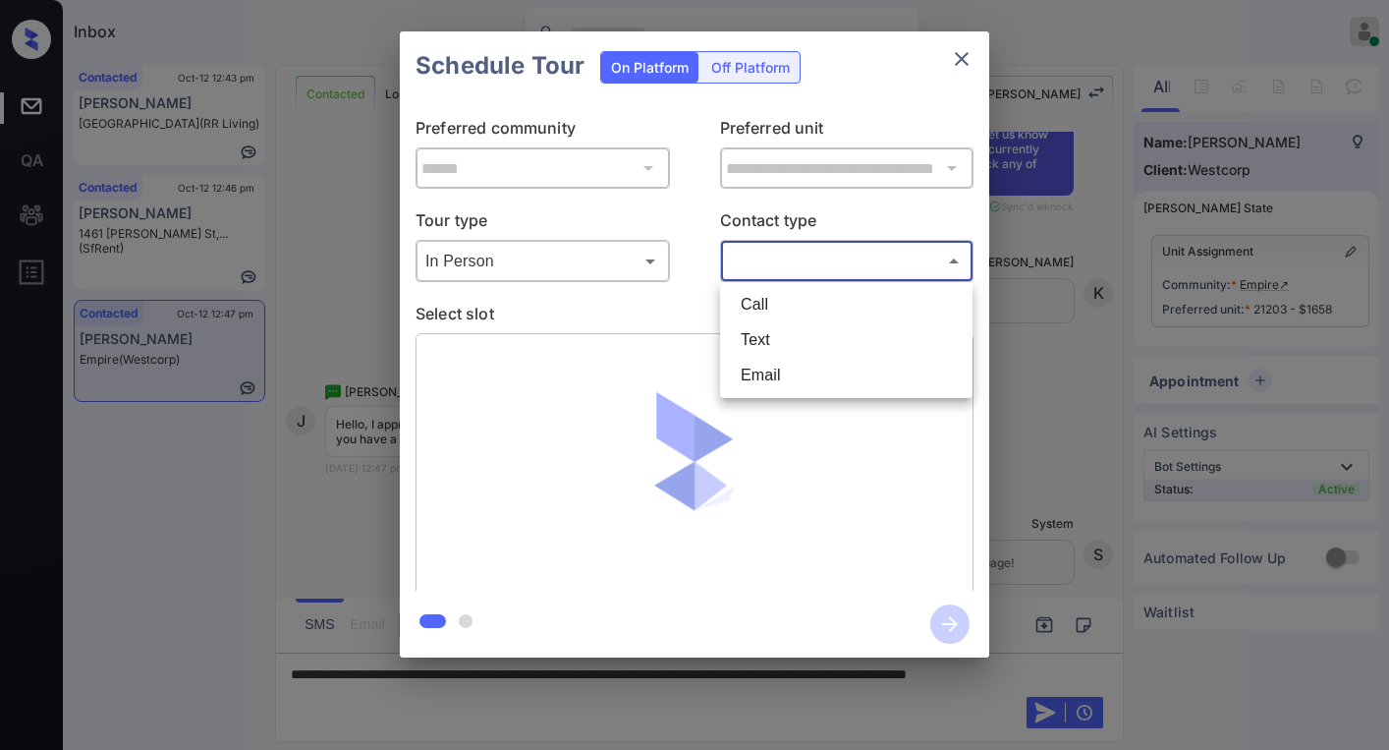
click at [767, 269] on body "Inbox Paolo Gabriel Online Set yourself offline Set yourself on break Profile S…" at bounding box center [694, 375] width 1389 height 750
click at [766, 325] on li "Text" at bounding box center [846, 339] width 243 height 35
type input "****"
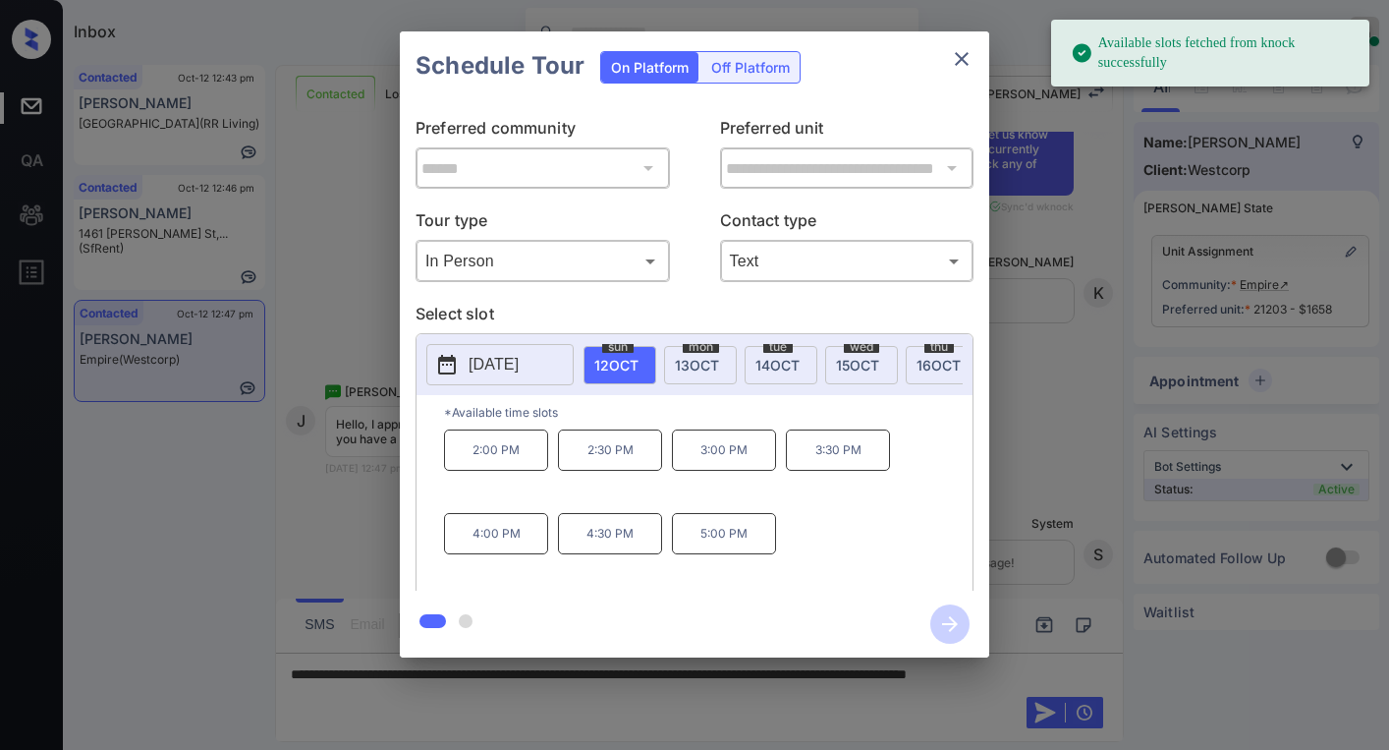
click at [649, 299] on div "**********" at bounding box center [694, 345] width 589 height 490
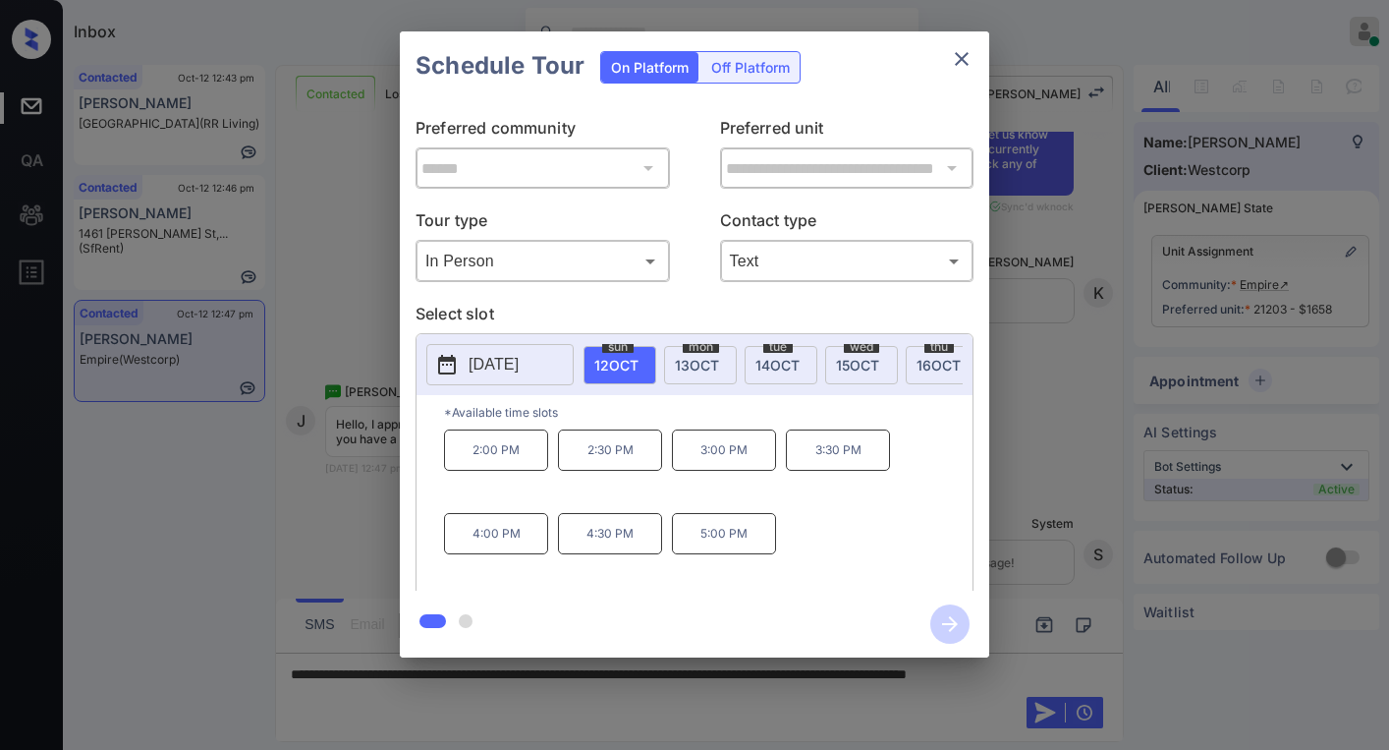
click at [1047, 515] on div "**********" at bounding box center [694, 344] width 1389 height 689
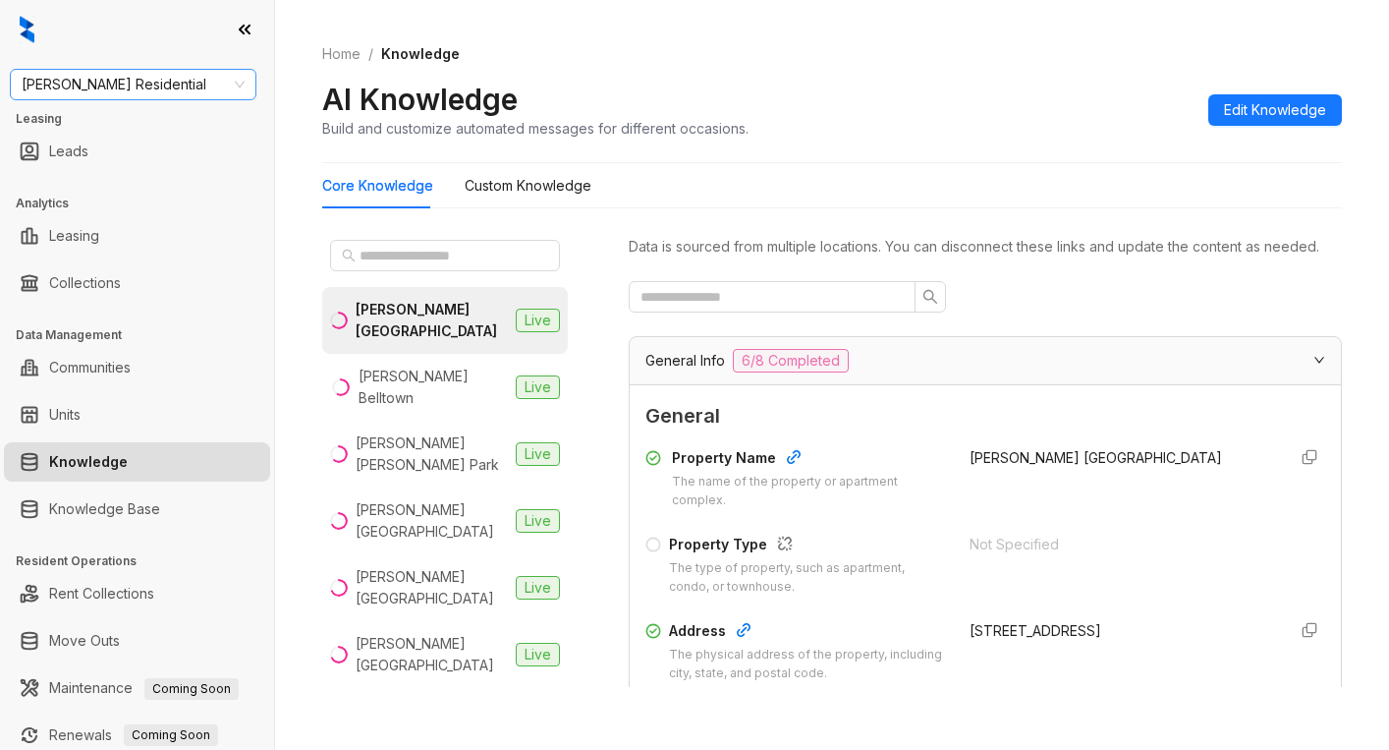
click at [164, 85] on span "[PERSON_NAME] Residential" at bounding box center [133, 84] width 223 height 29
type input "******"
click at [154, 120] on div "Unified Residential" at bounding box center [133, 124] width 215 height 22
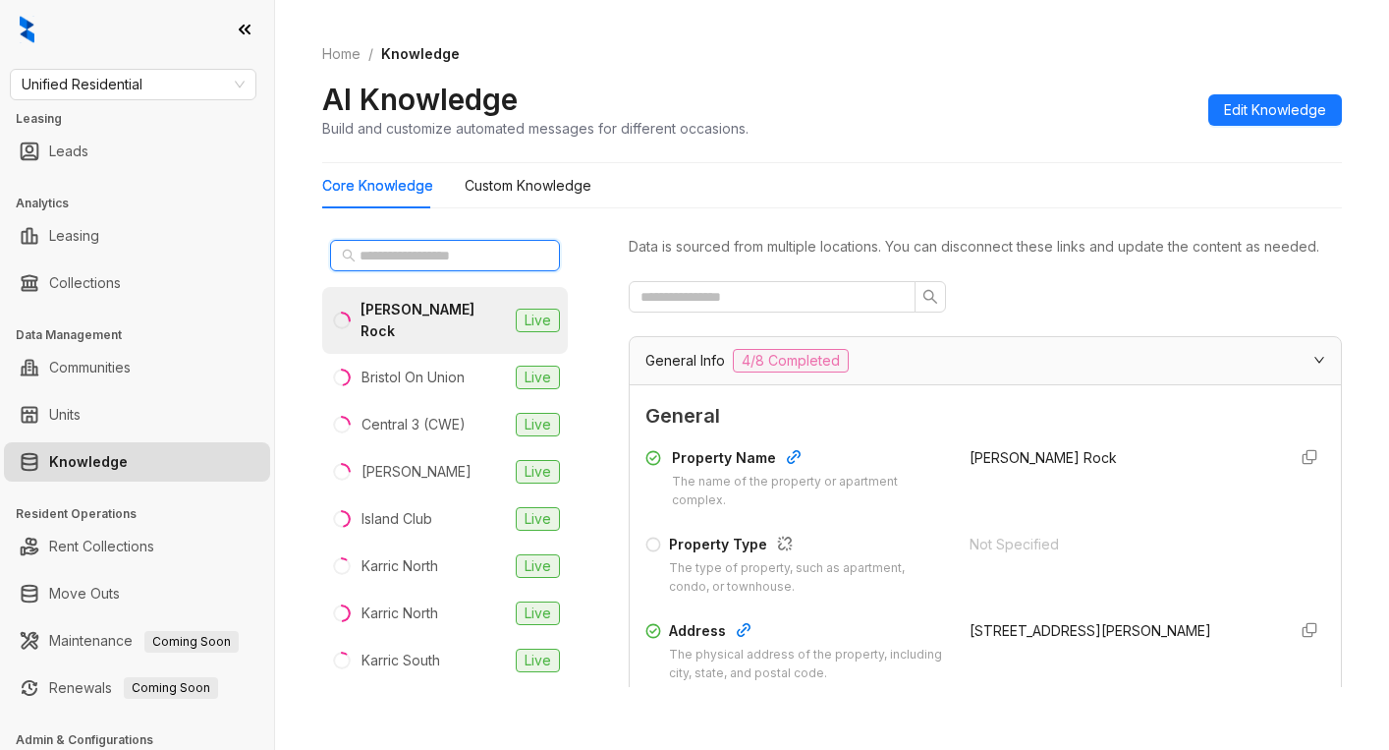
click at [417, 252] on input "text" at bounding box center [446, 256] width 173 height 22
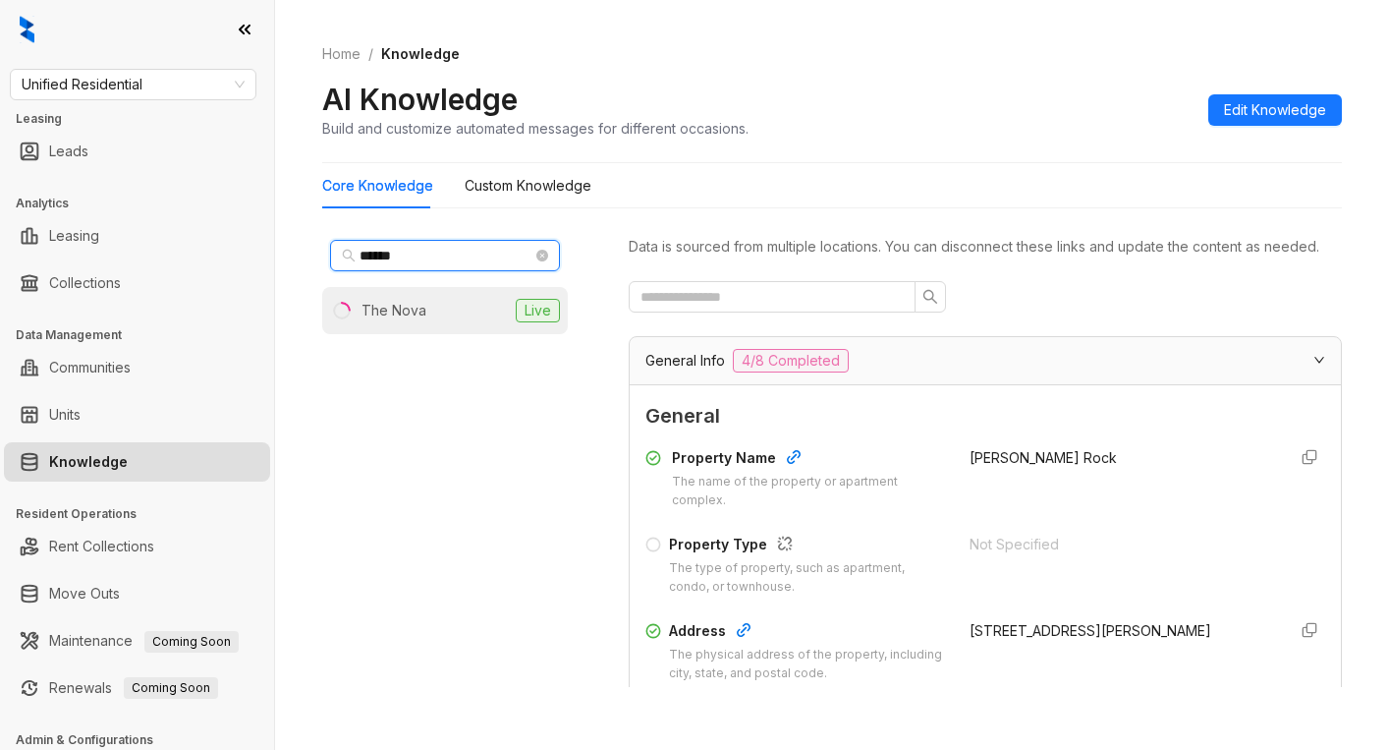
type input "******"
click at [419, 303] on div "The Nova" at bounding box center [394, 311] width 65 height 22
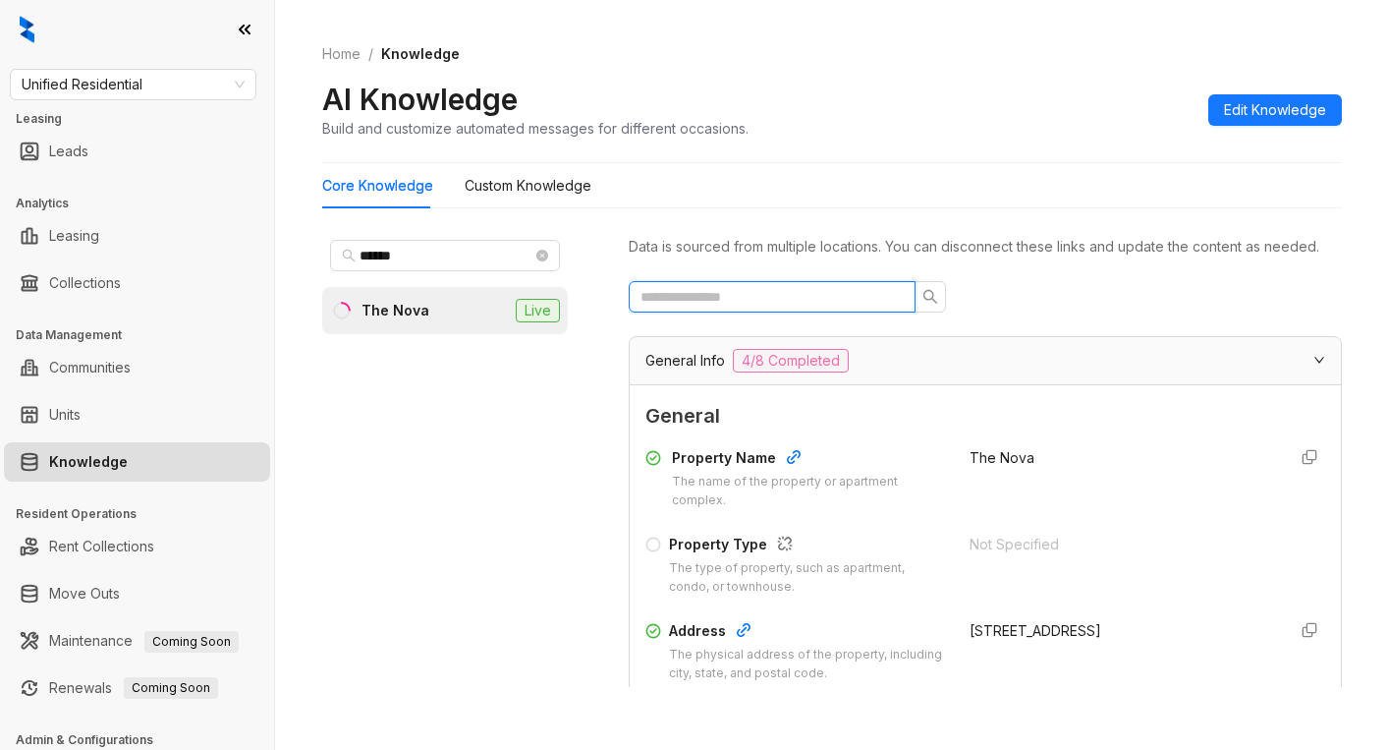
click at [777, 307] on input "text" at bounding box center [765, 297] width 248 height 22
click at [569, 192] on Knowledge "Custom Knowledge" at bounding box center [528, 186] width 127 height 22
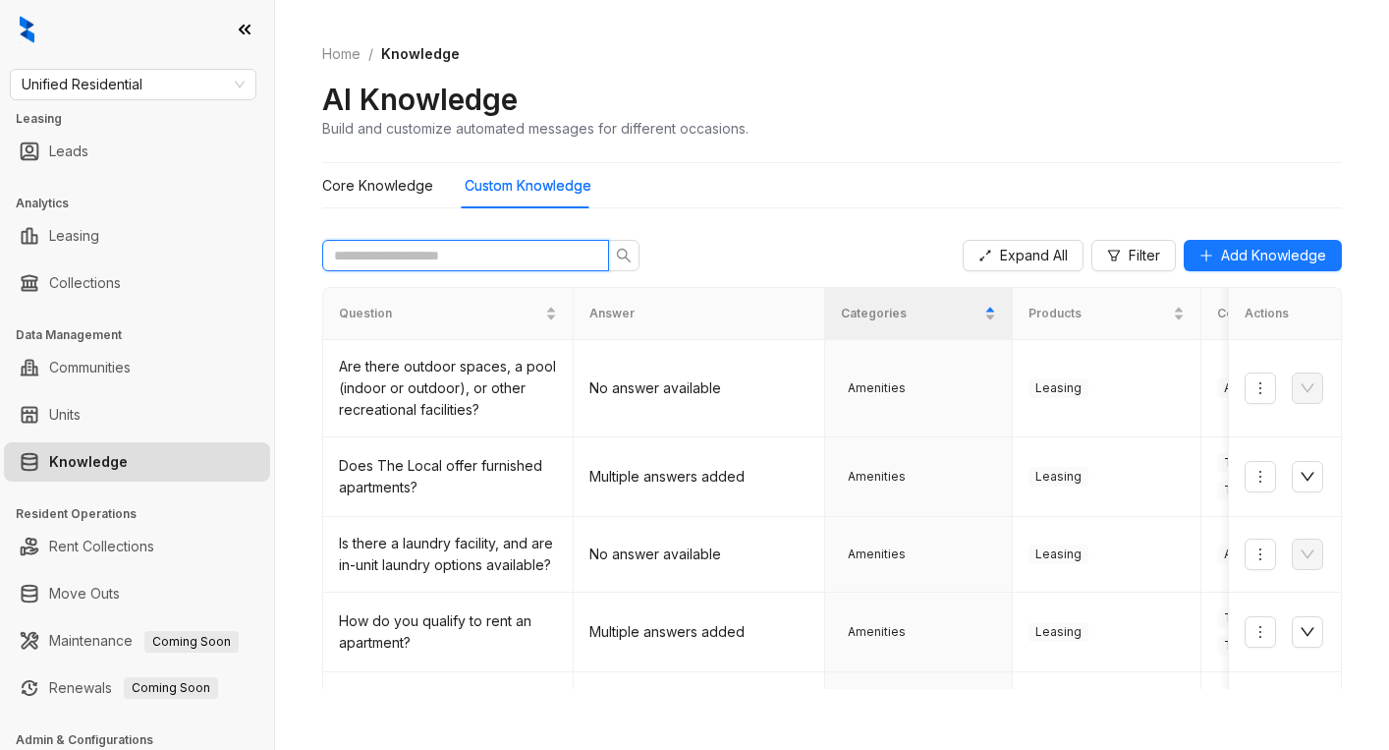
click at [566, 250] on input "text" at bounding box center [458, 256] width 248 height 22
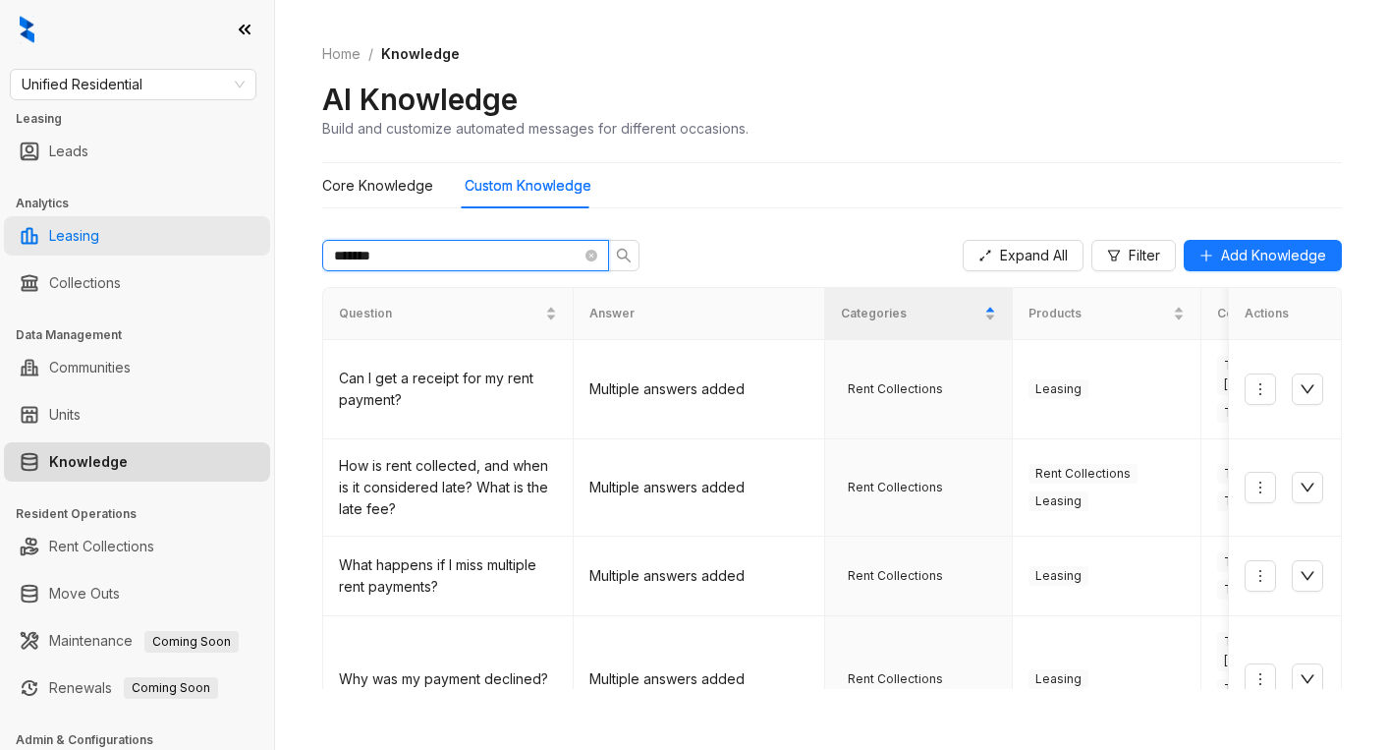
drag, startPoint x: 254, startPoint y: 231, endPoint x: 179, endPoint y: 233, distance: 75.7
click at [181, 232] on div "Unified Residential Leasing Leads Analytics Leasing Collections Data Management…" at bounding box center [694, 375] width 1389 height 750
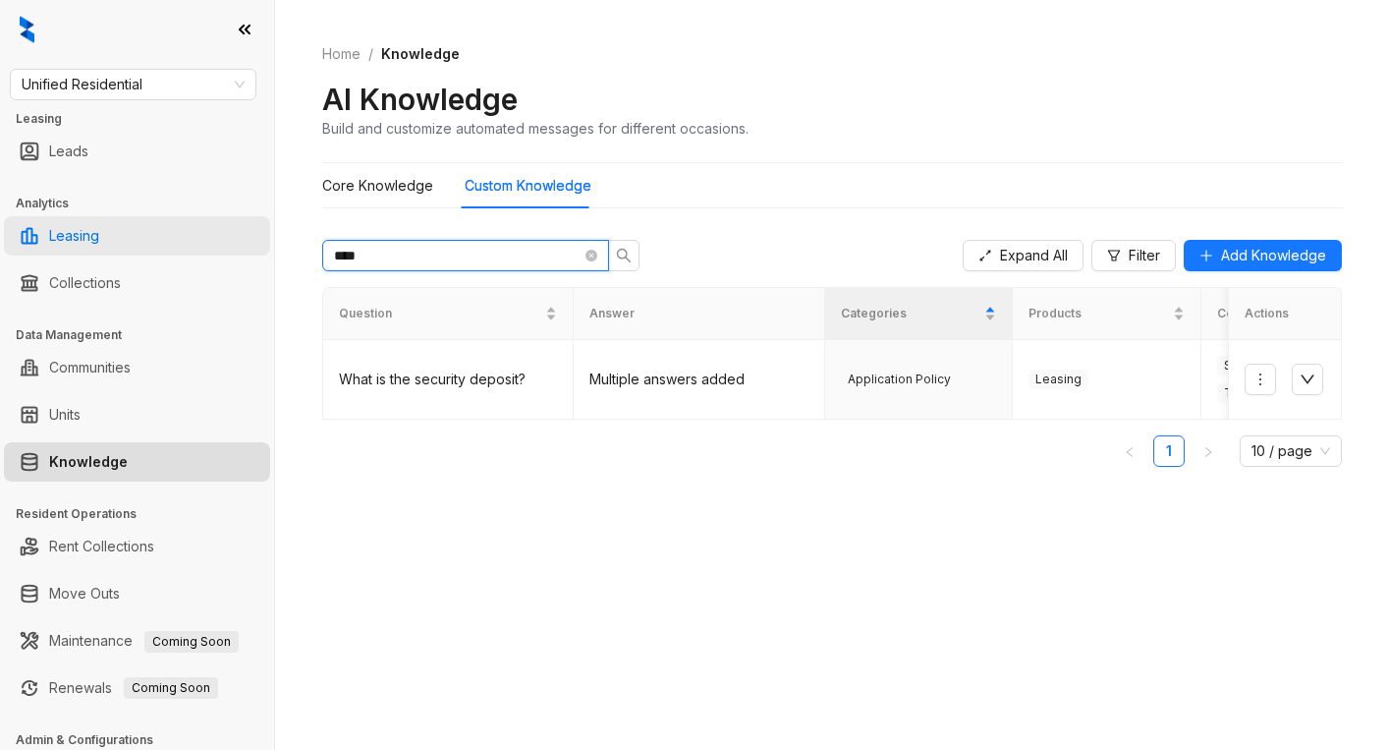
type input "*****"
click at [592, 256] on icon "close-circle" at bounding box center [592, 256] width 12 height 12
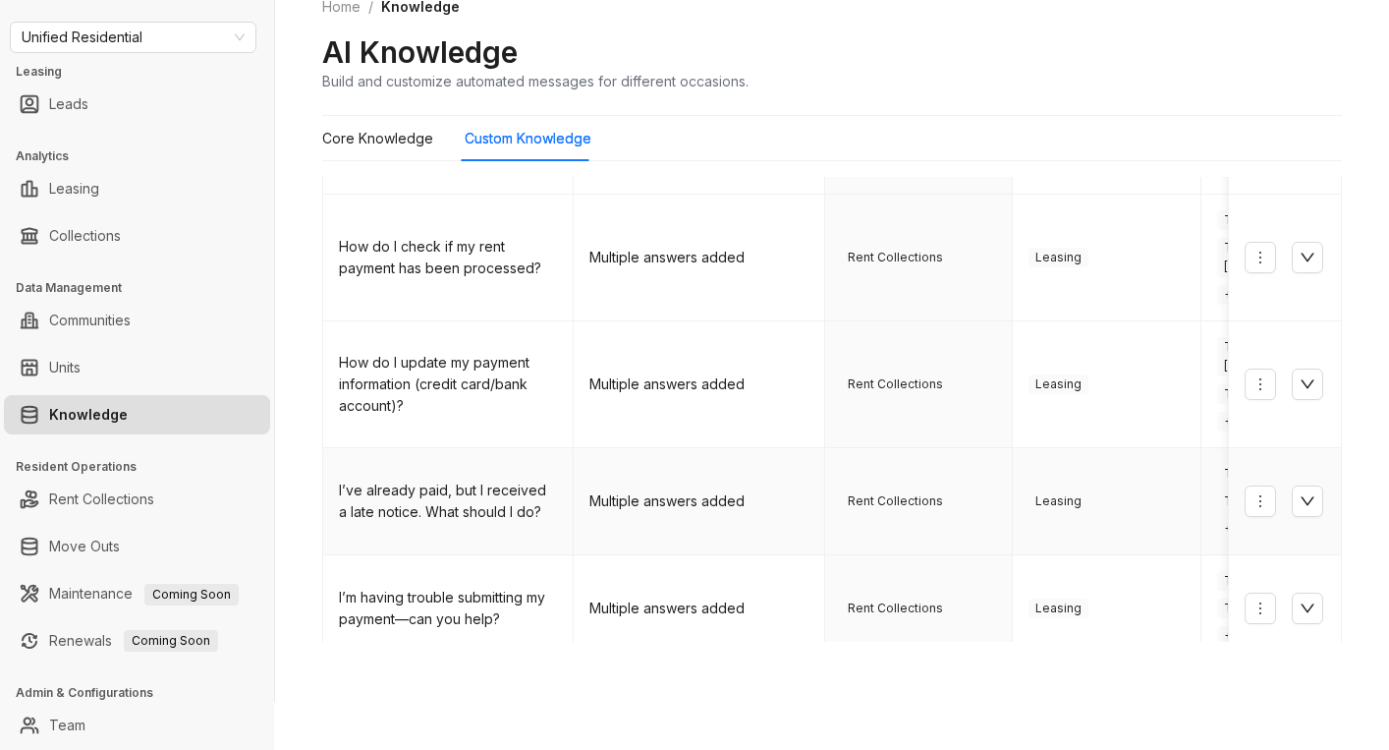
scroll to position [93, 0]
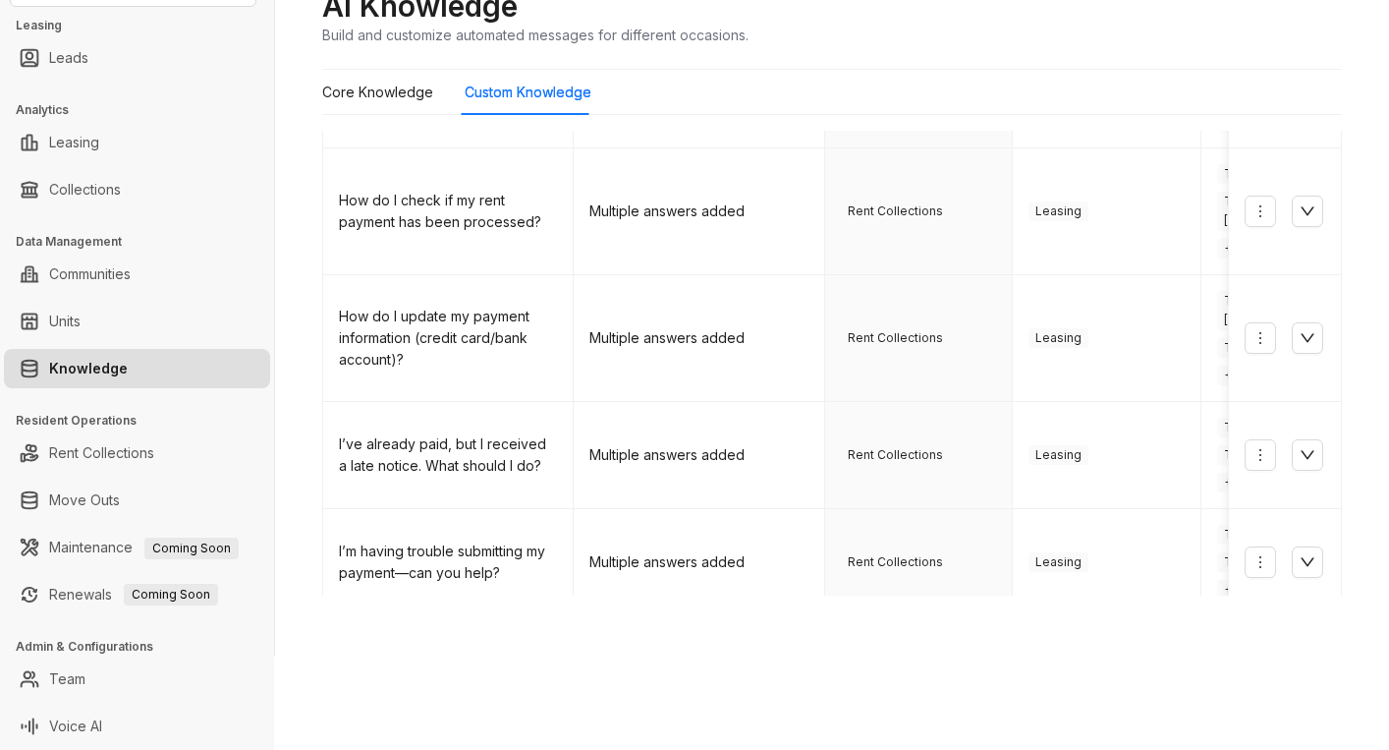
type input "*******"
click at [1154, 633] on link "2" at bounding box center [1168, 647] width 29 height 29
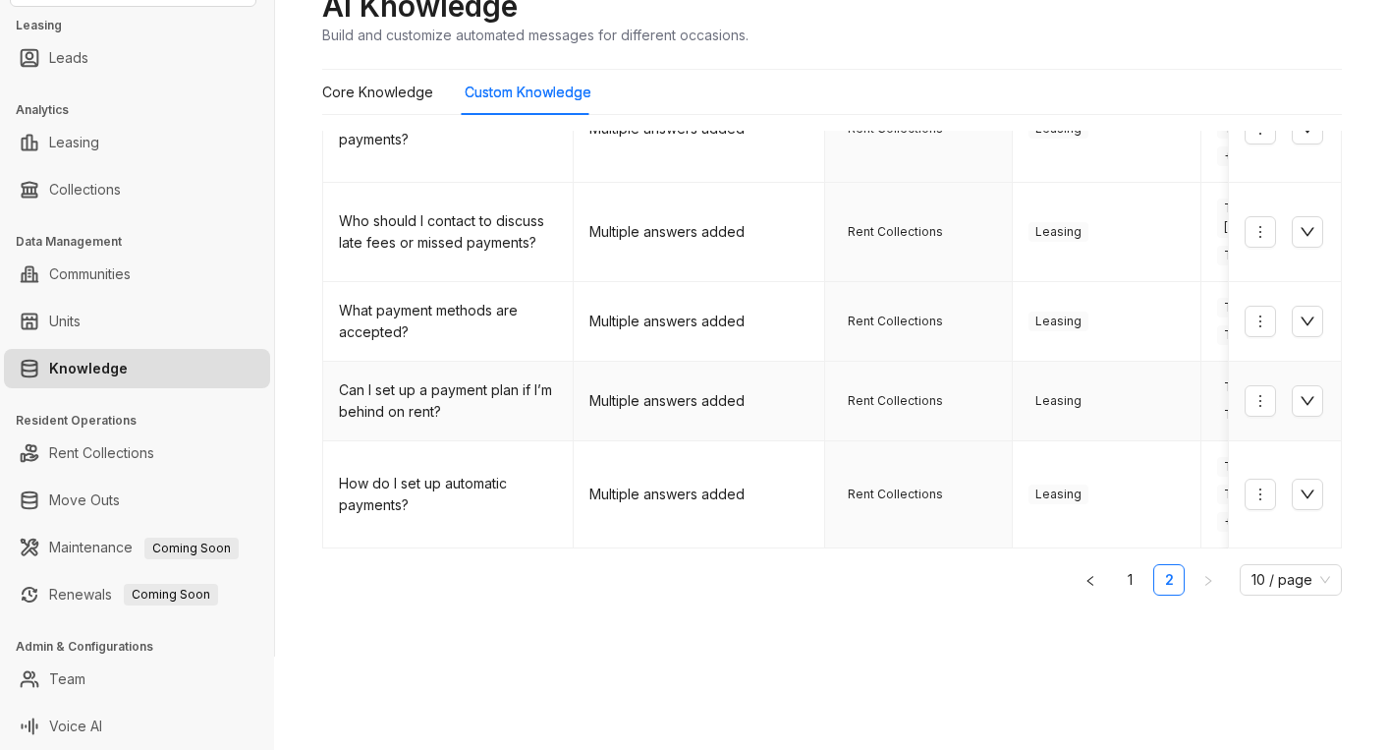
scroll to position [182, 0]
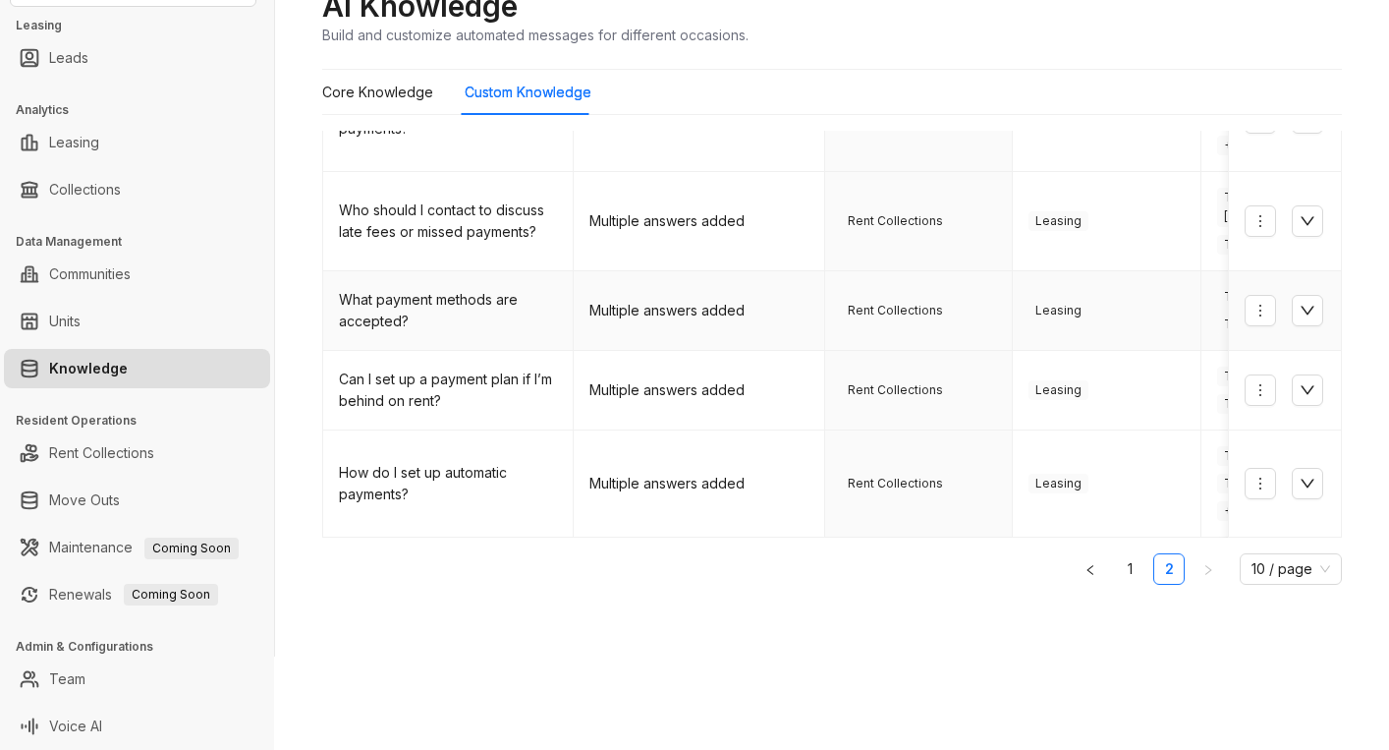
click at [463, 301] on div "What payment methods are accepted?" at bounding box center [448, 310] width 218 height 43
click at [1300, 303] on icon "down" at bounding box center [1308, 311] width 16 height 16
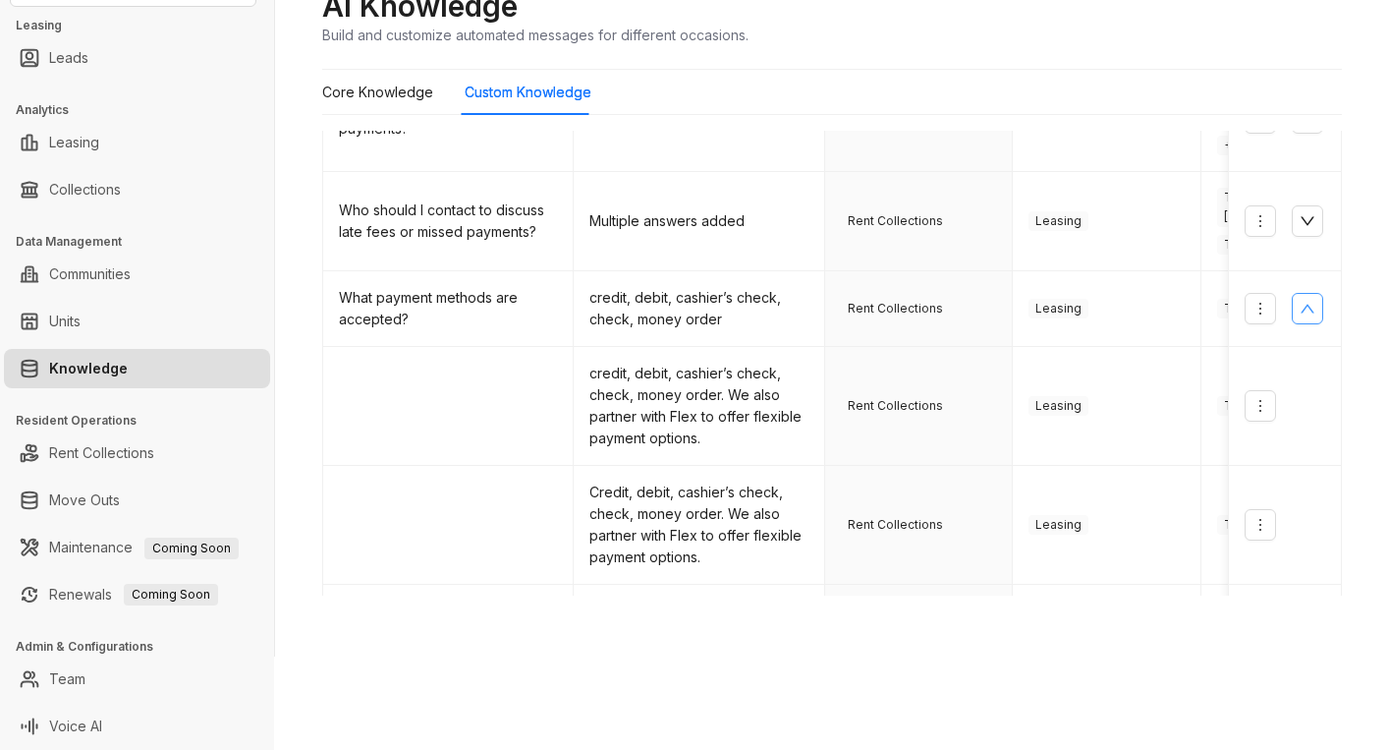
click at [515, 604] on div "Home / Knowledge AI Knowledge Build and customize automated messages for differ…" at bounding box center [832, 282] width 1114 height 750
drag, startPoint x: 590, startPoint y: 352, endPoint x: 706, endPoint y: 379, distance: 119.1
click at [706, 379] on td "credit, debit, cashier’s check, check, money order. We also partner with Flex t…" at bounding box center [699, 406] width 251 height 119
drag, startPoint x: 589, startPoint y: 274, endPoint x: 739, endPoint y: 307, distance: 152.8
click at [739, 307] on td "credit, debit, cashier’s check, check, money order" at bounding box center [699, 309] width 251 height 76
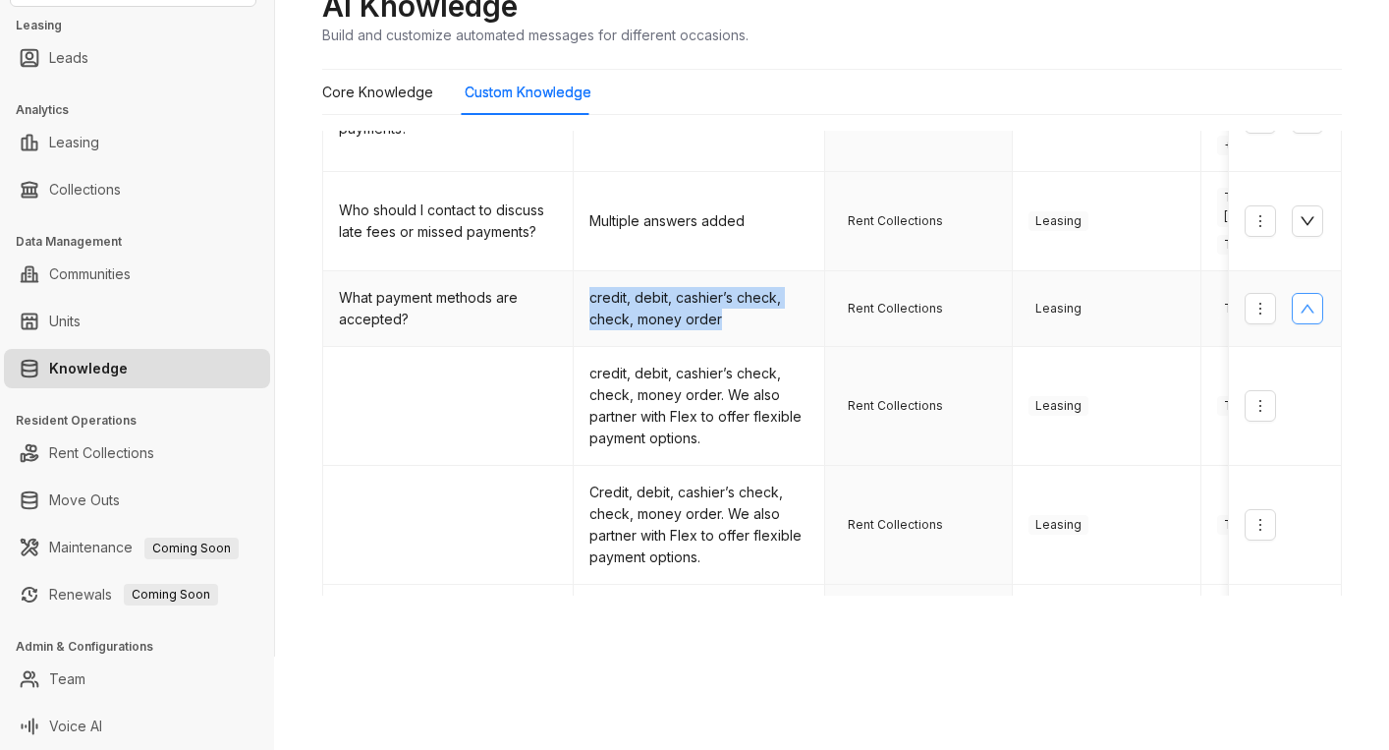
copy td "credit, debit, cashier’s check, check, money order"
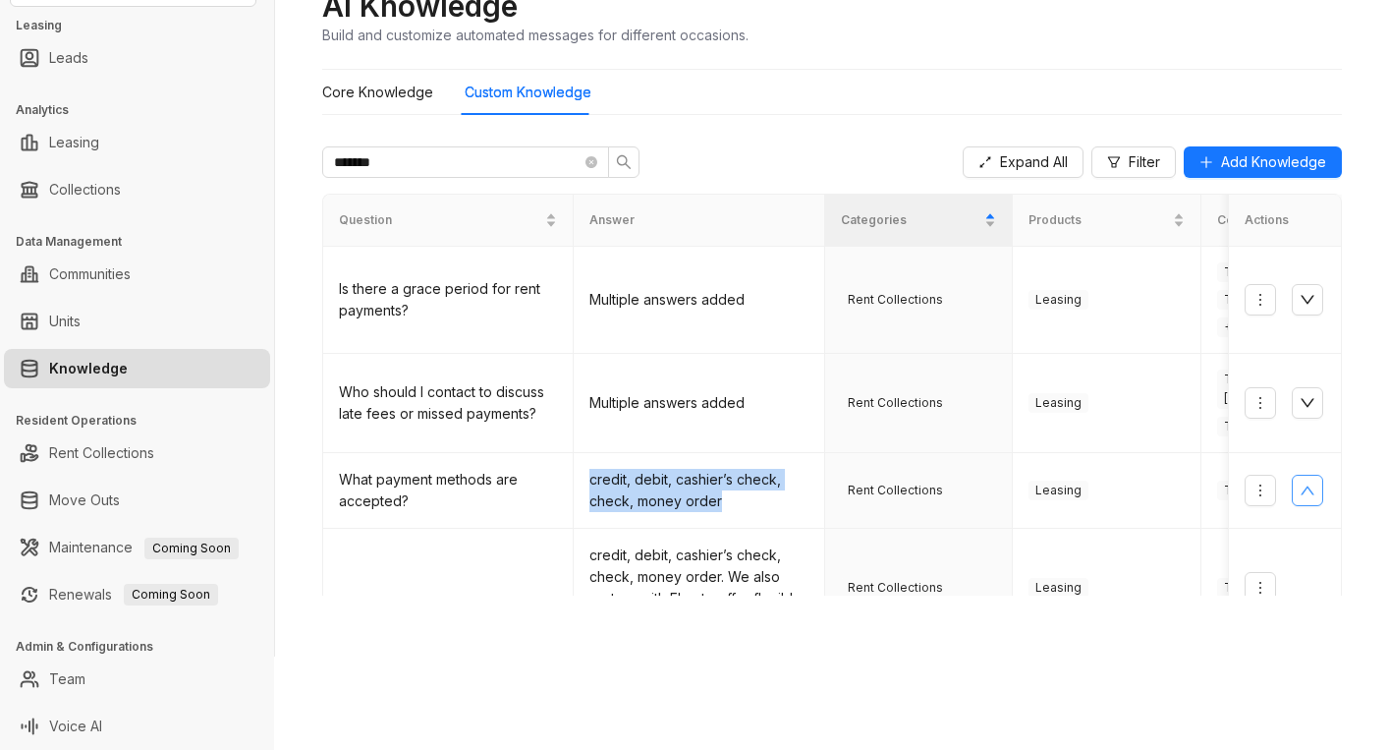
scroll to position [0, 0]
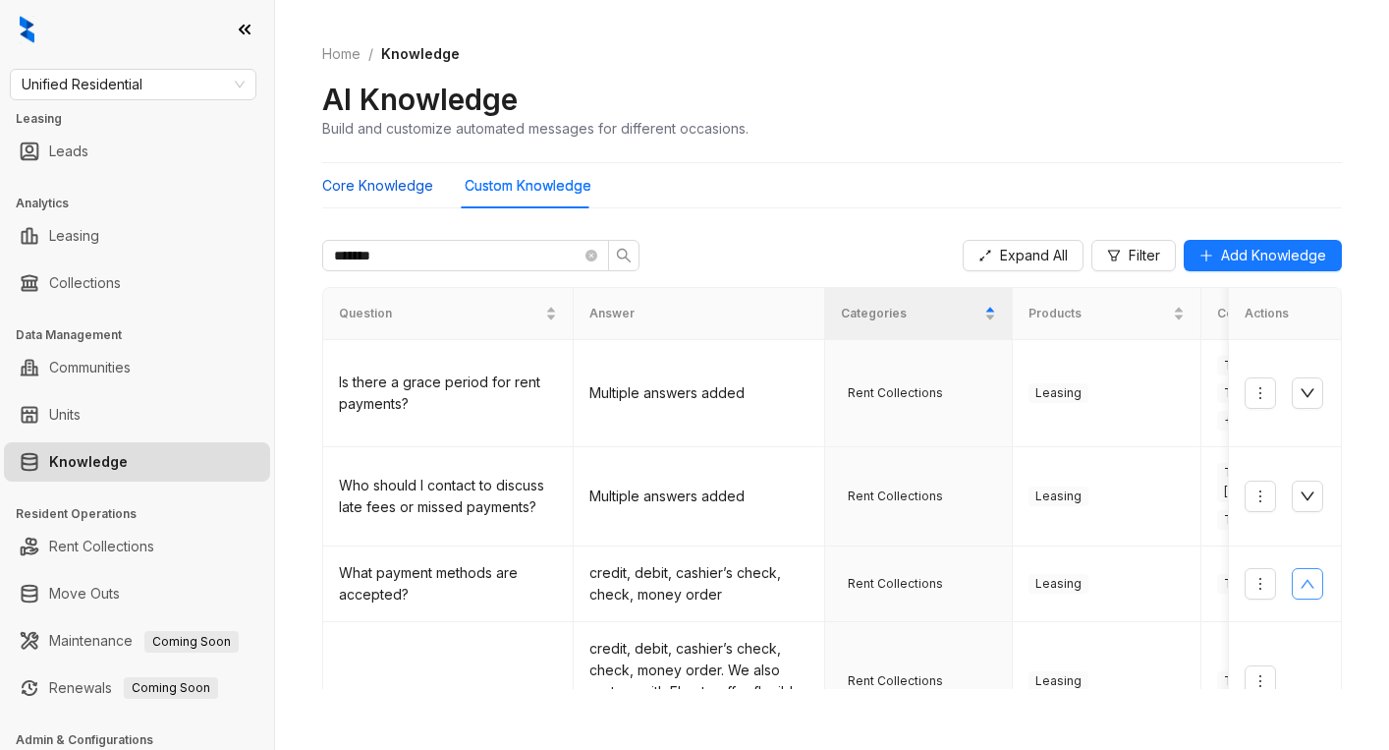
click at [397, 182] on Knowledge "Core Knowledge" at bounding box center [377, 186] width 111 height 22
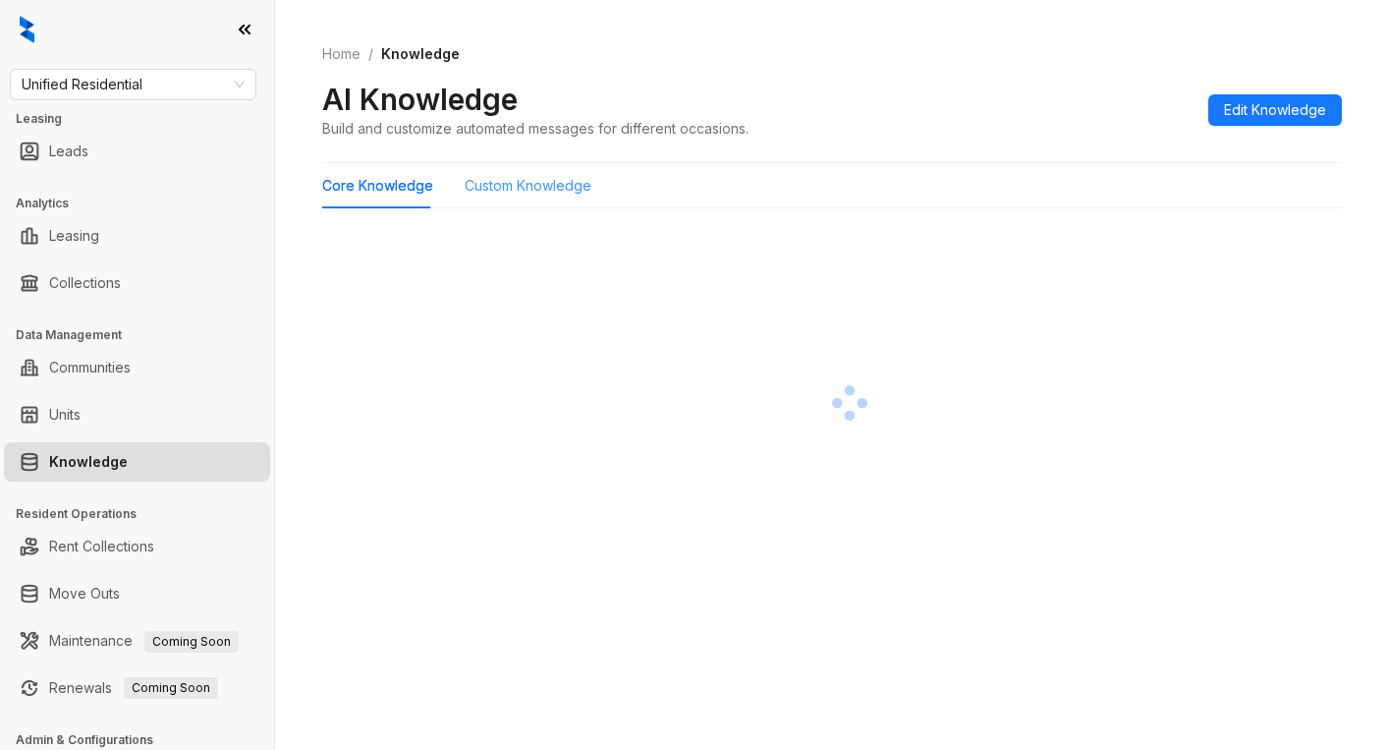
click at [525, 200] on div "Custom Knowledge" at bounding box center [528, 185] width 127 height 45
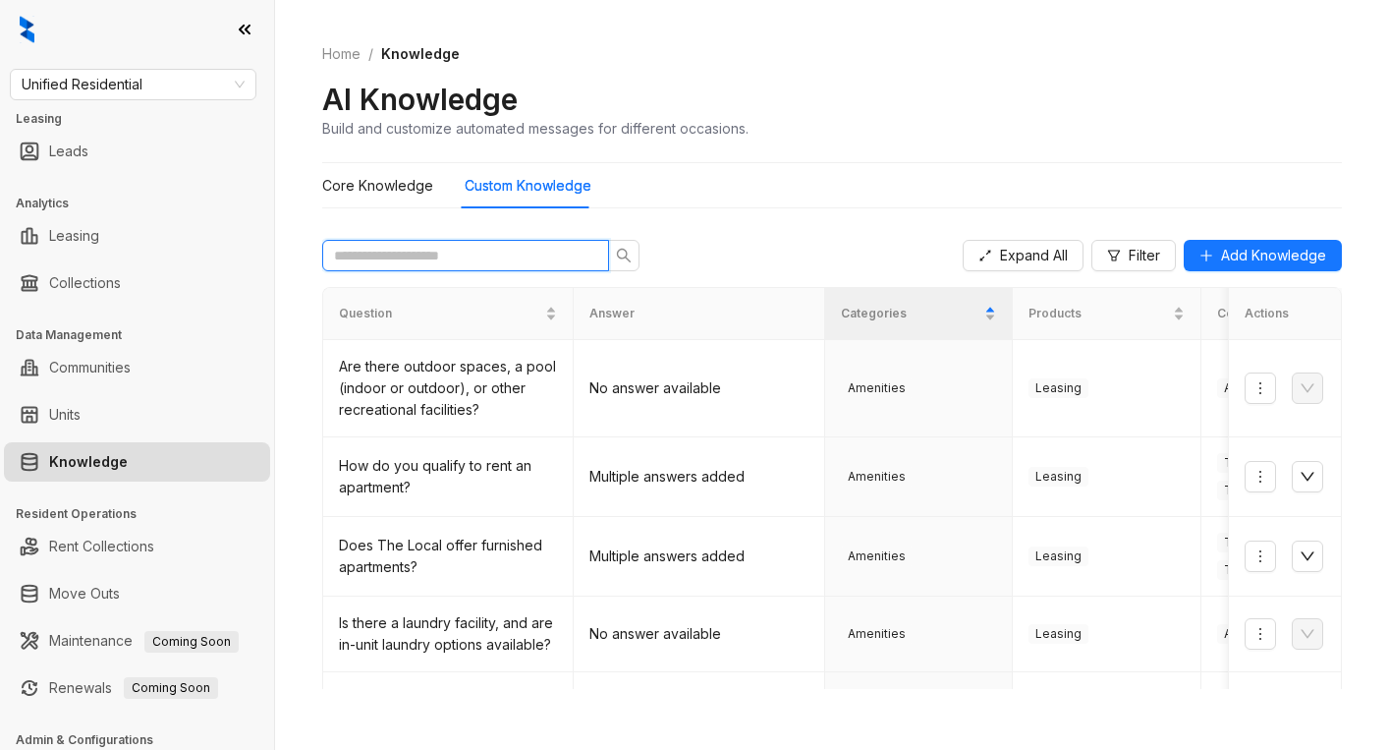
click at [541, 248] on input "text" at bounding box center [458, 256] width 248 height 22
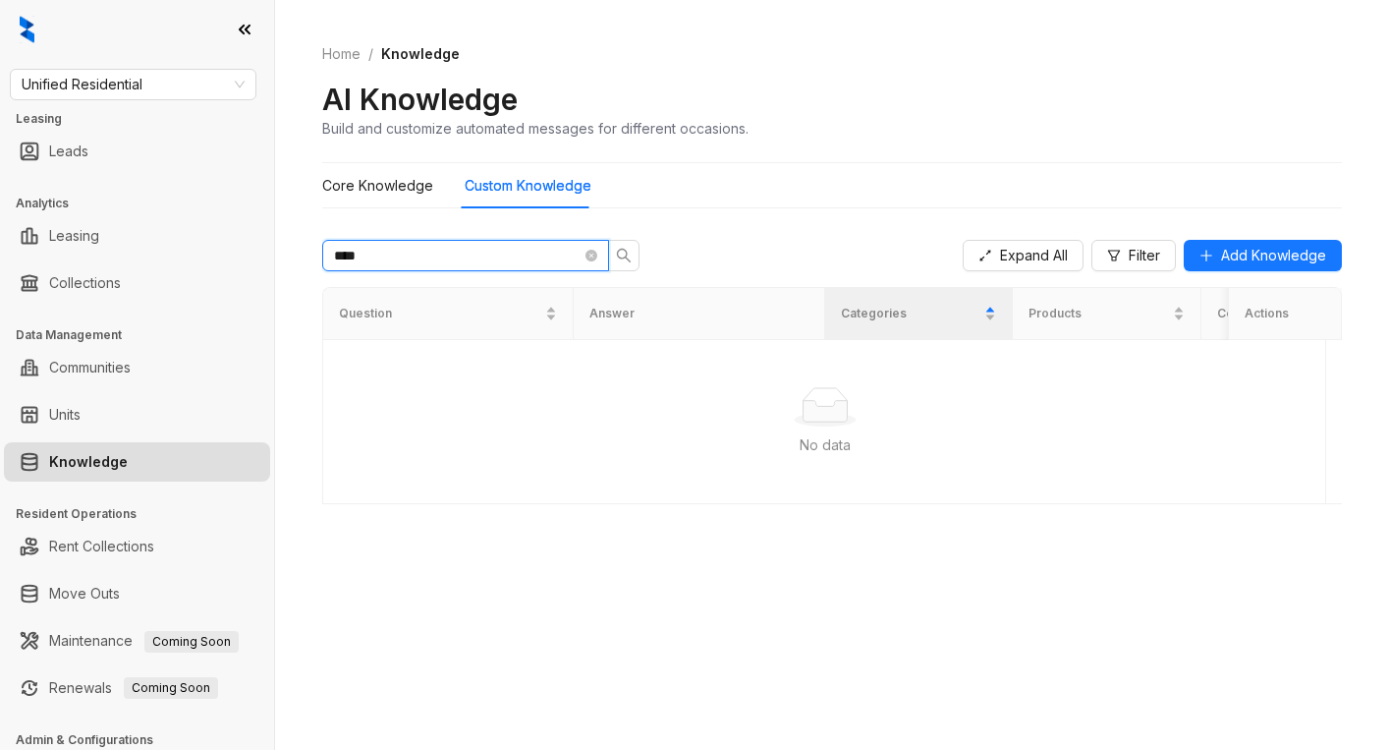
type input "*****"
click at [387, 191] on Knowledge "Core Knowledge" at bounding box center [377, 186] width 111 height 22
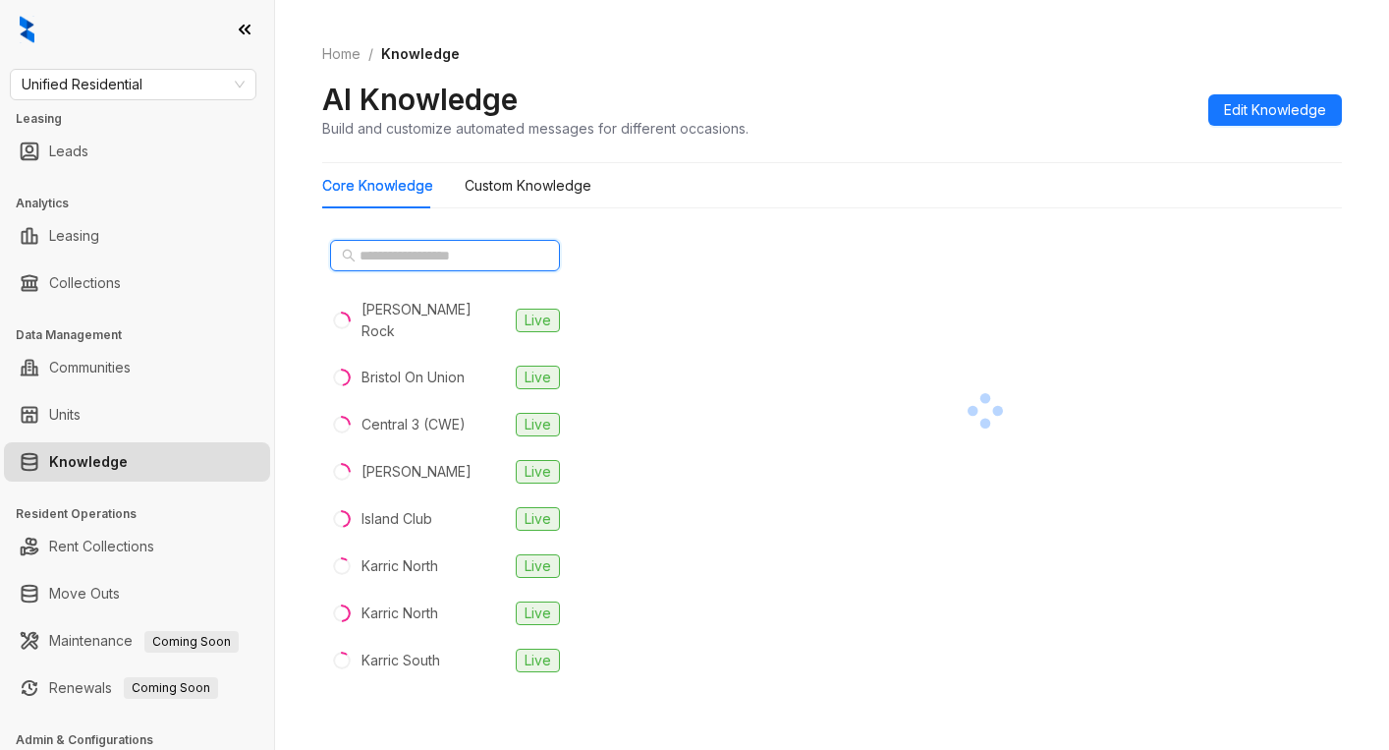
click at [421, 256] on input "text" at bounding box center [446, 256] width 173 height 22
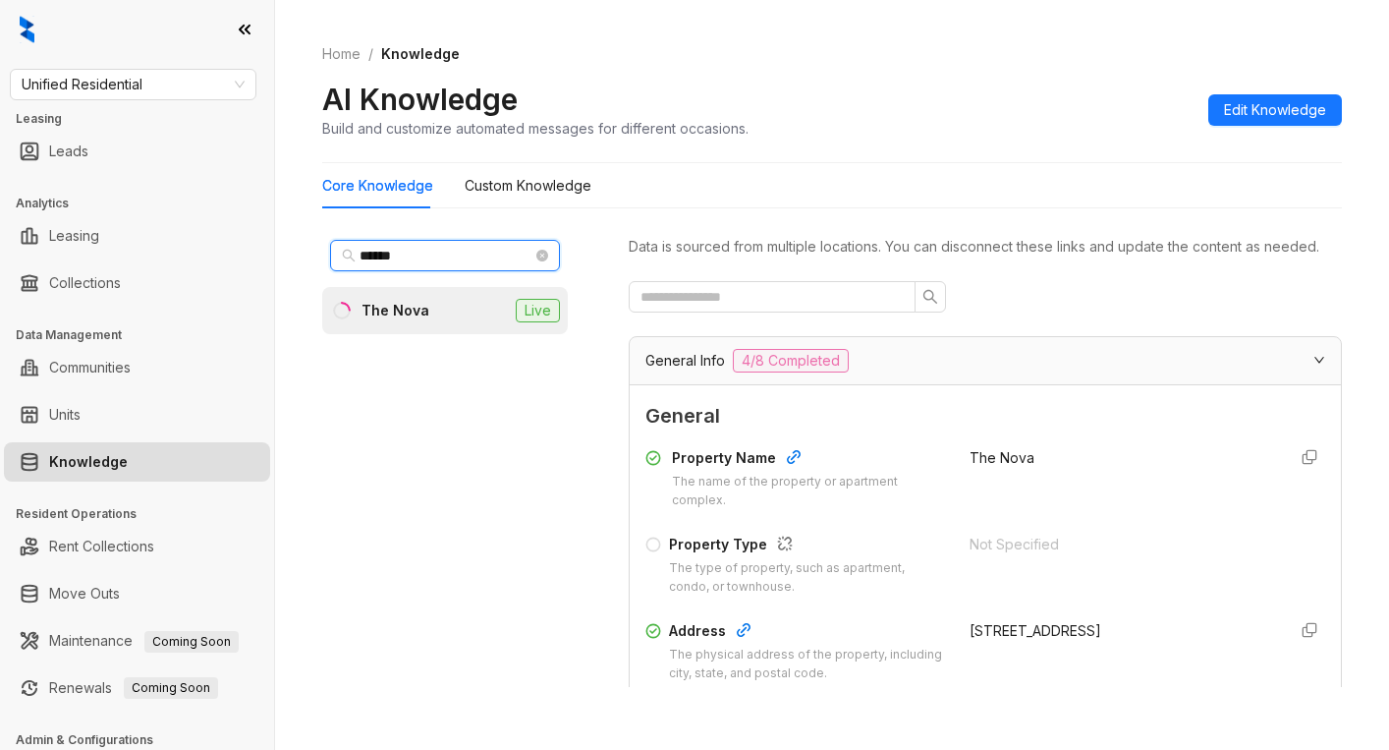
type input "******"
click at [436, 319] on li "The Nova Live" at bounding box center [445, 310] width 246 height 47
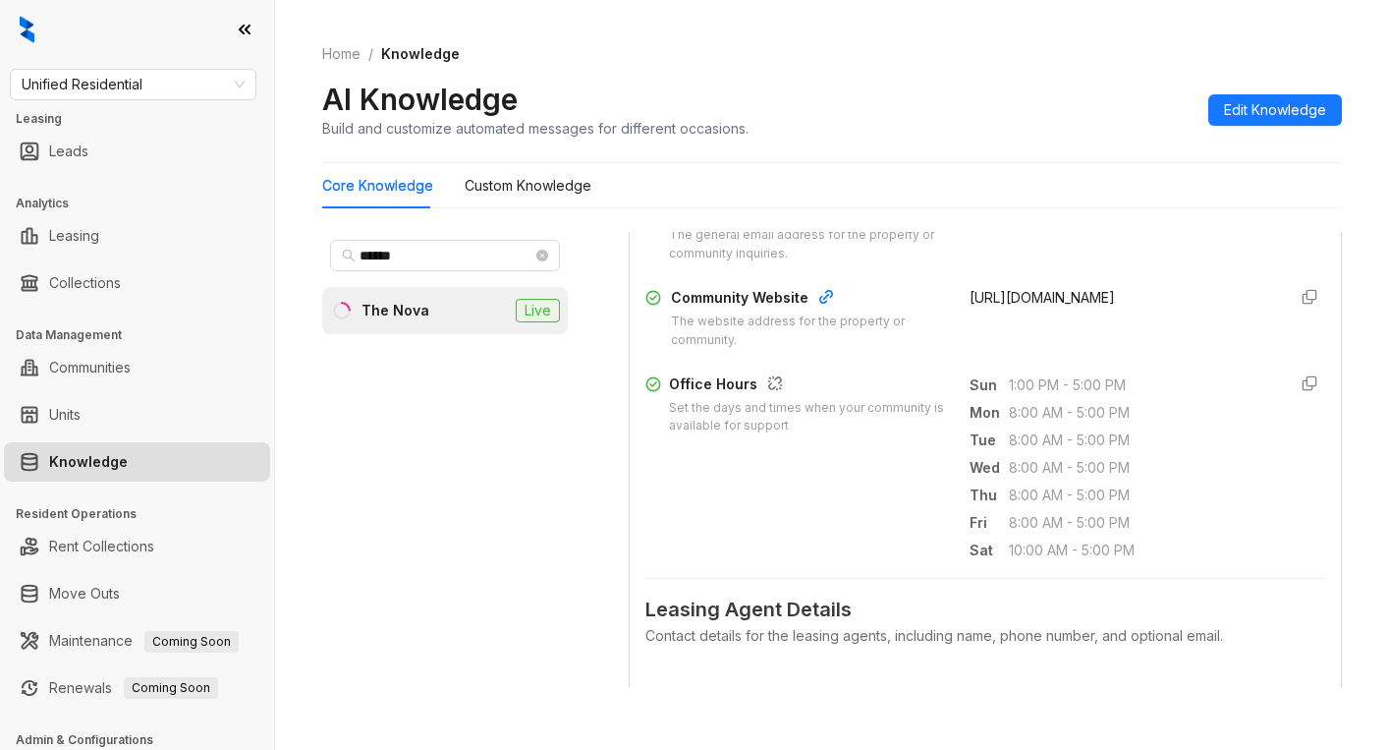
scroll to position [688, 0]
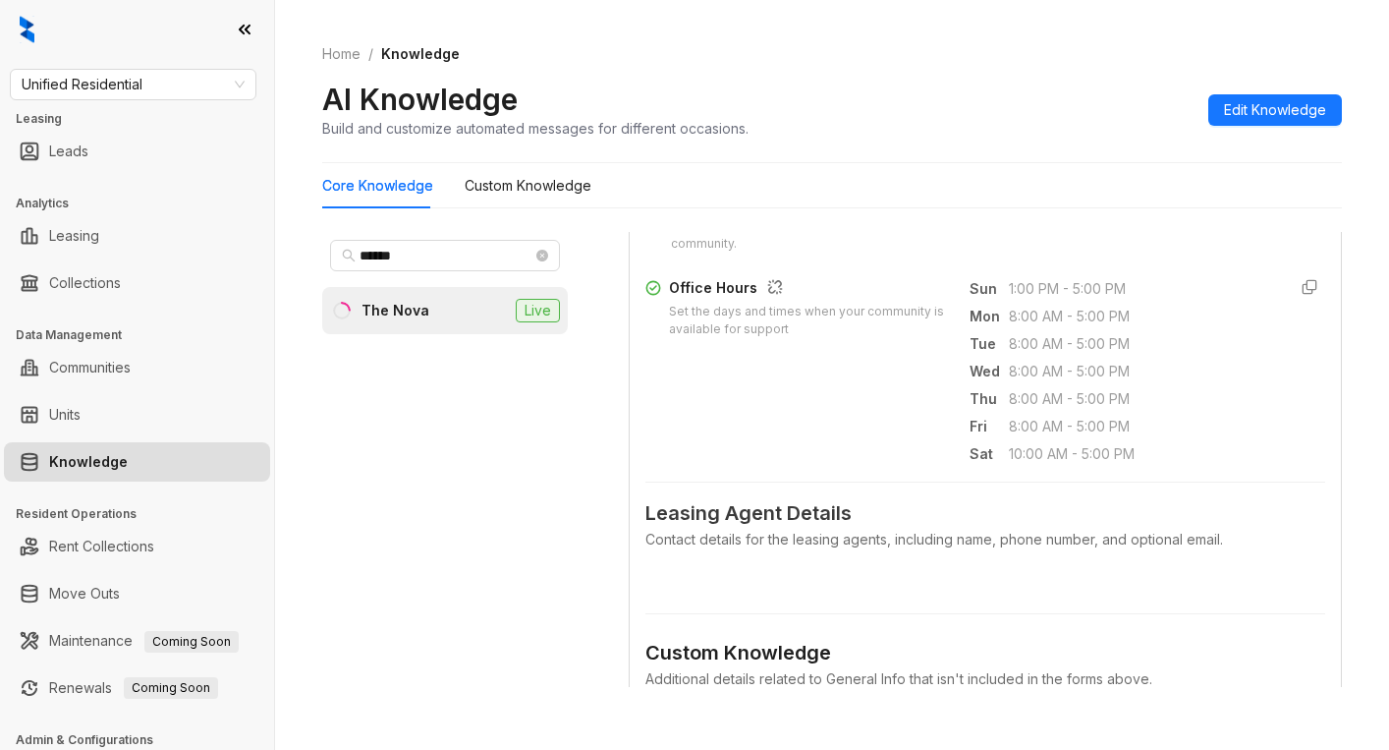
click at [1148, 30] on div "Home / Knowledge AI Knowledge Build and customize automated messages for differ…" at bounding box center [832, 91] width 1020 height 143
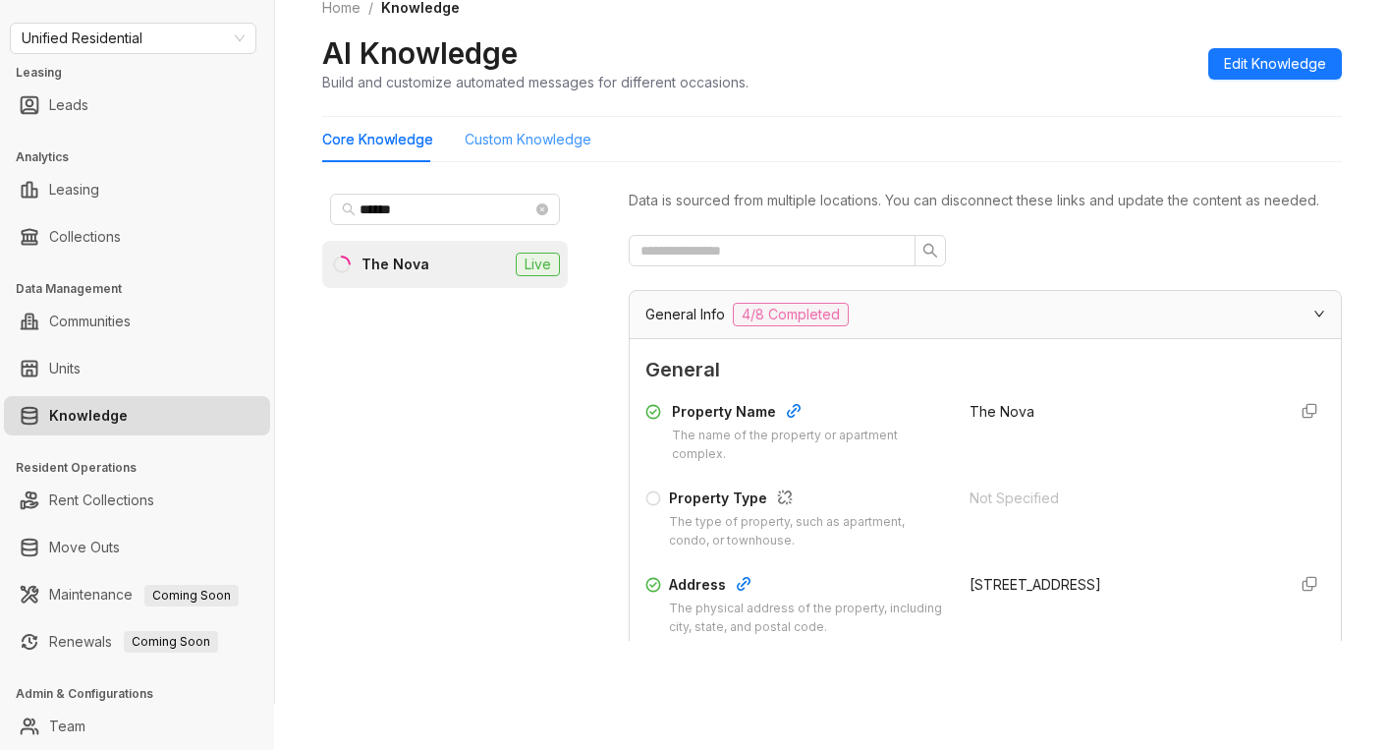
scroll to position [0, 0]
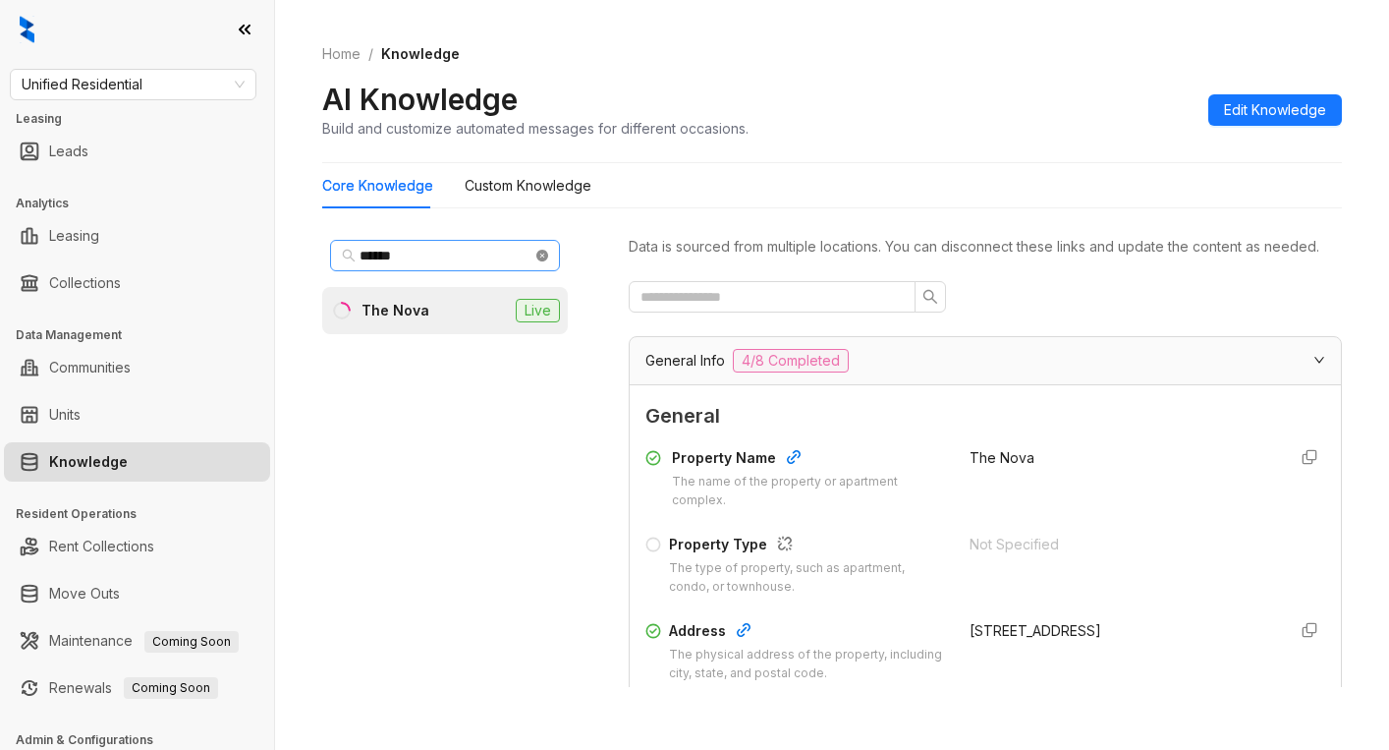
drag, startPoint x: 538, startPoint y: 256, endPoint x: 548, endPoint y: 224, distance: 33.9
click at [539, 256] on icon "close-circle" at bounding box center [542, 256] width 12 height 12
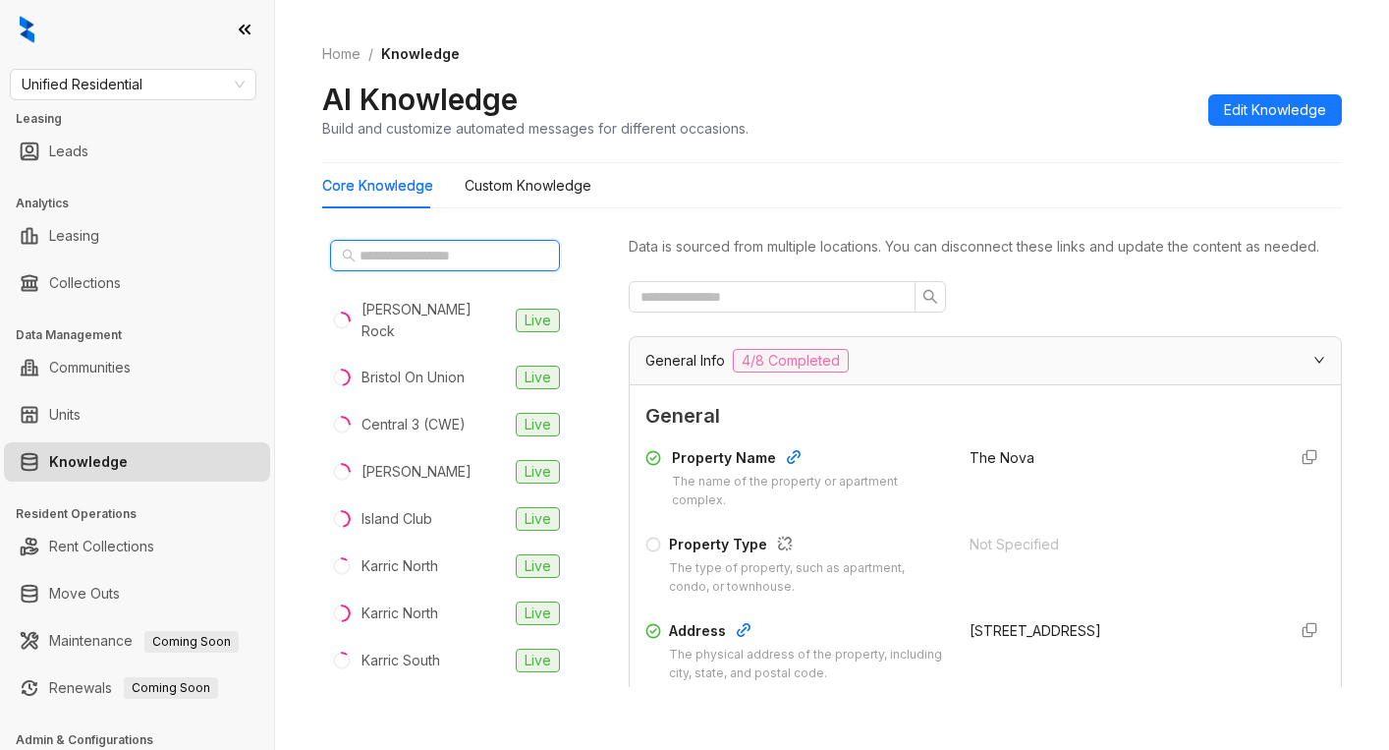
click at [459, 259] on input "text" at bounding box center [446, 256] width 173 height 22
click at [189, 87] on span "Unified Residential" at bounding box center [133, 84] width 223 height 29
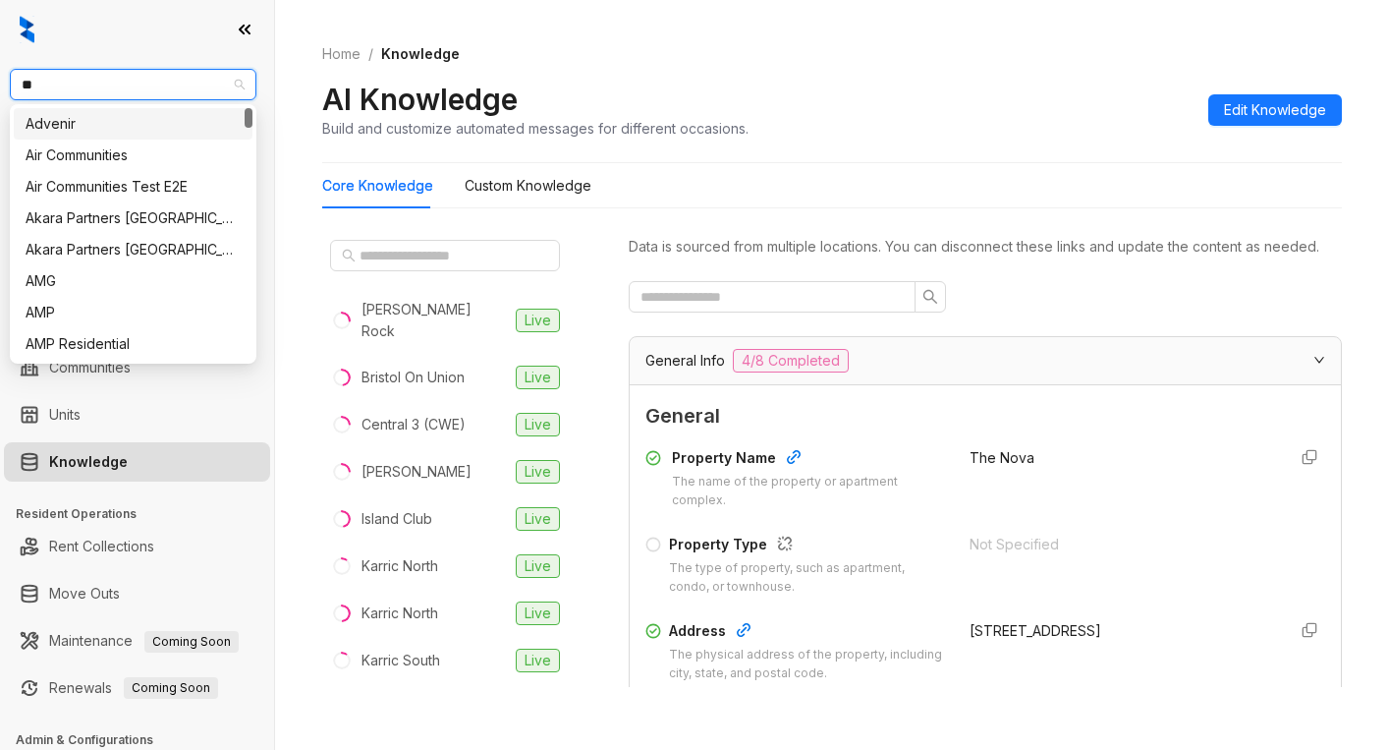
type input "***"
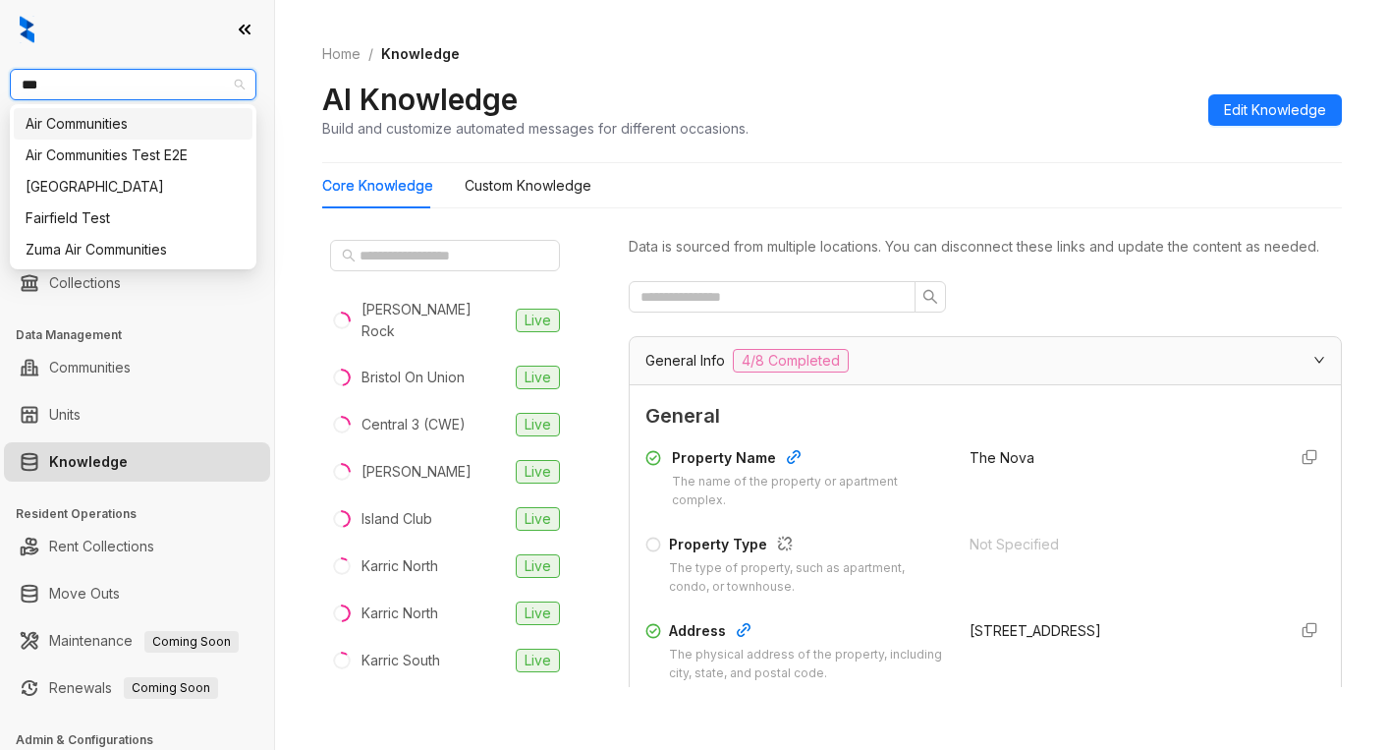
click at [89, 126] on div "Air Communities" at bounding box center [133, 124] width 215 height 22
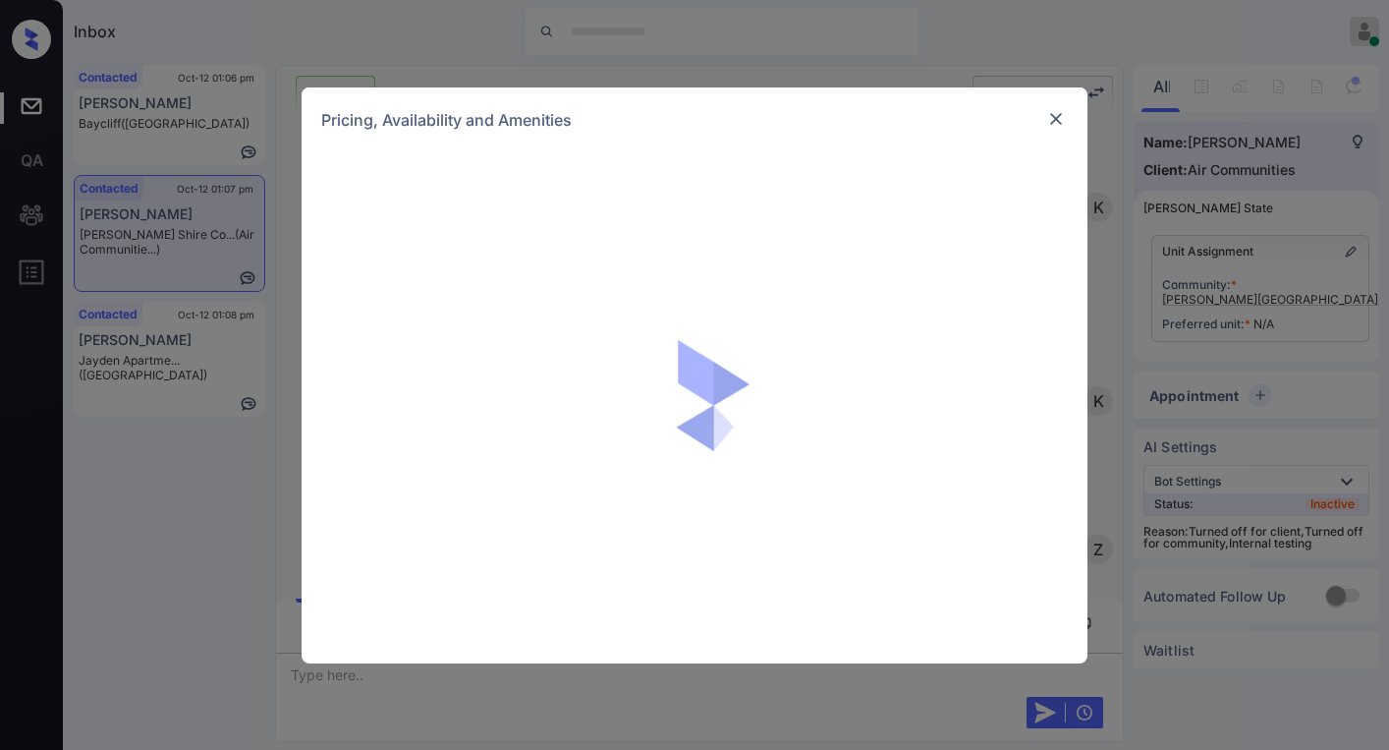
scroll to position [6251, 0]
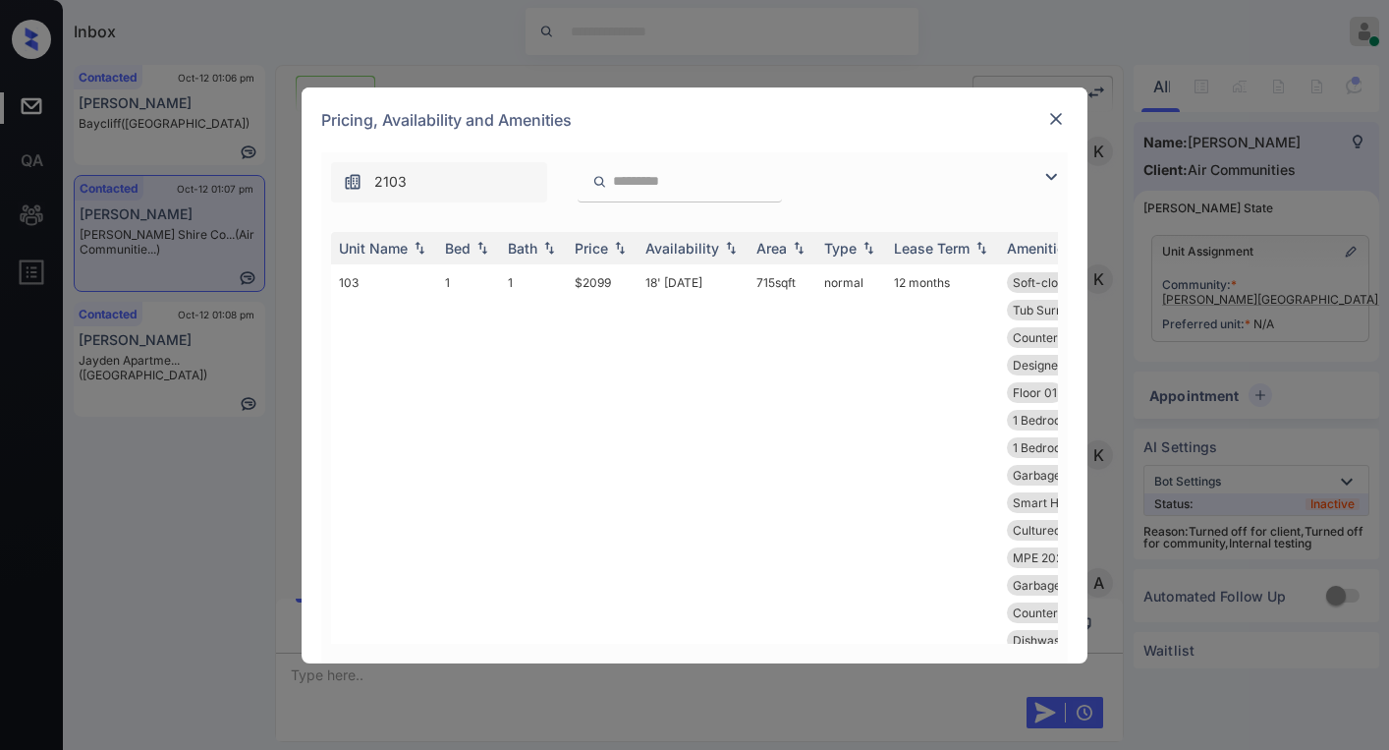
click at [1048, 182] on img at bounding box center [1051, 177] width 24 height 24
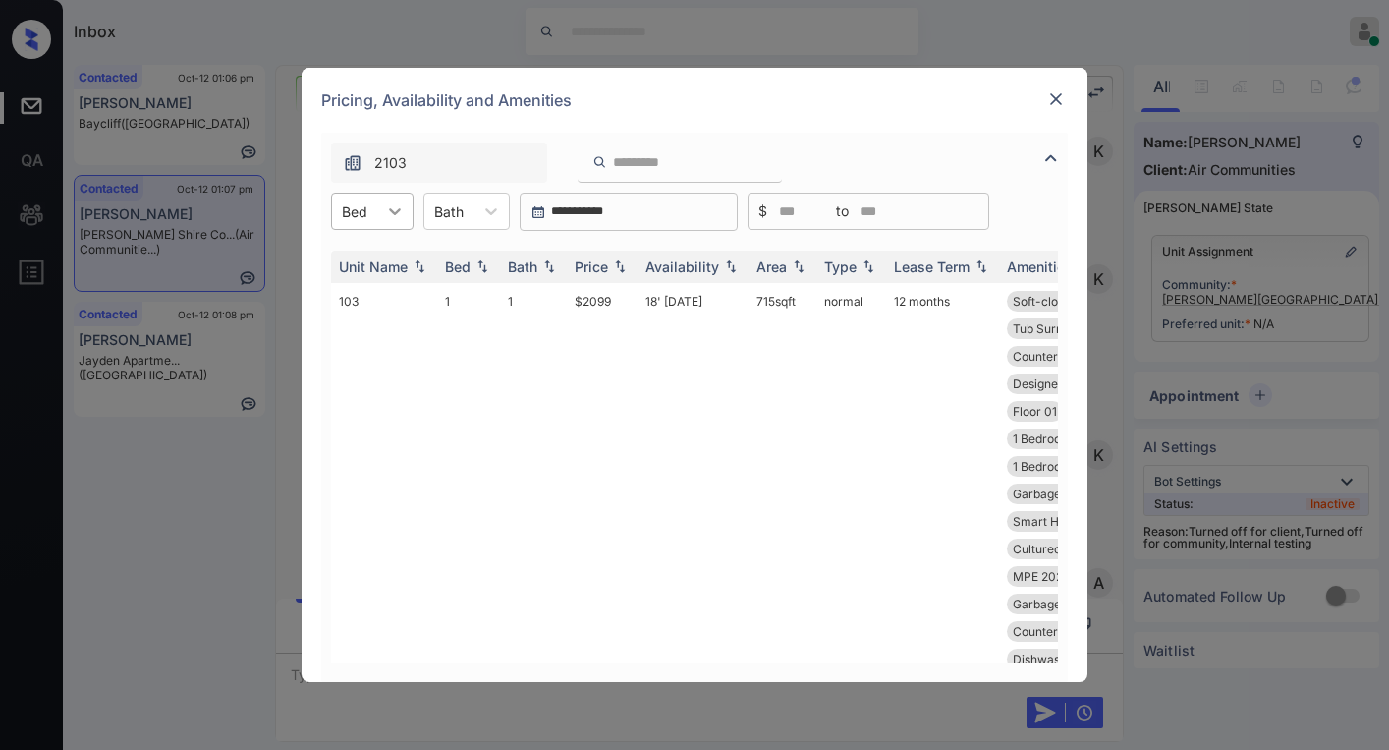
click at [381, 215] on div at bounding box center [394, 211] width 35 height 35
click at [349, 298] on div "2" at bounding box center [372, 294] width 83 height 35
click at [595, 265] on div "Price" at bounding box center [591, 266] width 33 height 17
click at [596, 266] on div "Price" at bounding box center [591, 266] width 33 height 17
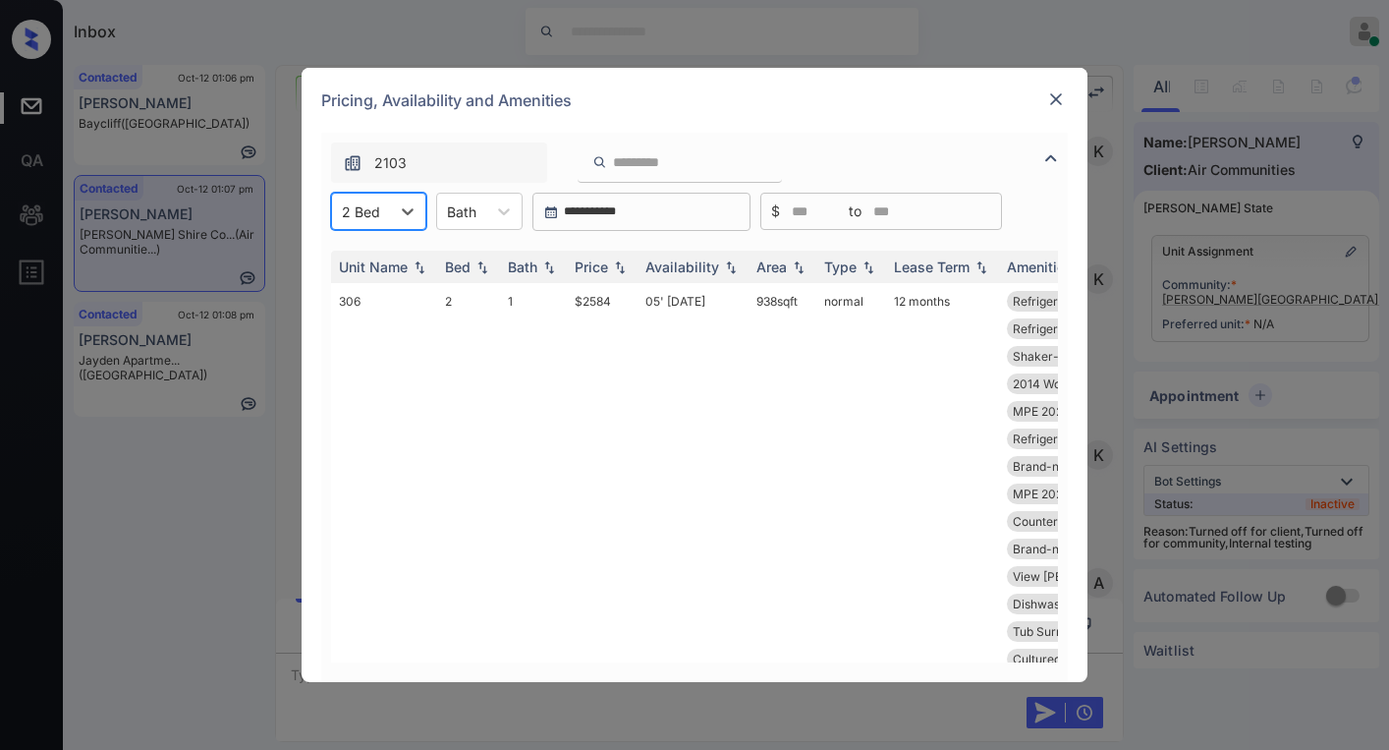
click at [597, 269] on div "Price" at bounding box center [591, 266] width 33 height 17
click at [702, 105] on div "Pricing, Availability and Amenities" at bounding box center [695, 100] width 786 height 65
click at [596, 280] on th "Price" at bounding box center [602, 267] width 71 height 32
click at [597, 278] on th "Price" at bounding box center [602, 267] width 71 height 32
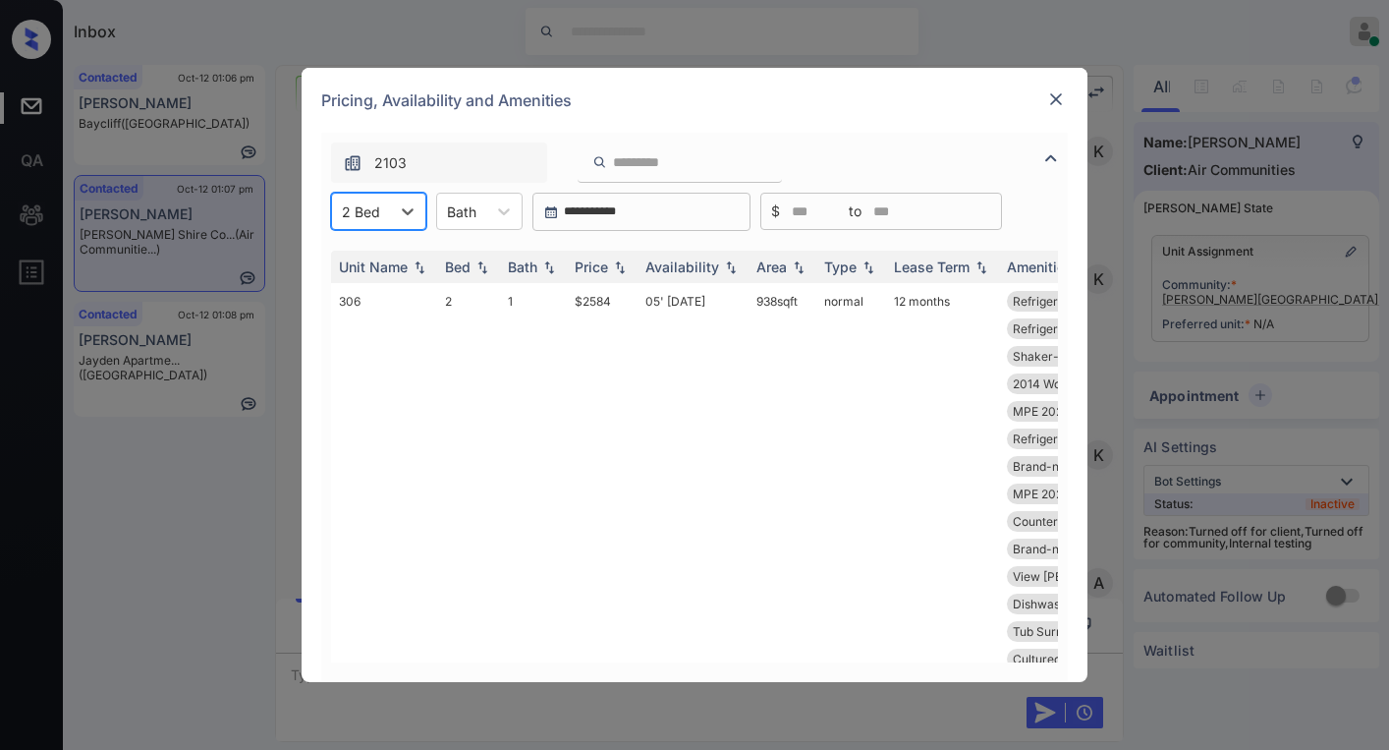
click at [611, 273] on img at bounding box center [620, 267] width 20 height 14
click at [610, 272] on img at bounding box center [620, 267] width 20 height 14
click at [651, 107] on div "Pricing, Availability and Amenities" at bounding box center [695, 100] width 786 height 65
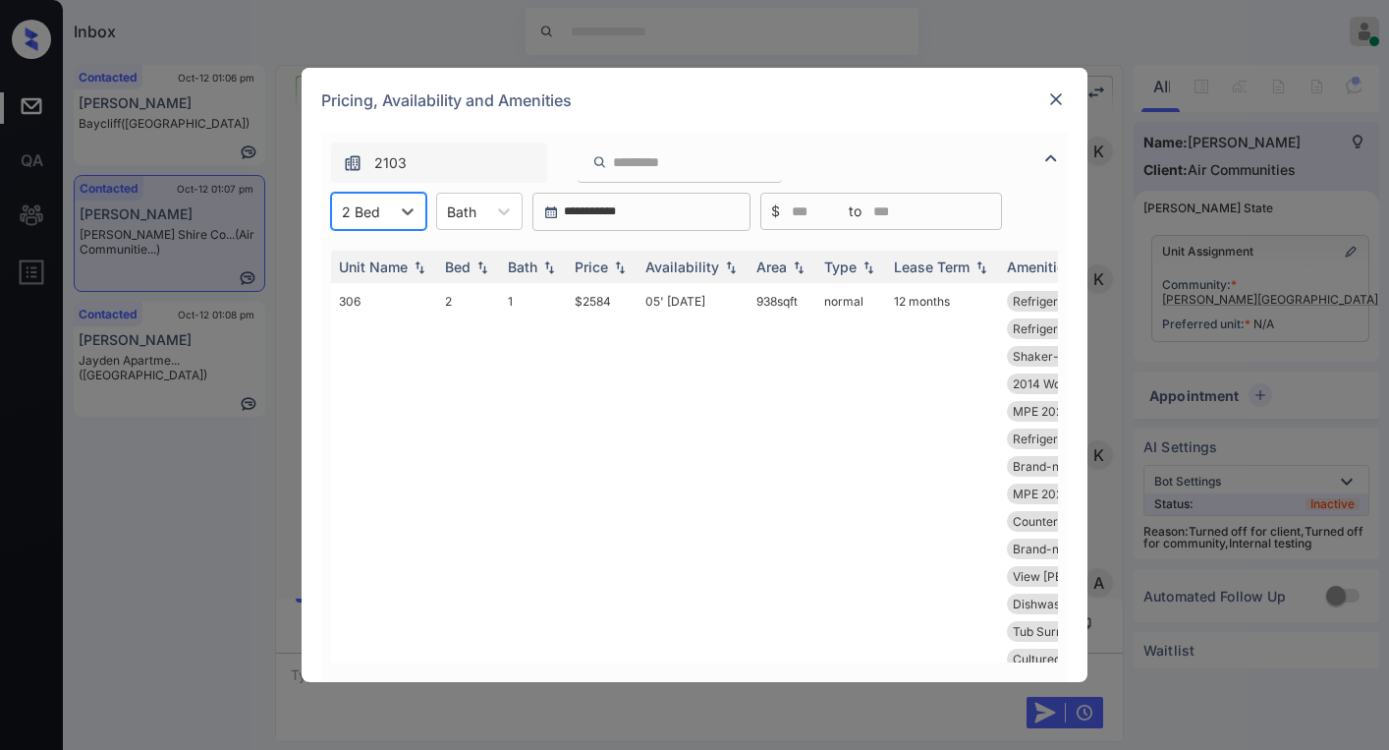
click at [1065, 98] on img at bounding box center [1056, 99] width 20 height 20
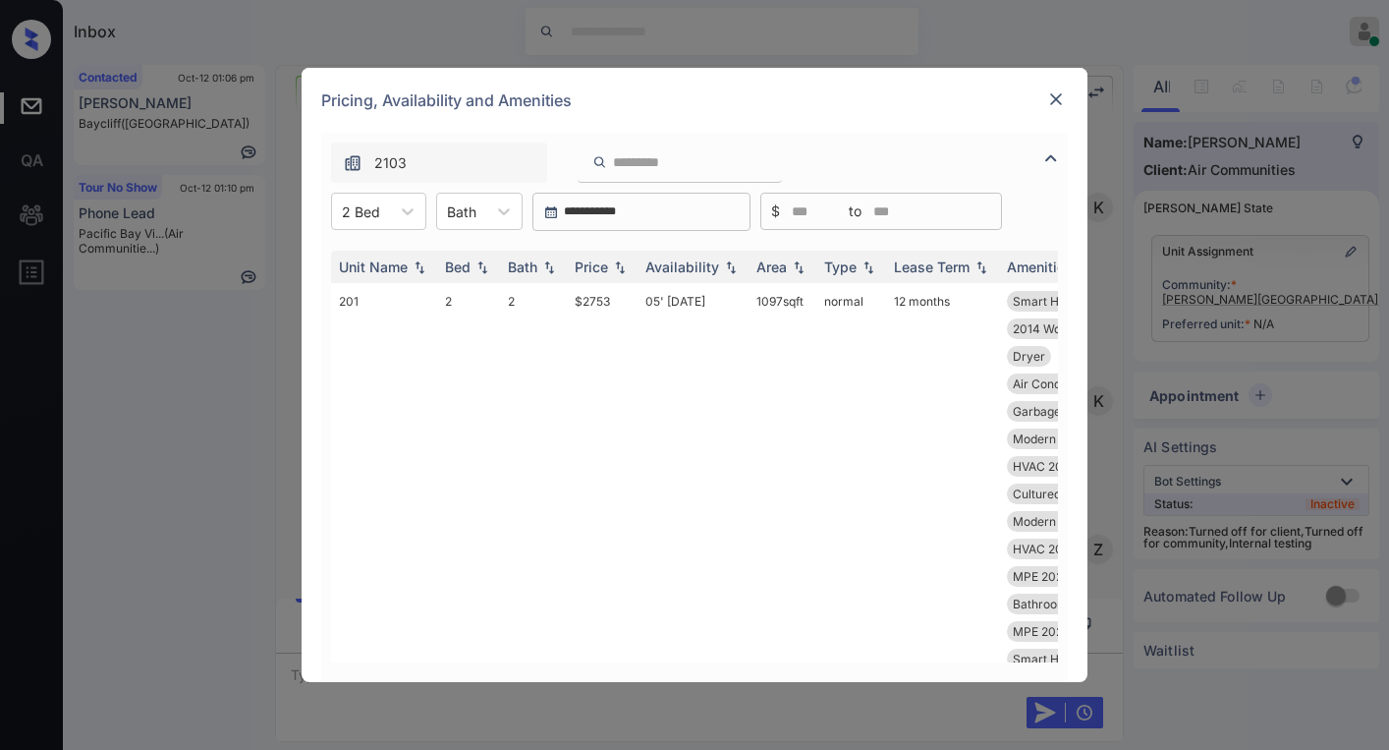
scroll to position [6742, 0]
click at [614, 269] on img at bounding box center [620, 267] width 20 height 14
click at [610, 267] on img at bounding box center [620, 267] width 20 height 14
click at [609, 267] on div "Price" at bounding box center [602, 266] width 55 height 17
click at [600, 270] on div "Price" at bounding box center [591, 266] width 33 height 17
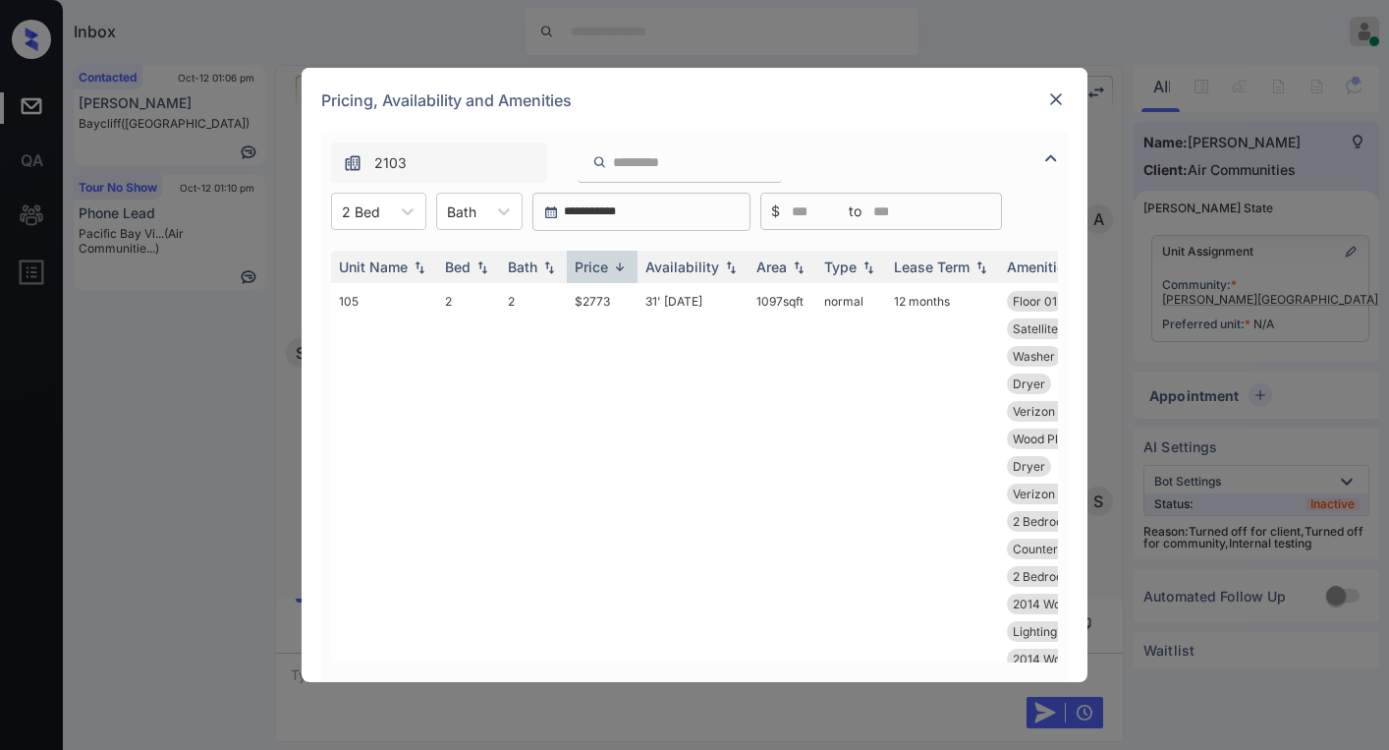
click at [1049, 103] on img at bounding box center [1056, 99] width 20 height 20
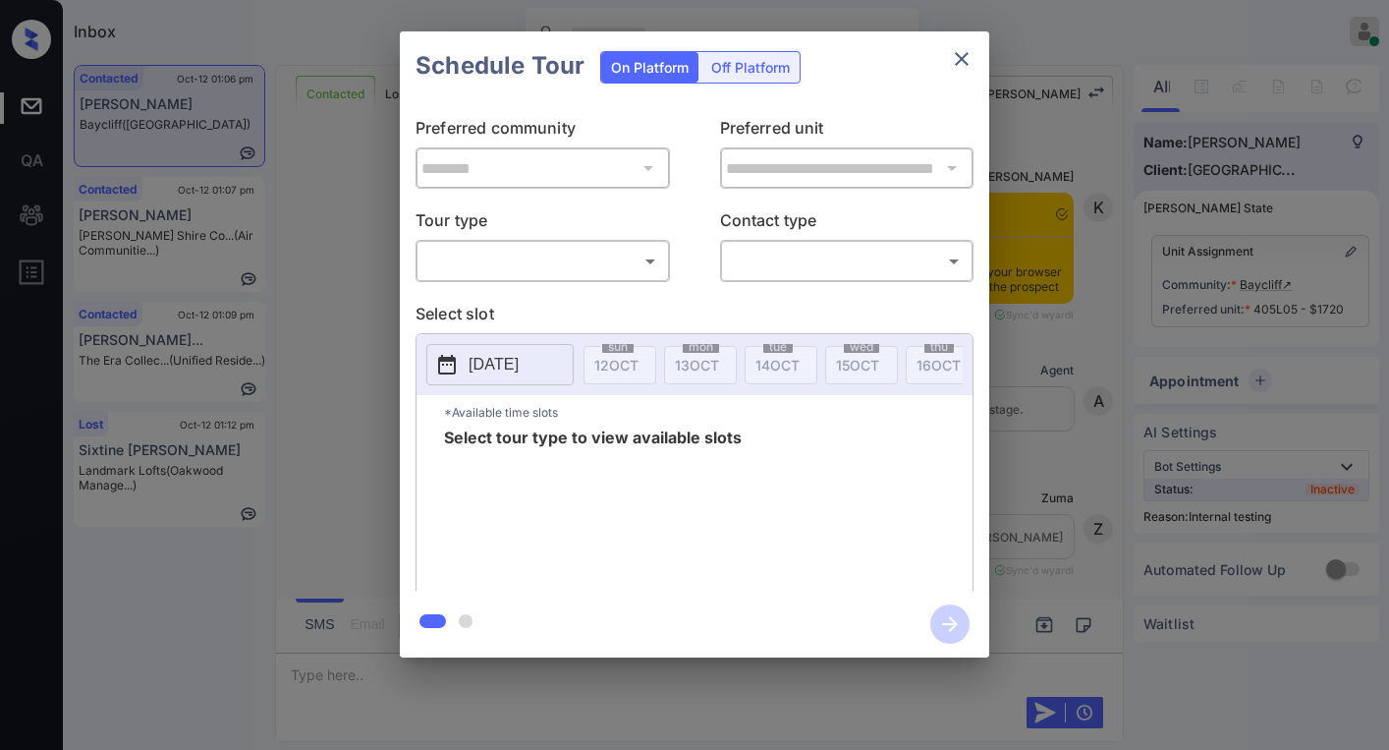
scroll to position [10756, 0]
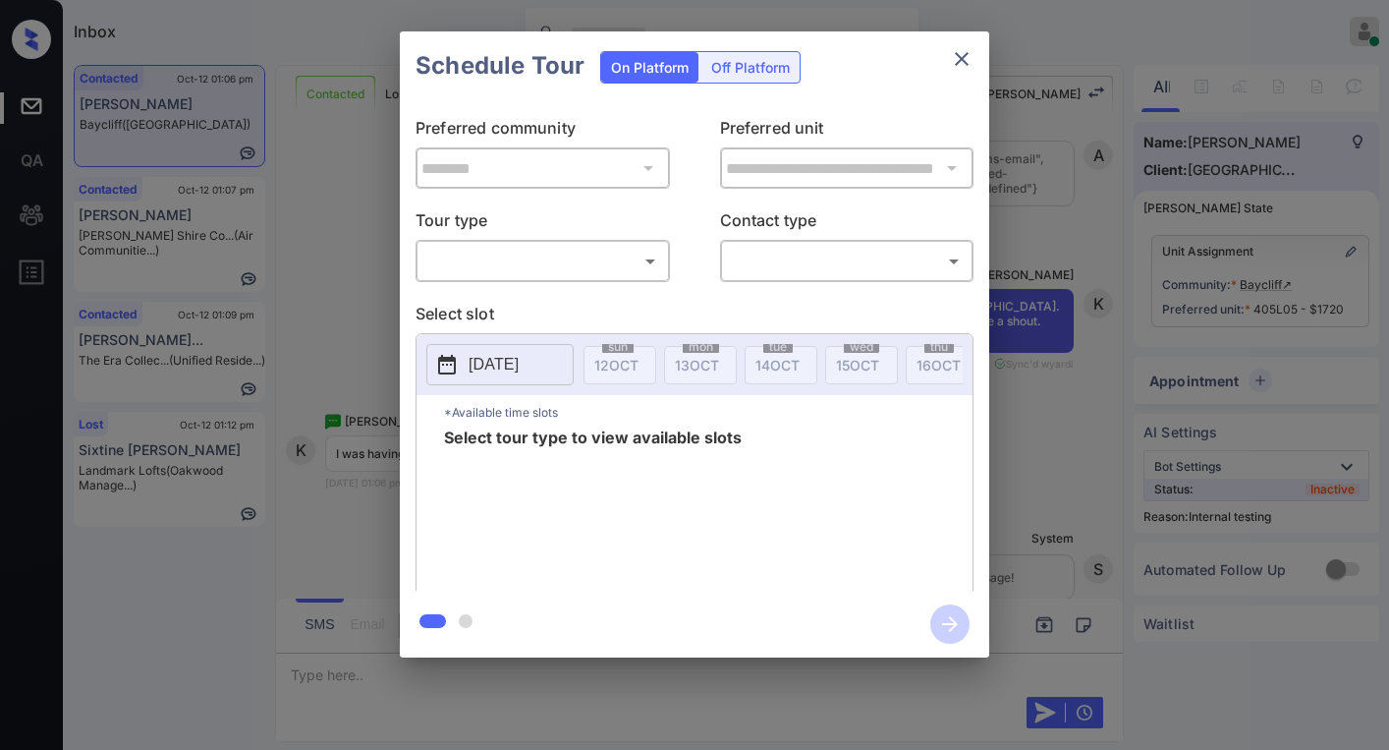
click at [605, 268] on body "Inbox [PERSON_NAME] Online Set yourself offline Set yourself on break Profile S…" at bounding box center [694, 375] width 1389 height 750
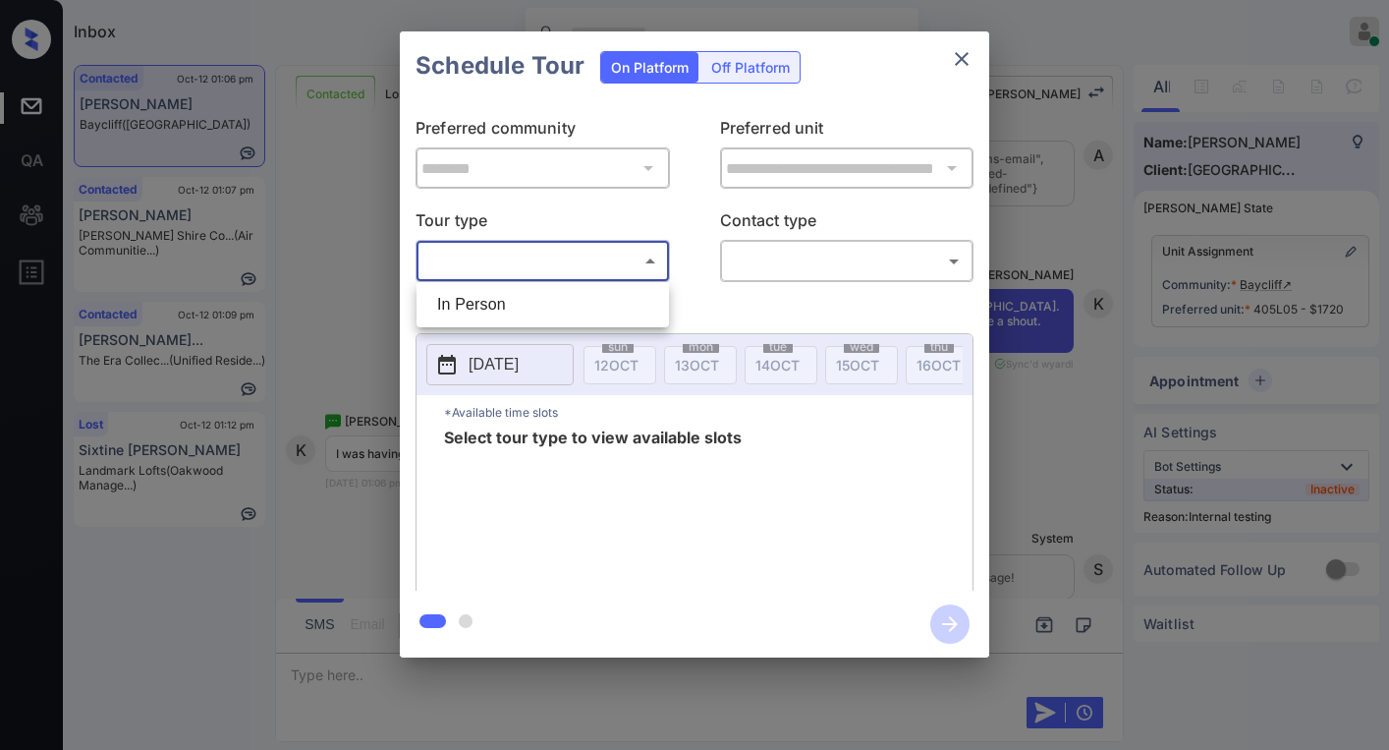
click at [555, 298] on li "In Person" at bounding box center [542, 304] width 243 height 35
type input "********"
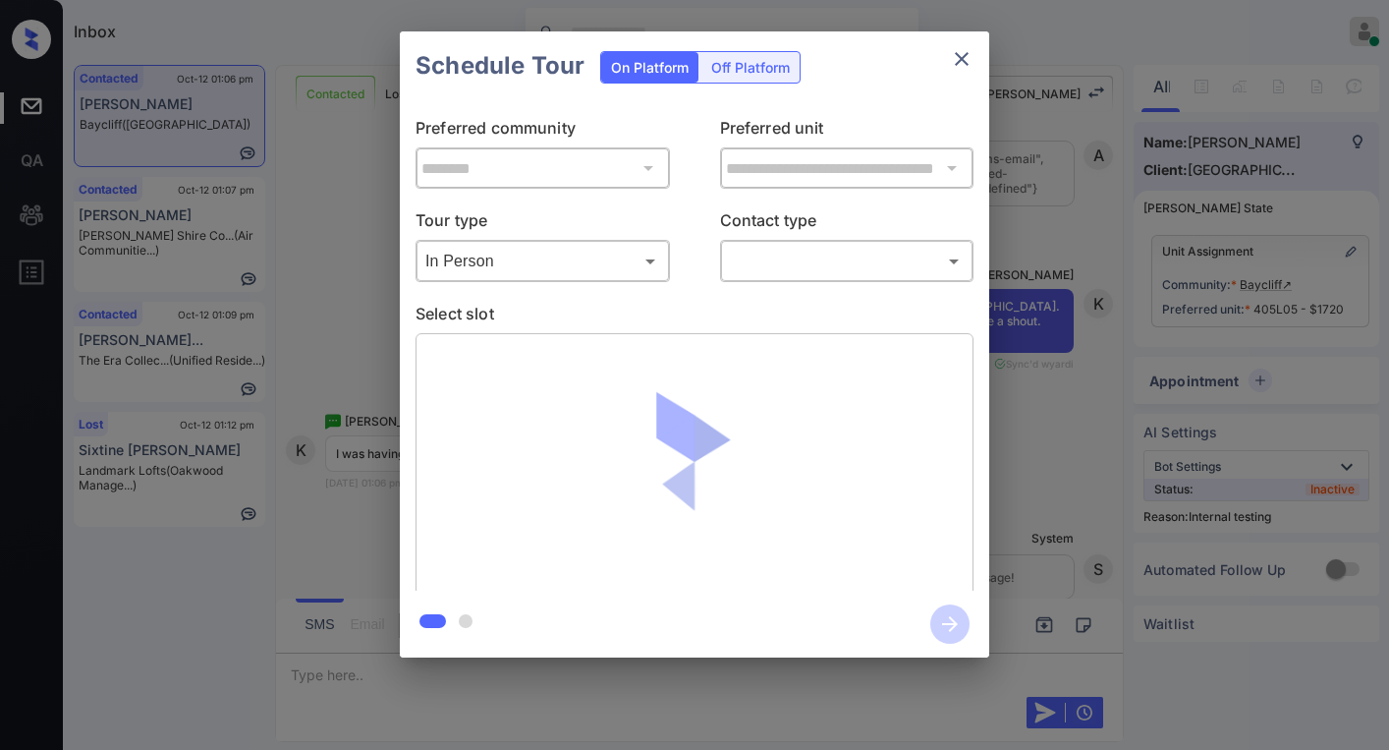
click at [766, 261] on body "Inbox Paolo Gabriel Online Set yourself offline Set yourself on break Profile S…" at bounding box center [694, 375] width 1389 height 750
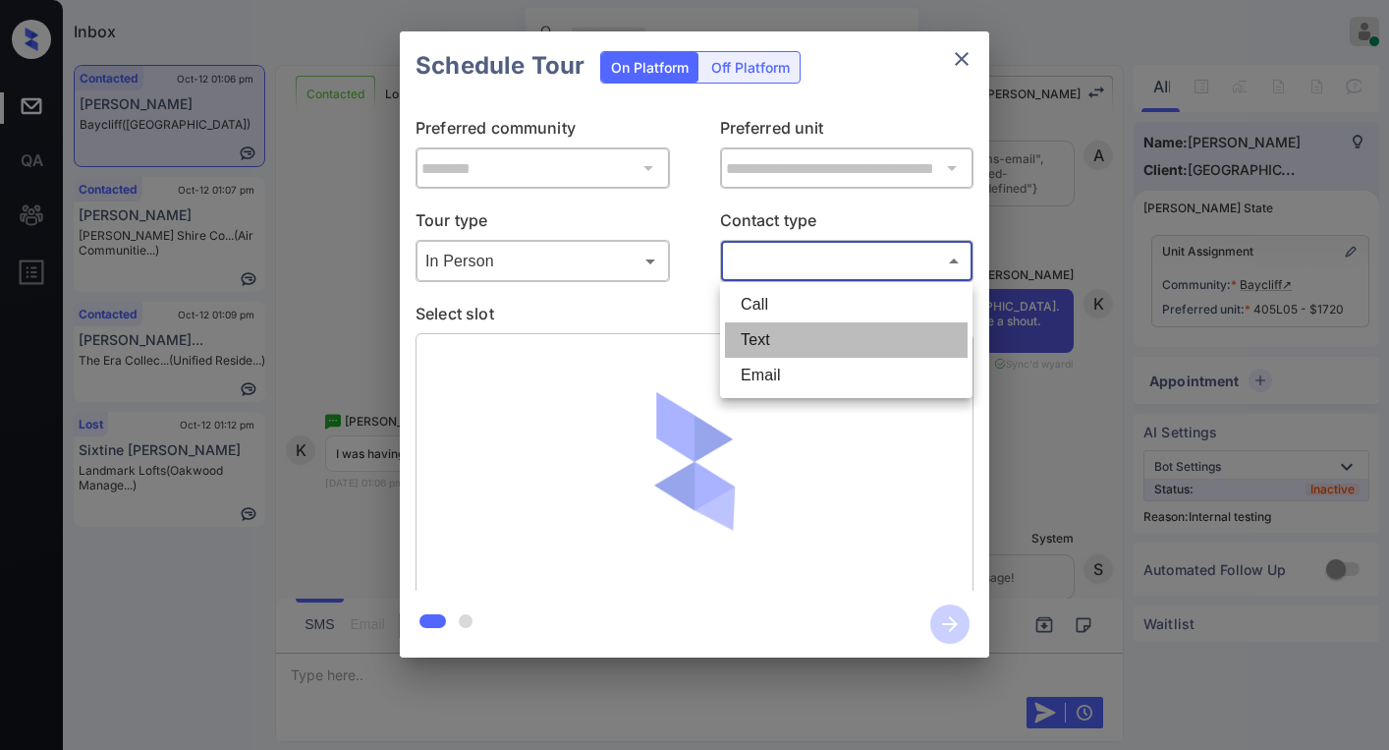
click at [764, 332] on li "Text" at bounding box center [846, 339] width 243 height 35
type input "****"
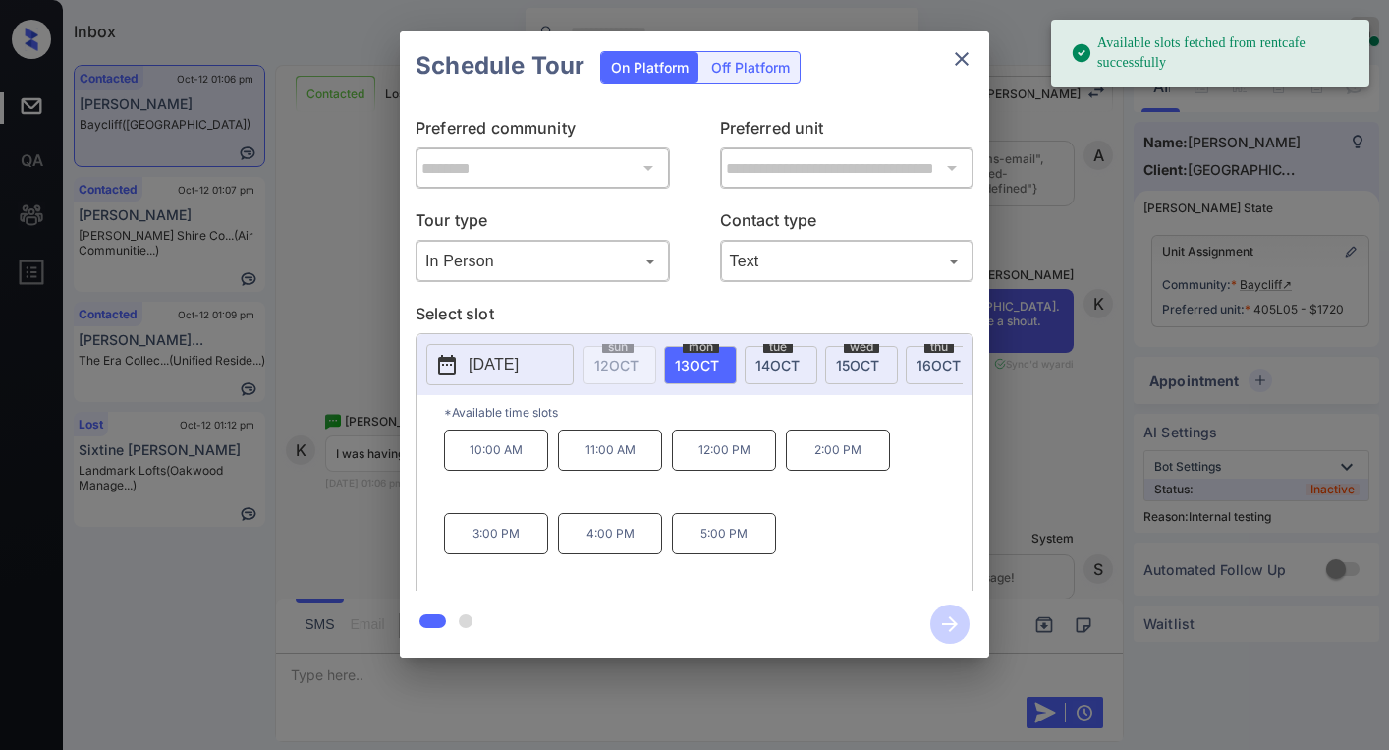
click at [778, 372] on div "tue 14 OCT" at bounding box center [781, 365] width 73 height 38
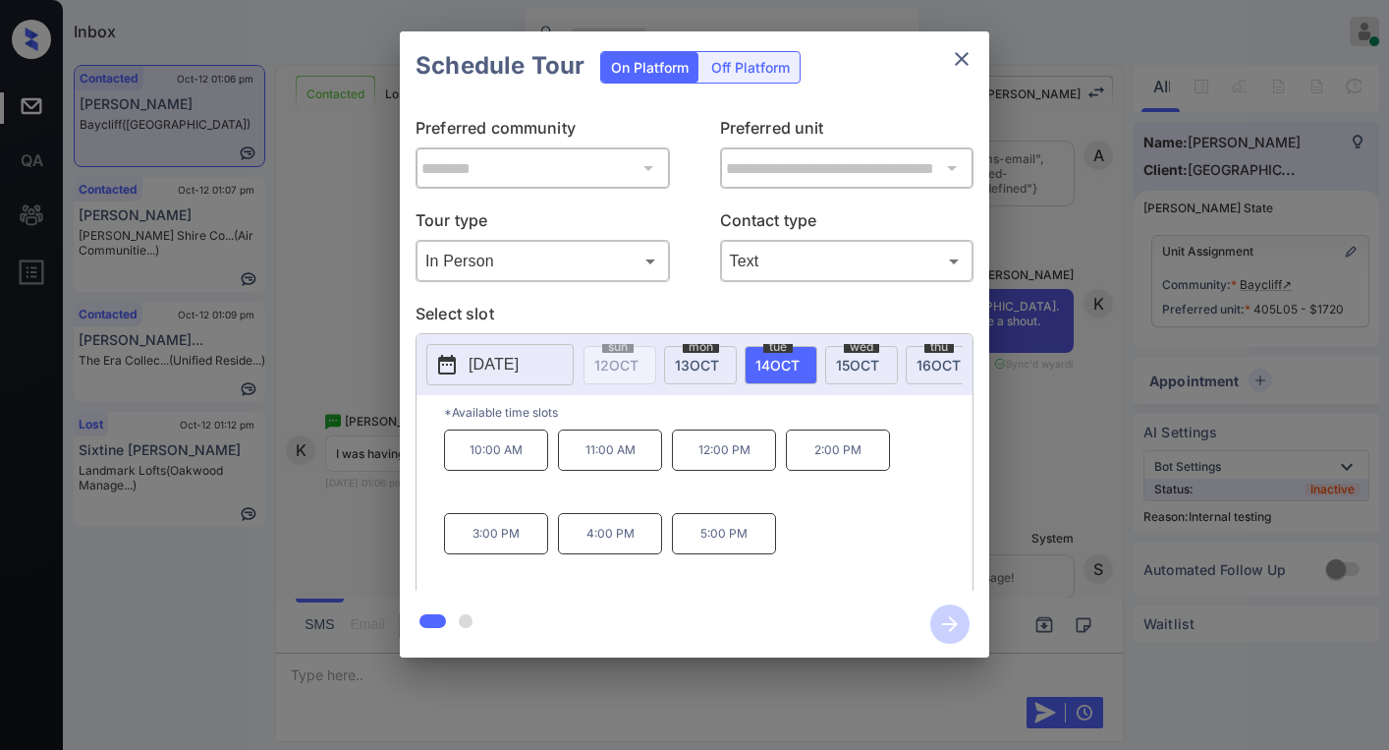
click at [614, 467] on p "11:00 AM" at bounding box center [610, 449] width 104 height 41
click at [959, 50] on icon "close" at bounding box center [962, 59] width 24 height 24
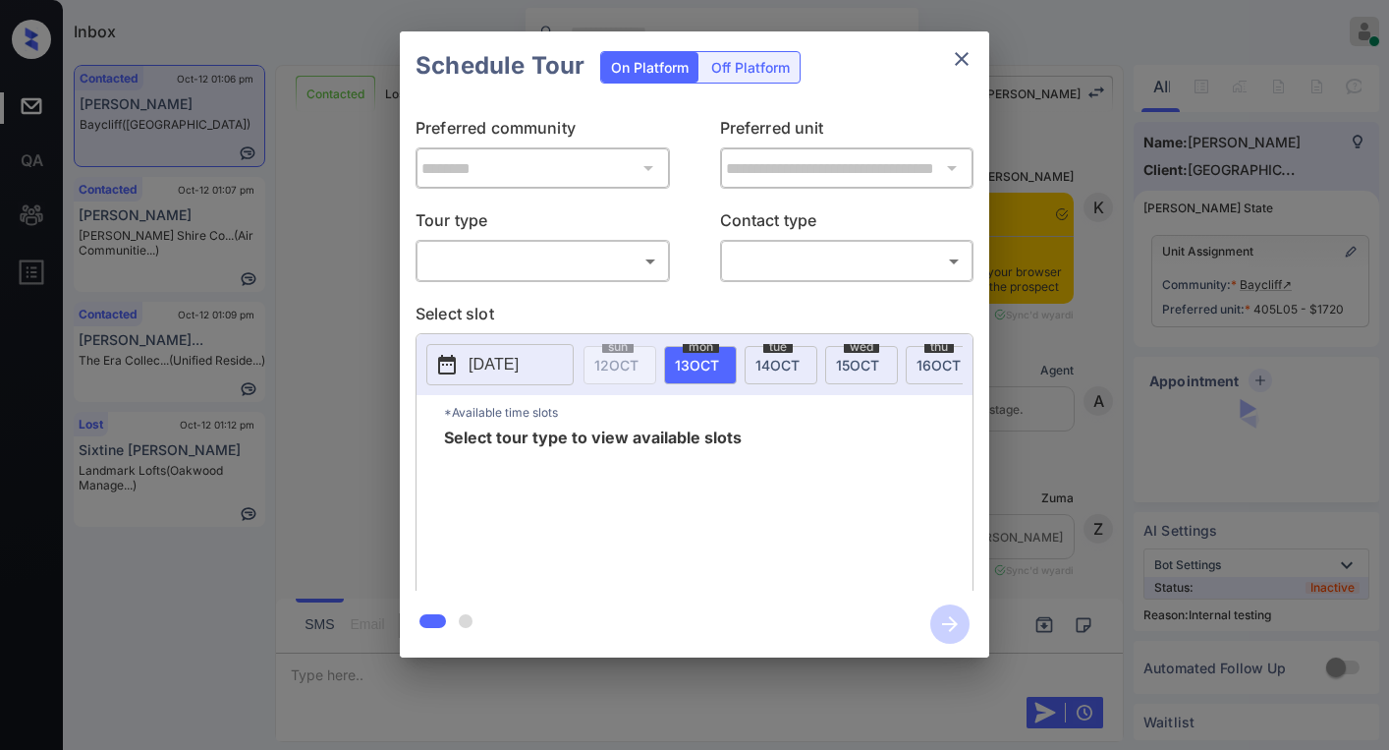
scroll to position [11051, 0]
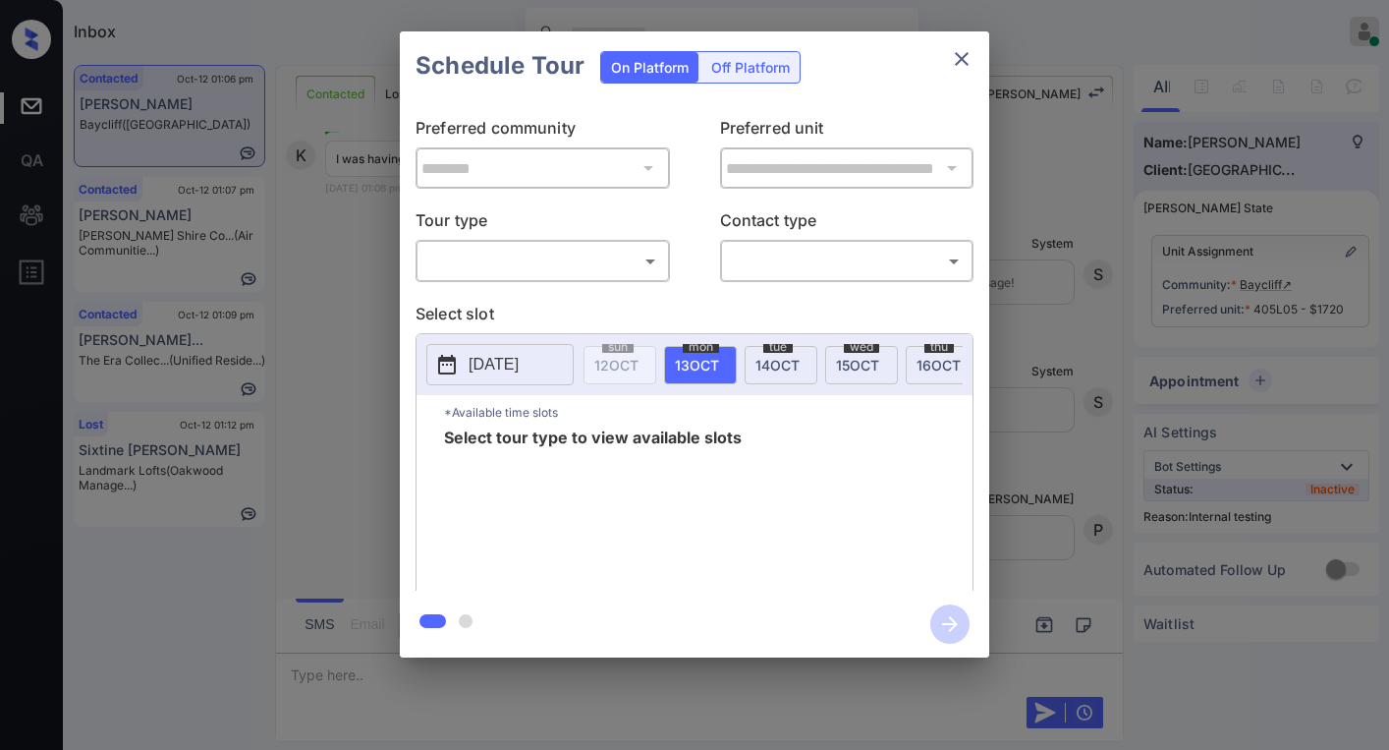
click at [579, 257] on body "Inbox [PERSON_NAME] Online Set yourself offline Set yourself on break Profile S…" at bounding box center [694, 375] width 1389 height 750
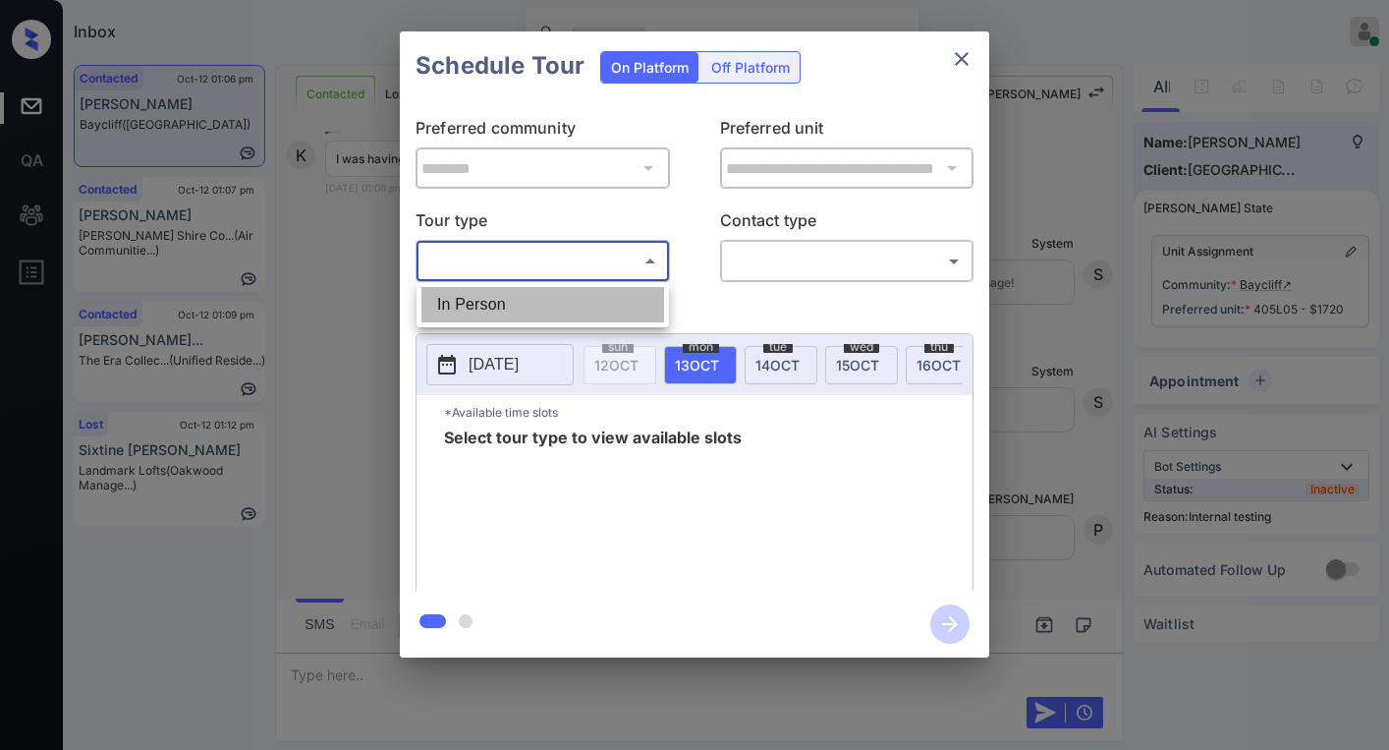
drag, startPoint x: 514, startPoint y: 302, endPoint x: 694, endPoint y: 295, distance: 179.9
click at [516, 300] on li "In Person" at bounding box center [542, 304] width 243 height 35
type input "********"
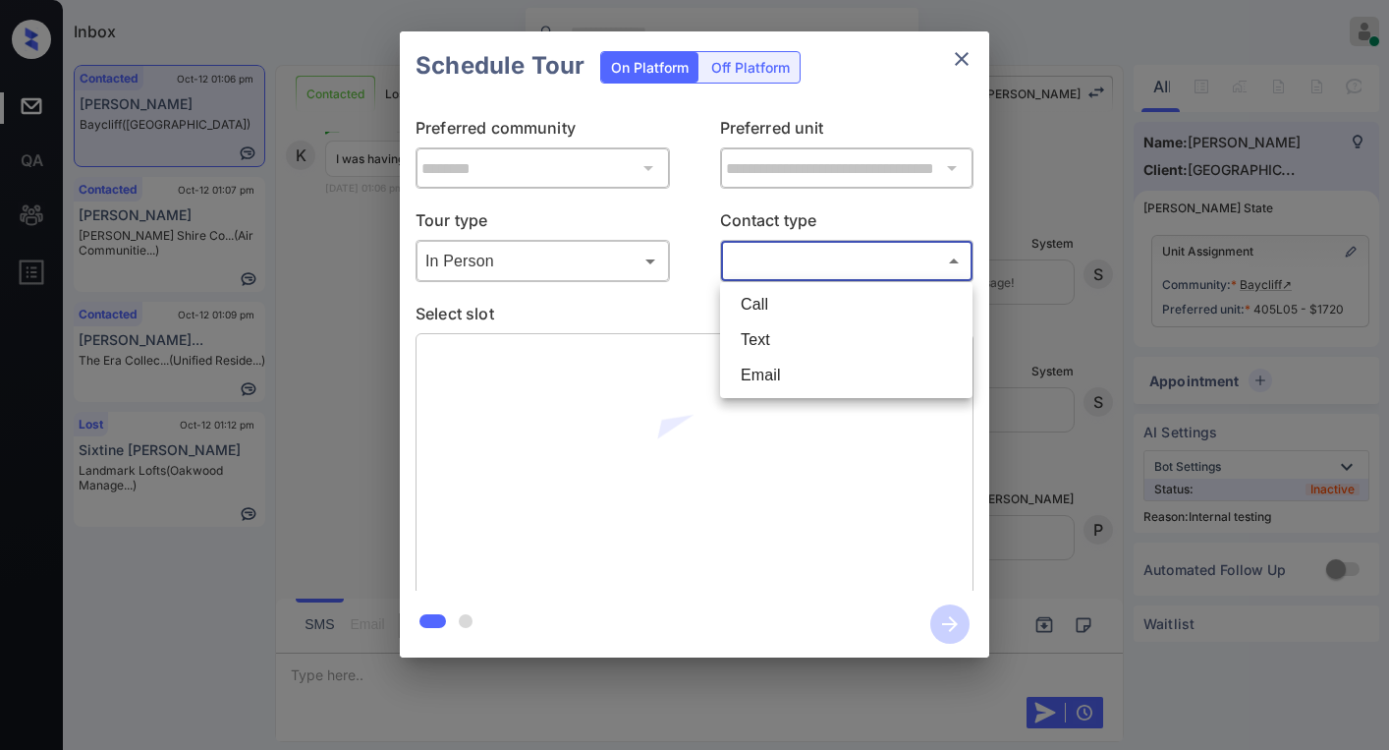
click at [858, 271] on body "Inbox [PERSON_NAME] Online Set yourself offline Set yourself on break Profile S…" at bounding box center [694, 375] width 1389 height 750
click at [788, 328] on li "Text" at bounding box center [846, 339] width 243 height 35
type input "****"
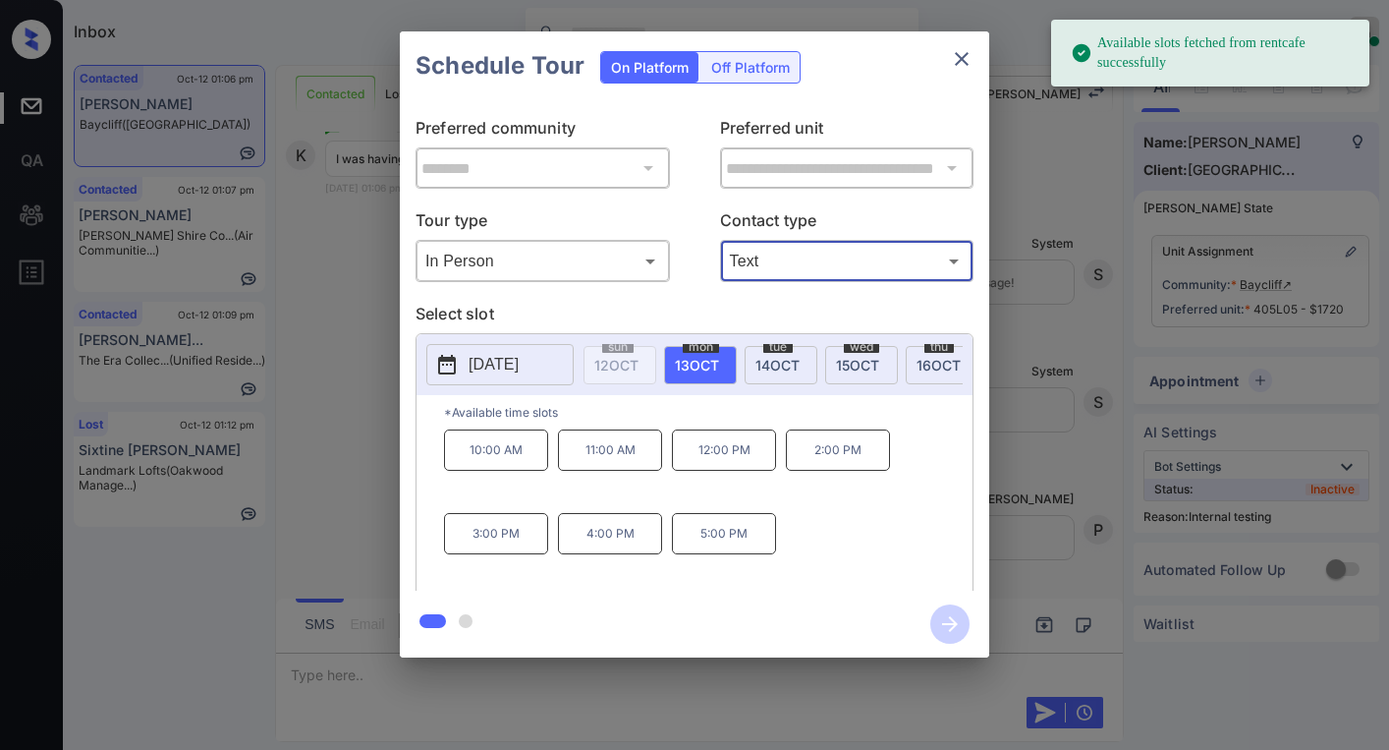
click at [776, 362] on span "[DATE]" at bounding box center [777, 365] width 44 height 17
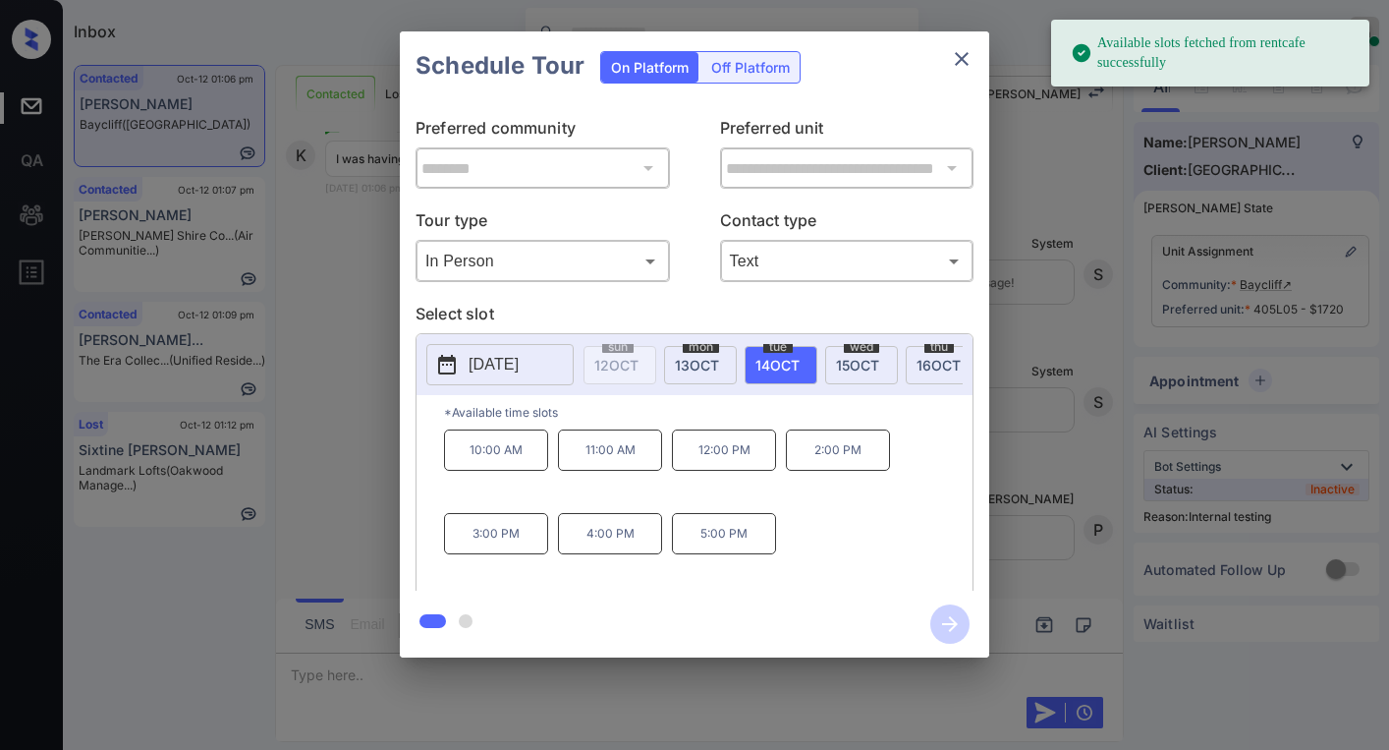
click at [617, 453] on p "11:00 AM" at bounding box center [610, 449] width 104 height 41
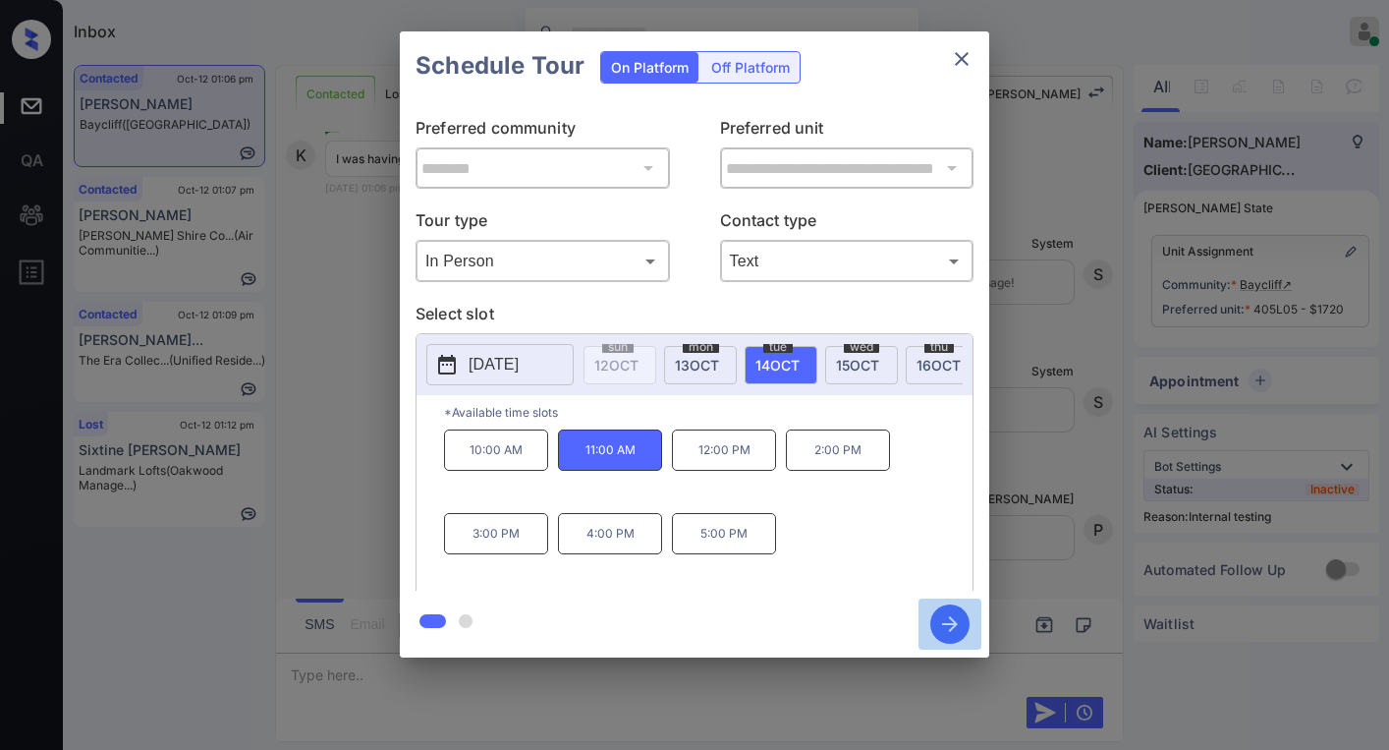
click at [949, 625] on icon "button" at bounding box center [950, 624] width 16 height 16
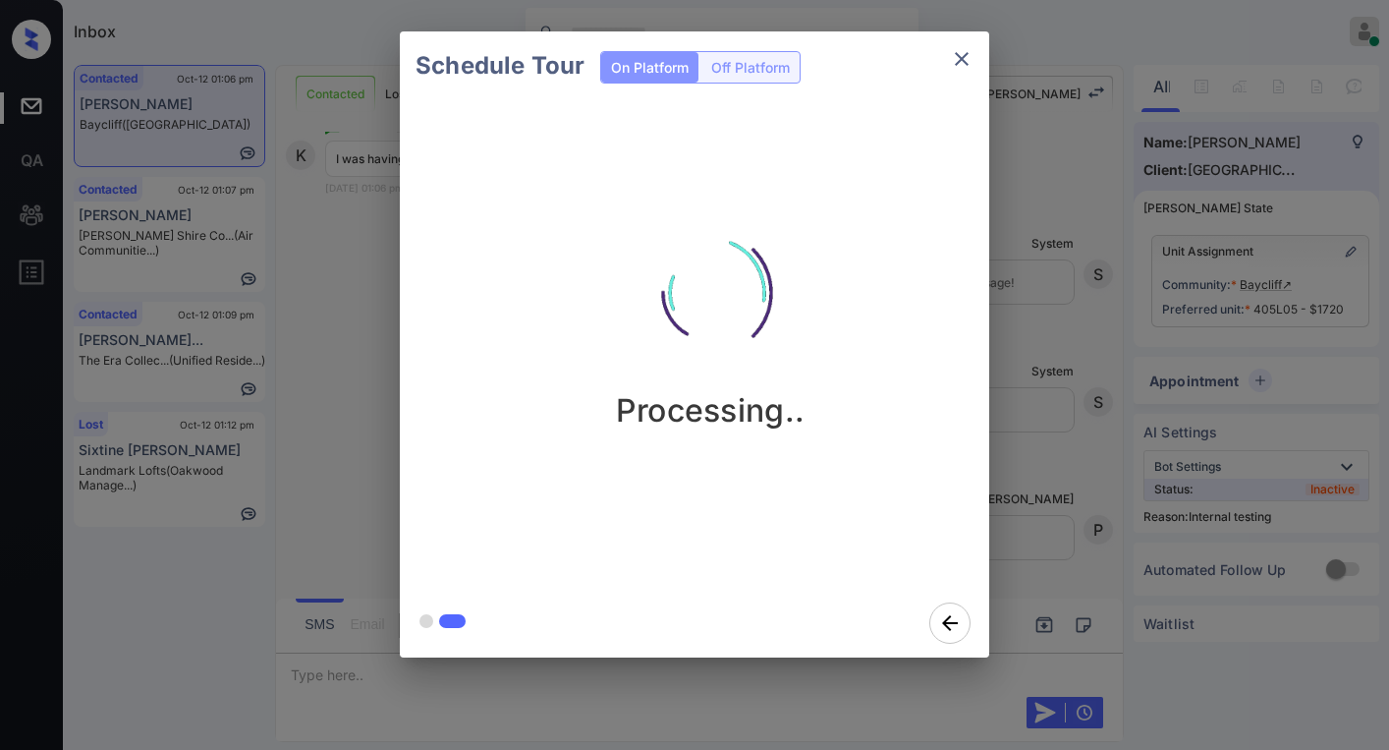
click at [666, 547] on div "Processing.." at bounding box center [710, 344] width 621 height 488
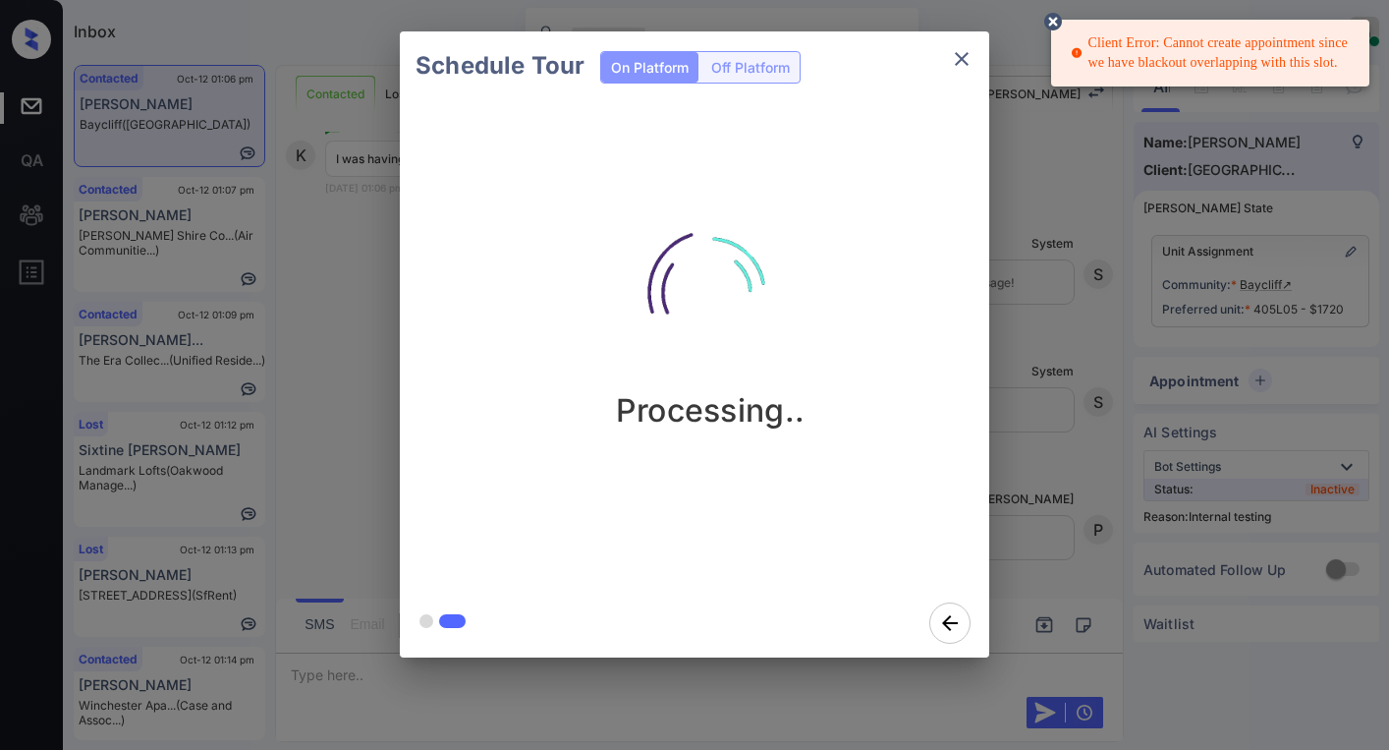
click at [622, 573] on div "Processing.." at bounding box center [710, 344] width 621 height 488
drag, startPoint x: 1094, startPoint y: 37, endPoint x: 1214, endPoint y: 92, distance: 131.9
click at [1326, 66] on div "Client Error: Cannot create appointment since we have blackout overlapping with…" at bounding box center [1212, 53] width 283 height 55
click at [1048, 384] on div "Schedule Tour On Platform Off Platform Processing.." at bounding box center [694, 344] width 1389 height 689
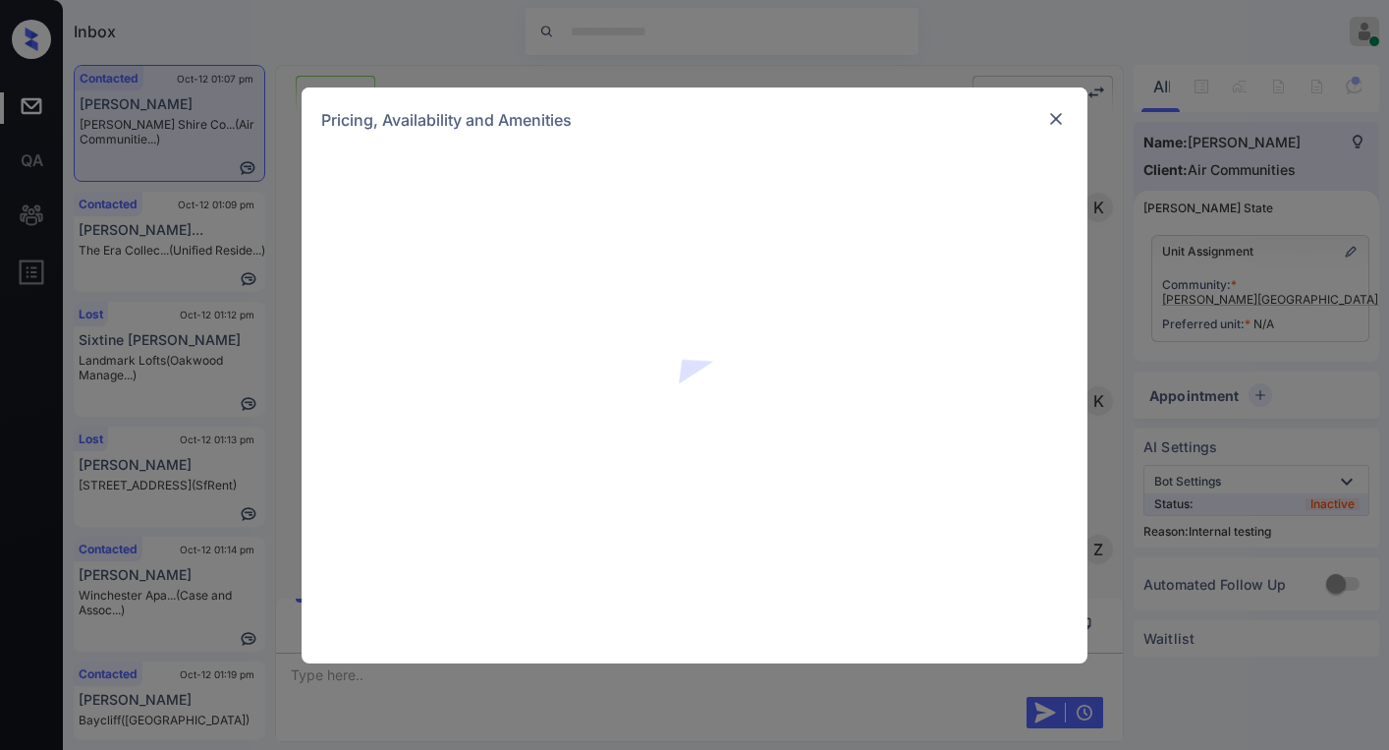
scroll to position [6644, 0]
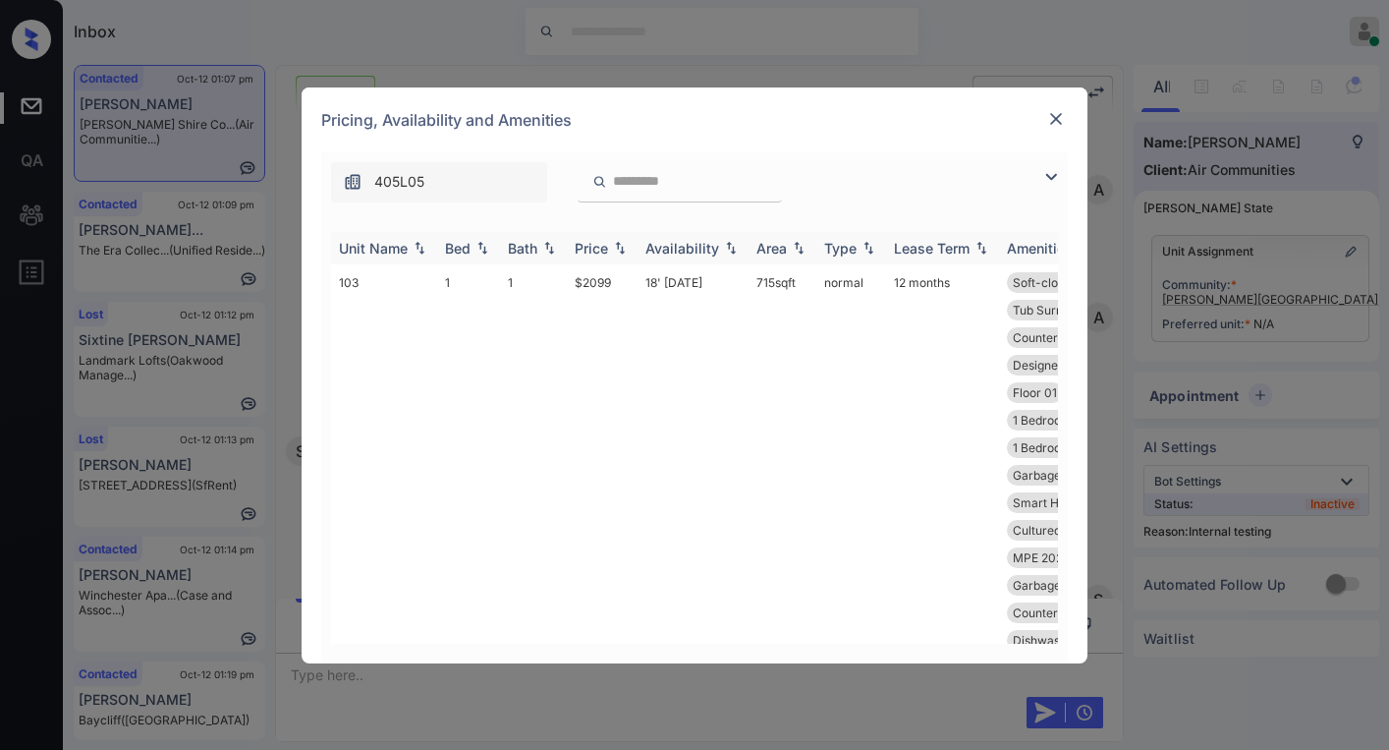
click at [1052, 177] on img at bounding box center [1051, 177] width 24 height 24
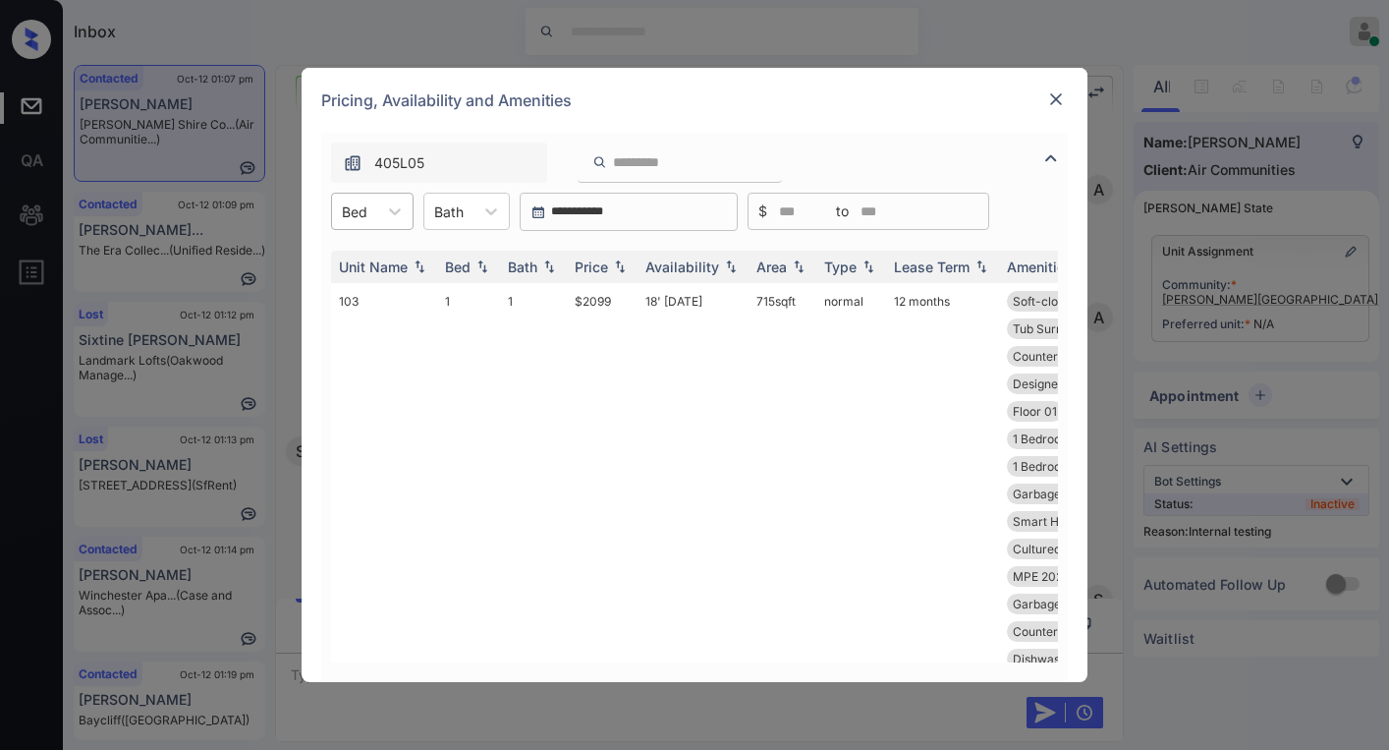
click at [373, 220] on div "Bed" at bounding box center [354, 211] width 45 height 28
click at [363, 292] on div "2" at bounding box center [372, 294] width 83 height 35
click at [605, 271] on div "Price" at bounding box center [591, 266] width 33 height 17
click at [596, 266] on div "Price" at bounding box center [591, 266] width 33 height 17
click at [594, 266] on div "Price" at bounding box center [591, 266] width 33 height 17
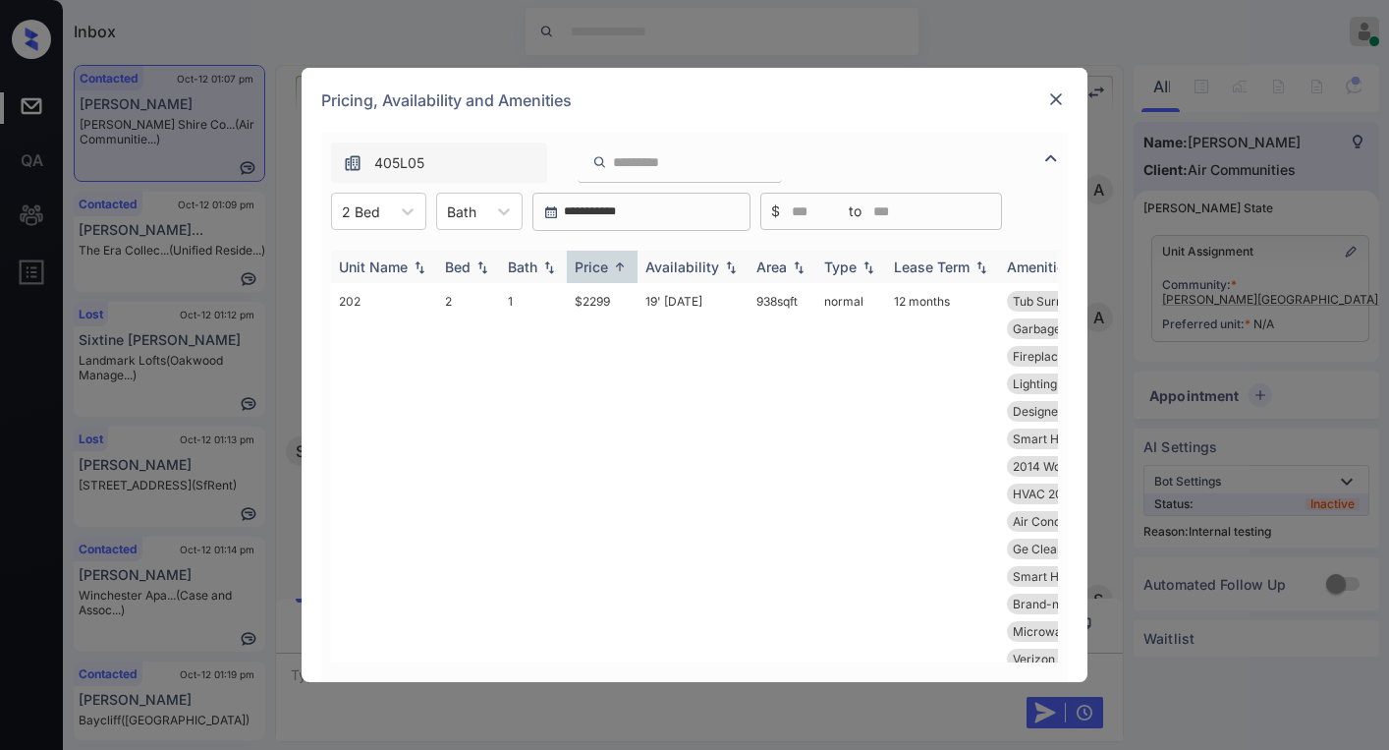
click at [594, 266] on div "Price" at bounding box center [591, 266] width 33 height 17
click at [602, 271] on div "Price" at bounding box center [591, 266] width 33 height 17
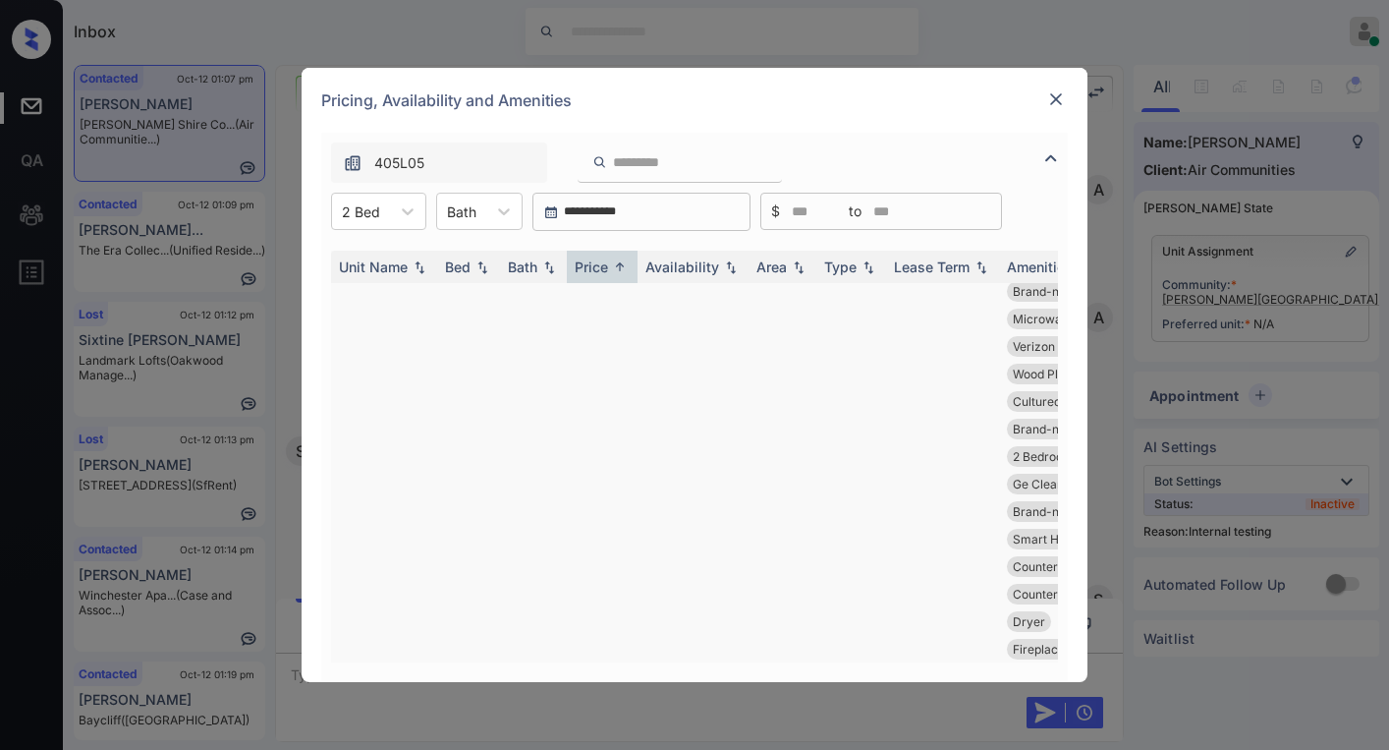
scroll to position [0, 0]
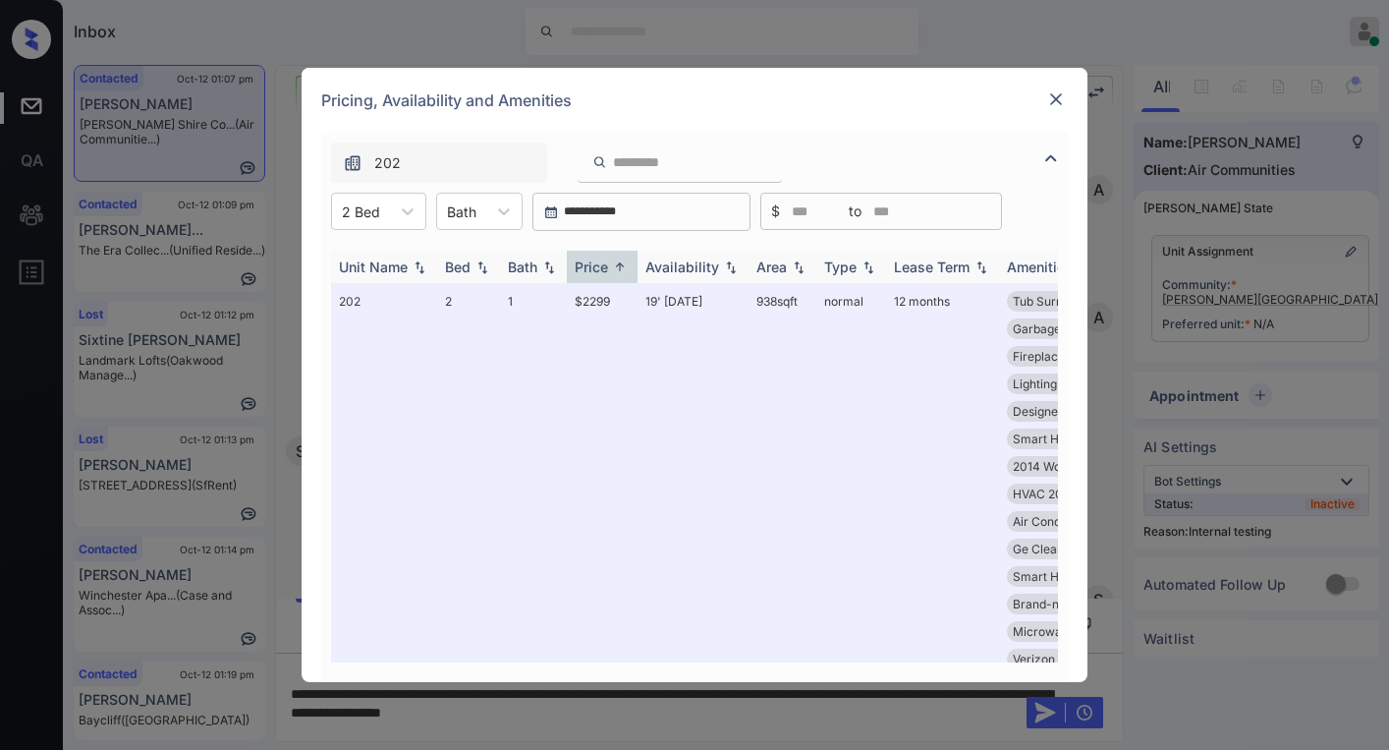
click at [599, 271] on div "Price" at bounding box center [591, 266] width 33 height 17
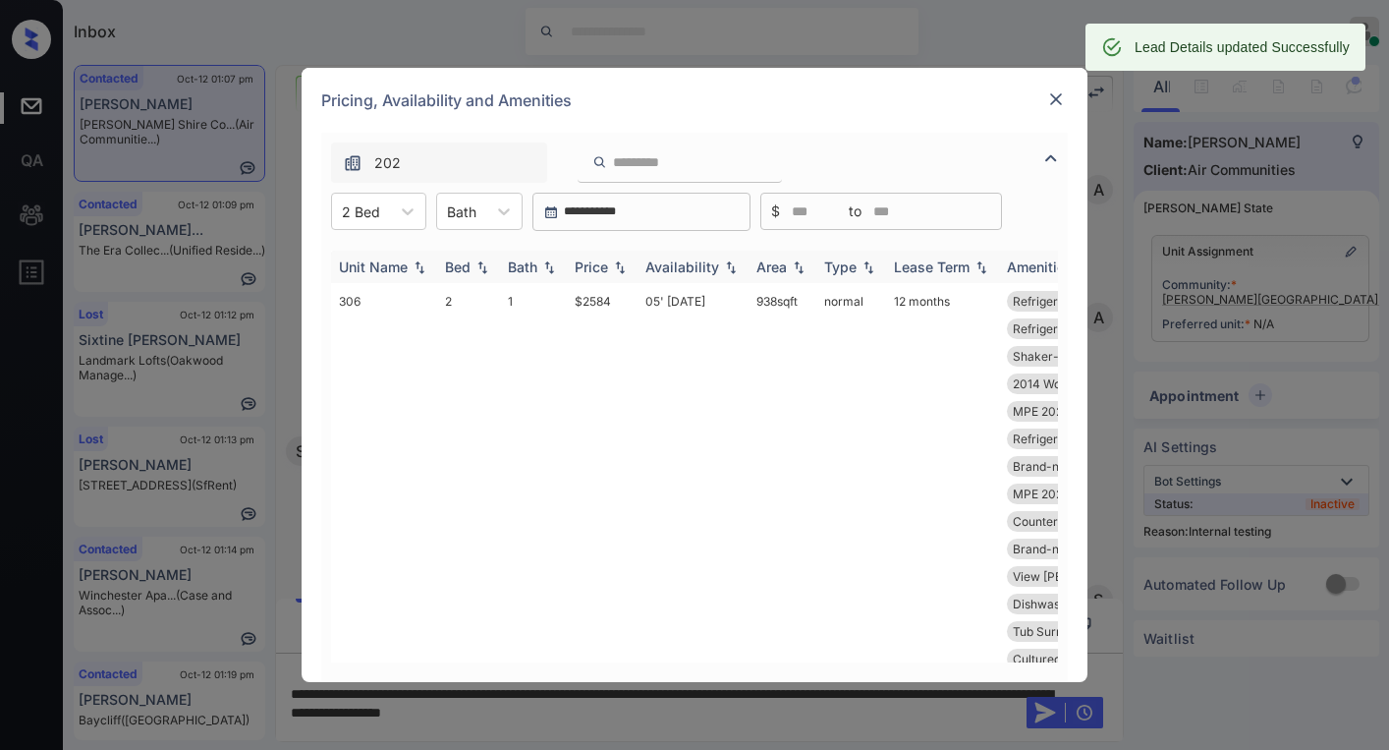
click at [606, 271] on div "Price" at bounding box center [591, 266] width 33 height 17
click at [607, 269] on div "Price" at bounding box center [591, 266] width 33 height 17
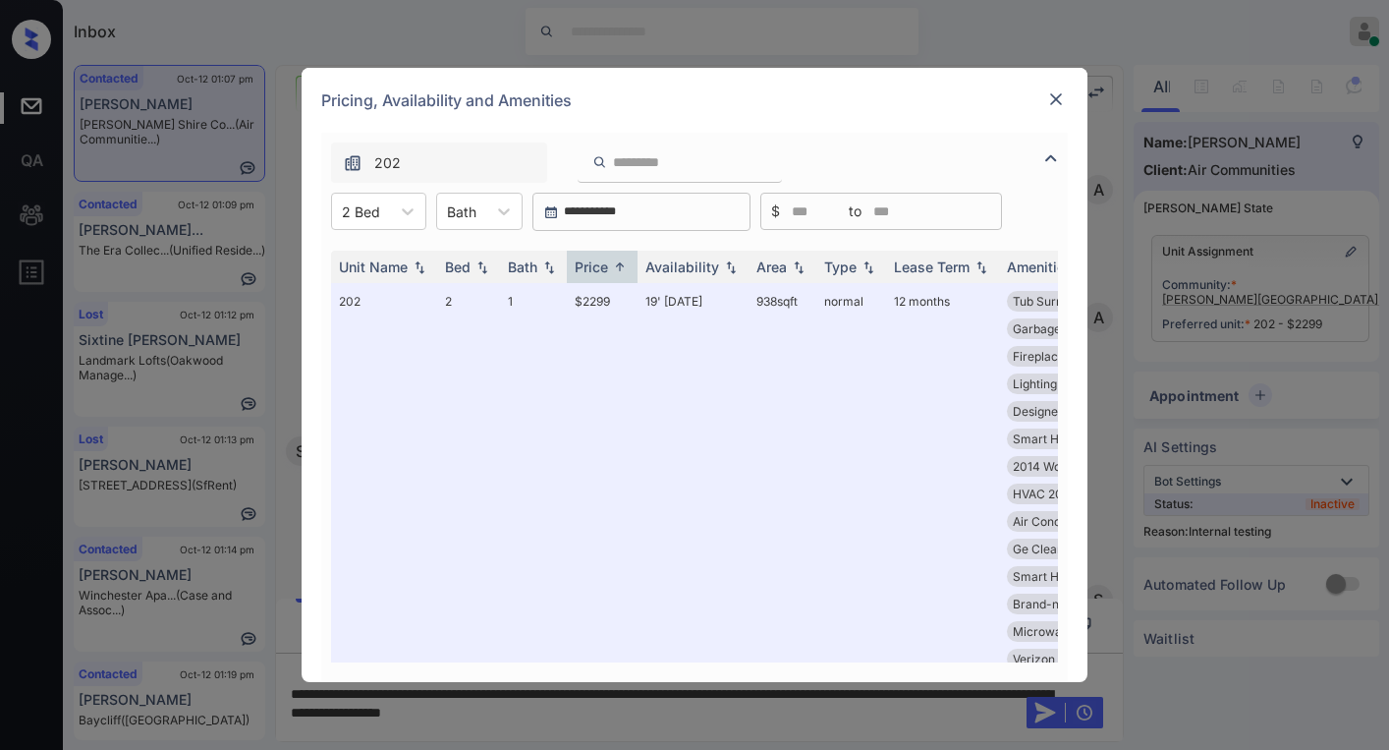
click at [1061, 99] on img at bounding box center [1056, 99] width 20 height 20
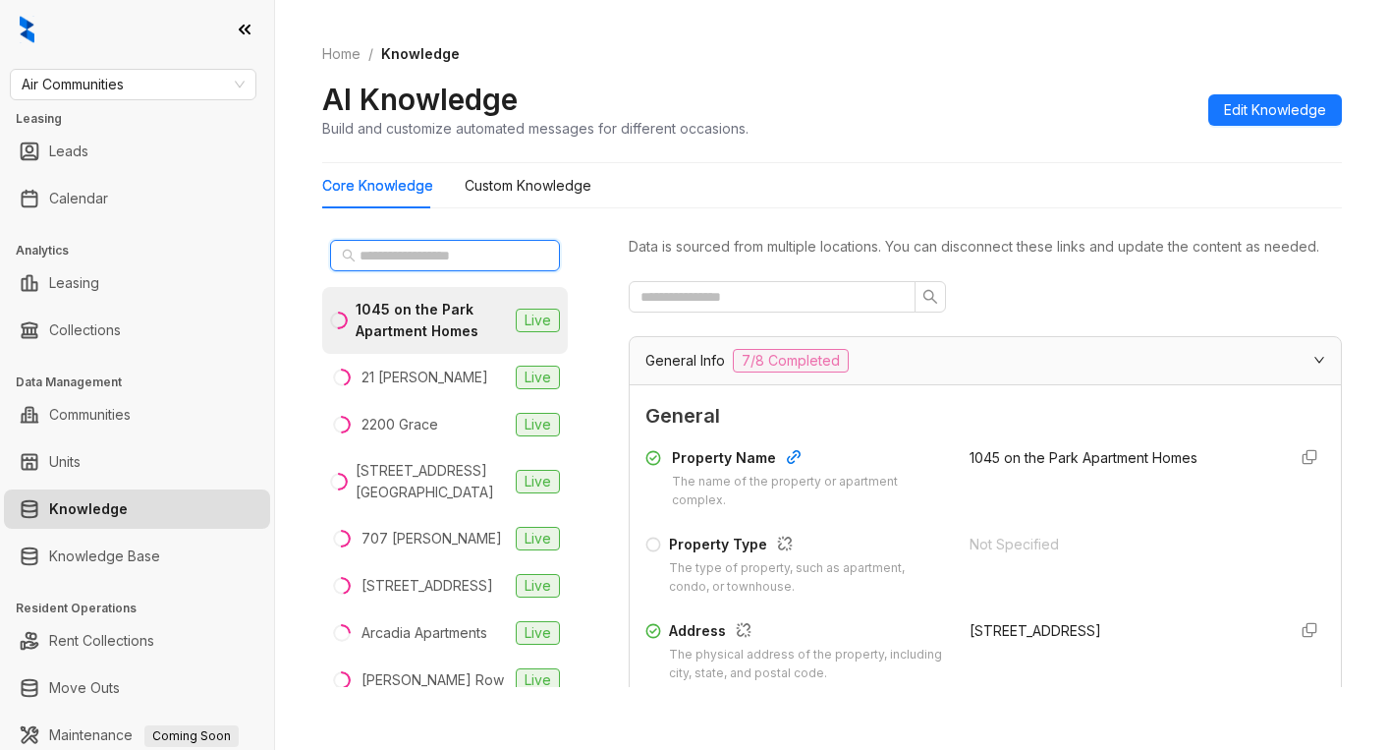
click at [442, 259] on input "text" at bounding box center [446, 256] width 173 height 22
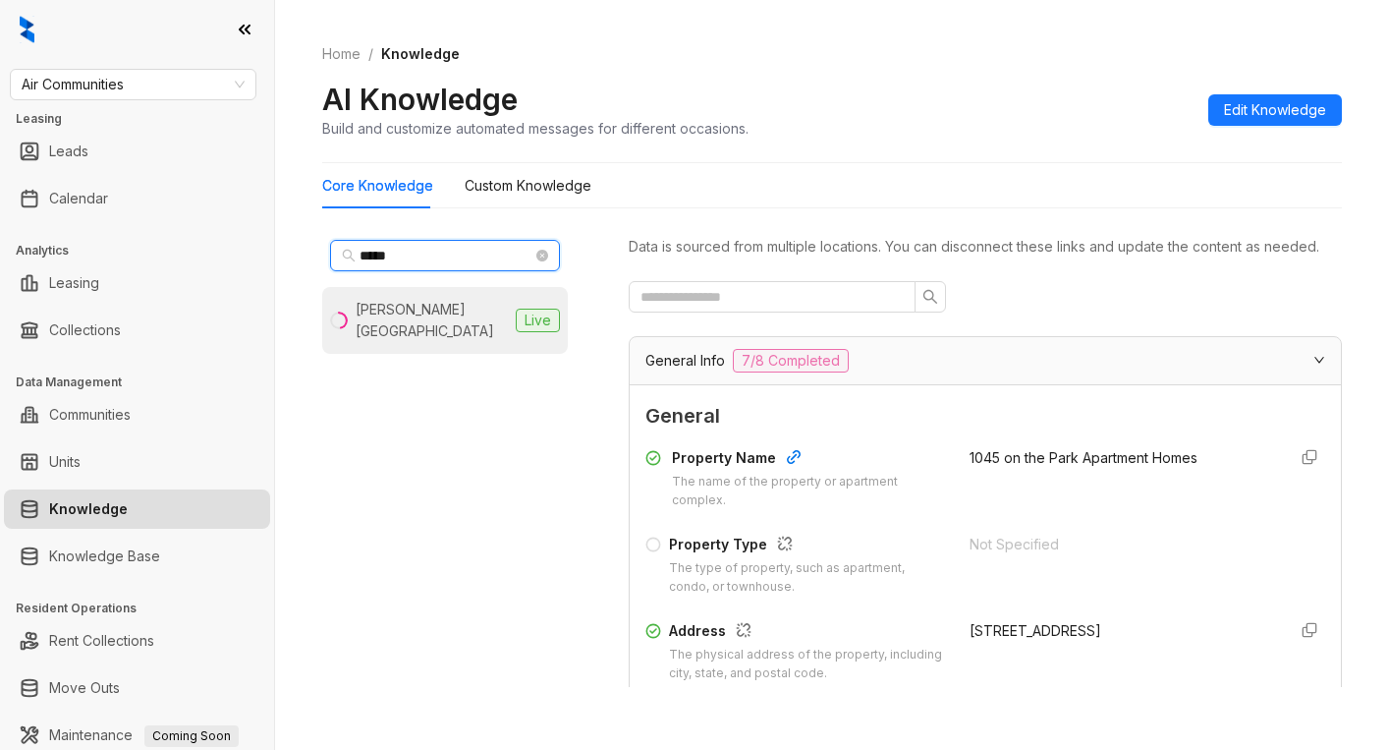
type input "*****"
click at [386, 292] on li "[PERSON_NAME] Shire Commons Live" at bounding box center [445, 320] width 246 height 67
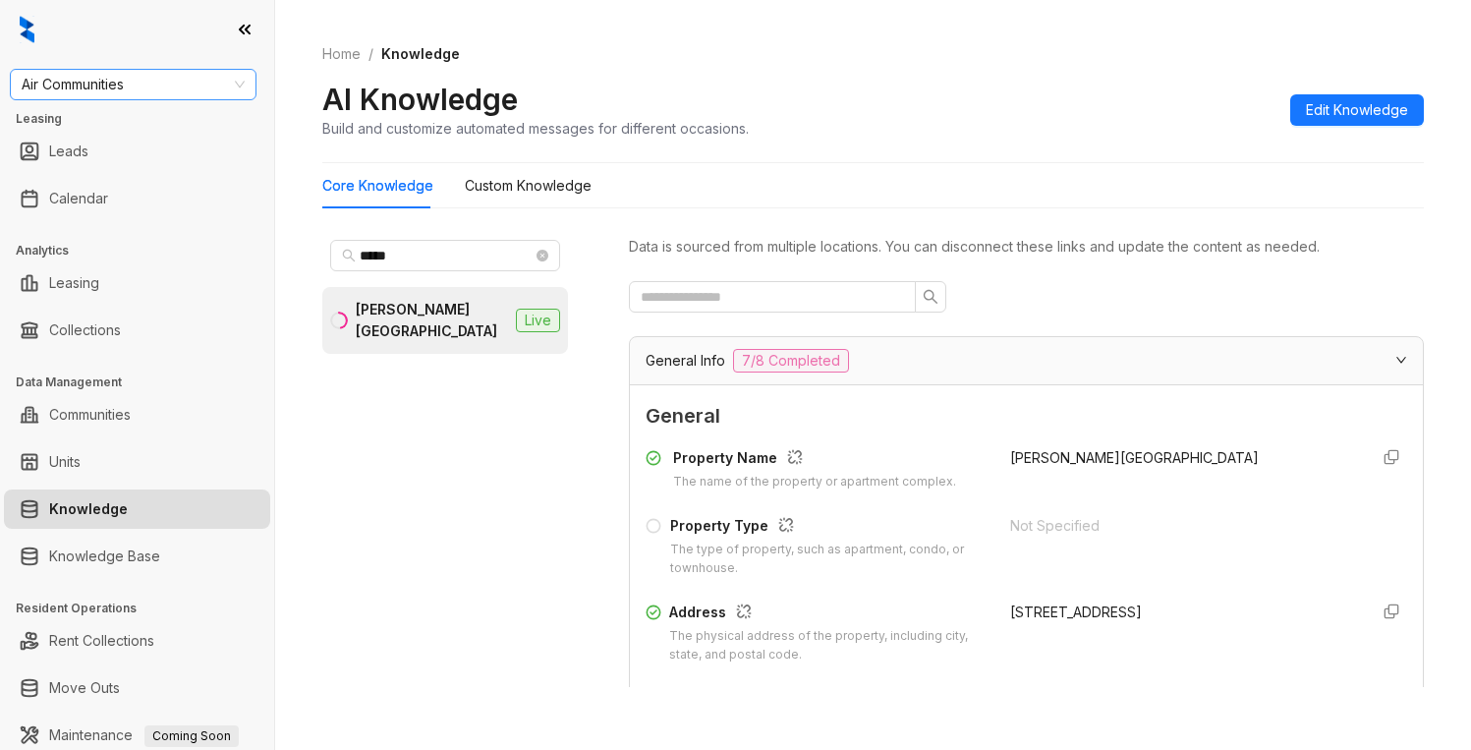
click at [155, 79] on span "Air Communities" at bounding box center [133, 84] width 223 height 29
type input "******"
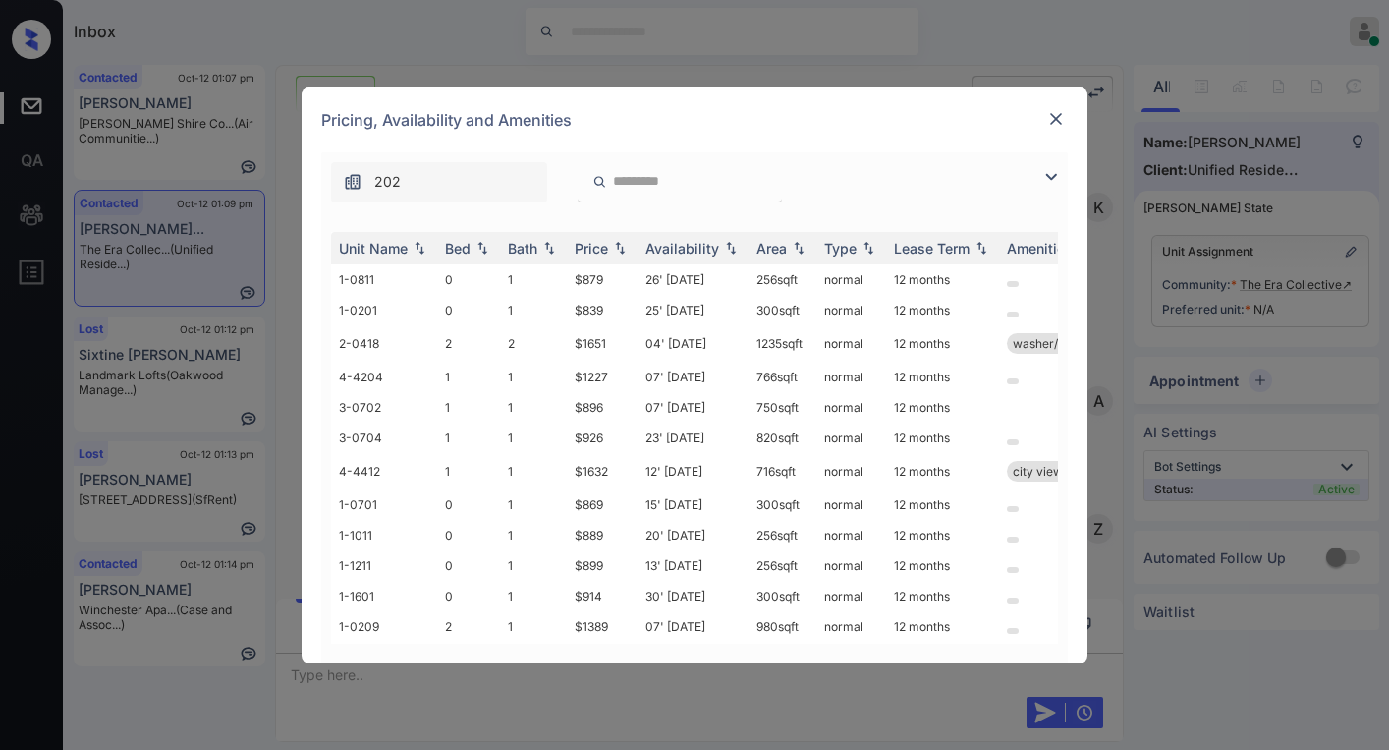
scroll to position [1023, 0]
drag, startPoint x: 1053, startPoint y: 184, endPoint x: 1017, endPoint y: 187, distance: 36.5
click at [1051, 182] on img at bounding box center [1051, 177] width 24 height 24
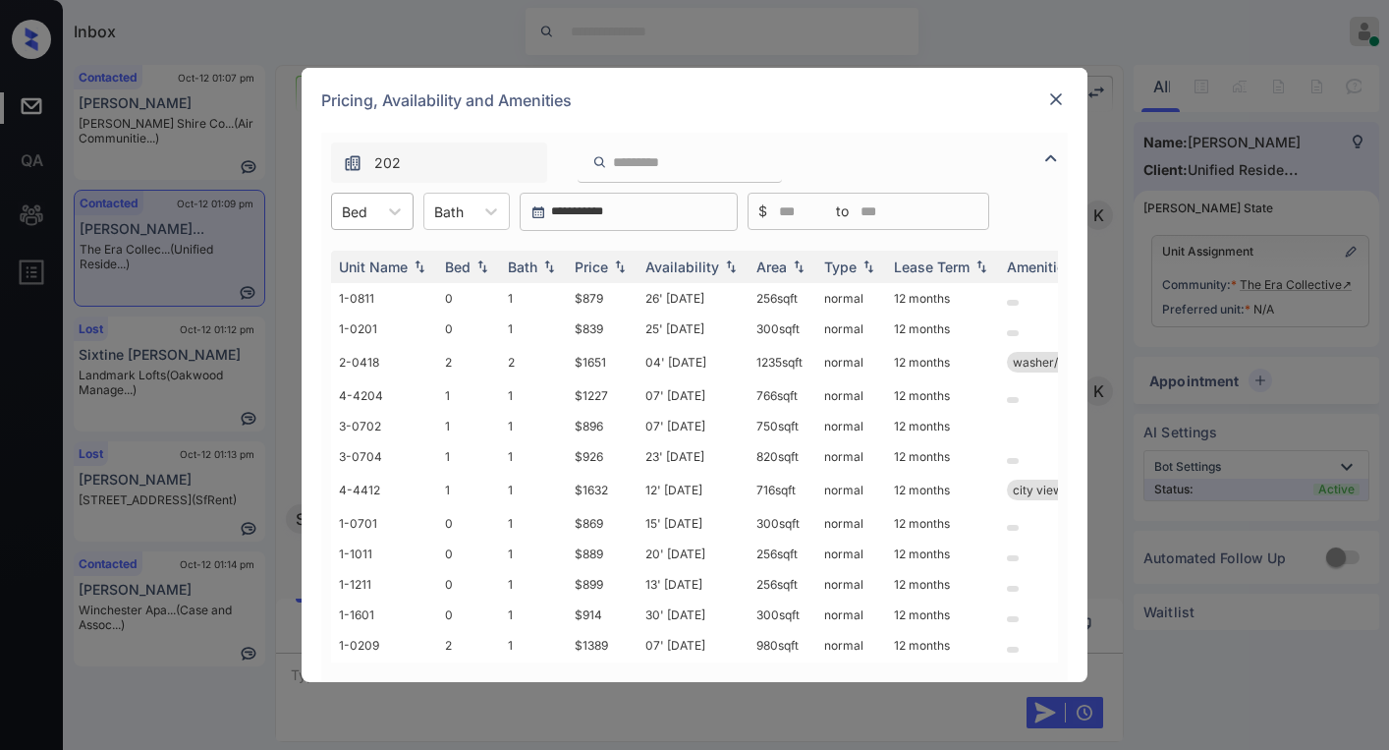
click at [357, 210] on div at bounding box center [355, 211] width 26 height 21
click at [355, 259] on div "0" at bounding box center [372, 259] width 83 height 35
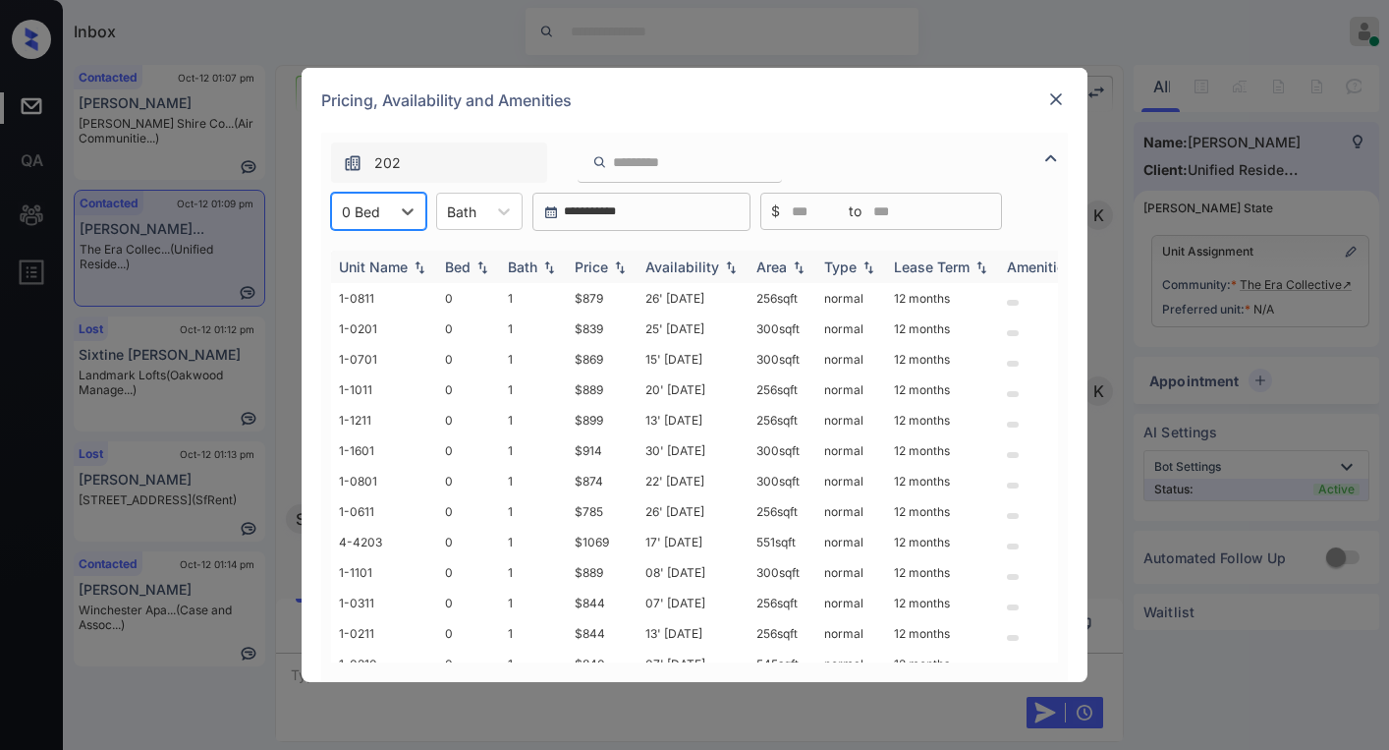
click at [593, 267] on div "Price" at bounding box center [591, 266] width 33 height 17
click at [595, 266] on div "Price" at bounding box center [591, 266] width 33 height 17
click at [595, 261] on div "Price" at bounding box center [591, 266] width 33 height 17
click at [593, 260] on div "Price" at bounding box center [591, 266] width 33 height 17
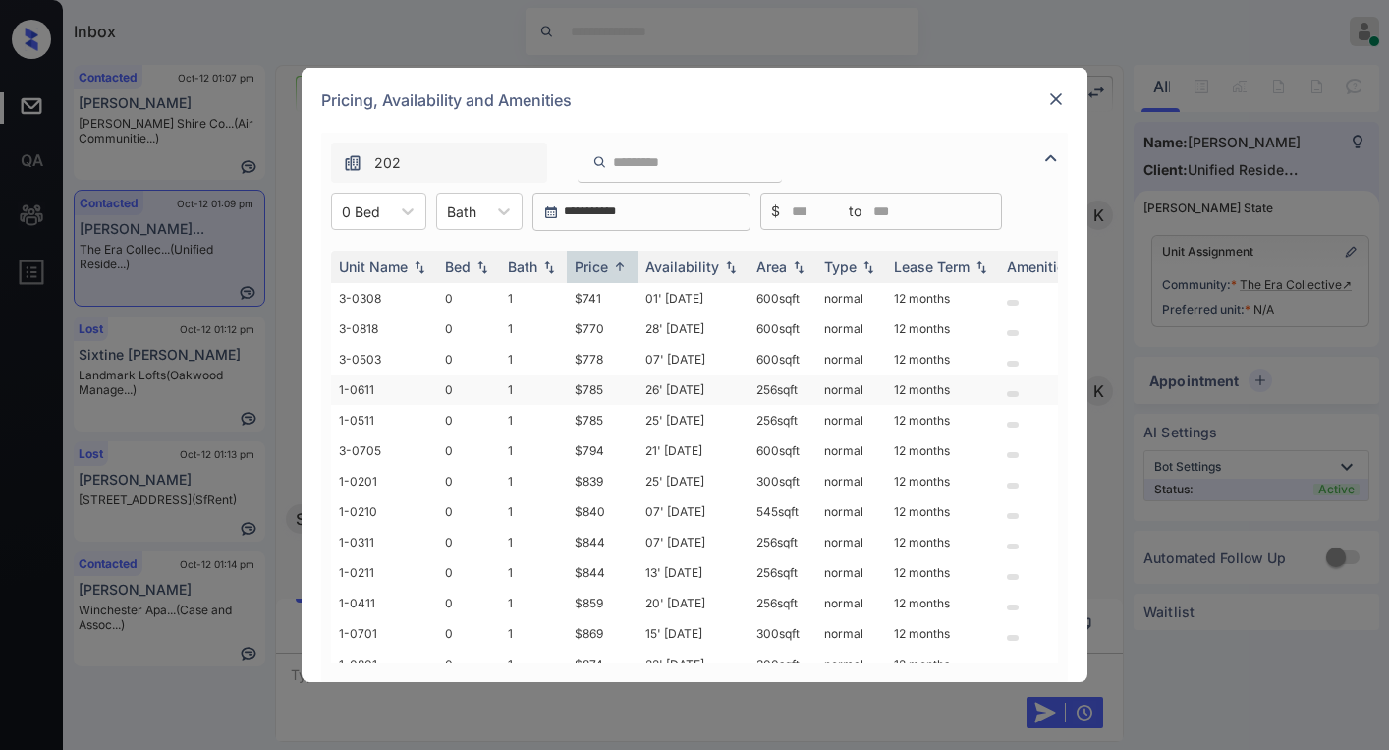
click at [589, 389] on td "$785" at bounding box center [602, 389] width 71 height 30
click at [589, 388] on td "$785" at bounding box center [602, 389] width 71 height 30
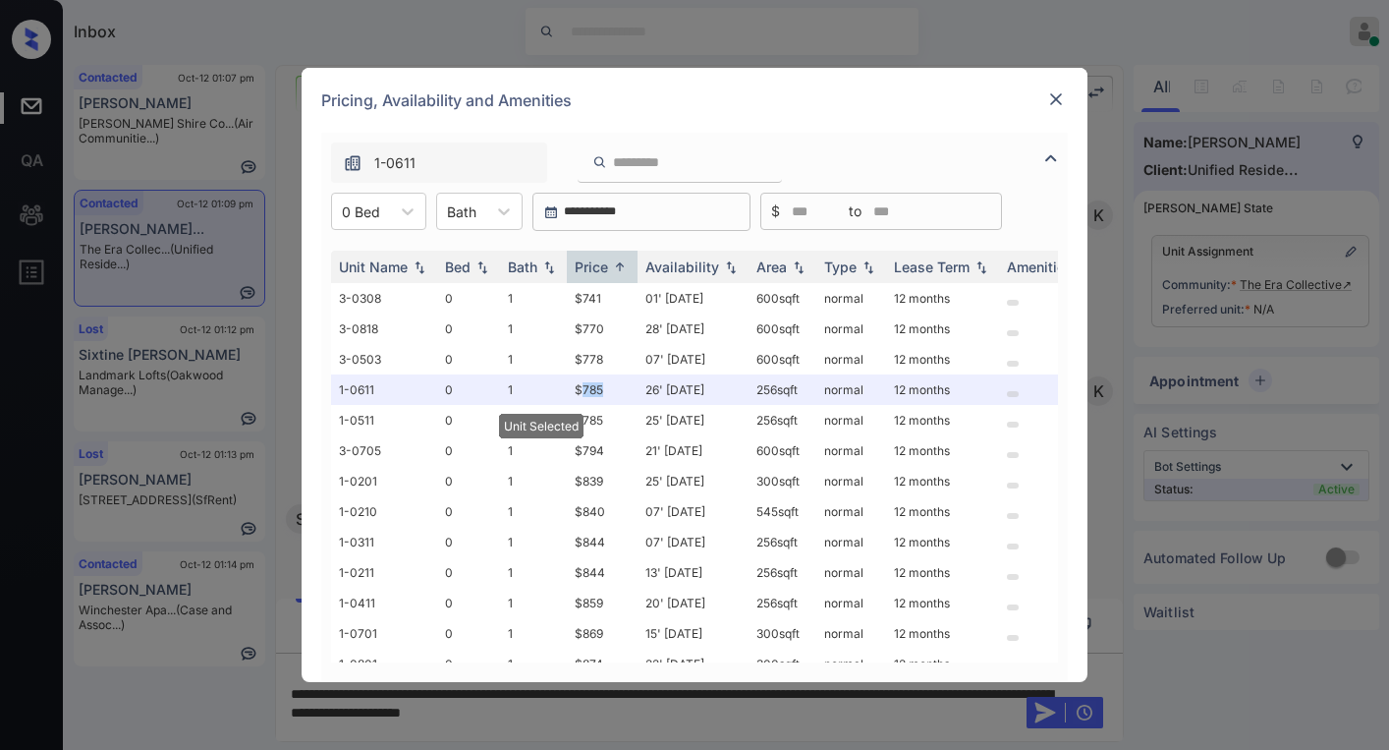
click at [1053, 94] on img at bounding box center [1056, 99] width 20 height 20
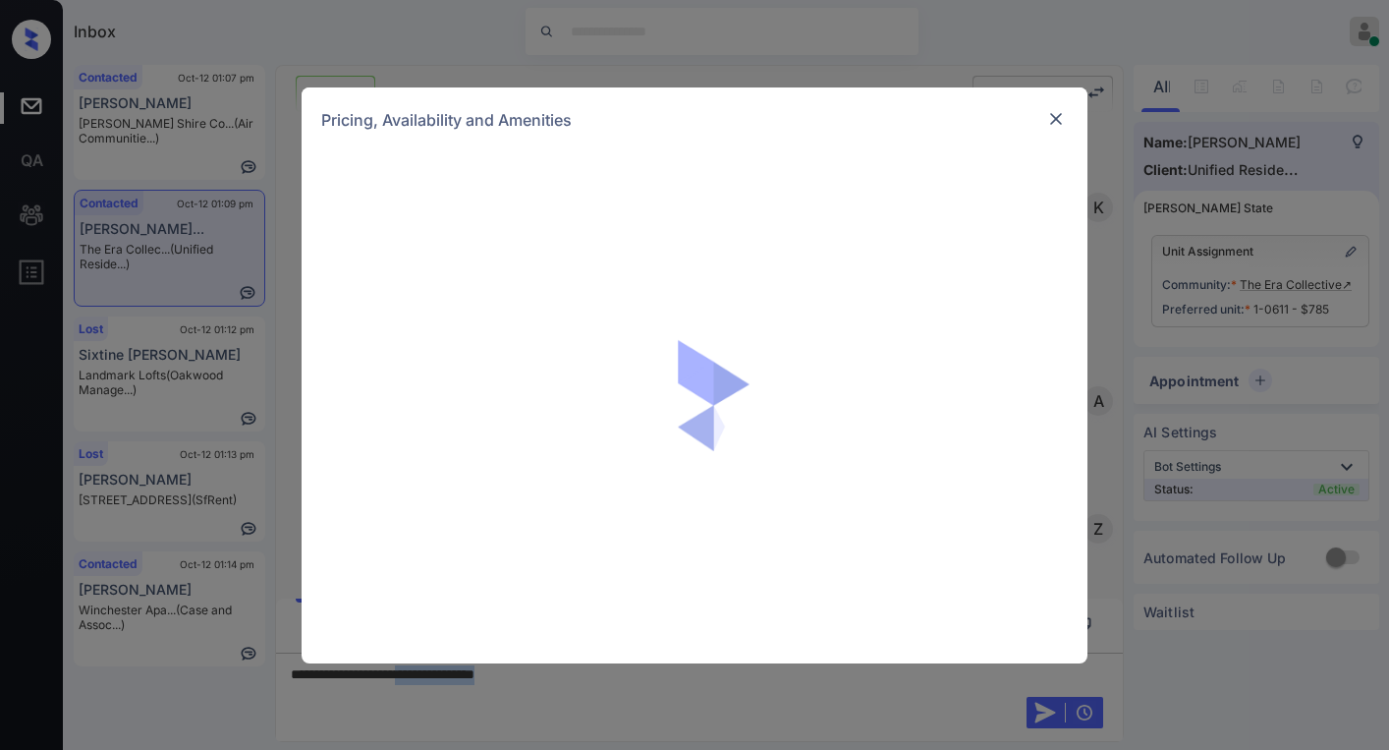
scroll to position [1023, 0]
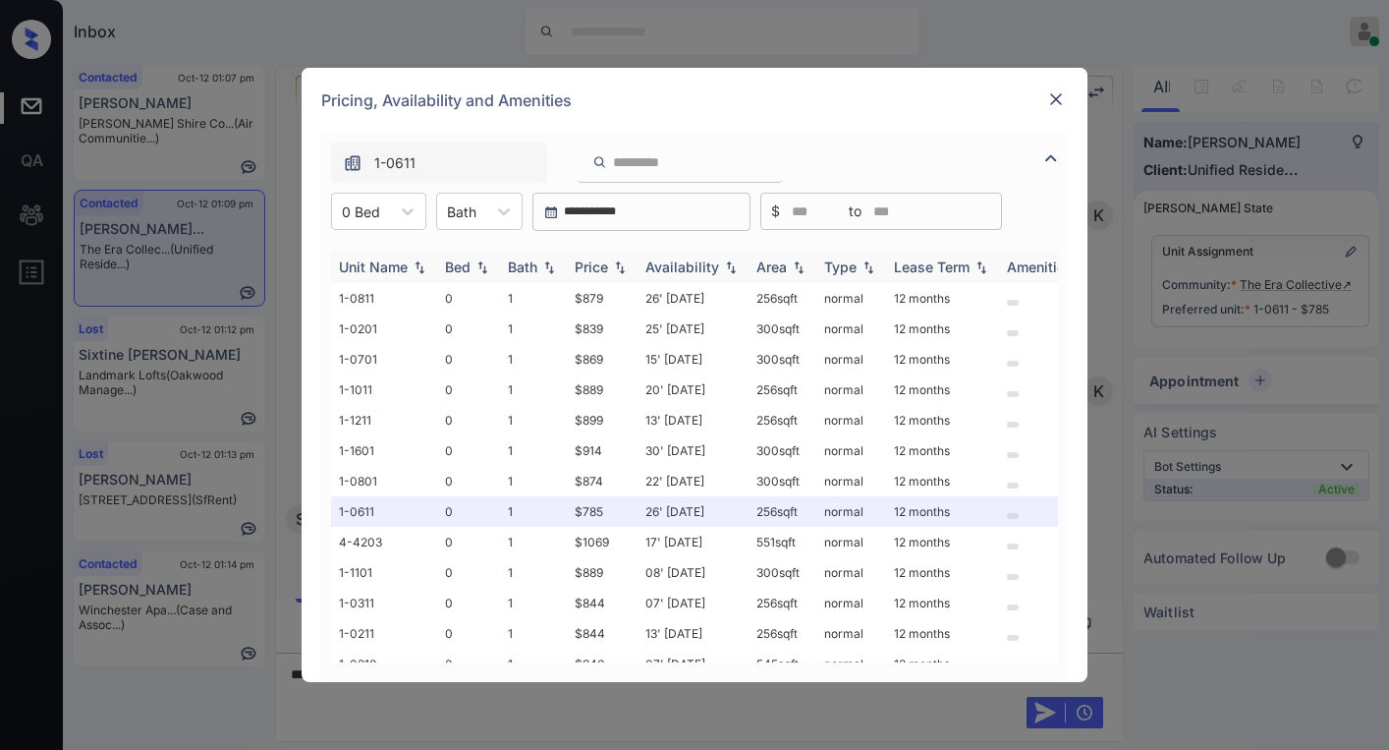
click at [609, 266] on div "Price" at bounding box center [602, 266] width 55 height 17
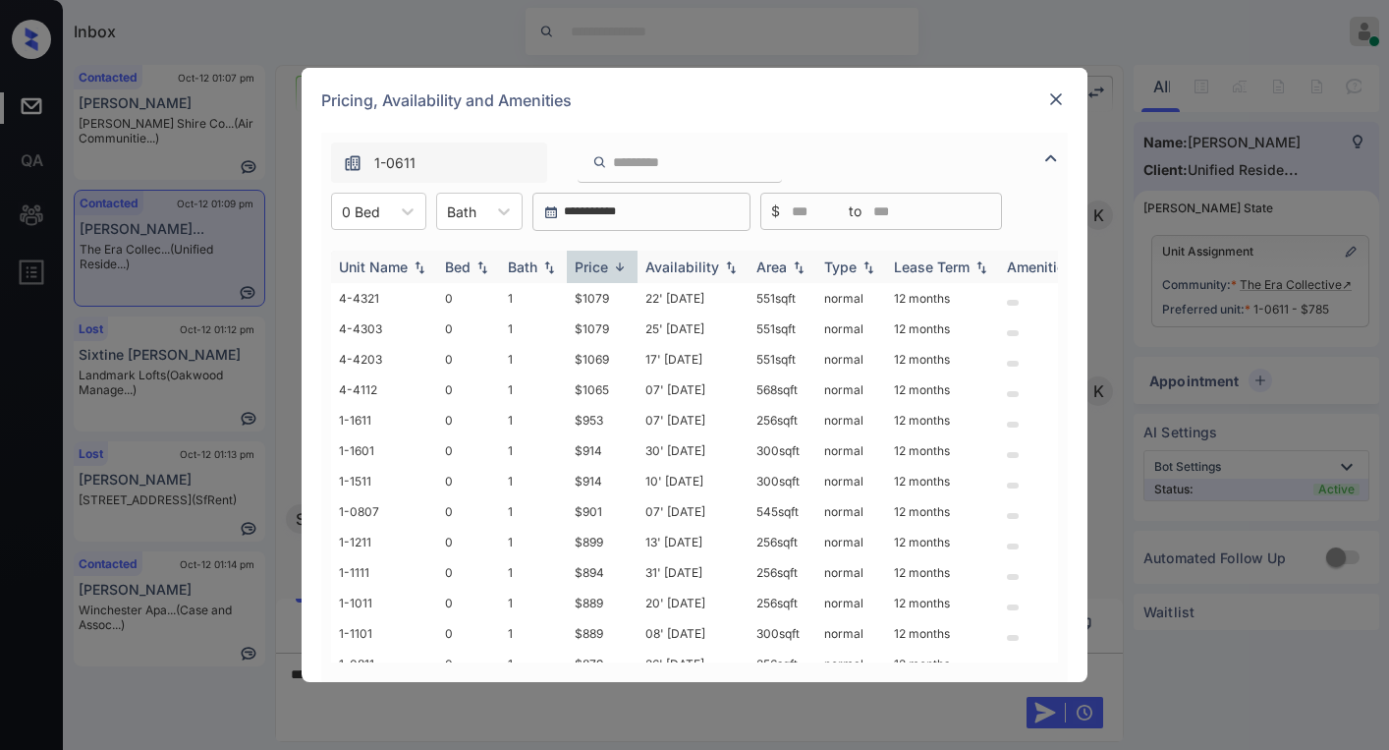
click at [607, 266] on div "Price" at bounding box center [591, 266] width 33 height 17
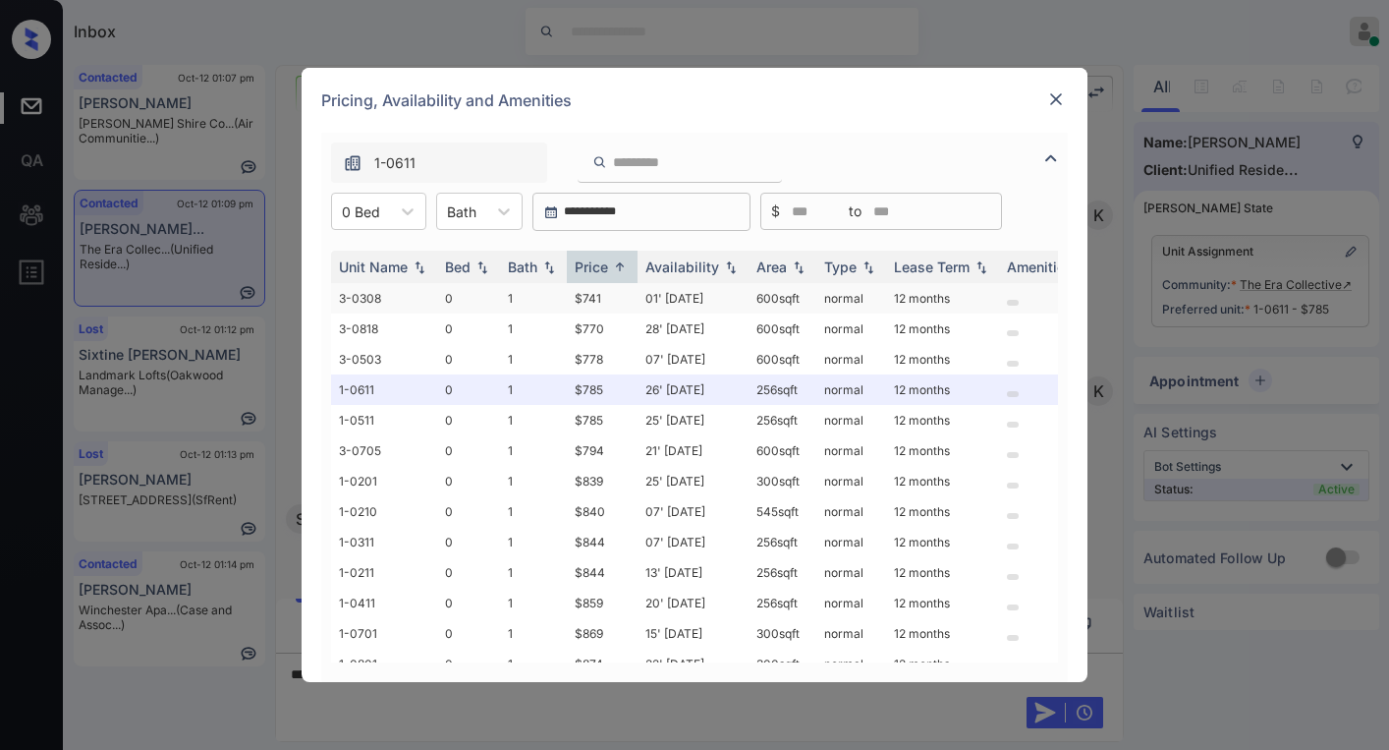
click at [599, 301] on td "$741" at bounding box center [602, 298] width 71 height 30
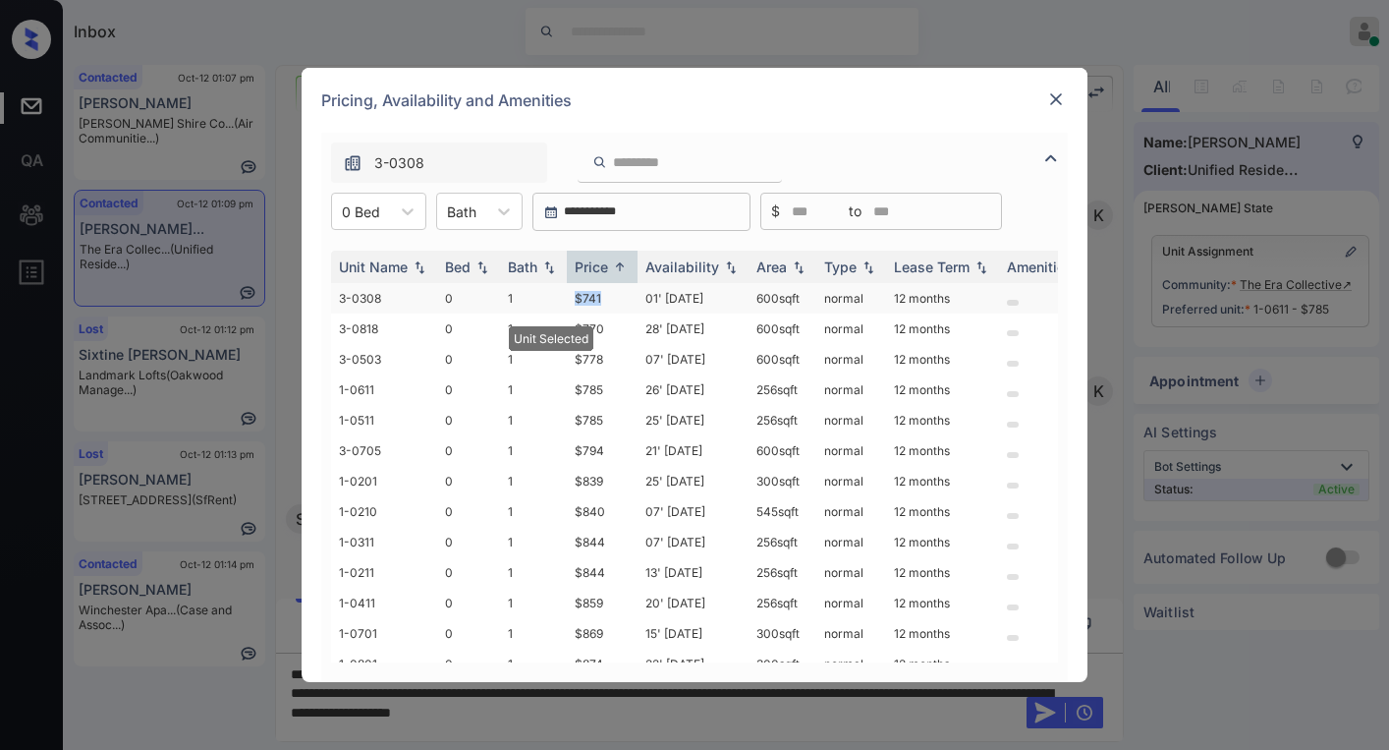
click at [609, 299] on td "$741" at bounding box center [602, 298] width 71 height 30
copy td "$741"
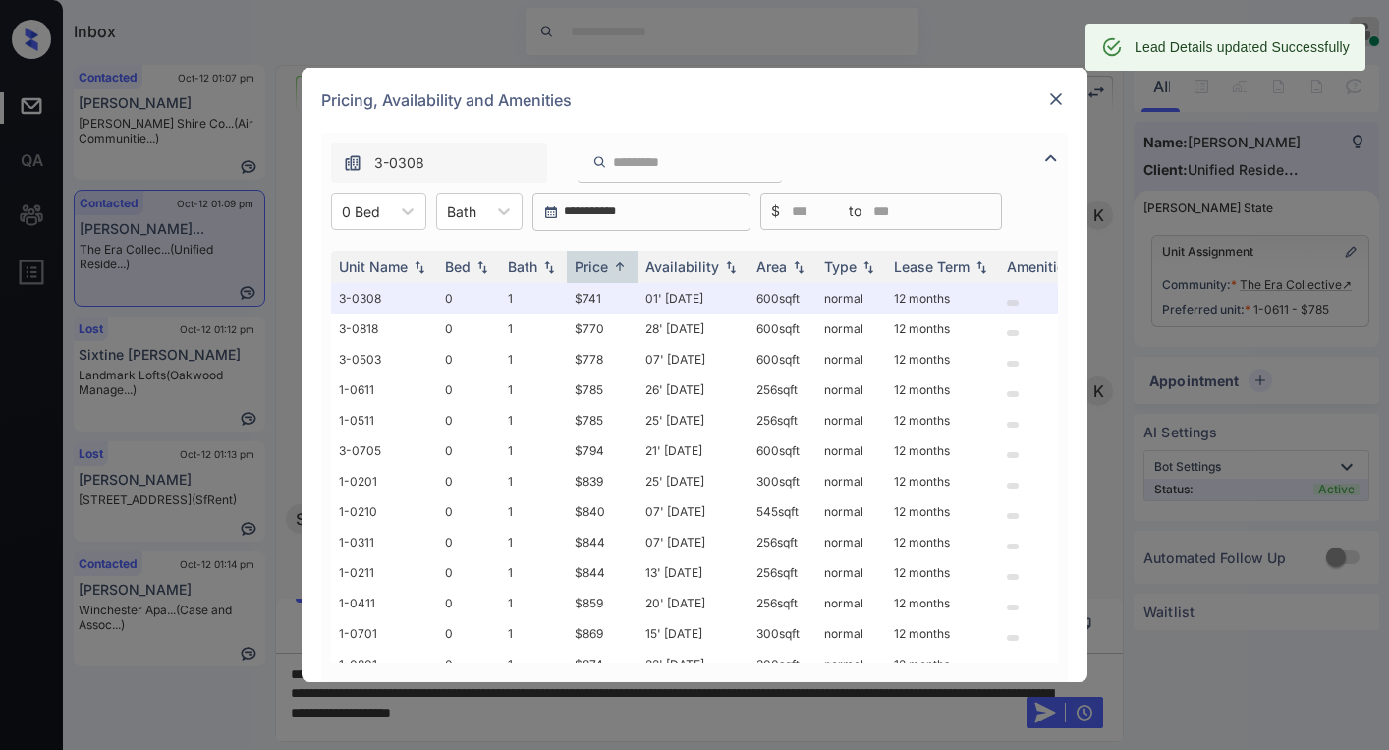
click at [1071, 102] on div "Pricing, Availability and Amenities" at bounding box center [695, 100] width 786 height 65
click at [1062, 102] on img at bounding box center [1056, 99] width 20 height 20
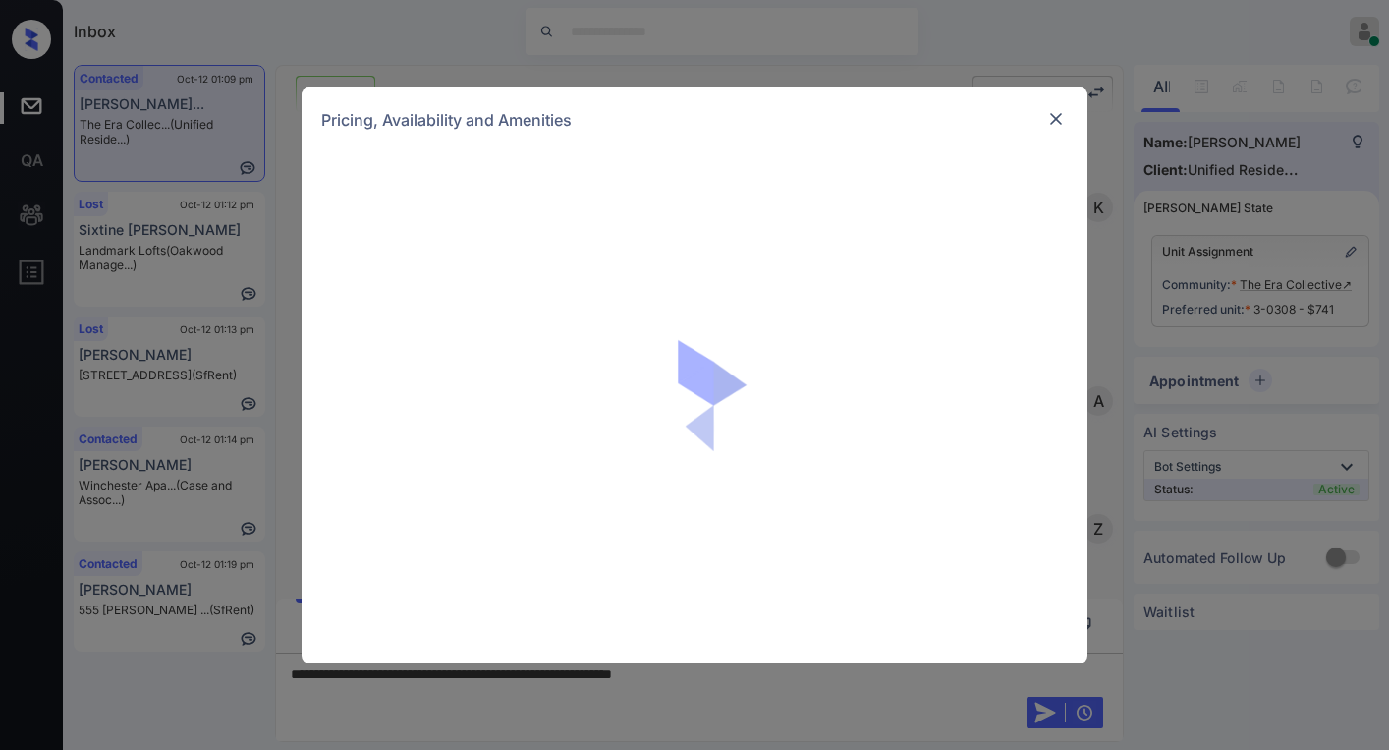
scroll to position [1023, 0]
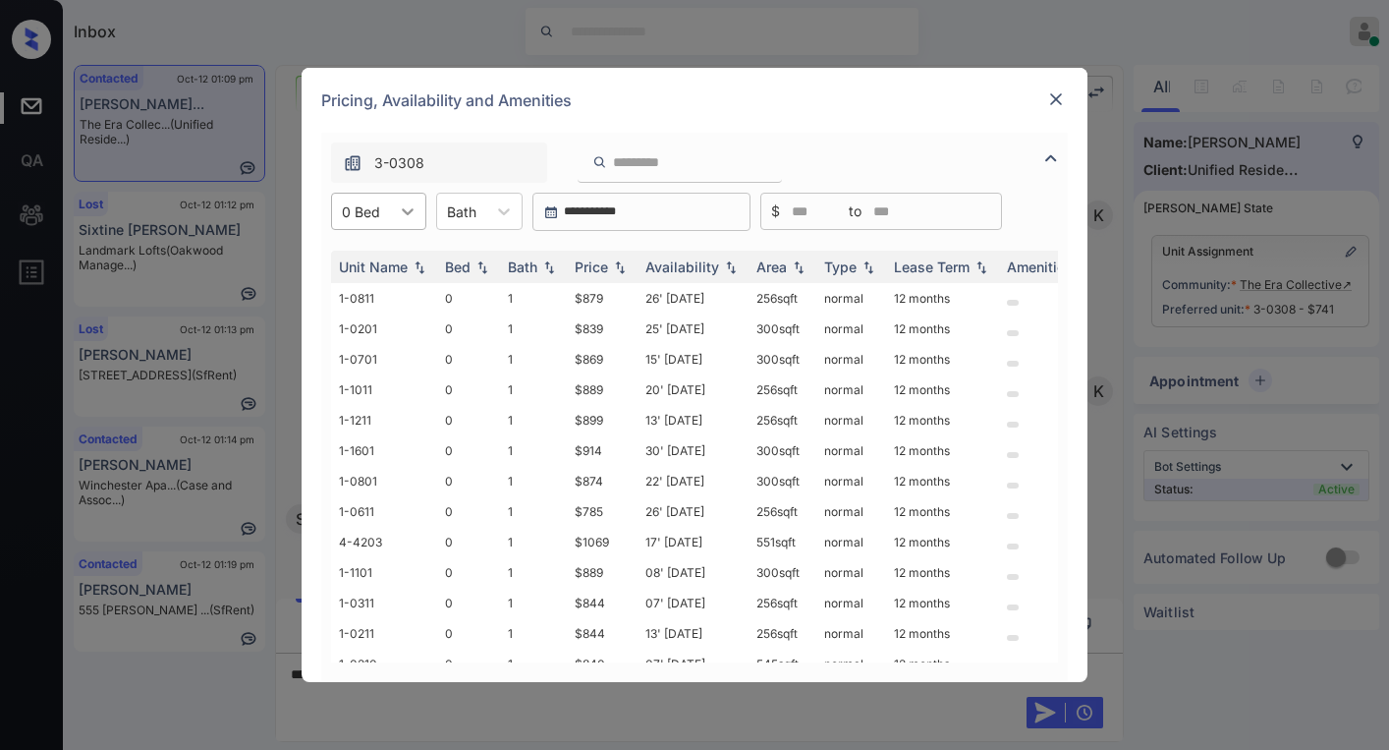
click at [413, 224] on div at bounding box center [407, 211] width 35 height 35
click at [363, 289] on div "1" at bounding box center [378, 294] width 95 height 35
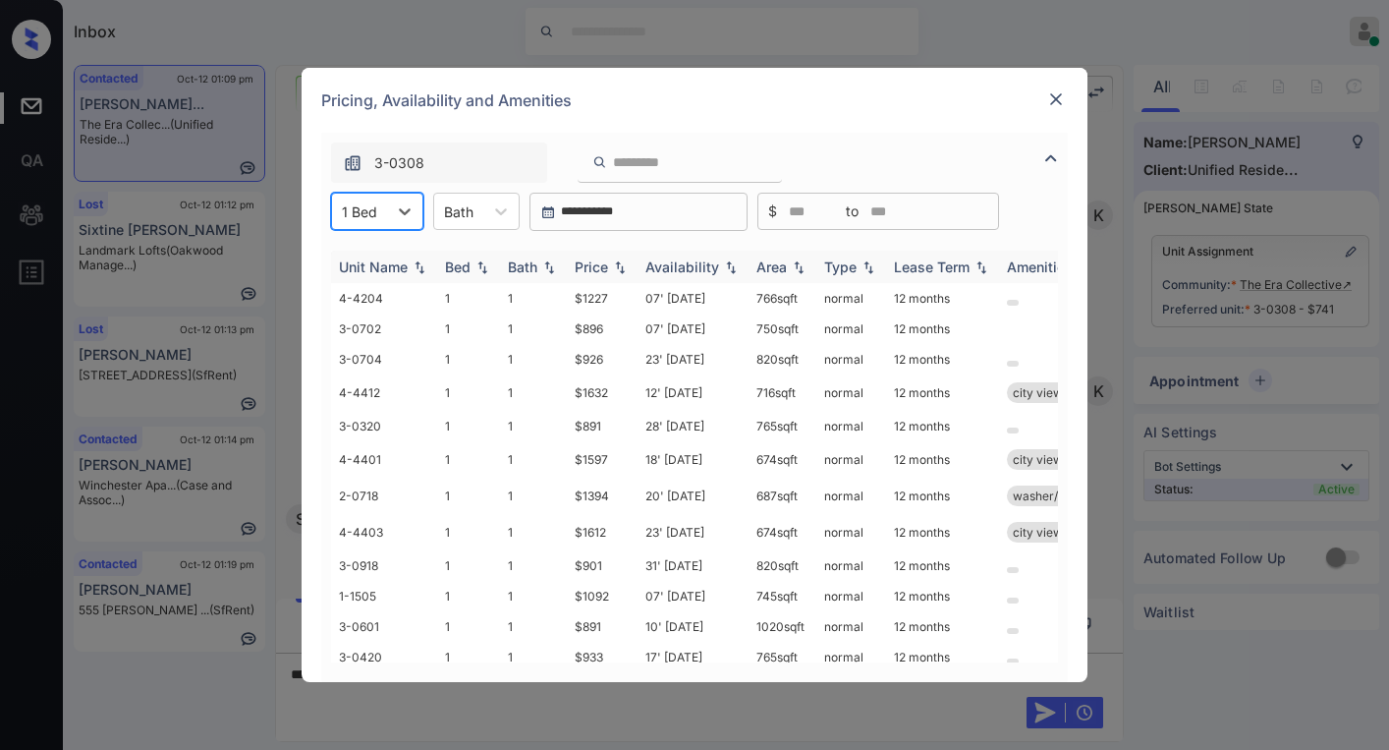
click at [596, 268] on div "Price" at bounding box center [591, 266] width 33 height 17
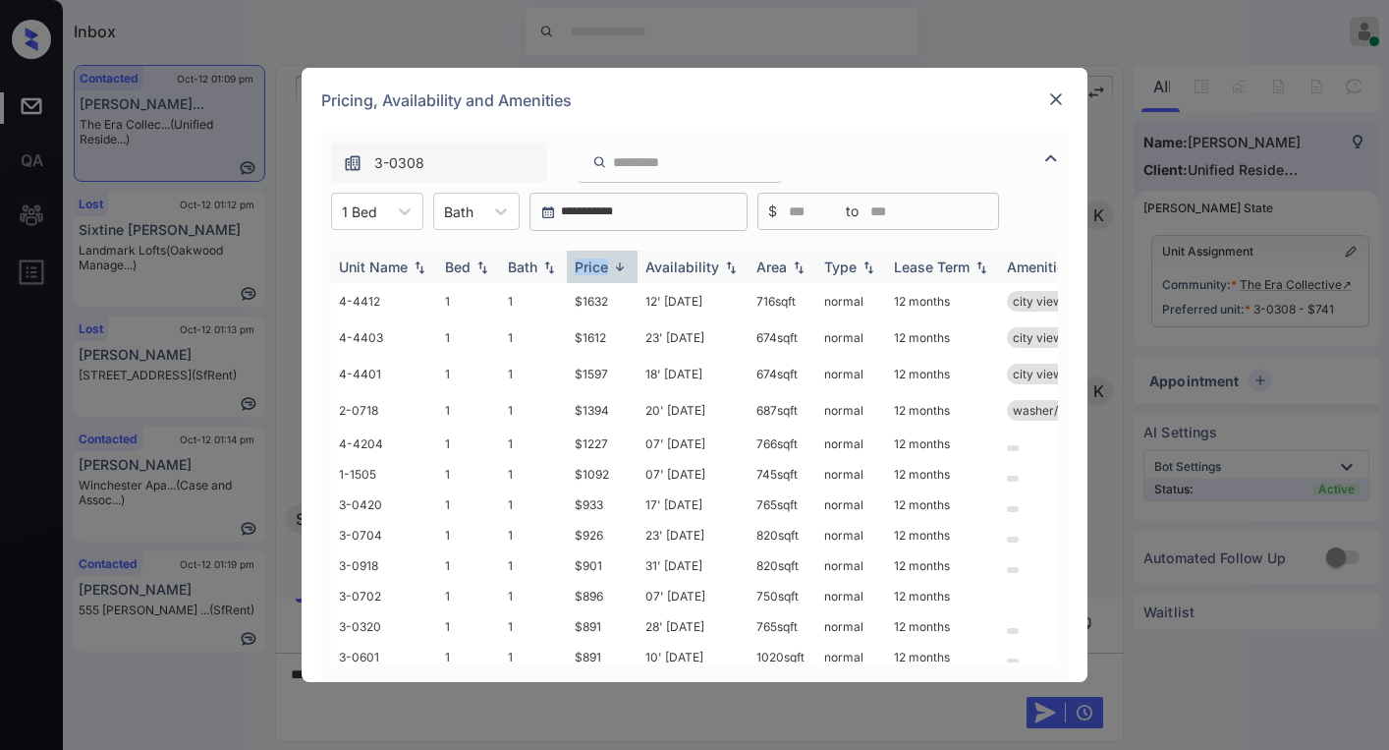
click at [597, 268] on div "Price" at bounding box center [591, 266] width 33 height 17
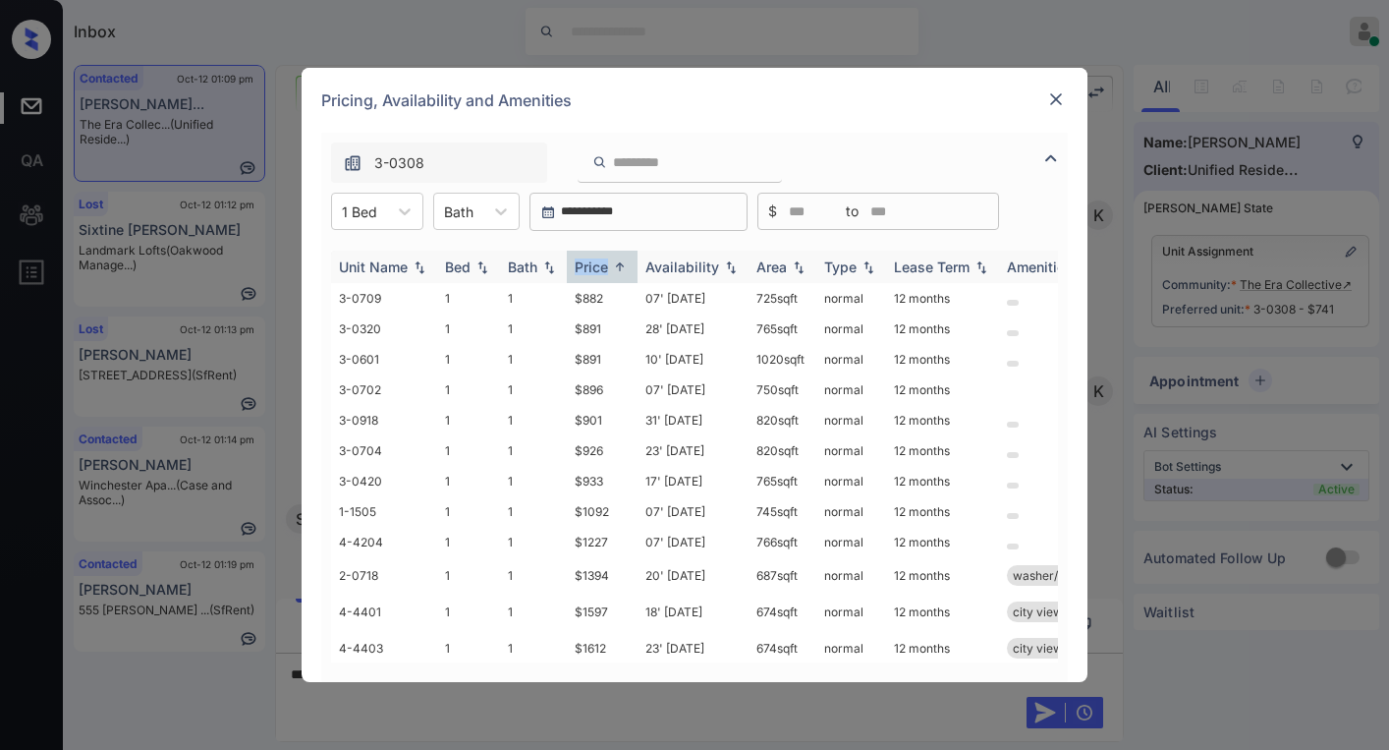
click at [598, 268] on div "Price" at bounding box center [591, 266] width 33 height 17
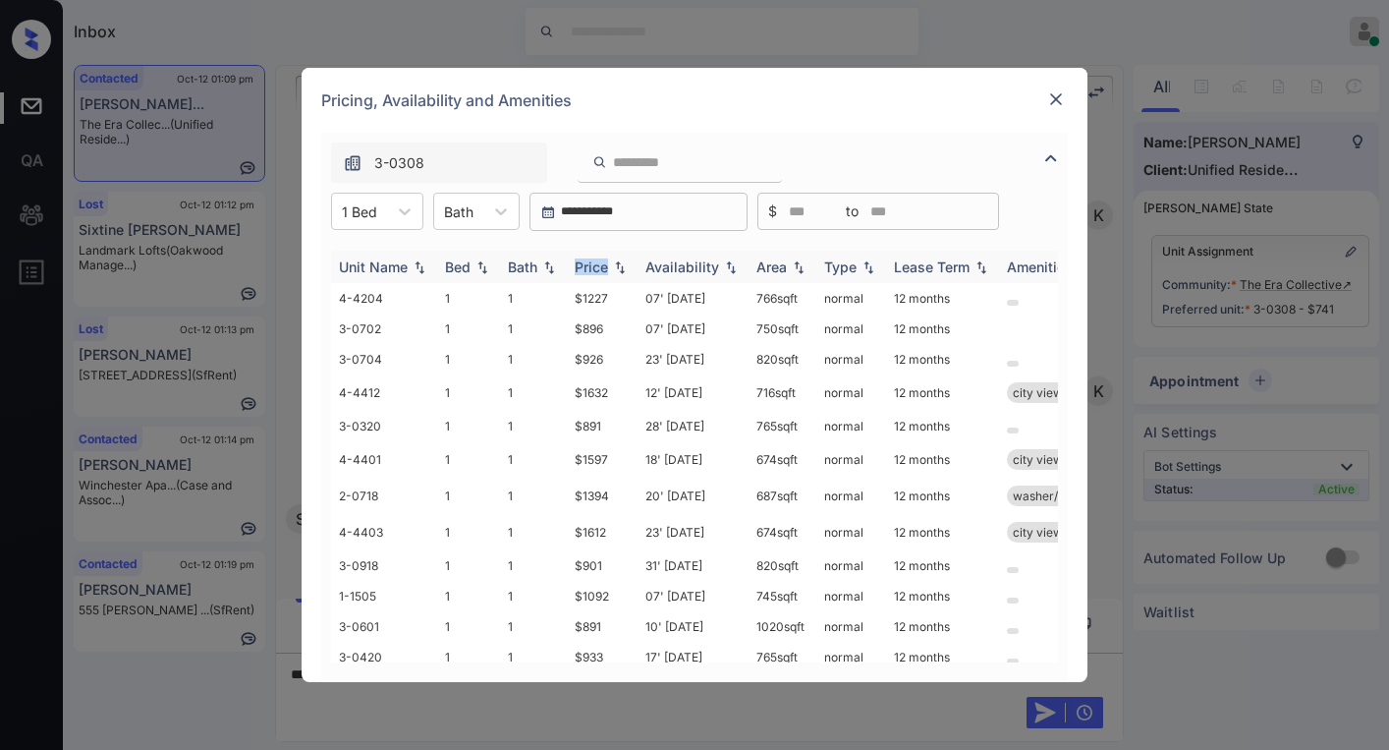
click at [598, 268] on div "Price" at bounding box center [591, 266] width 33 height 17
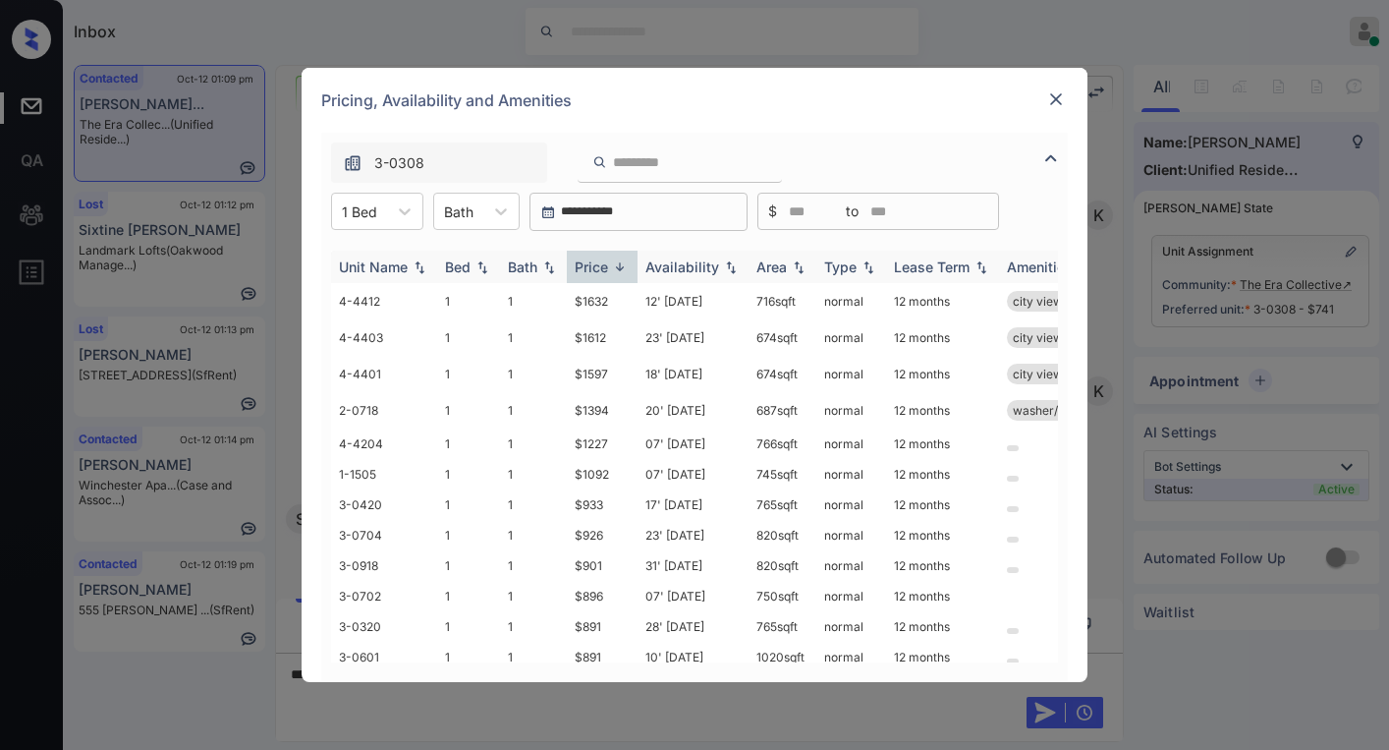
click at [599, 266] on div "Price" at bounding box center [591, 266] width 33 height 17
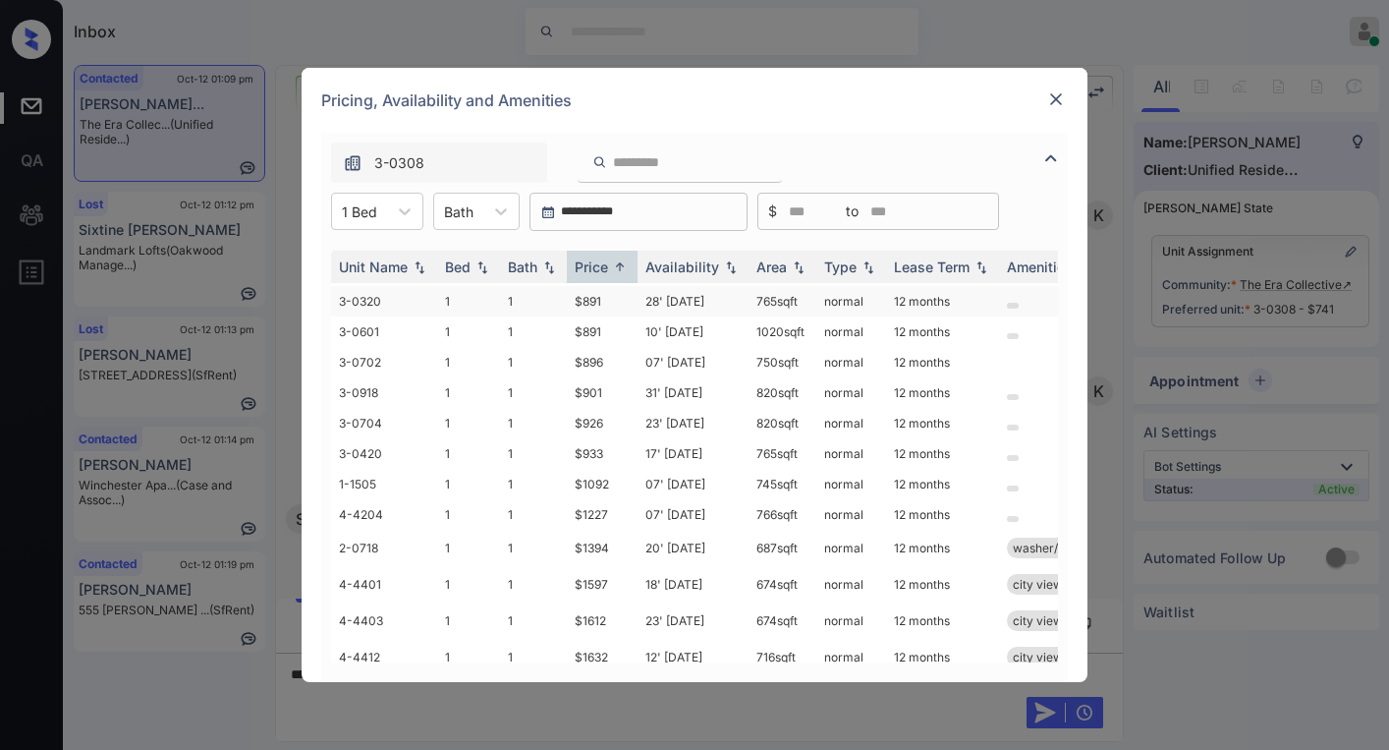
scroll to position [0, 0]
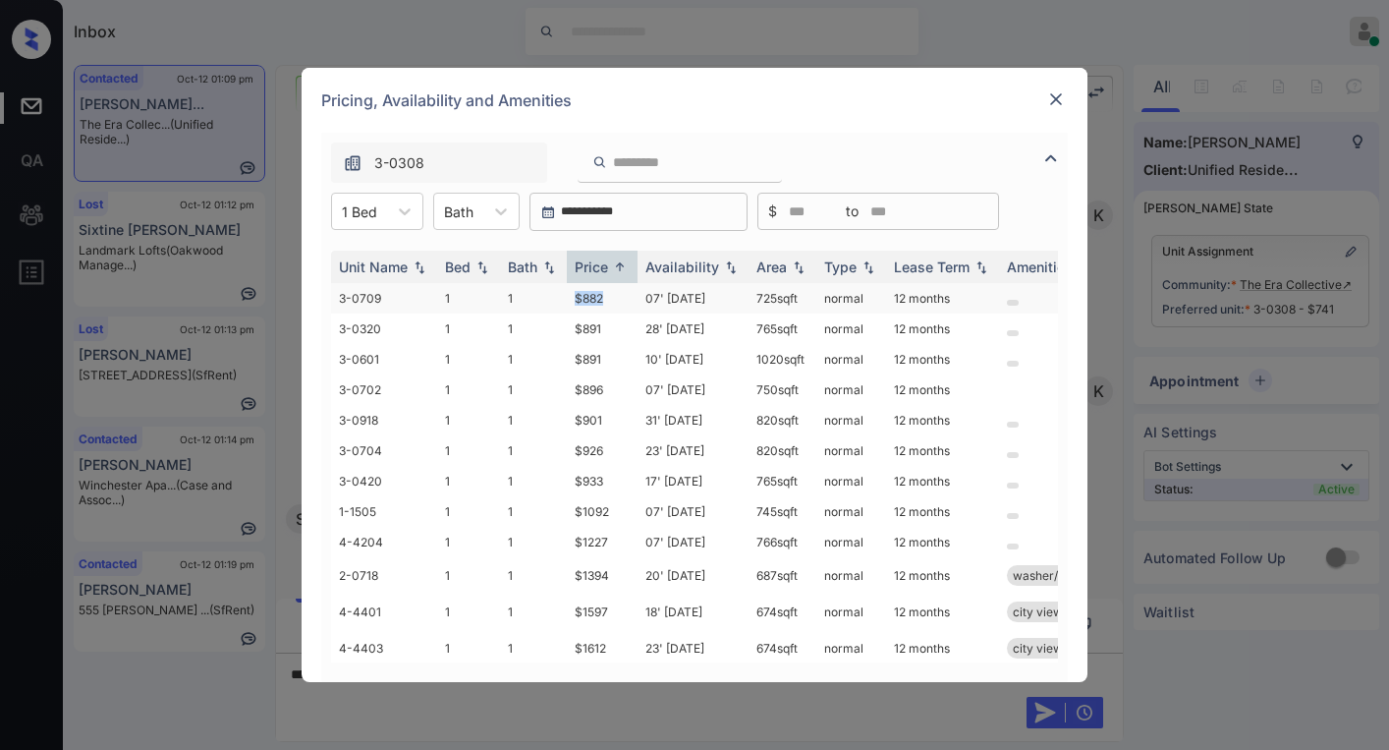
drag, startPoint x: 612, startPoint y: 296, endPoint x: 638, endPoint y: 296, distance: 25.5
click at [568, 296] on td "$882" at bounding box center [602, 298] width 71 height 30
copy td "$882"
click at [1056, 104] on img at bounding box center [1056, 99] width 20 height 20
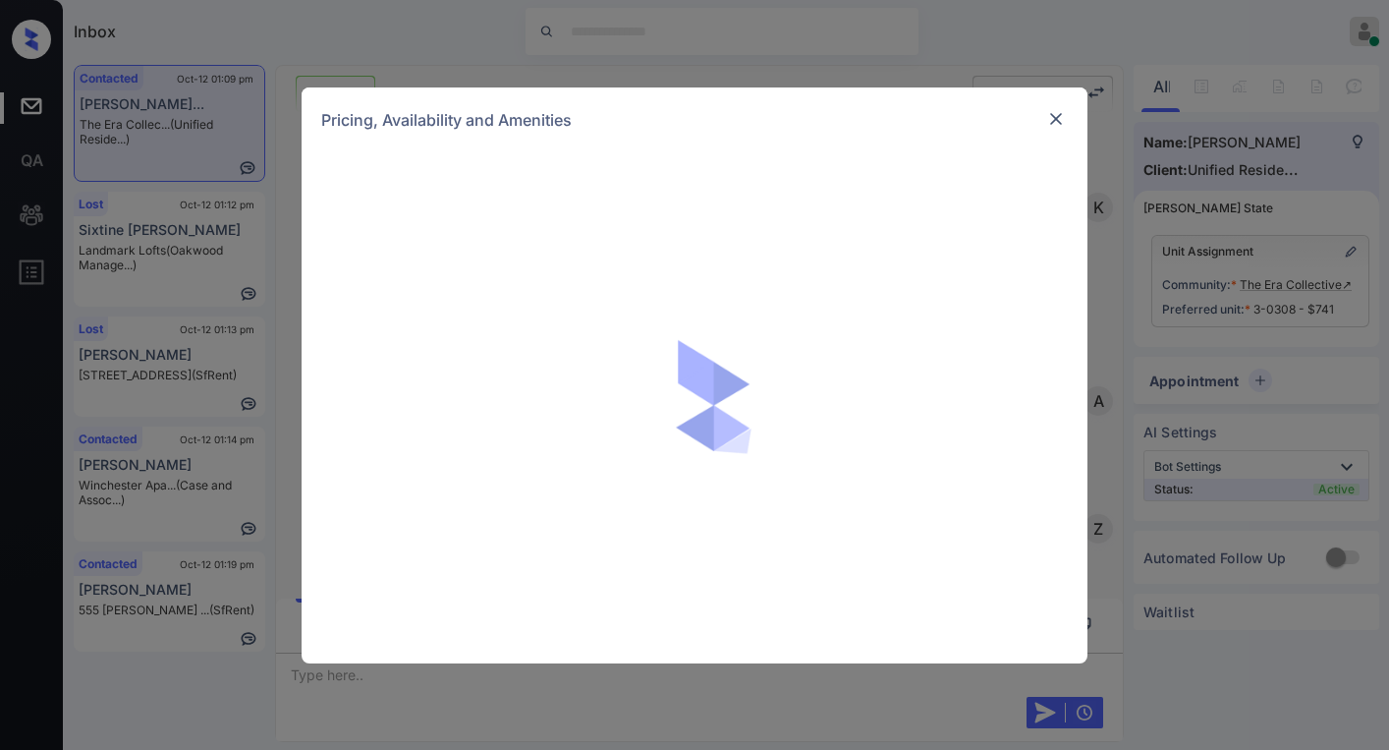
scroll to position [2314, 0]
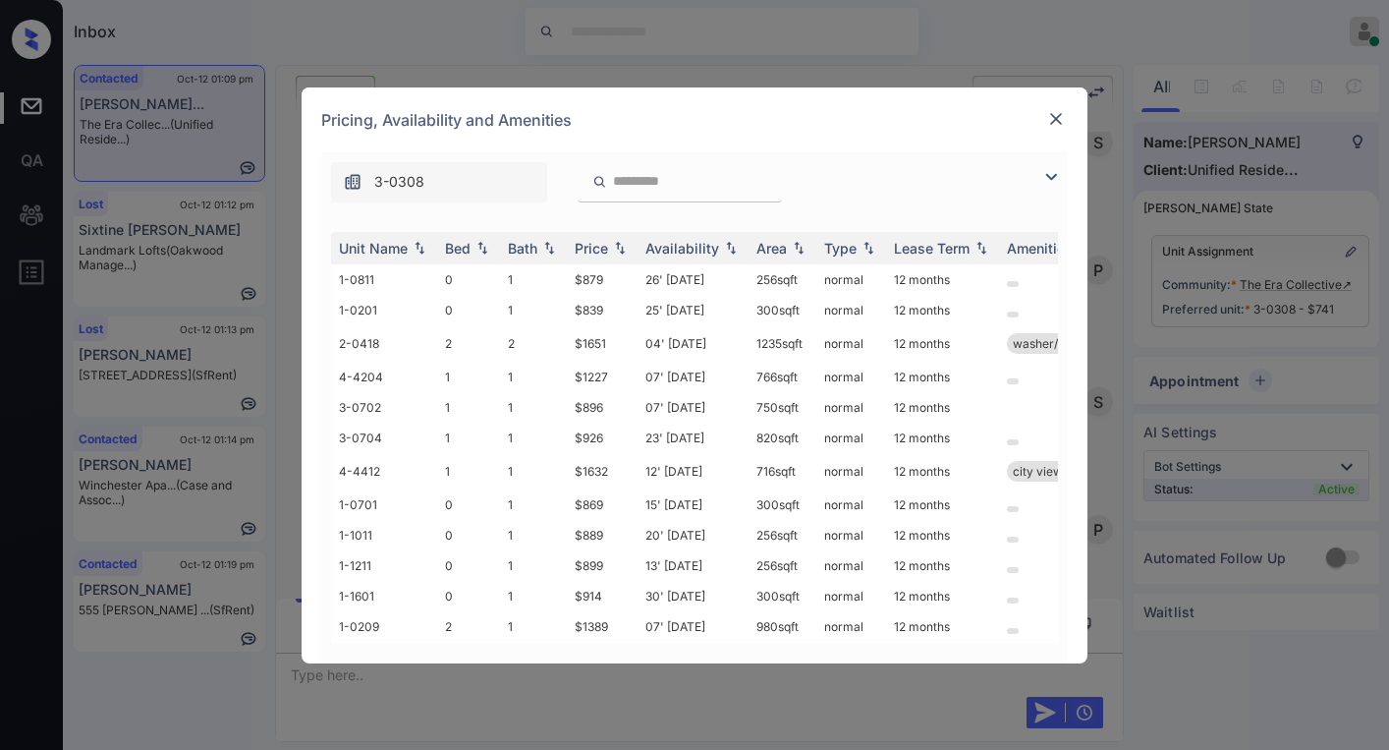
click at [1050, 181] on img at bounding box center [1051, 177] width 24 height 24
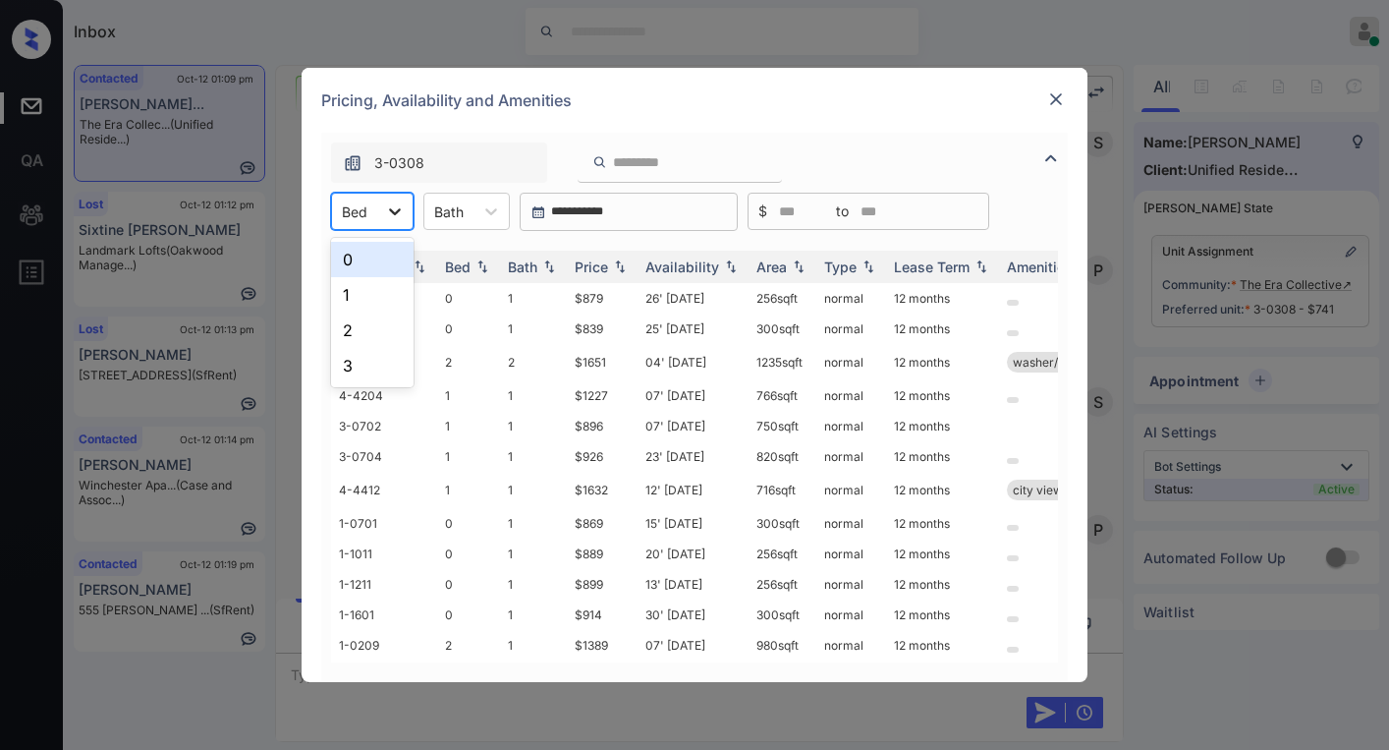
click at [382, 215] on div at bounding box center [394, 211] width 35 height 35
click at [350, 286] on div "1" at bounding box center [372, 294] width 83 height 35
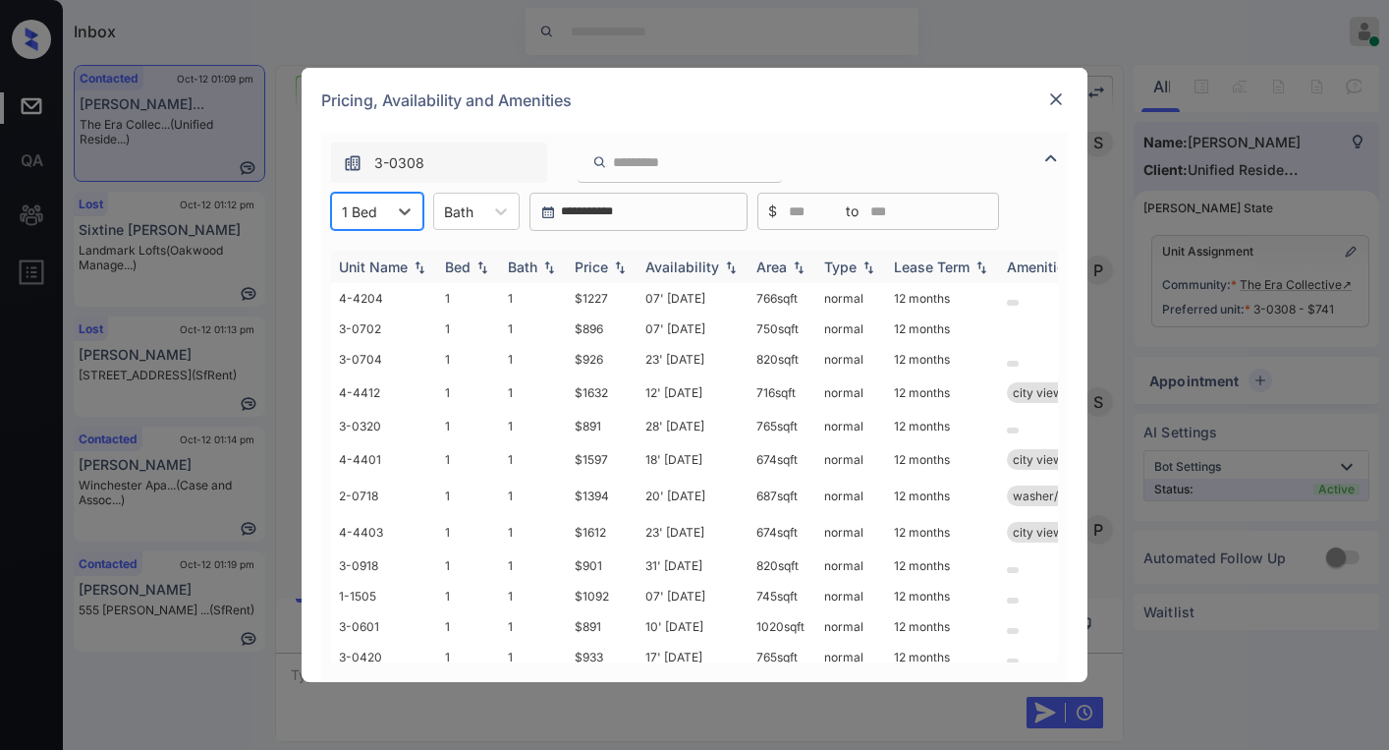
click at [598, 268] on div "Price" at bounding box center [591, 266] width 33 height 17
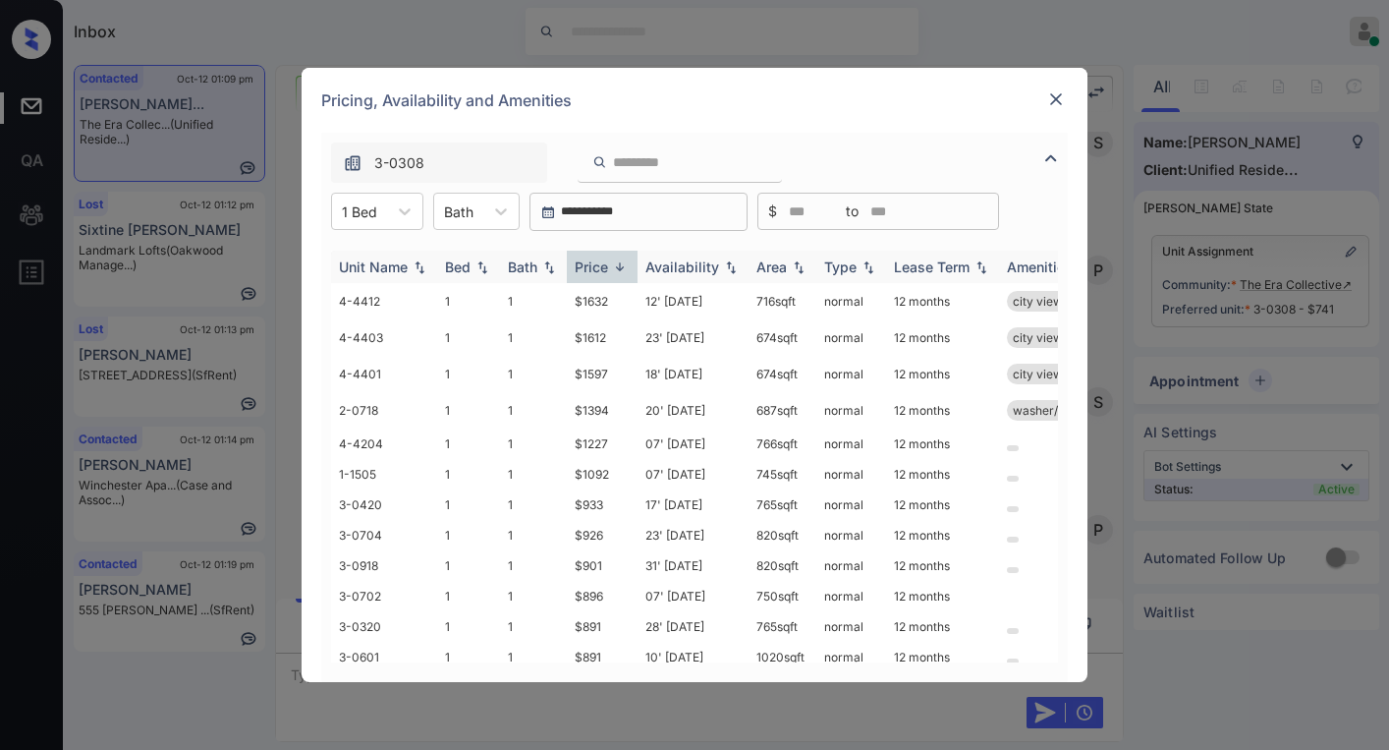
click at [600, 267] on div "Price" at bounding box center [591, 266] width 33 height 17
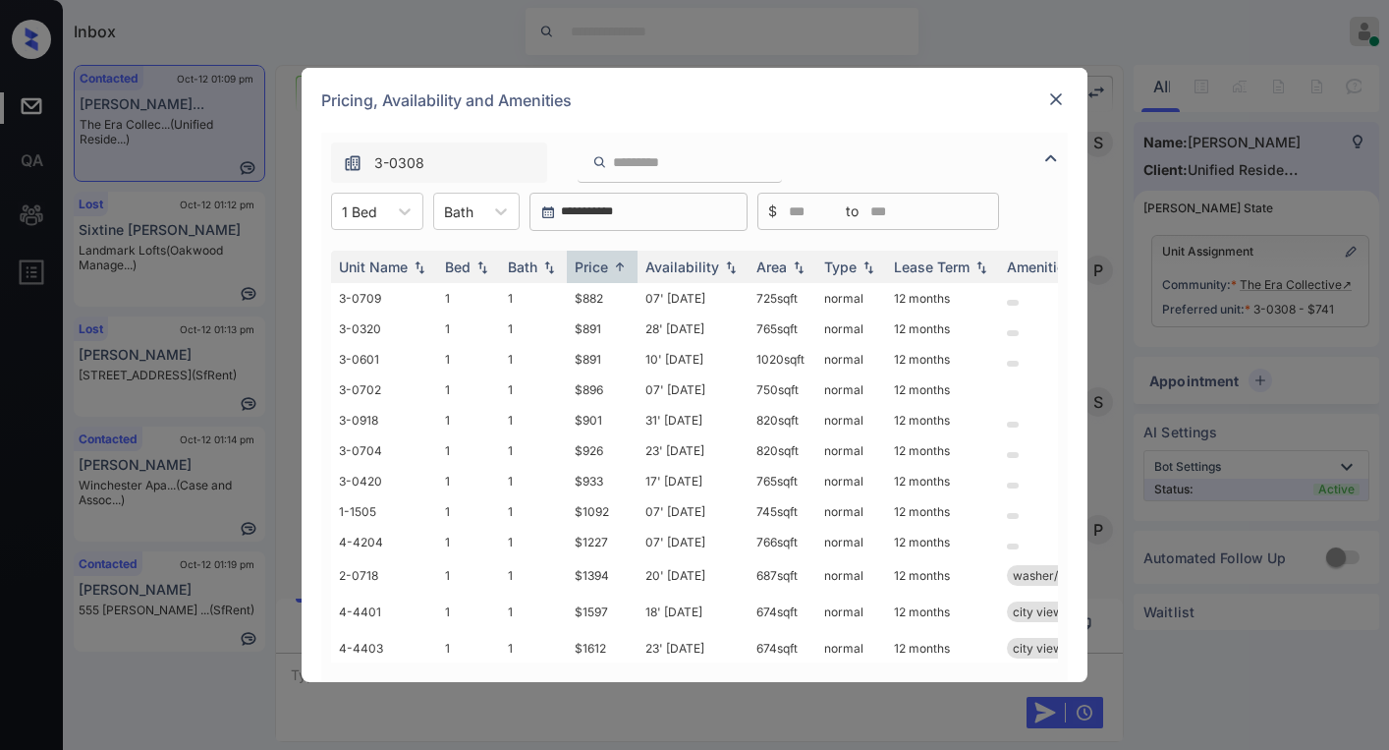
click at [1061, 98] on img at bounding box center [1056, 99] width 20 height 20
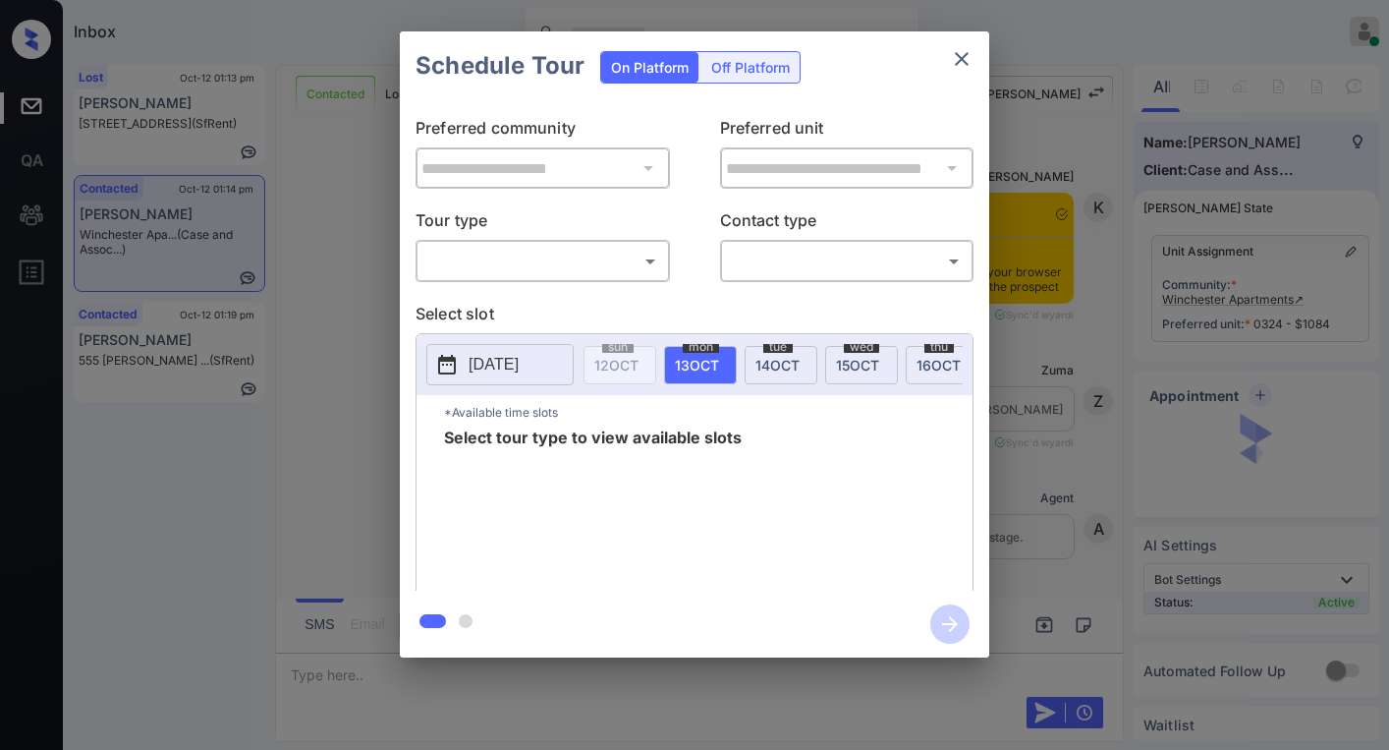
scroll to position [1840, 0]
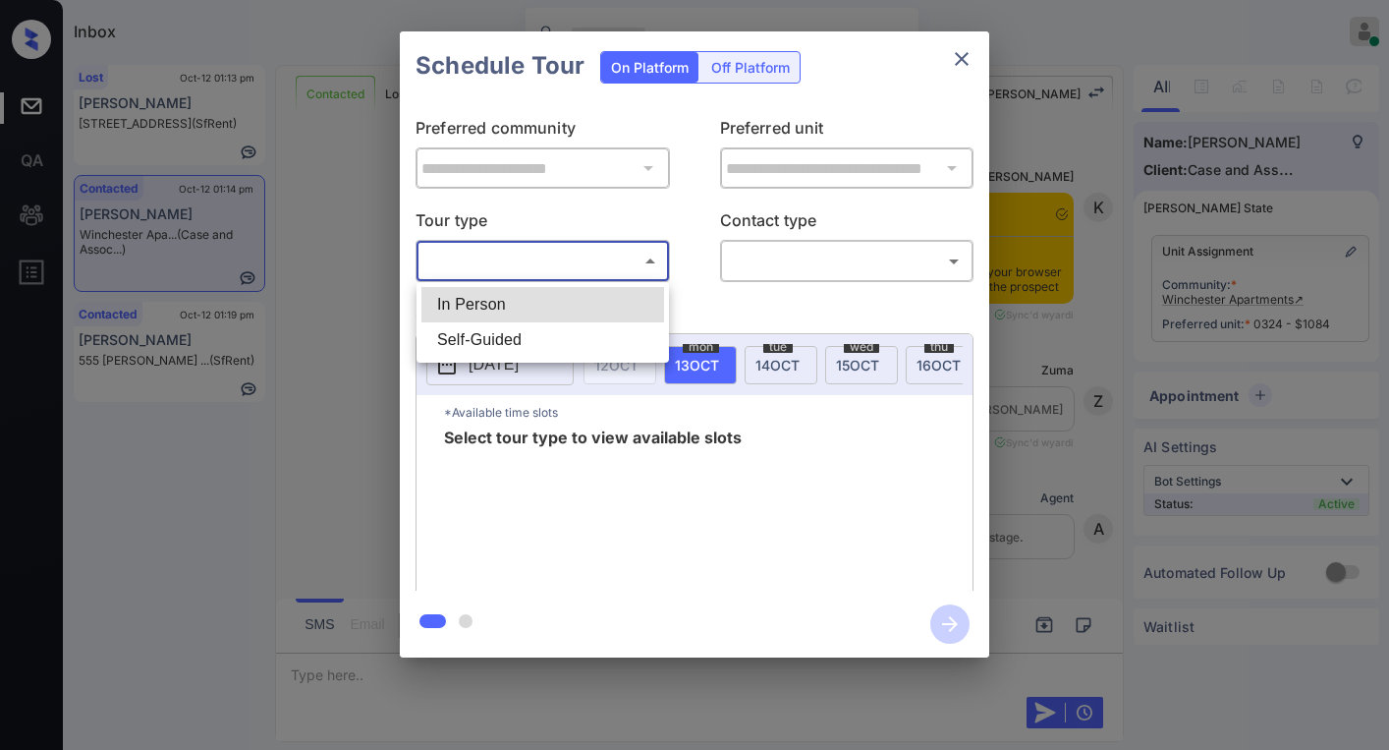
scroll to position [1152, 0]
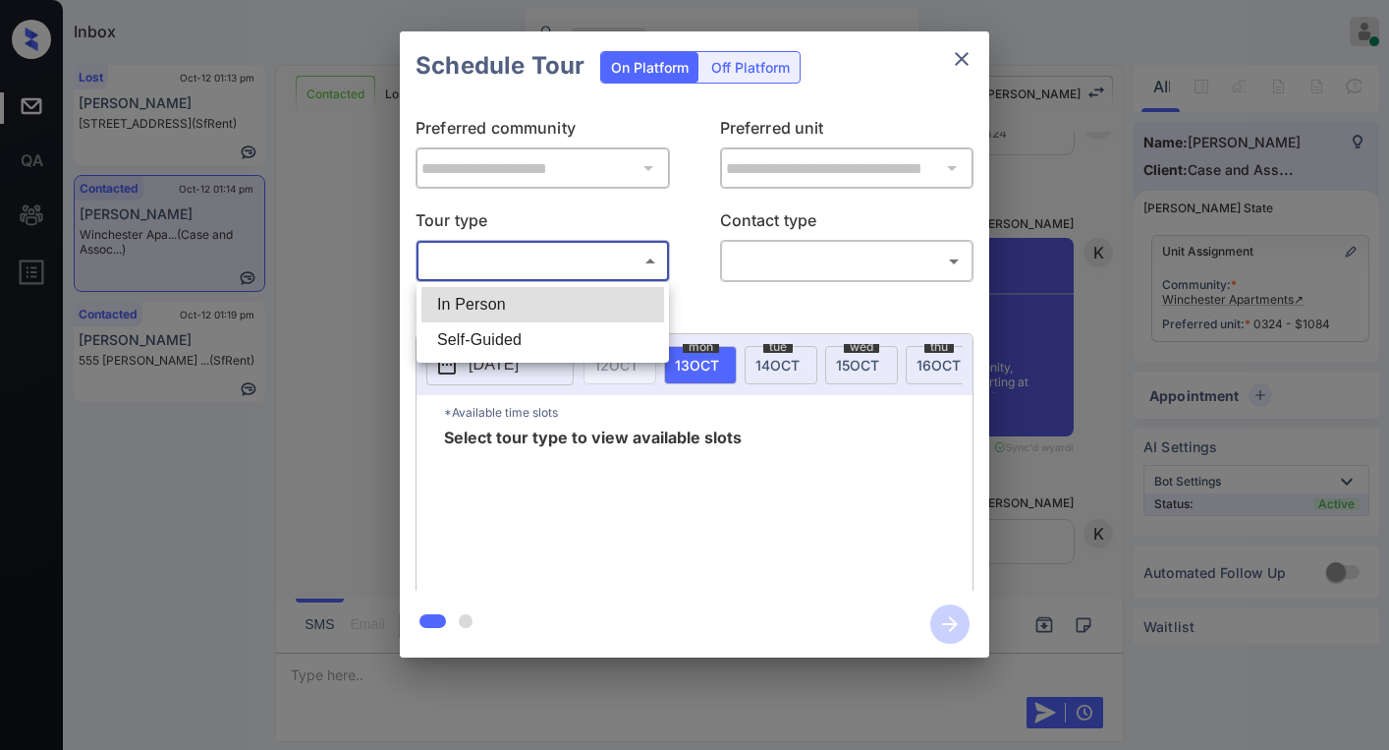
click at [467, 308] on li "In Person" at bounding box center [542, 304] width 243 height 35
type input "********"
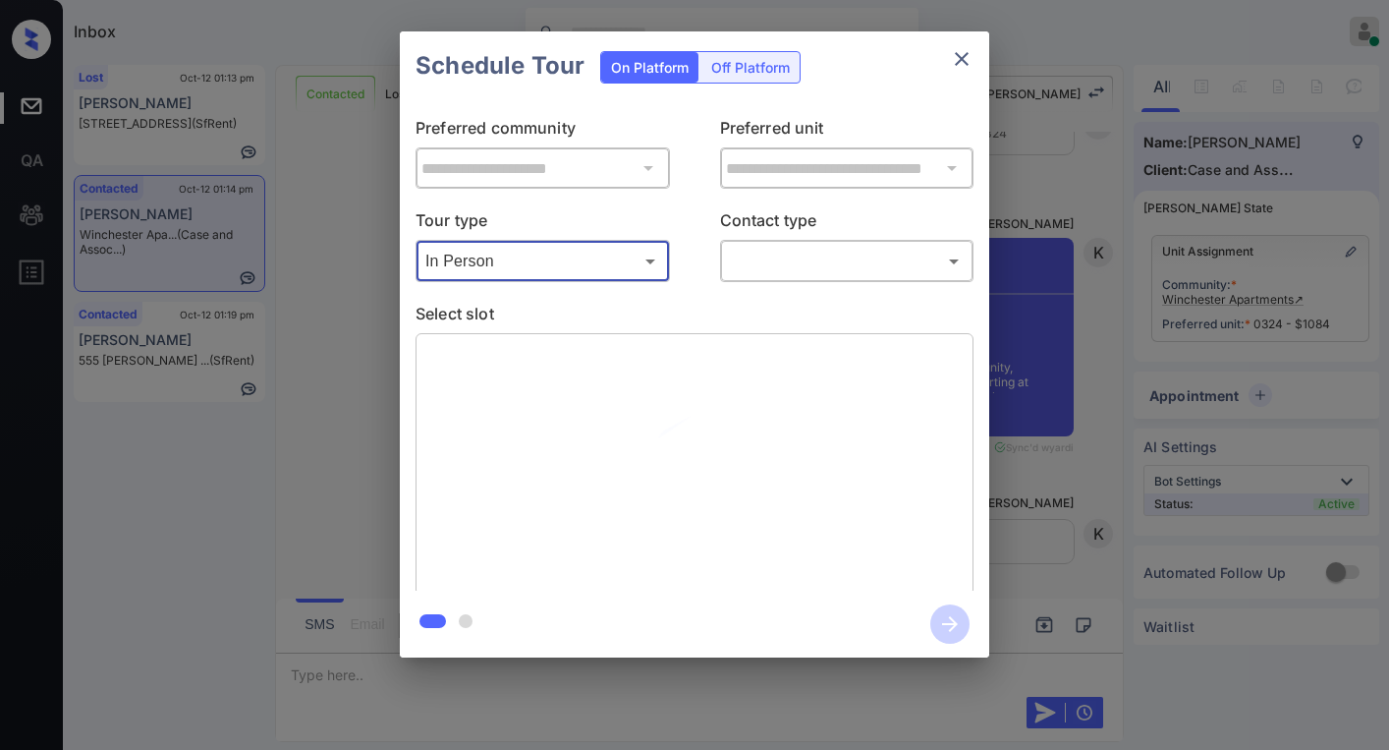
click at [789, 258] on body "Inbox [PERSON_NAME] Online Set yourself offline Set yourself on break Profile S…" at bounding box center [694, 375] width 1389 height 750
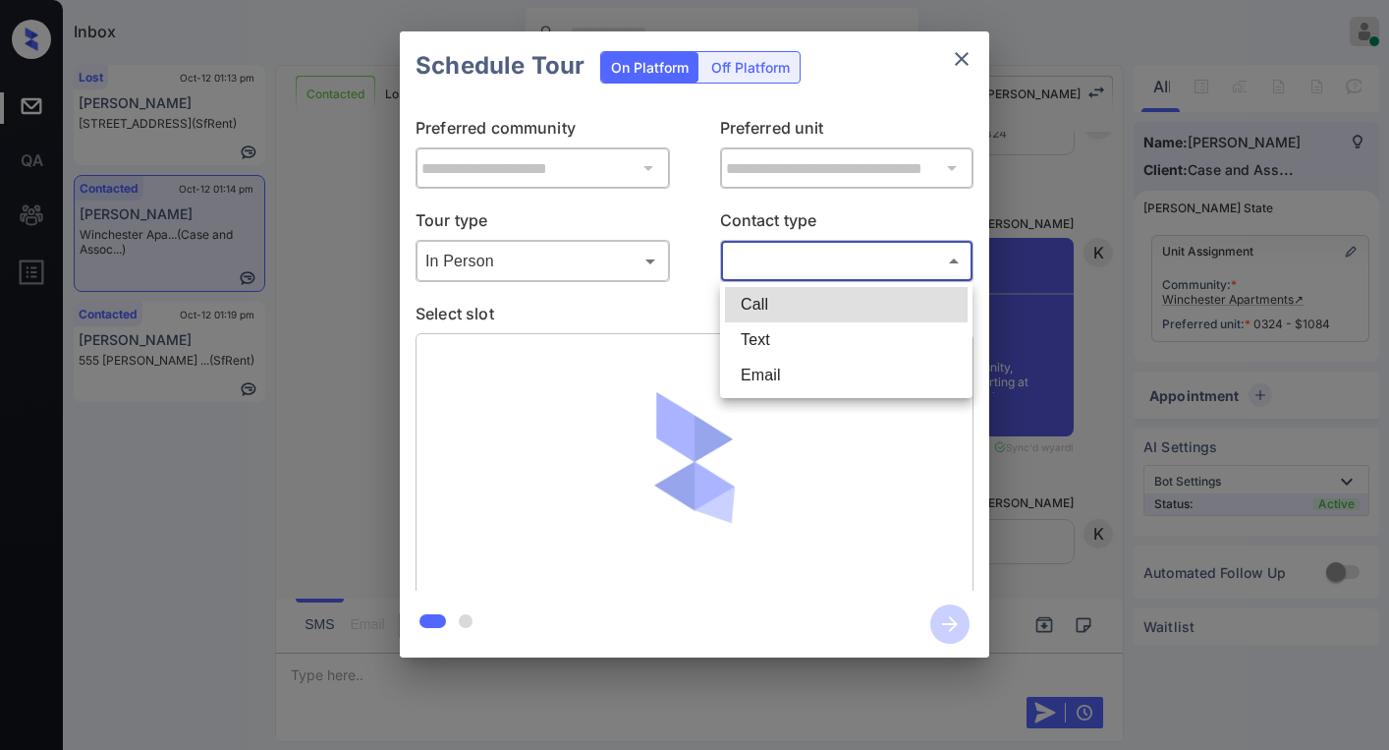
click at [768, 346] on li "Text" at bounding box center [846, 339] width 243 height 35
type input "****"
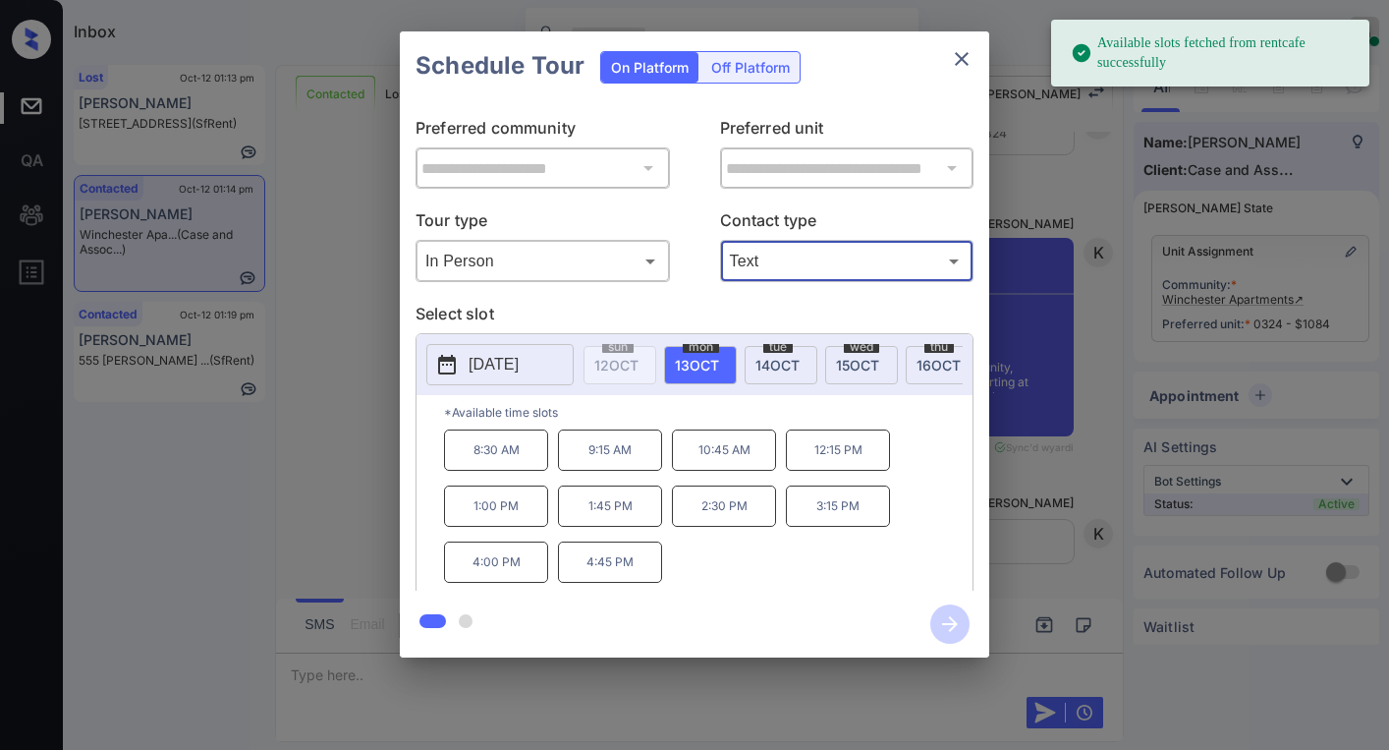
click at [777, 357] on span "14 OCT" at bounding box center [777, 365] width 44 height 17
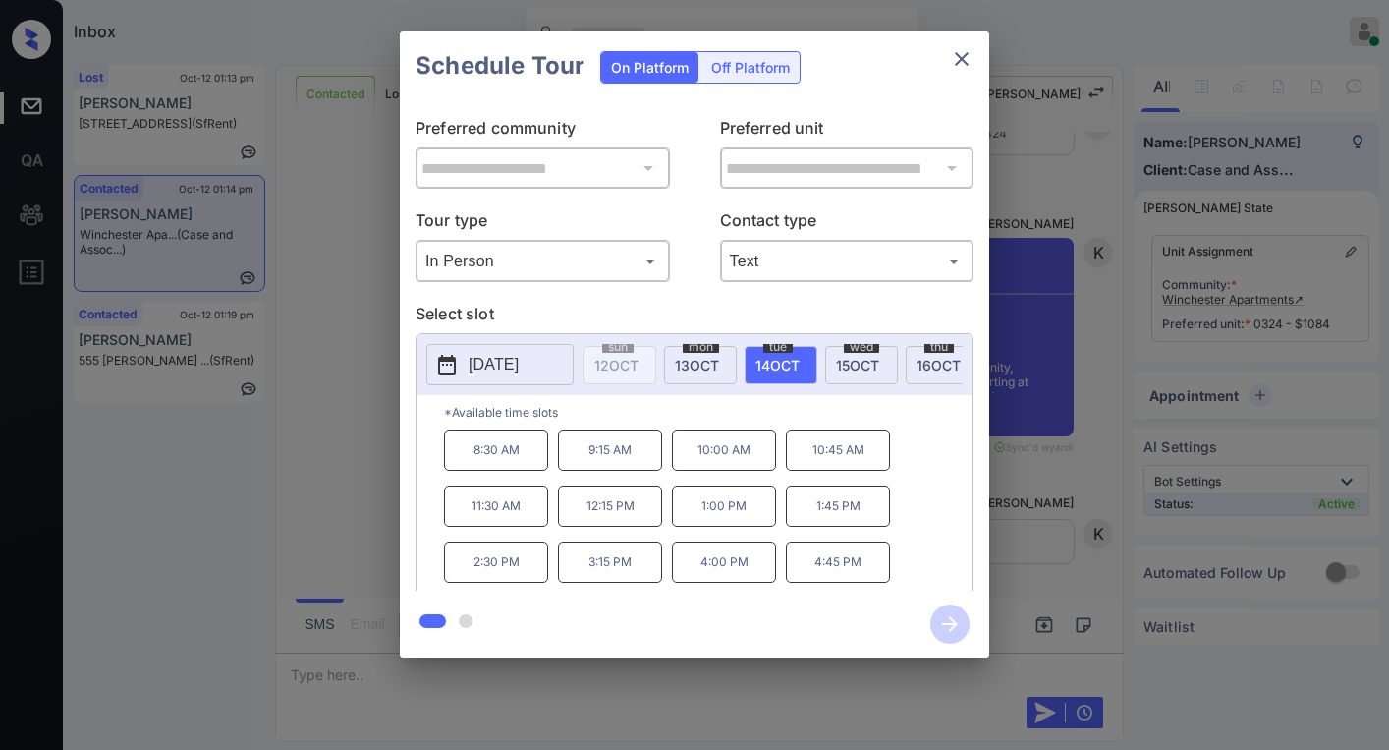
drag, startPoint x: 853, startPoint y: 363, endPoint x: 785, endPoint y: 394, distance: 74.7
click at [851, 363] on span "15 OCT" at bounding box center [857, 365] width 43 height 17
click at [695, 371] on span "13 OCT" at bounding box center [697, 365] width 44 height 17
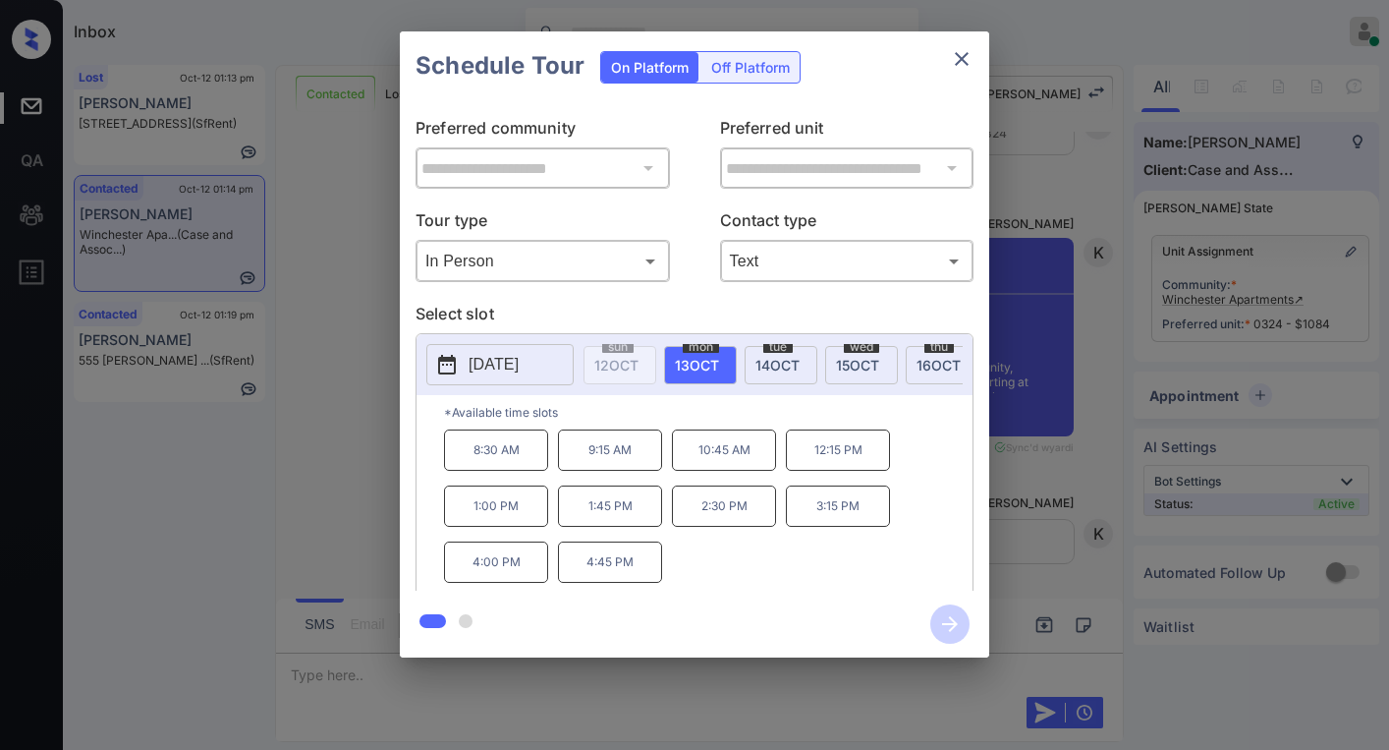
click at [920, 366] on span "16 OCT" at bounding box center [939, 365] width 44 height 17
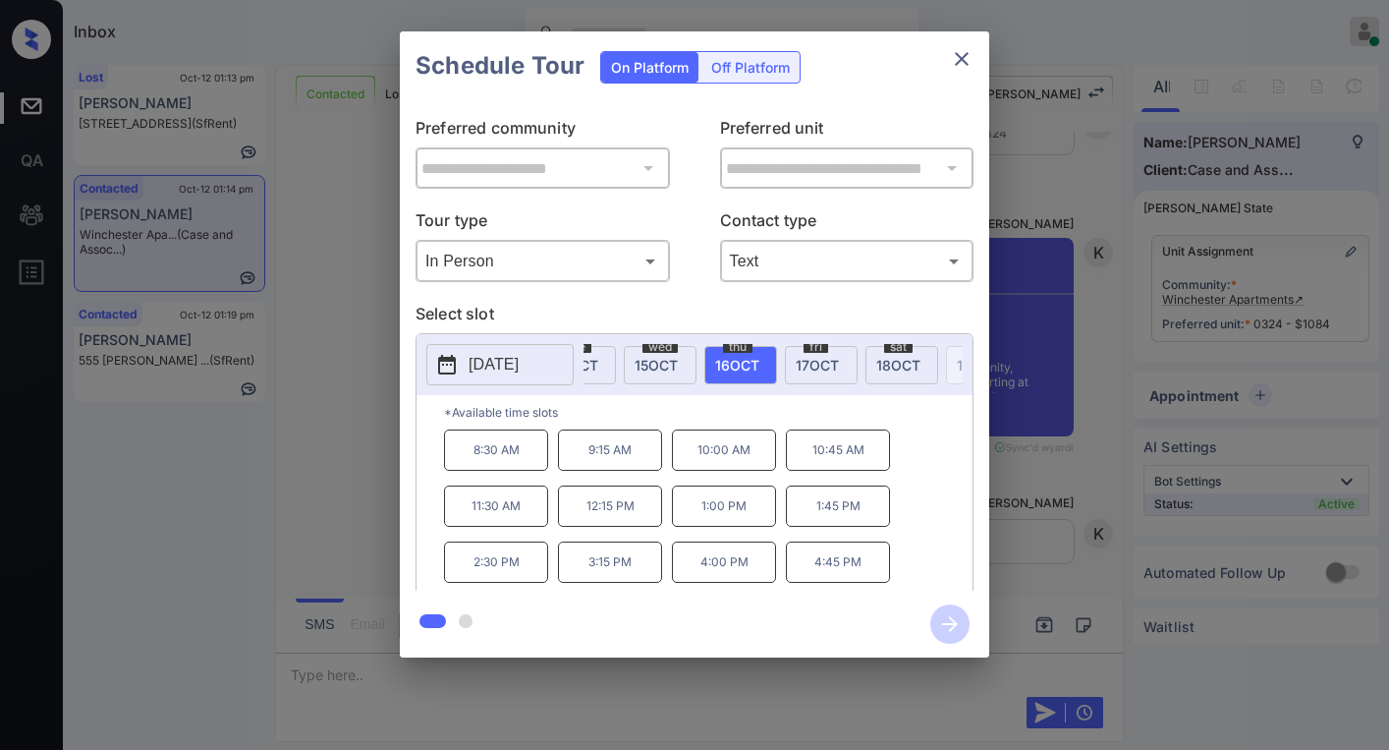
scroll to position [0, 216]
click at [797, 371] on span "17 OCT" at bounding box center [802, 365] width 43 height 17
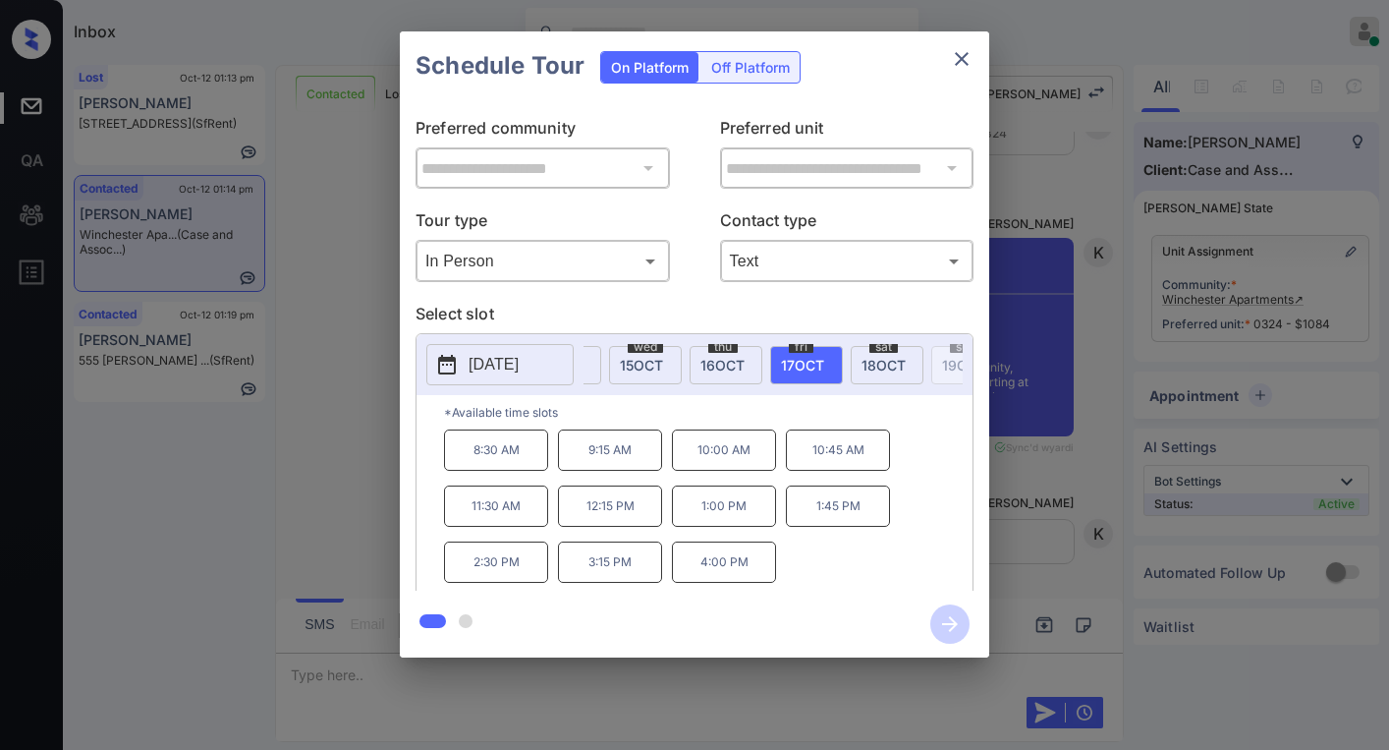
click at [875, 367] on span "18 OCT" at bounding box center [884, 365] width 44 height 17
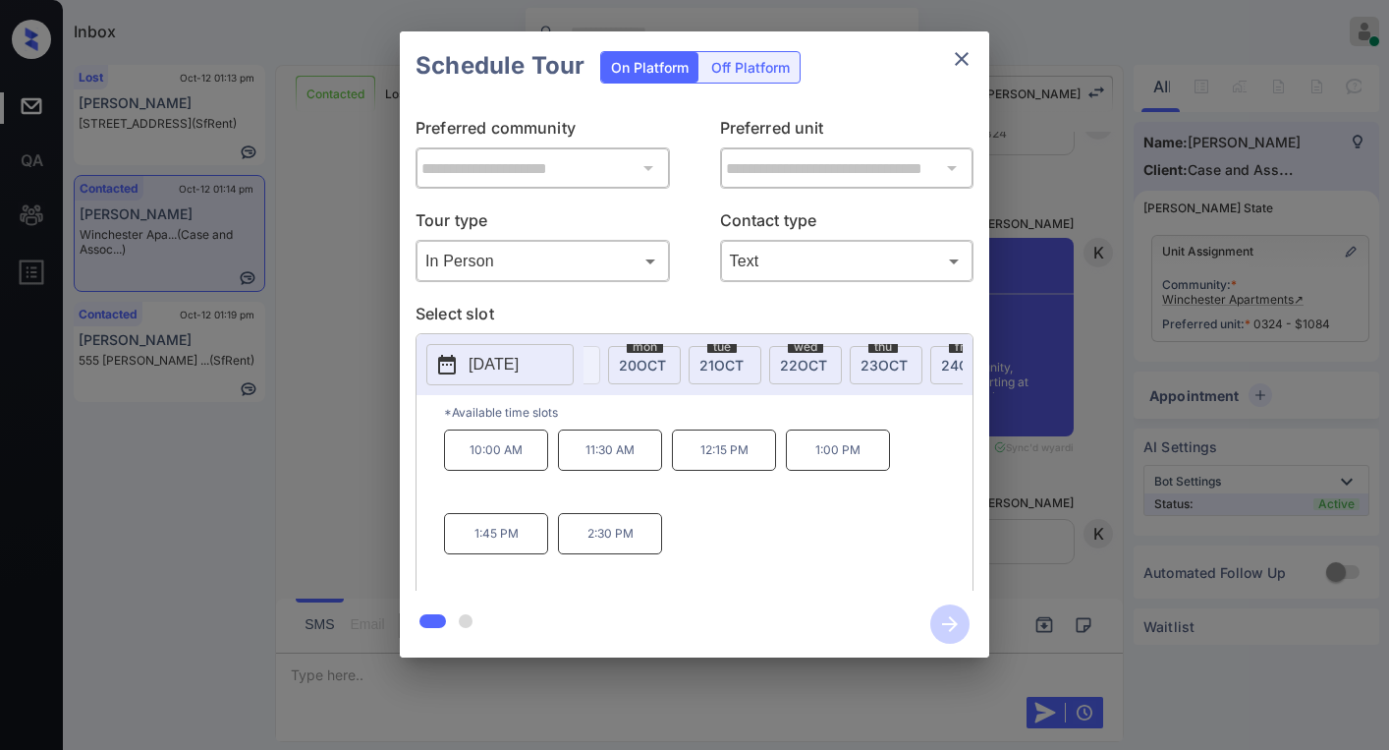
scroll to position [0, 663]
click at [671, 369] on span "21 OCT" at bounding box center [678, 365] width 44 height 17
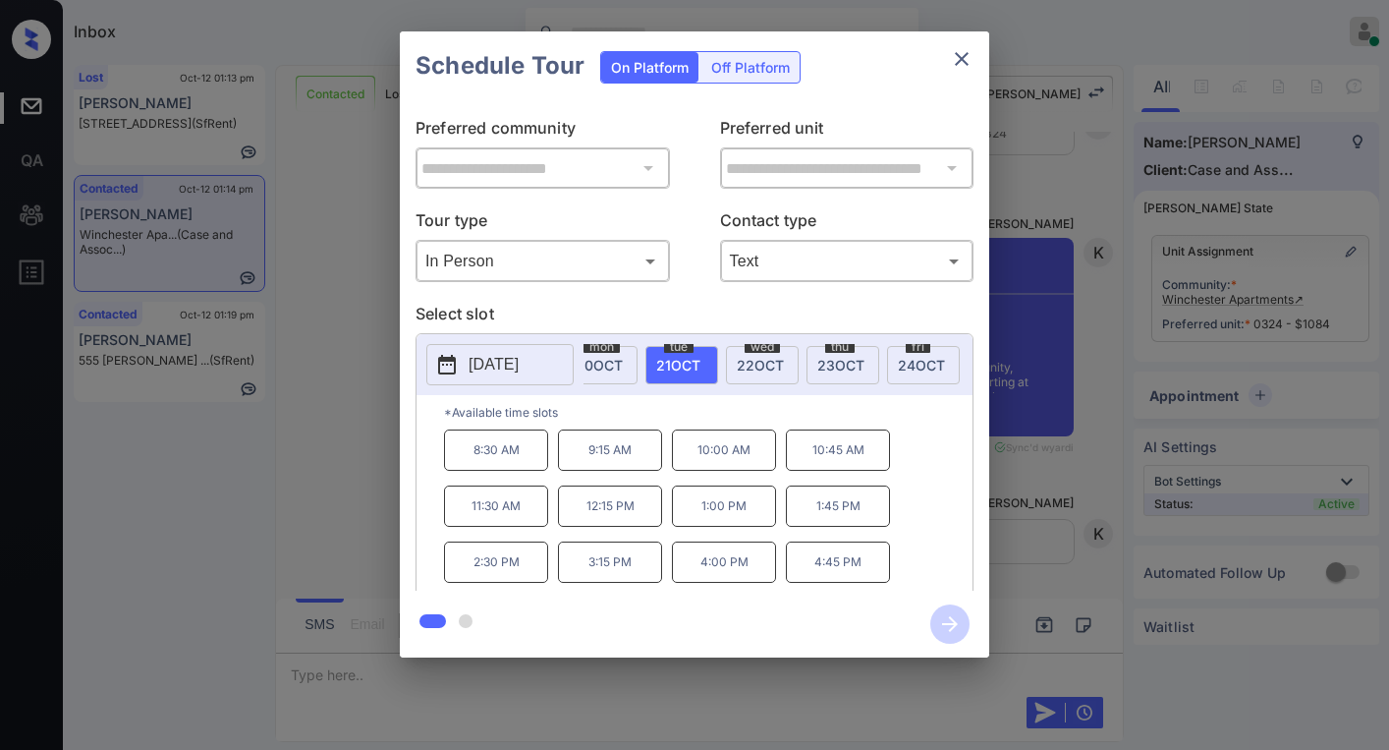
click at [770, 365] on span "22 OCT" at bounding box center [760, 365] width 47 height 17
click at [827, 370] on span "23 OCT" at bounding box center [840, 365] width 47 height 17
click at [899, 363] on div "fri 24 OCT" at bounding box center [923, 365] width 73 height 38
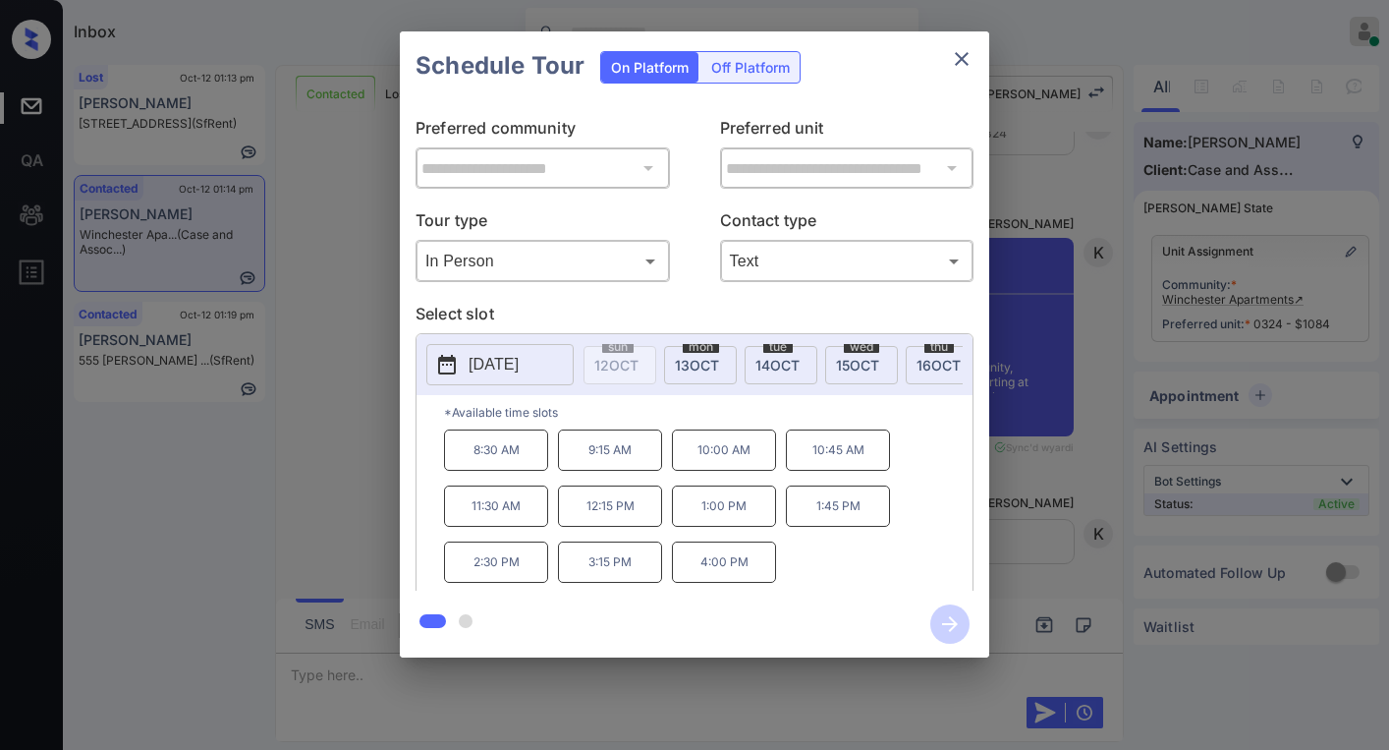
click at [951, 56] on icon "close" at bounding box center [962, 59] width 24 height 24
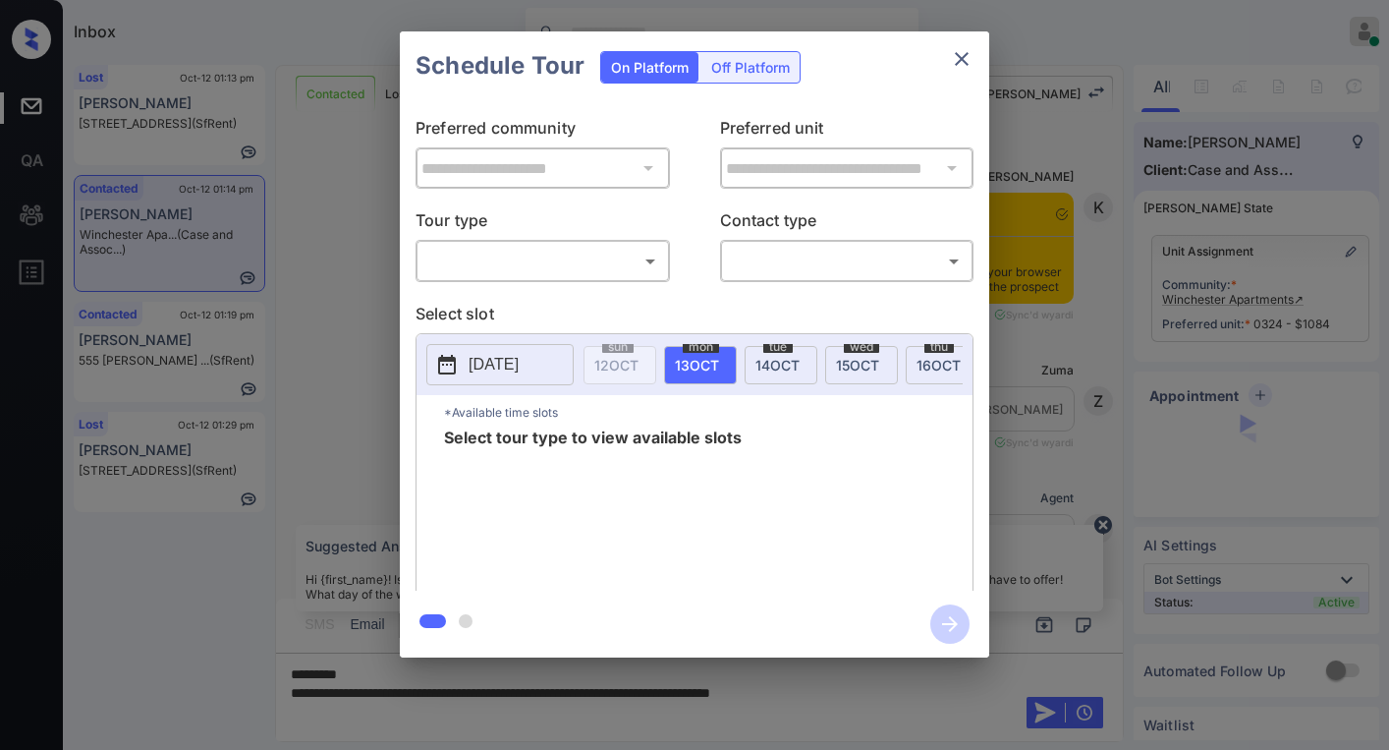
scroll to position [1545, 0]
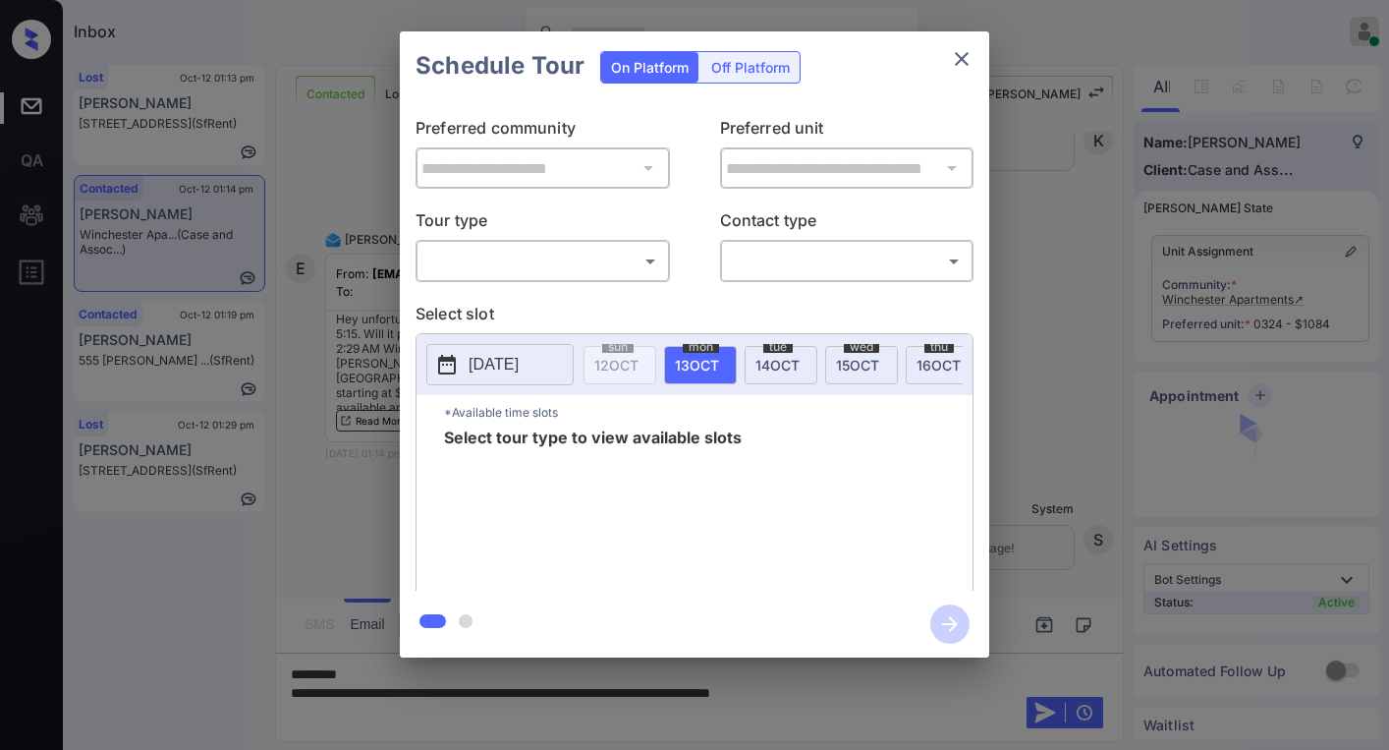
drag, startPoint x: 585, startPoint y: 281, endPoint x: 552, endPoint y: 284, distance: 32.6
click at [583, 281] on div "​ ​" at bounding box center [543, 261] width 254 height 42
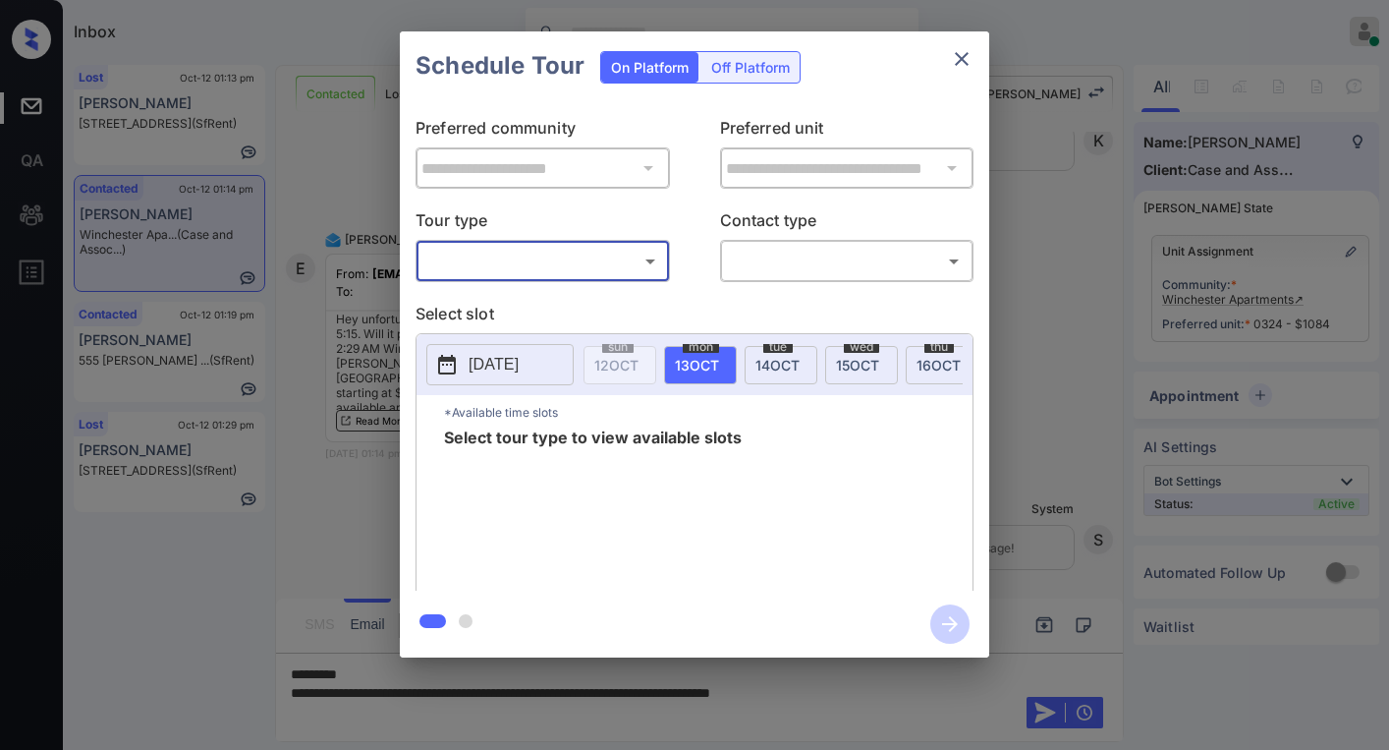
click at [537, 262] on body "Inbox [PERSON_NAME] Online Set yourself offline Set yourself on break Profile S…" at bounding box center [694, 375] width 1389 height 750
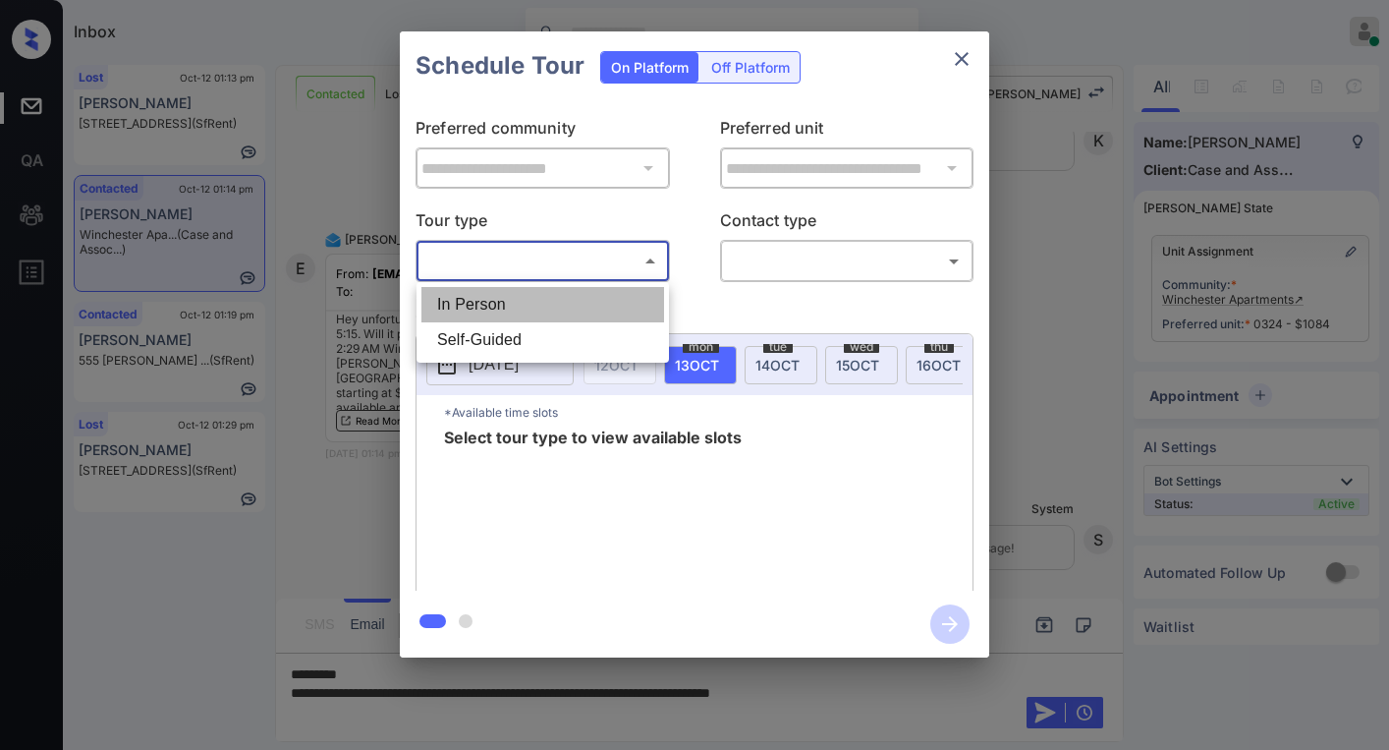
click at [499, 300] on li "In Person" at bounding box center [542, 304] width 243 height 35
type input "********"
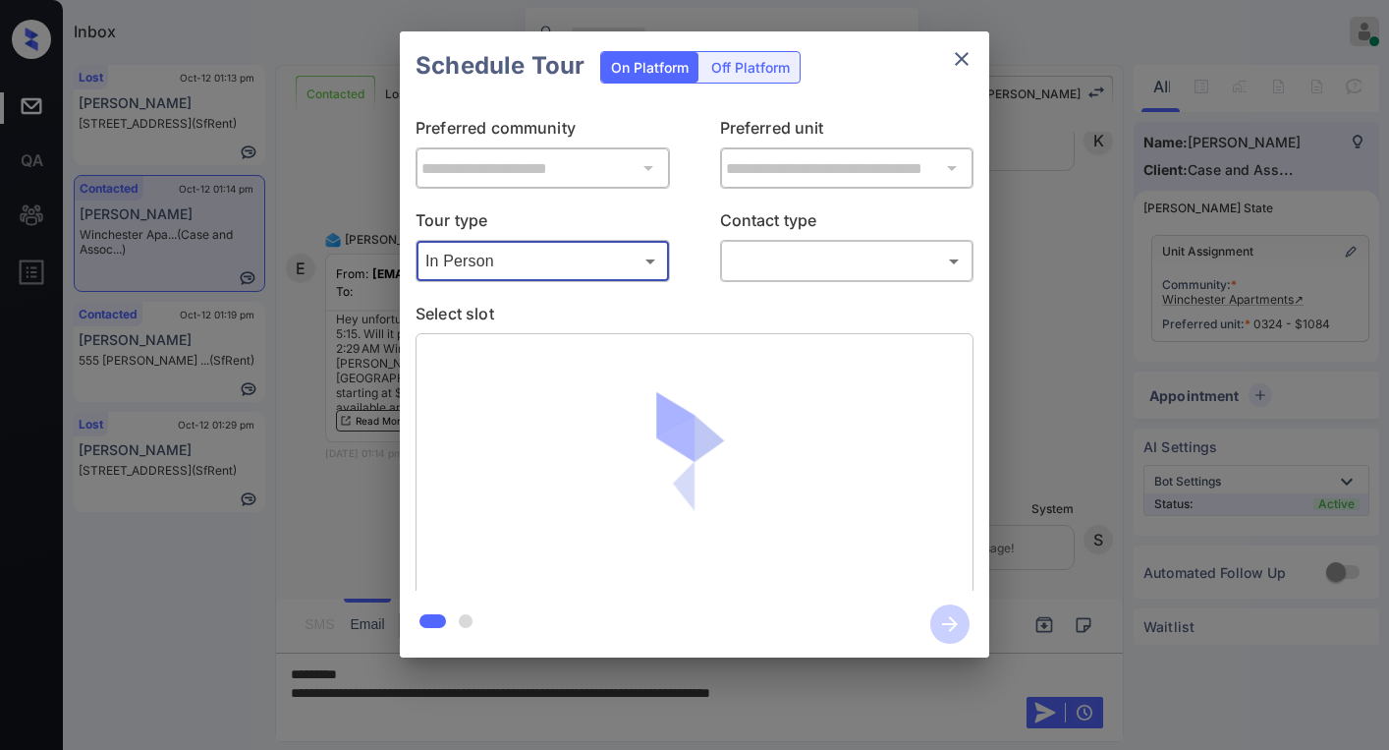
click at [788, 256] on body "Inbox Paolo Gabriel Online Set yourself offline Set yourself on break Profile S…" at bounding box center [694, 375] width 1389 height 750
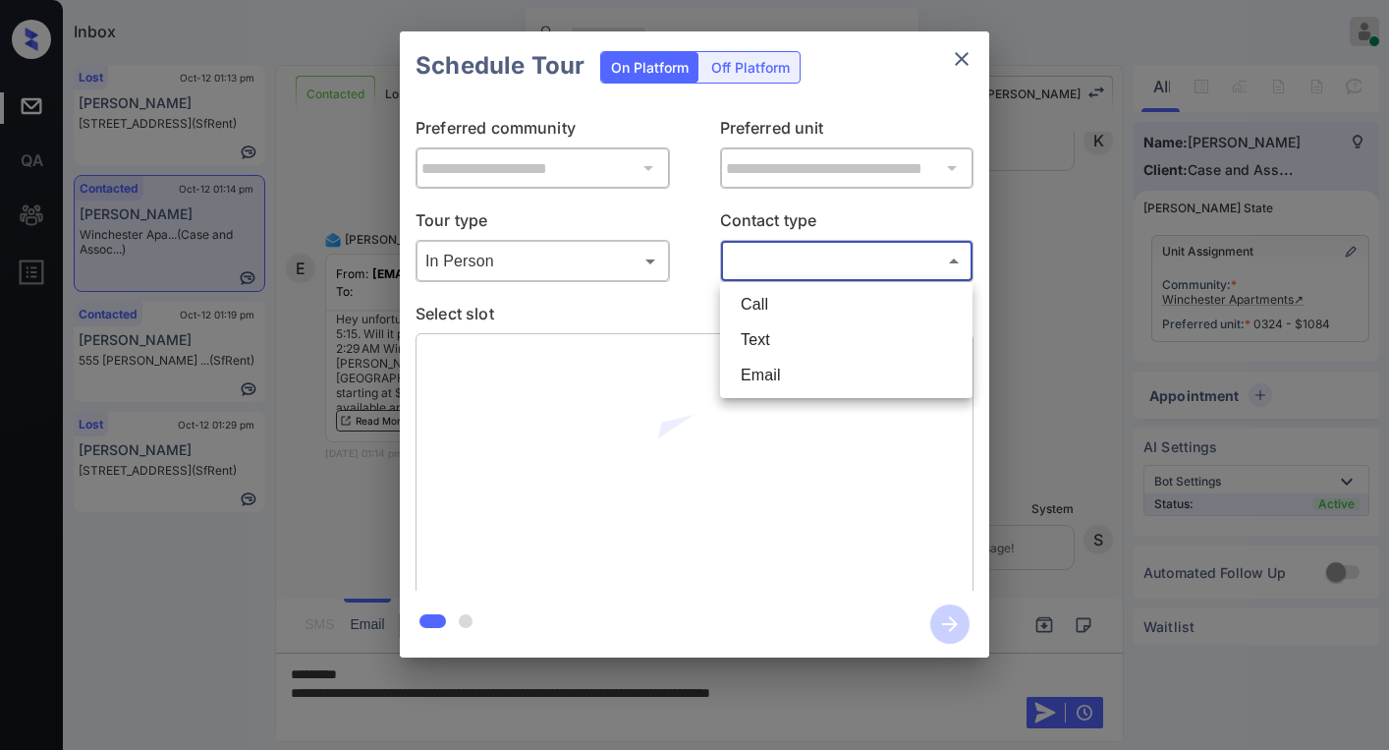
click at [769, 338] on li "Text" at bounding box center [846, 339] width 243 height 35
type input "****"
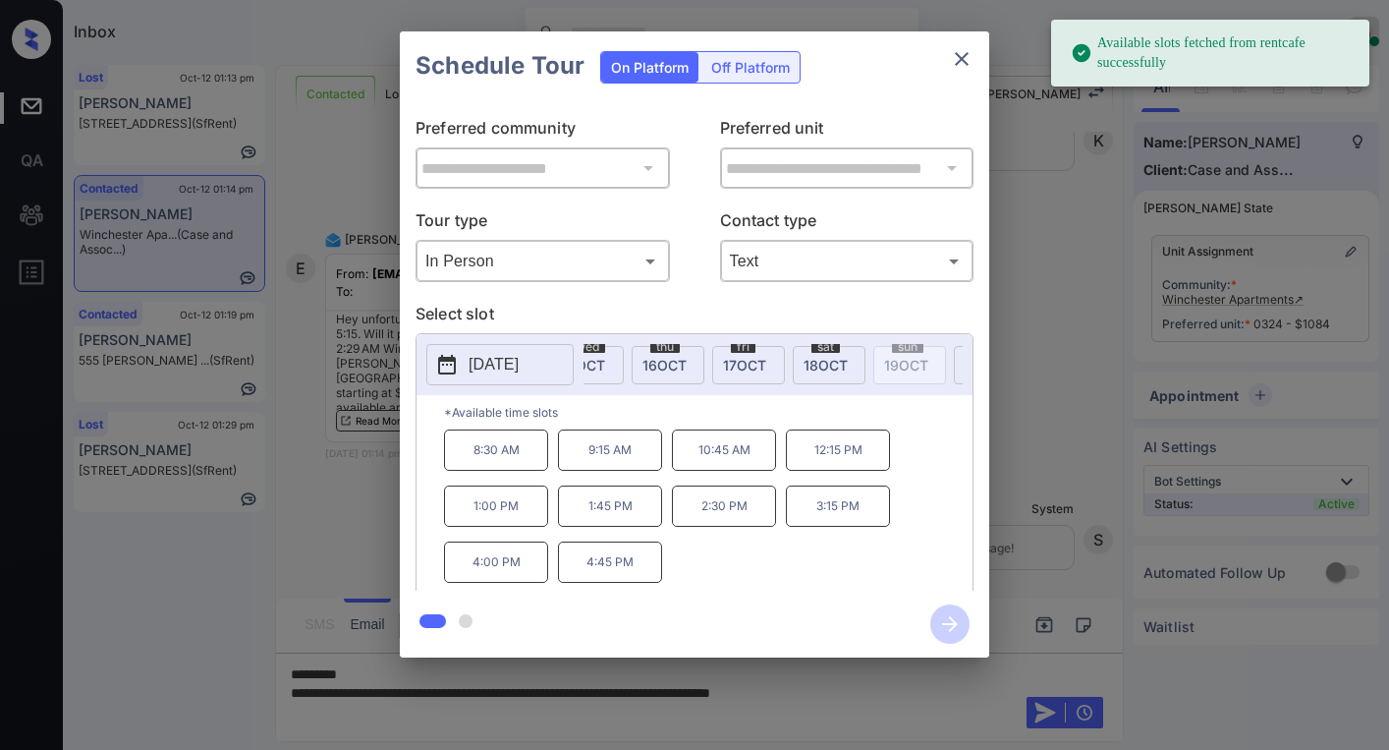
scroll to position [0, 288]
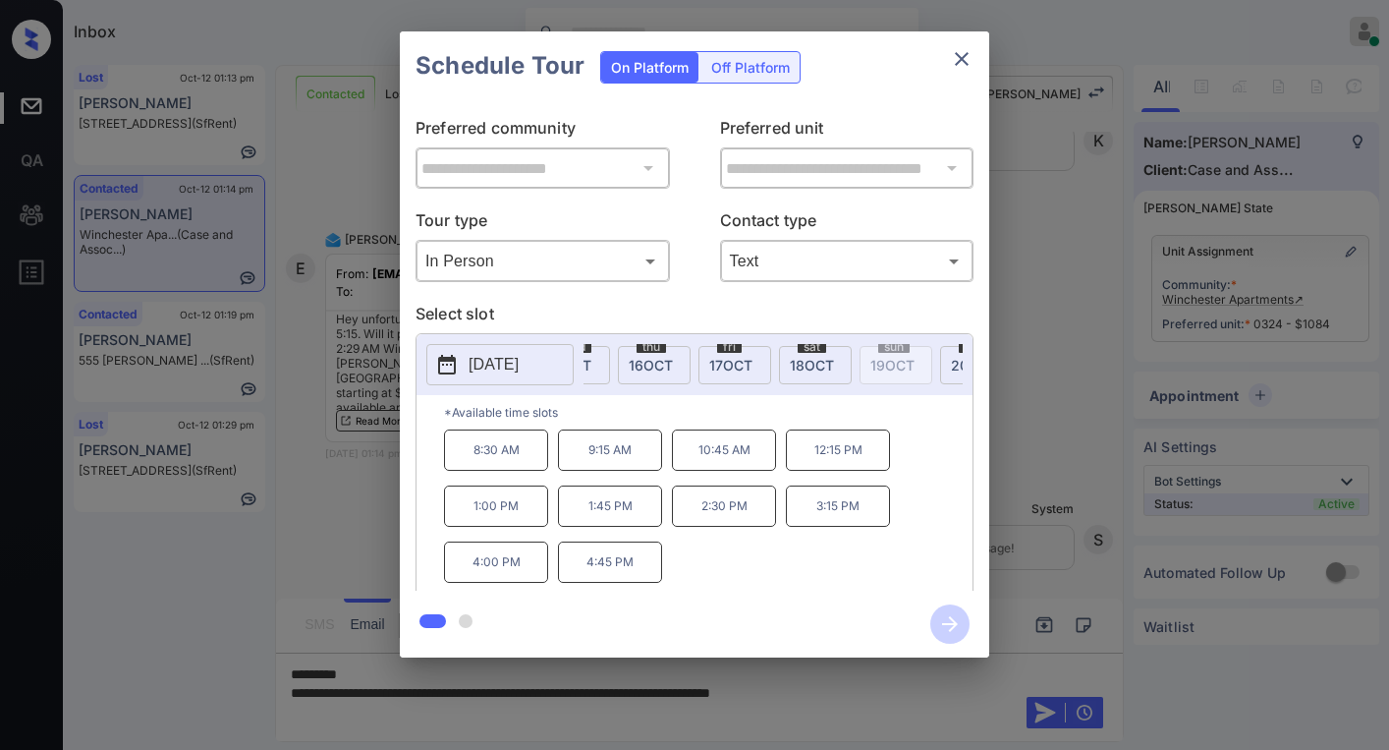
click at [970, 58] on icon "close" at bounding box center [962, 59] width 24 height 24
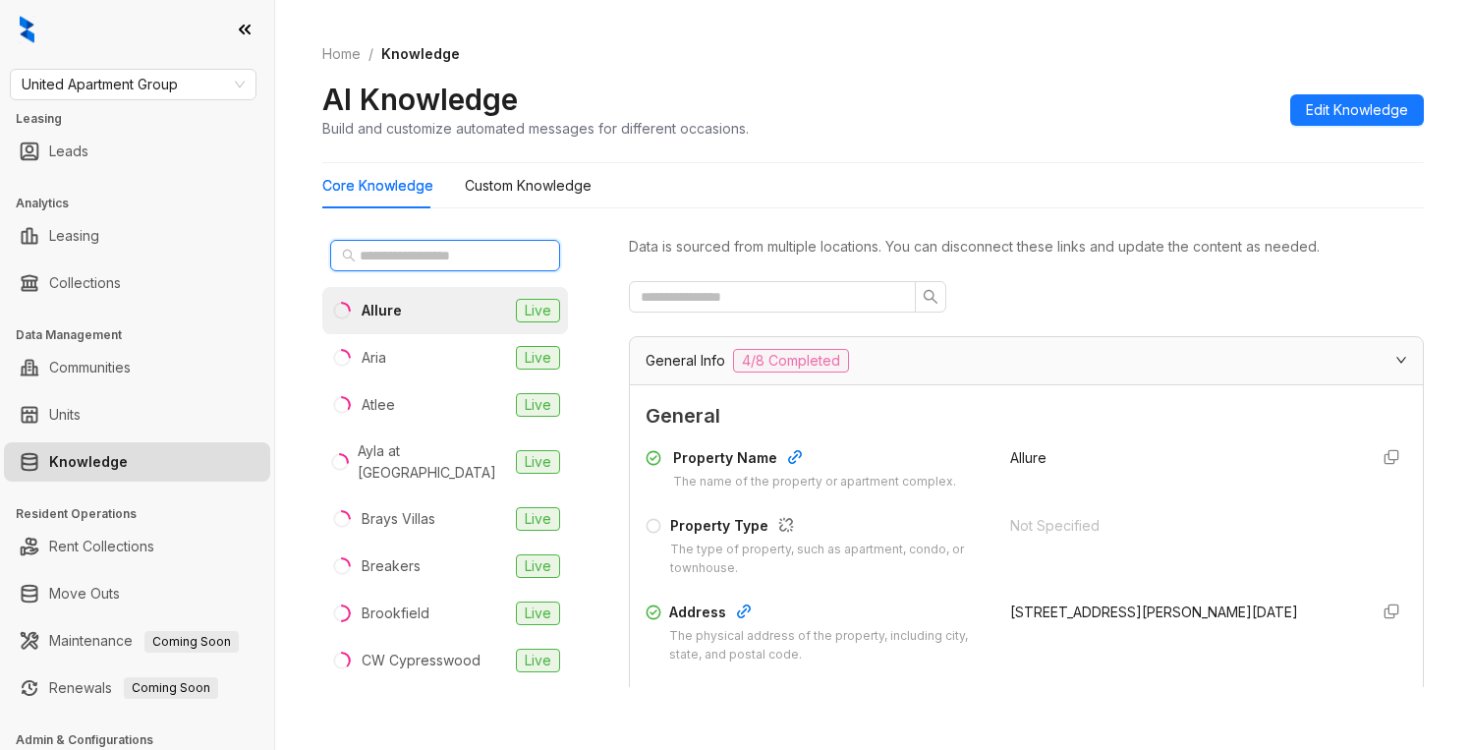
click at [433, 255] on input "text" at bounding box center [446, 256] width 173 height 22
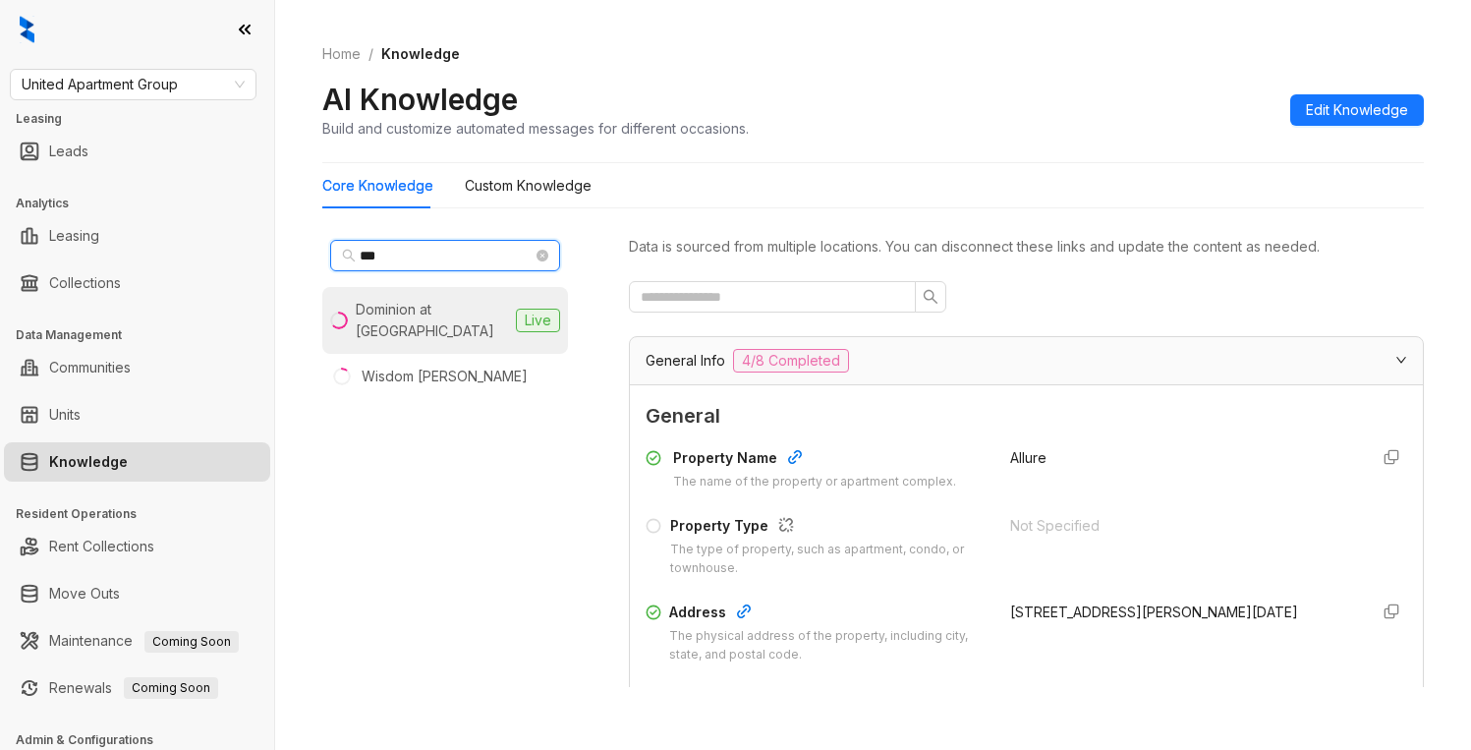
type input "***"
click at [429, 311] on div "Dominion at [GEOGRAPHIC_DATA]" at bounding box center [432, 320] width 152 height 43
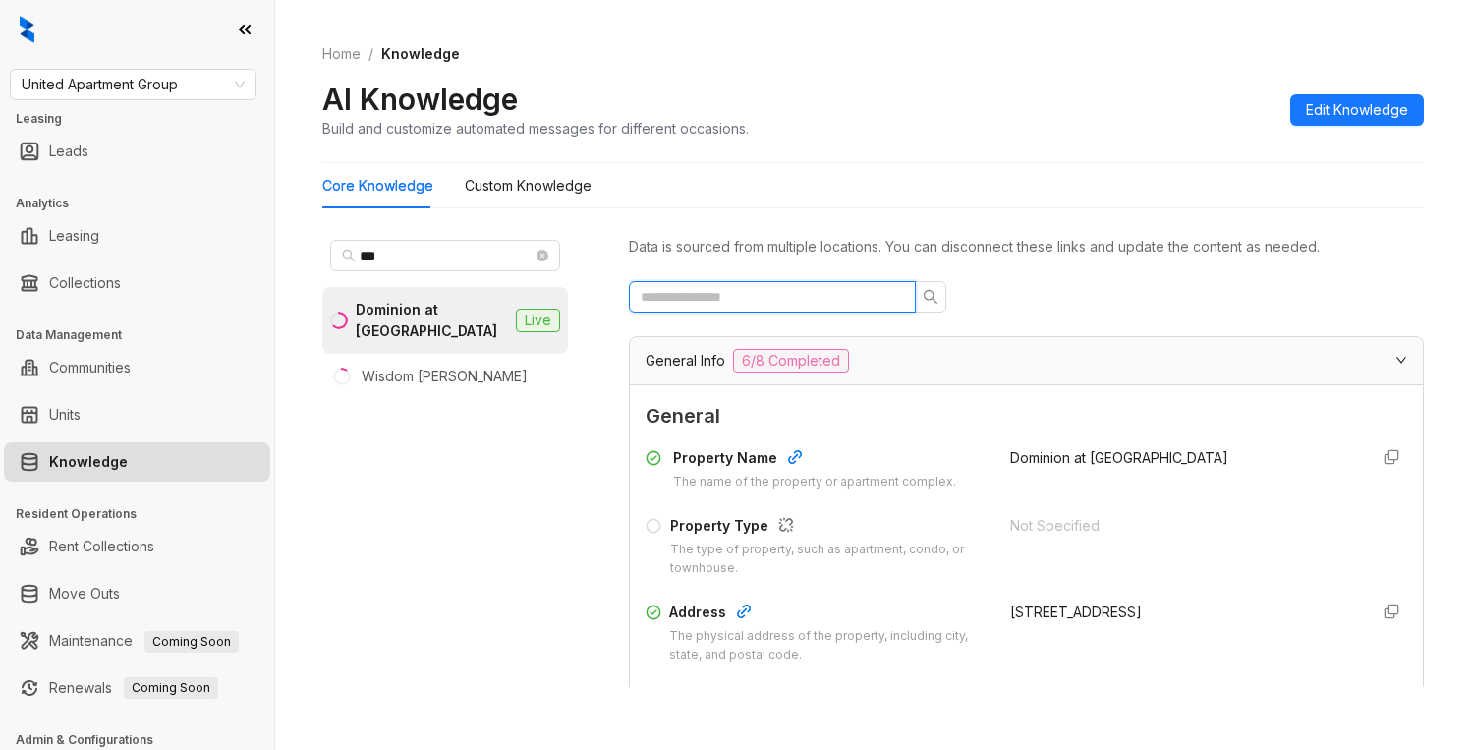
click at [725, 298] on input "text" at bounding box center [765, 297] width 248 height 22
type input "*"
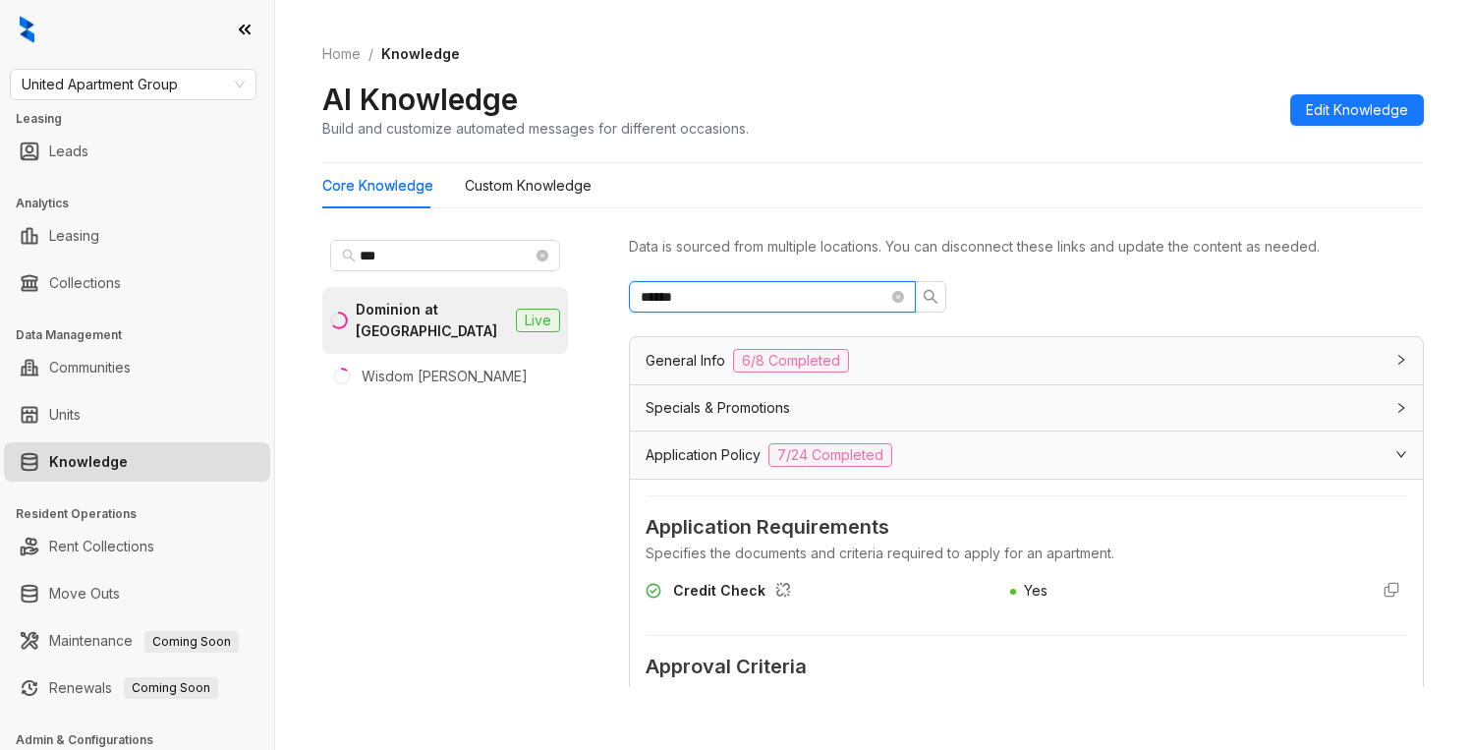
scroll to position [196, 0]
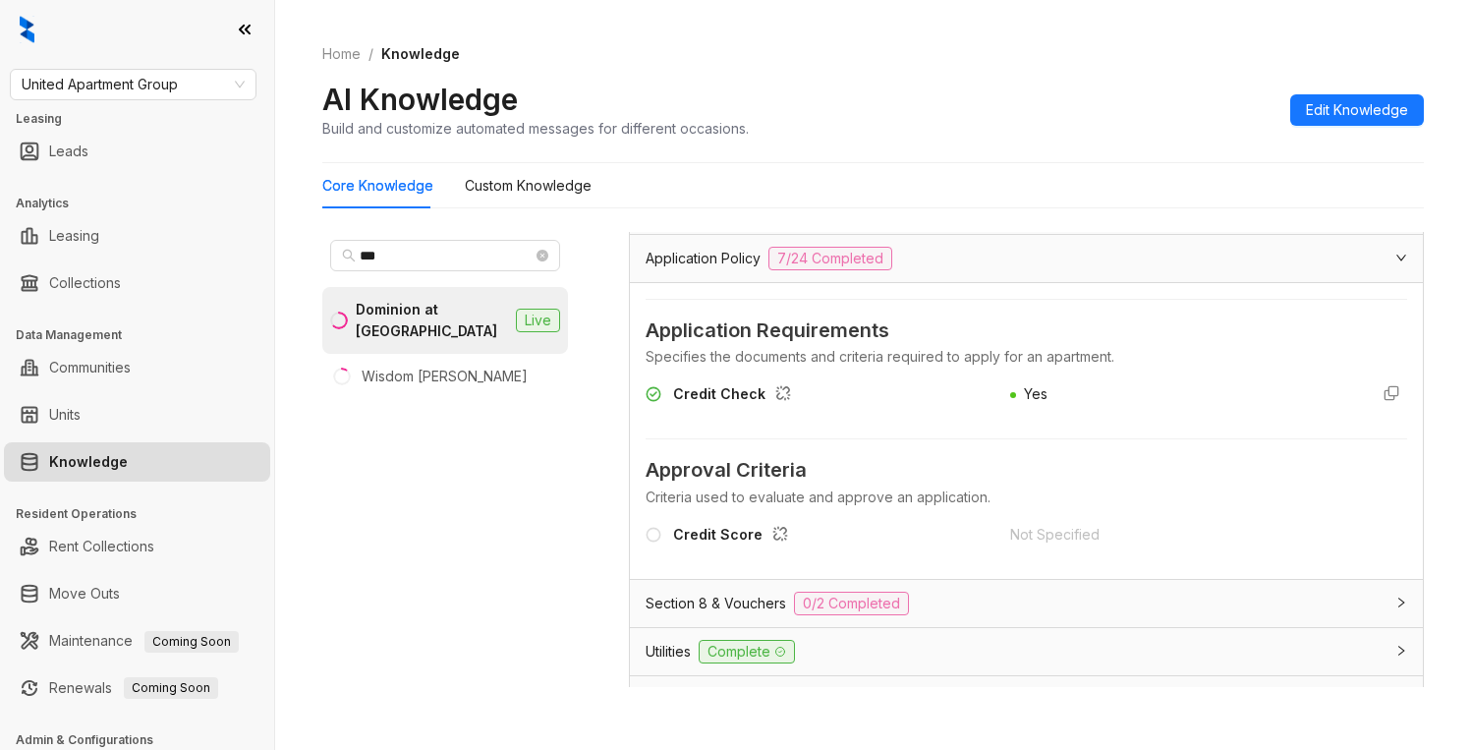
type input "******"
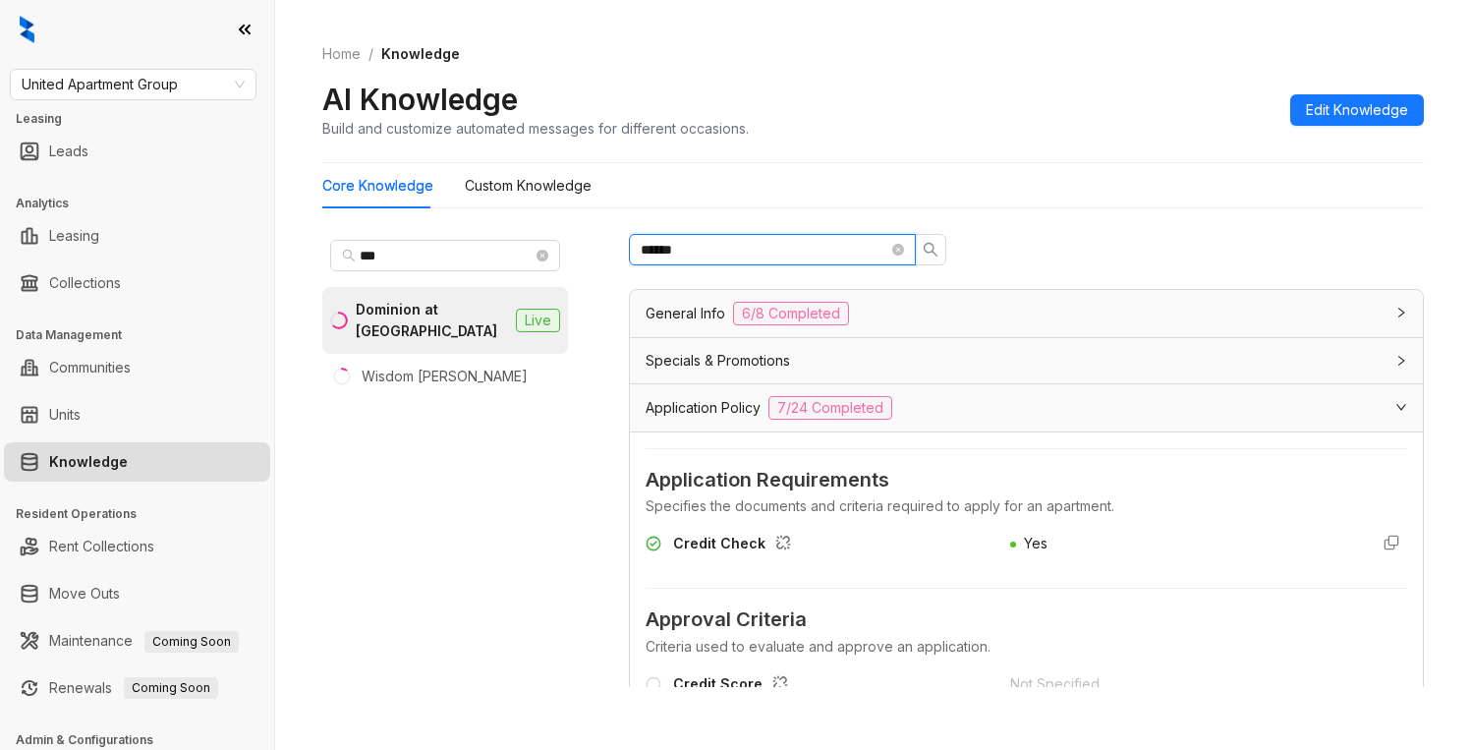
scroll to position [0, 0]
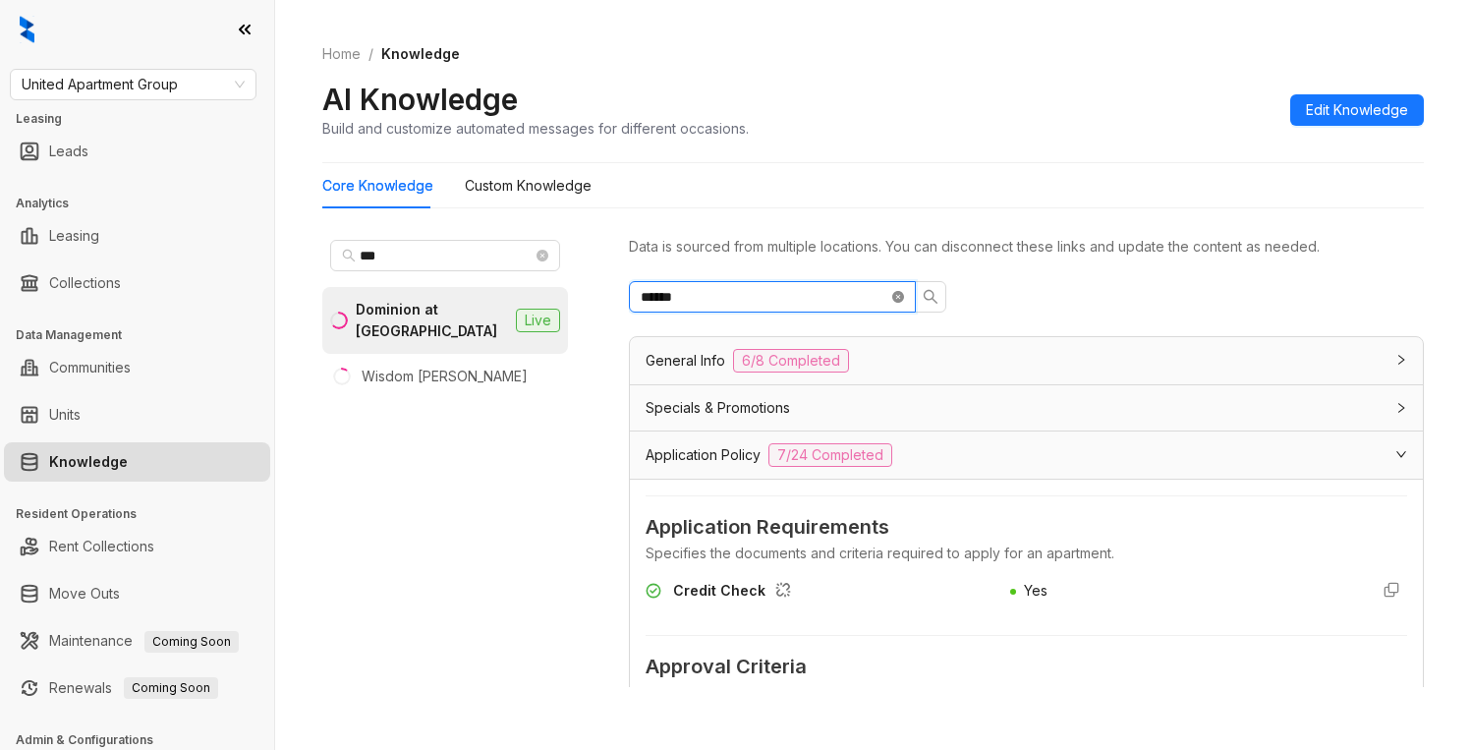
click at [894, 300] on icon "close-circle" at bounding box center [898, 297] width 12 height 12
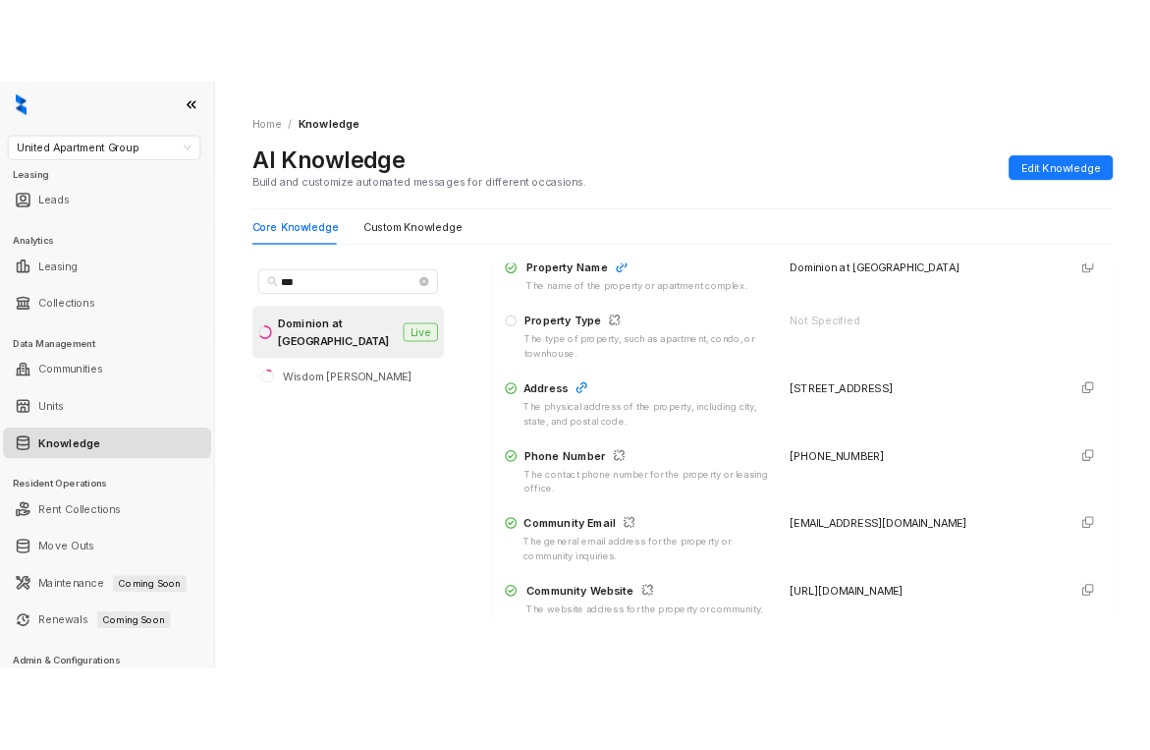
scroll to position [279, 0]
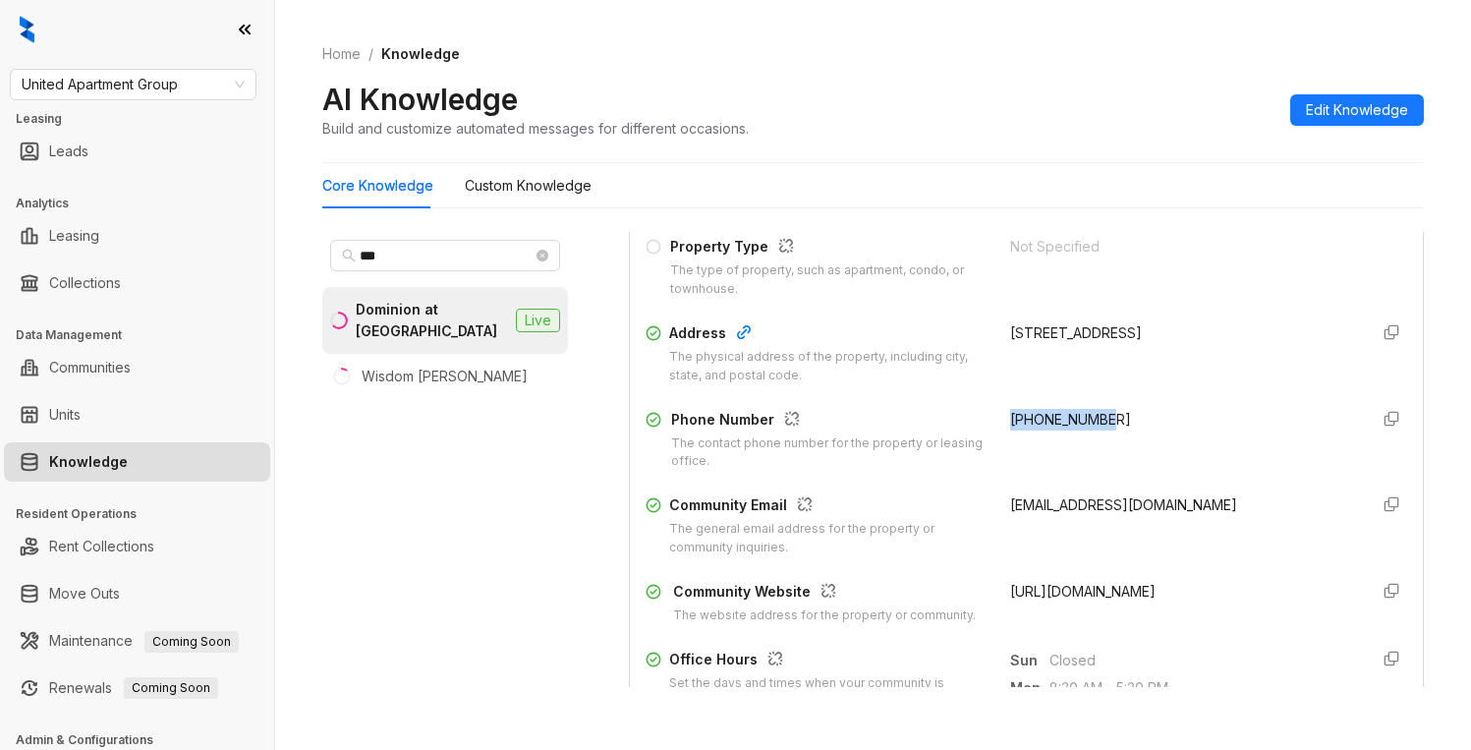
drag, startPoint x: 1089, startPoint y: 422, endPoint x: 991, endPoint y: 419, distance: 98.3
click at [1010, 419] on div "+19793644183" at bounding box center [1180, 440] width 341 height 63
copy span "+19793644183"
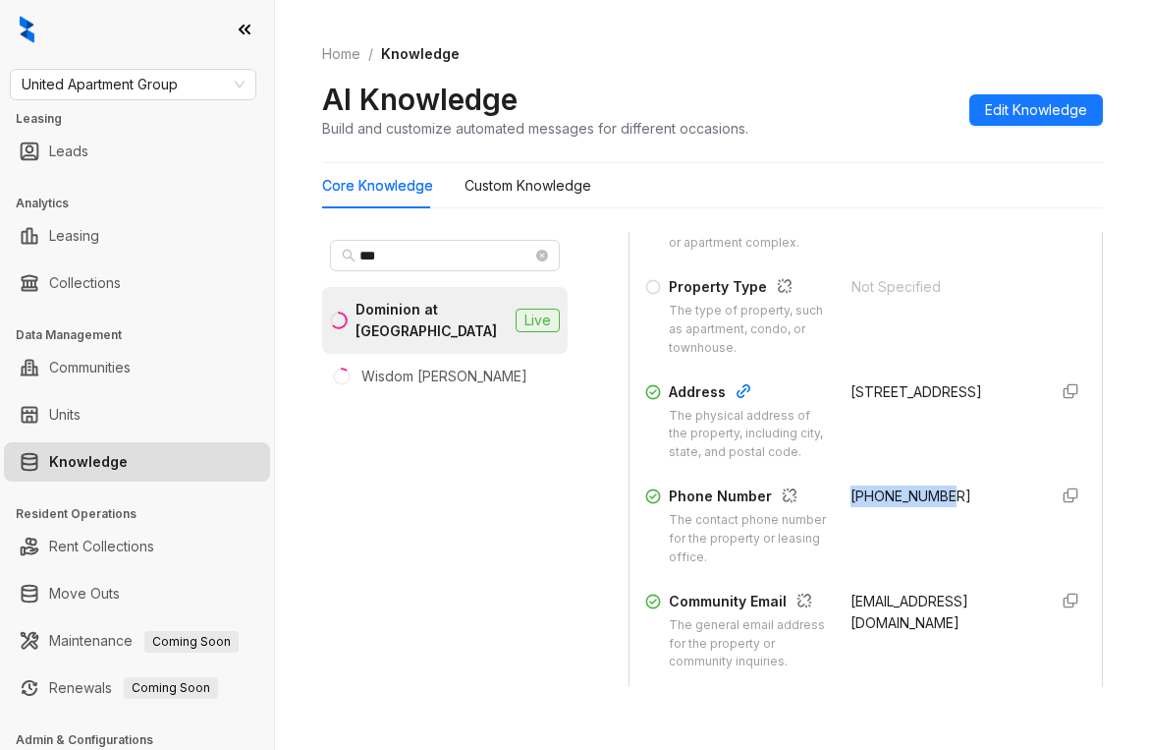
scroll to position [338, 0]
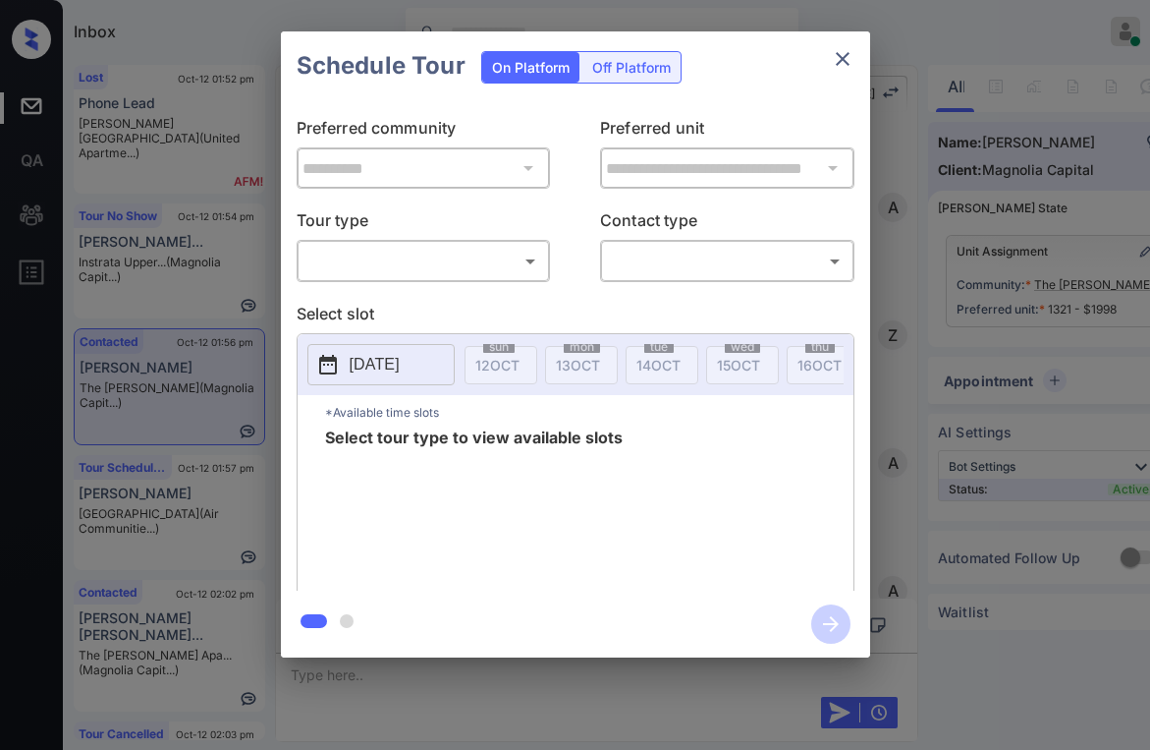
scroll to position [10187, 0]
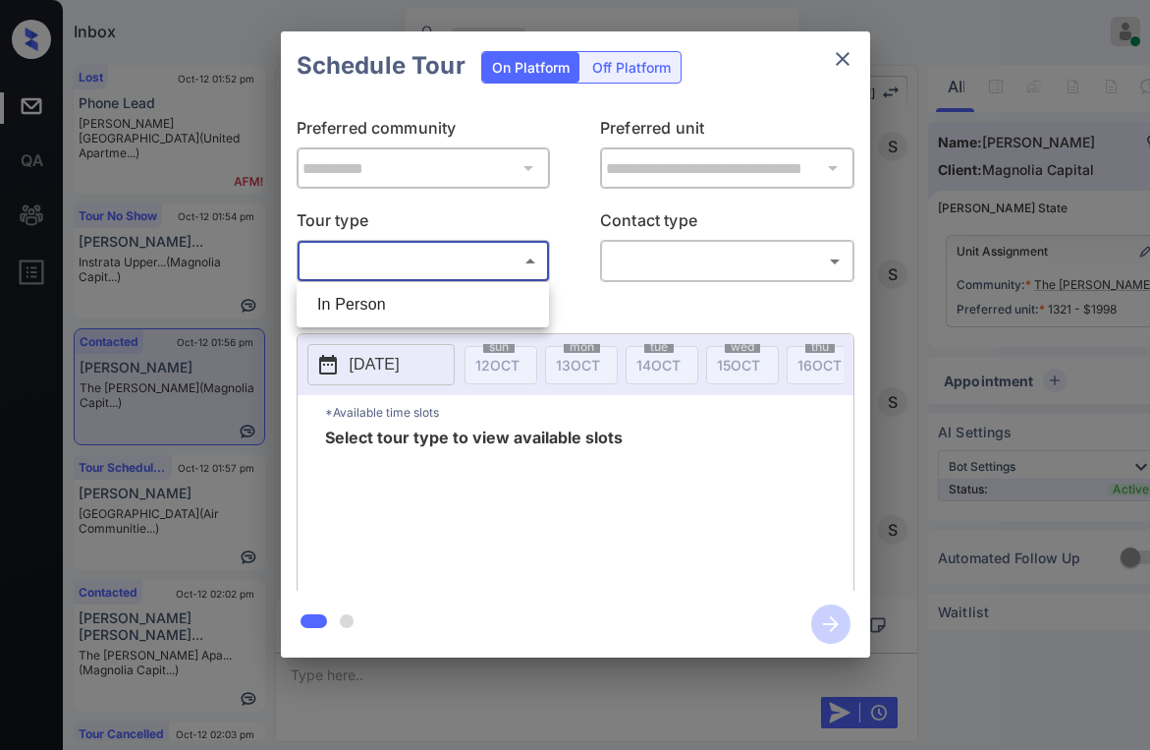
drag, startPoint x: 468, startPoint y: 257, endPoint x: 419, endPoint y: 291, distance: 58.6
click at [467, 257] on body "Inbox Paolo Gabriel Online Set yourself offline Set yourself on break Profile S…" at bounding box center [575, 375] width 1150 height 750
drag, startPoint x: 383, startPoint y: 307, endPoint x: 402, endPoint y: 306, distance: 18.8
click at [382, 307] on li "In Person" at bounding box center [423, 304] width 243 height 35
type input "********"
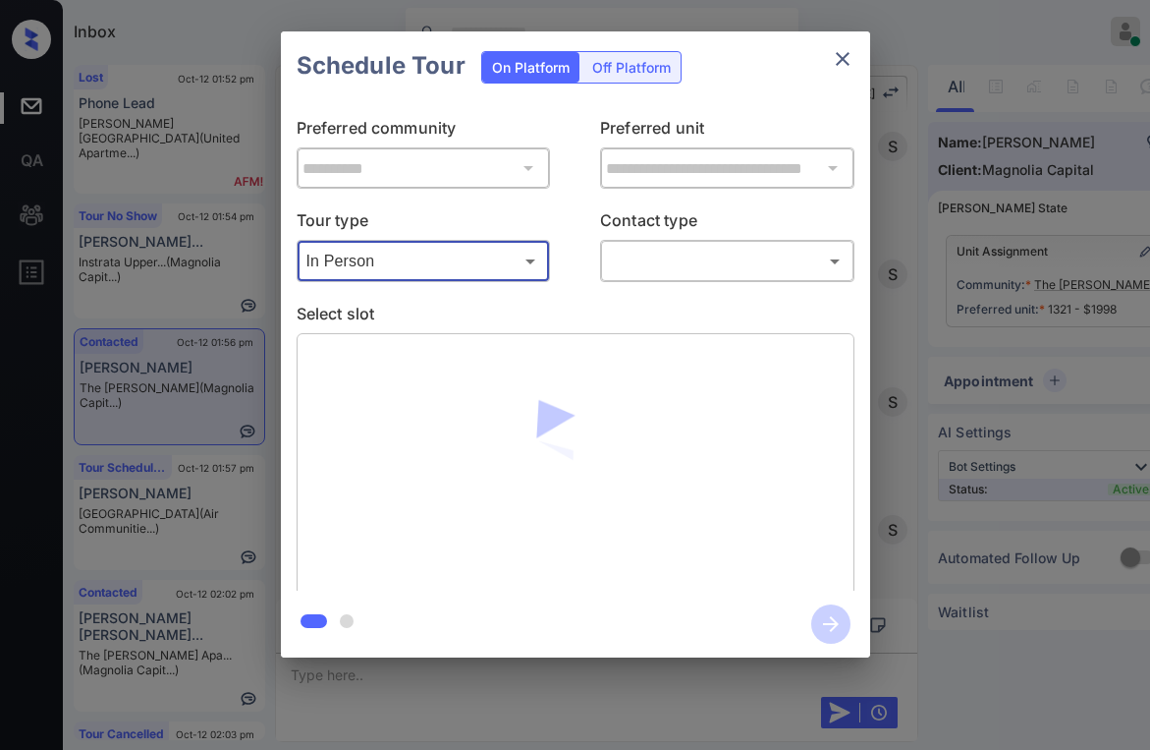
click at [692, 264] on body "Inbox Paolo Gabriel Online Set yourself offline Set yourself on break Profile S…" at bounding box center [575, 375] width 1150 height 750
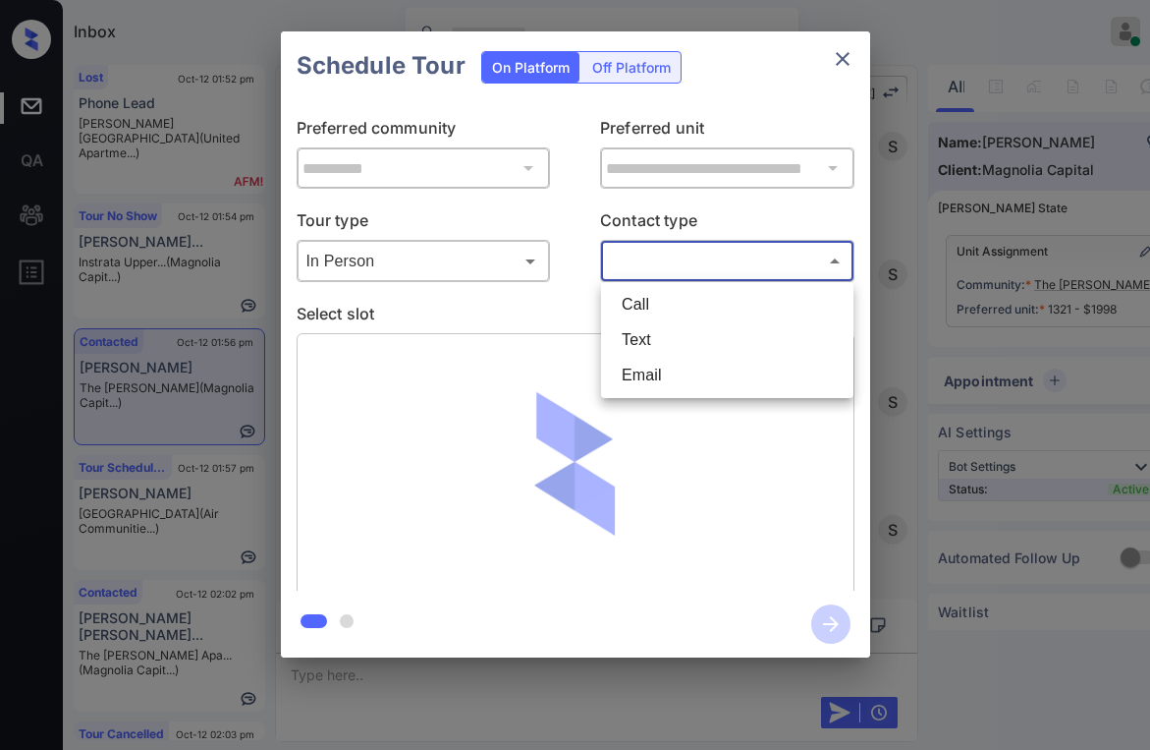
click at [675, 337] on li "Text" at bounding box center [727, 339] width 243 height 35
type input "****"
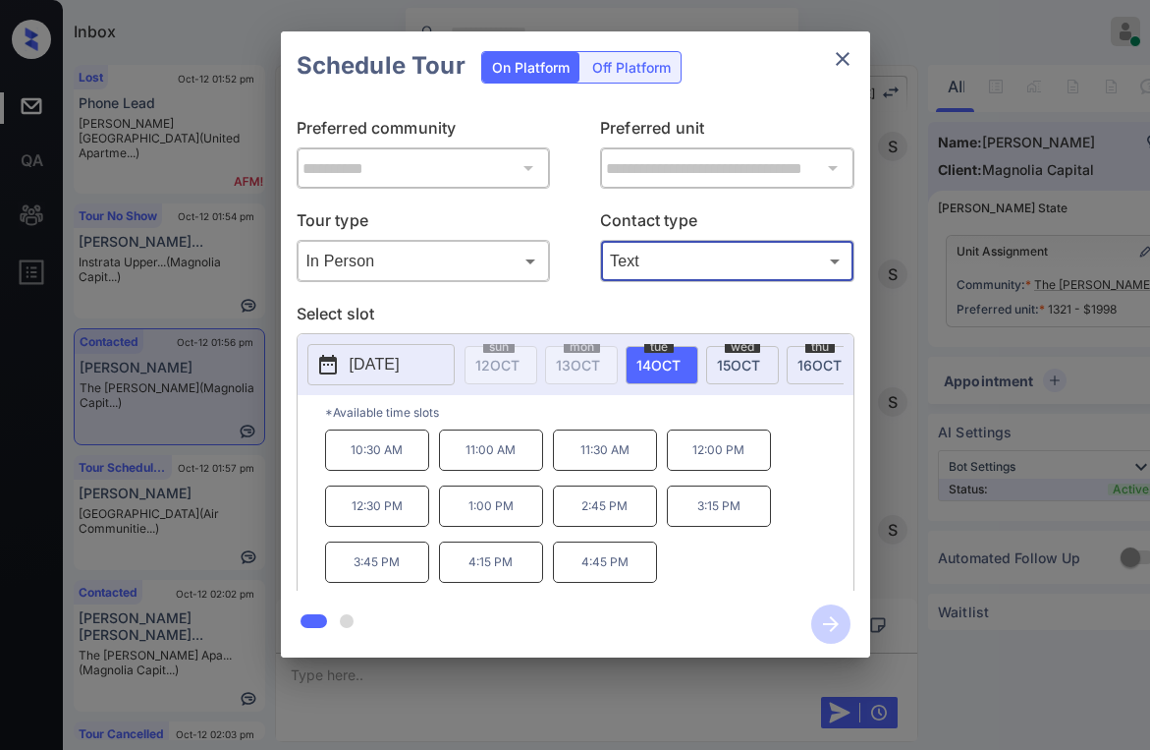
click at [852, 65] on icon "close" at bounding box center [843, 59] width 24 height 24
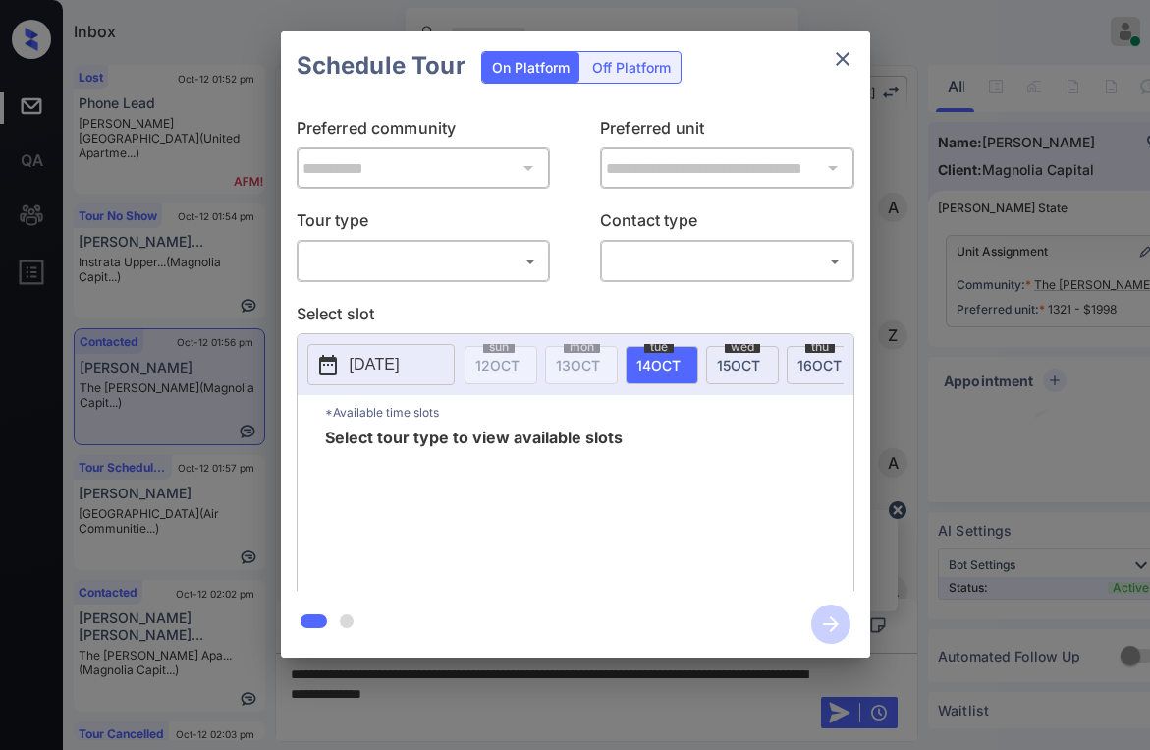
scroll to position [10187, 0]
click at [398, 280] on div "​ ​" at bounding box center [424, 261] width 254 height 42
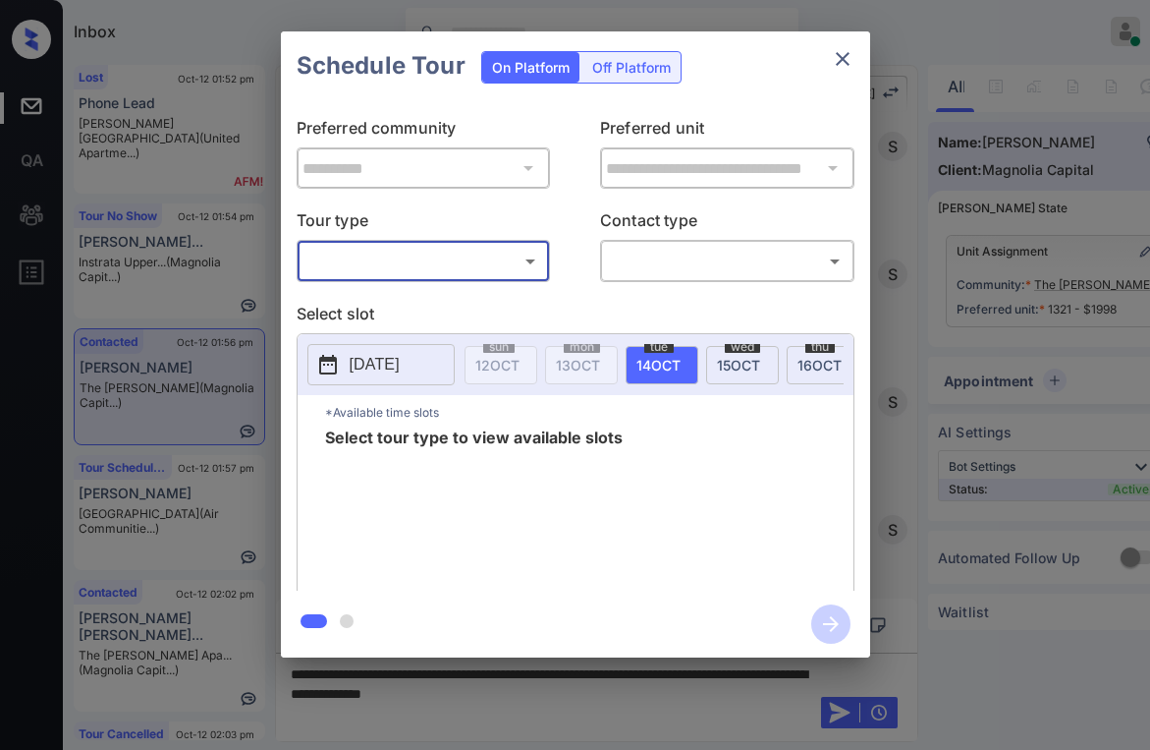
click at [408, 257] on body "Inbox Paolo Gabriel Online Set yourself offline Set yourself on break Profile S…" at bounding box center [575, 375] width 1150 height 750
click at [397, 309] on li "In Person" at bounding box center [423, 304] width 243 height 35
type input "********"
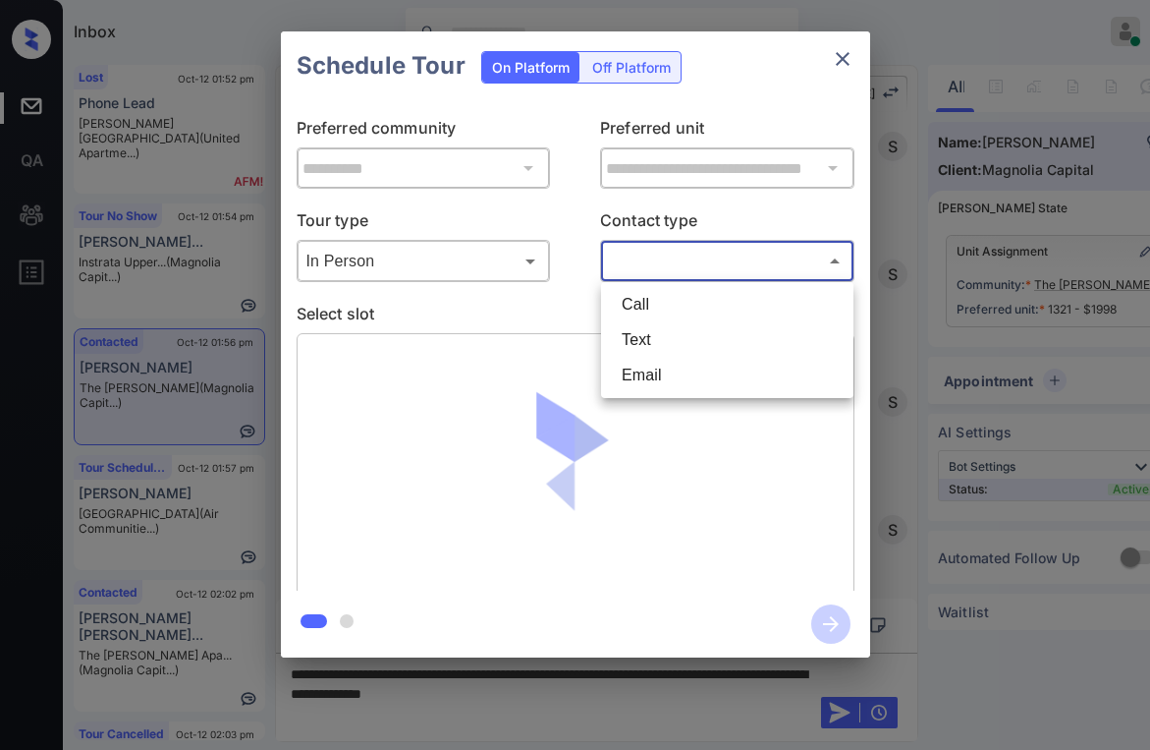
click at [705, 275] on body "Inbox Paolo Gabriel Online Set yourself offline Set yourself on break Profile S…" at bounding box center [575, 375] width 1150 height 750
click at [651, 345] on li "Text" at bounding box center [727, 339] width 243 height 35
type input "****"
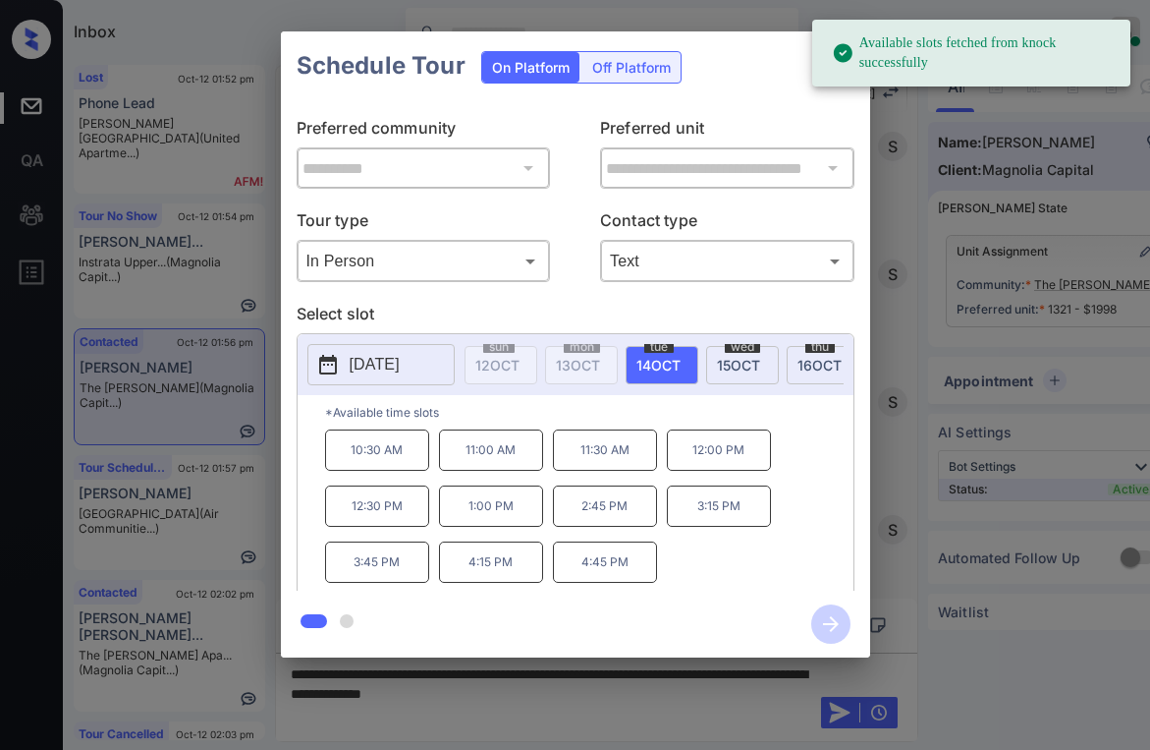
click at [772, 117] on p "Preferred unit" at bounding box center [727, 131] width 254 height 31
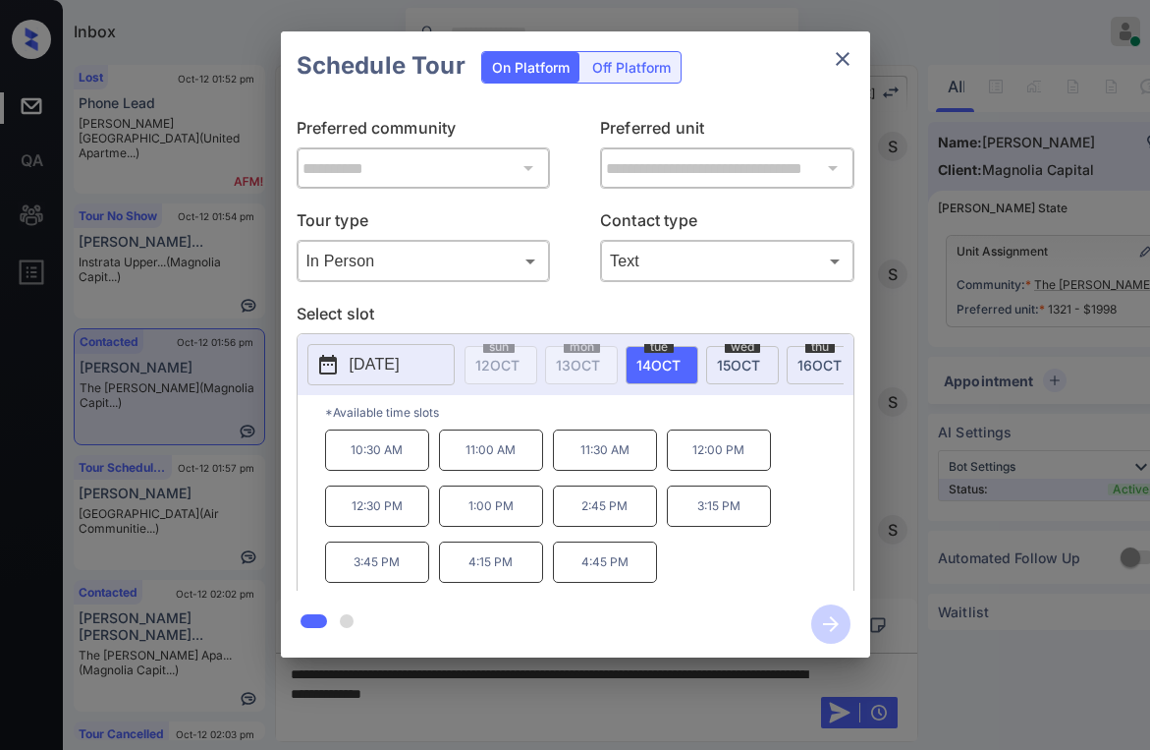
click at [838, 66] on icon "close" at bounding box center [843, 59] width 24 height 24
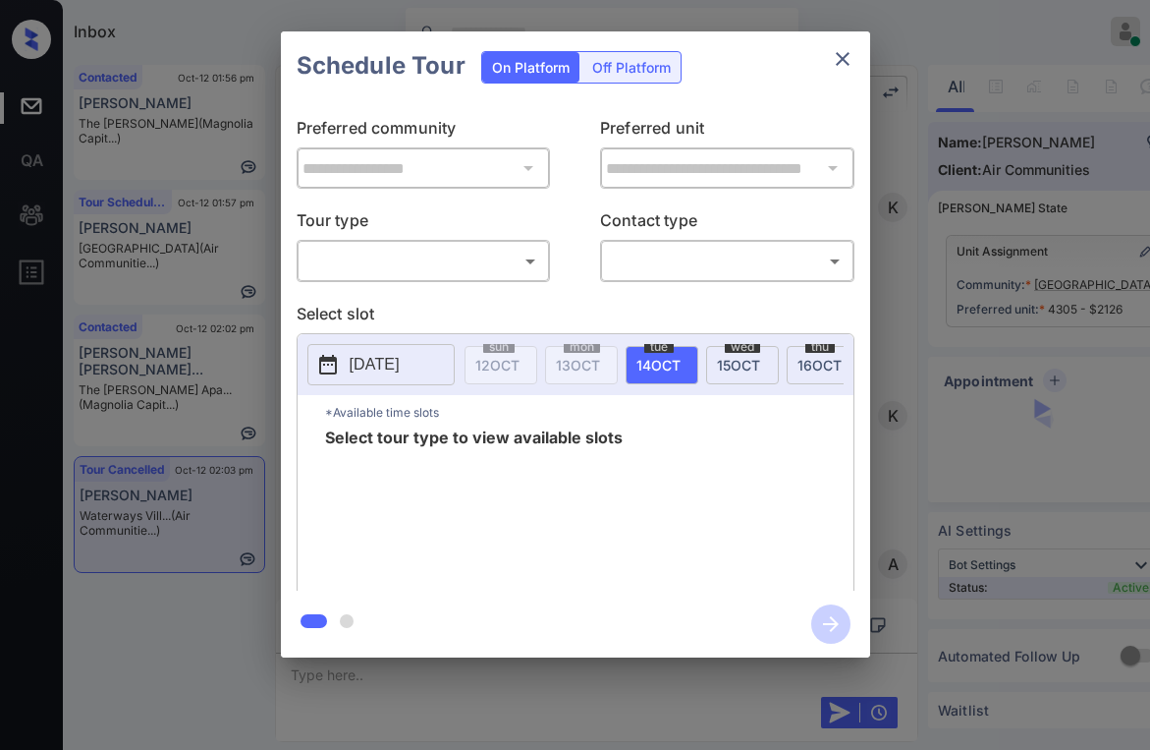
click at [429, 263] on body "Inbox [PERSON_NAME] Online Set yourself offline Set yourself on break Profile S…" at bounding box center [575, 375] width 1150 height 750
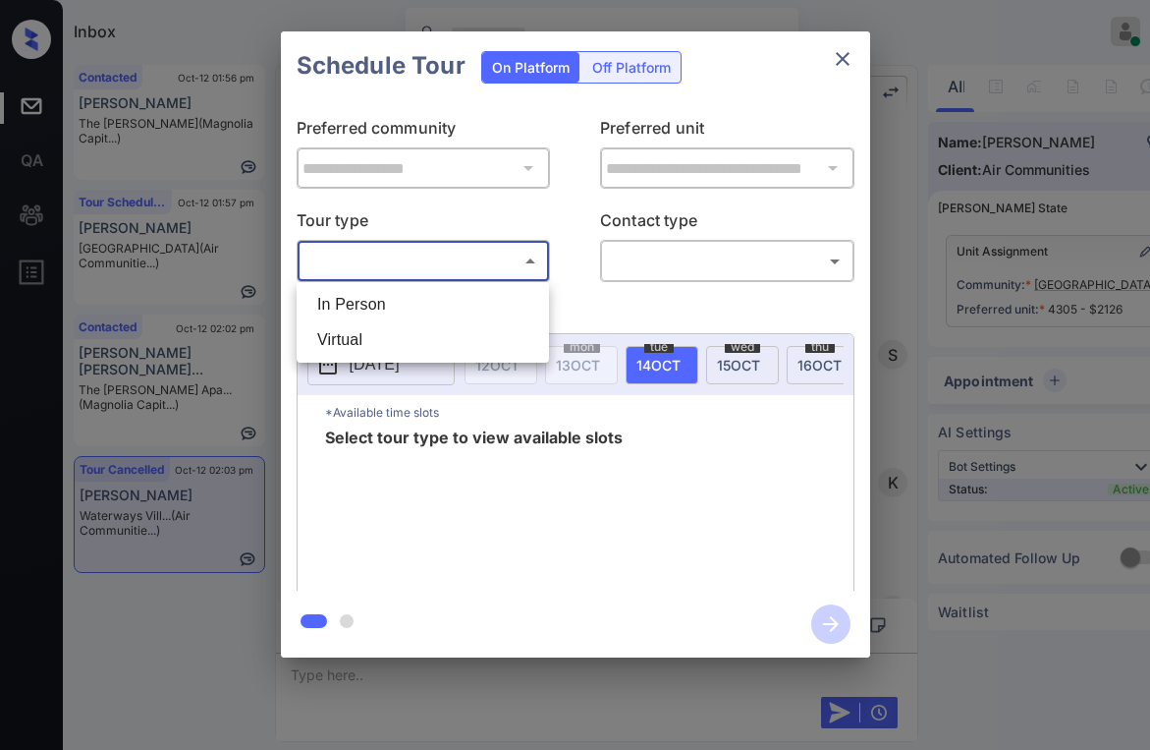
click at [413, 292] on li "In Person" at bounding box center [423, 304] width 243 height 35
type input "********"
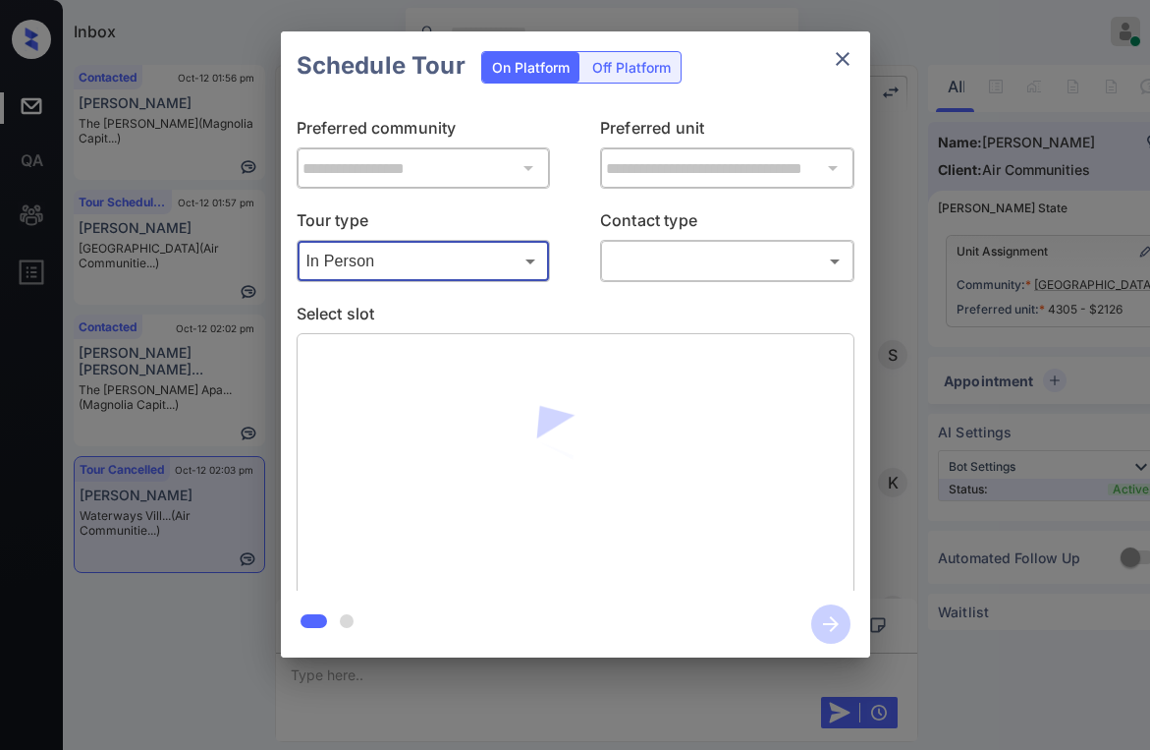
click at [650, 268] on body "Inbox [PERSON_NAME] Online Set yourself offline Set yourself on break Profile S…" at bounding box center [575, 375] width 1150 height 750
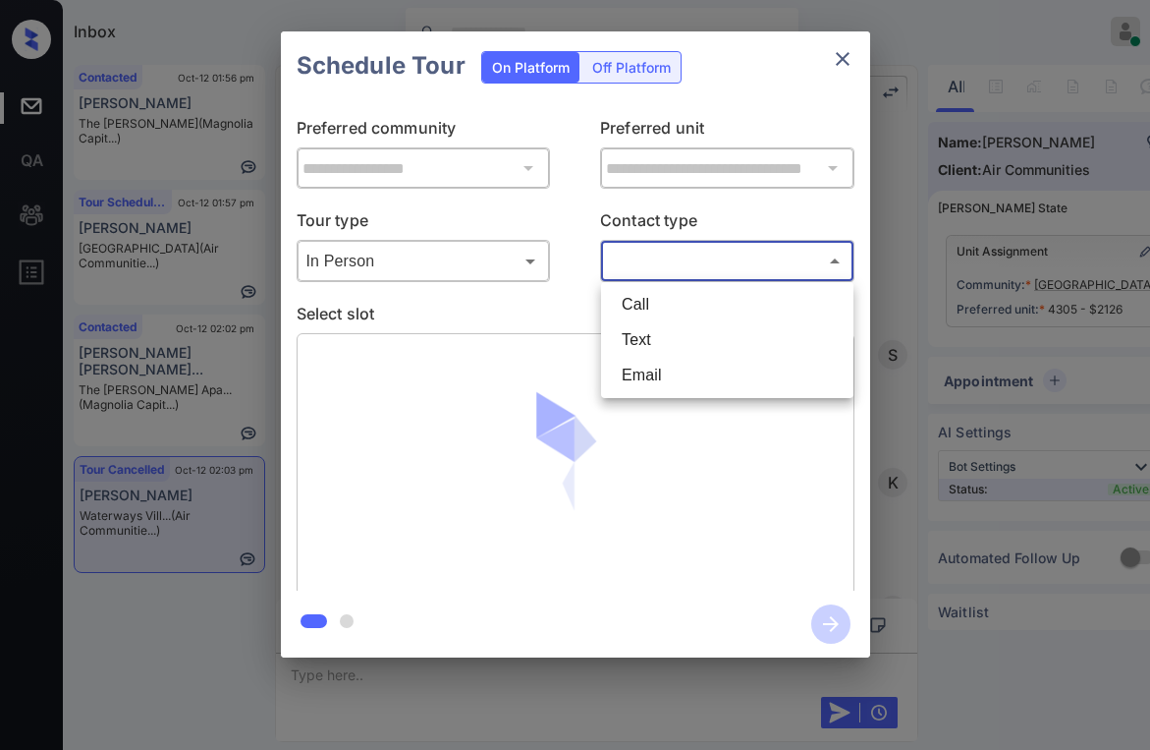
click at [654, 344] on li "Text" at bounding box center [727, 339] width 243 height 35
type input "****"
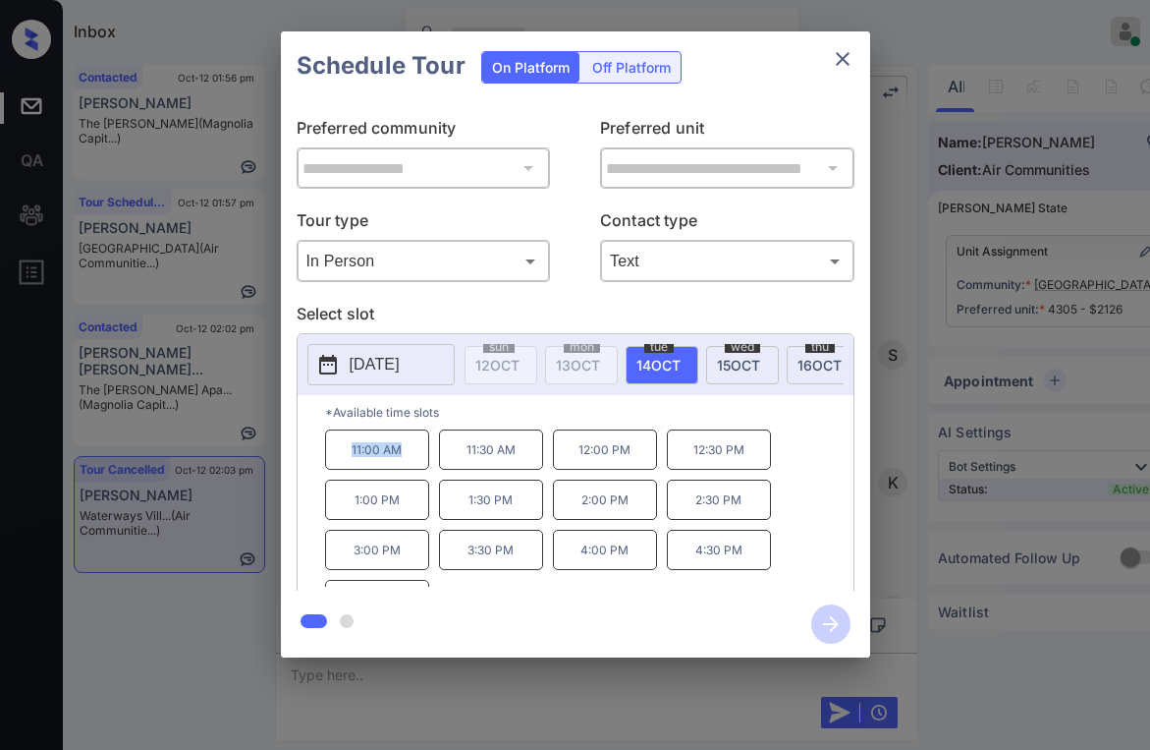
drag, startPoint x: 346, startPoint y: 457, endPoint x: 409, endPoint y: 456, distance: 62.9
click at [409, 456] on p "11:00 AM" at bounding box center [377, 449] width 104 height 40
copy p "11:00 AM"
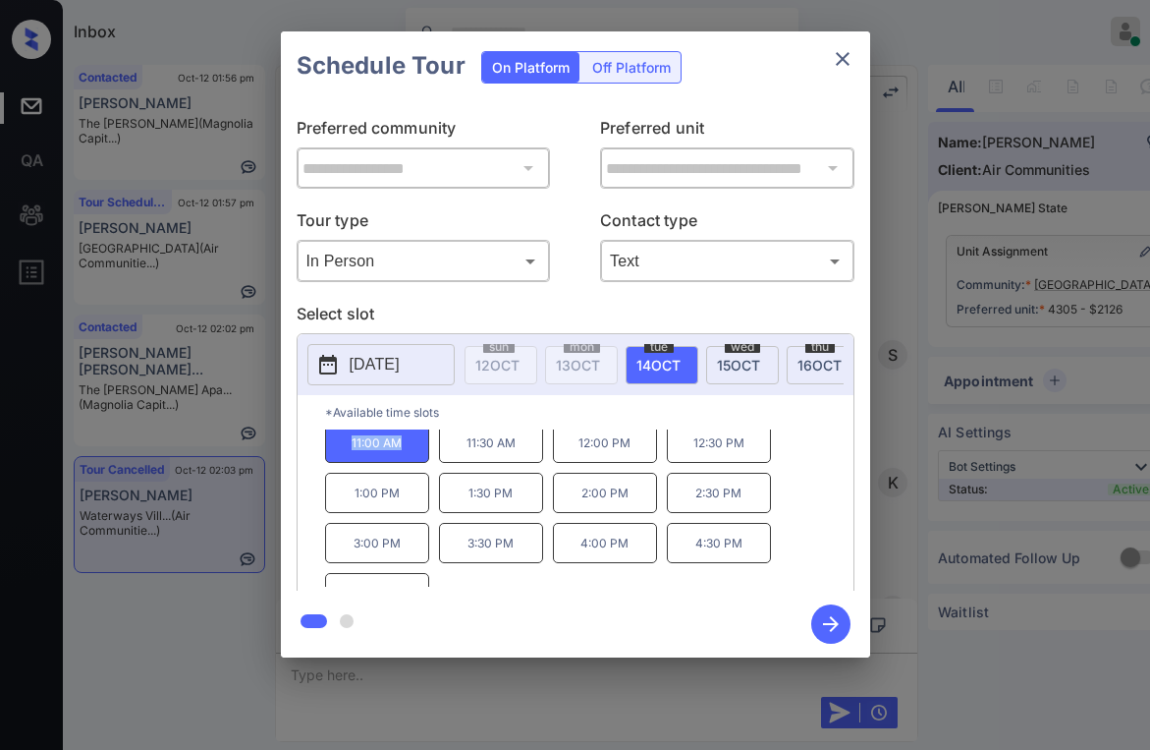
scroll to position [0, 0]
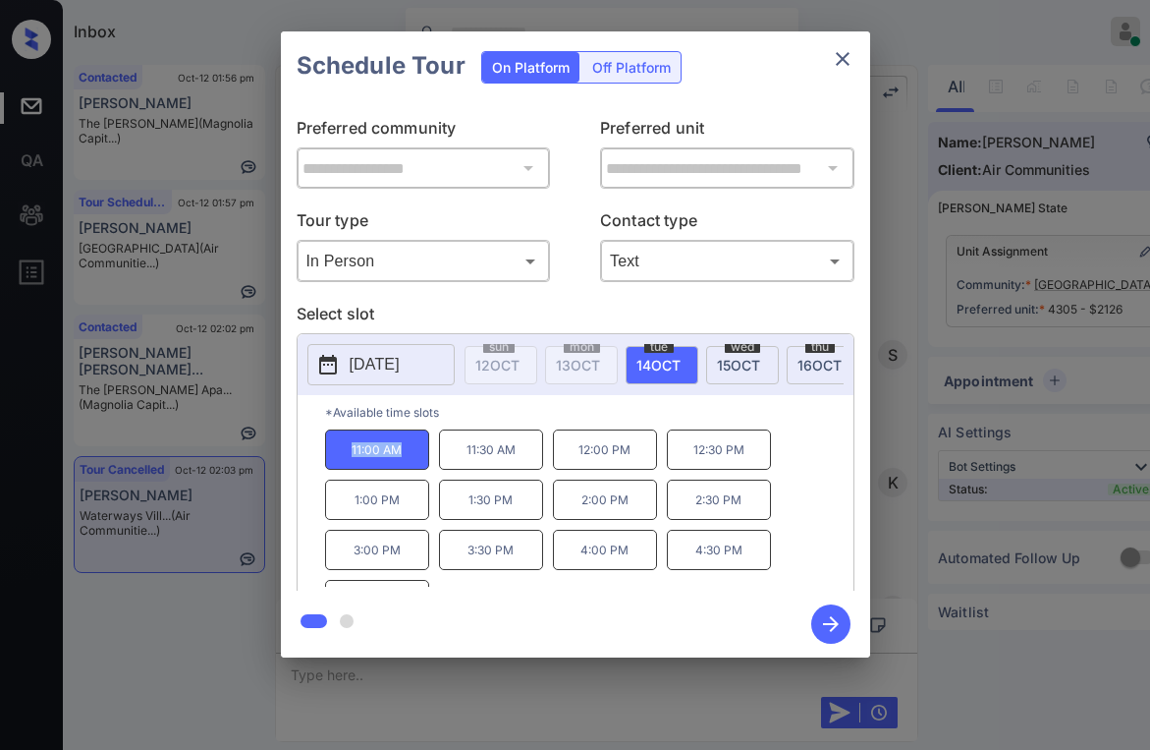
click at [845, 62] on icon "close" at bounding box center [843, 59] width 14 height 14
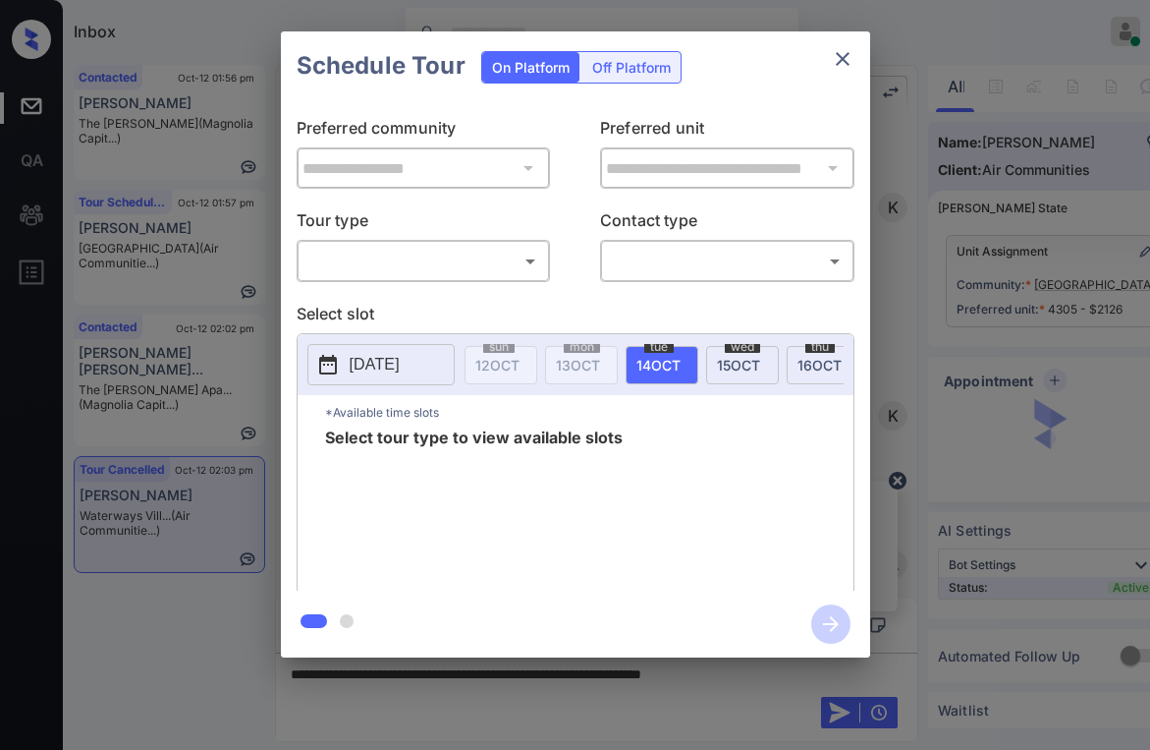
scroll to position [6434, 0]
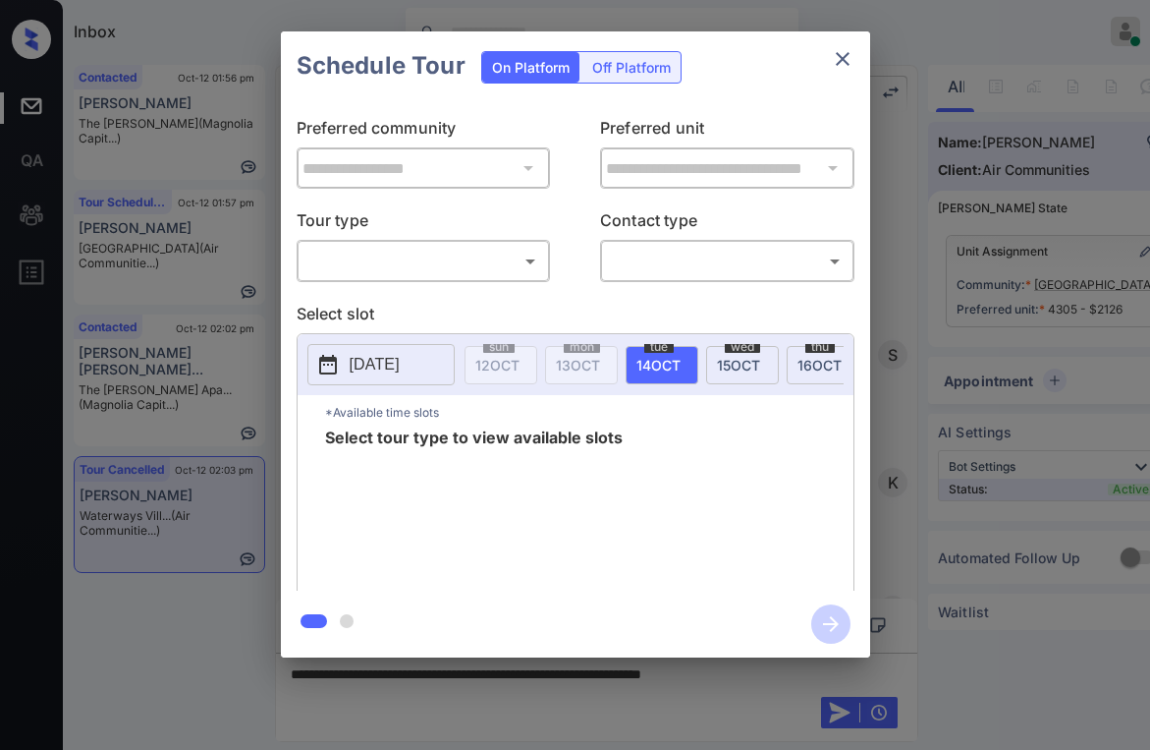
click at [451, 265] on body "Inbox [PERSON_NAME] Online Set yourself offline Set yourself on break Profile S…" at bounding box center [575, 375] width 1150 height 750
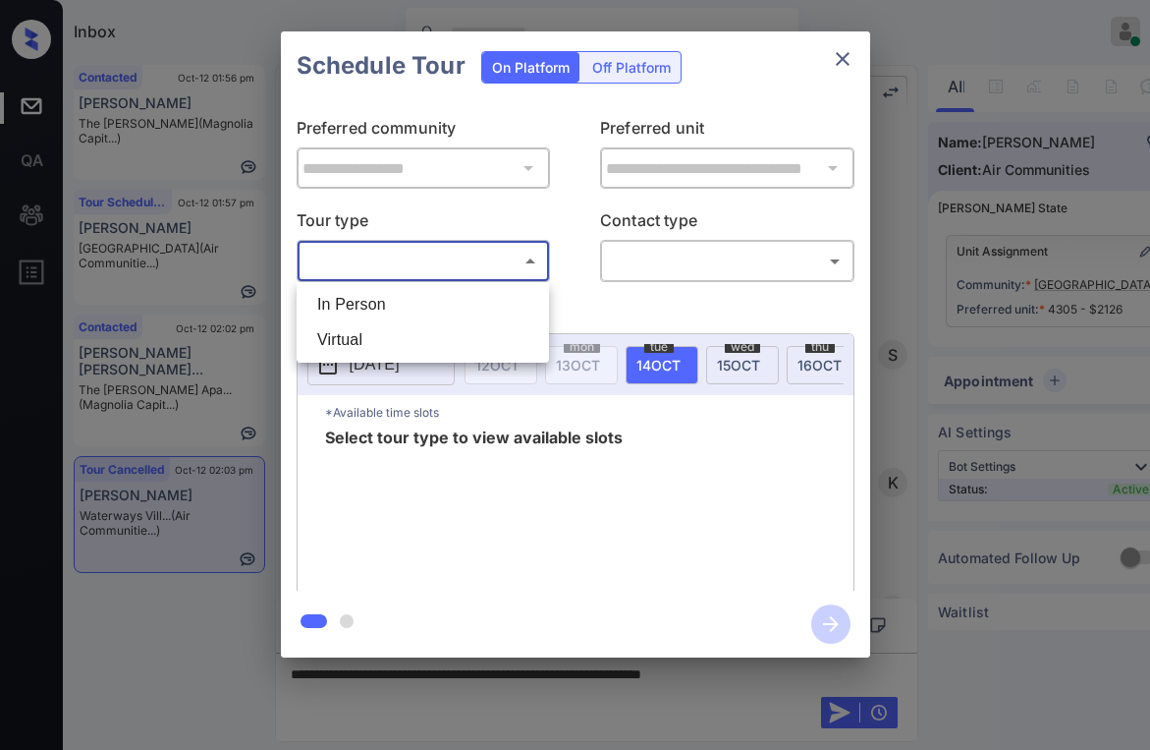
drag, startPoint x: 407, startPoint y: 291, endPoint x: 545, endPoint y: 285, distance: 138.6
click at [407, 290] on li "In Person" at bounding box center [423, 304] width 243 height 35
type input "********"
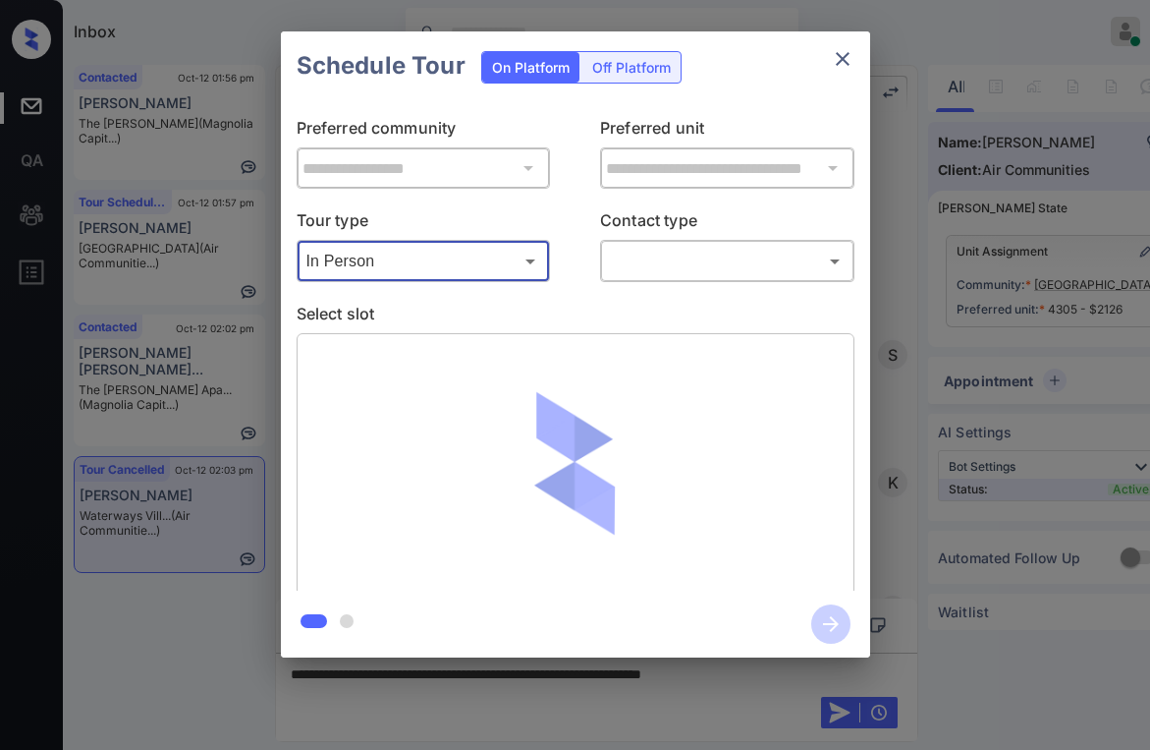
click at [641, 275] on body "Inbox Paolo Gabriel Online Set yourself offline Set yourself on break Profile S…" at bounding box center [575, 375] width 1150 height 750
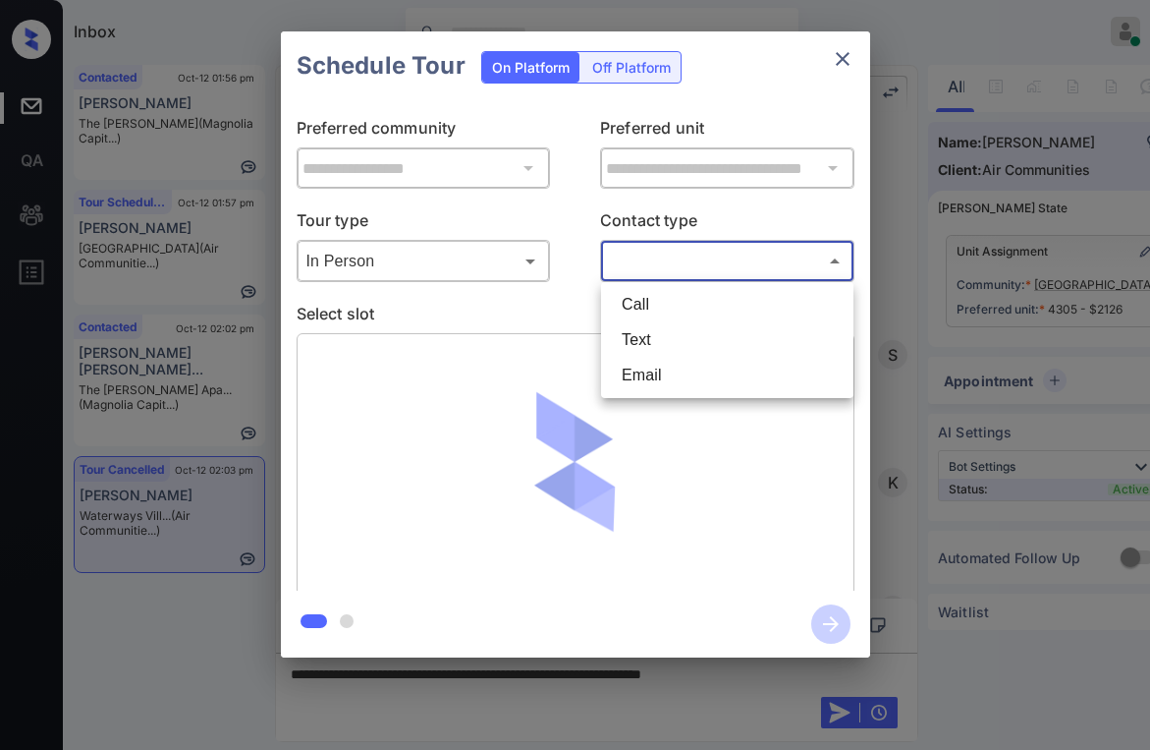
click at [632, 346] on li "Text" at bounding box center [727, 339] width 243 height 35
type input "****"
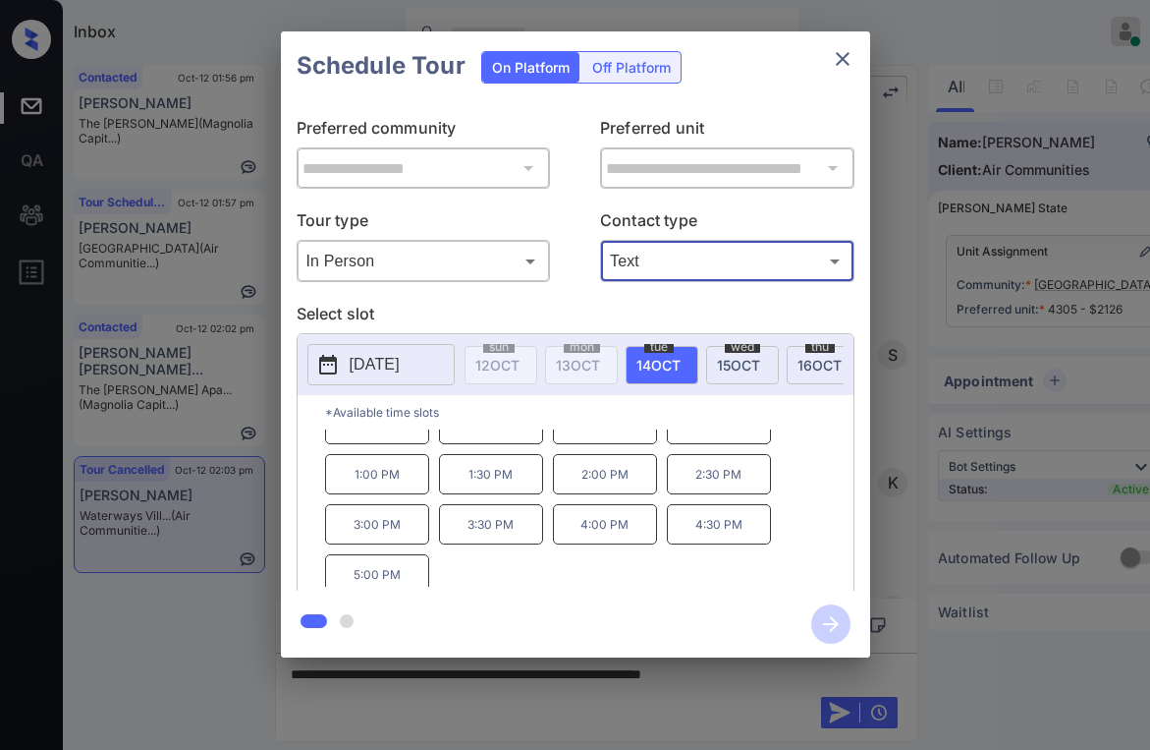
scroll to position [33, 0]
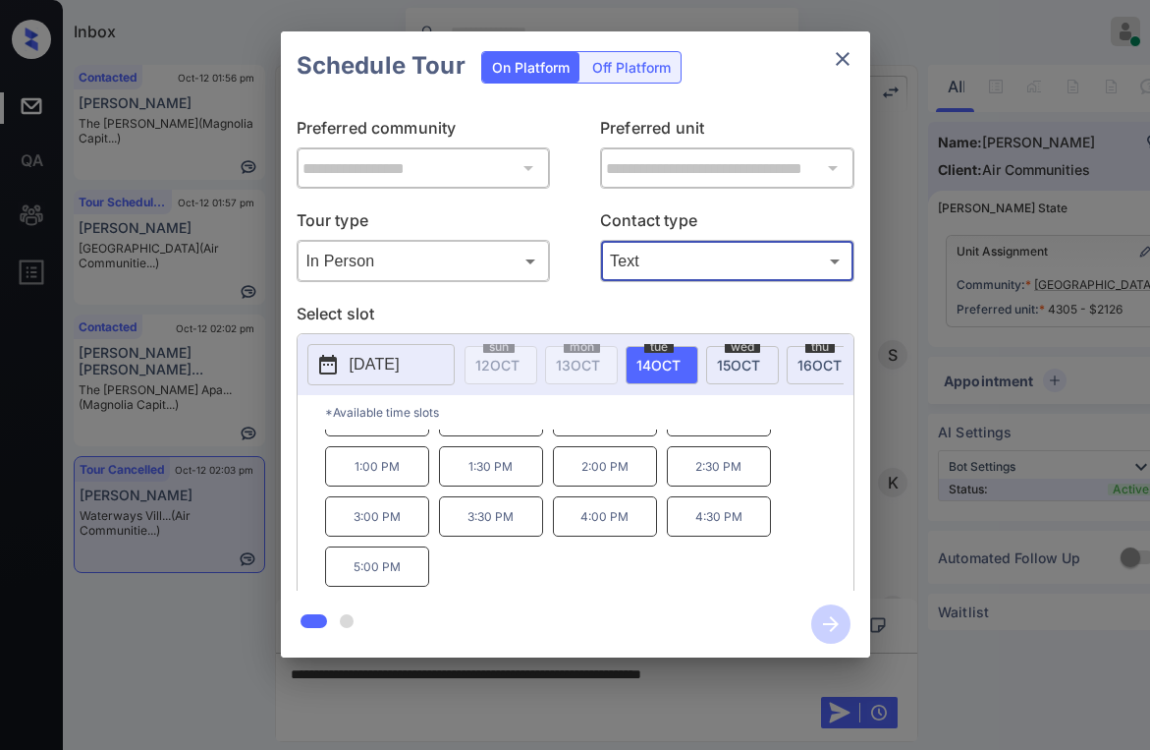
click at [840, 51] on icon "close" at bounding box center [843, 59] width 24 height 24
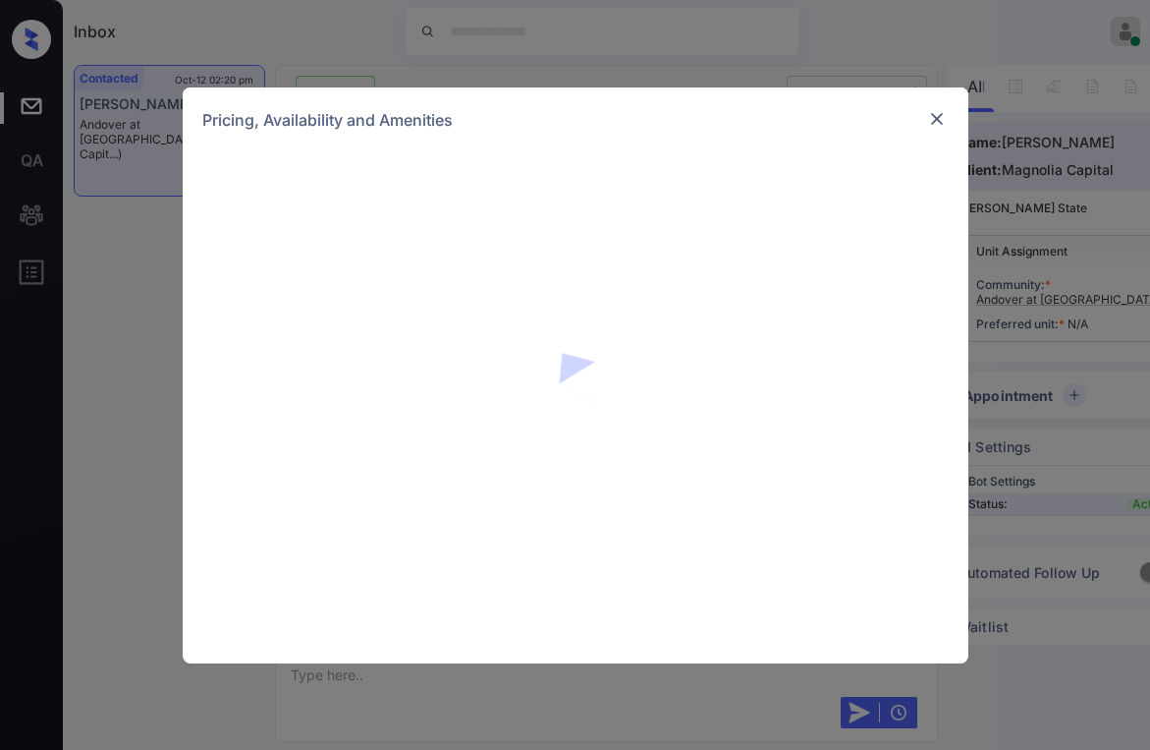
scroll to position [1242, 0]
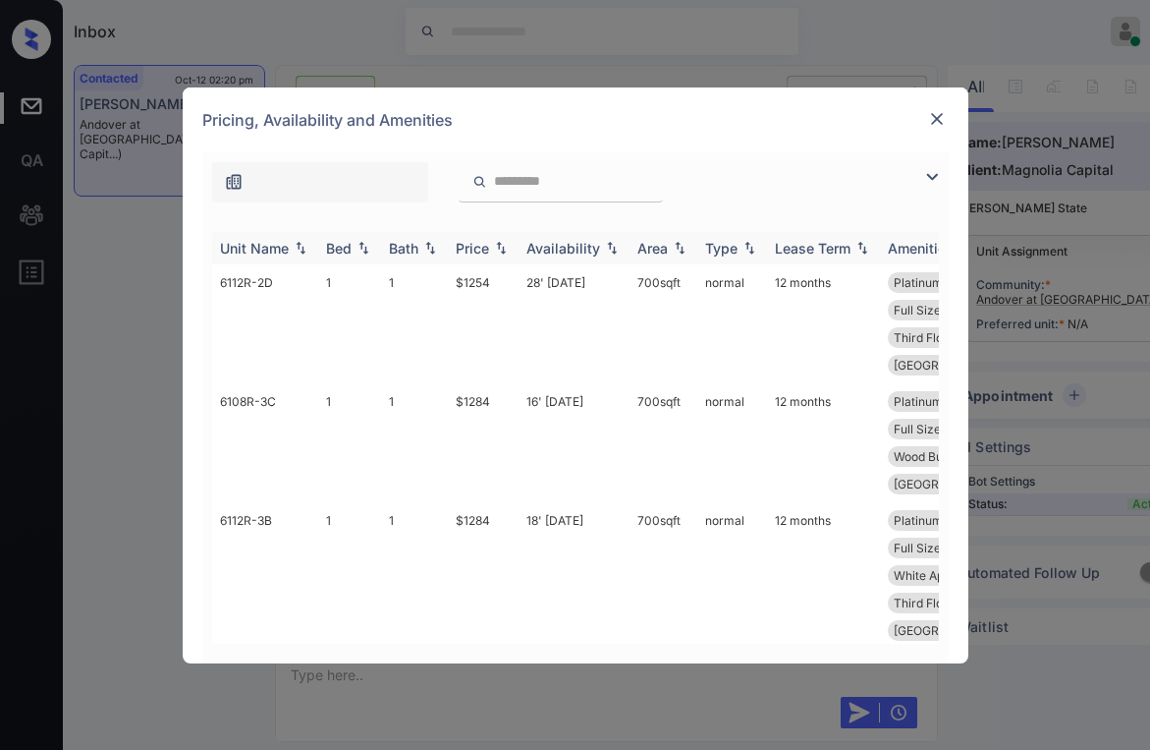
click at [925, 183] on img at bounding box center [933, 177] width 24 height 24
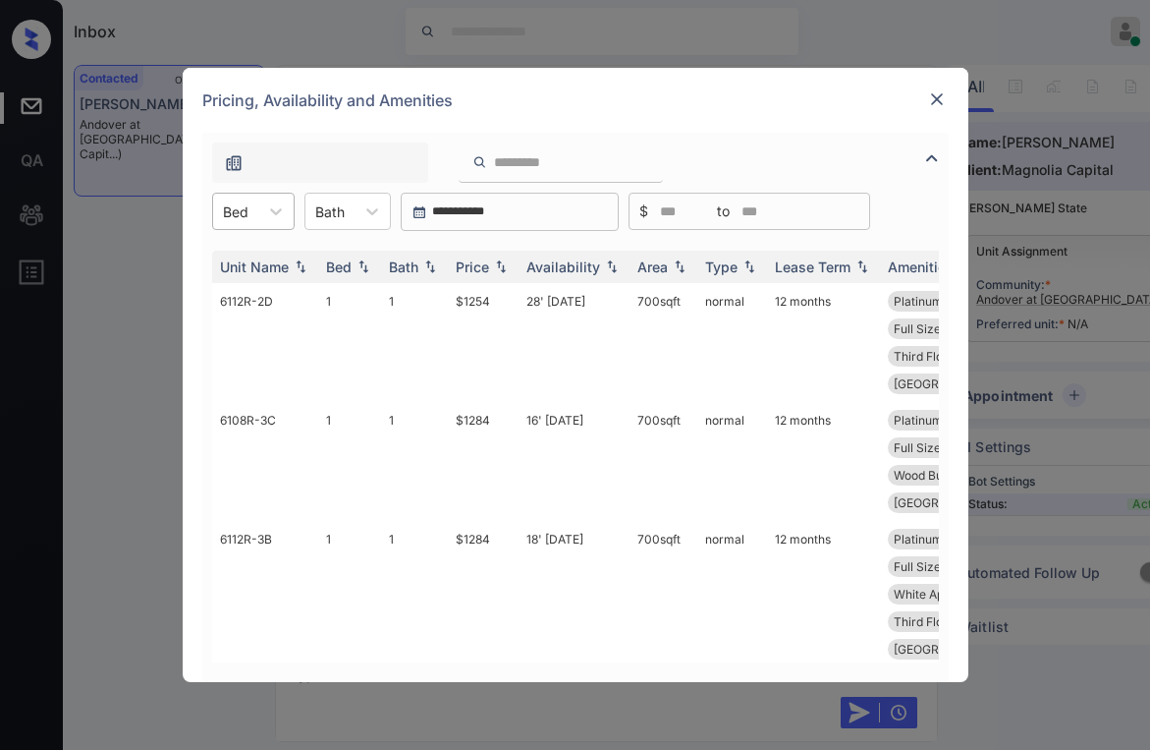
click at [253, 215] on div "Bed" at bounding box center [235, 211] width 45 height 28
click at [240, 263] on div "1" at bounding box center [253, 259] width 83 height 35
click at [459, 263] on div "Price" at bounding box center [472, 266] width 33 height 17
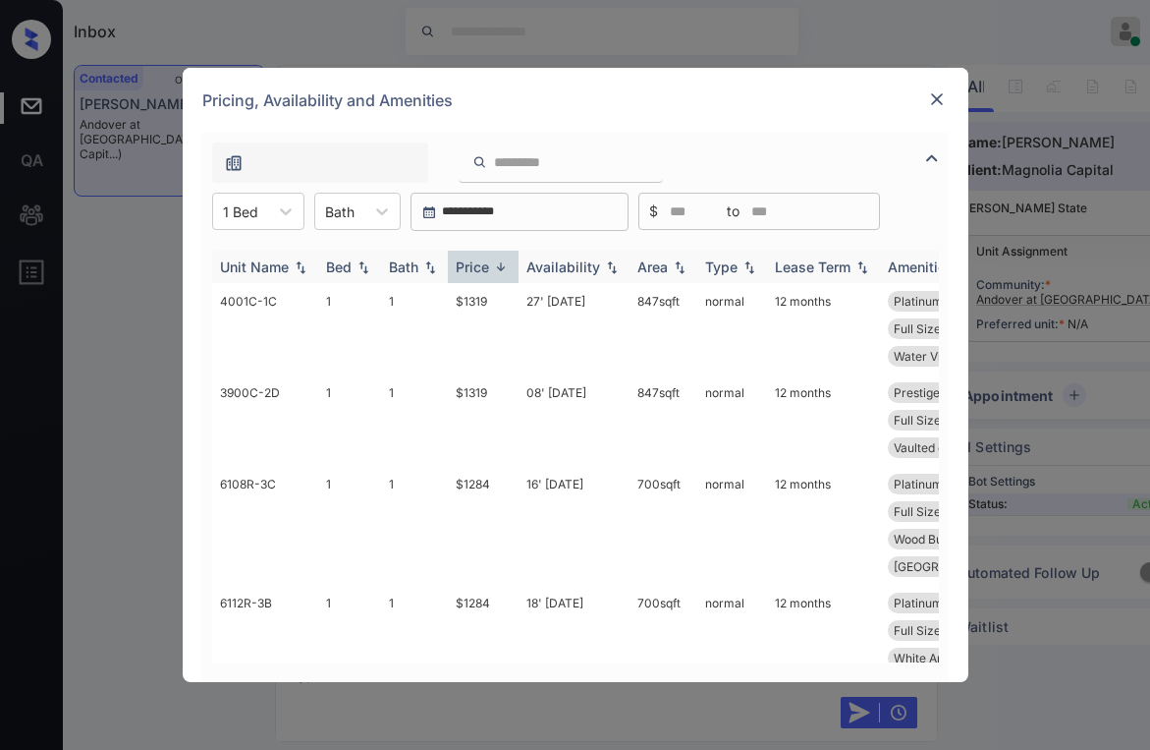
click at [463, 262] on div "Price" at bounding box center [472, 266] width 33 height 17
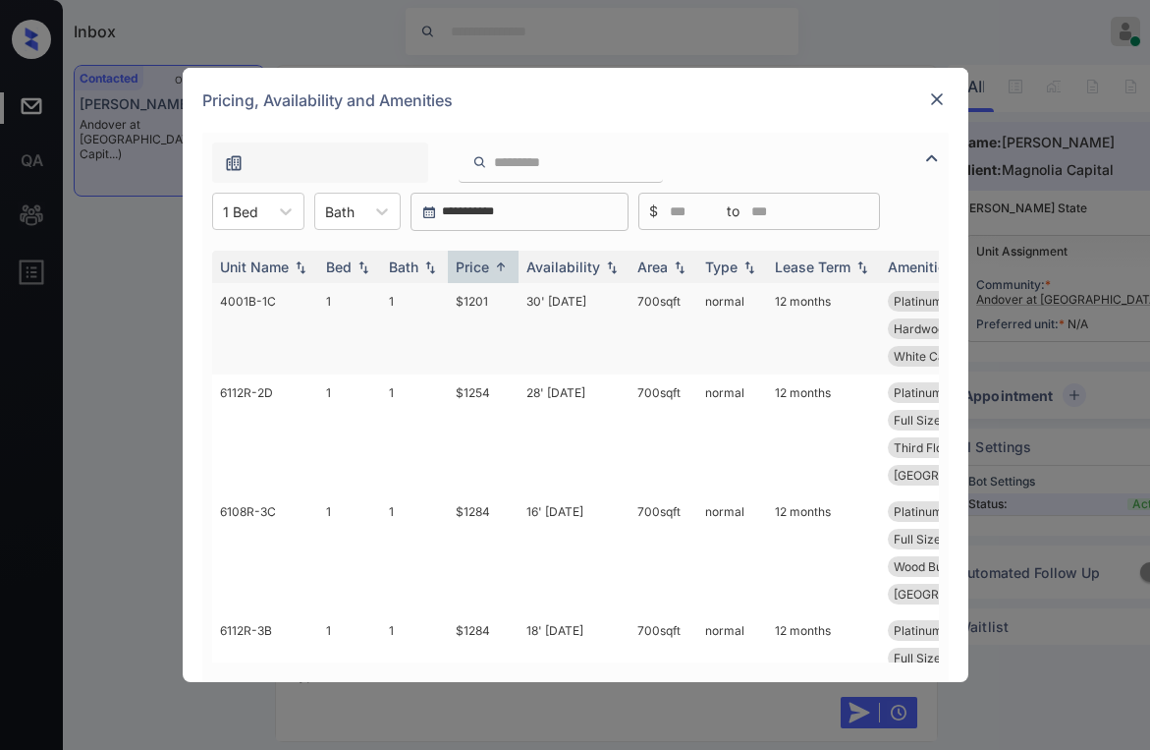
click at [472, 297] on td "$1201" at bounding box center [483, 328] width 71 height 91
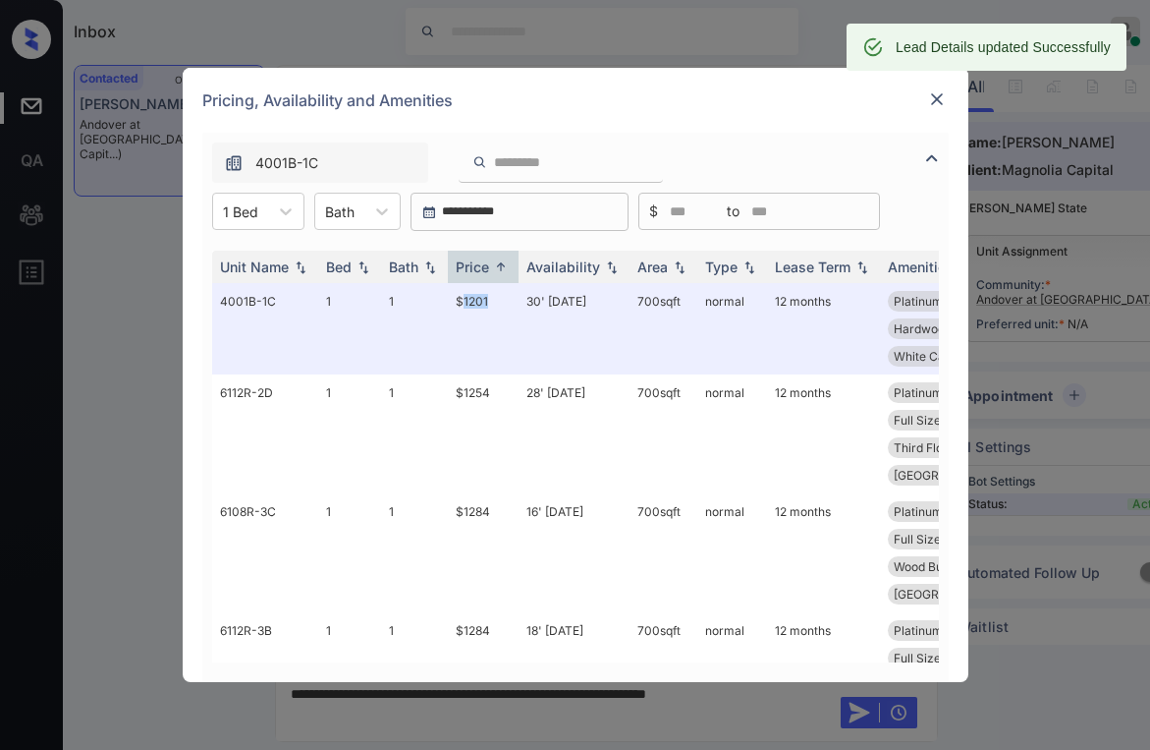
click at [943, 98] on img at bounding box center [937, 99] width 20 height 20
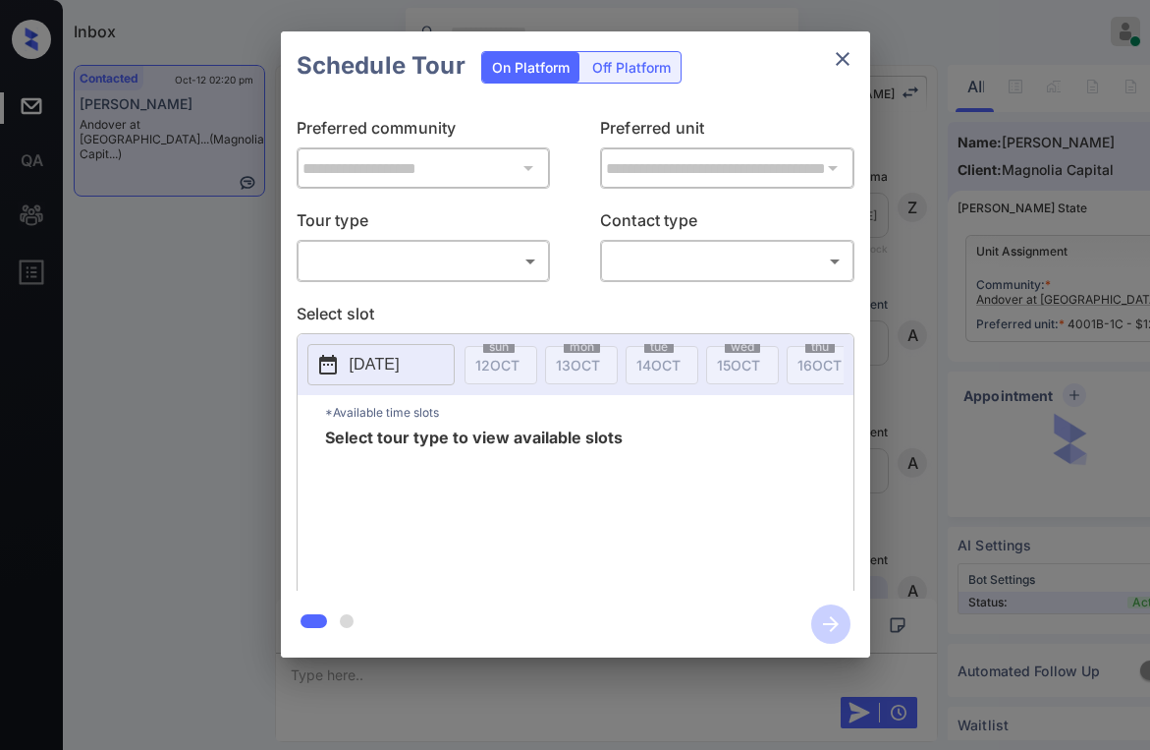
scroll to position [3138, 0]
click at [404, 261] on body "Inbox [PERSON_NAME] Online Set yourself offline Set yourself on break Profile S…" at bounding box center [575, 375] width 1150 height 750
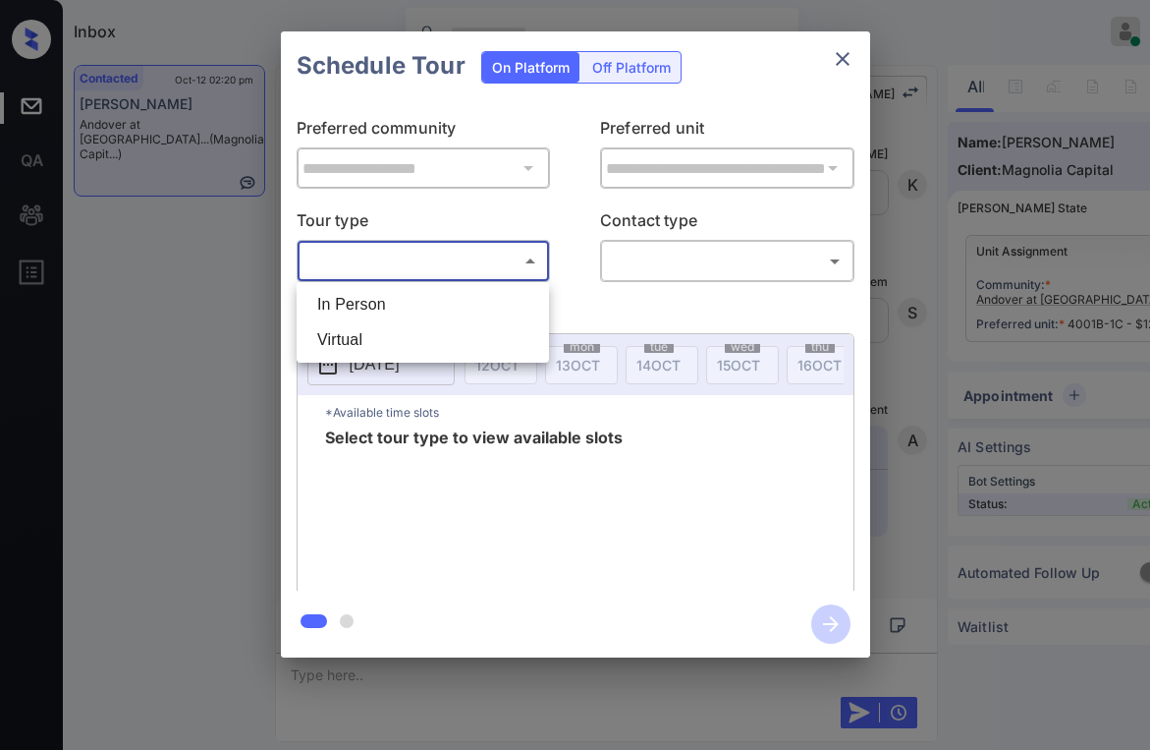
click at [363, 297] on li "In Person" at bounding box center [423, 304] width 243 height 35
type input "********"
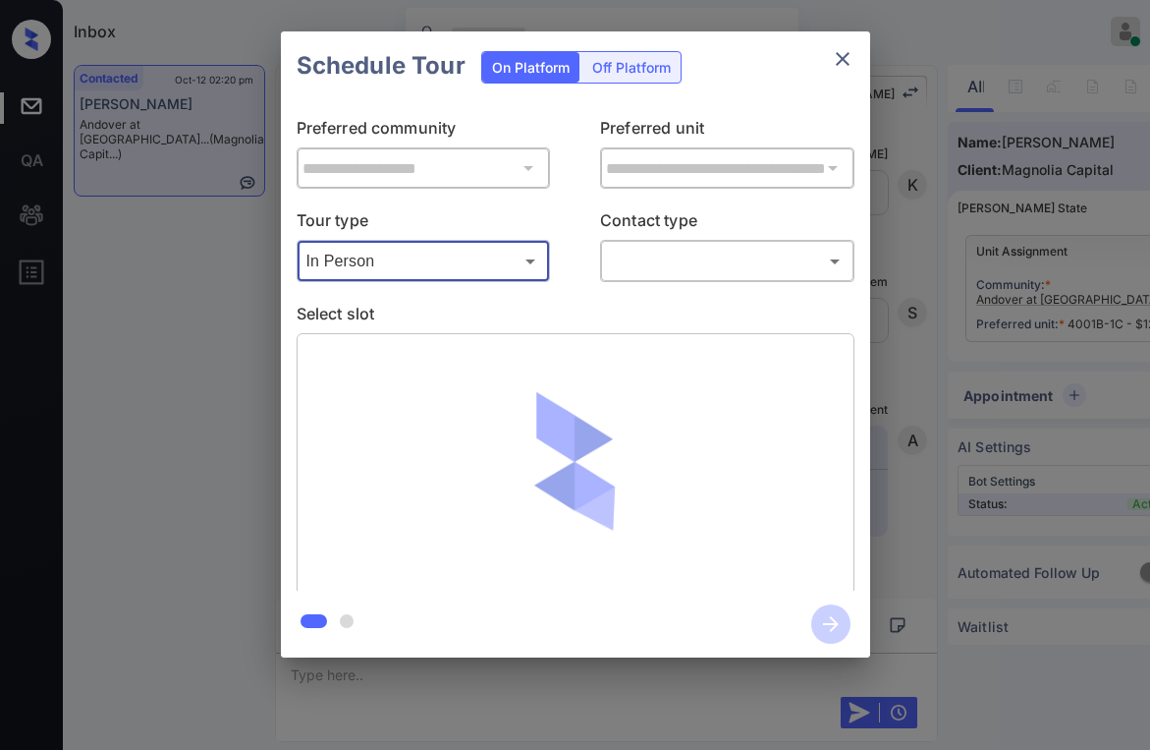
click at [652, 277] on body "Inbox Paolo Gabriel Online Set yourself offline Set yourself on break Profile S…" at bounding box center [575, 375] width 1150 height 750
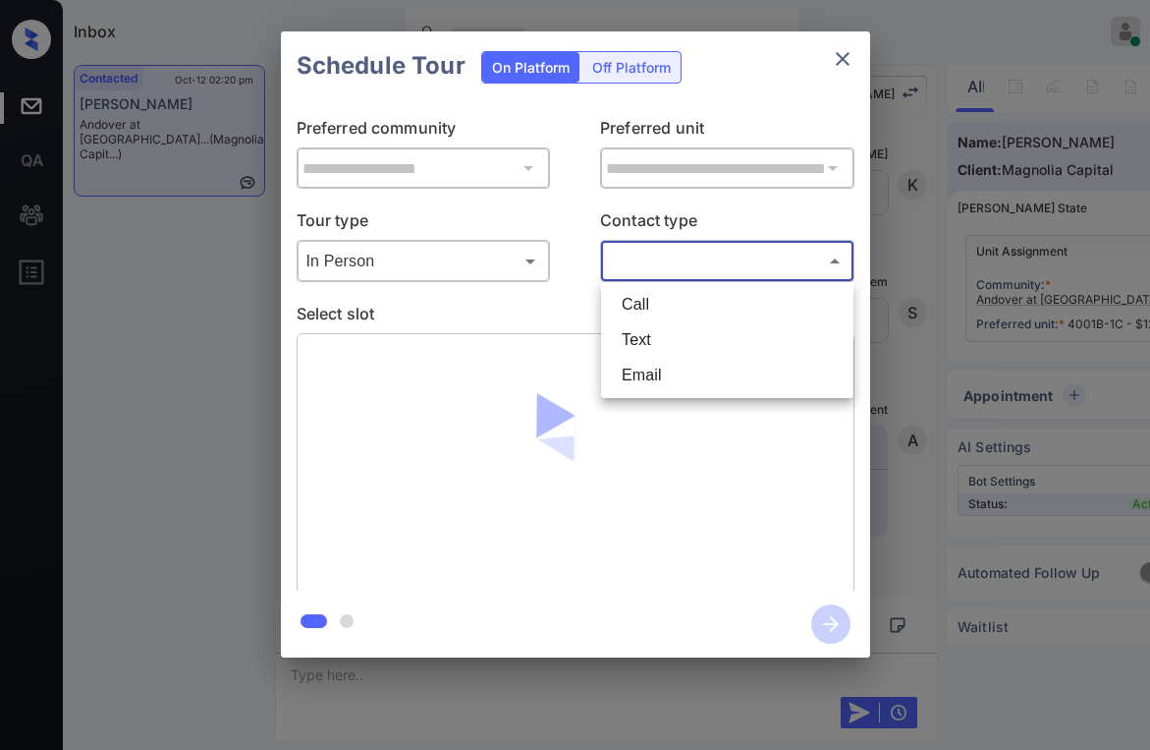
click at [645, 340] on li "Text" at bounding box center [727, 339] width 243 height 35
type input "****"
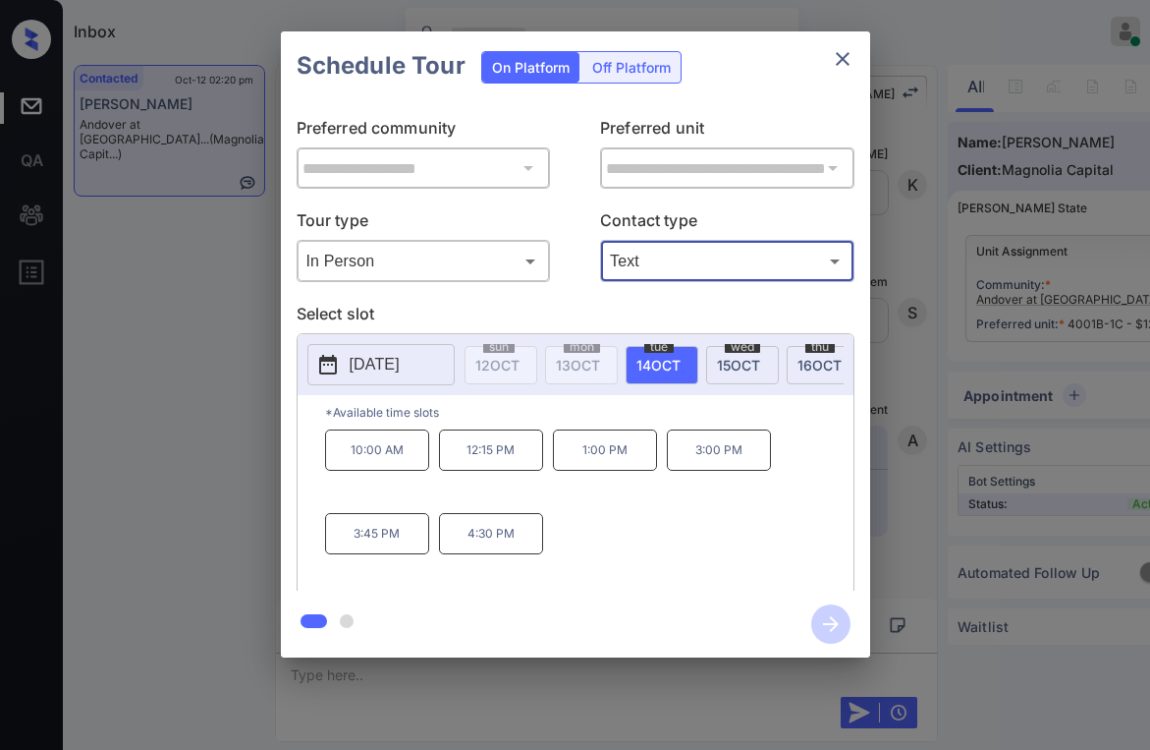
click at [850, 59] on icon "close" at bounding box center [843, 59] width 24 height 24
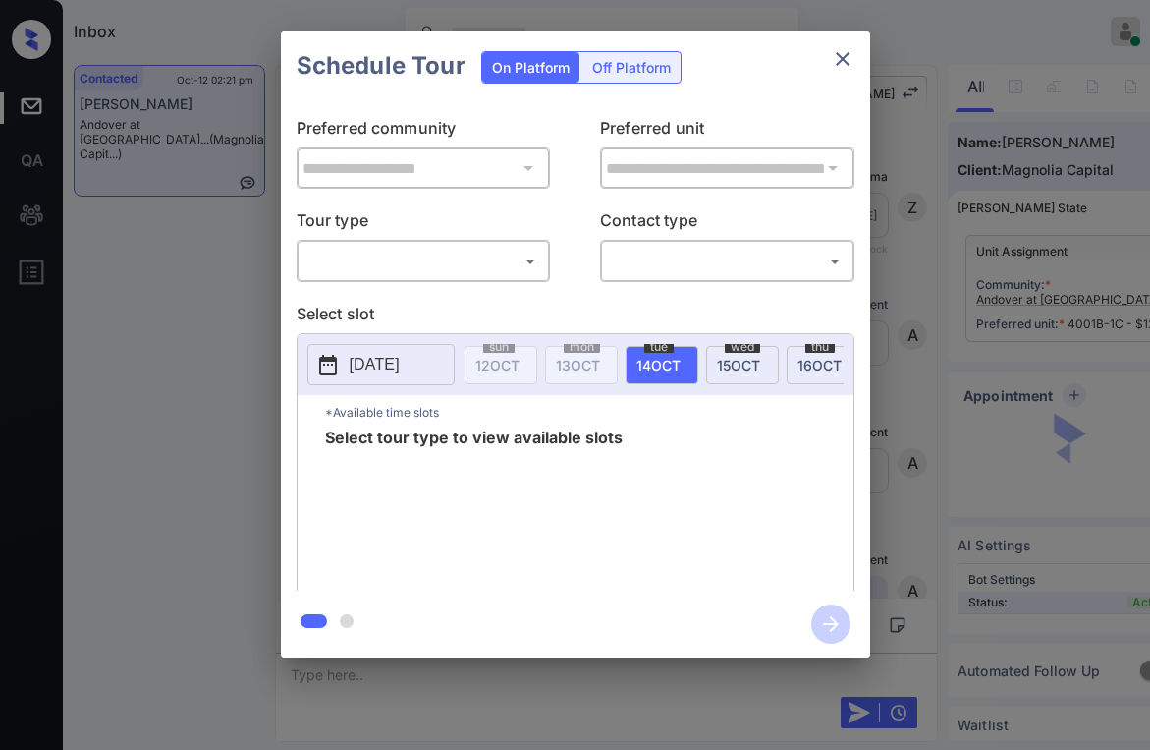
scroll to position [3560, 0]
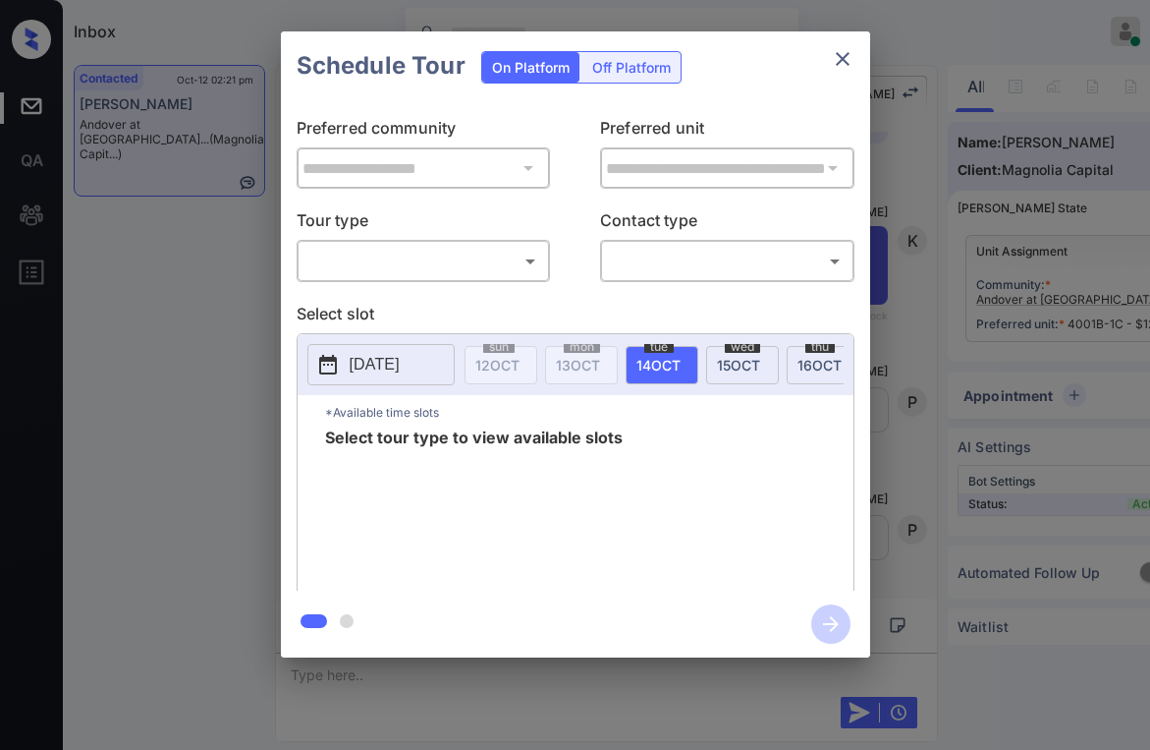
click at [449, 271] on body "Inbox [PERSON_NAME] Online Set yourself offline Set yourself on break Profile S…" at bounding box center [575, 375] width 1150 height 750
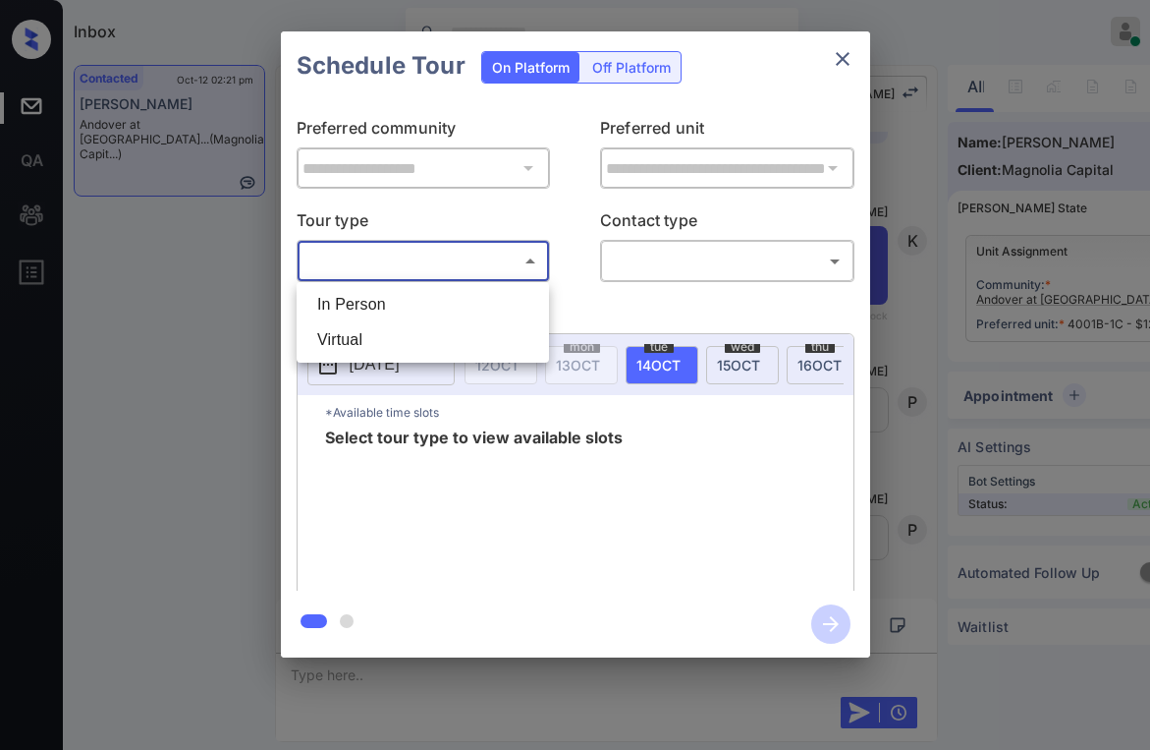
click at [426, 302] on li "In Person" at bounding box center [423, 304] width 243 height 35
type input "********"
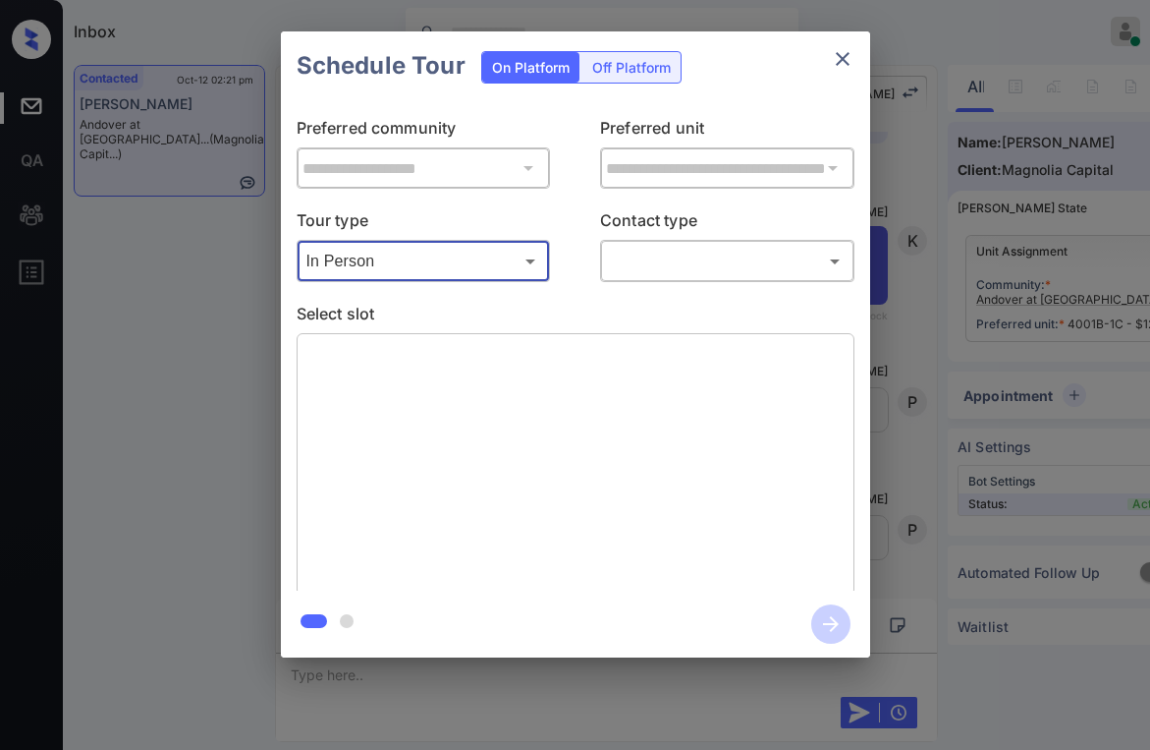
click at [846, 63] on icon "close" at bounding box center [843, 59] width 14 height 14
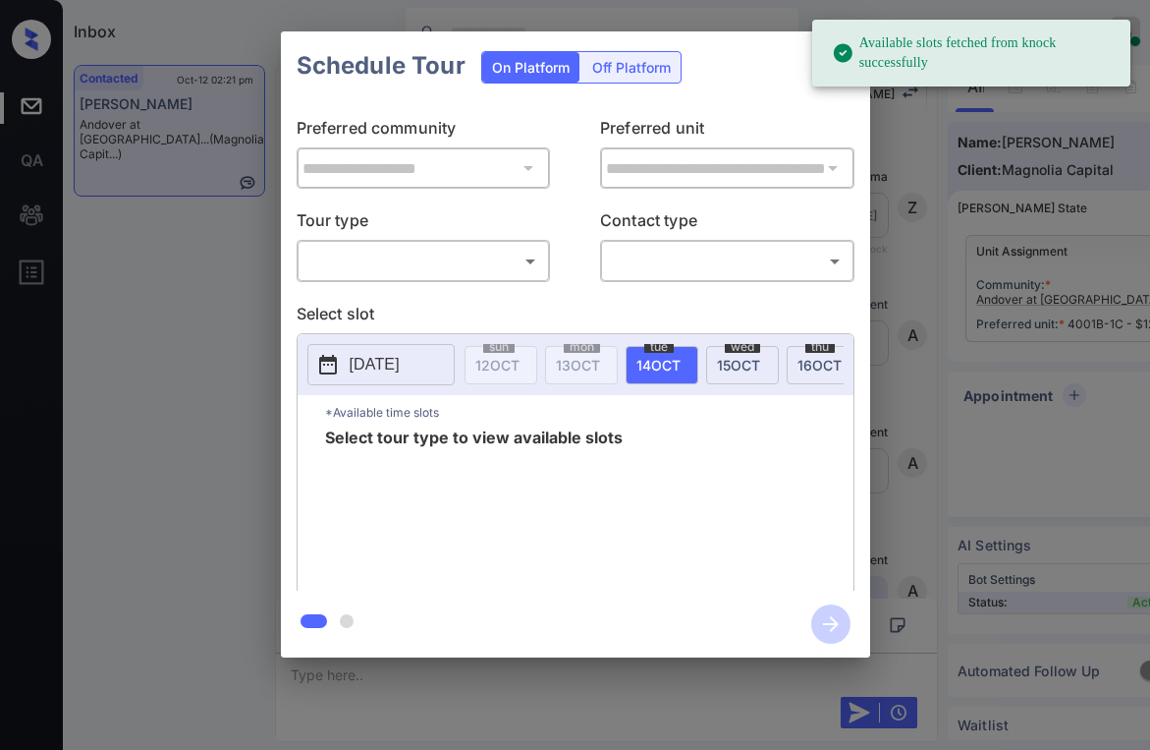
scroll to position [2381, 0]
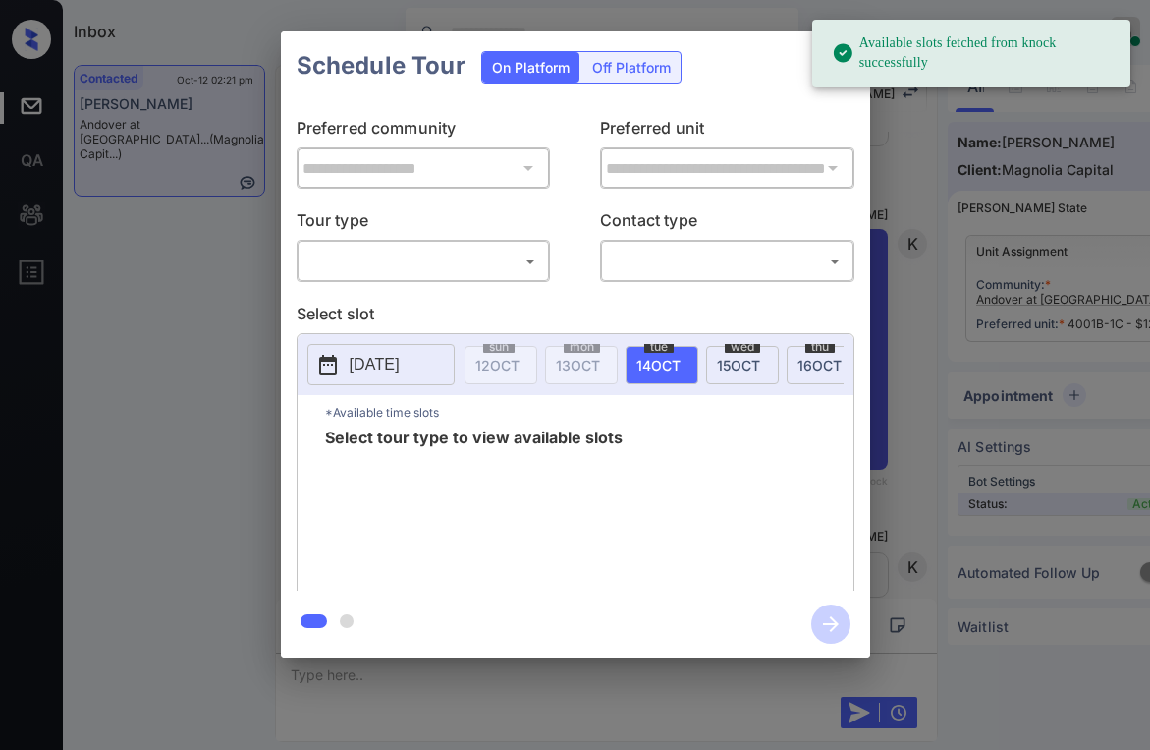
click at [421, 272] on body "Available slots fetched from knock successfully Inbox [PERSON_NAME] Online Set …" at bounding box center [575, 375] width 1150 height 750
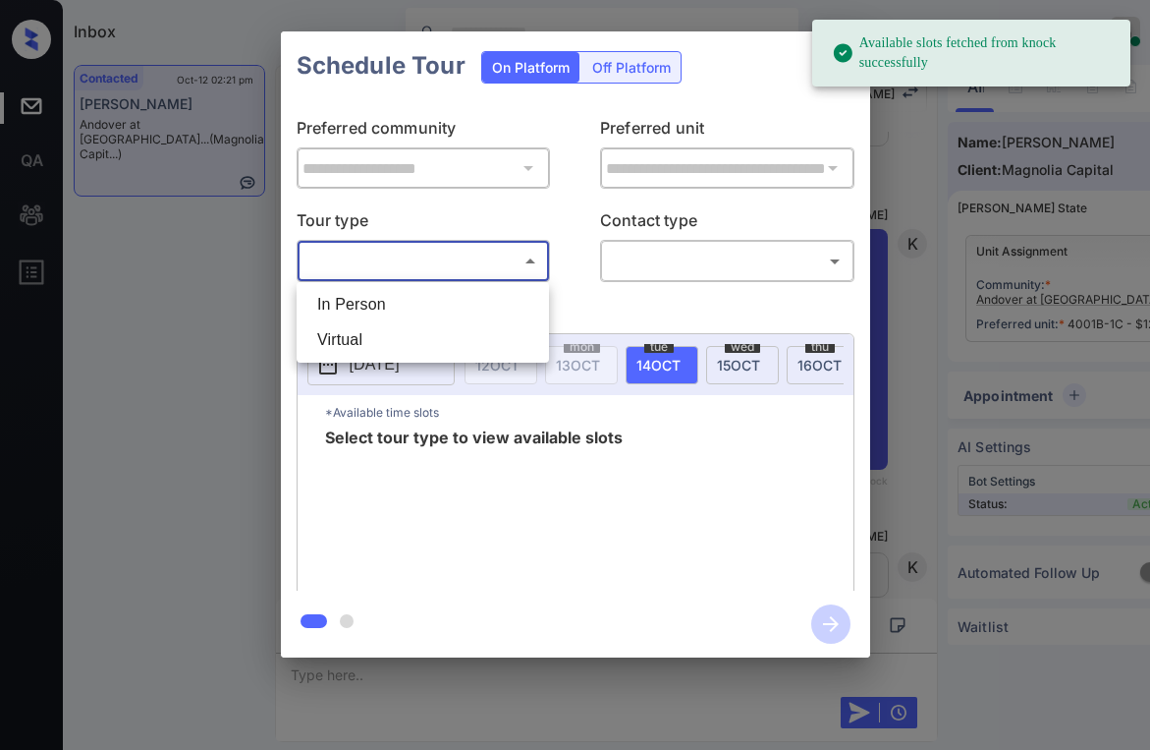
click at [401, 311] on li "In Person" at bounding box center [423, 304] width 243 height 35
type input "********"
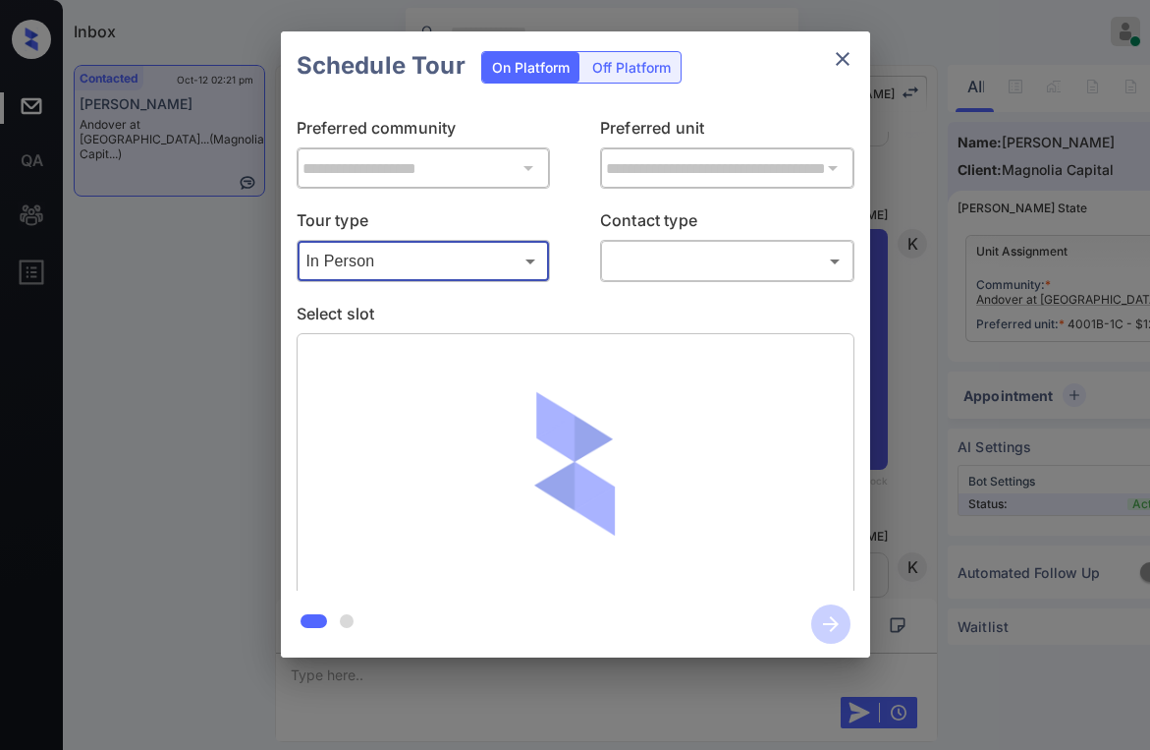
click at [848, 58] on icon "close" at bounding box center [843, 59] width 24 height 24
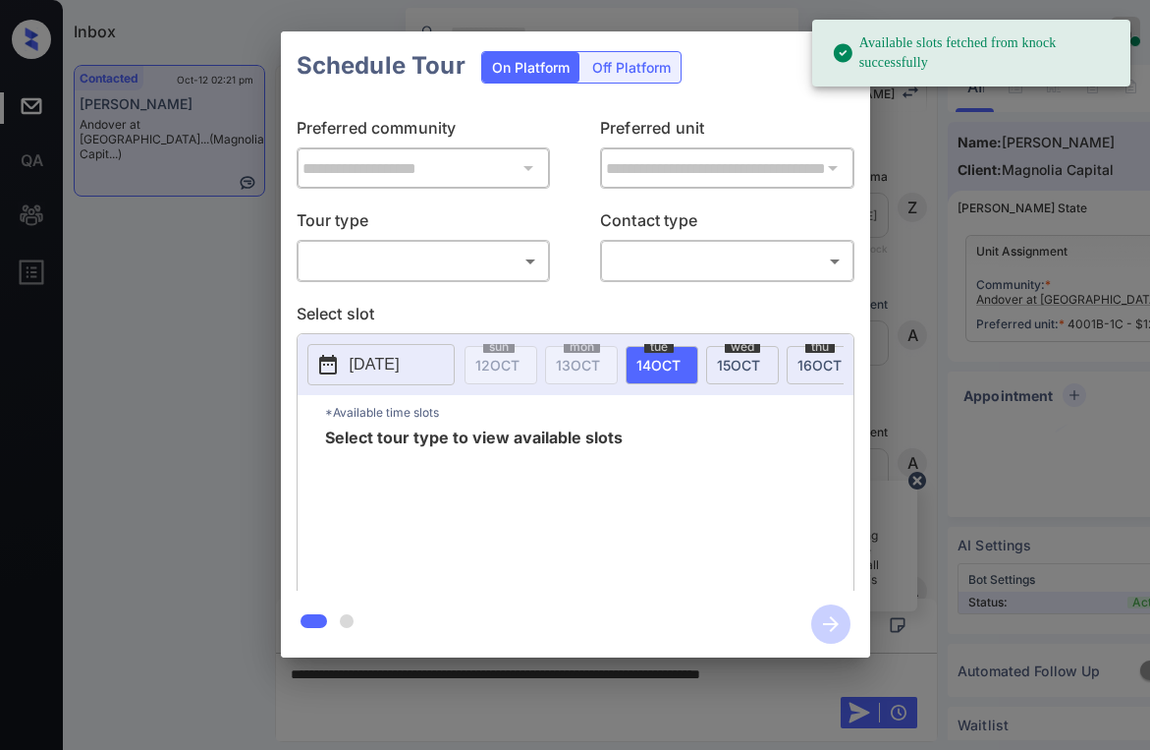
scroll to position [2971, 0]
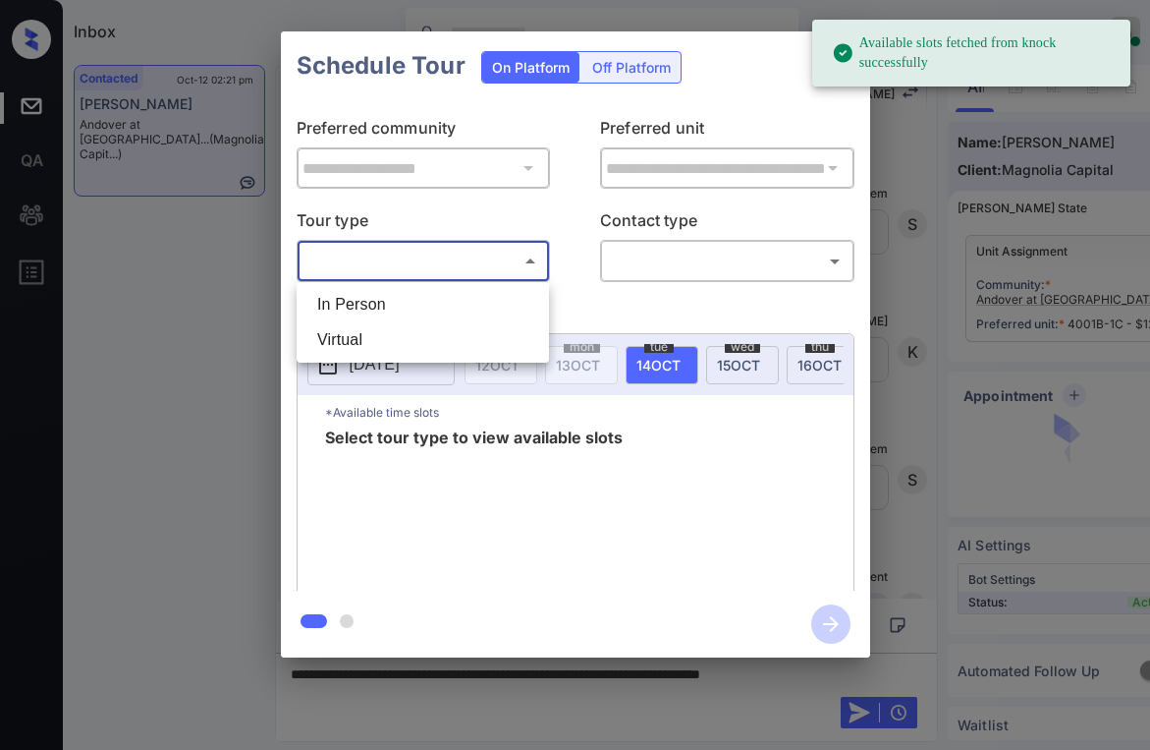
click at [489, 252] on body "Available slots fetched from knock successfully Inbox Paolo Gabriel Online Set …" at bounding box center [575, 375] width 1150 height 750
click at [440, 285] on ul "In Person Virtual" at bounding box center [423, 322] width 252 height 81
drag, startPoint x: 431, startPoint y: 299, endPoint x: 662, endPoint y: 266, distance: 233.1
click at [437, 298] on li "In Person" at bounding box center [423, 304] width 243 height 35
type input "********"
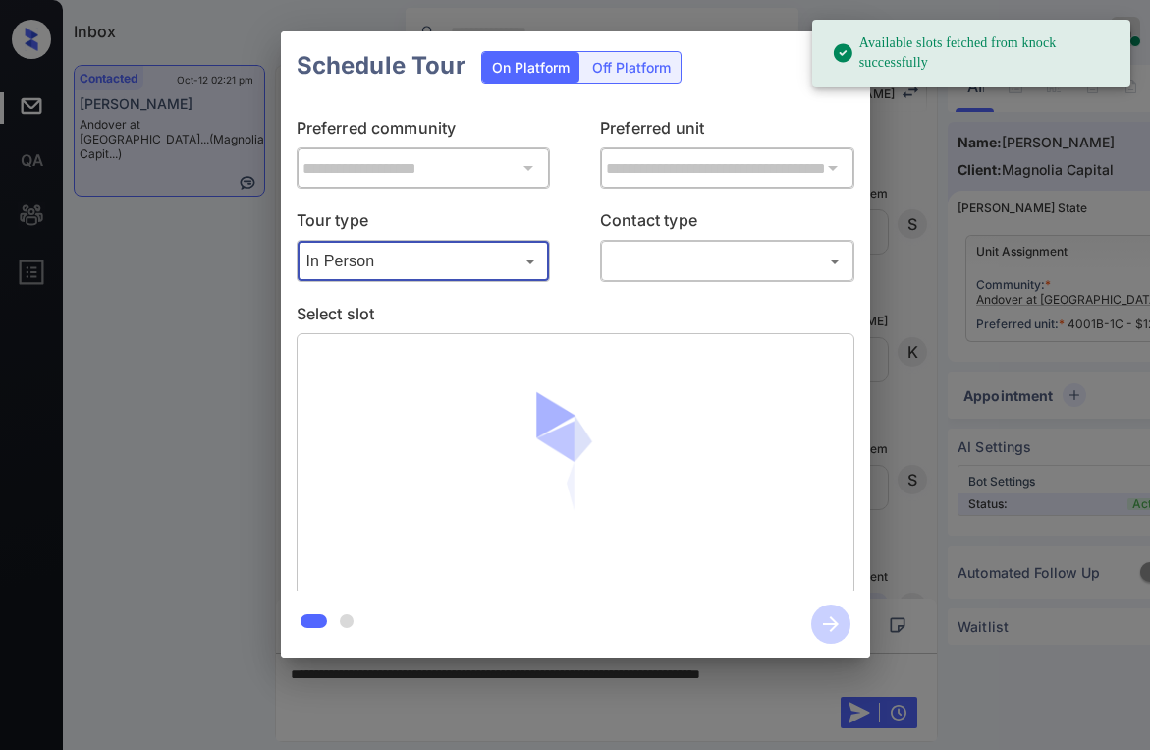
click at [687, 263] on body "Available slots fetched from knock successfully Inbox Paolo Gabriel Online Set …" at bounding box center [575, 375] width 1150 height 750
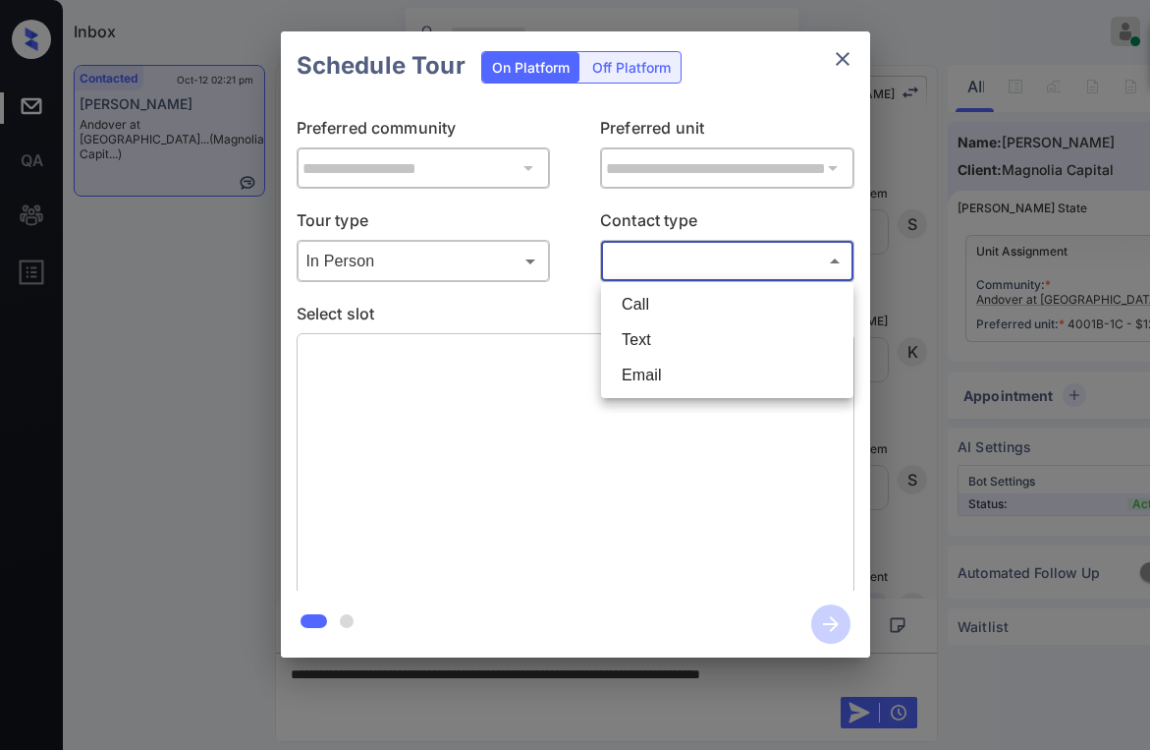
click at [661, 336] on li "Text" at bounding box center [727, 339] width 243 height 35
type input "****"
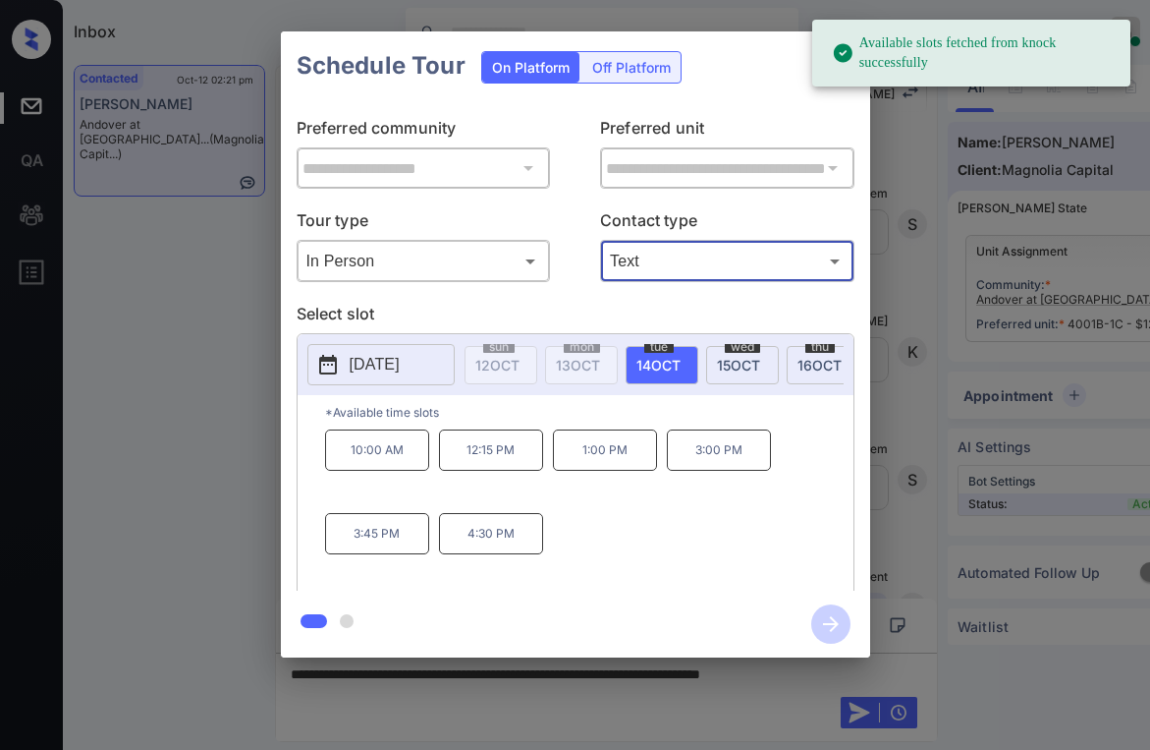
click at [439, 271] on body "Available slots fetched from knock successfully Inbox Paolo Gabriel Online Set …" at bounding box center [575, 375] width 1150 height 750
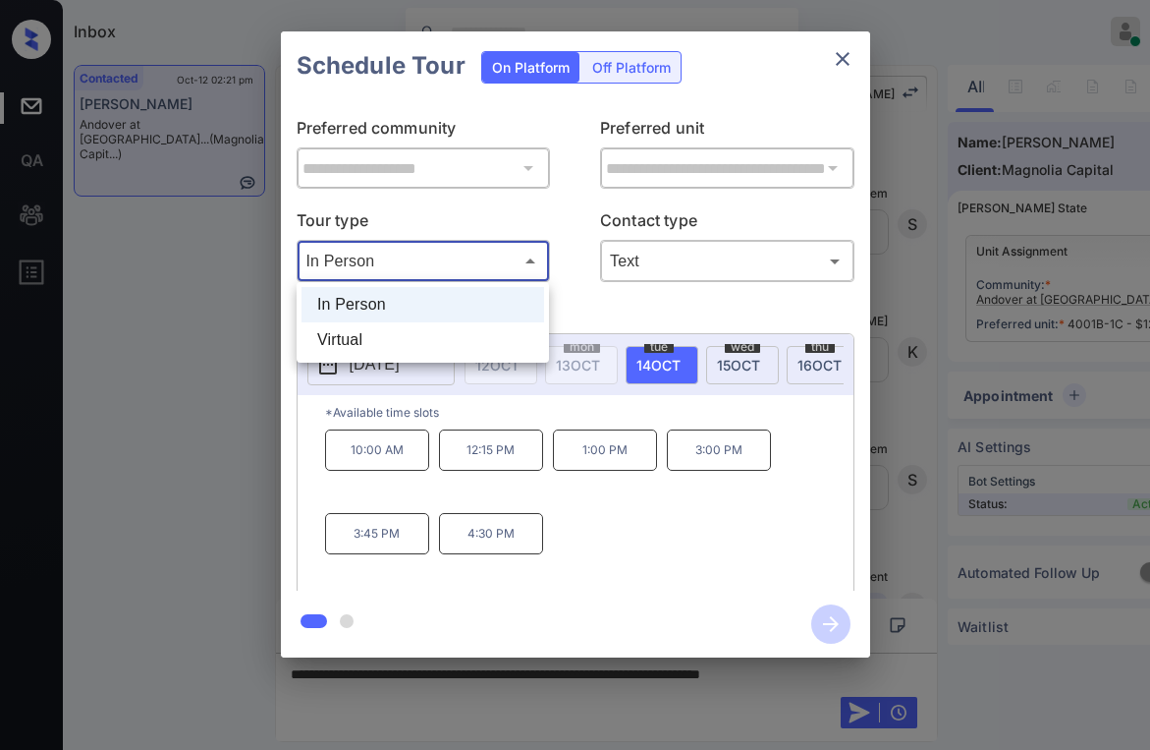
click at [387, 342] on li "Virtual" at bounding box center [423, 339] width 243 height 35
type input "*******"
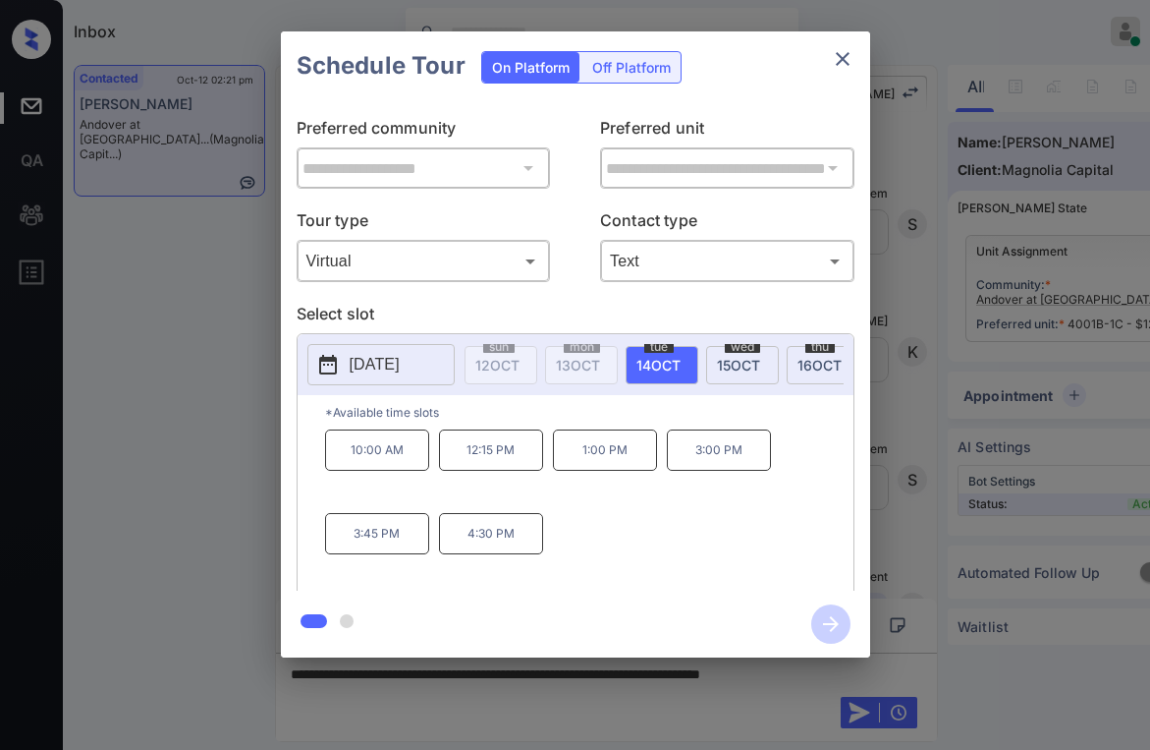
click at [574, 302] on p "Select slot" at bounding box center [576, 317] width 558 height 31
click at [855, 52] on button "close" at bounding box center [842, 58] width 39 height 39
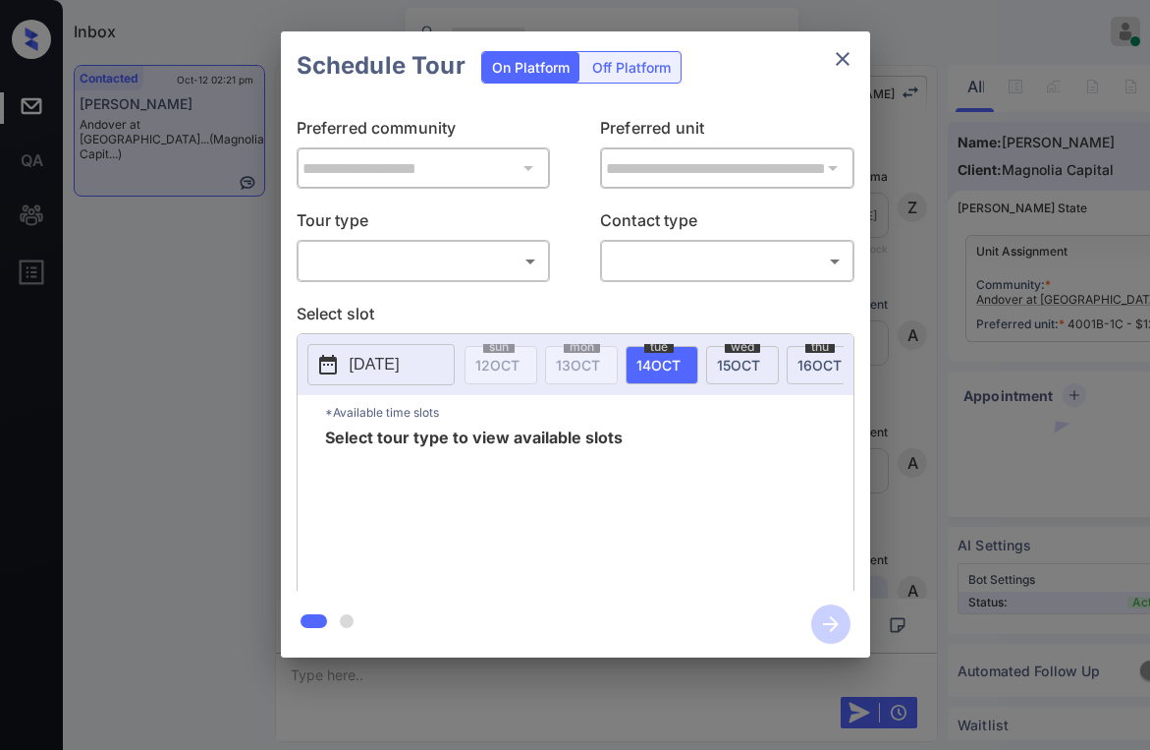
scroll to position [2464, 0]
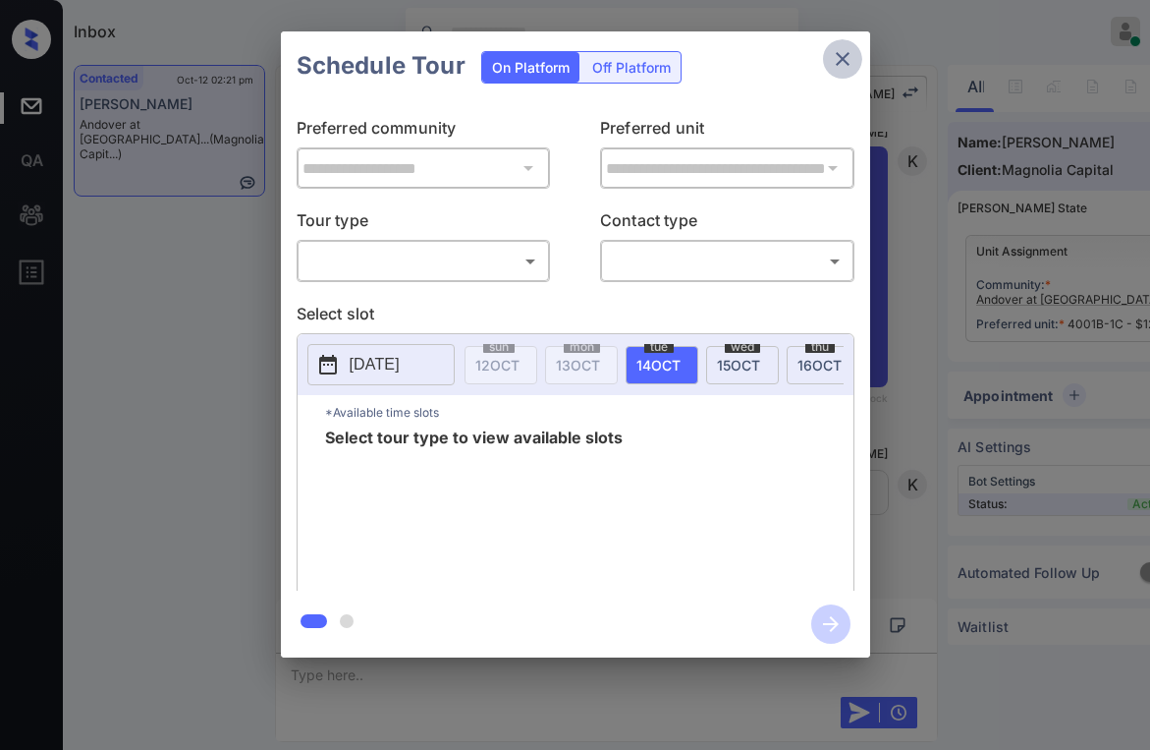
click at [840, 62] on icon "close" at bounding box center [843, 59] width 14 height 14
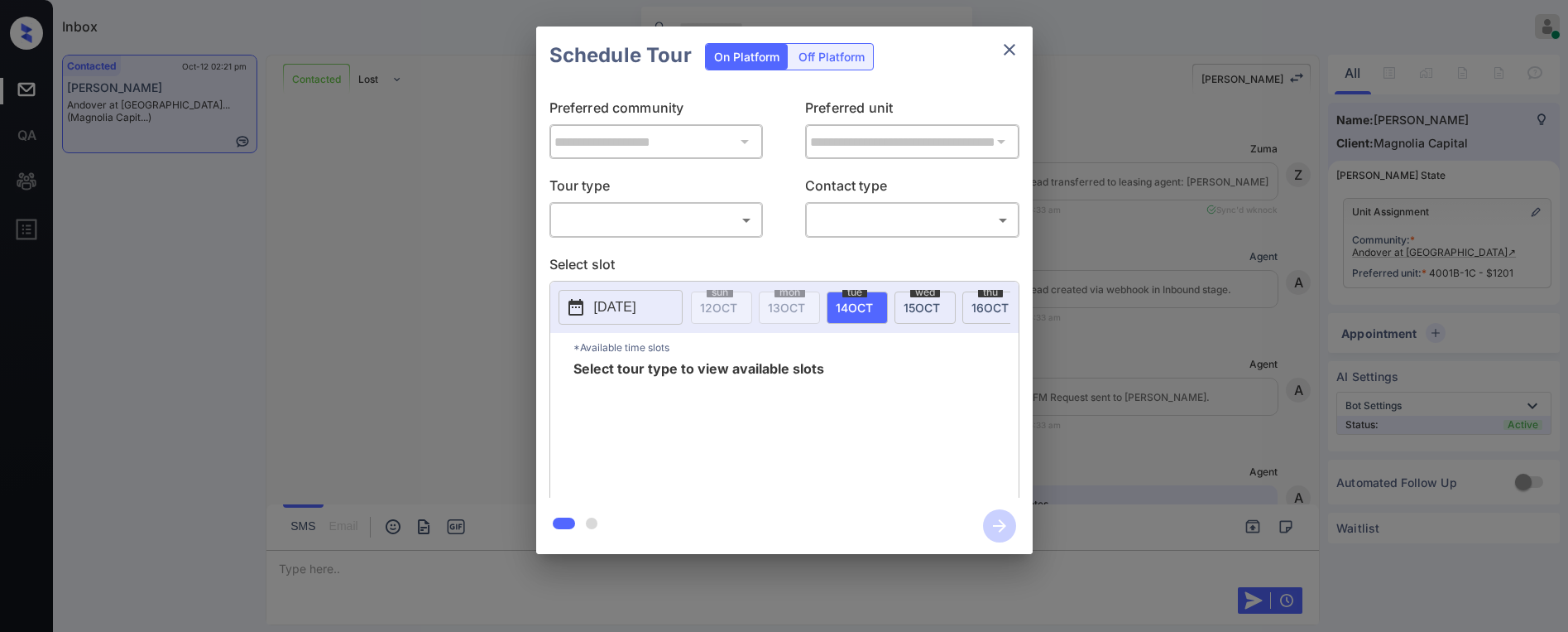
scroll to position [2076, 0]
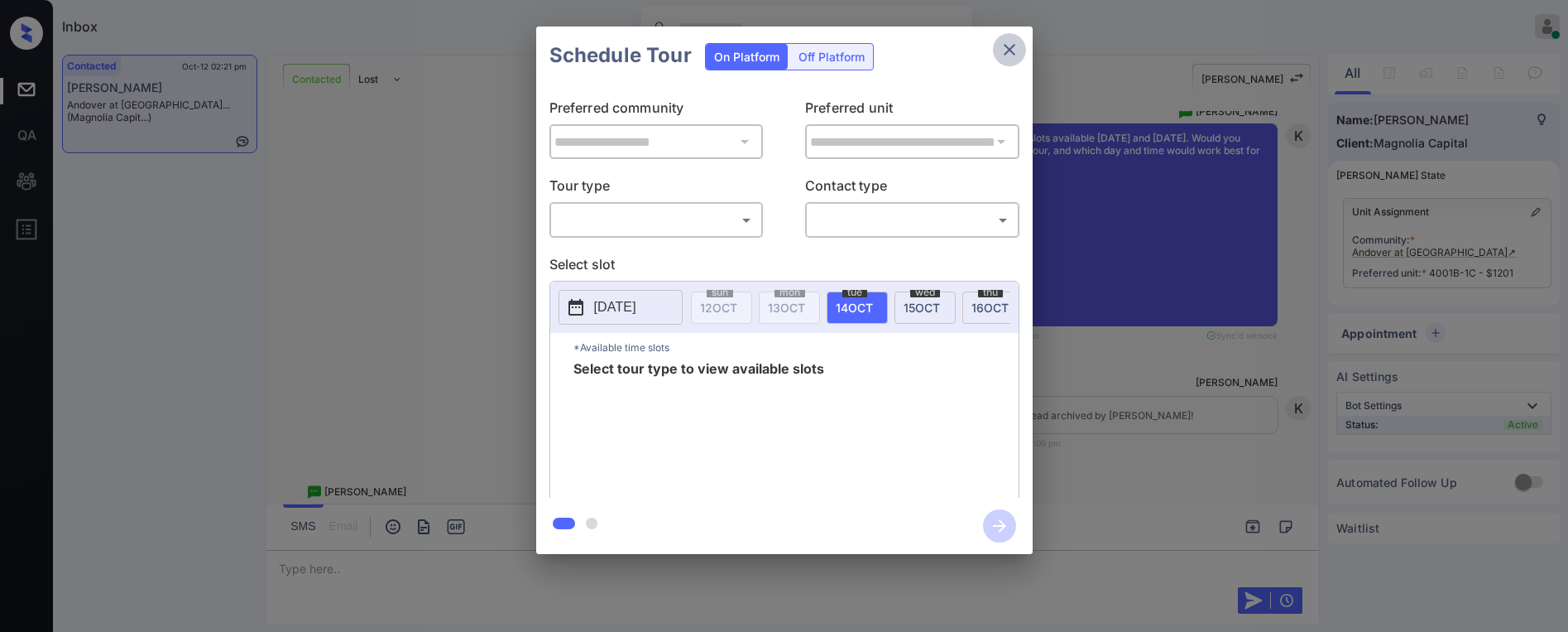
click at [1011, 54] on icon "close" at bounding box center [1010, 50] width 20 height 20
